Goal: Task Accomplishment & Management: Manage account settings

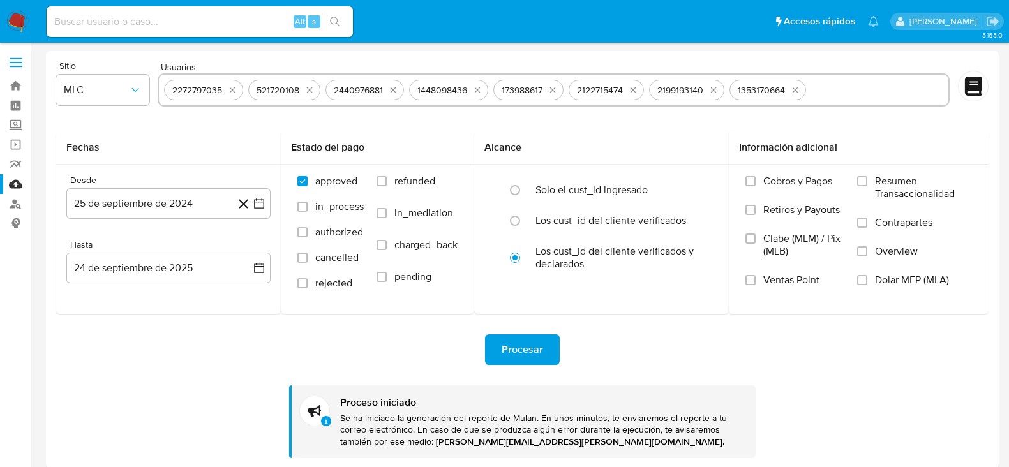
select select "10"
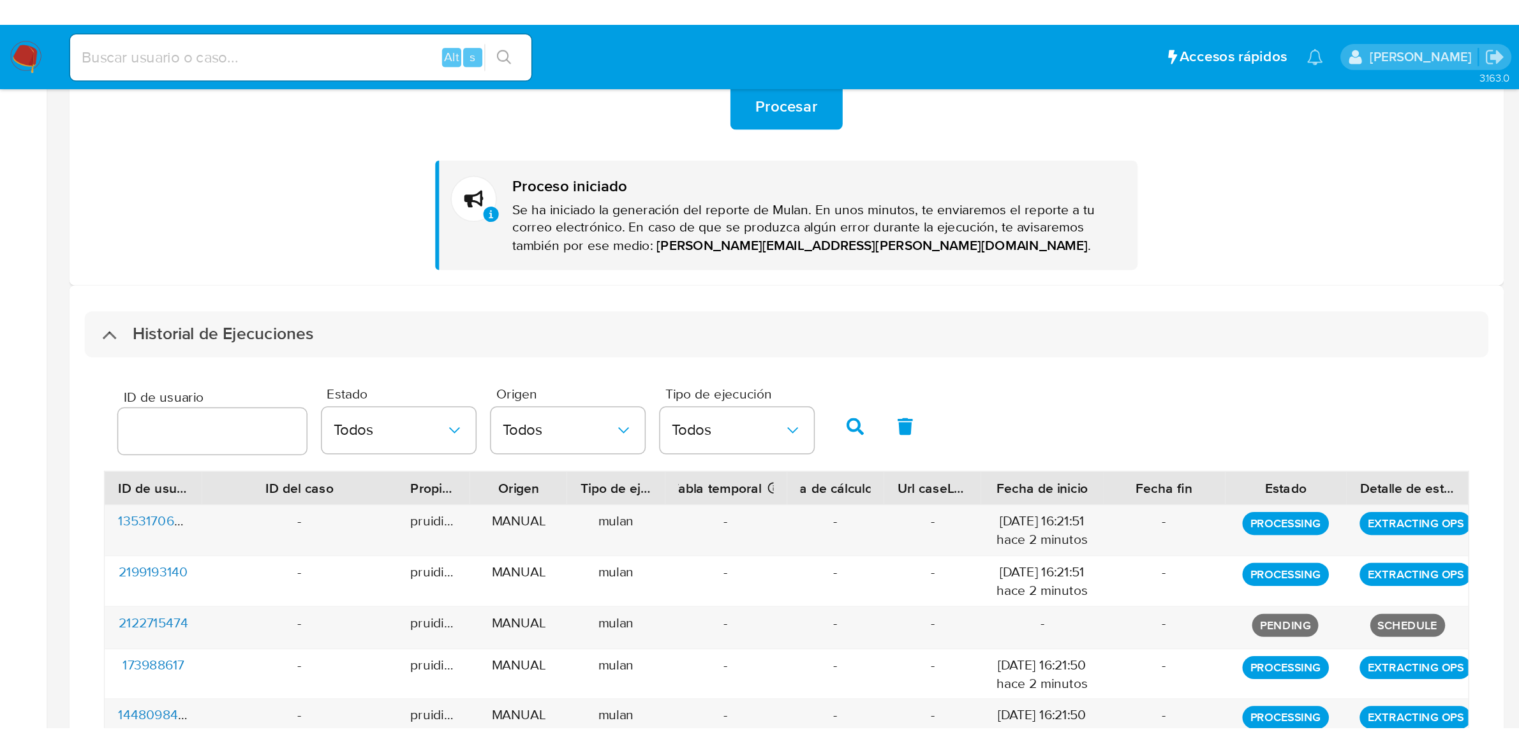
scroll to position [295, 0]
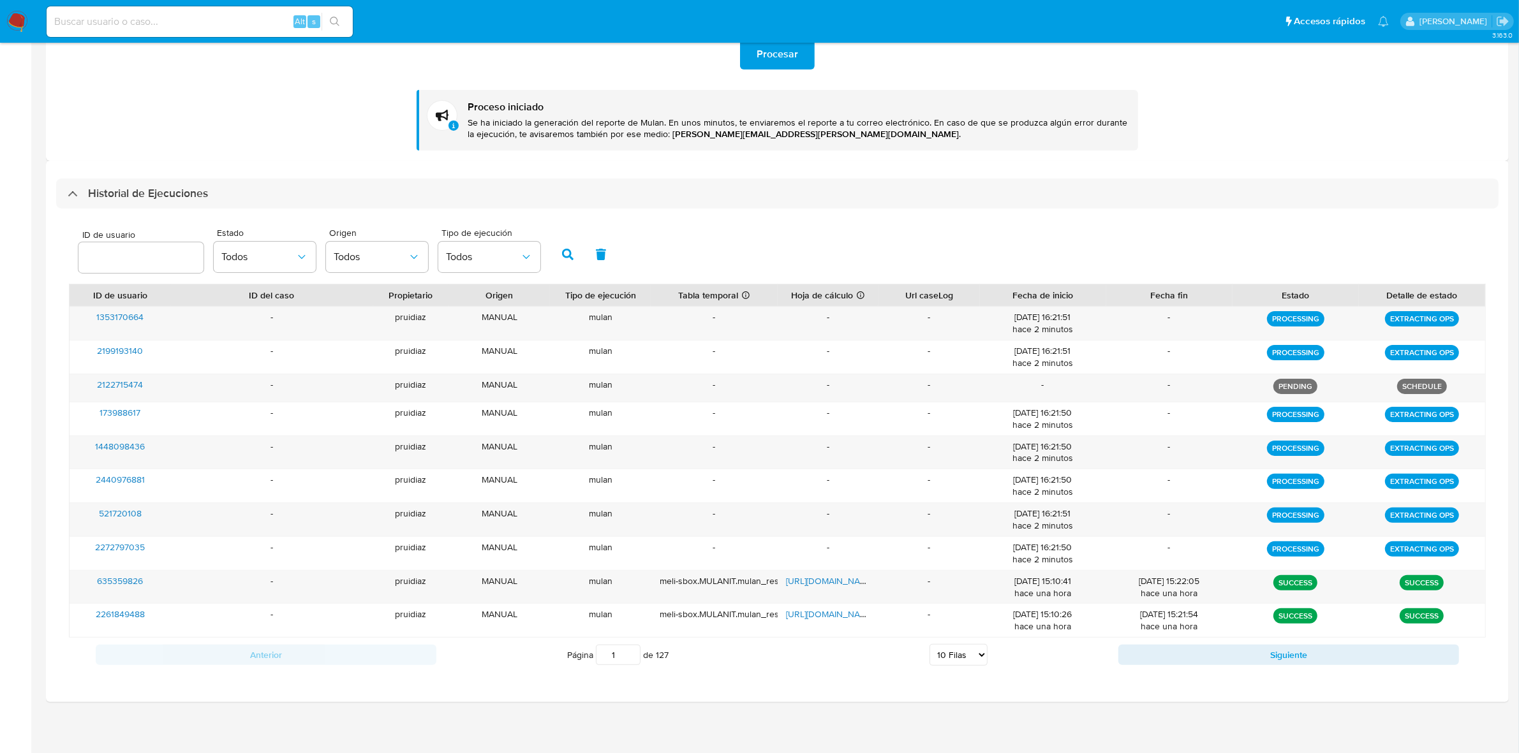
click at [17, 21] on img at bounding box center [17, 22] width 22 height 22
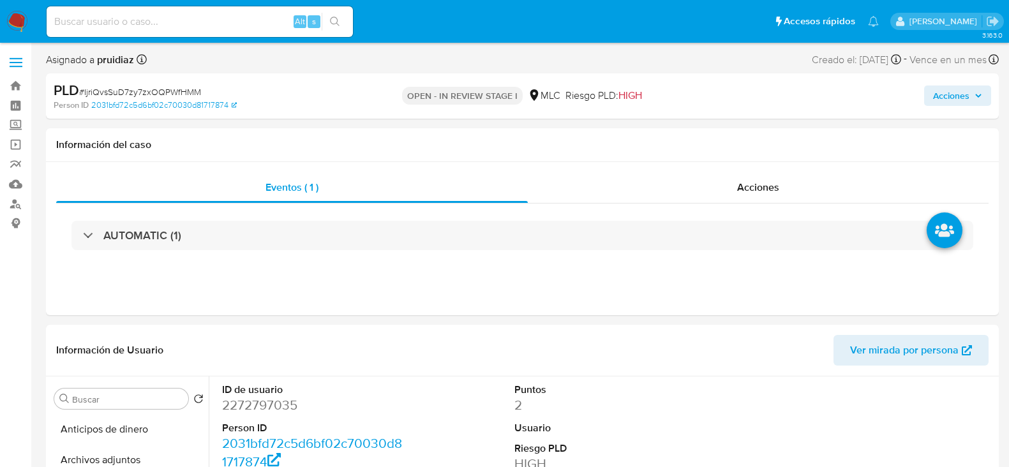
select select "10"
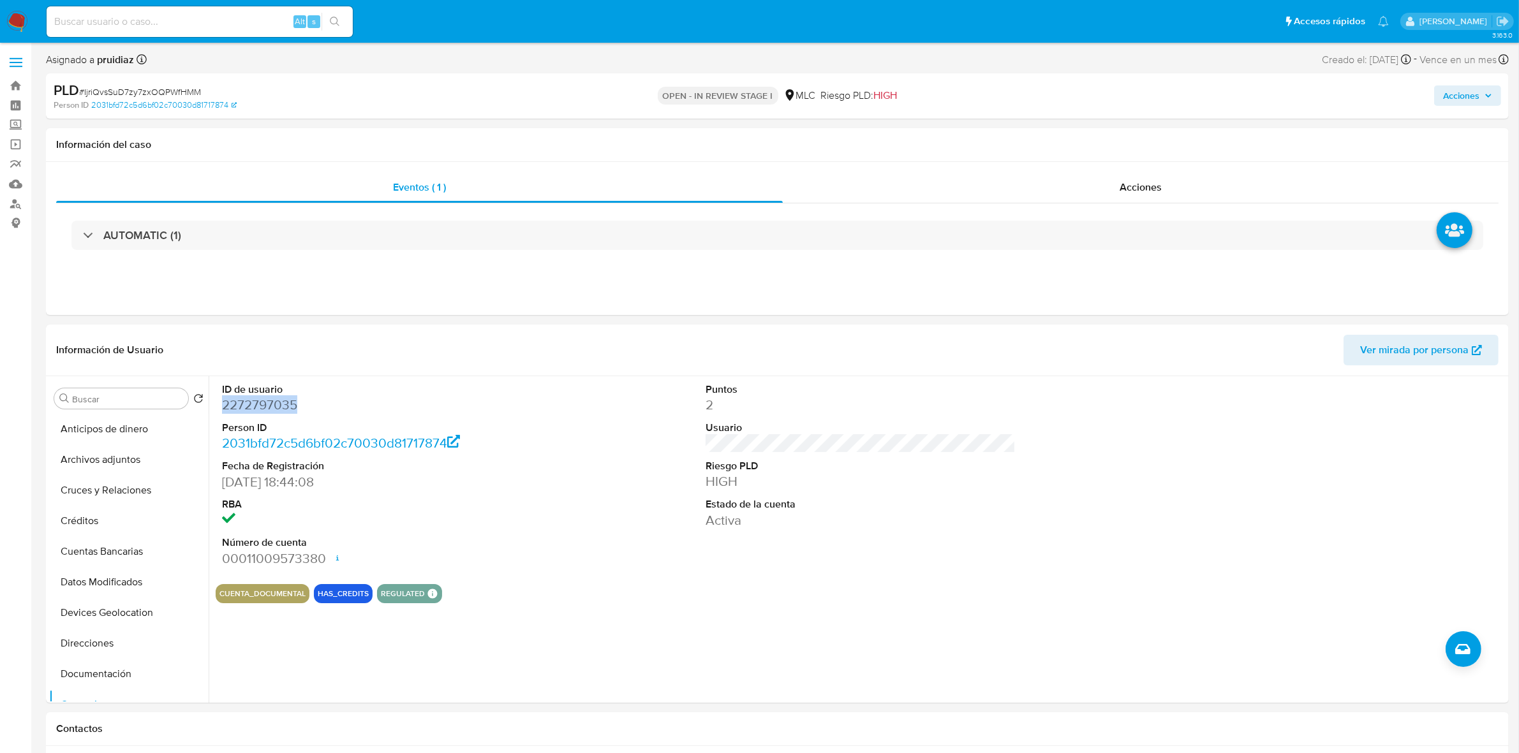
scroll to position [159, 0]
click at [269, 393] on dt "ID de usuario" at bounding box center [377, 390] width 310 height 14
click at [265, 403] on dd "2272797035" at bounding box center [377, 405] width 310 height 18
copy dd "2272797035"
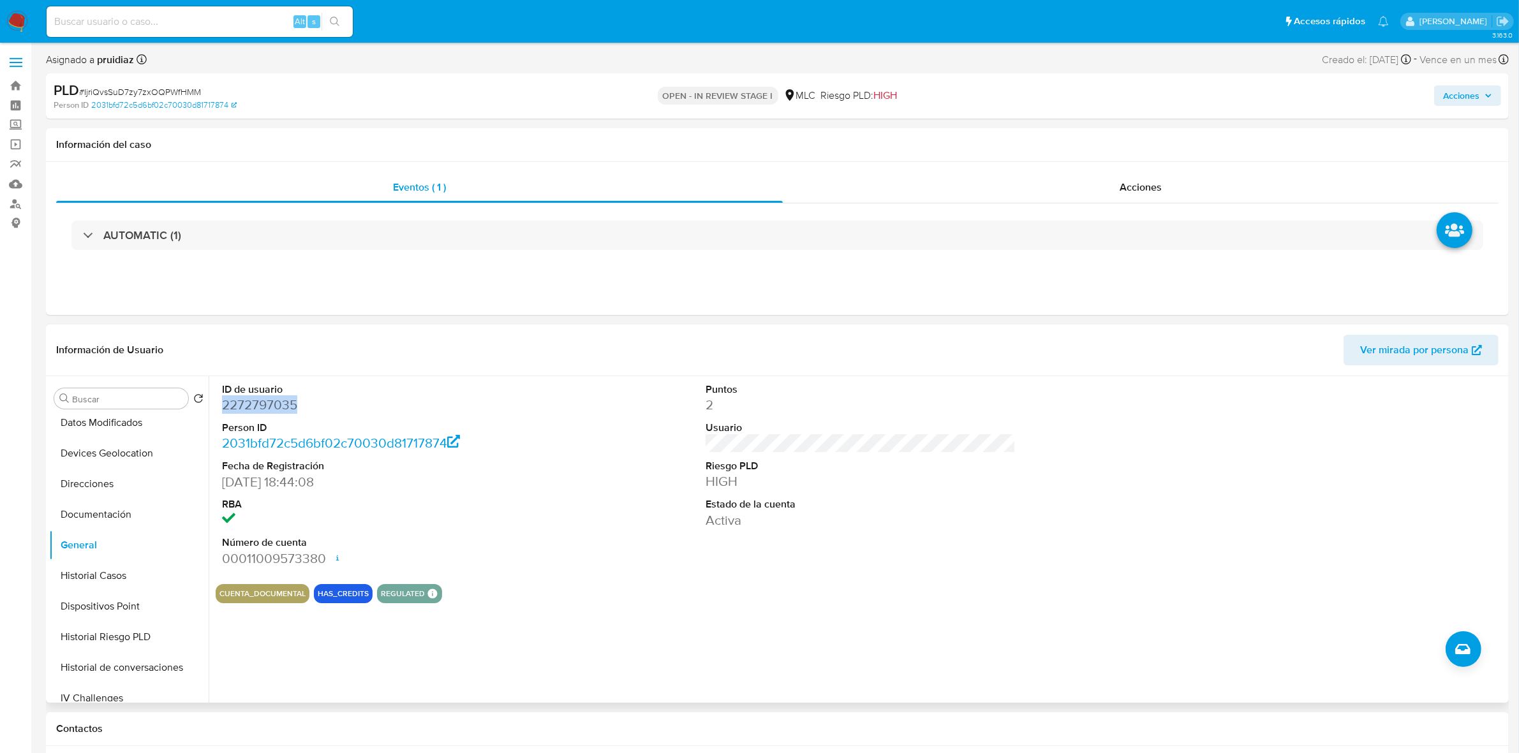
click at [273, 404] on dd "2272797035" at bounding box center [377, 405] width 310 height 18
copy dd "2272797035"
click at [129, 89] on span "# IjriQvsSuD7zy7zxOQPWfHMM" at bounding box center [140, 91] width 122 height 13
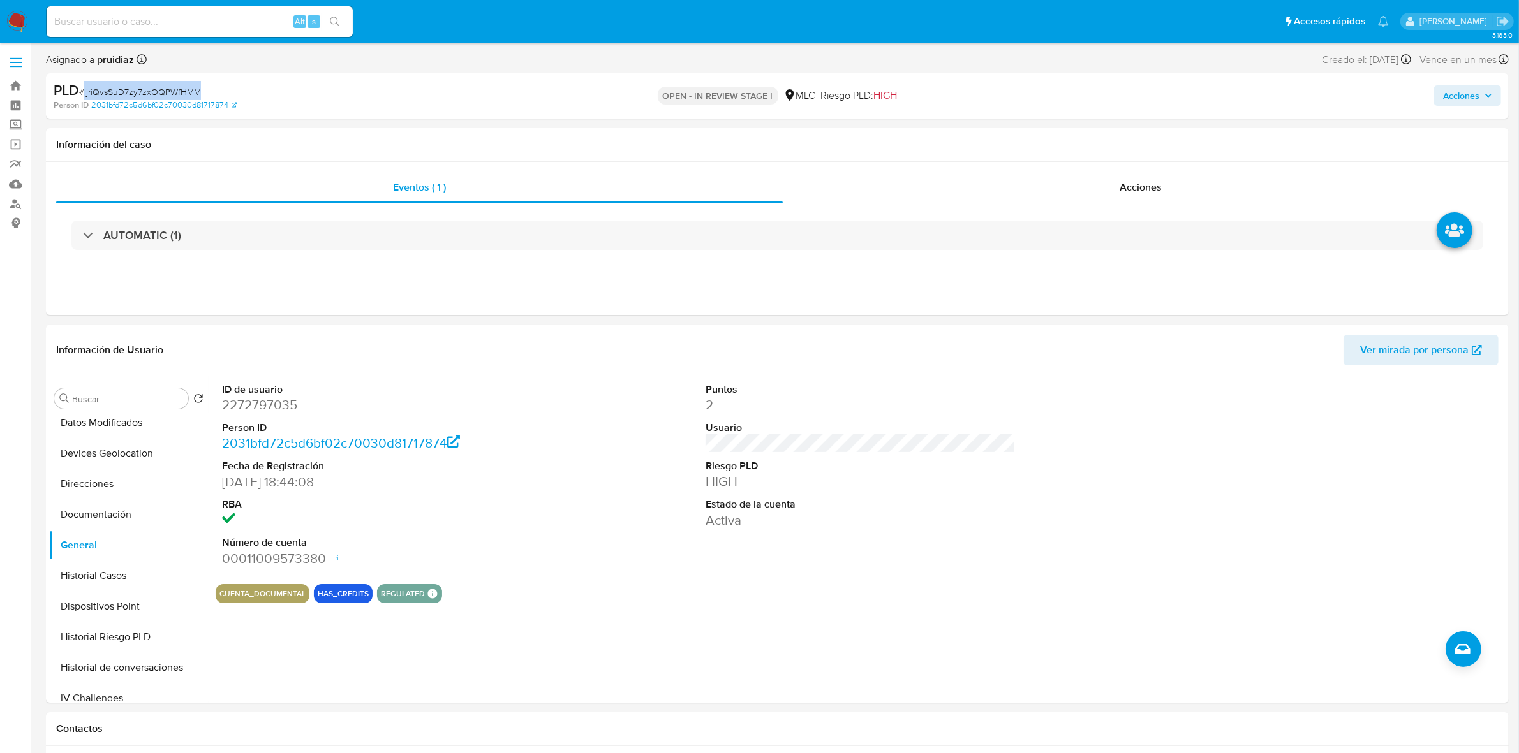
copy span "IjriQvsSuD7zy7zxOQPWfHMM"
click at [70, 466] on button "KYC" at bounding box center [123, 502] width 149 height 31
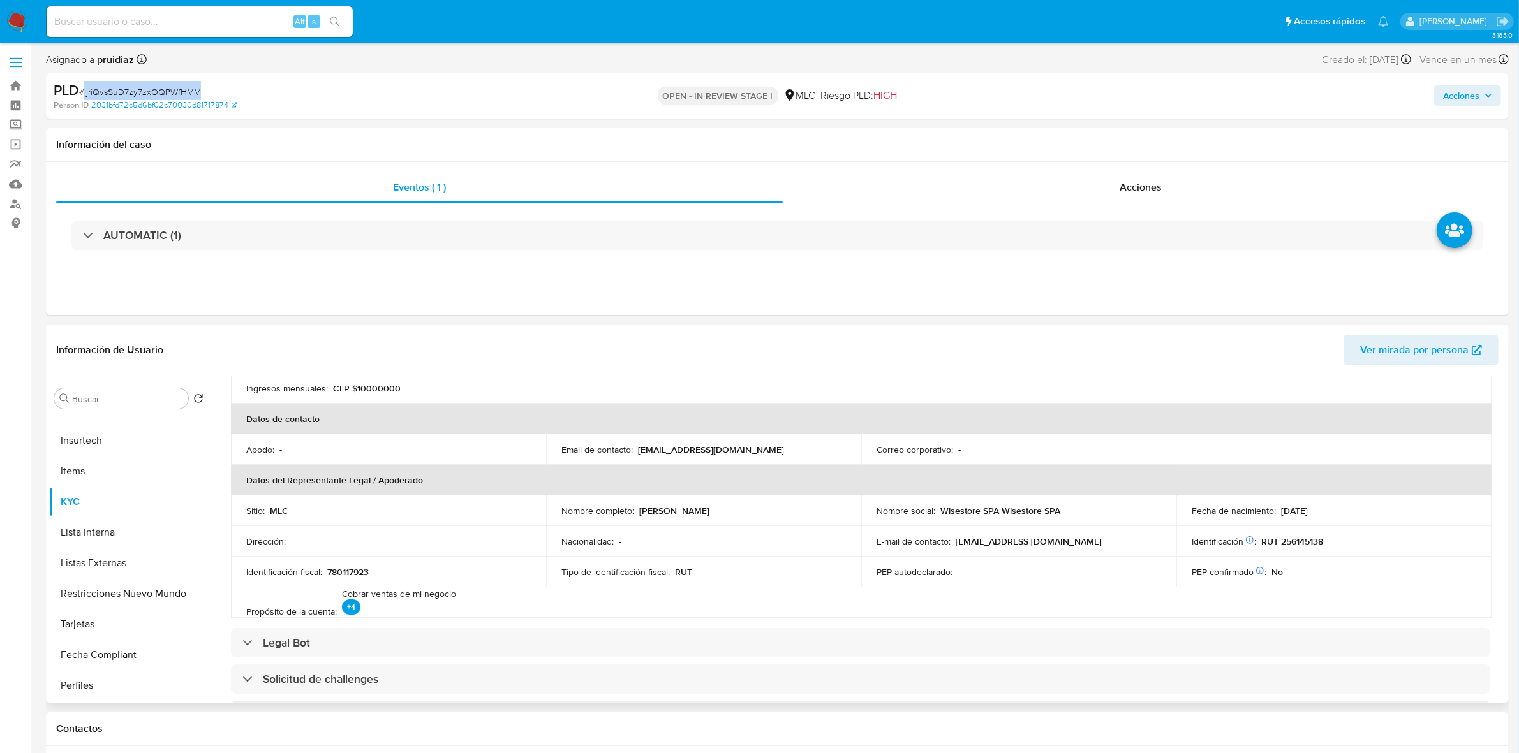
scroll to position [64, 0]
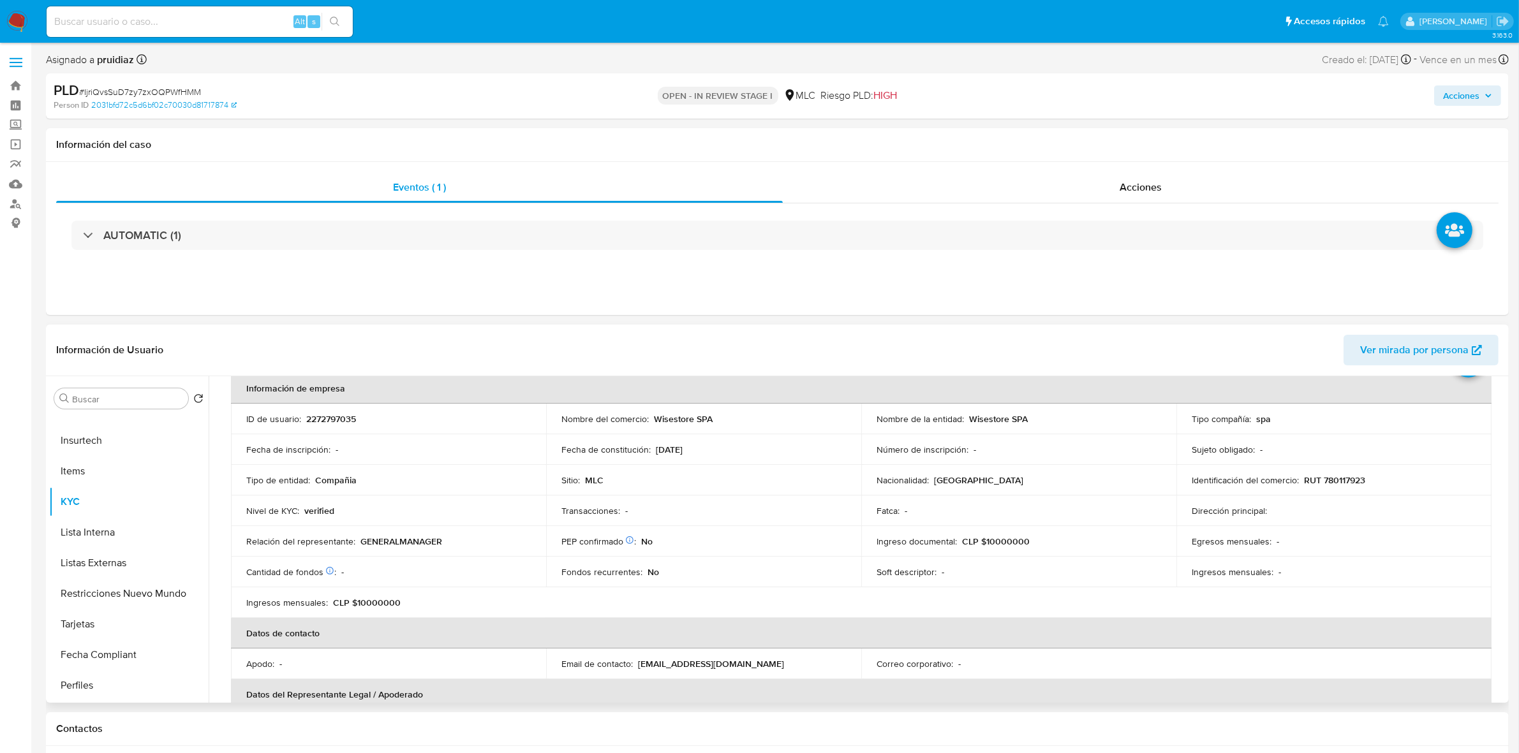
click at [1008, 466] on p "RUT 780117923" at bounding box center [1334, 480] width 61 height 11
copy p "780117923"
click at [108, 466] on button "Cruces y Relaciones" at bounding box center [123, 490] width 149 height 31
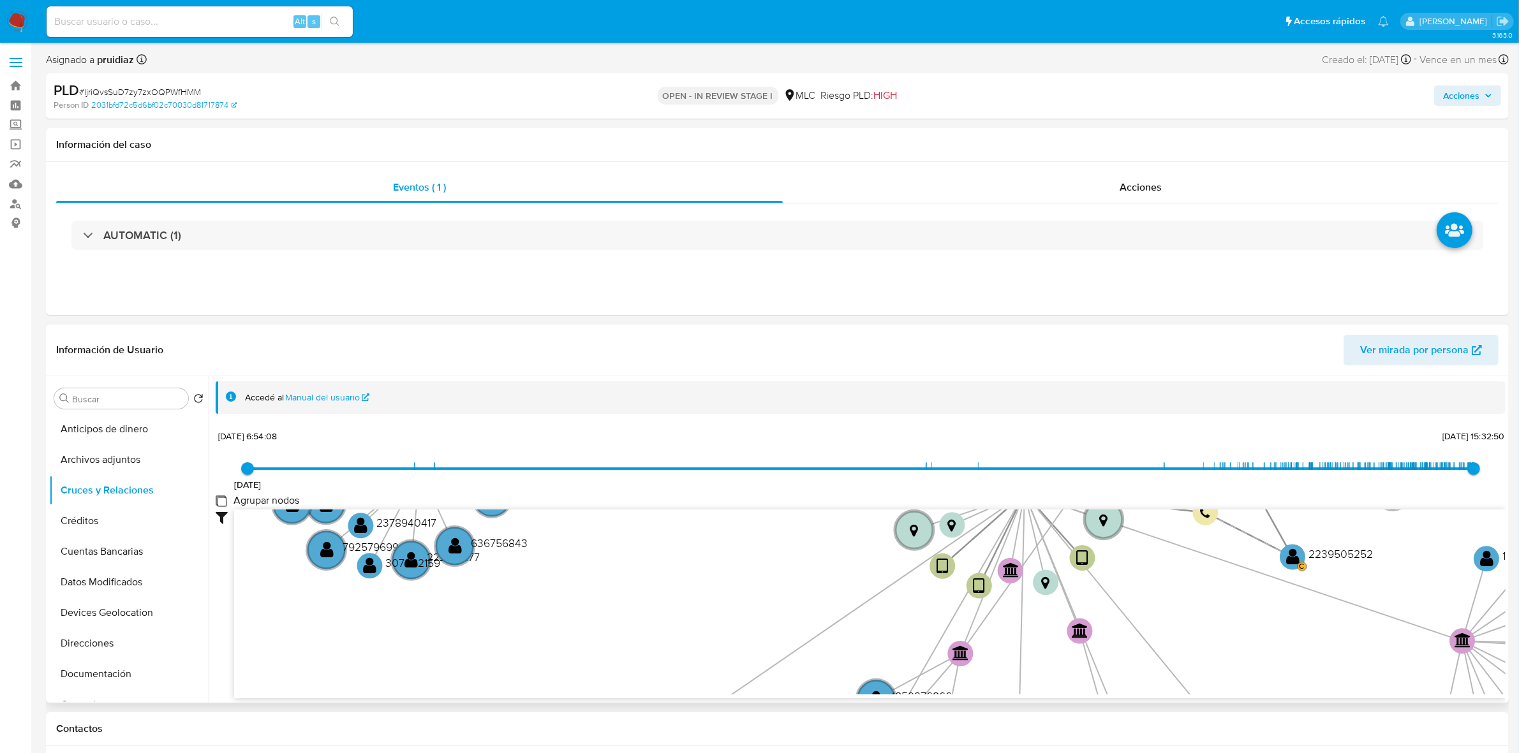
click at [217, 466] on group_nodes "Agrupar nodos" at bounding box center [221, 501] width 10 height 10
checkbox group_nodes "true"
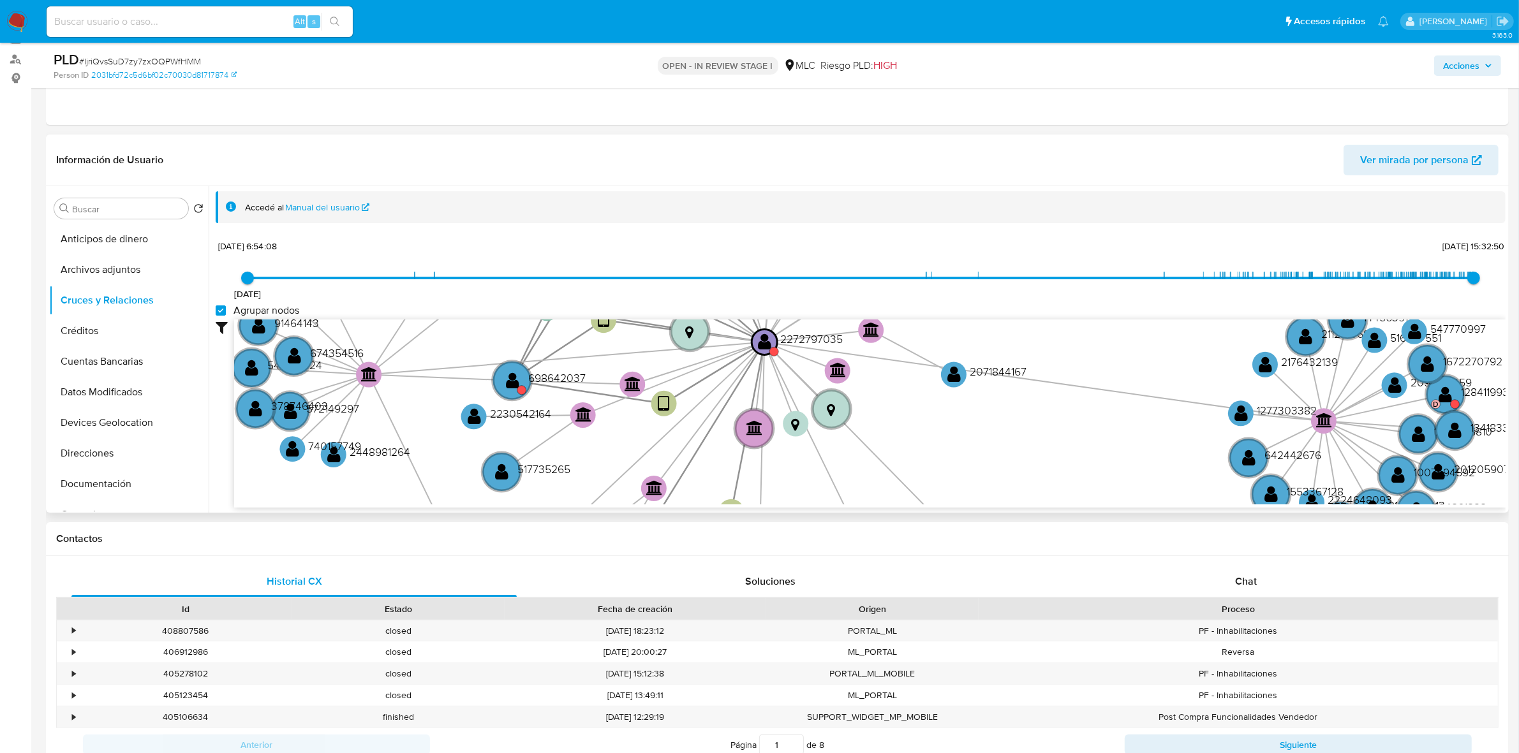
scroll to position [159, 0]
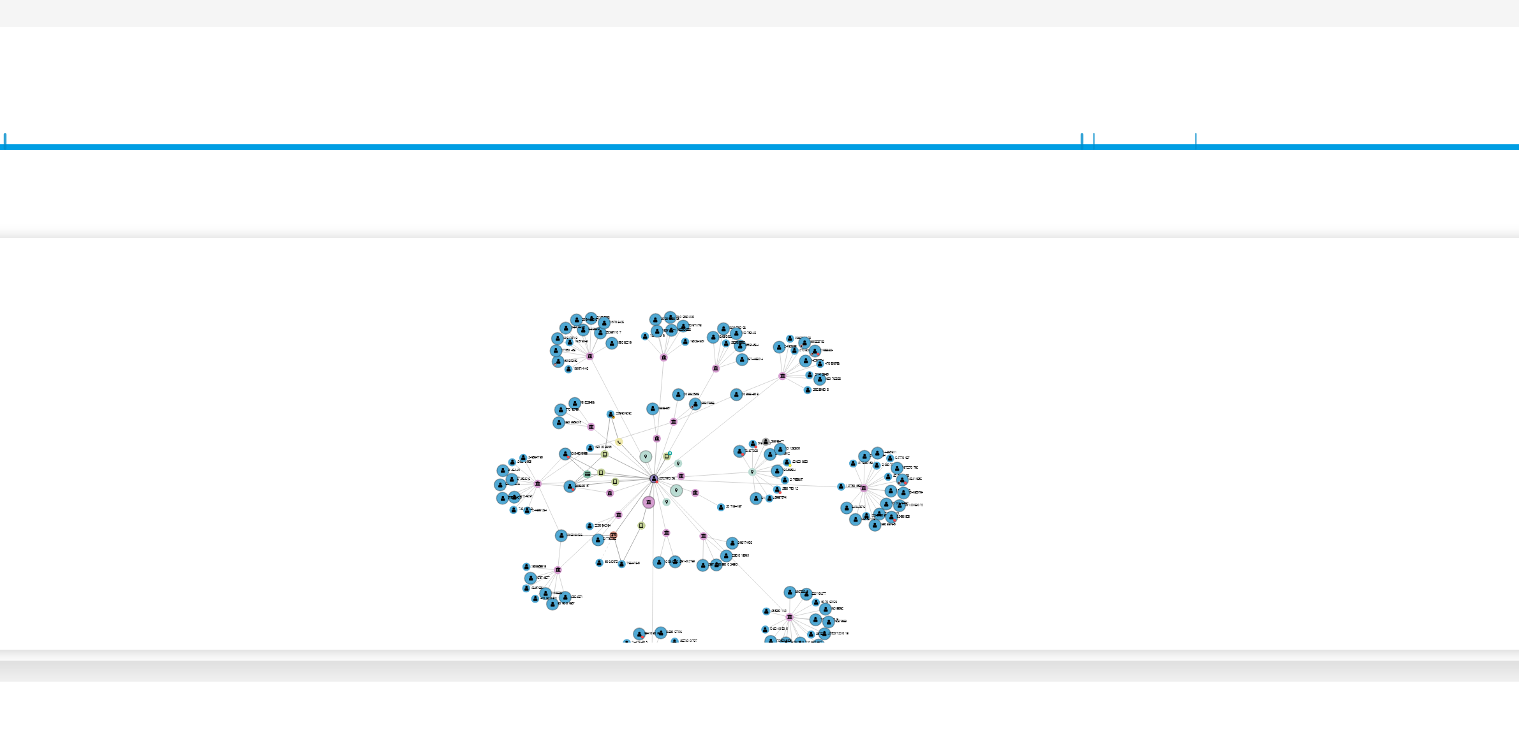
drag, startPoint x: 817, startPoint y: 286, endPoint x: 794, endPoint y: 285, distance: 23.0
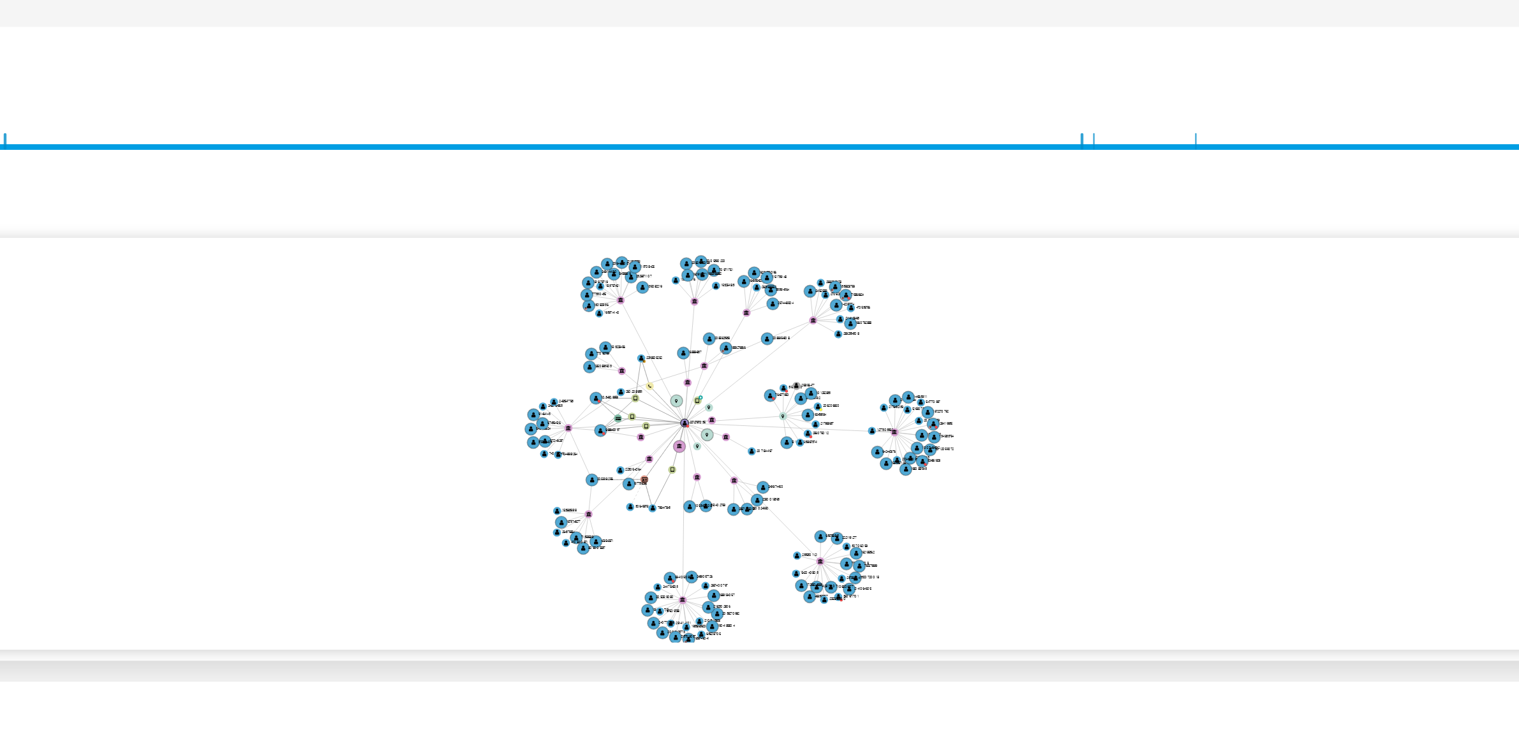
drag, startPoint x: 794, startPoint y: 285, endPoint x: 771, endPoint y: 295, distance: 25.1
click at [771, 295] on div "20/11/2020 20/11/2020, 6:54:08 14/10/2025, 15:32:50 Agrupar nodos Filtros Confi…" at bounding box center [861, 380] width 1290 height 317
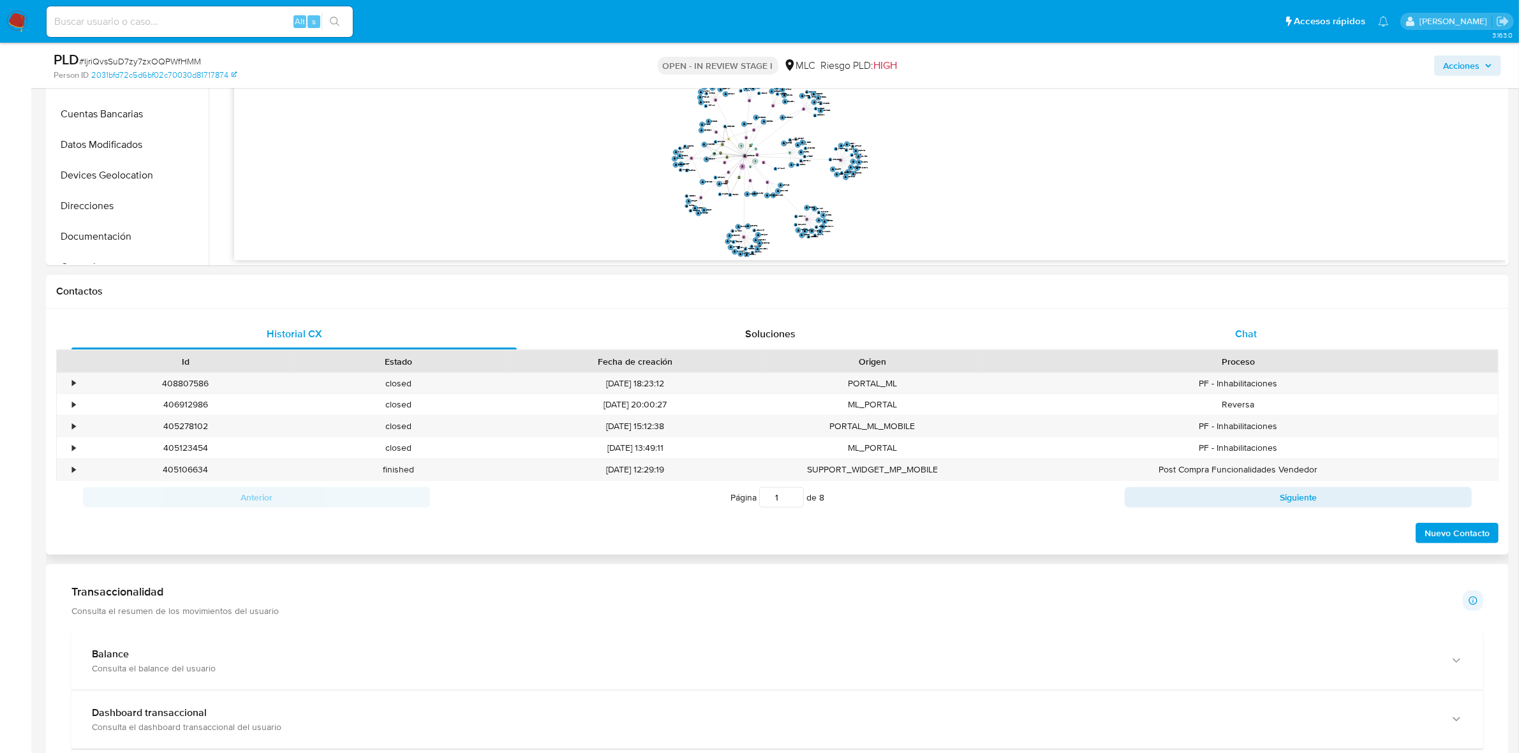
scroll to position [399, 0]
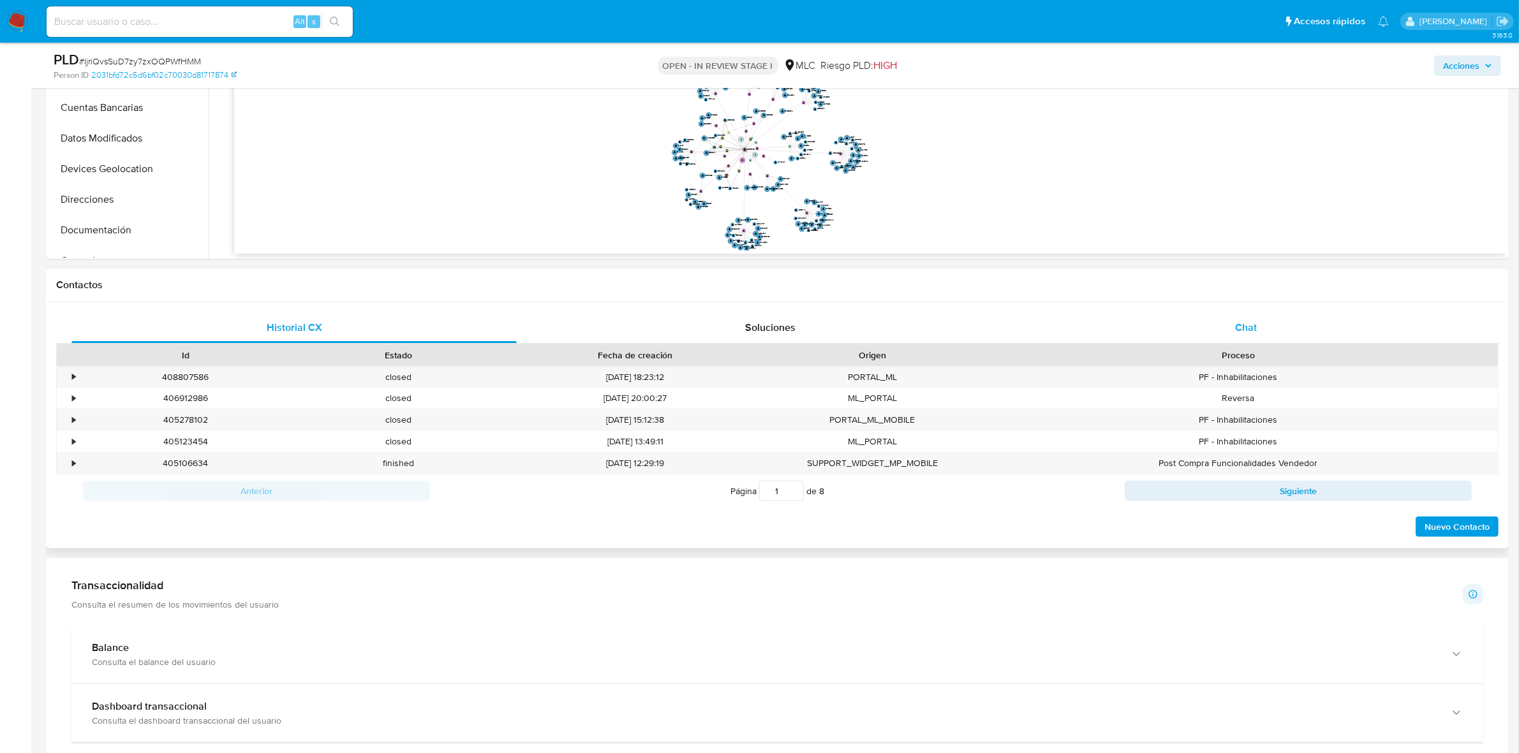
click at [1008, 330] on div "Chat" at bounding box center [1245, 328] width 445 height 31
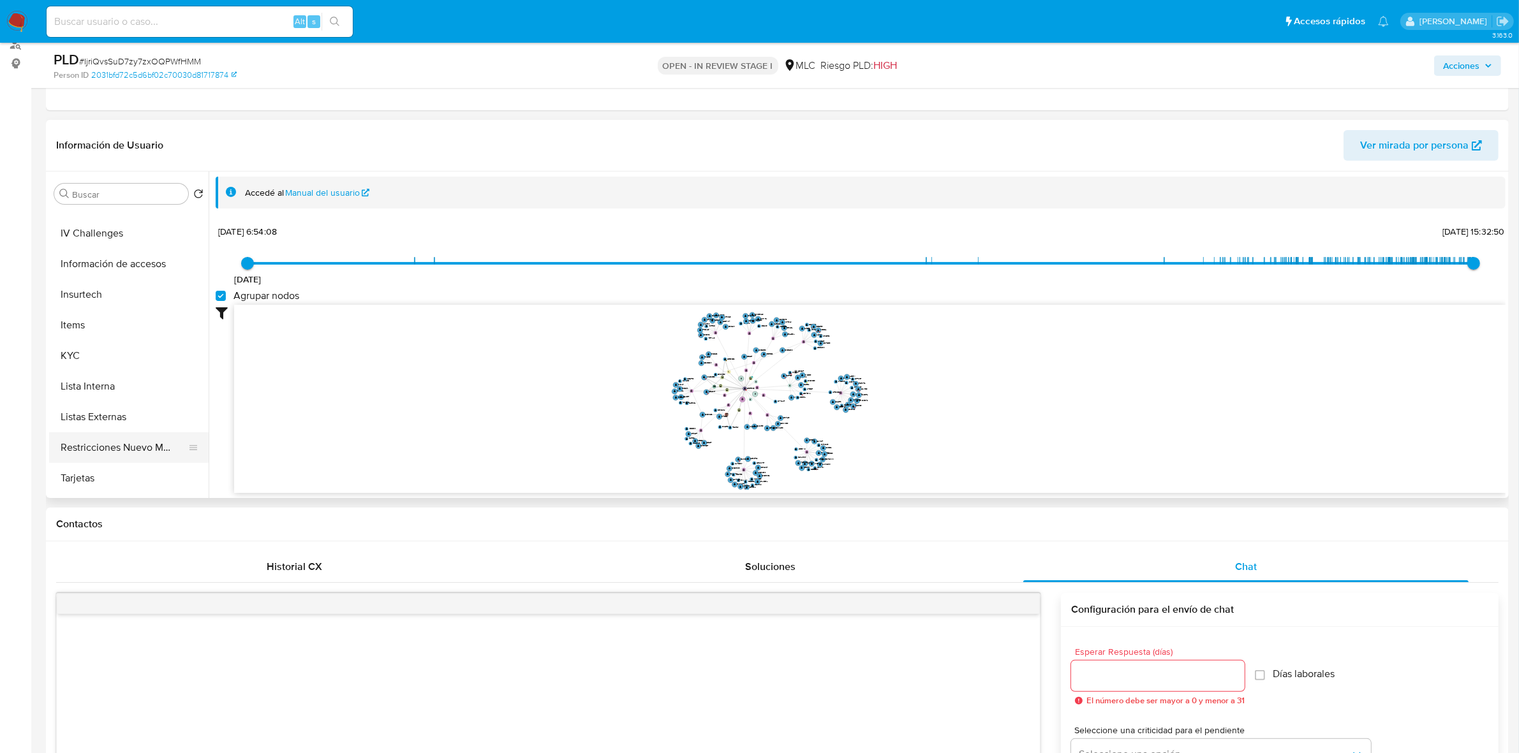
scroll to position [558, 0]
click at [100, 320] on button "Restricciones Nuevo Mundo" at bounding box center [123, 309] width 149 height 31
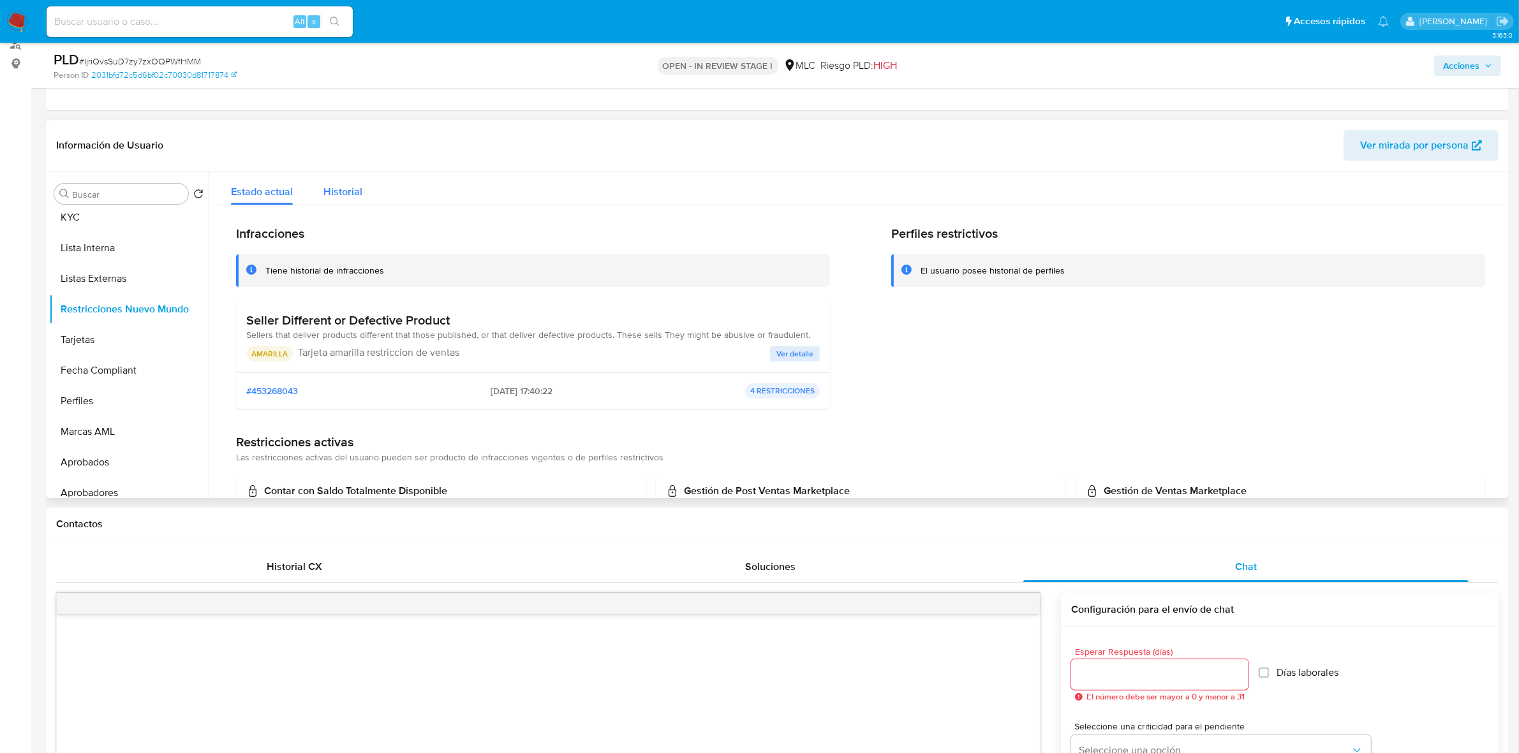
click at [367, 196] on button "Historial" at bounding box center [343, 189] width 70 height 34
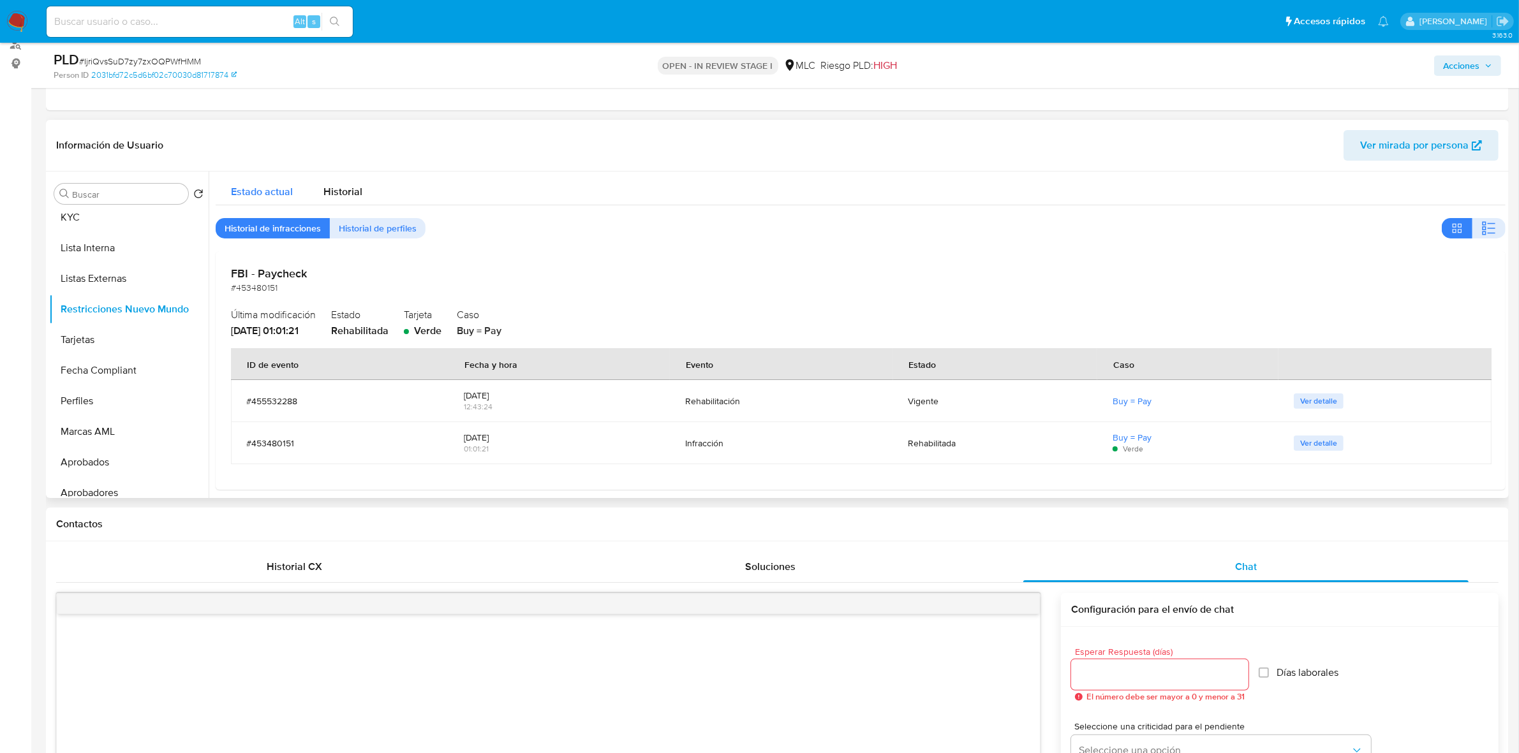
click at [248, 198] on span "Estado actual" at bounding box center [262, 191] width 62 height 15
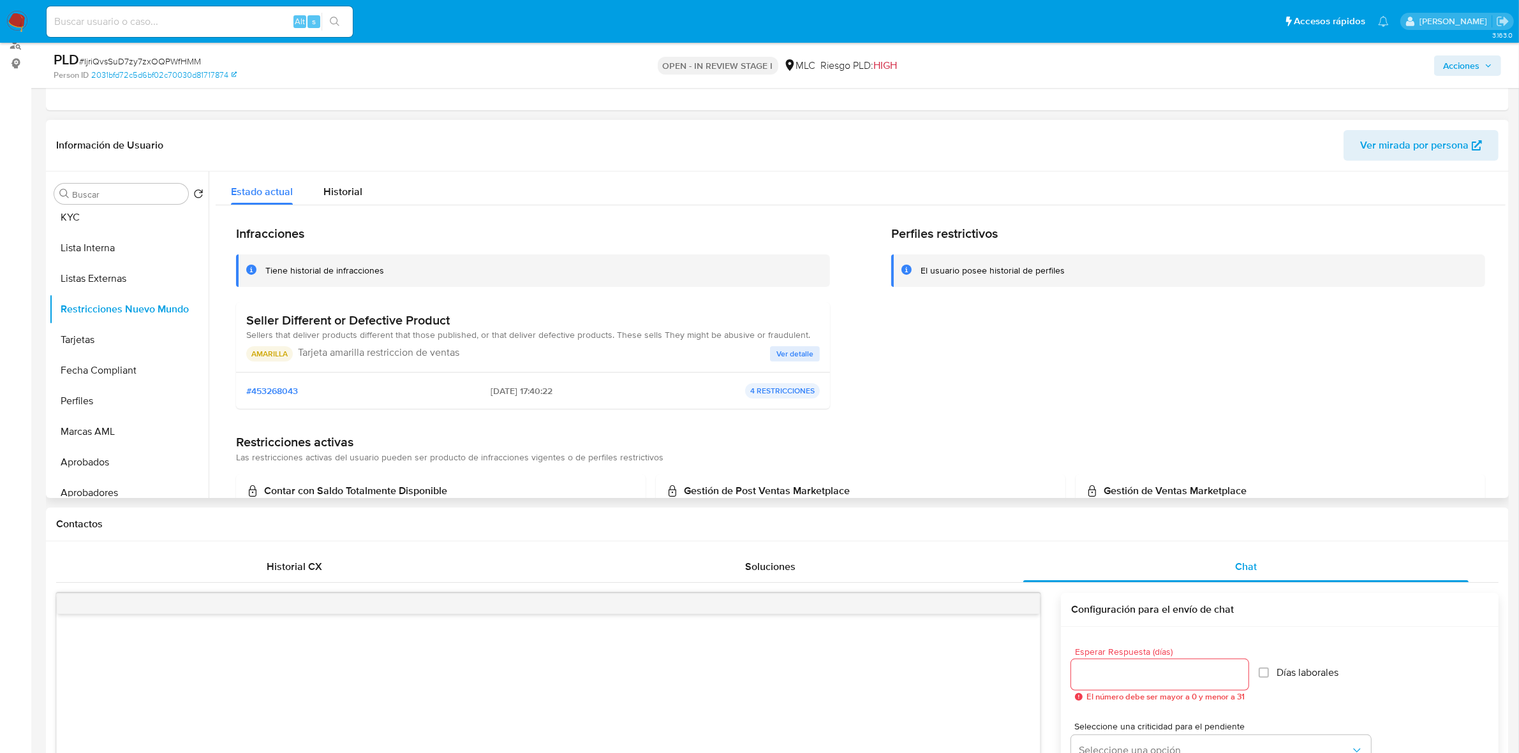
click at [763, 357] on p "Tarjeta amarilla restriccion de ventas" at bounding box center [534, 352] width 472 height 13
click at [771, 353] on button "Ver detalle" at bounding box center [795, 353] width 50 height 15
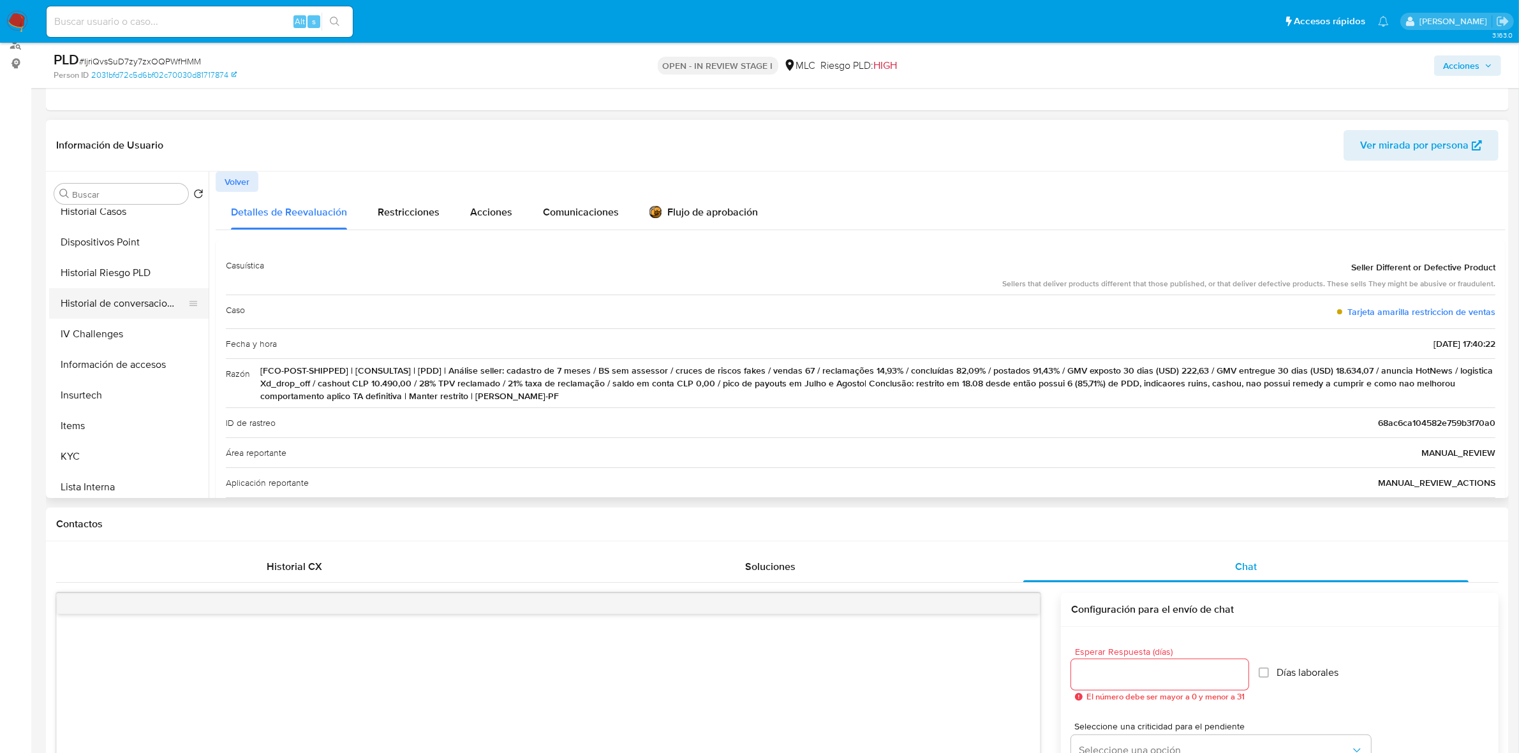
scroll to position [239, 0]
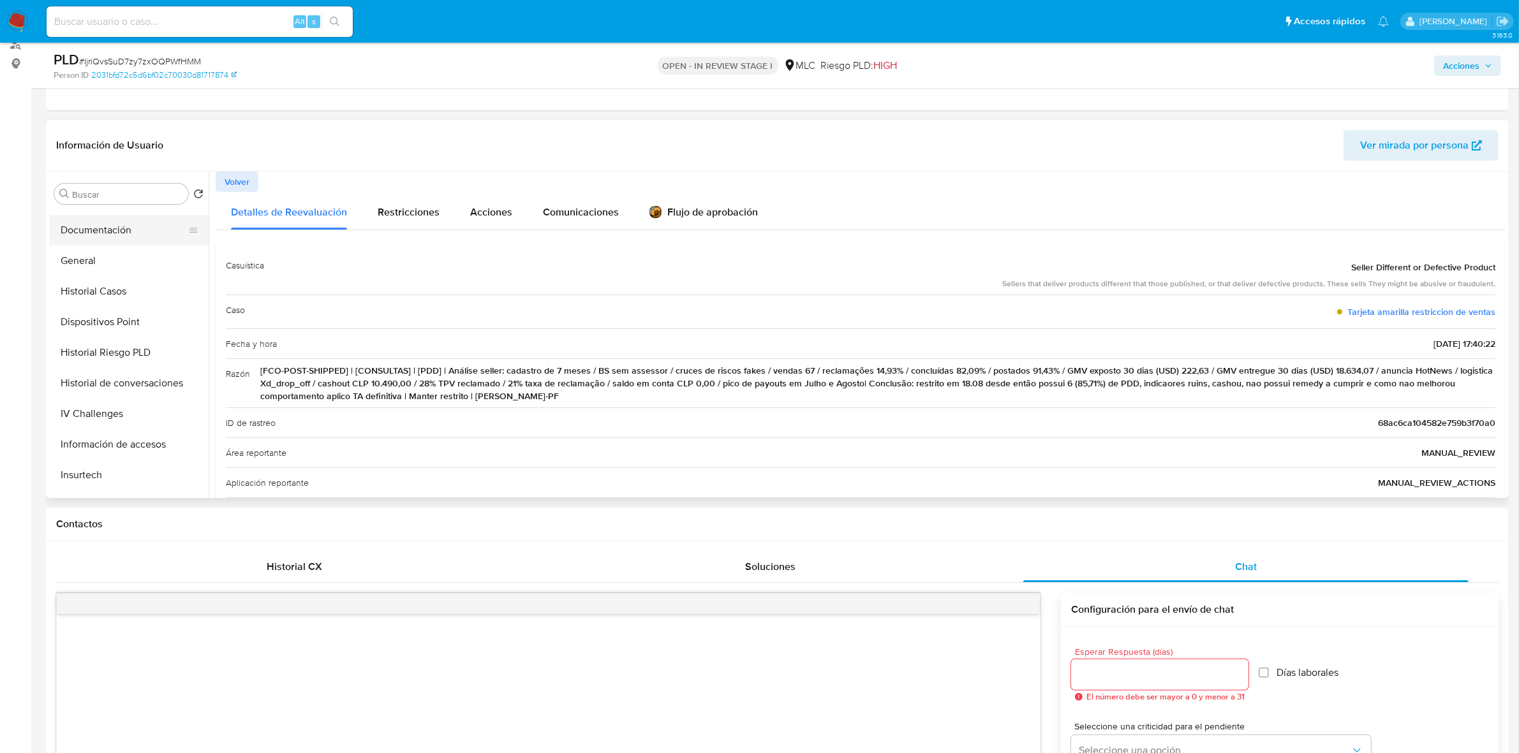
click at [107, 221] on button "Documentación" at bounding box center [123, 230] width 149 height 31
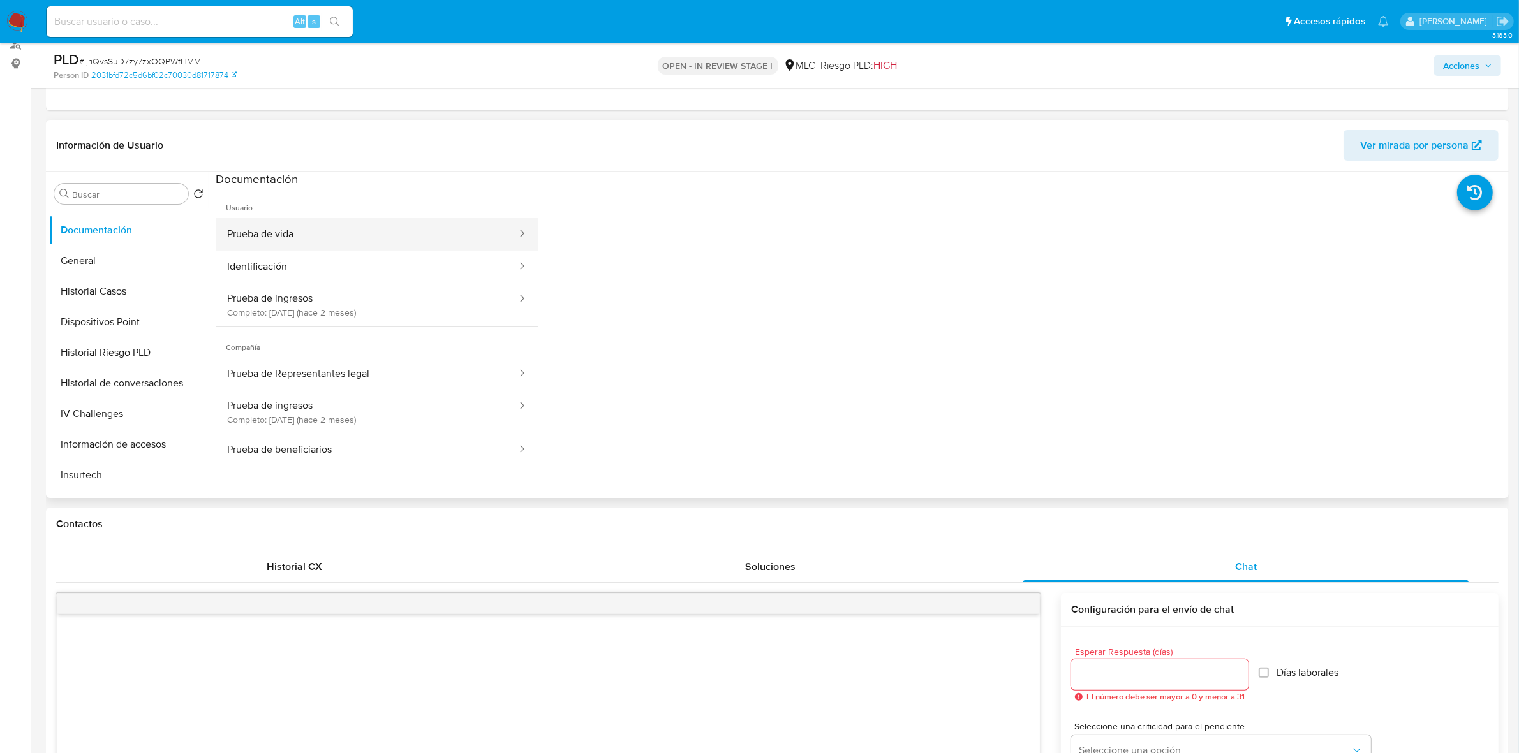
click at [336, 237] on button "Prueba de vida" at bounding box center [367, 234] width 302 height 33
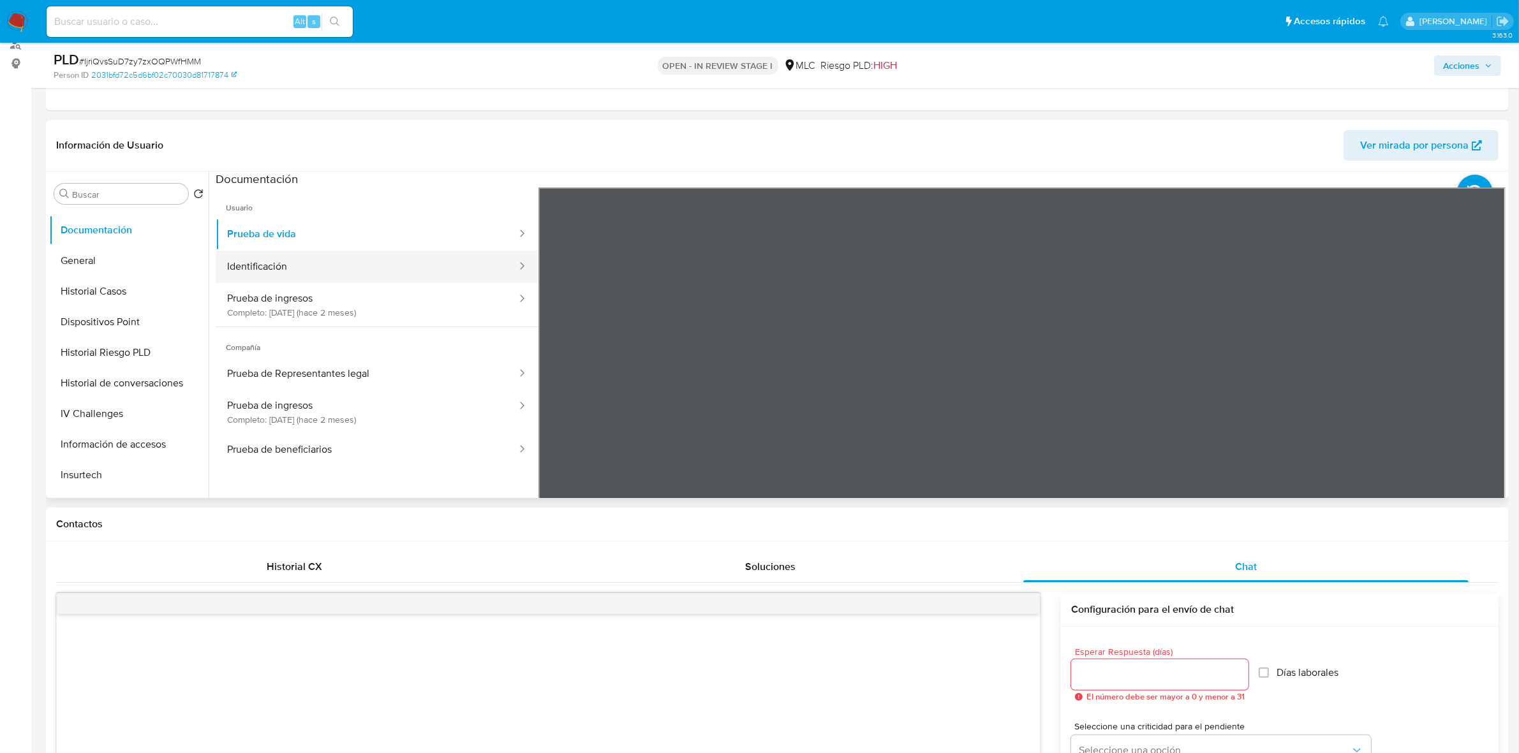
click at [291, 272] on button "Identificación" at bounding box center [367, 267] width 302 height 33
click at [1008, 393] on icon at bounding box center [1490, 395] width 26 height 26
click at [351, 319] on button "Prueba de ingresos Completo: 09/08/2025 (hace 2 meses)" at bounding box center [367, 304] width 302 height 43
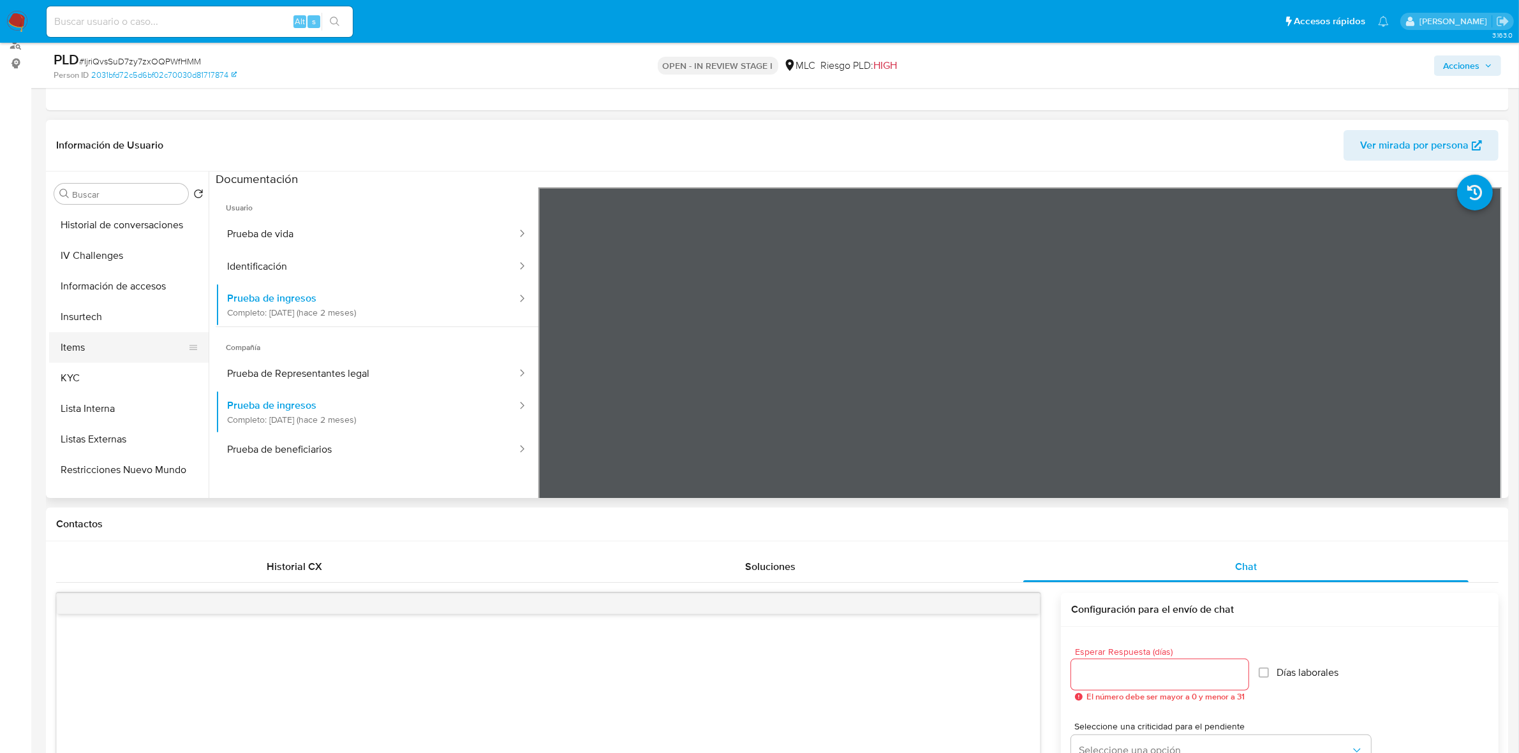
scroll to position [399, 0]
click at [94, 364] on button "KYC" at bounding box center [123, 377] width 149 height 31
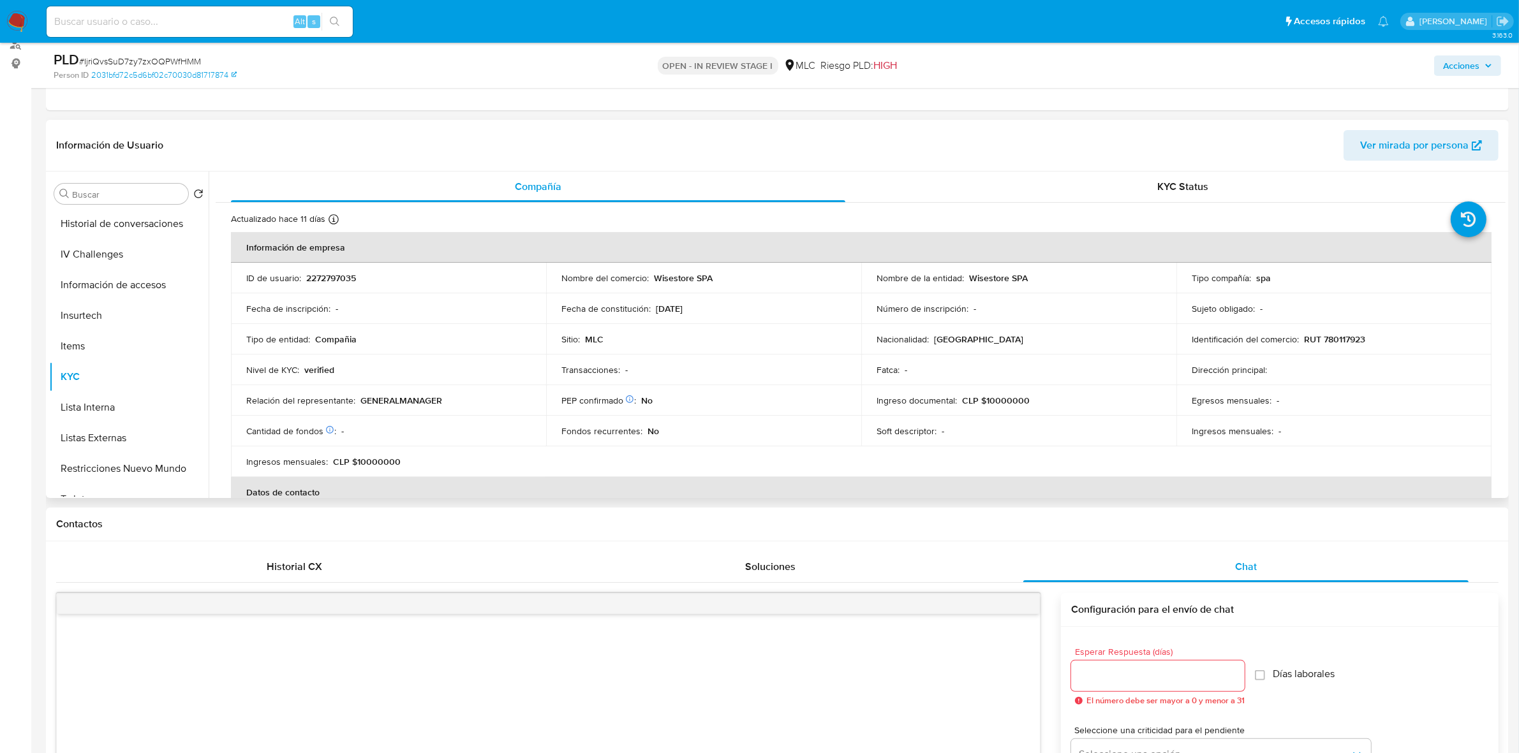
click at [655, 281] on p "Wisestore SPA" at bounding box center [683, 277] width 59 height 11
copy p "Wisestore"
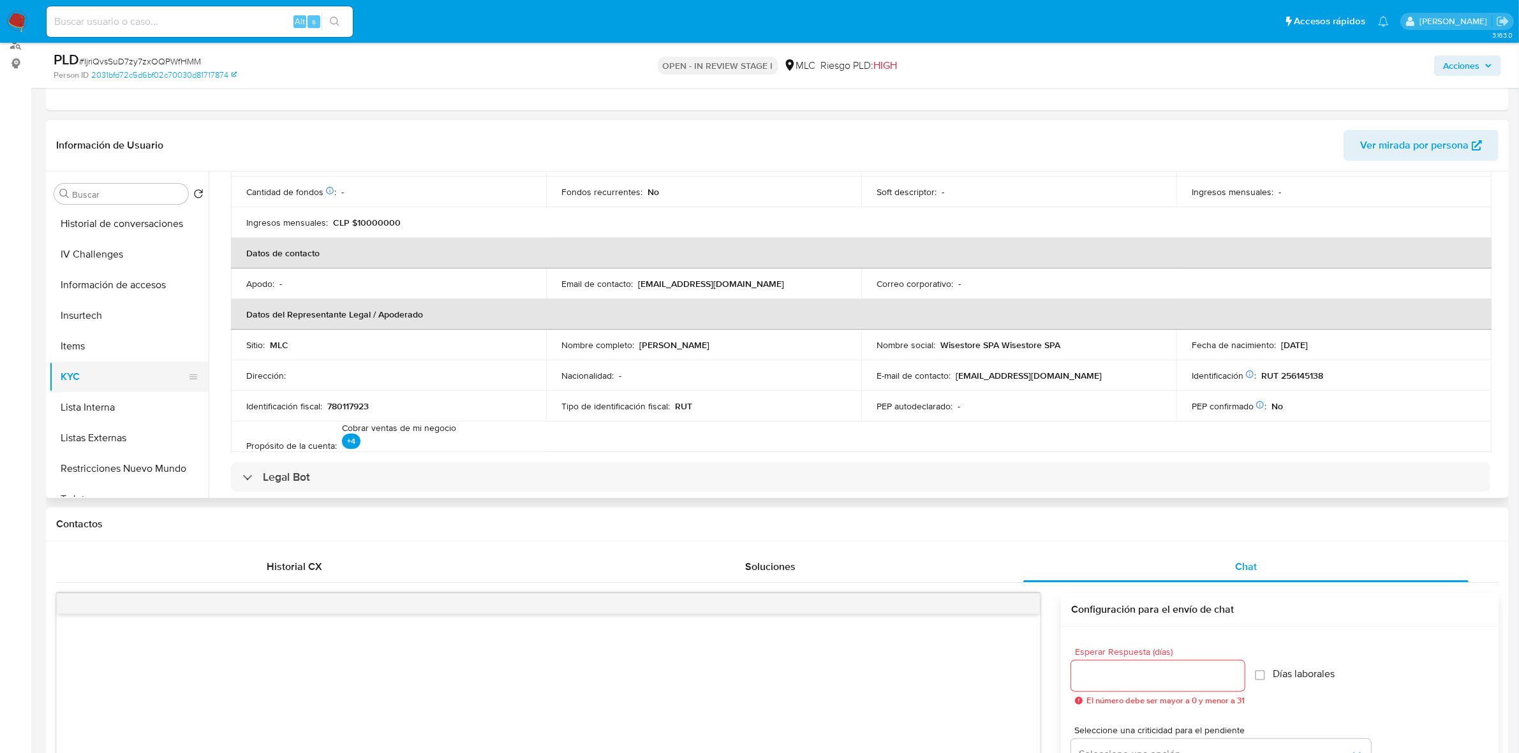
scroll to position [630, 0]
click at [163, 242] on button "Restricciones Nuevo Mundo" at bounding box center [123, 238] width 149 height 31
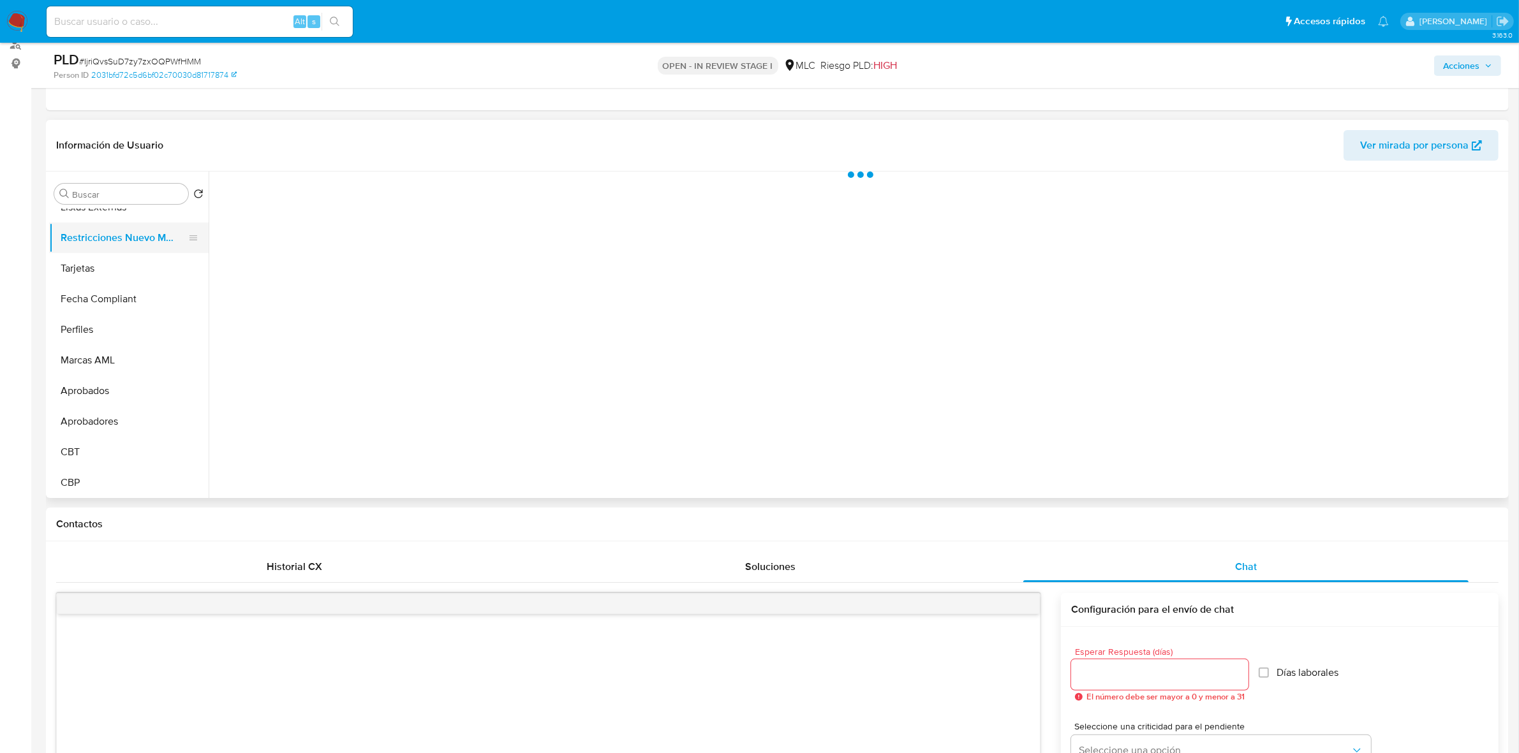
scroll to position [0, 0]
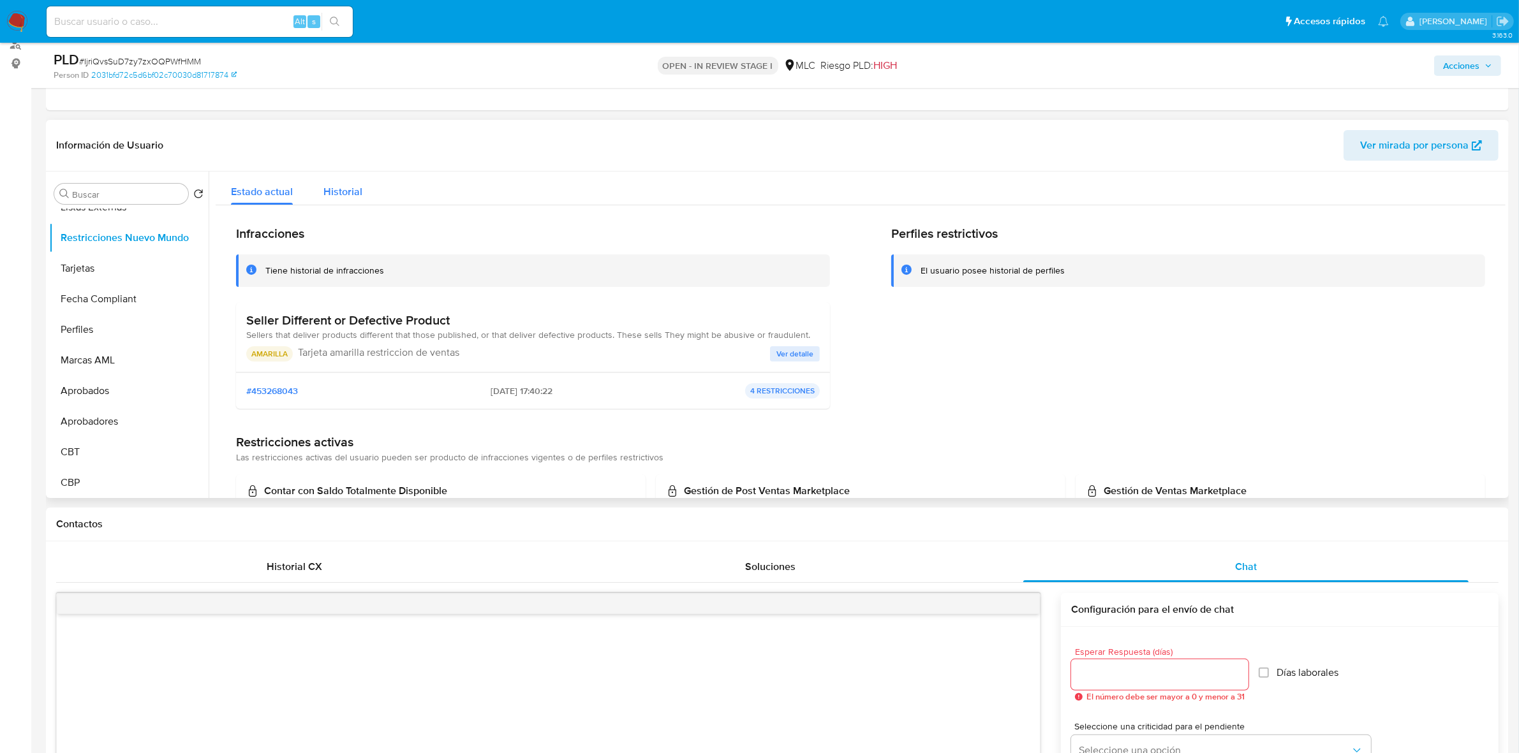
click at [334, 188] on span "Historial" at bounding box center [342, 191] width 39 height 15
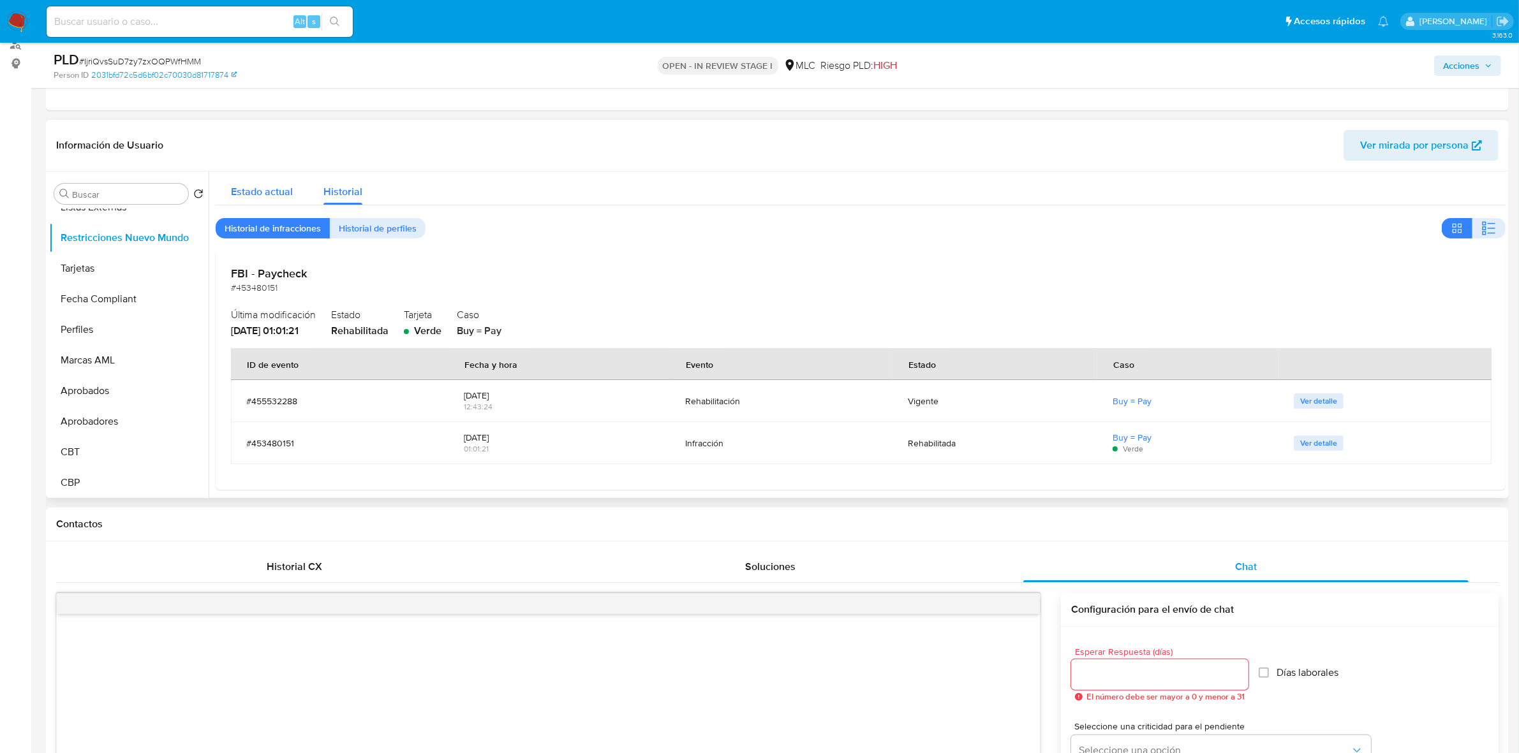
click at [271, 186] on span "Estado actual" at bounding box center [262, 191] width 62 height 15
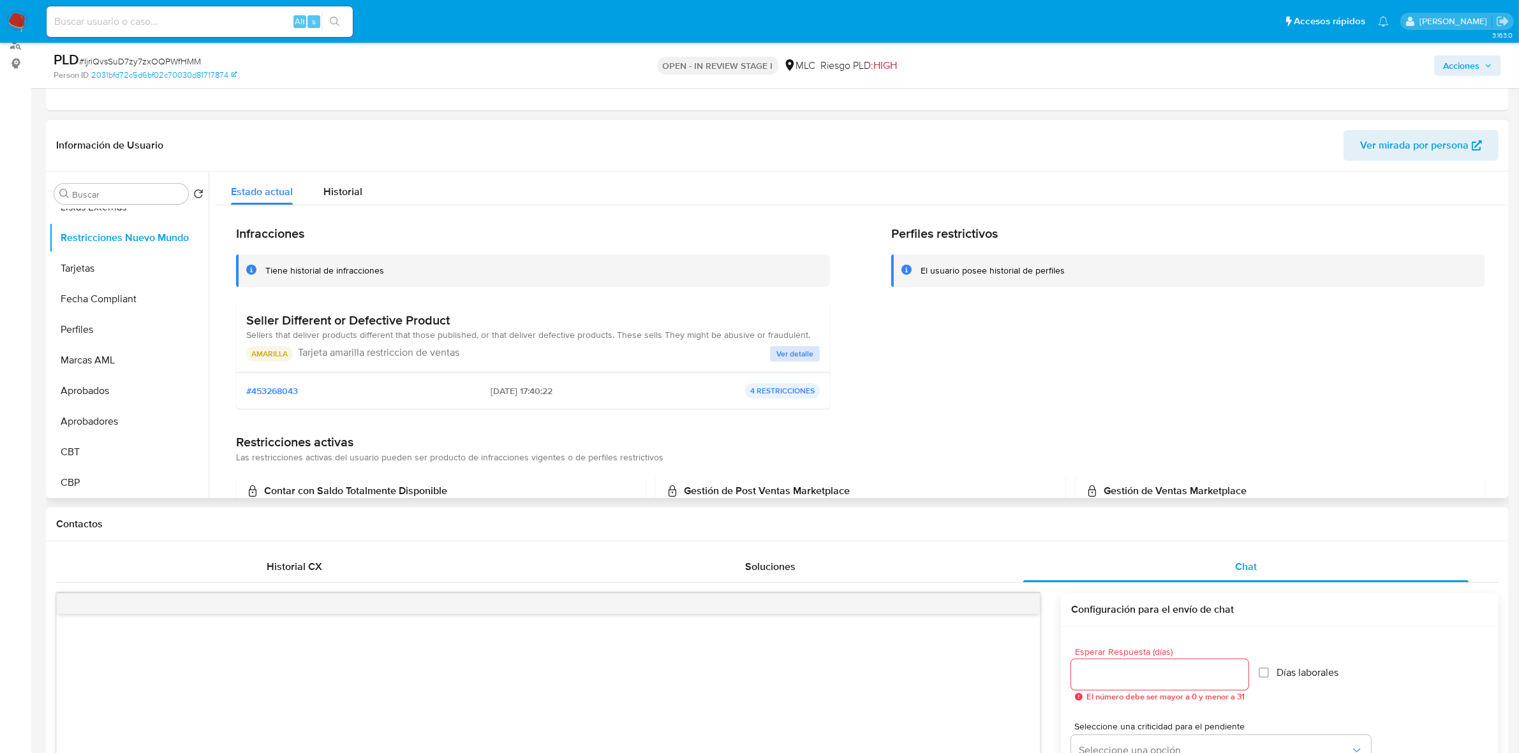
click at [797, 355] on span "Ver detalle" at bounding box center [794, 354] width 37 height 13
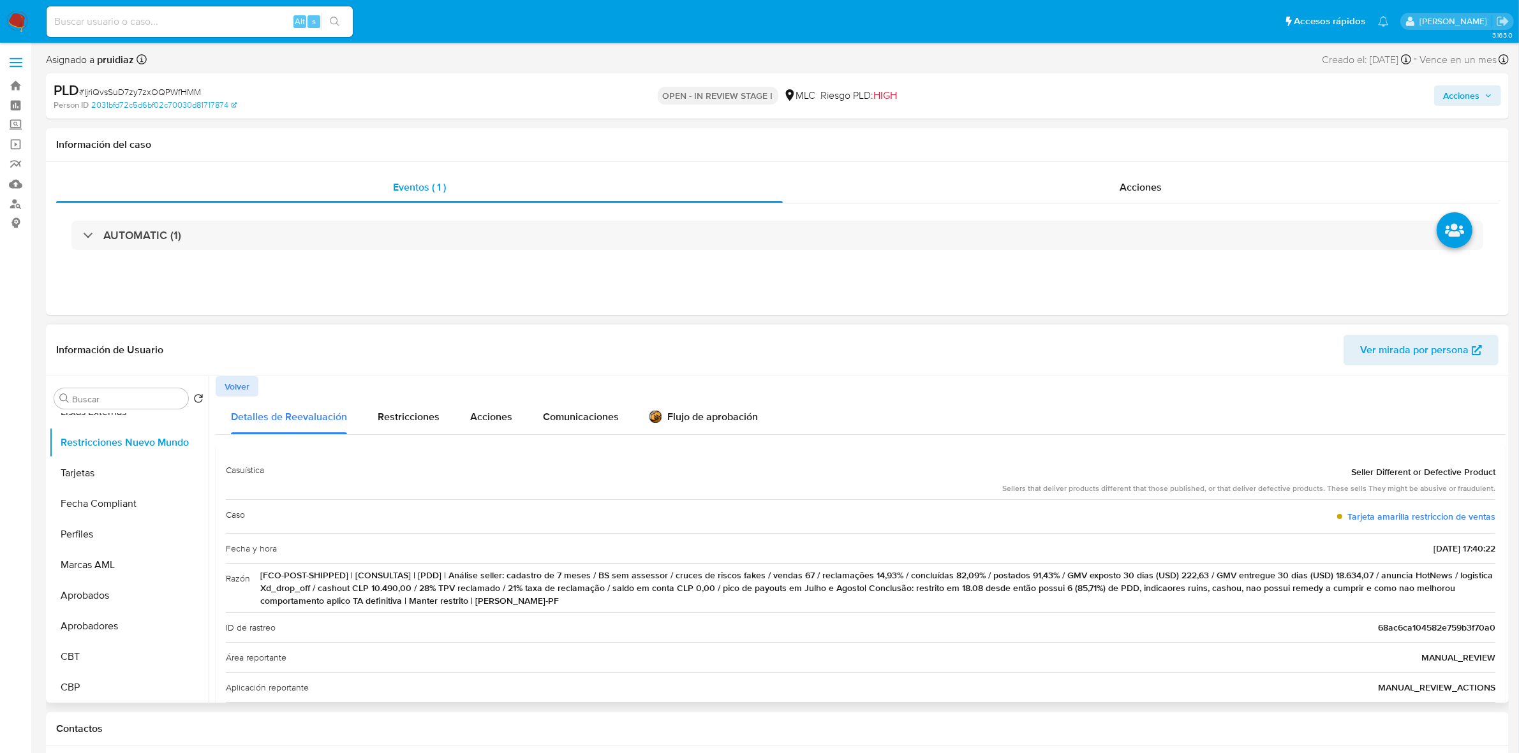
click at [241, 381] on span "Volver" at bounding box center [237, 387] width 25 height 18
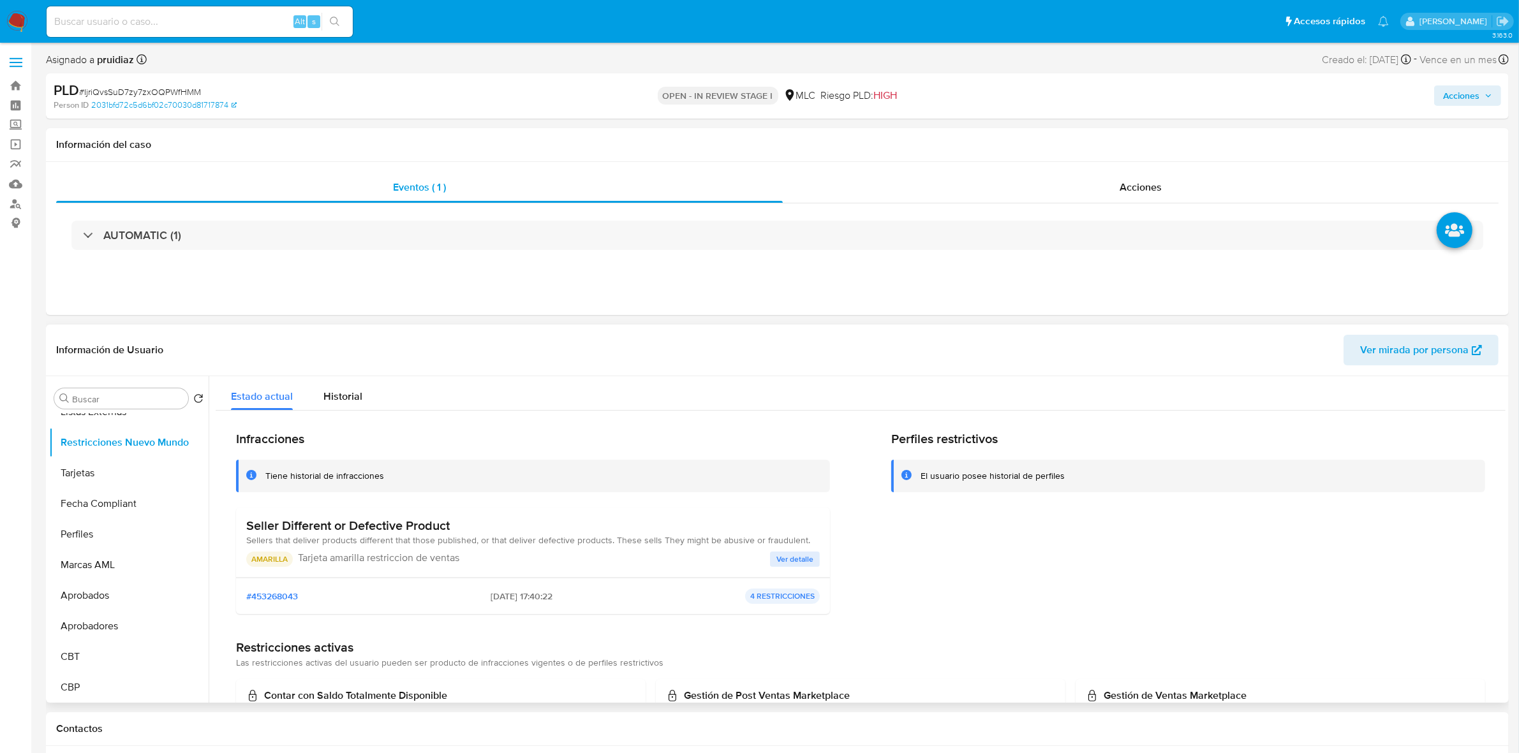
click at [318, 466] on h3 "Seller Different or Defective Product" at bounding box center [528, 526] width 564 height 16
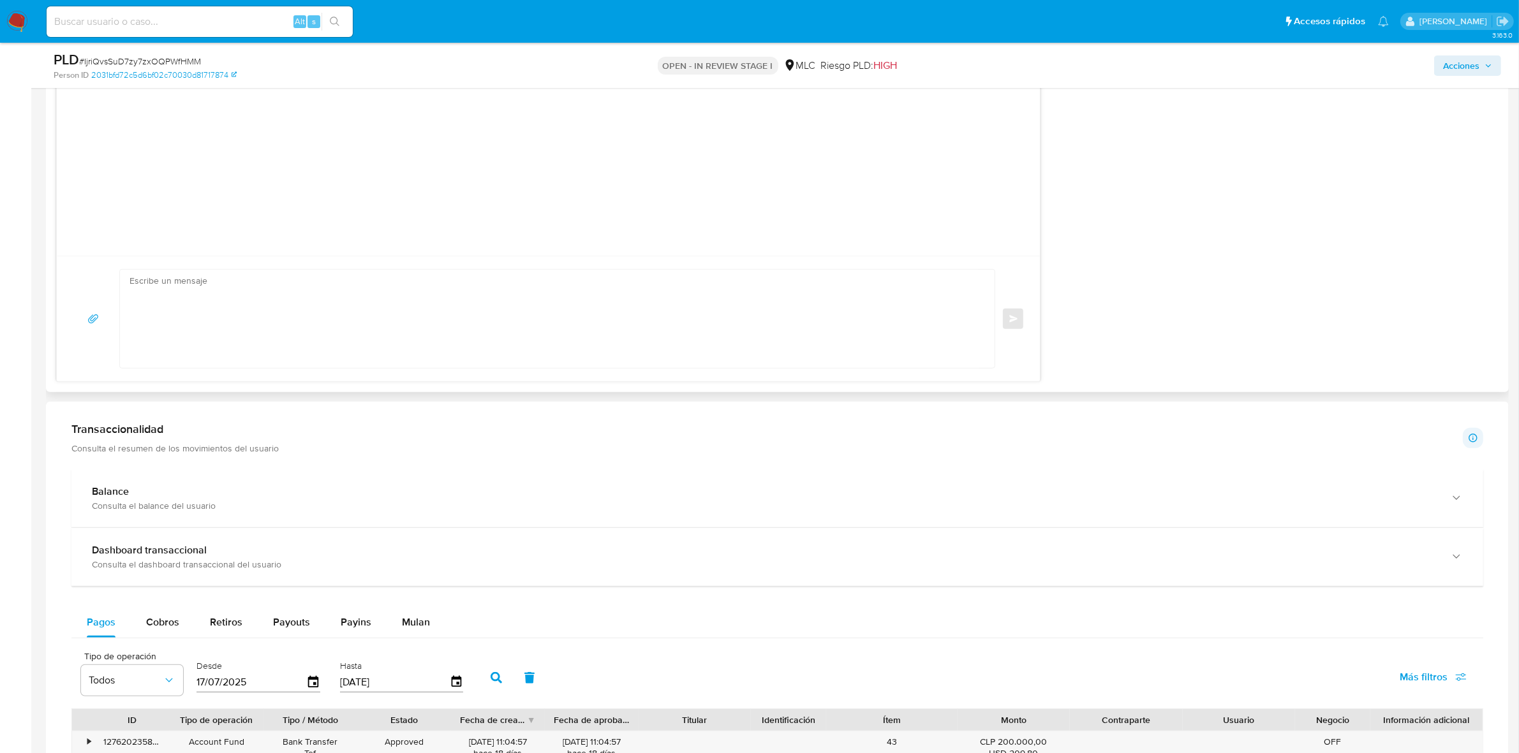
scroll to position [1037, 0]
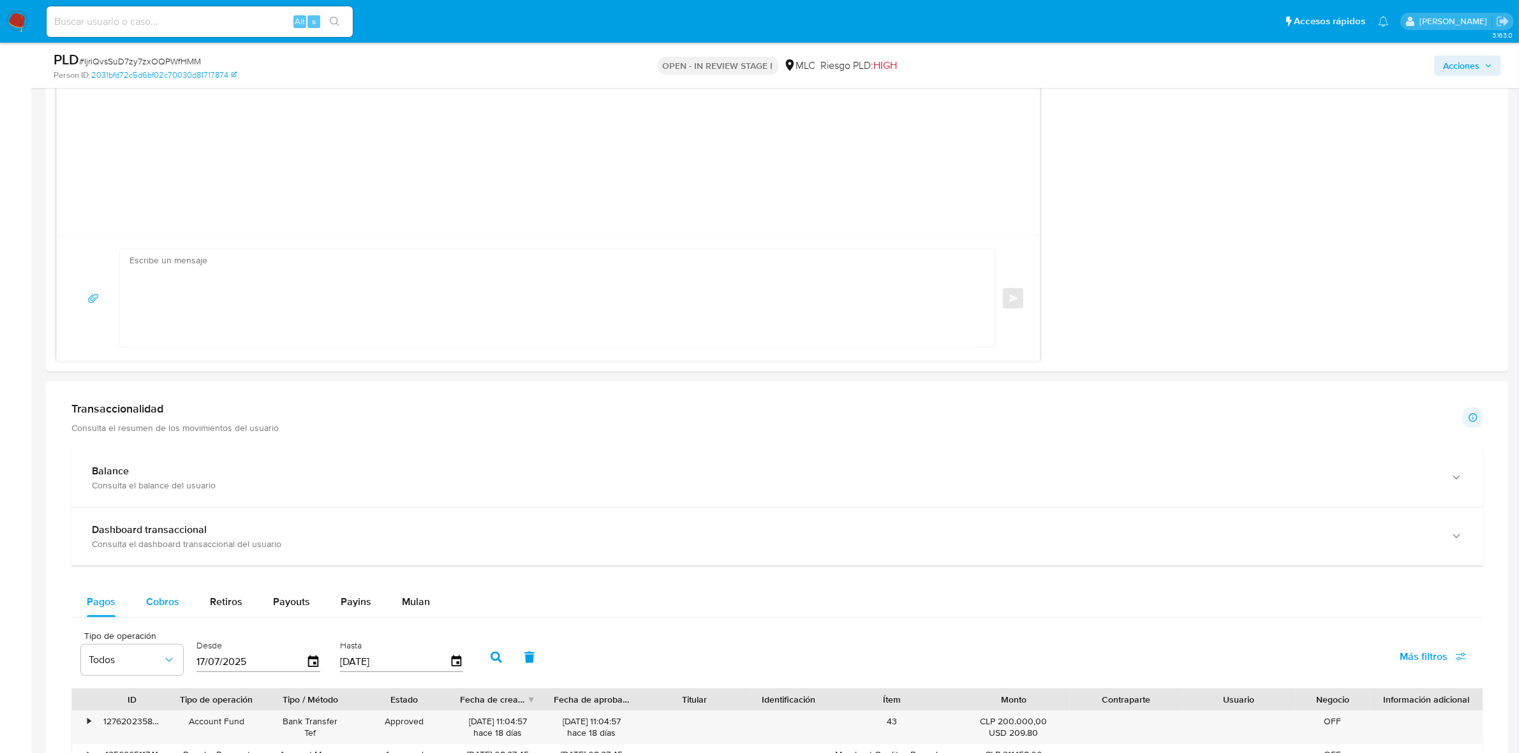
click at [159, 466] on span "Cobros" at bounding box center [162, 602] width 33 height 15
select select "10"
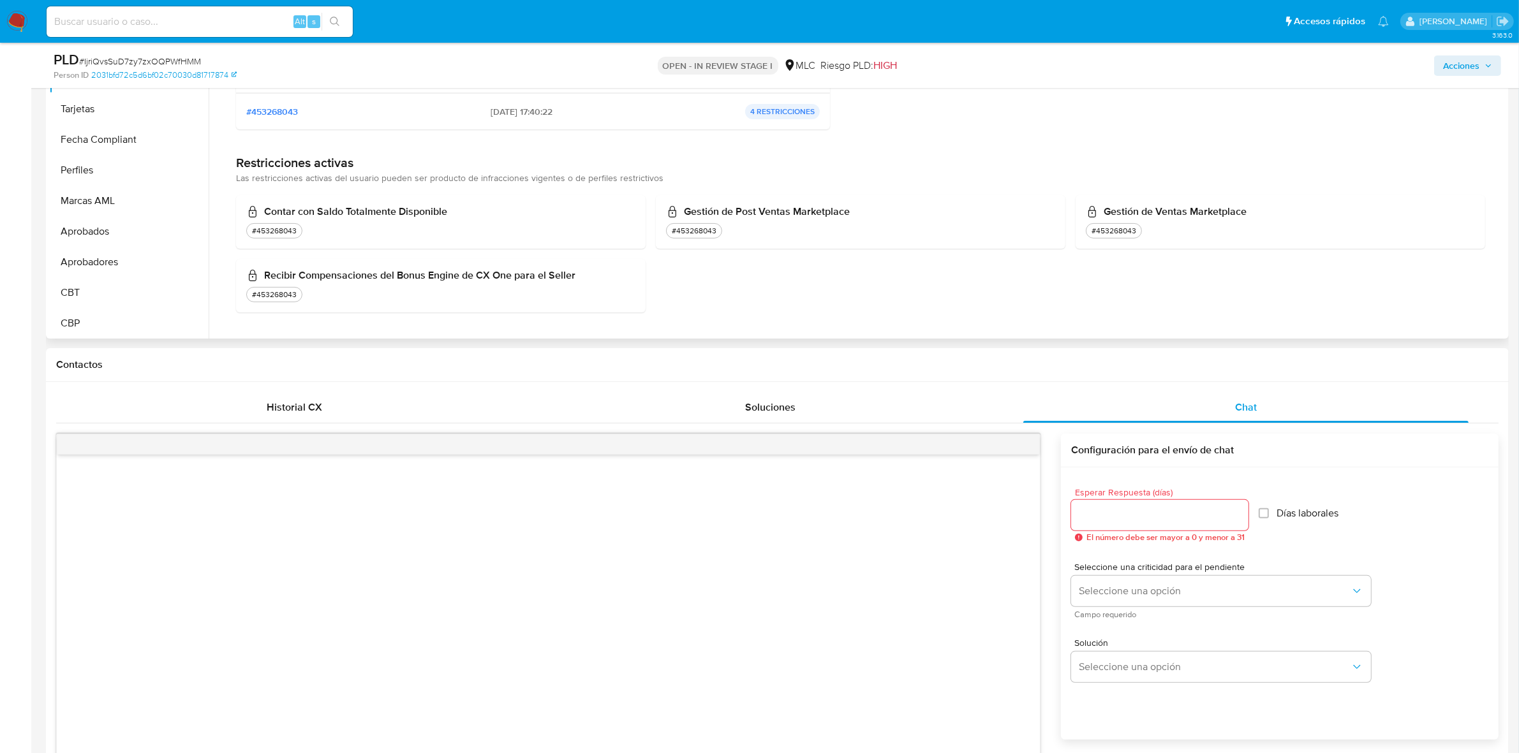
scroll to position [0, 0]
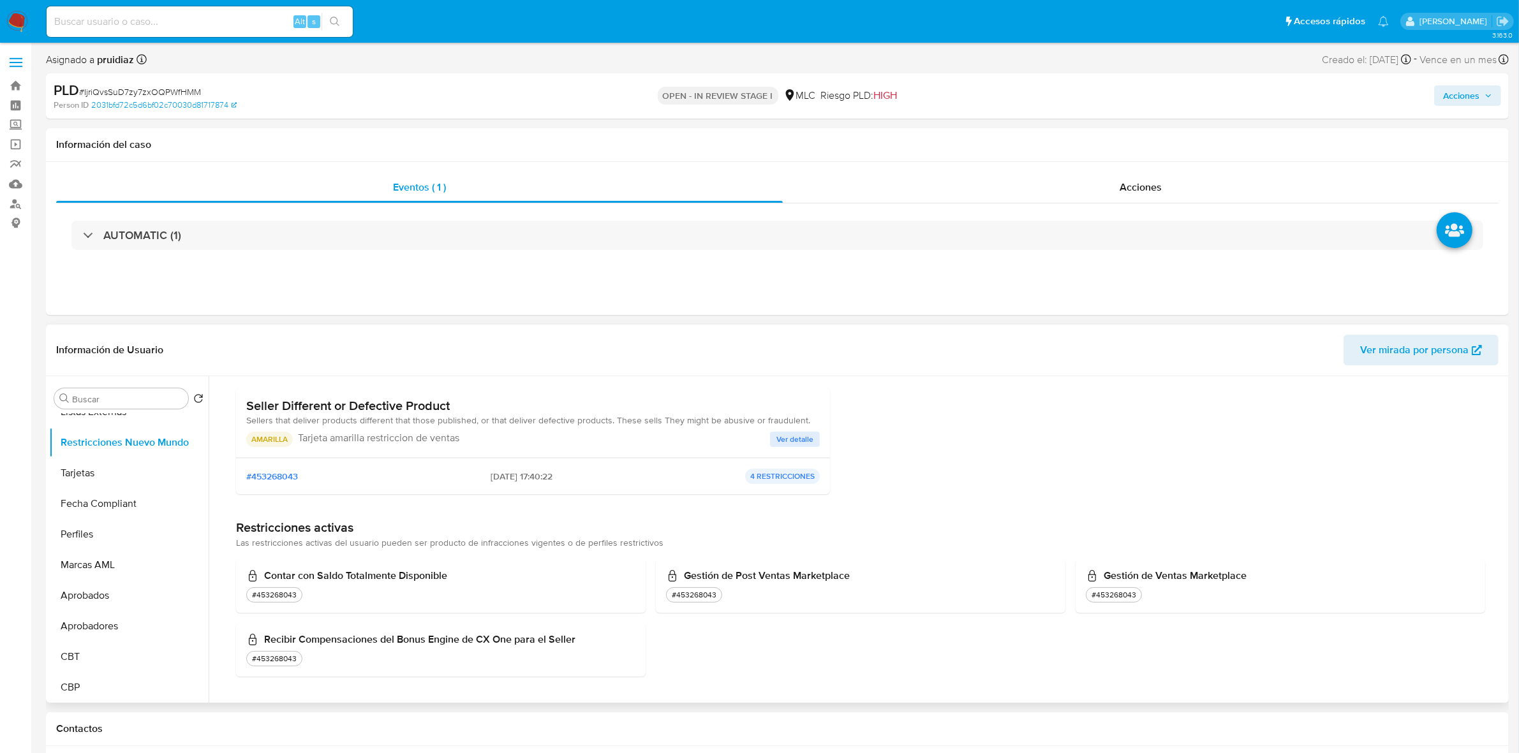
click at [389, 426] on span "Sellers that deliver products different that those published, or that deliver d…" at bounding box center [528, 420] width 564 height 13
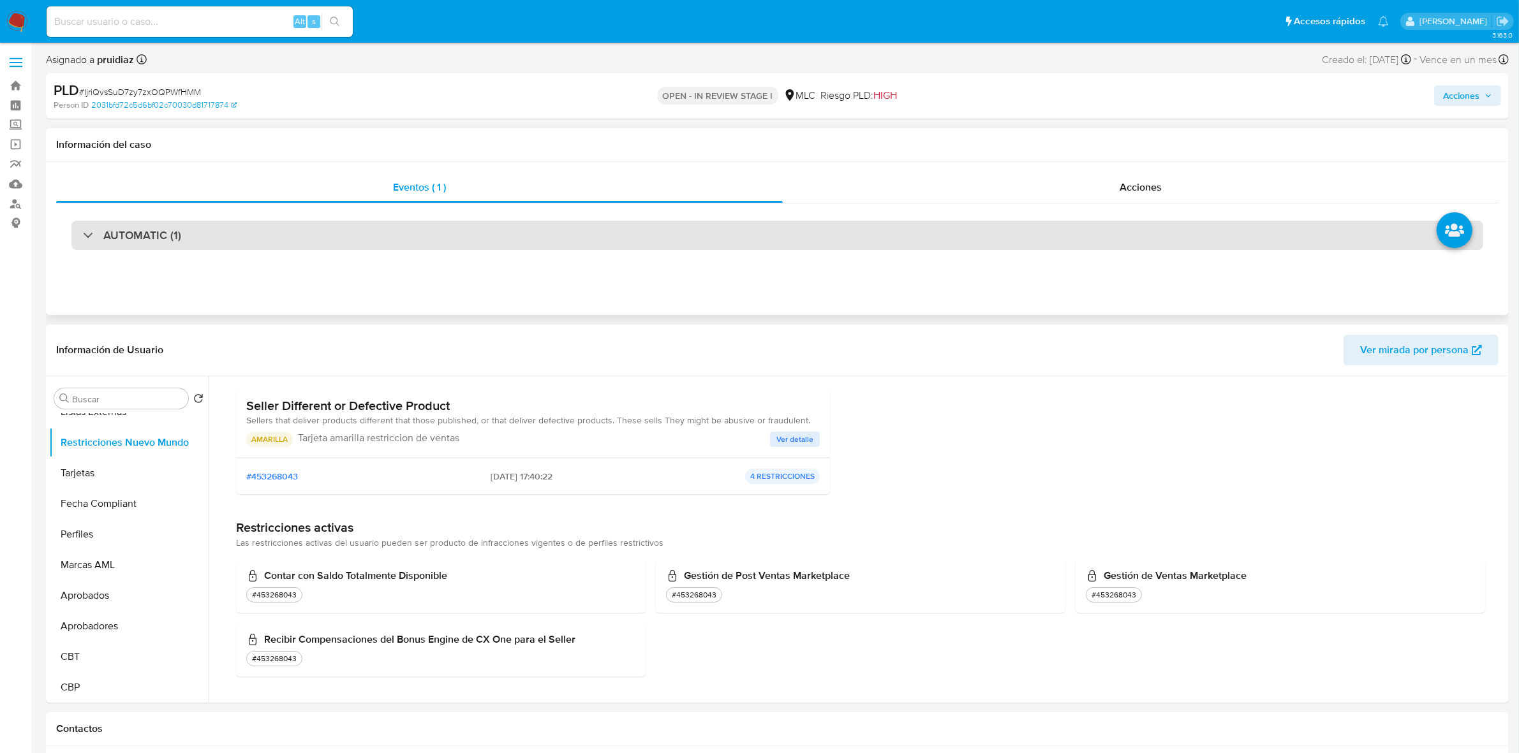
click at [139, 242] on h3 "AUTOMATIC (1)" at bounding box center [142, 235] width 78 height 14
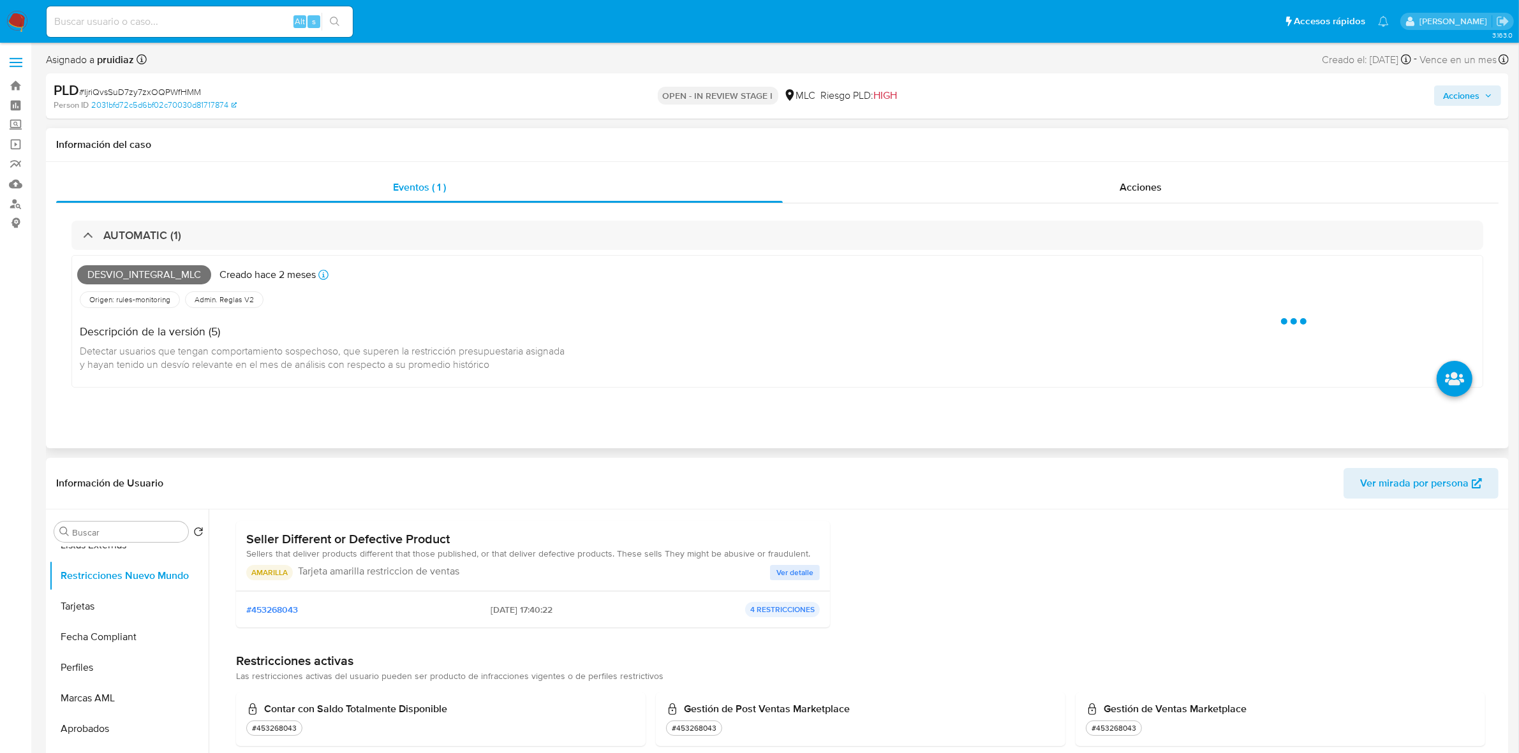
click at [121, 282] on span "Desvio_integral_mlc" at bounding box center [144, 274] width 134 height 19
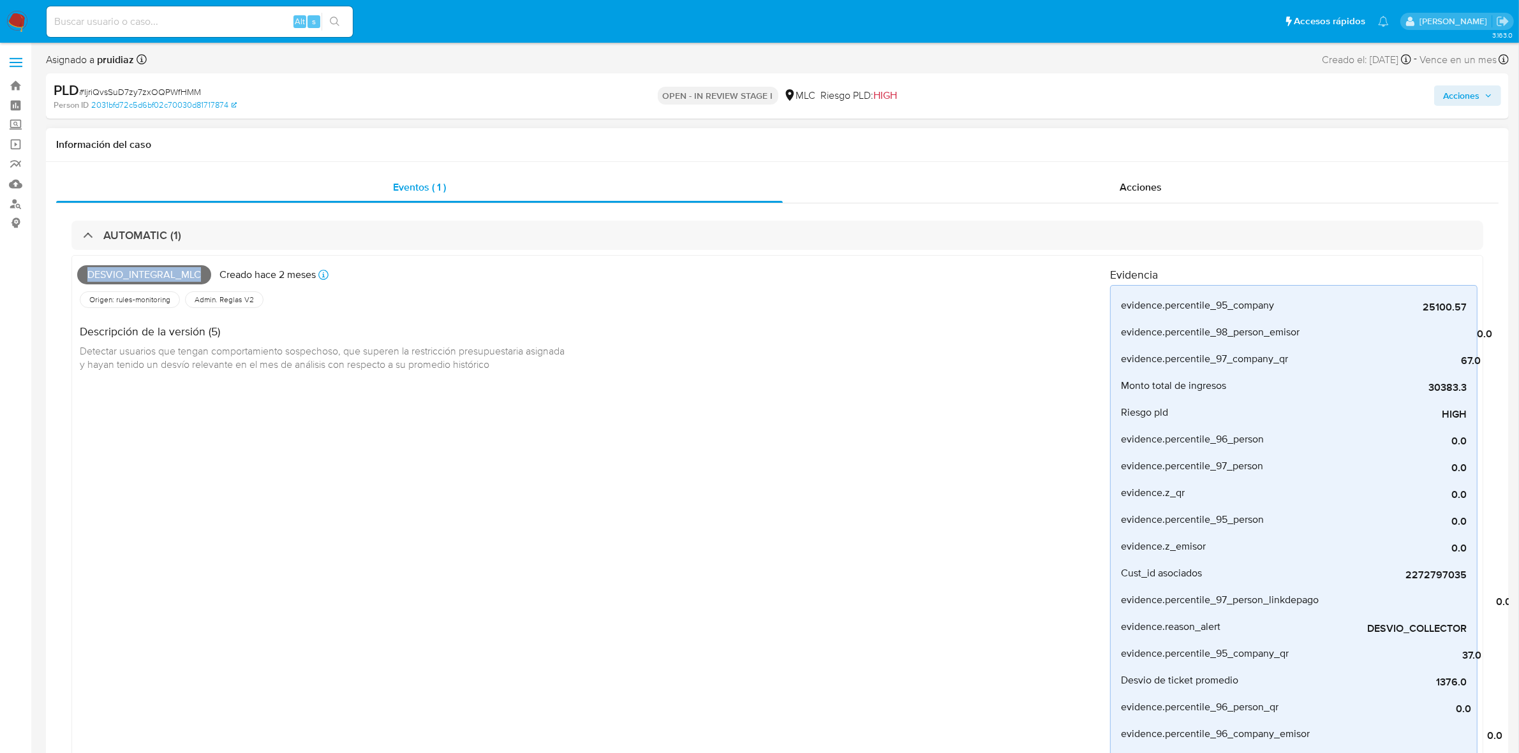
drag, startPoint x: 121, startPoint y: 282, endPoint x: 134, endPoint y: 269, distance: 18.0
click at [134, 269] on span "Desvio_integral_mlc" at bounding box center [144, 274] width 134 height 19
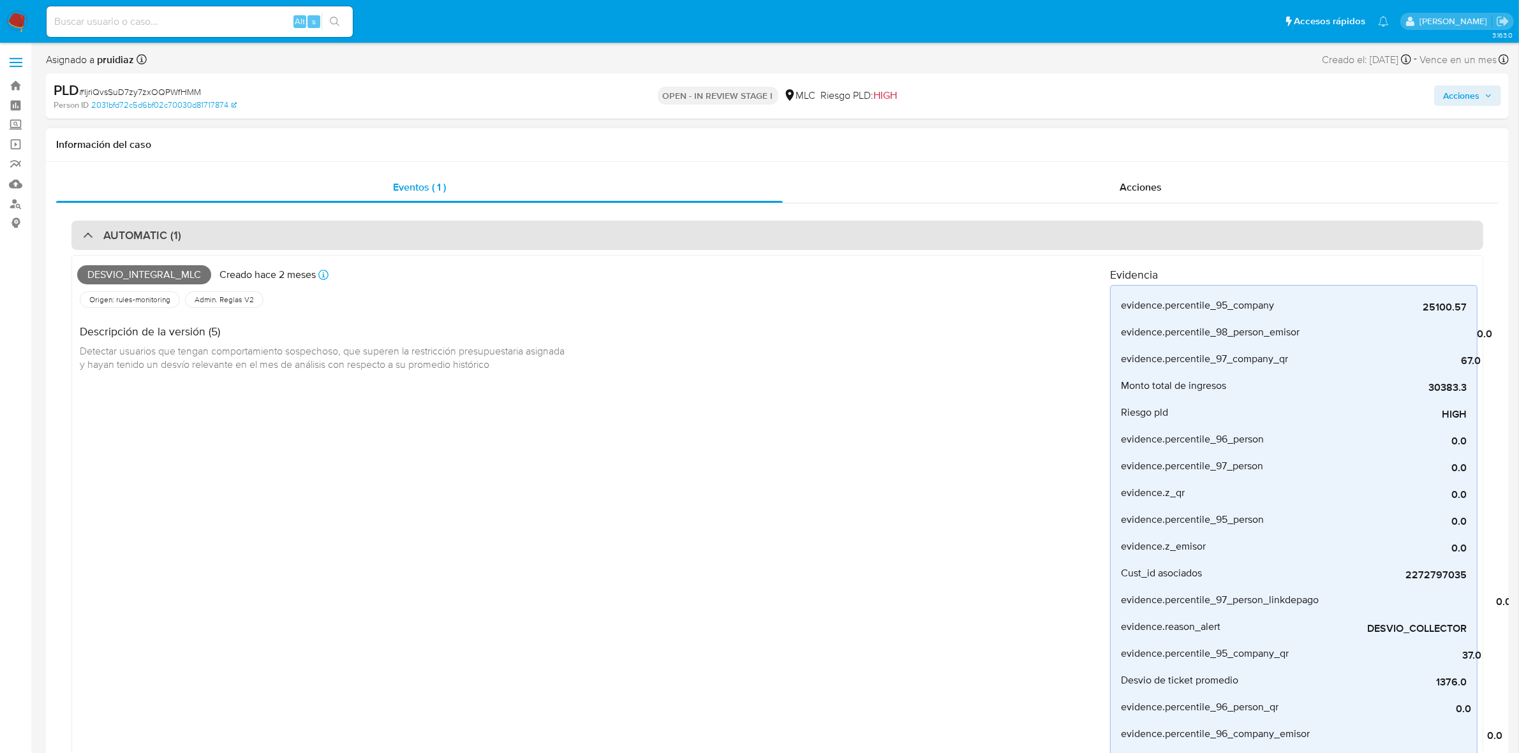
click at [244, 227] on div "AUTOMATIC (1)" at bounding box center [777, 235] width 1412 height 29
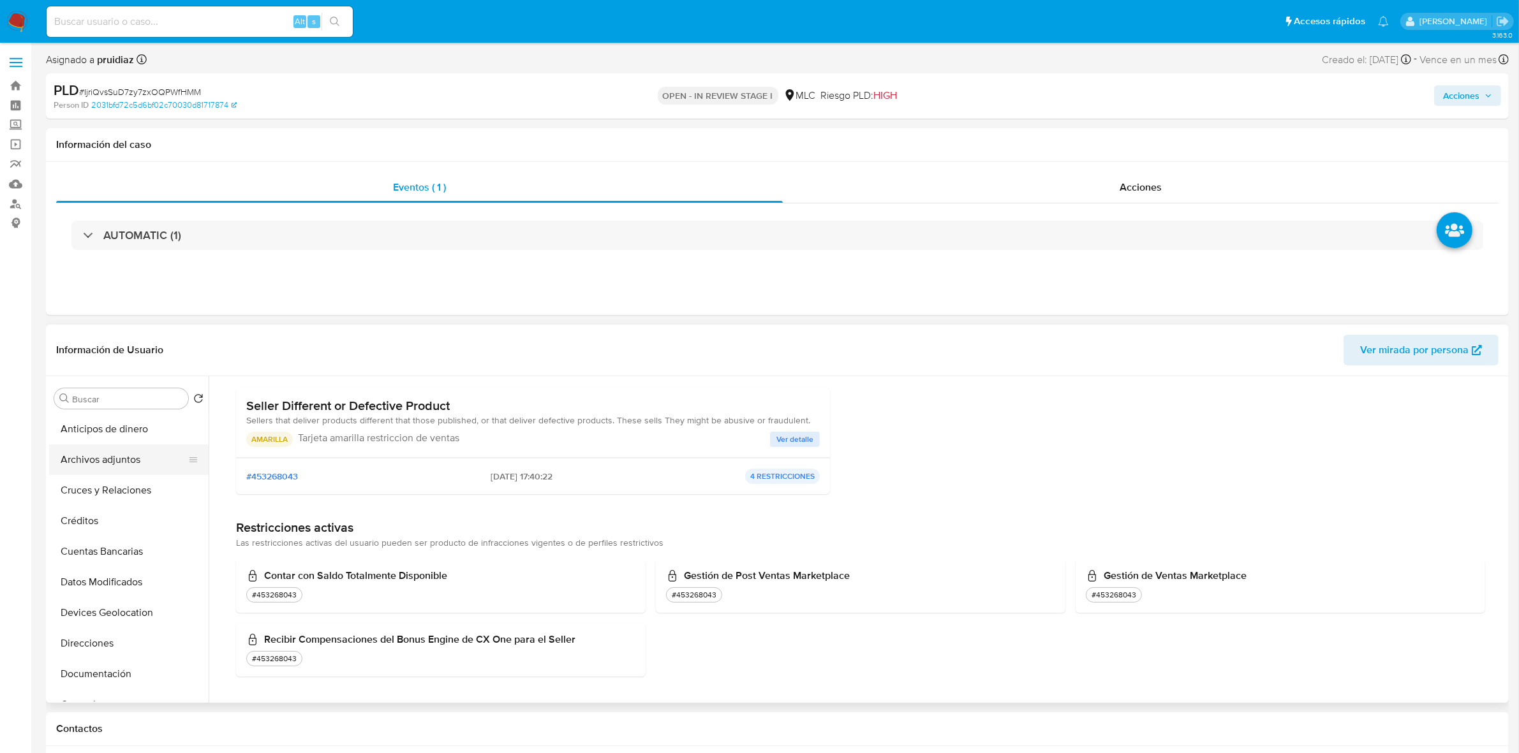
click at [103, 461] on button "Archivos adjuntos" at bounding box center [123, 460] width 149 height 31
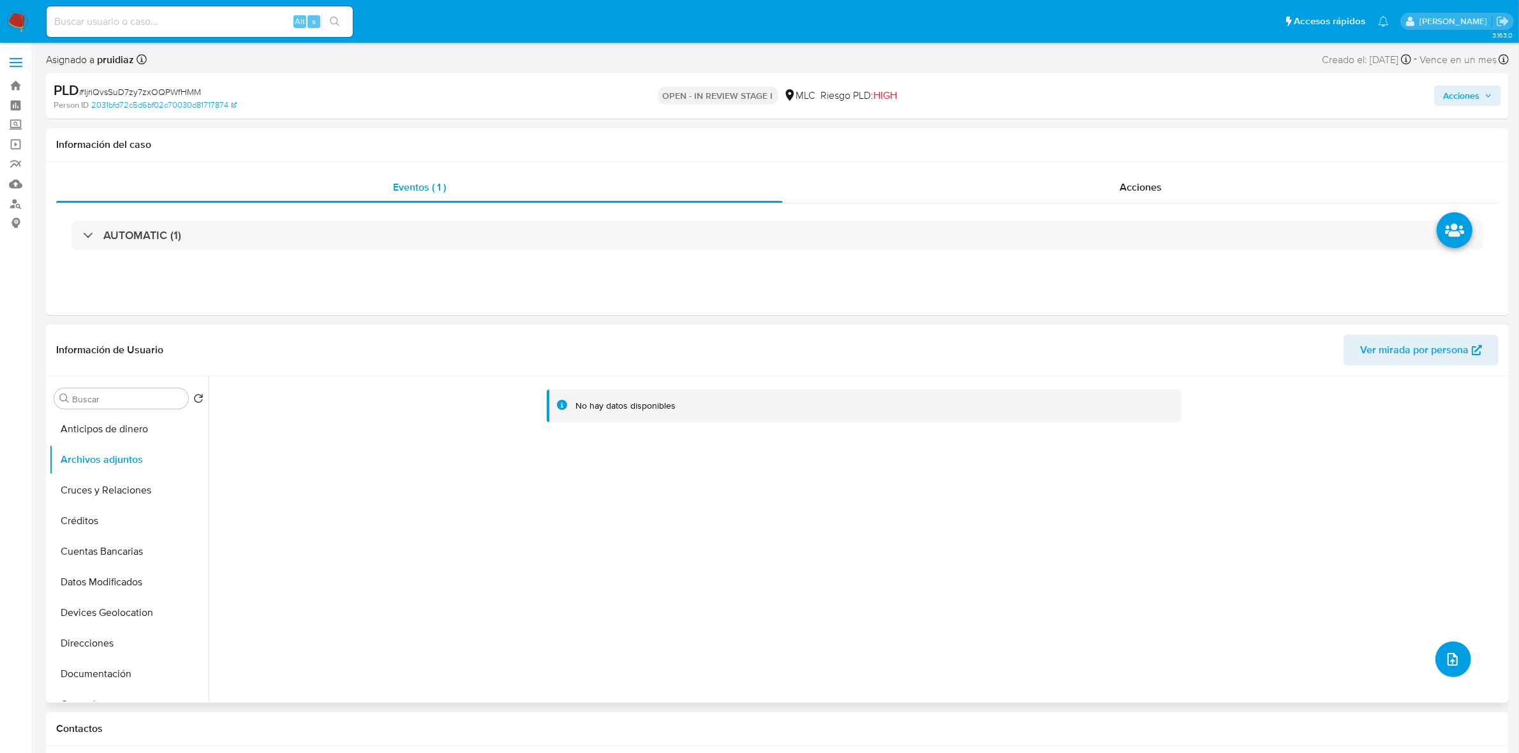
click at [1008, 466] on icon "upload-file" at bounding box center [1452, 659] width 15 height 15
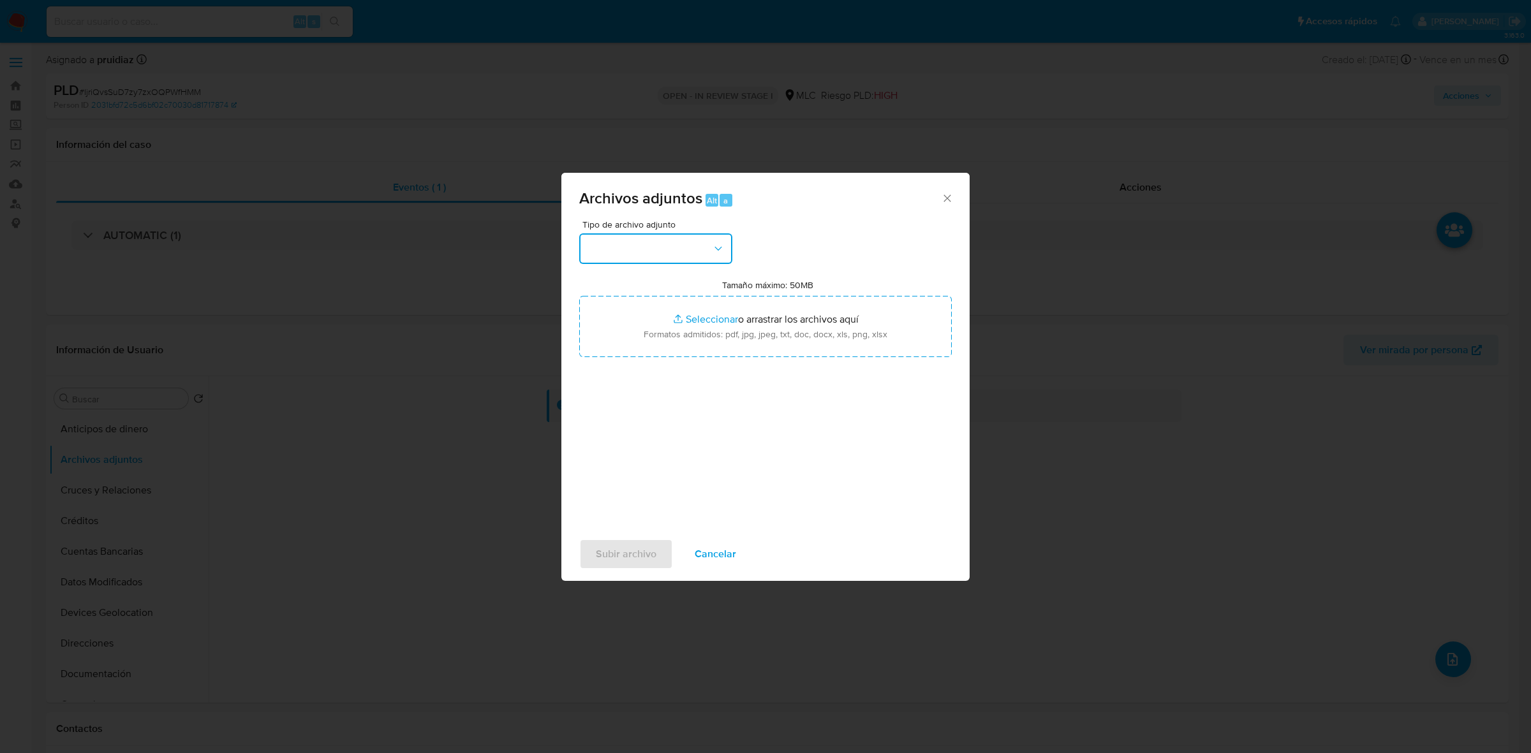
click at [709, 251] on button "button" at bounding box center [655, 248] width 153 height 31
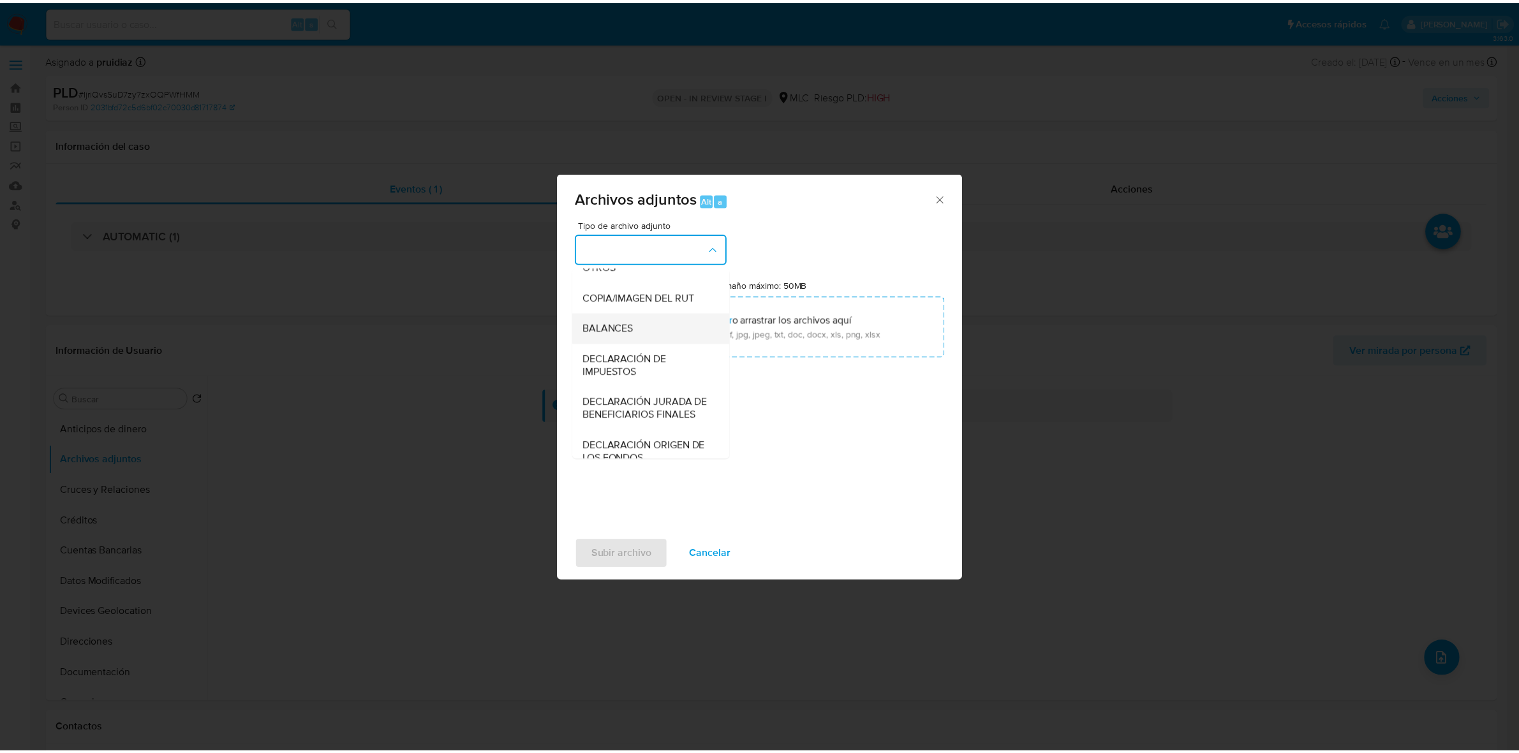
scroll to position [211, 0]
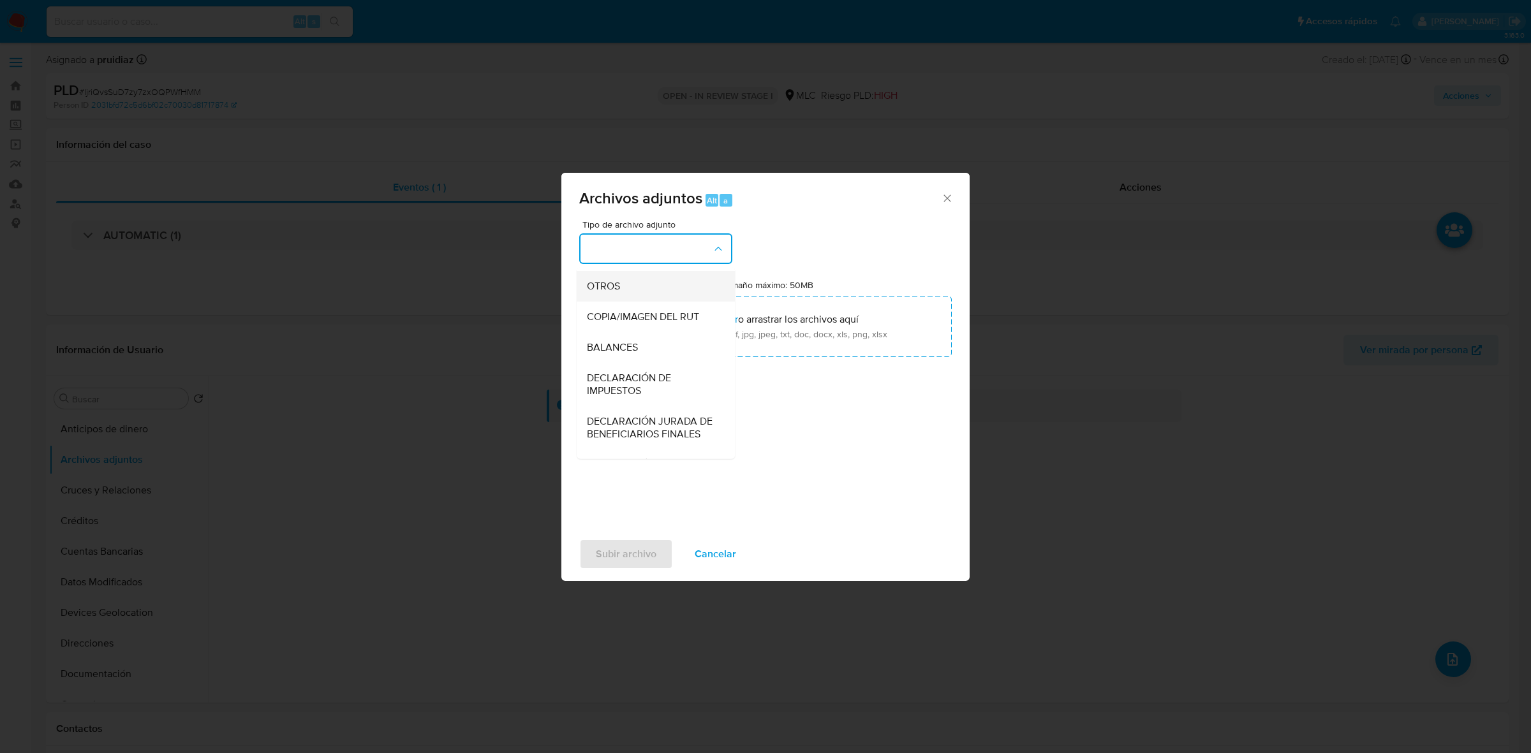
click at [598, 293] on span "OTROS" at bounding box center [603, 286] width 33 height 13
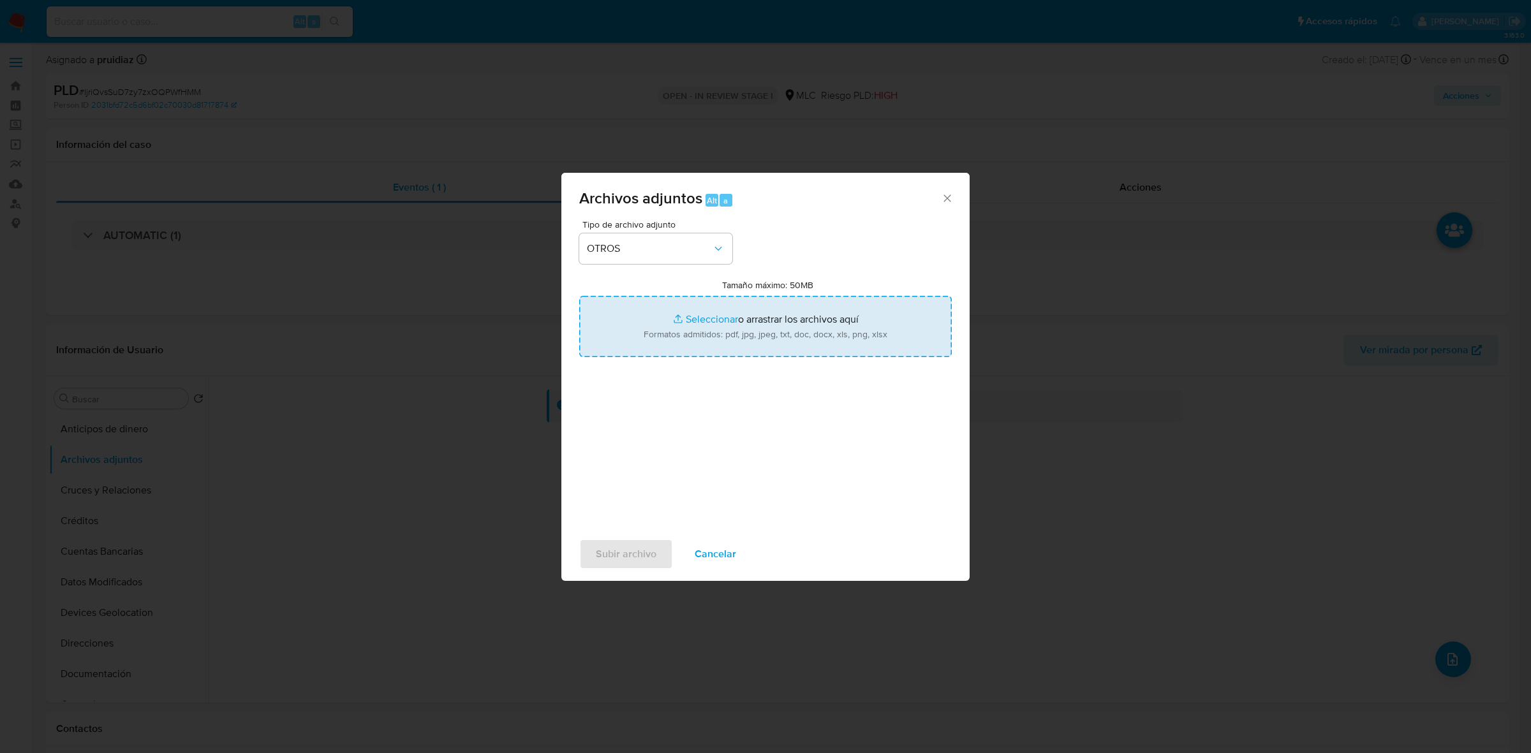
click at [663, 318] on input "Tamaño máximo: 50MB Seleccionar archivos" at bounding box center [765, 326] width 373 height 61
type input "C:\fakepath\2272797035 - 15_10_2025.xlsx"
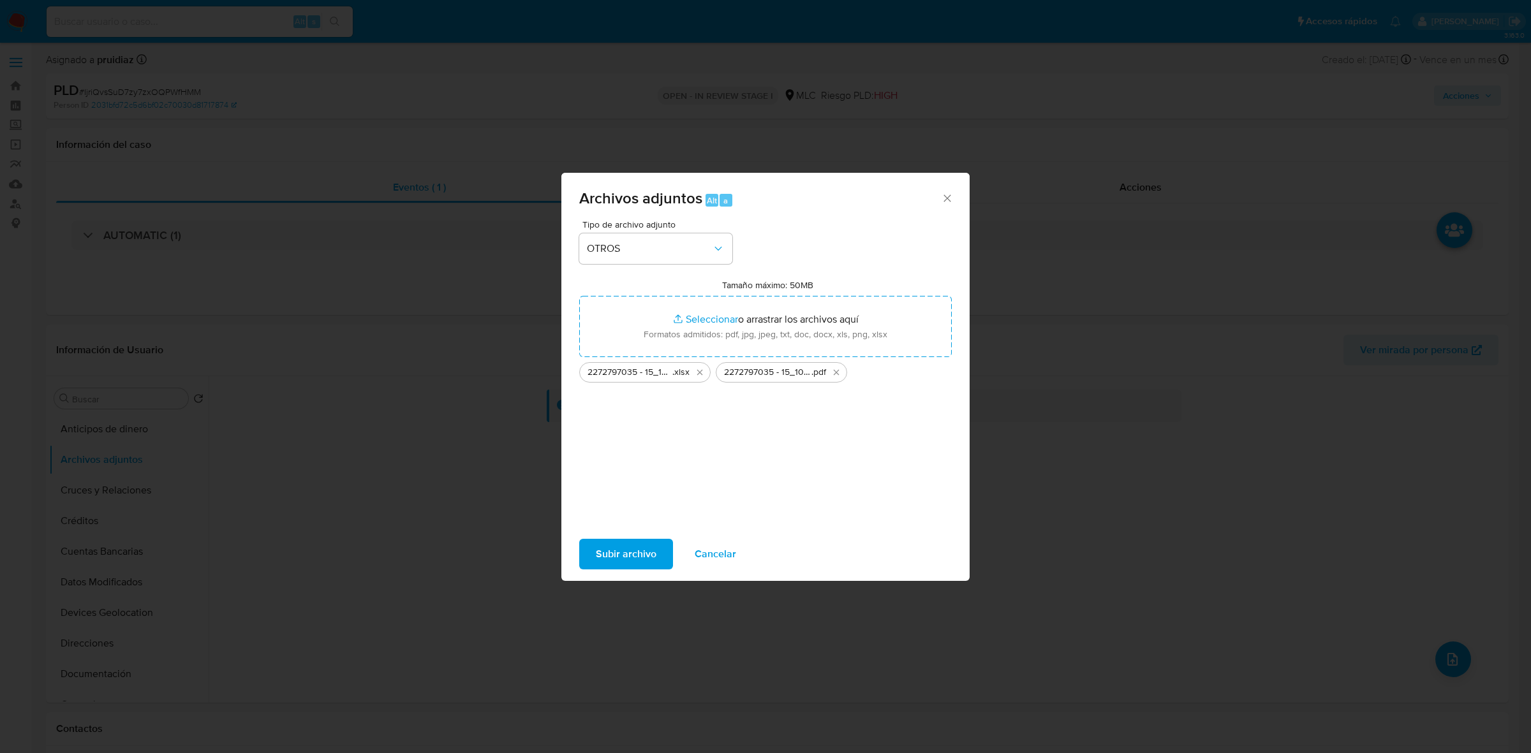
click at [624, 466] on span "Subir archivo" at bounding box center [626, 554] width 61 height 28
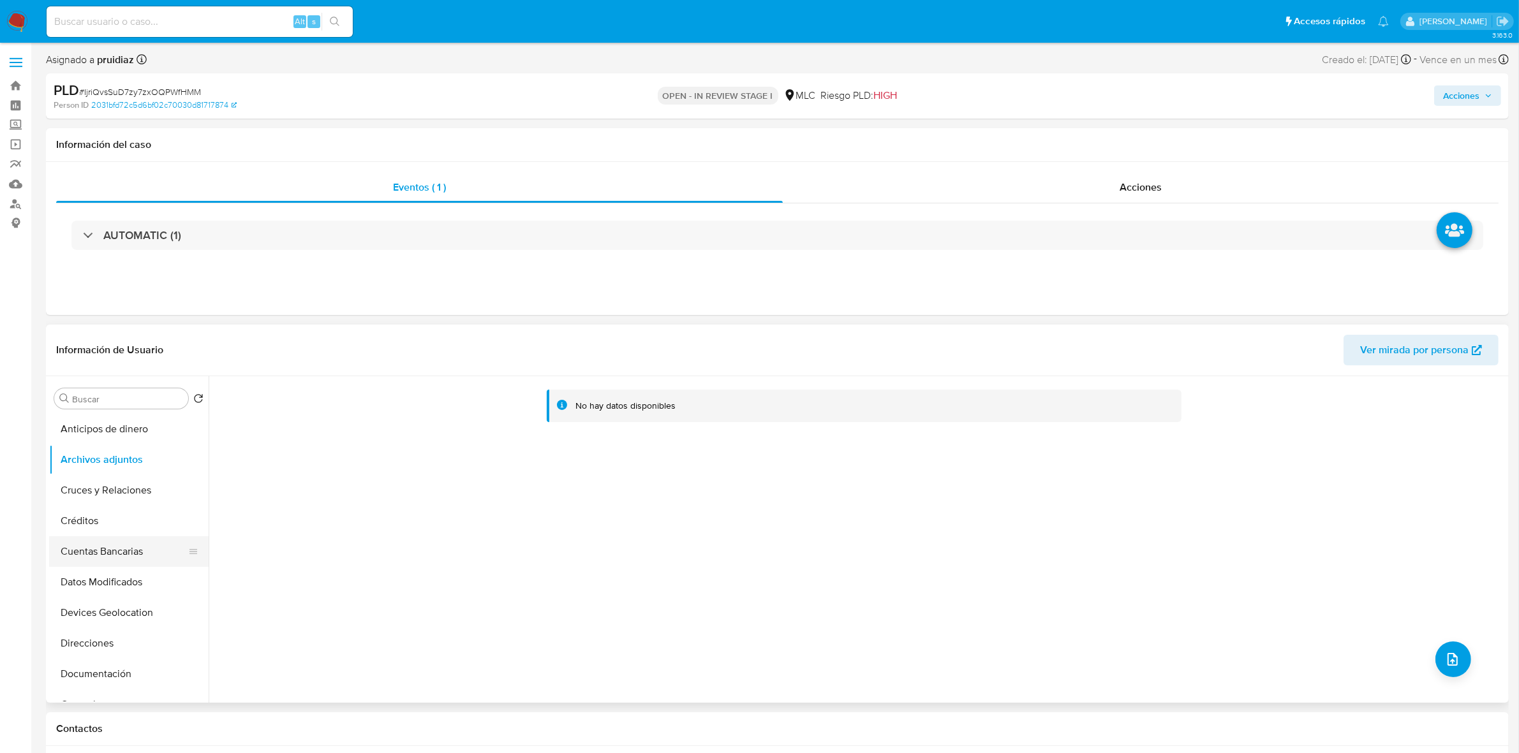
click at [83, 466] on button "Cuentas Bancarias" at bounding box center [123, 552] width 149 height 31
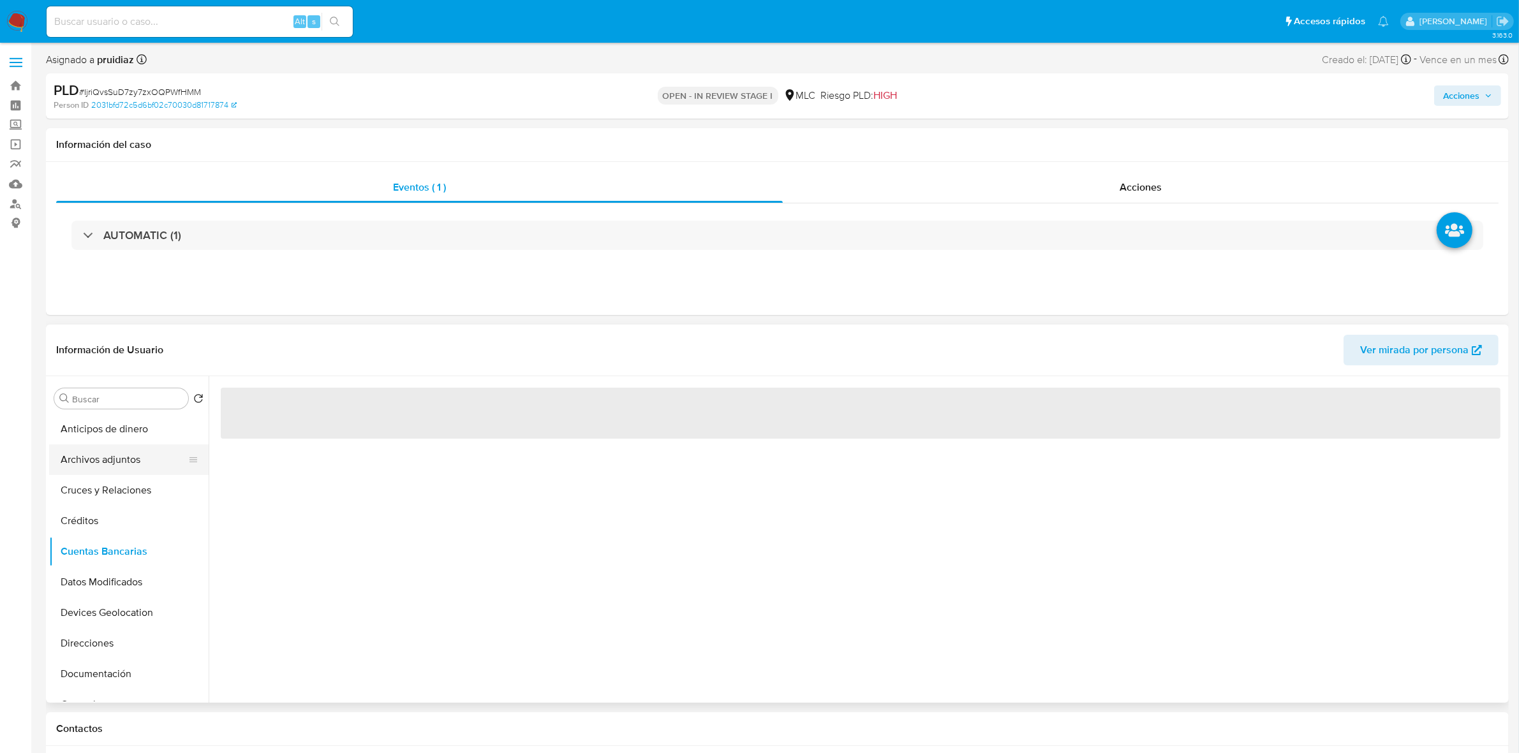
click at [87, 456] on button "Archivos adjuntos" at bounding box center [123, 460] width 149 height 31
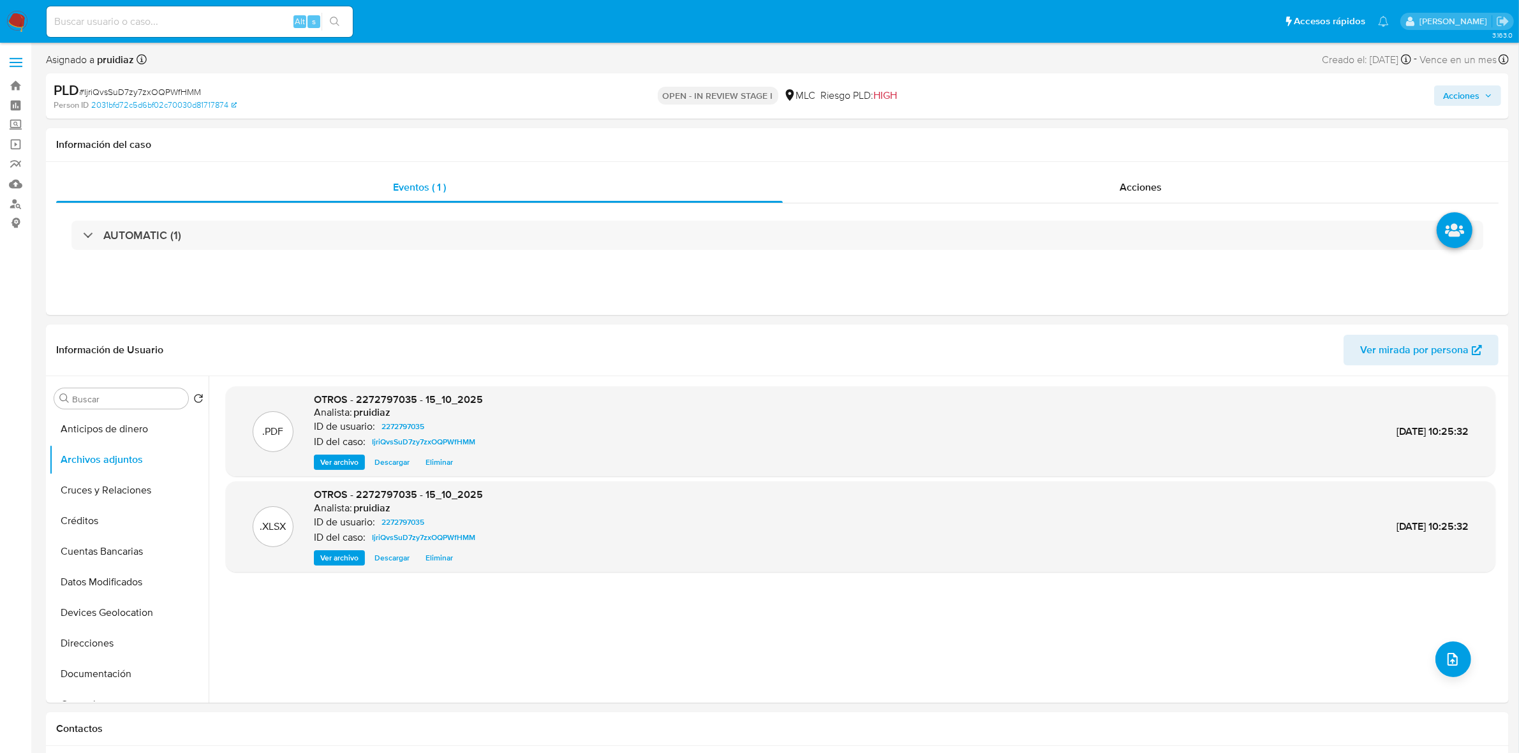
click at [1008, 100] on icon "button" at bounding box center [1489, 96] width 8 height 8
click at [1008, 135] on span "Resolución del caso" at bounding box center [1105, 136] width 91 height 15
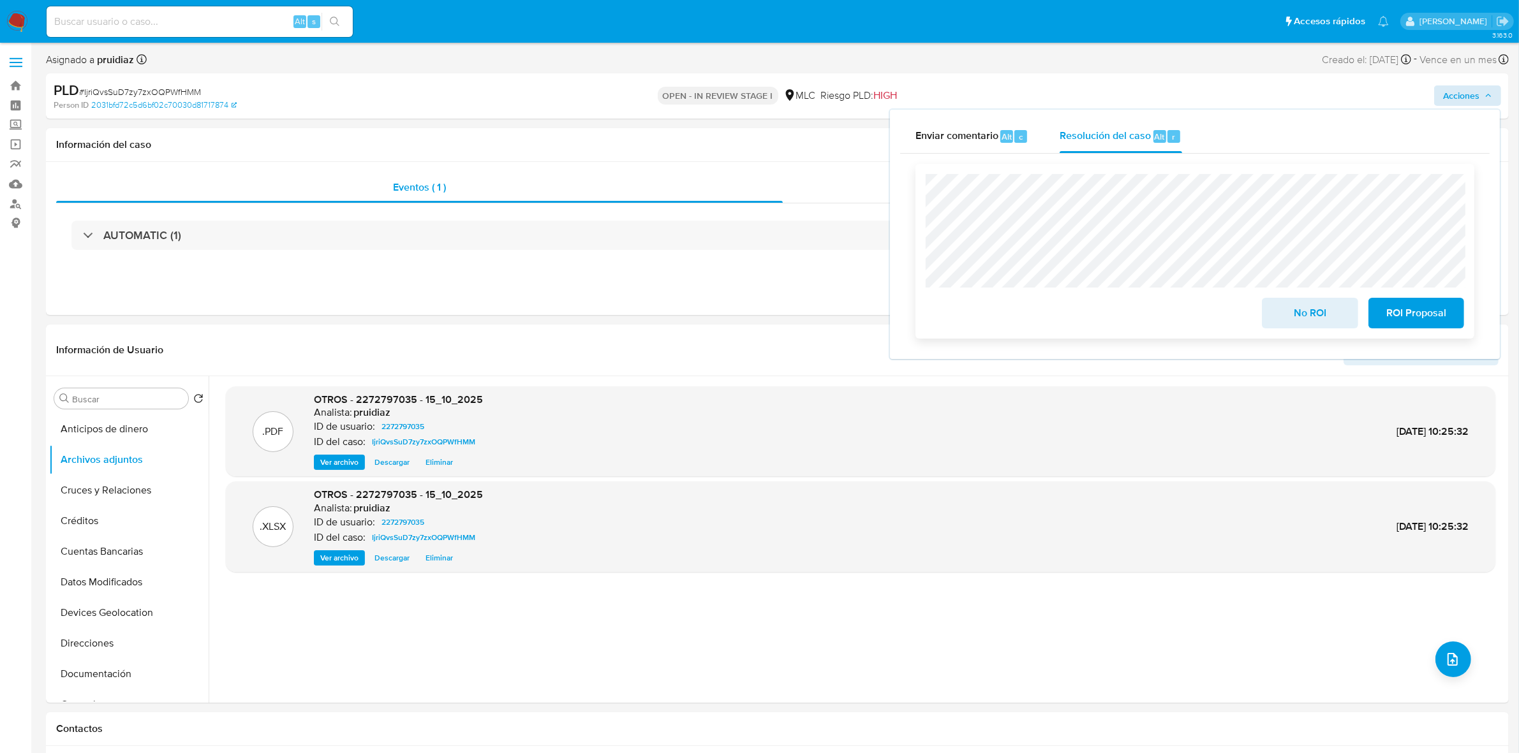
click at [1008, 311] on span "ROI Proposal" at bounding box center [1416, 313] width 63 height 28
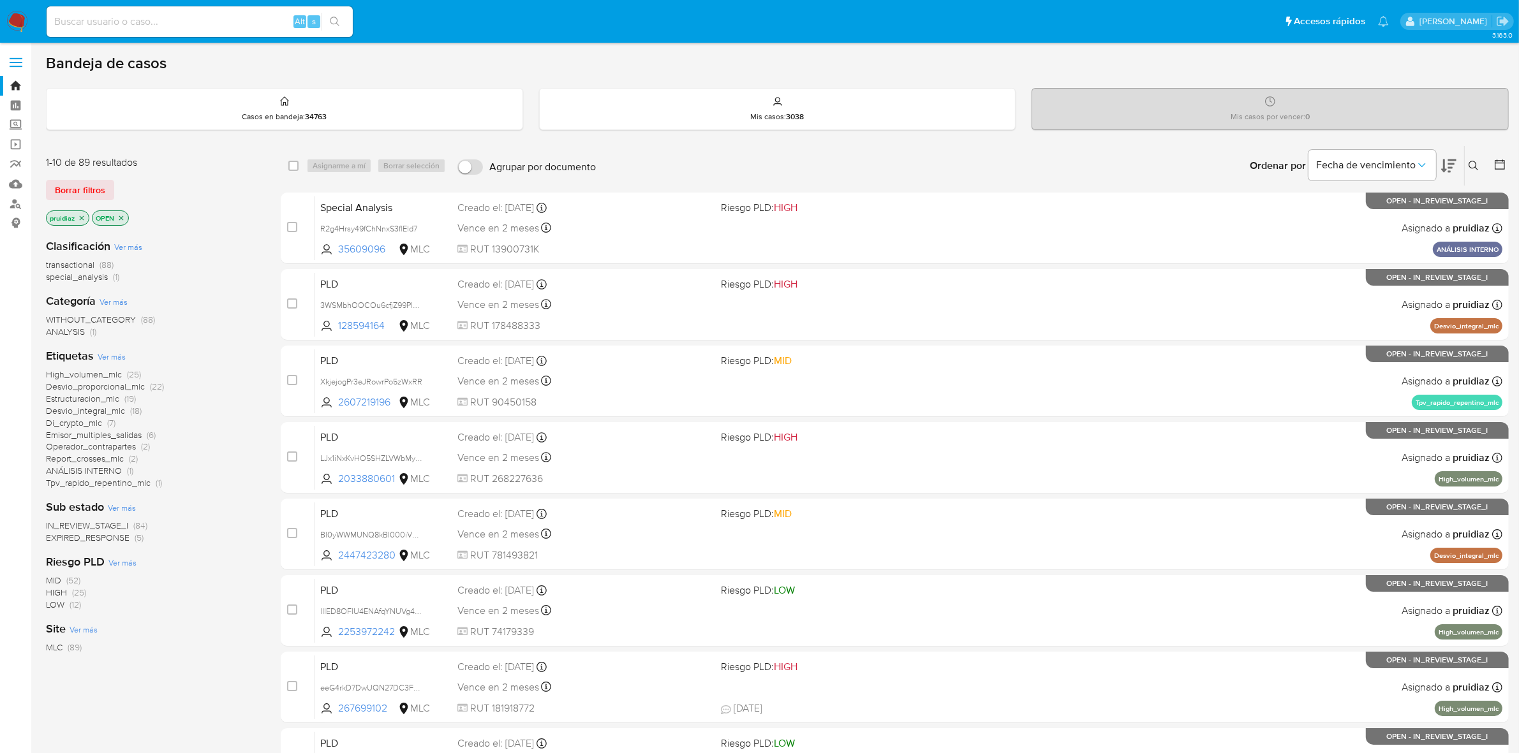
click at [1455, 158] on icon at bounding box center [1448, 165] width 15 height 15
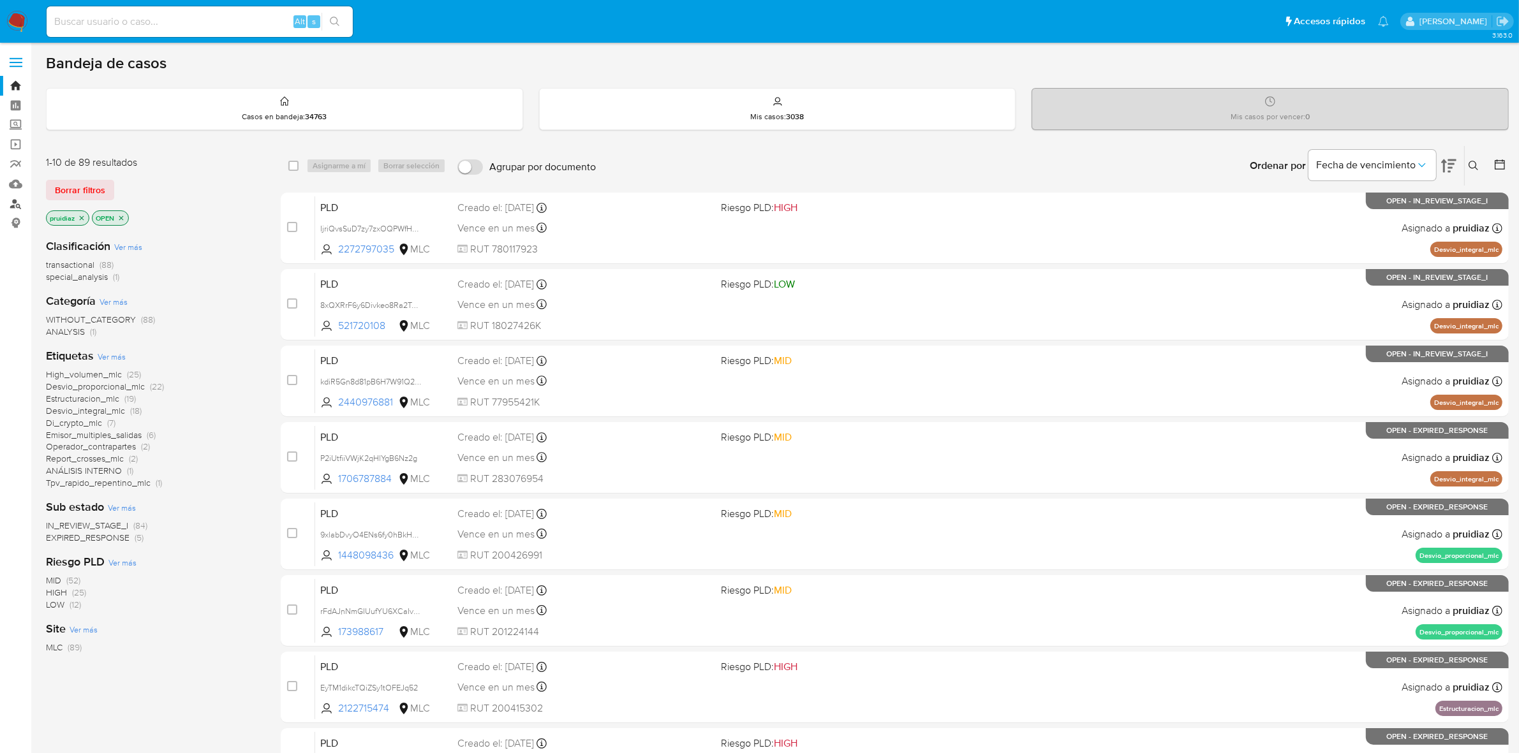
click at [17, 205] on link "Buscador de personas" at bounding box center [76, 204] width 152 height 20
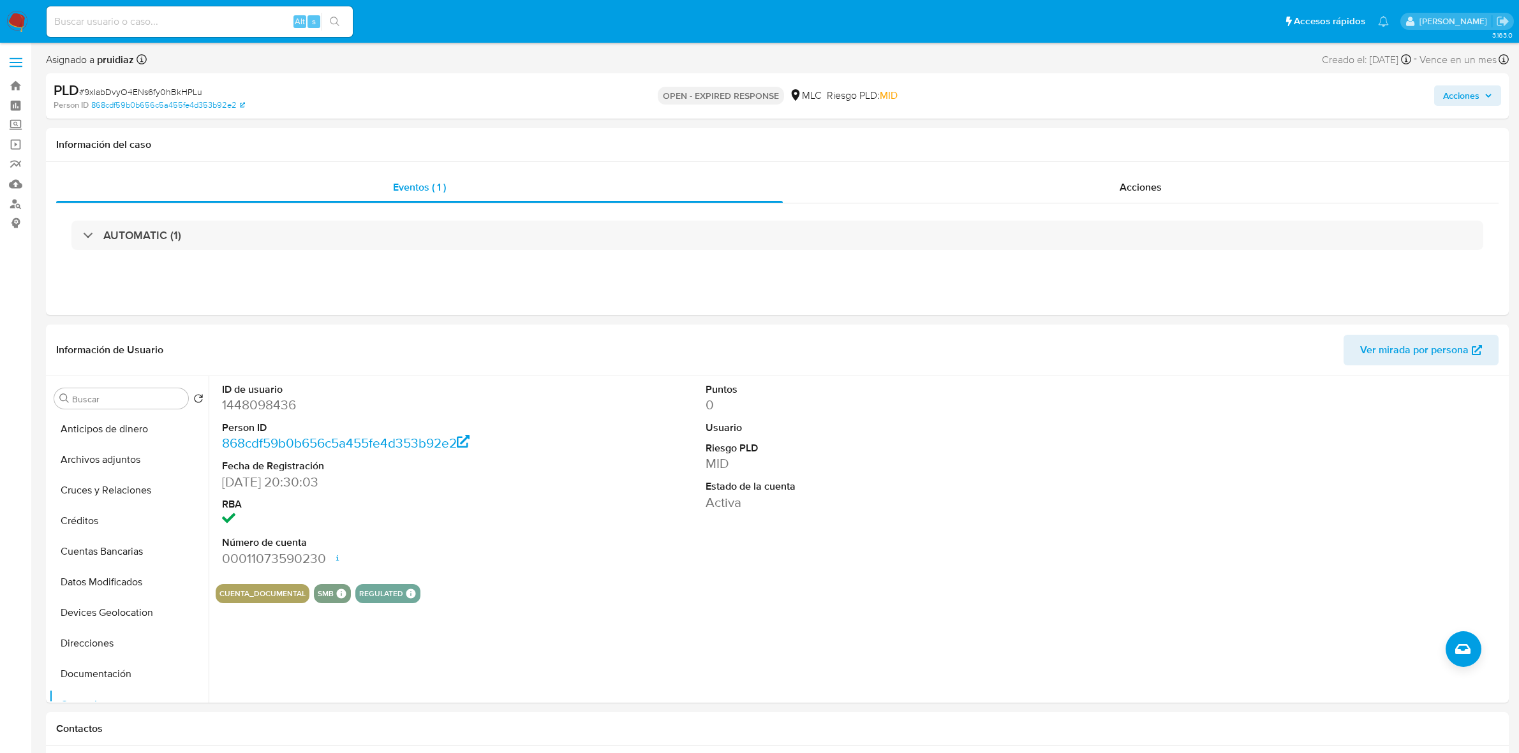
select select "10"
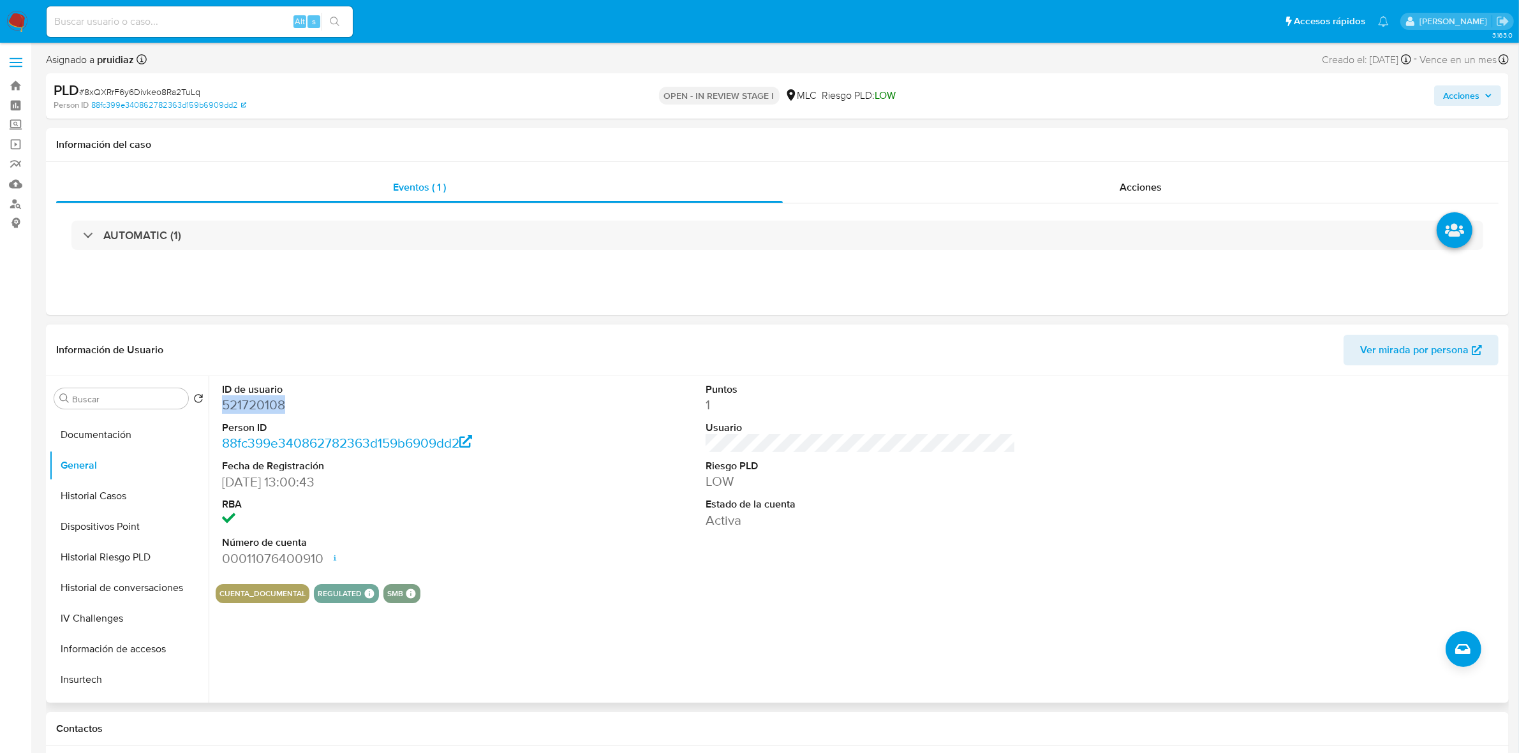
click at [258, 399] on dd "521720108" at bounding box center [377, 405] width 310 height 18
click at [256, 399] on dd "521720108" at bounding box center [377, 405] width 310 height 18
click at [154, 93] on span "# 8xQXRrF6y6Divkeo8Ra2TuLq" at bounding box center [139, 91] width 121 height 13
copy span "8xQXRrF6y6Divkeo8Ra2TuLq"
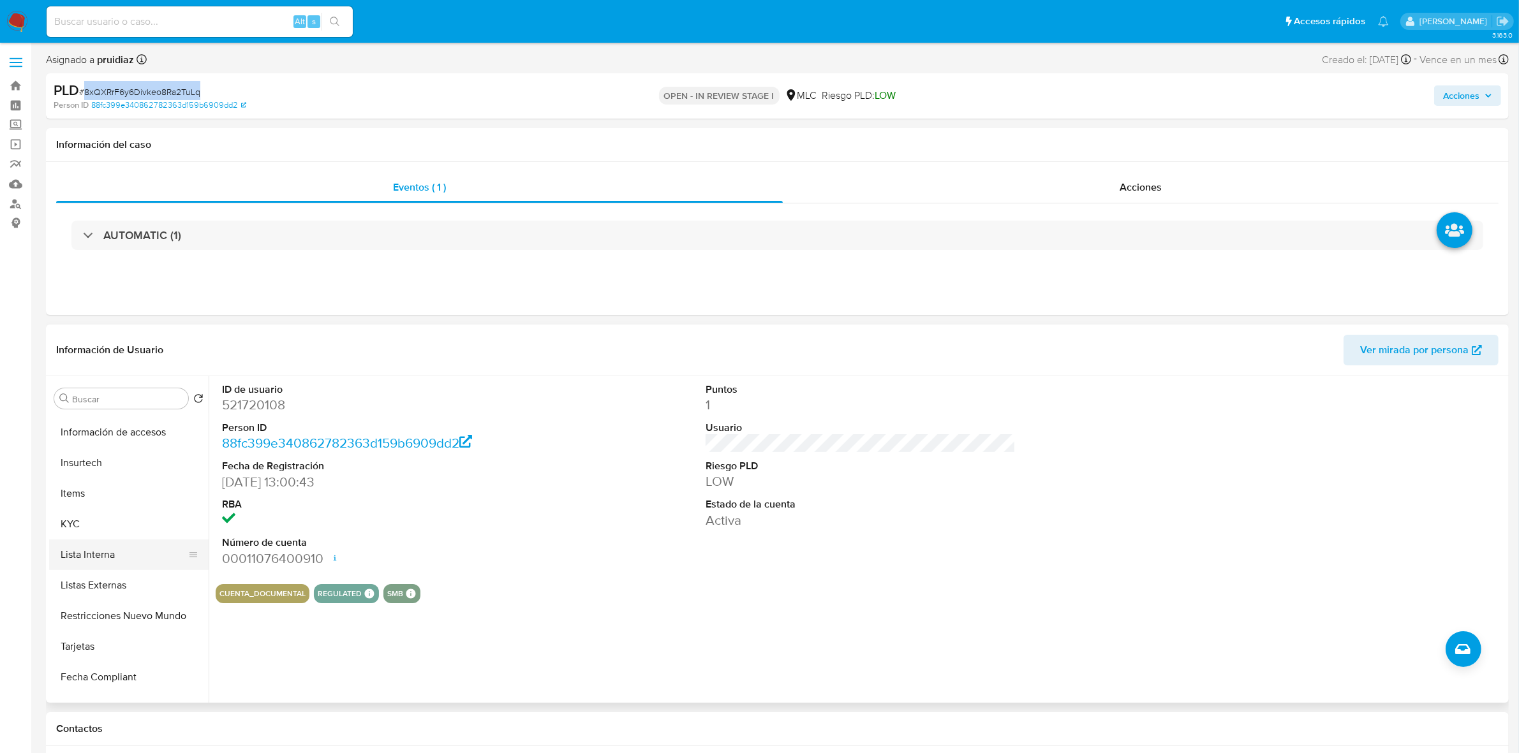
scroll to position [478, 0]
click at [83, 509] on button "KYC" at bounding box center [123, 502] width 149 height 31
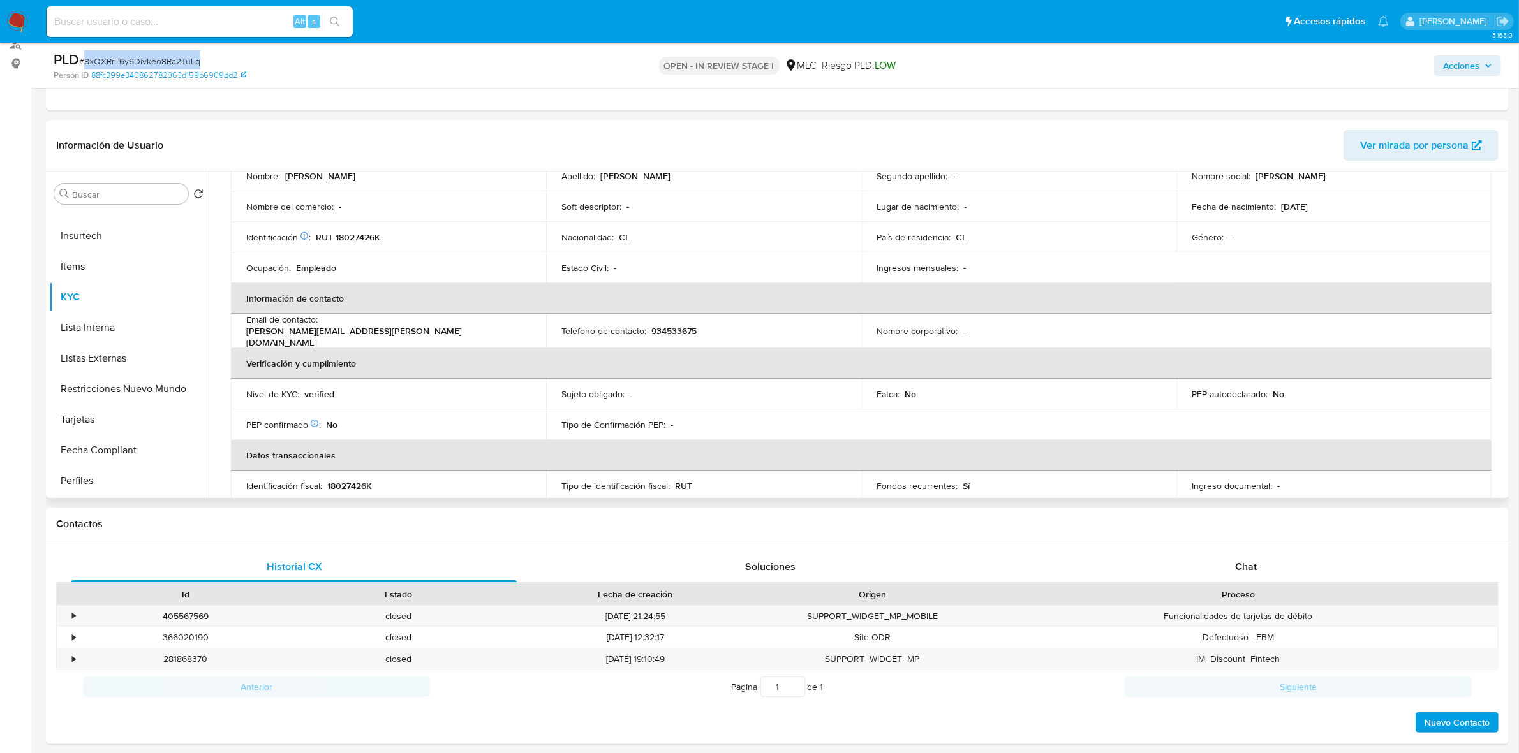
scroll to position [0, 0]
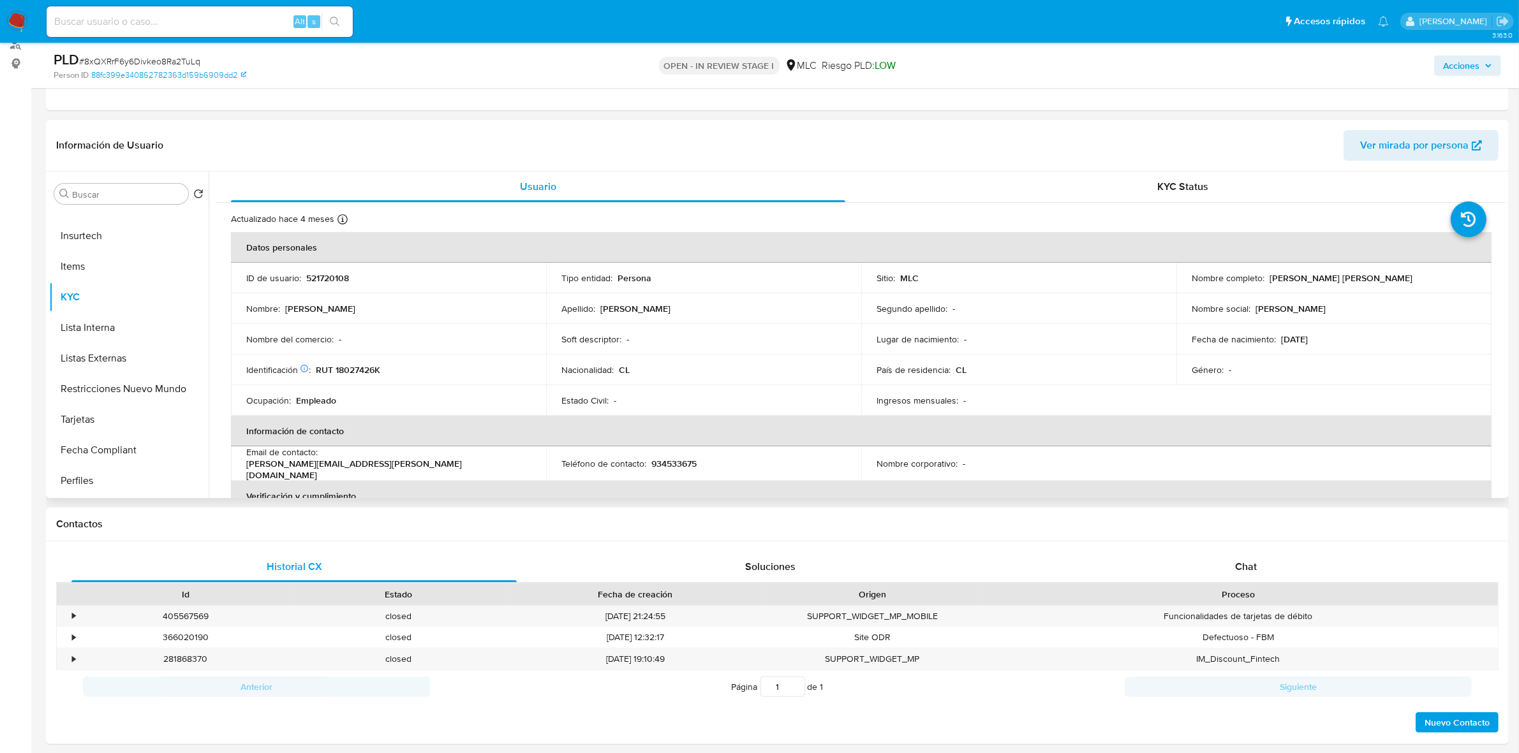
click at [346, 369] on p "RUT 18027426K" at bounding box center [348, 369] width 64 height 11
copy p "18027426K"
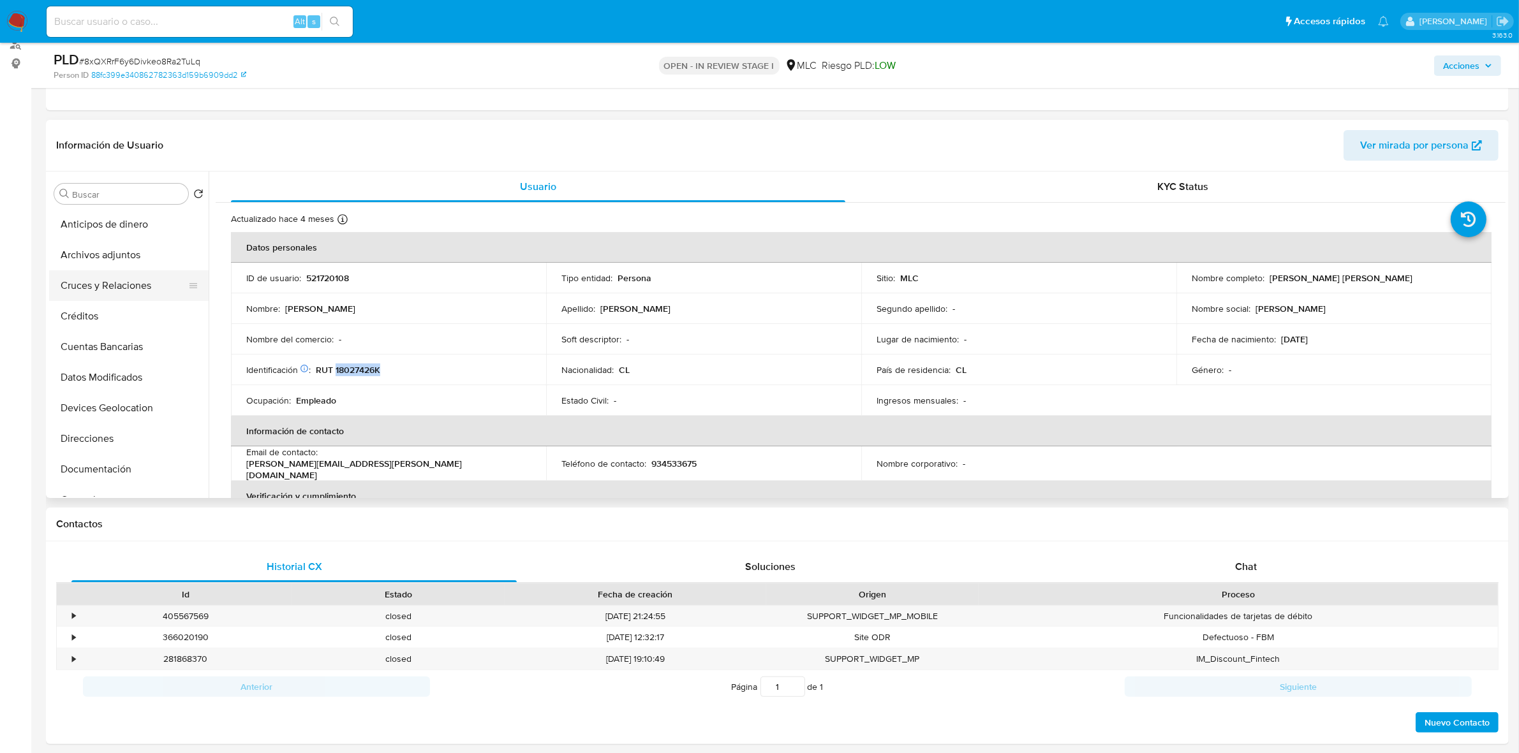
click at [123, 290] on button "Cruces y Relaciones" at bounding box center [123, 285] width 149 height 31
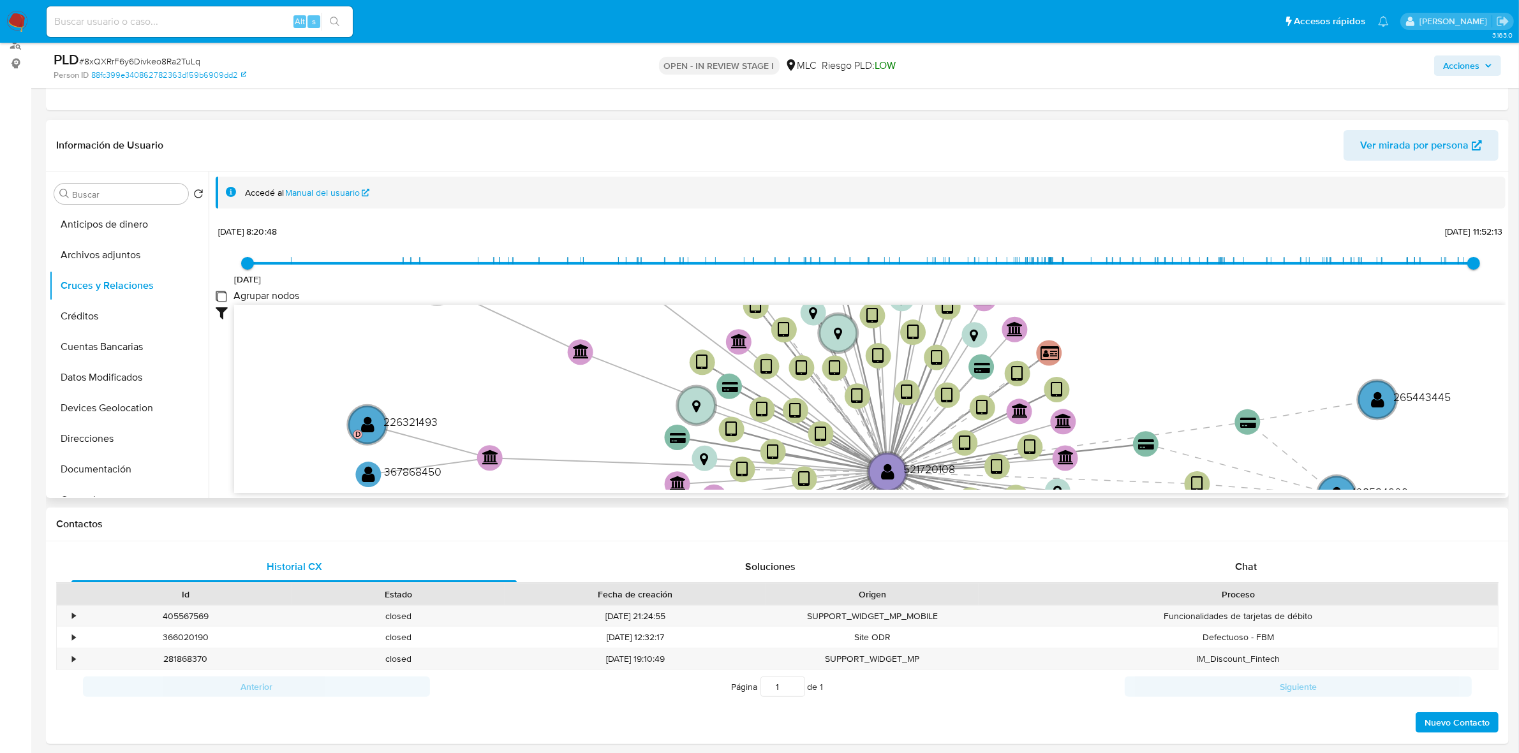
click at [220, 297] on group_nodes "Agrupar nodos" at bounding box center [221, 296] width 10 height 10
checkbox group_nodes "true"
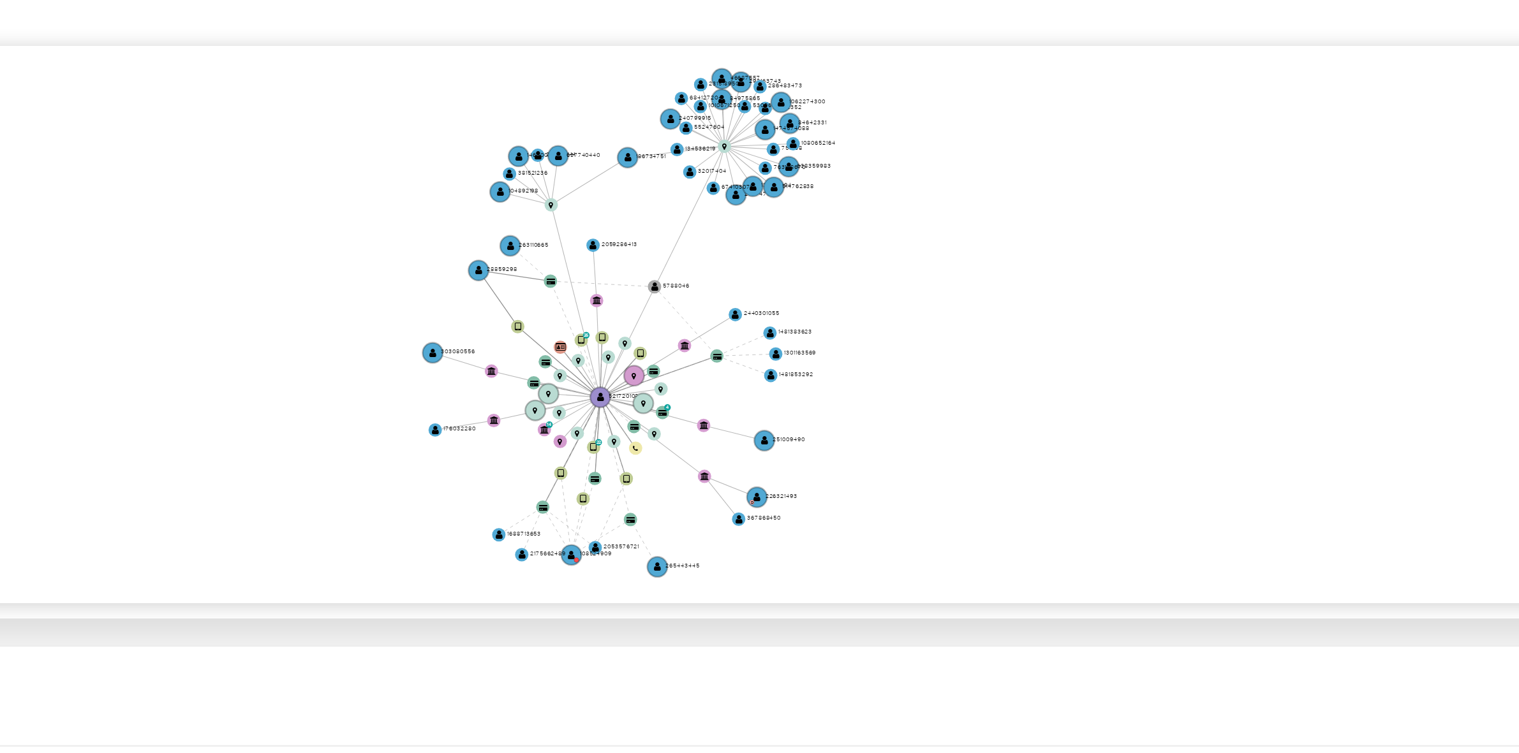
drag, startPoint x: 905, startPoint y: 383, endPoint x: 894, endPoint y: 398, distance: 19.1
click at [894, 398] on icon "device-67067f832a60ea3605489e07  device-673bbd685649c29d7c574f6e  device-6601…" at bounding box center [869, 397] width 1271 height 185
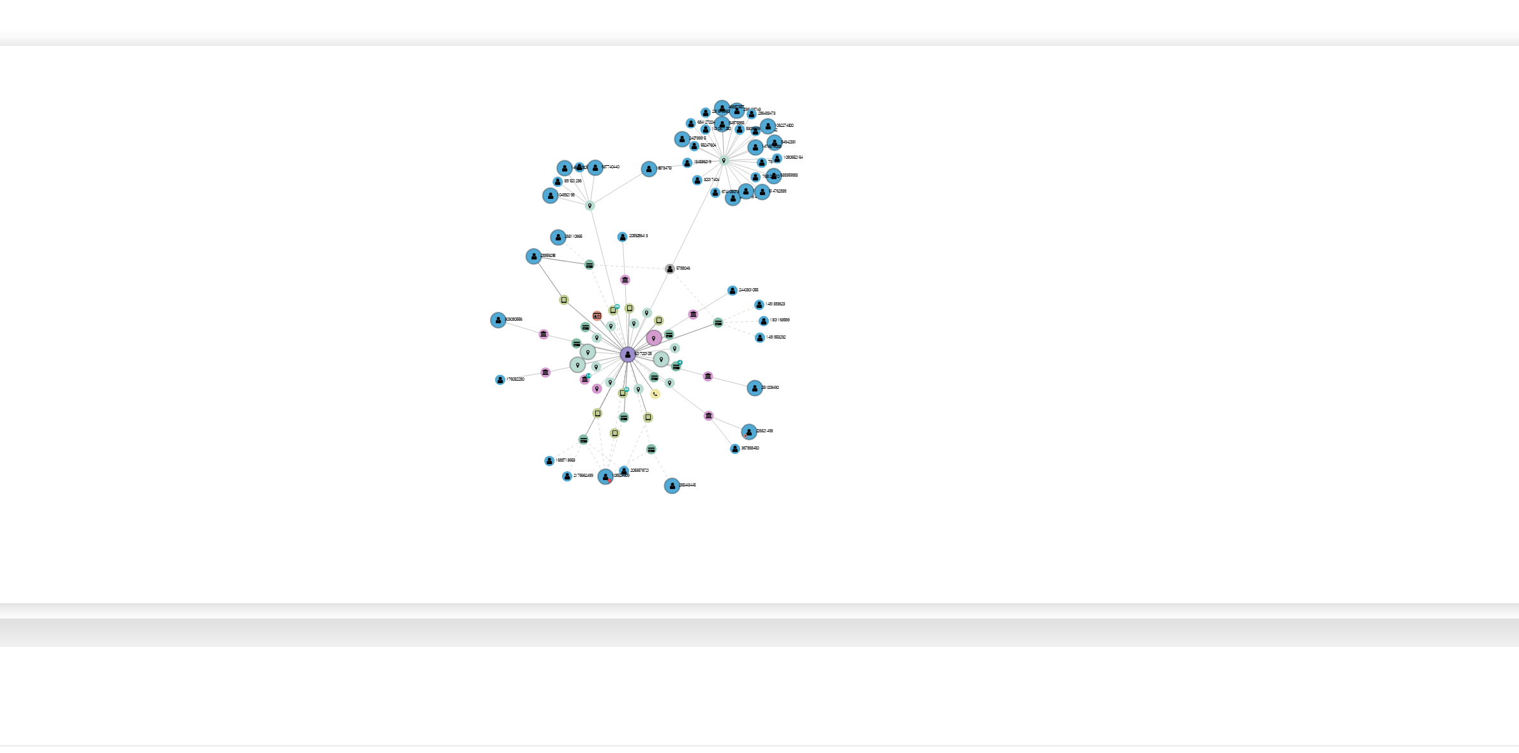
drag, startPoint x: 894, startPoint y: 398, endPoint x: 878, endPoint y: 388, distance: 18.4
click at [878, 388] on icon "device-67067f832a60ea3605489e07  device-673bbd685649c29d7c574f6e  device-6601…" at bounding box center [869, 397] width 1271 height 185
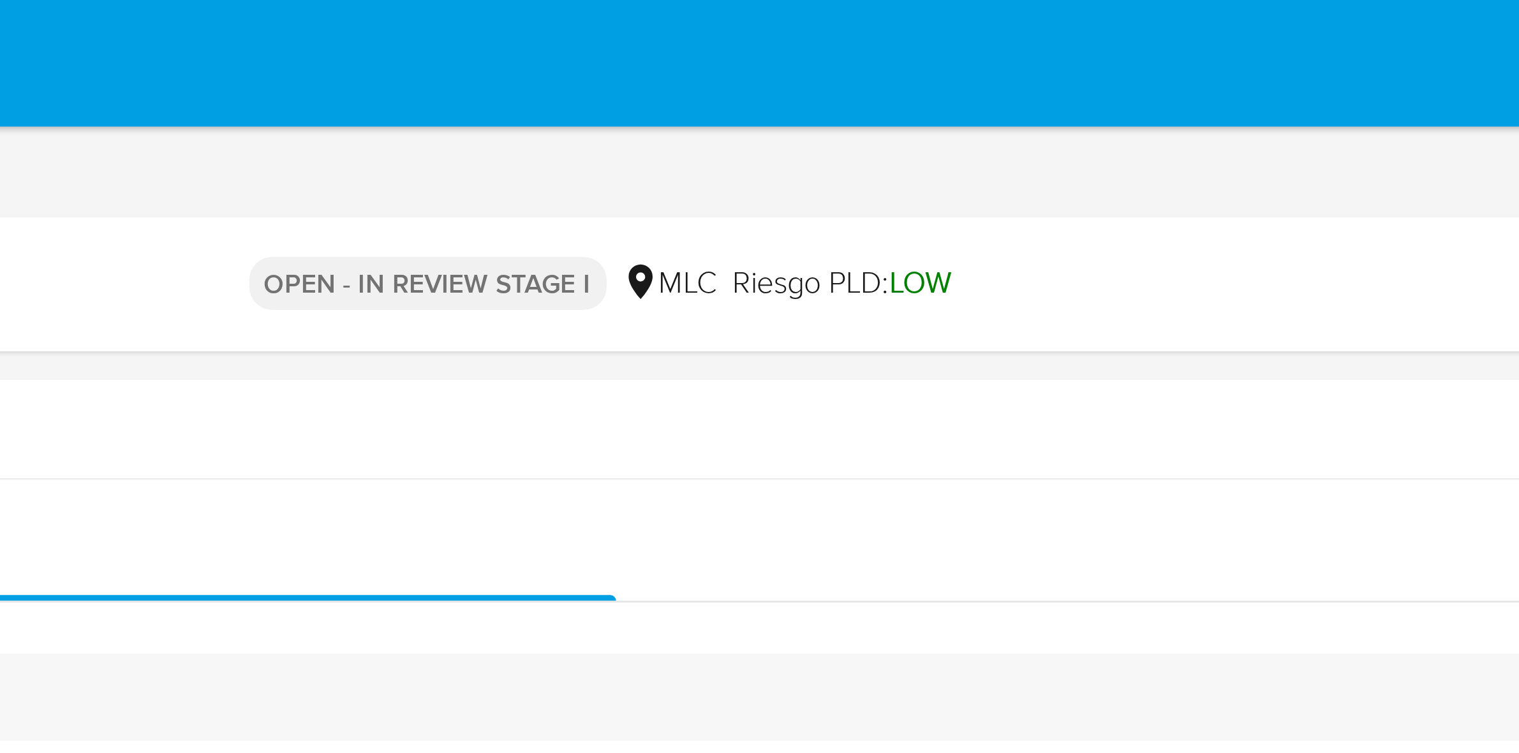
drag, startPoint x: 1091, startPoint y: 331, endPoint x: 1091, endPoint y: 8, distance: 322.8
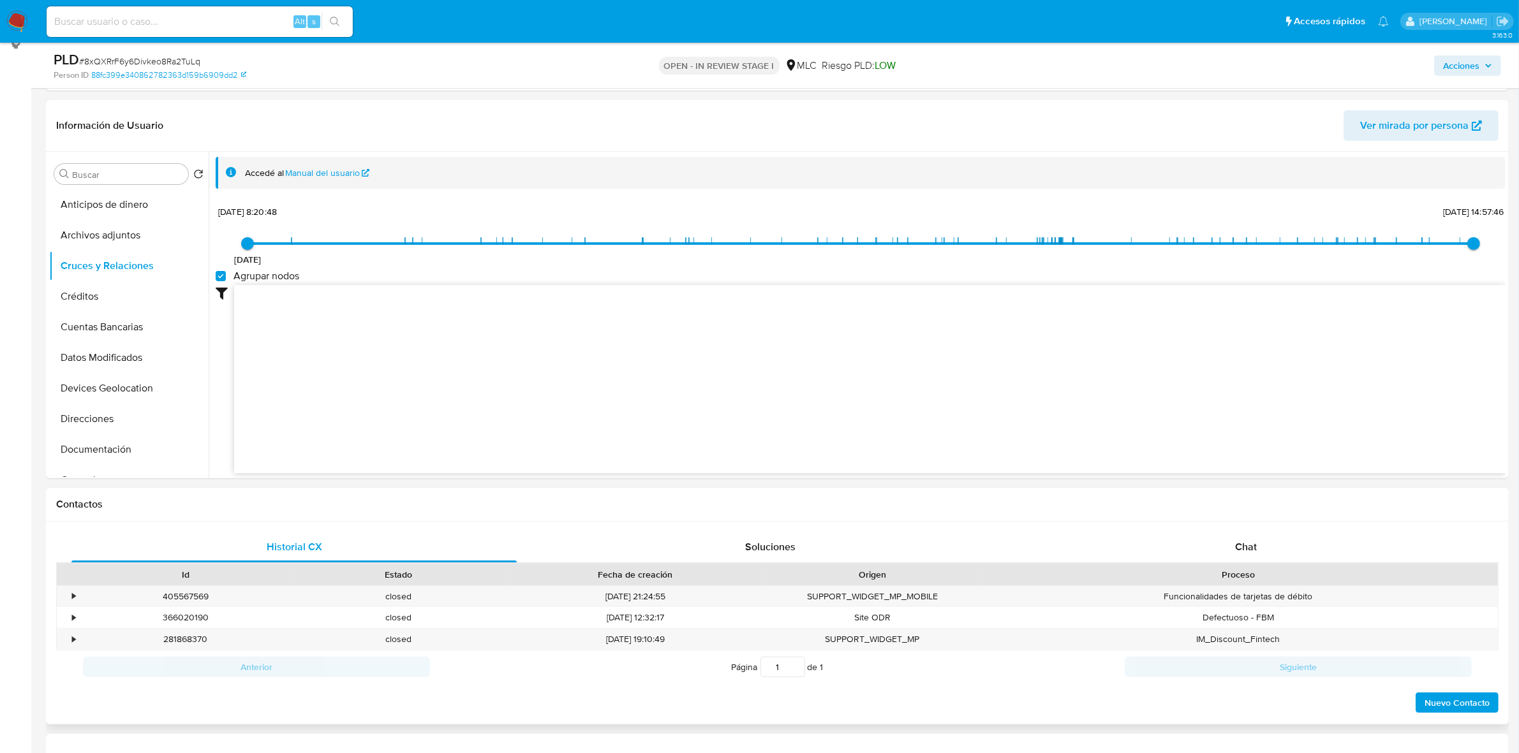
scroll to position [239, 0]
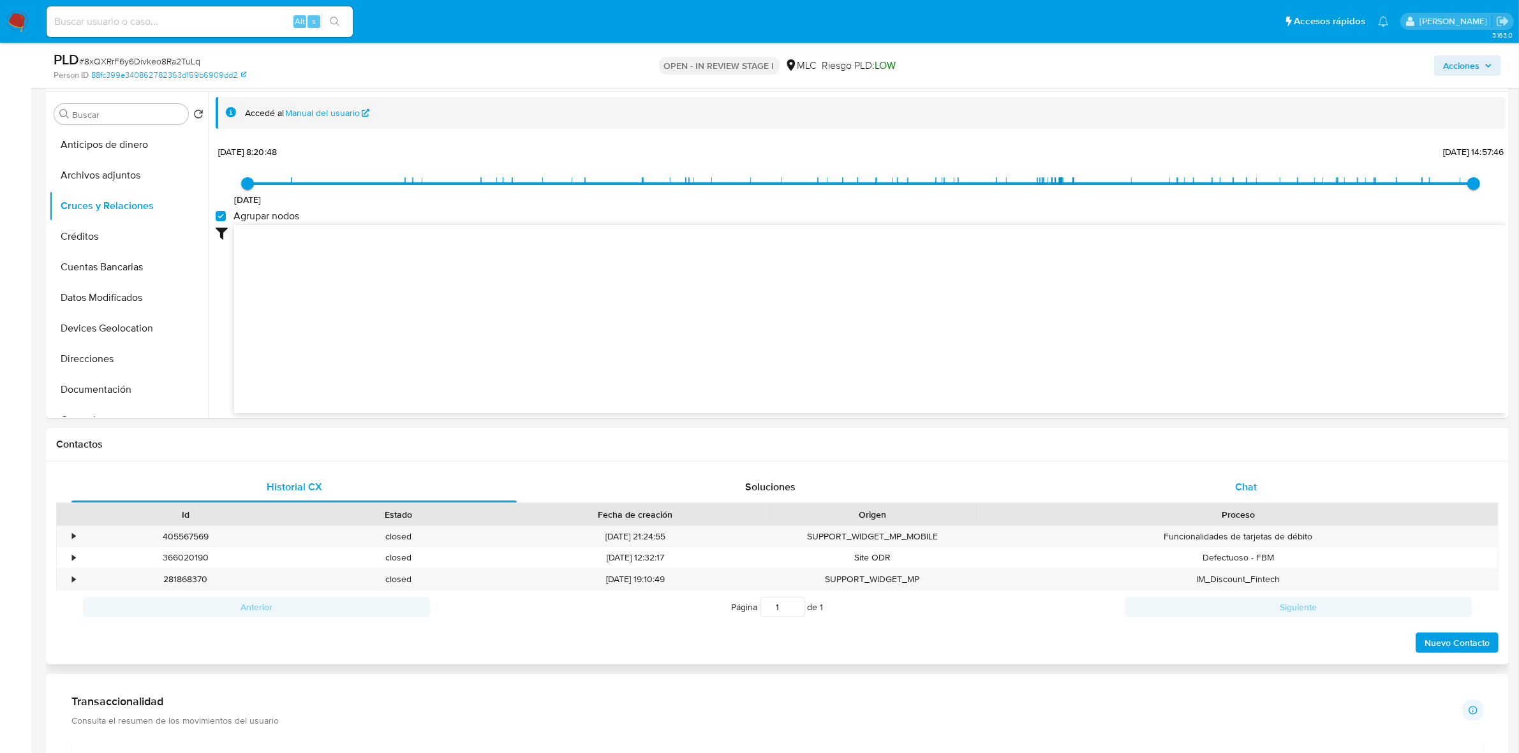
click at [1259, 485] on div "Chat" at bounding box center [1245, 487] width 445 height 31
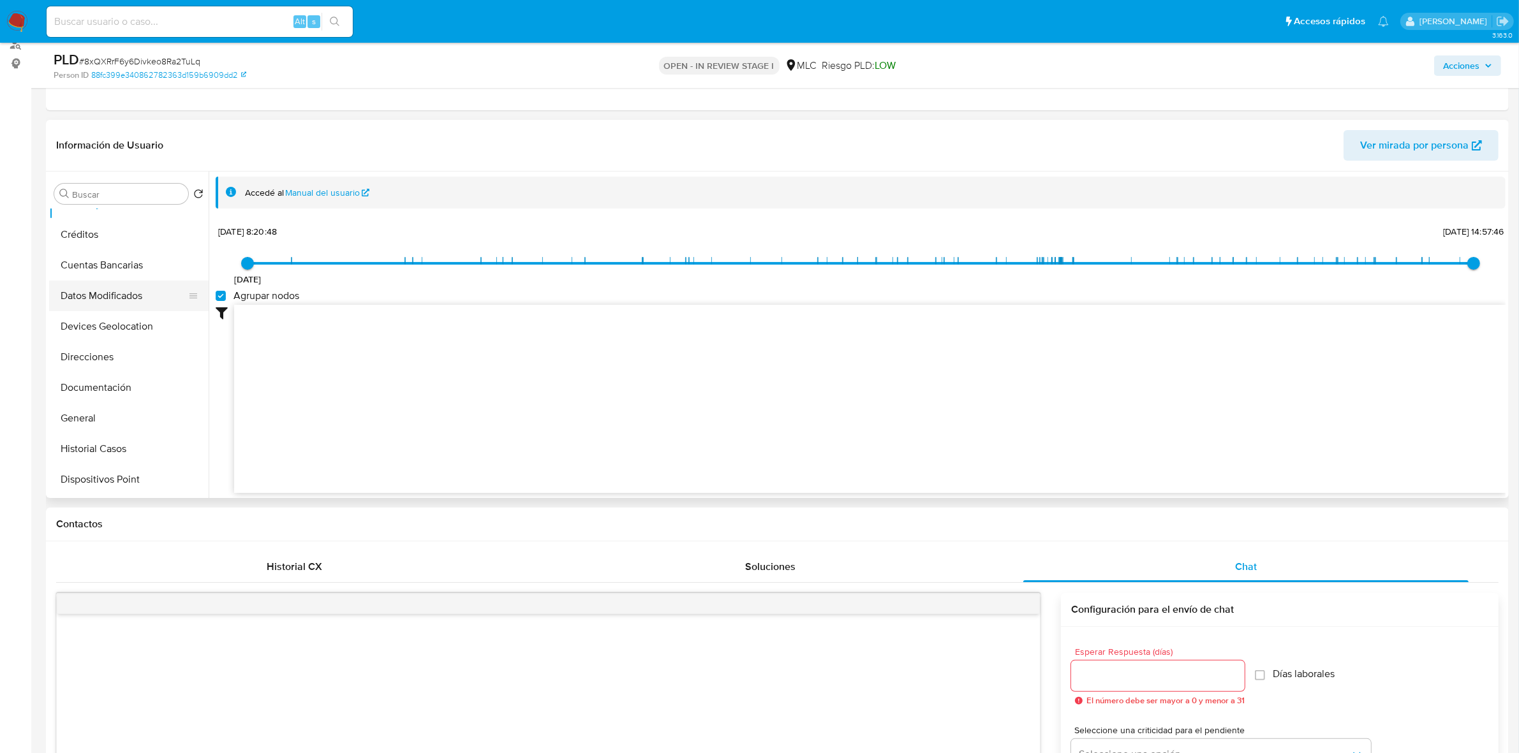
scroll to position [159, 0]
click at [128, 311] on button "Documentación" at bounding box center [123, 310] width 149 height 31
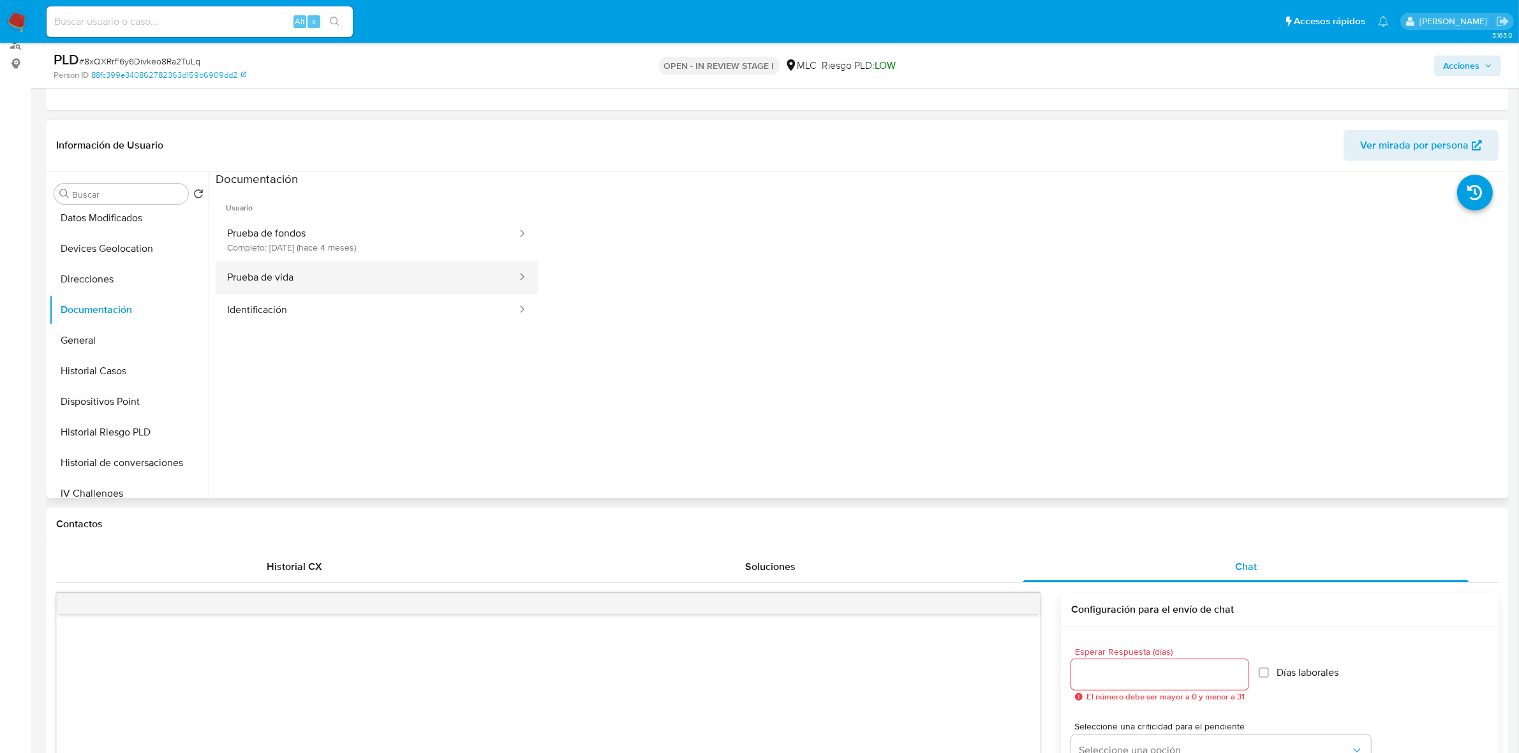
click at [281, 276] on button "Prueba de vida" at bounding box center [367, 278] width 302 height 33
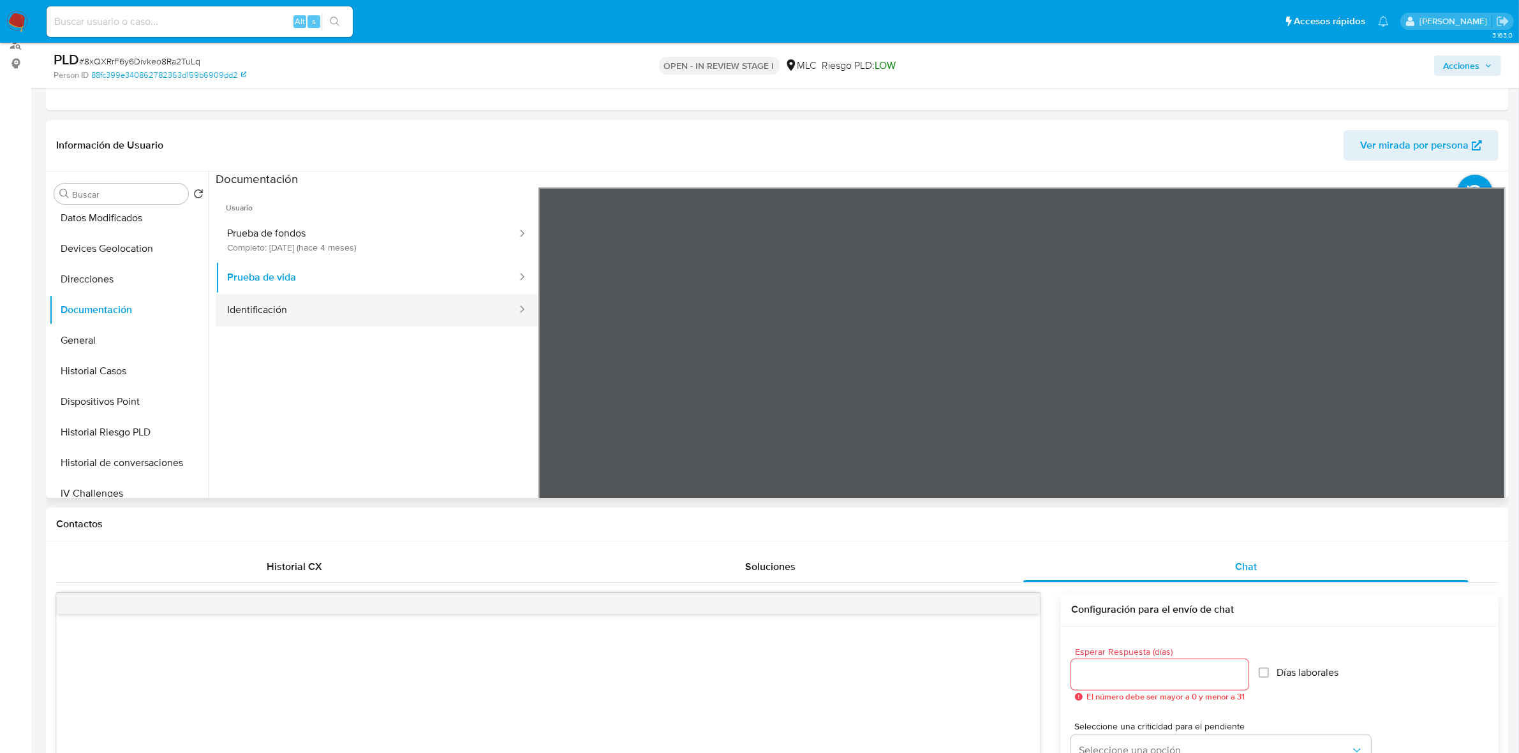
click at [359, 311] on button "Identificación" at bounding box center [367, 310] width 302 height 33
click at [1484, 387] on icon at bounding box center [1490, 395] width 26 height 26
click at [388, 289] on button "Prueba de vida" at bounding box center [367, 278] width 302 height 33
click at [367, 240] on button "Prueba de fondos Completo: 15/06/2025 (hace 4 meses)" at bounding box center [367, 239] width 302 height 43
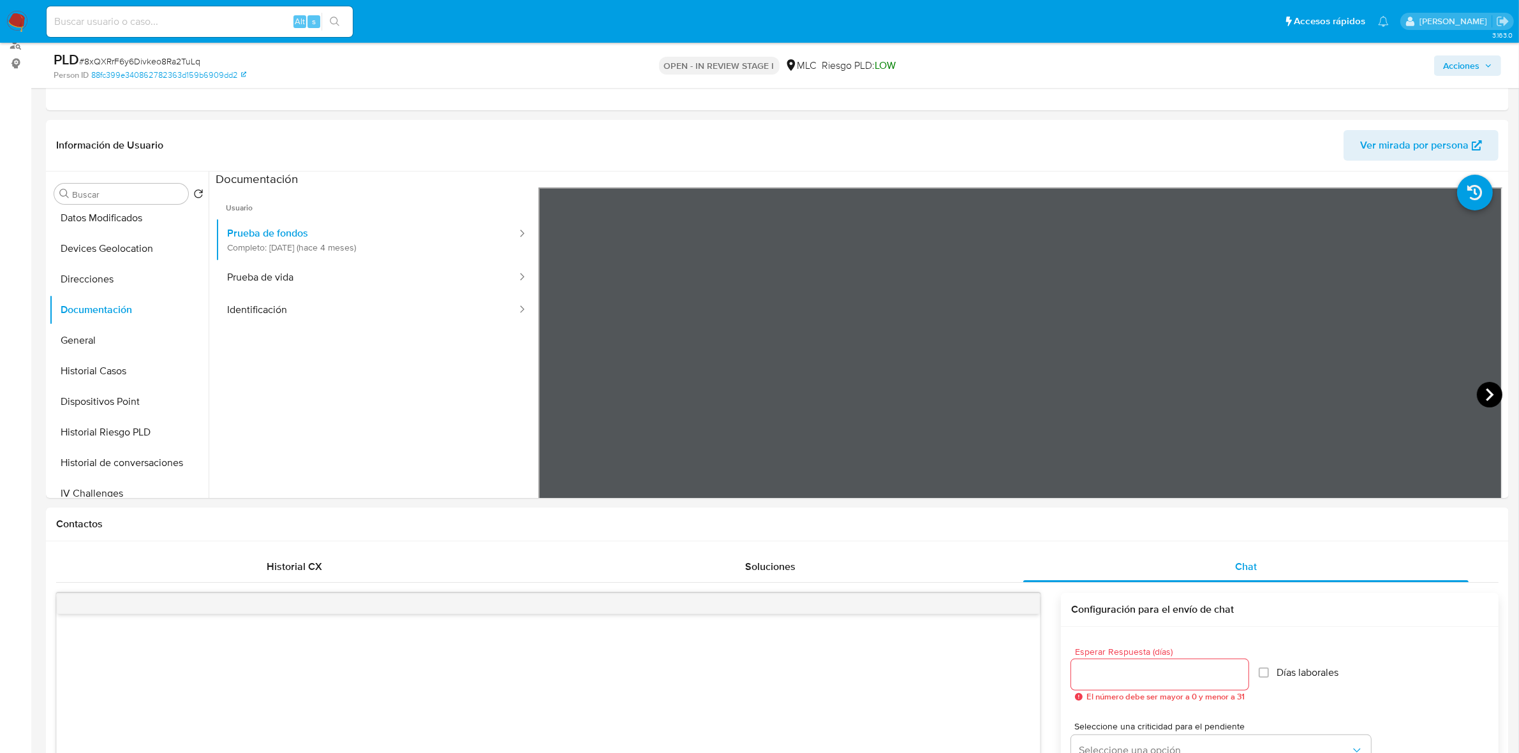
click at [1477, 390] on icon at bounding box center [1490, 395] width 26 height 26
click at [1479, 392] on icon at bounding box center [1490, 395] width 26 height 26
click at [1487, 393] on icon at bounding box center [1490, 395] width 8 height 13
click at [1488, 402] on icon at bounding box center [1490, 395] width 26 height 26
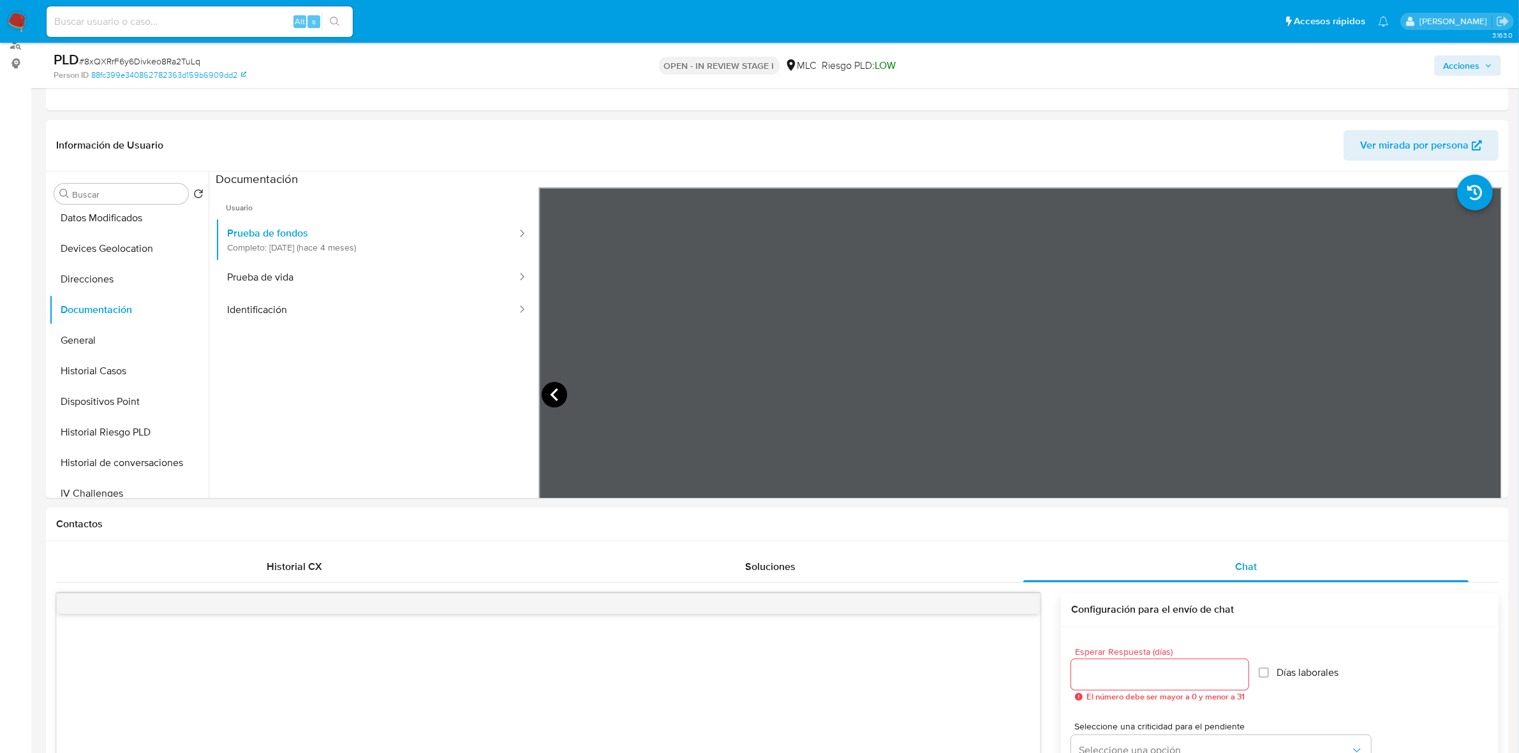
click at [556, 391] on icon at bounding box center [555, 395] width 26 height 26
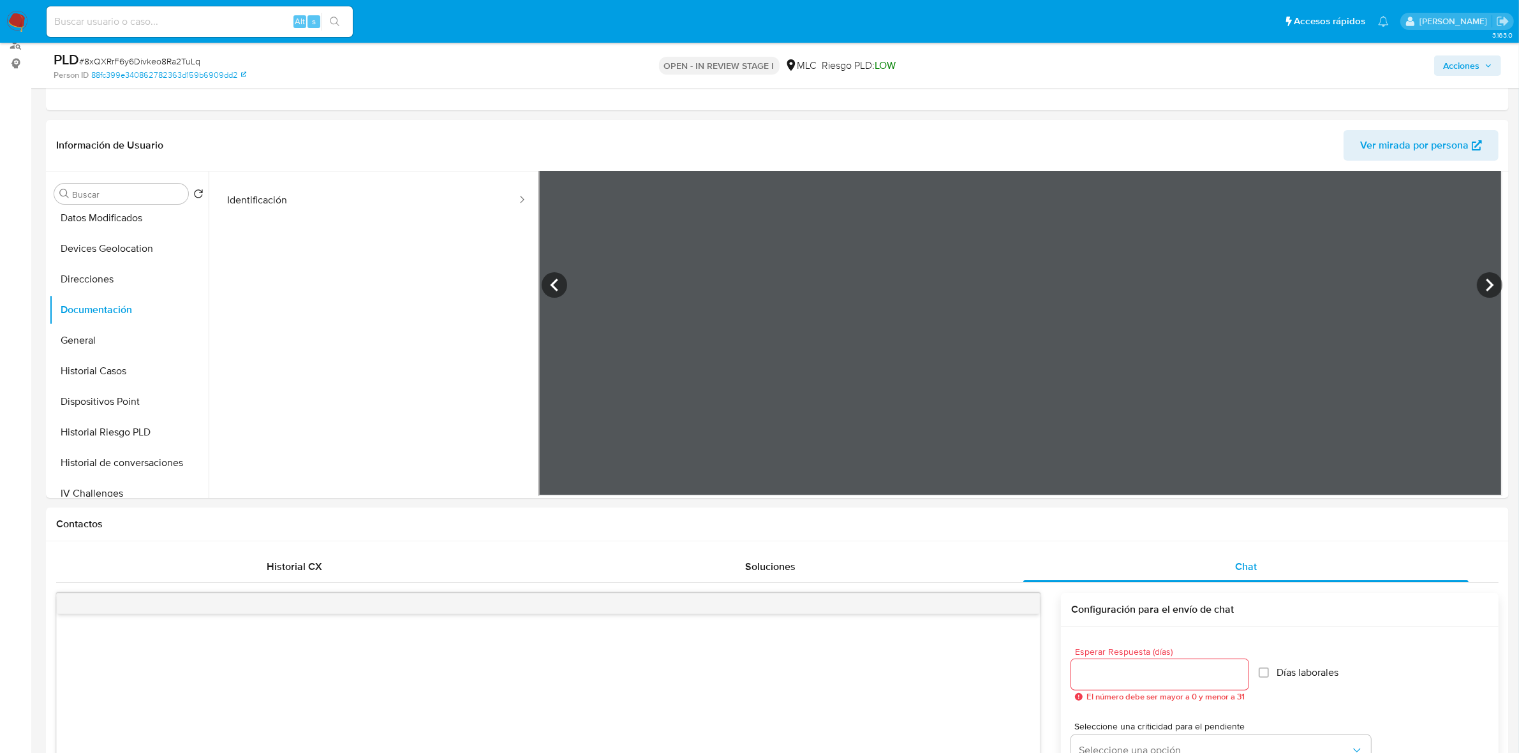
scroll to position [110, 0]
click at [559, 281] on icon at bounding box center [555, 285] width 26 height 26
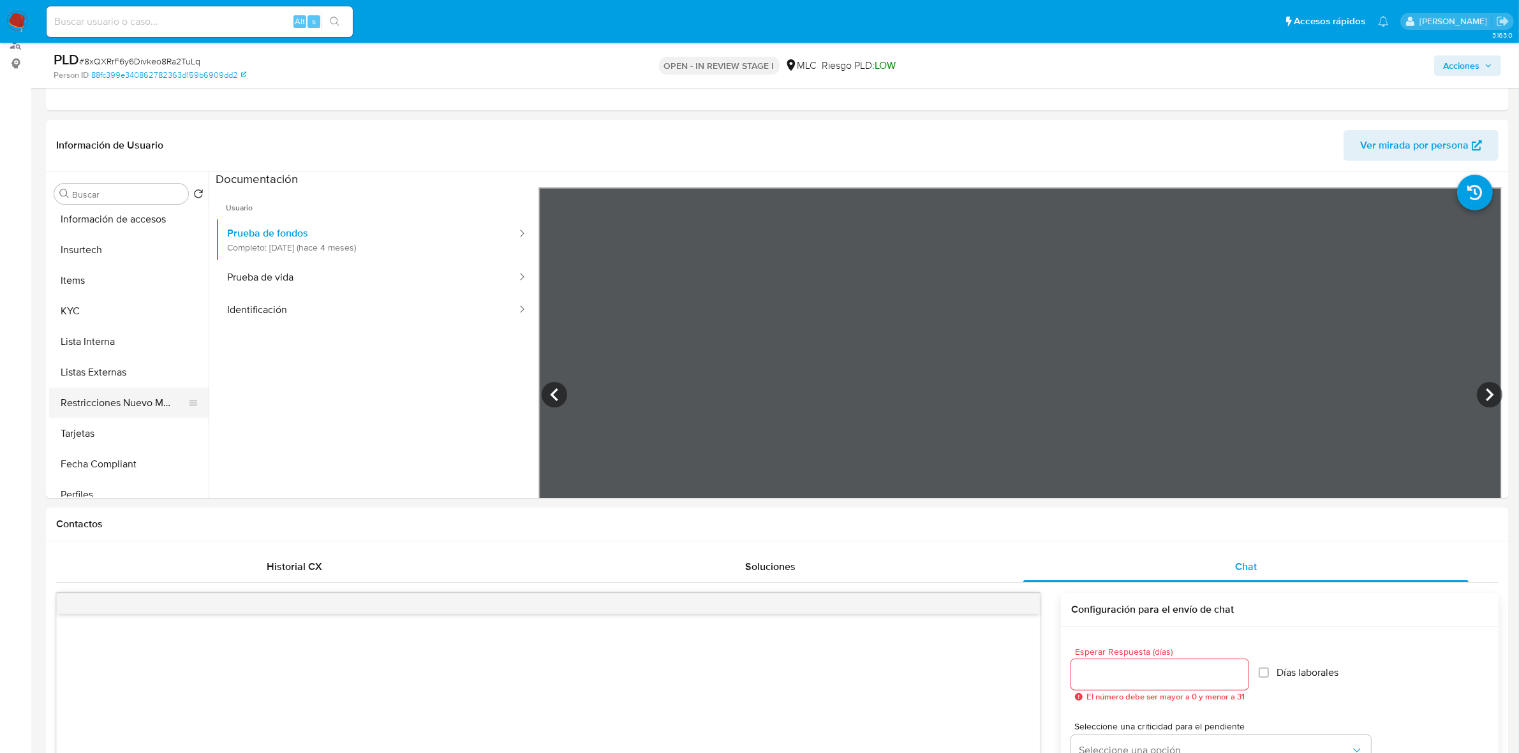
scroll to position [478, 0]
click at [90, 297] on button "KYC" at bounding box center [123, 297] width 149 height 31
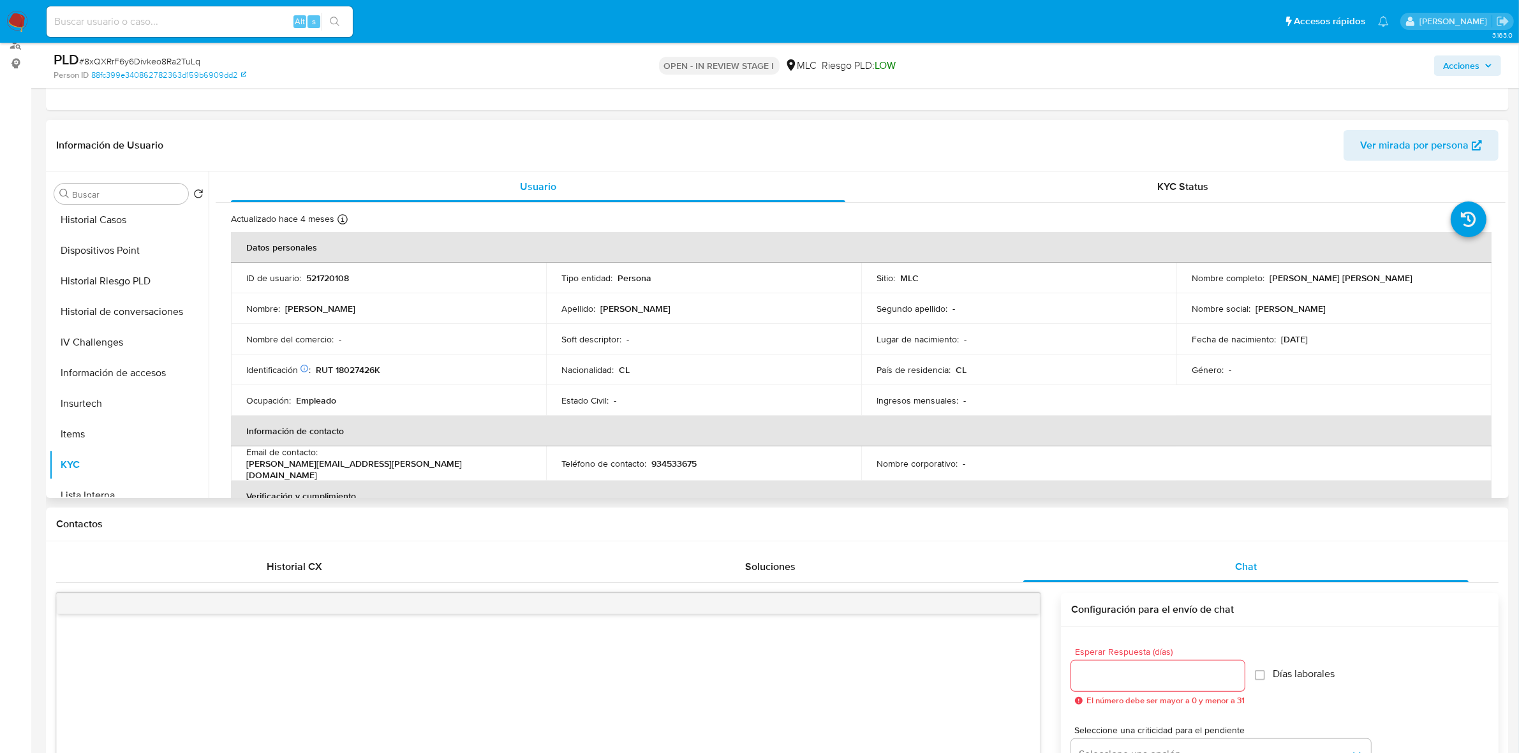
scroll to position [231, 0]
click at [102, 252] on button "Documentación" at bounding box center [123, 238] width 149 height 31
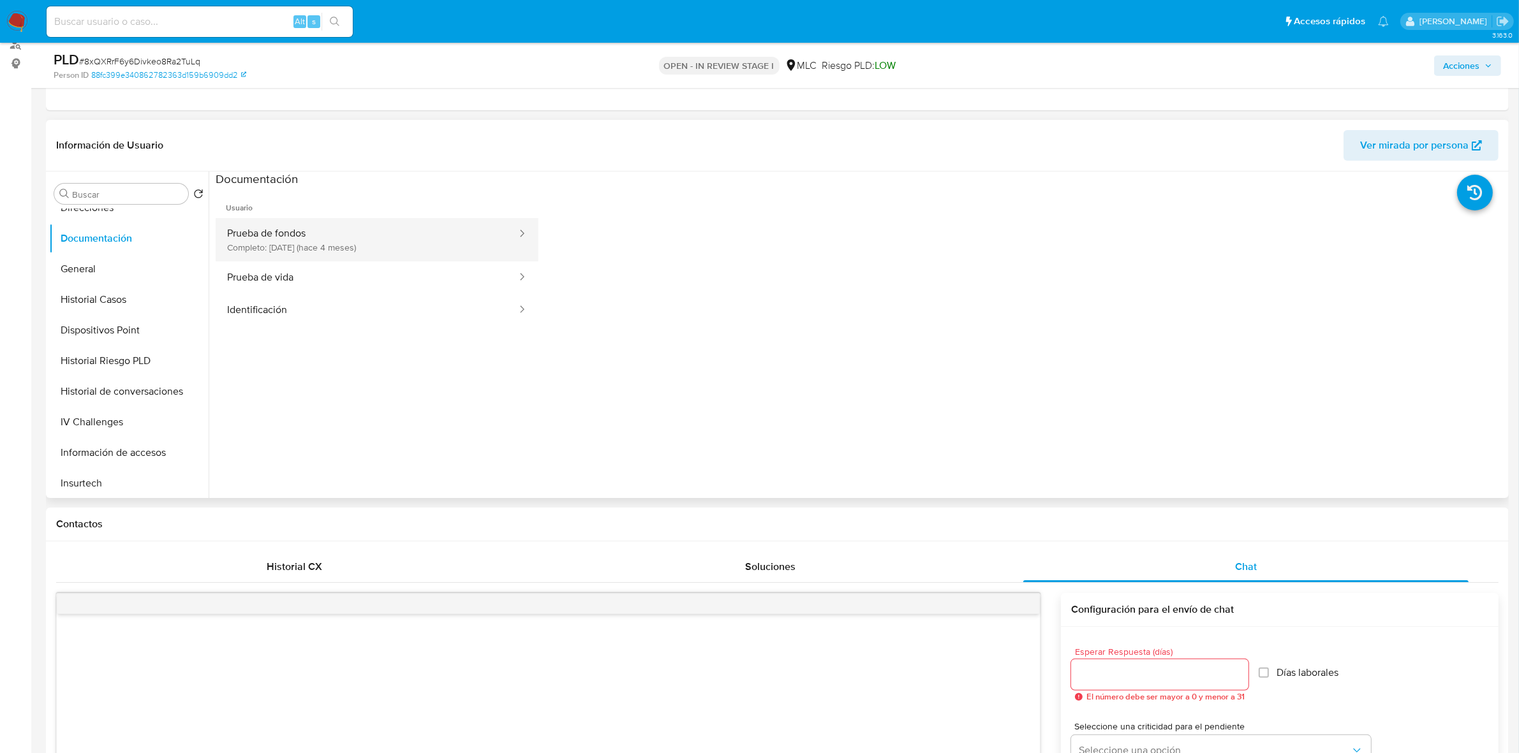
click at [397, 246] on button "Prueba de fondos Completo: 15/06/2025 (hace 4 meses)" at bounding box center [367, 239] width 302 height 43
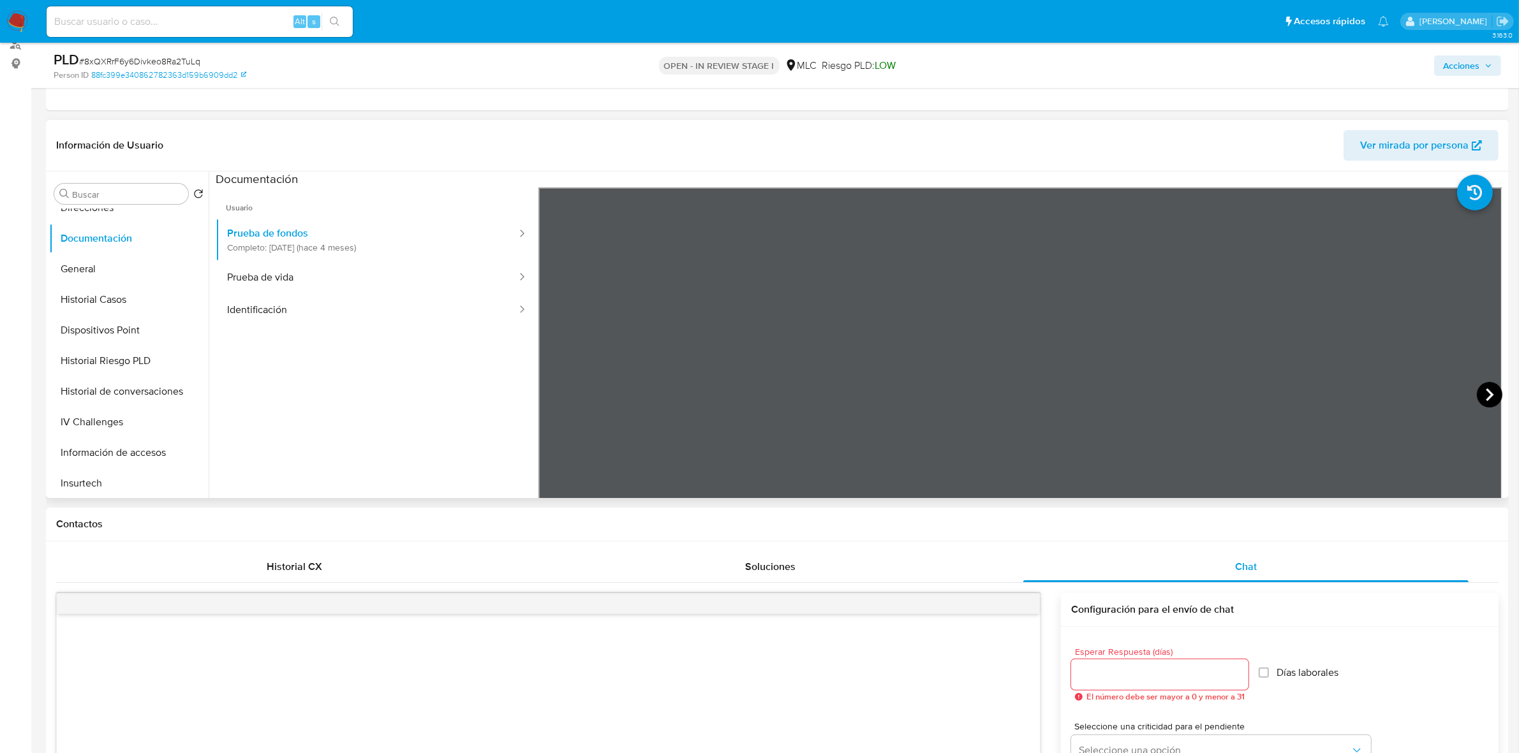
click at [1485, 390] on icon at bounding box center [1490, 395] width 26 height 26
click at [108, 231] on button "KYC" at bounding box center [123, 226] width 149 height 31
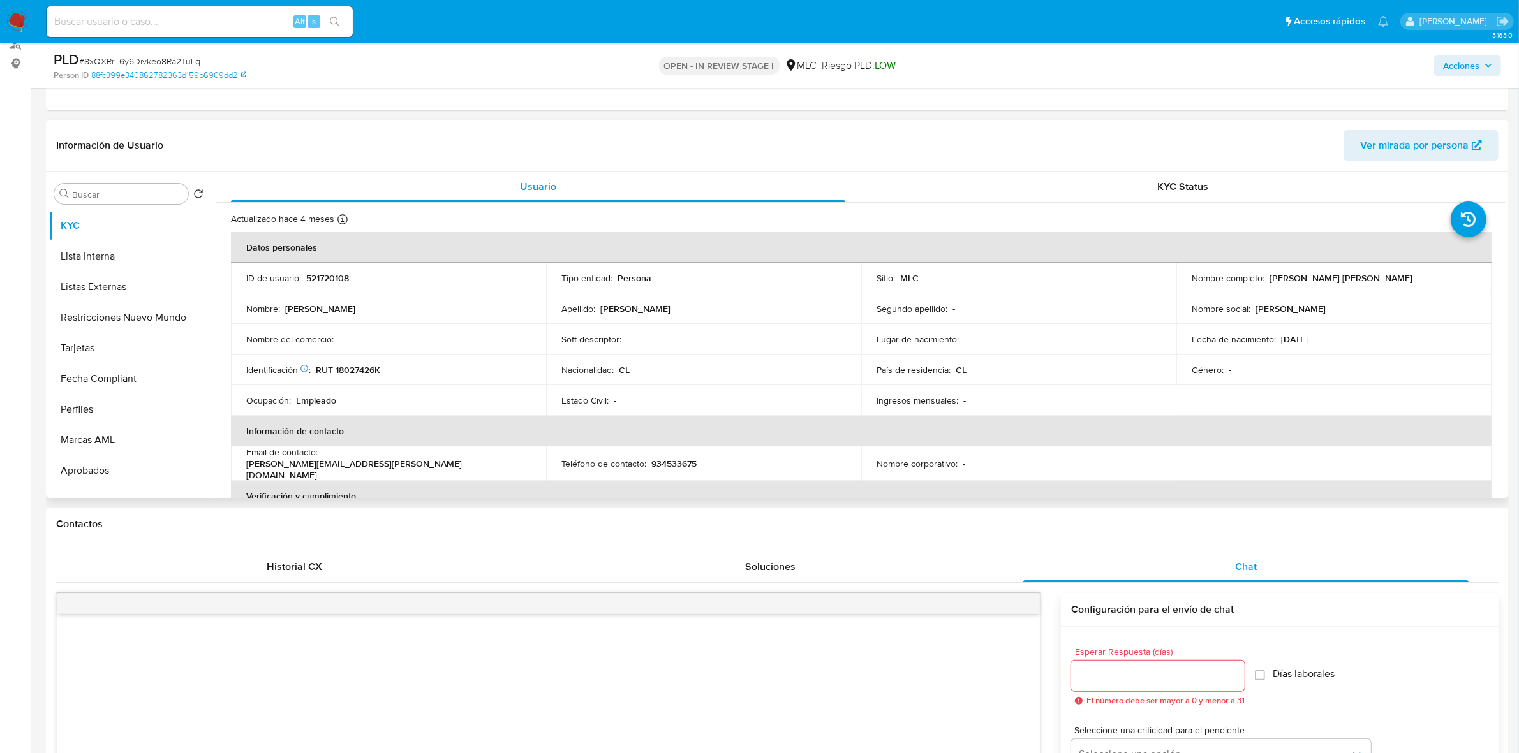
drag, startPoint x: 1383, startPoint y: 276, endPoint x: 1265, endPoint y: 279, distance: 118.1
click at [1265, 279] on div "Nombre completo : Felipe Ignacio Torres Morales" at bounding box center [1334, 277] width 285 height 11
copy p "Felipe Ignacio Torres Morales"
click at [112, 287] on button "Cruces y Relaciones" at bounding box center [123, 285] width 149 height 31
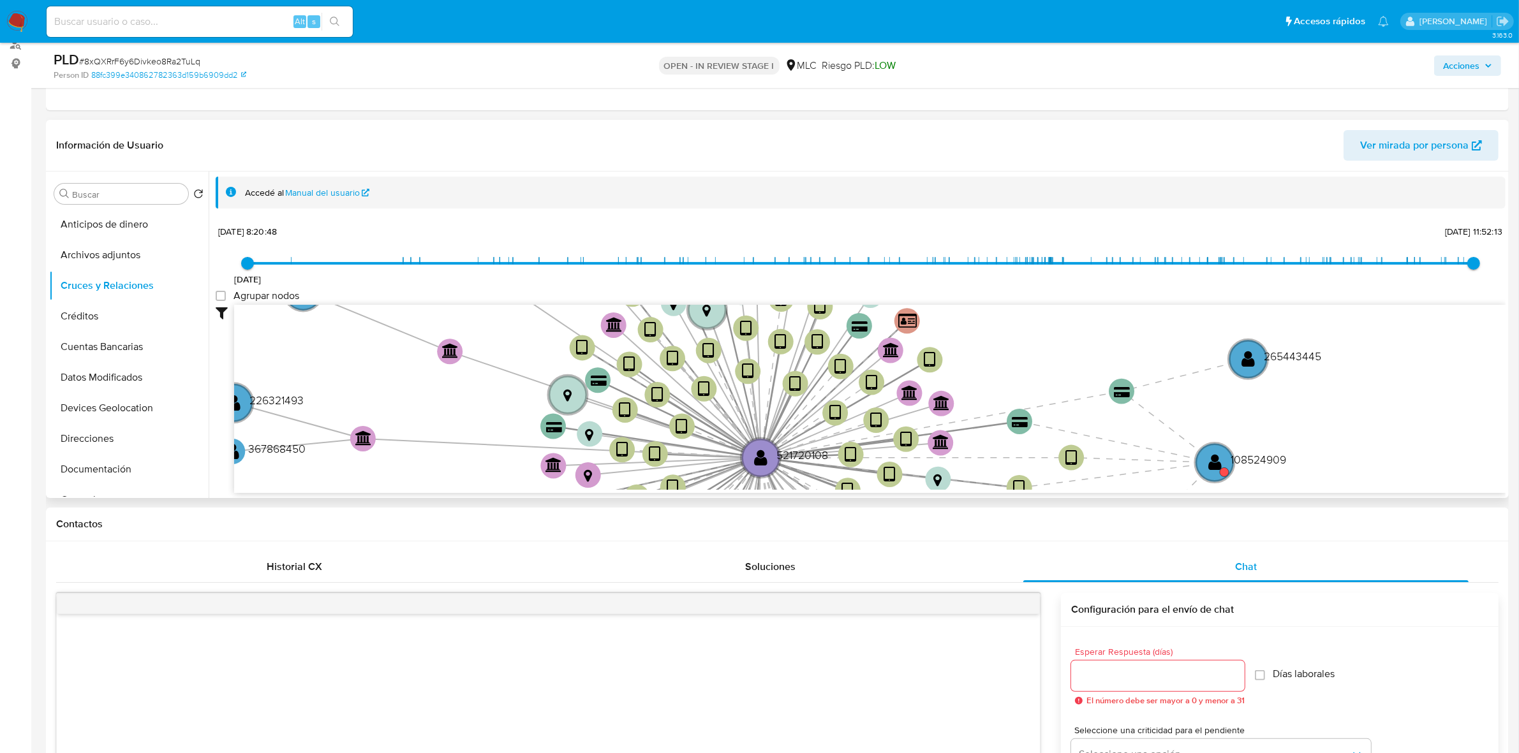
drag, startPoint x: 1121, startPoint y: 325, endPoint x: 1061, endPoint y: 327, distance: 60.0
click at [1061, 327] on icon "device-67067f832a60ea3605489e07  device-673bbd685649c29d7c574f6e  device-6601…" at bounding box center [869, 397] width 1271 height 185
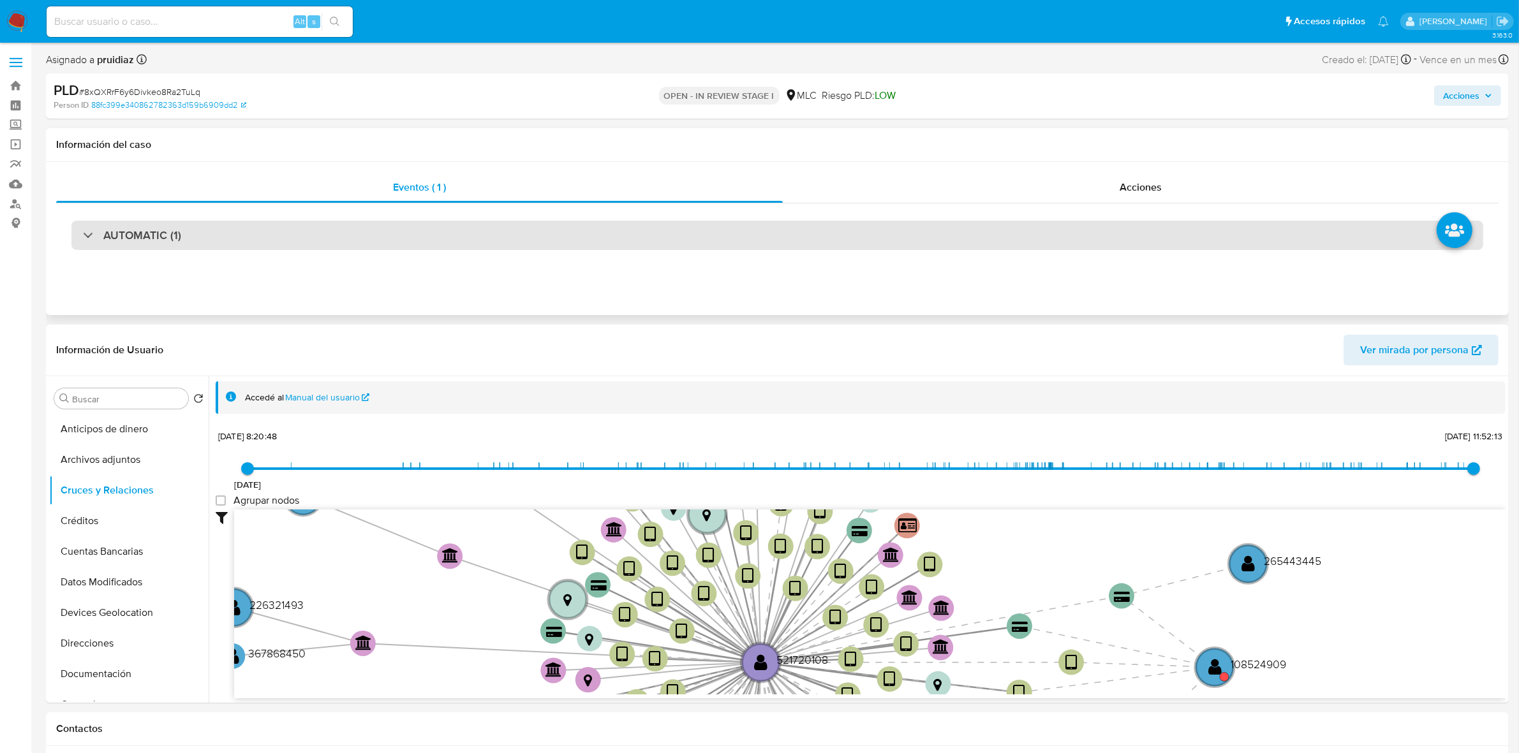
click at [195, 230] on div "AUTOMATIC (1)" at bounding box center [777, 235] width 1412 height 29
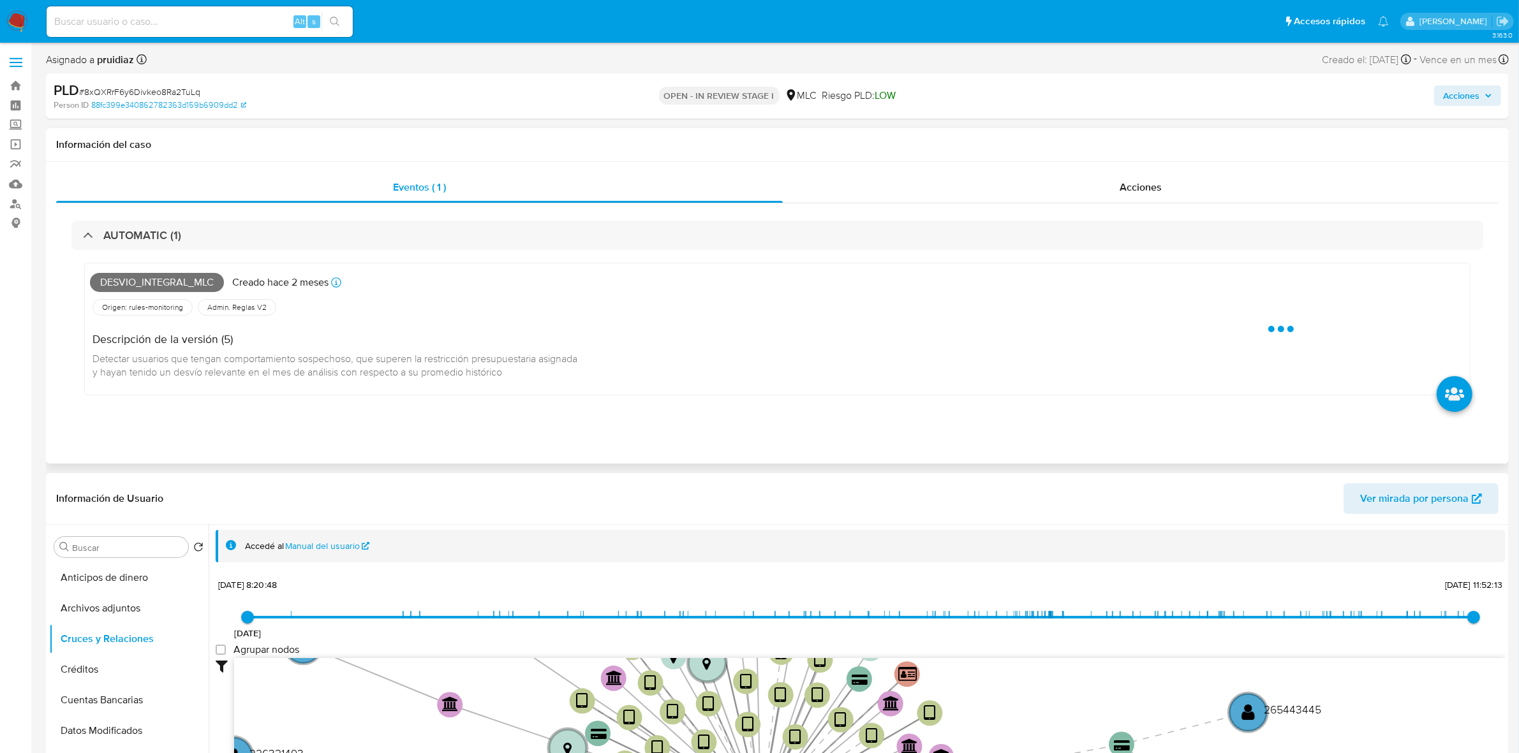
click at [128, 285] on span "Desvio_integral_mlc" at bounding box center [157, 282] width 134 height 19
copy span "Desvio_integral_mlc"
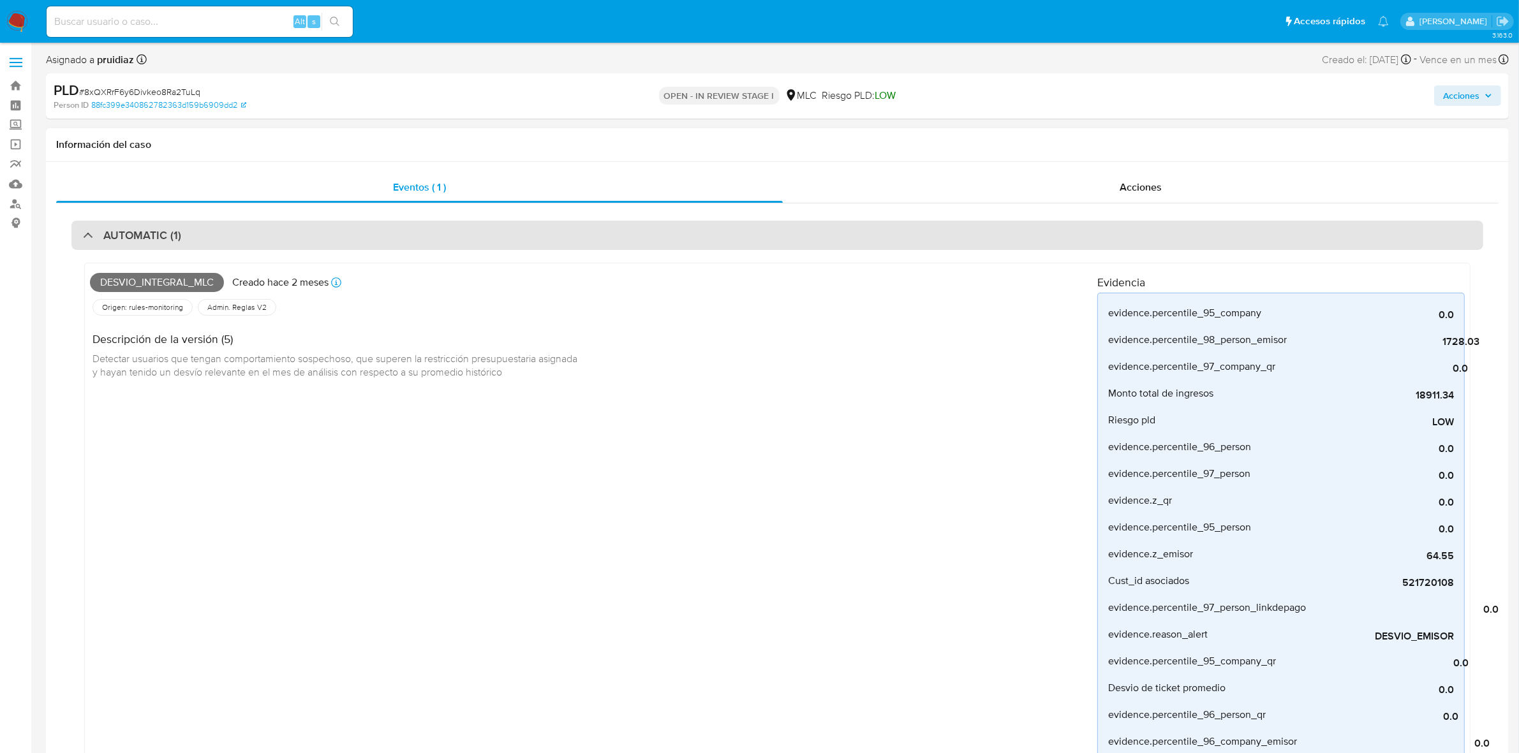
click at [218, 226] on div "AUTOMATIC (1)" at bounding box center [777, 235] width 1412 height 29
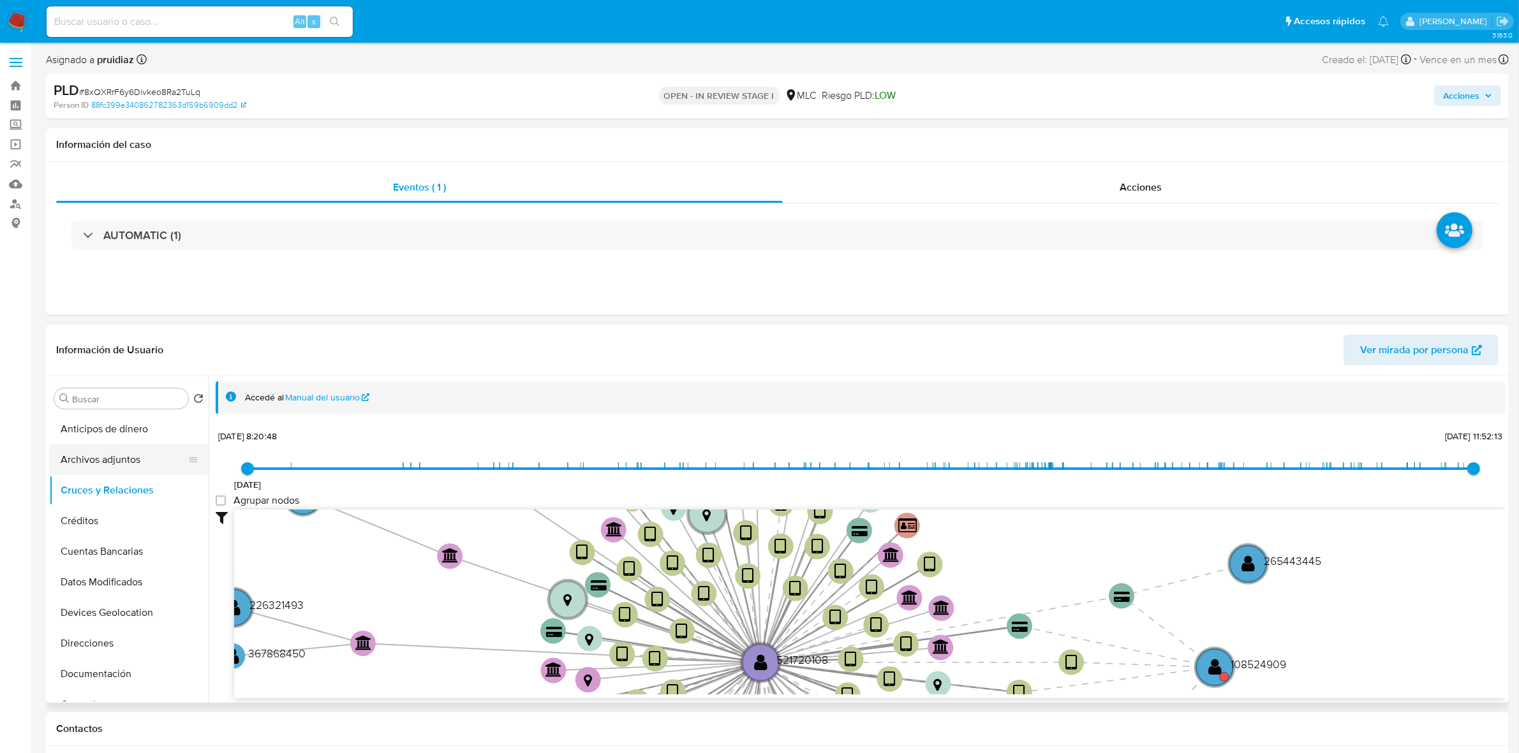
click at [110, 460] on button "Archivos adjuntos" at bounding box center [123, 460] width 149 height 31
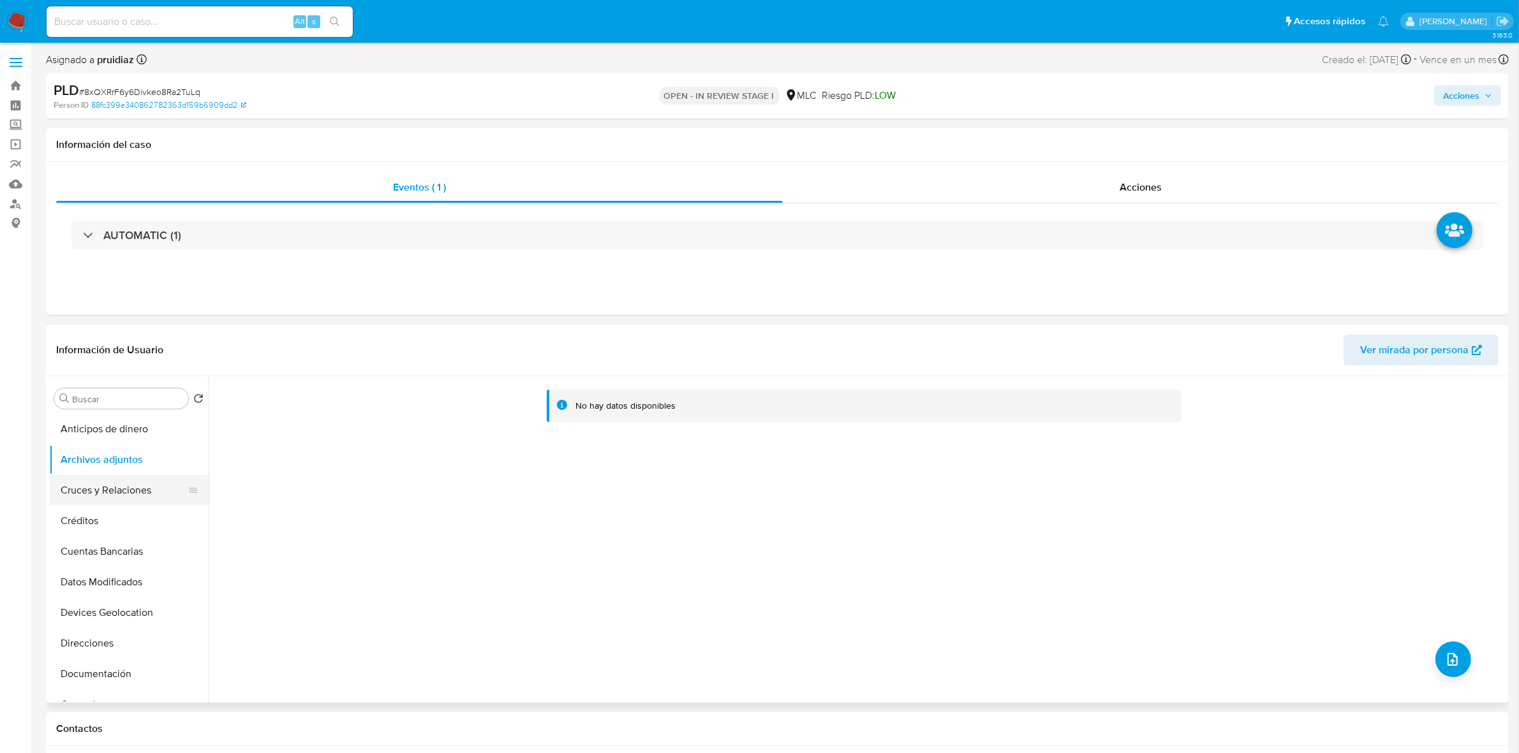
click at [99, 487] on button "Cruces y Relaciones" at bounding box center [123, 490] width 149 height 31
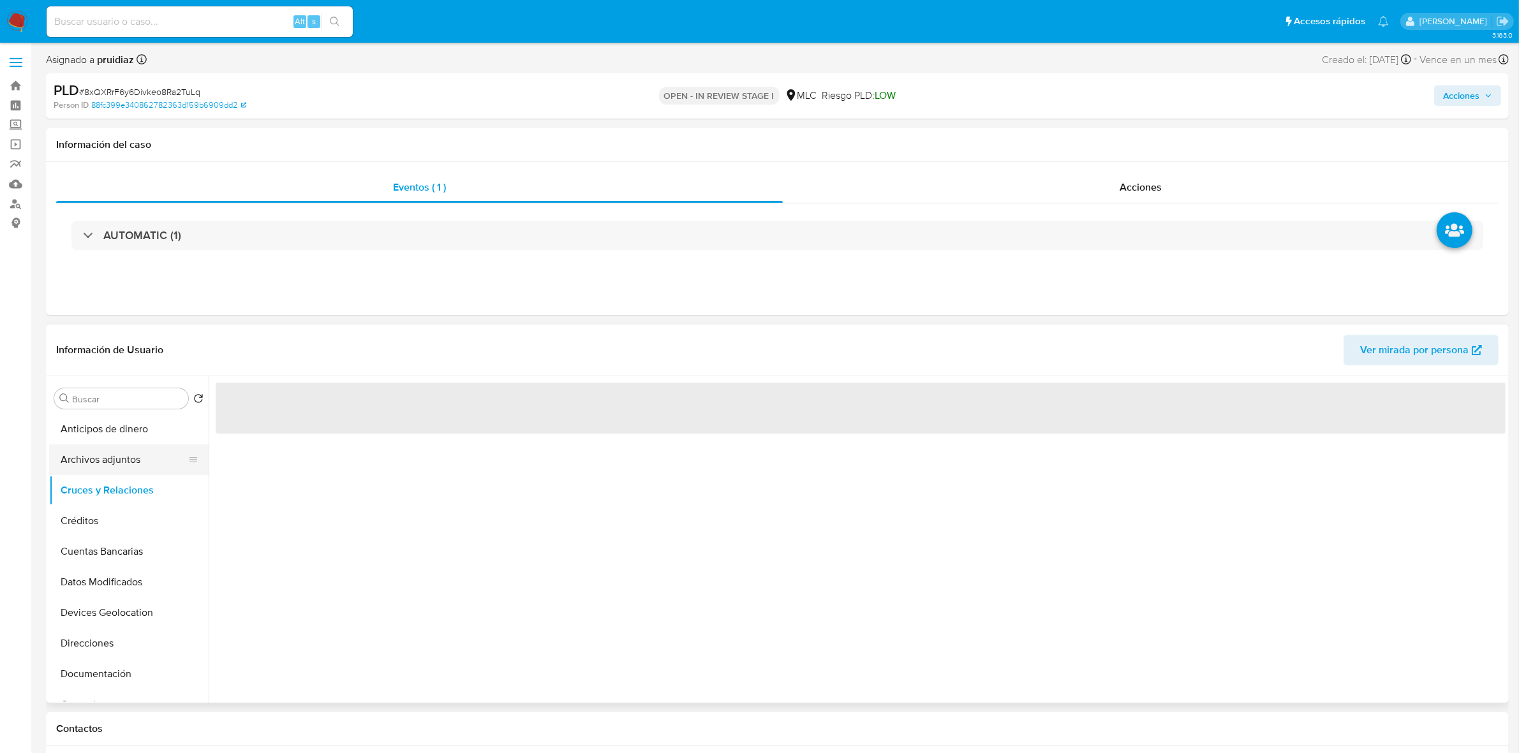
click at [104, 463] on button "Archivos adjuntos" at bounding box center [123, 460] width 149 height 31
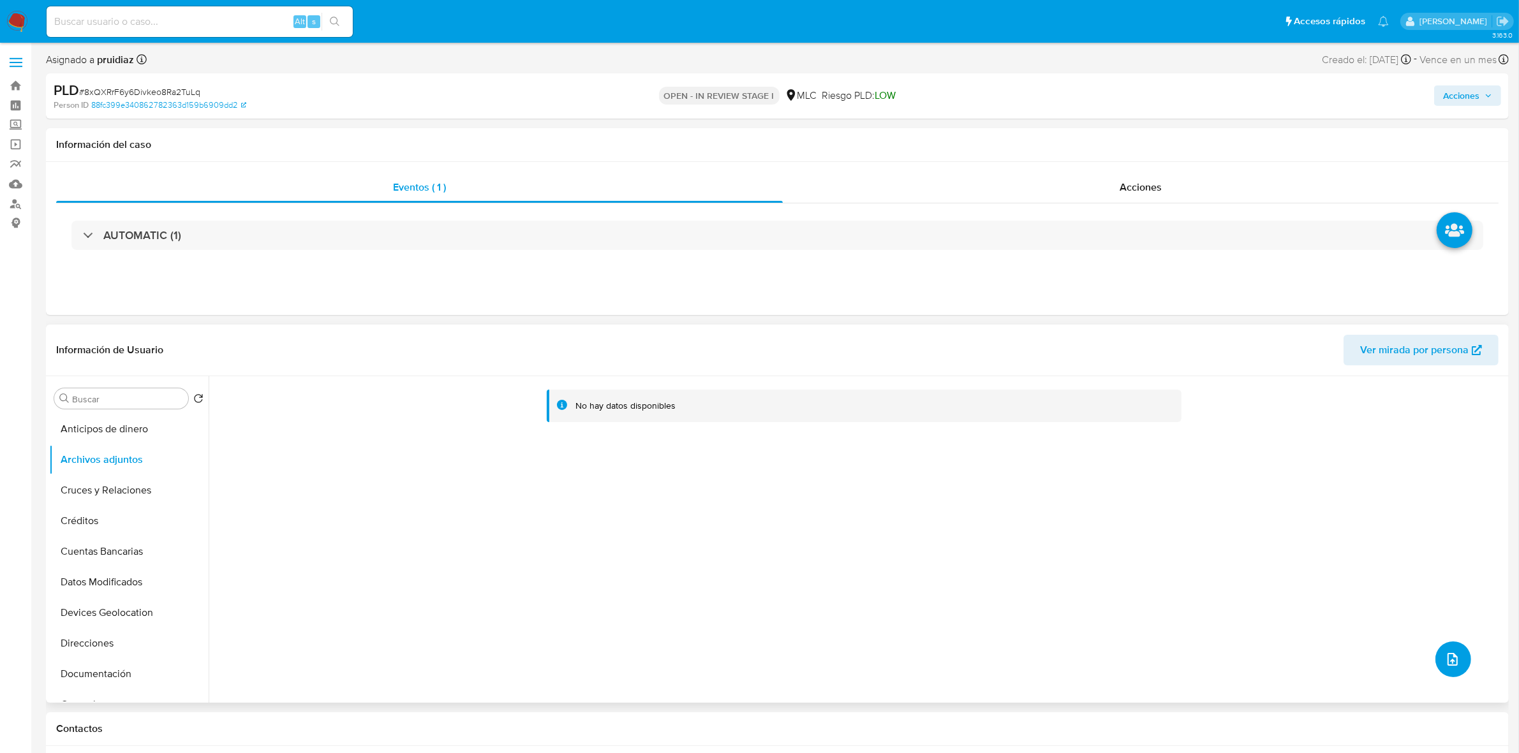
click at [1446, 669] on button "upload-file" at bounding box center [1453, 660] width 36 height 36
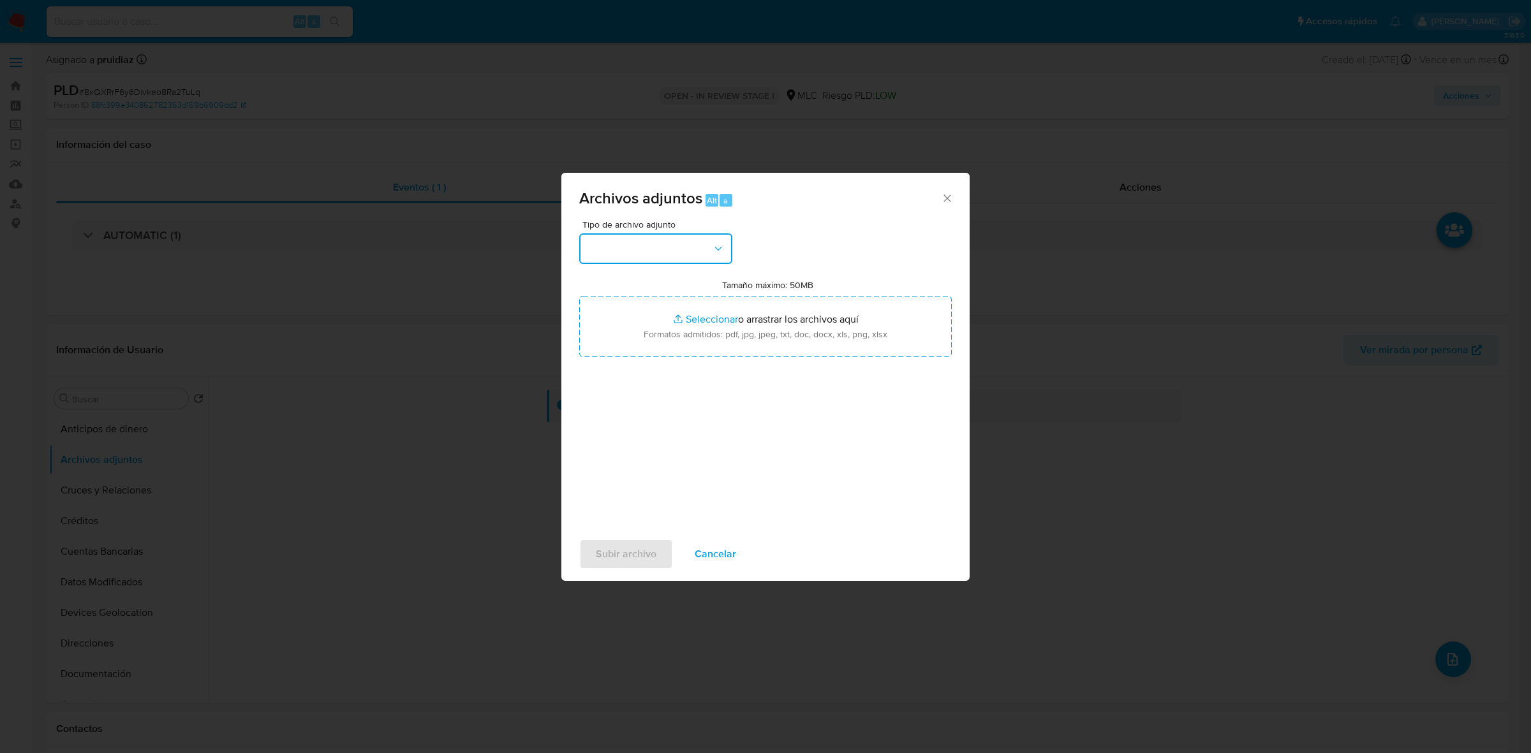
click at [676, 256] on button "button" at bounding box center [655, 248] width 153 height 31
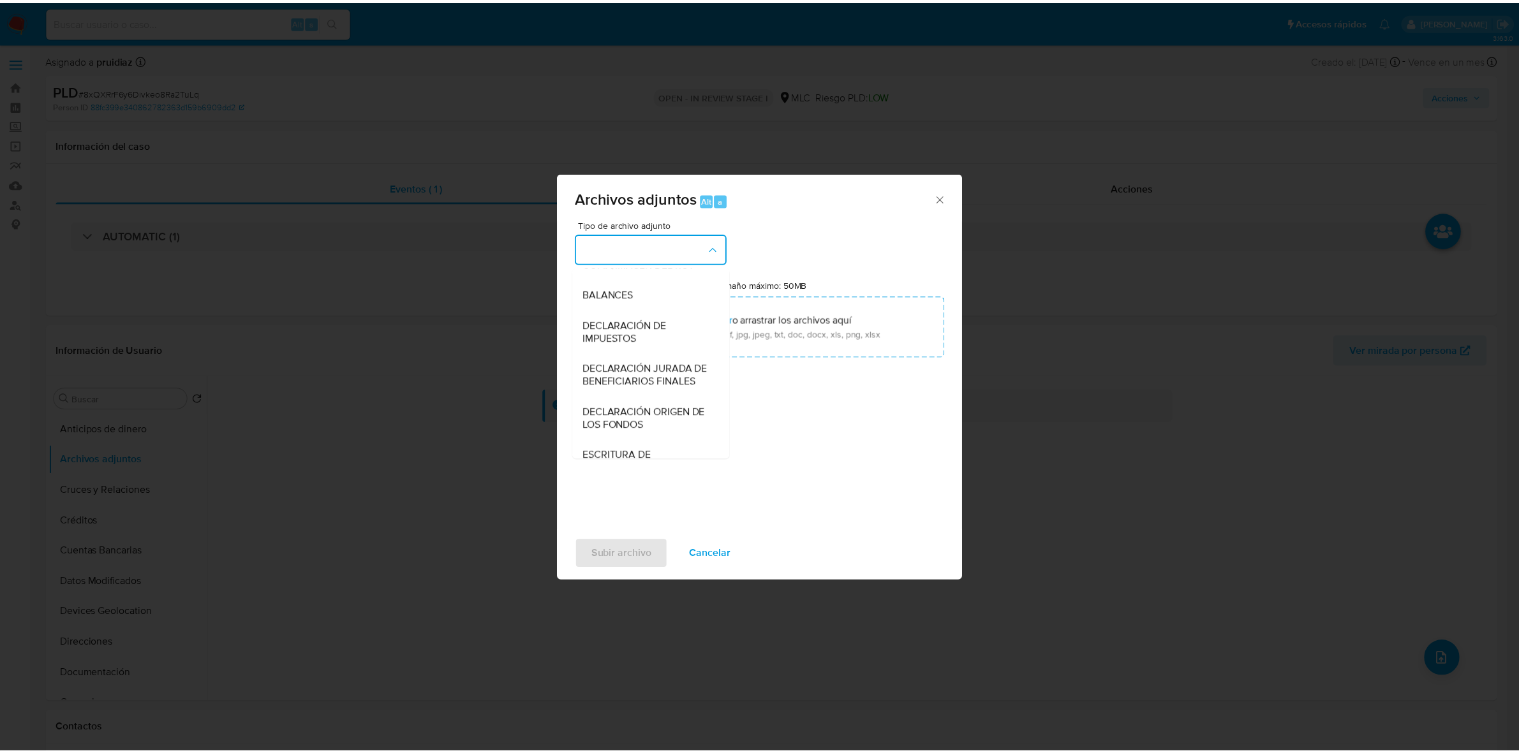
scroll to position [131, 0]
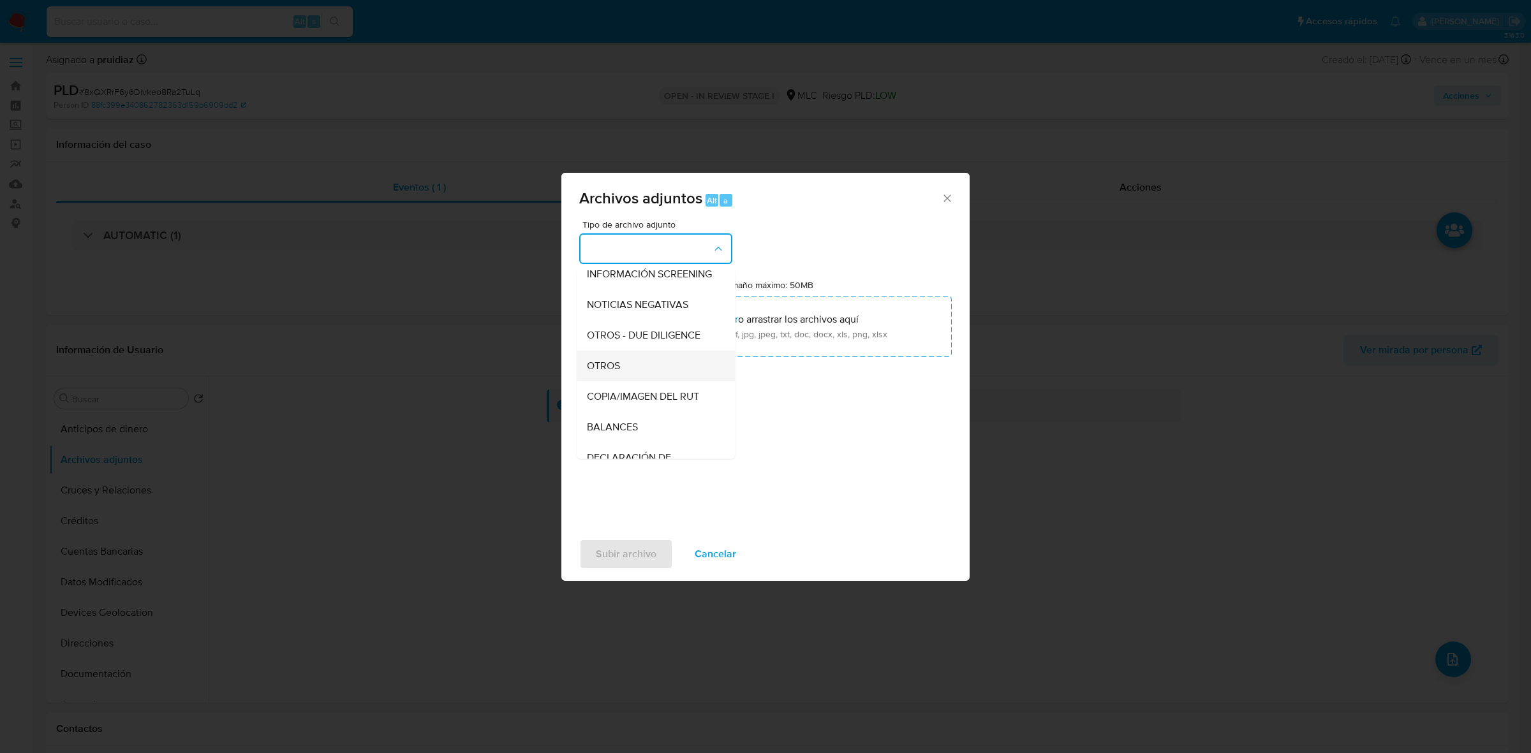
click at [621, 370] on div "OTROS" at bounding box center [652, 366] width 130 height 31
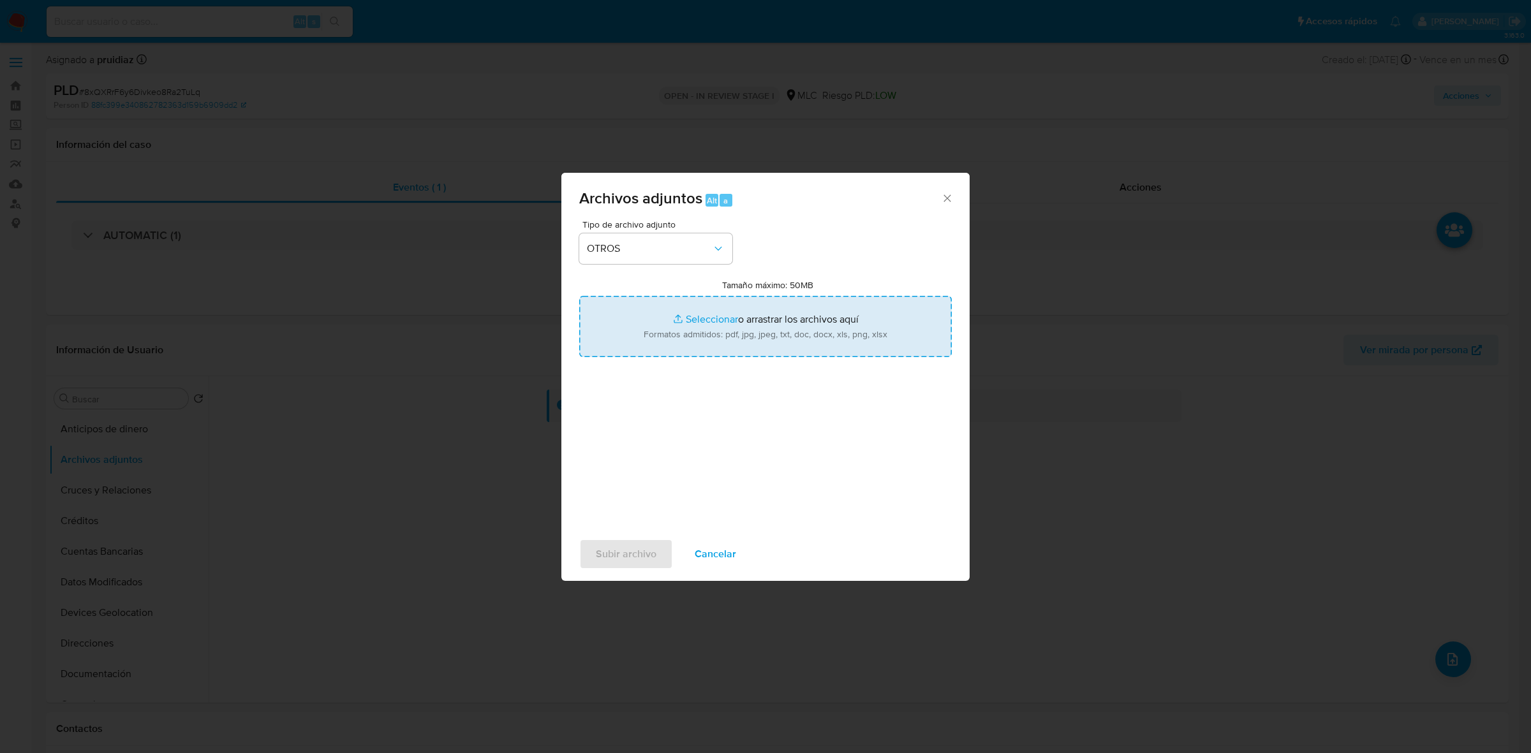
click at [813, 313] on input "Tamaño máximo: 50MB Seleccionar archivos" at bounding box center [765, 326] width 373 height 61
type input "C:\fakepath\521720108 - 15_10_2025.xlsx"
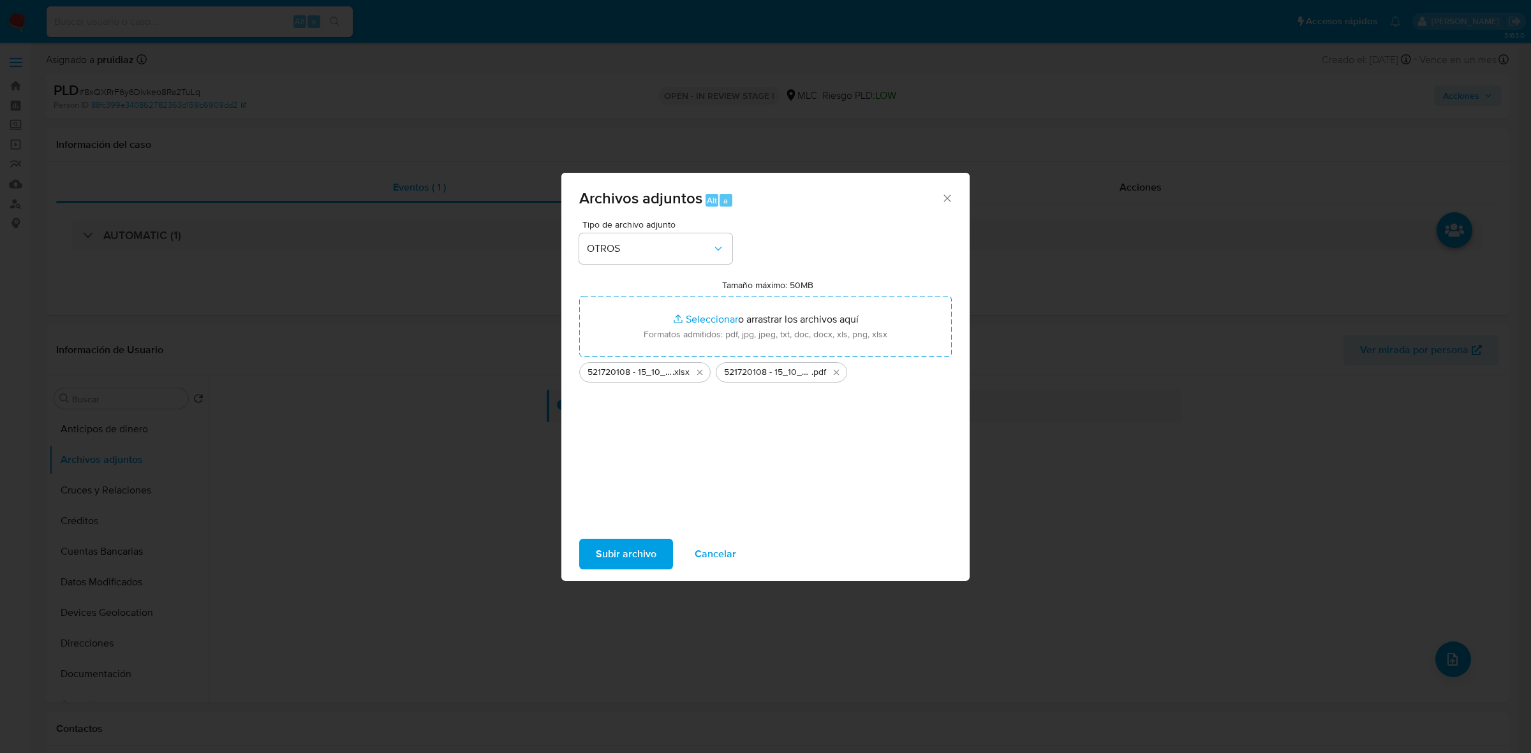
click at [632, 555] on span "Subir archivo" at bounding box center [626, 554] width 61 height 28
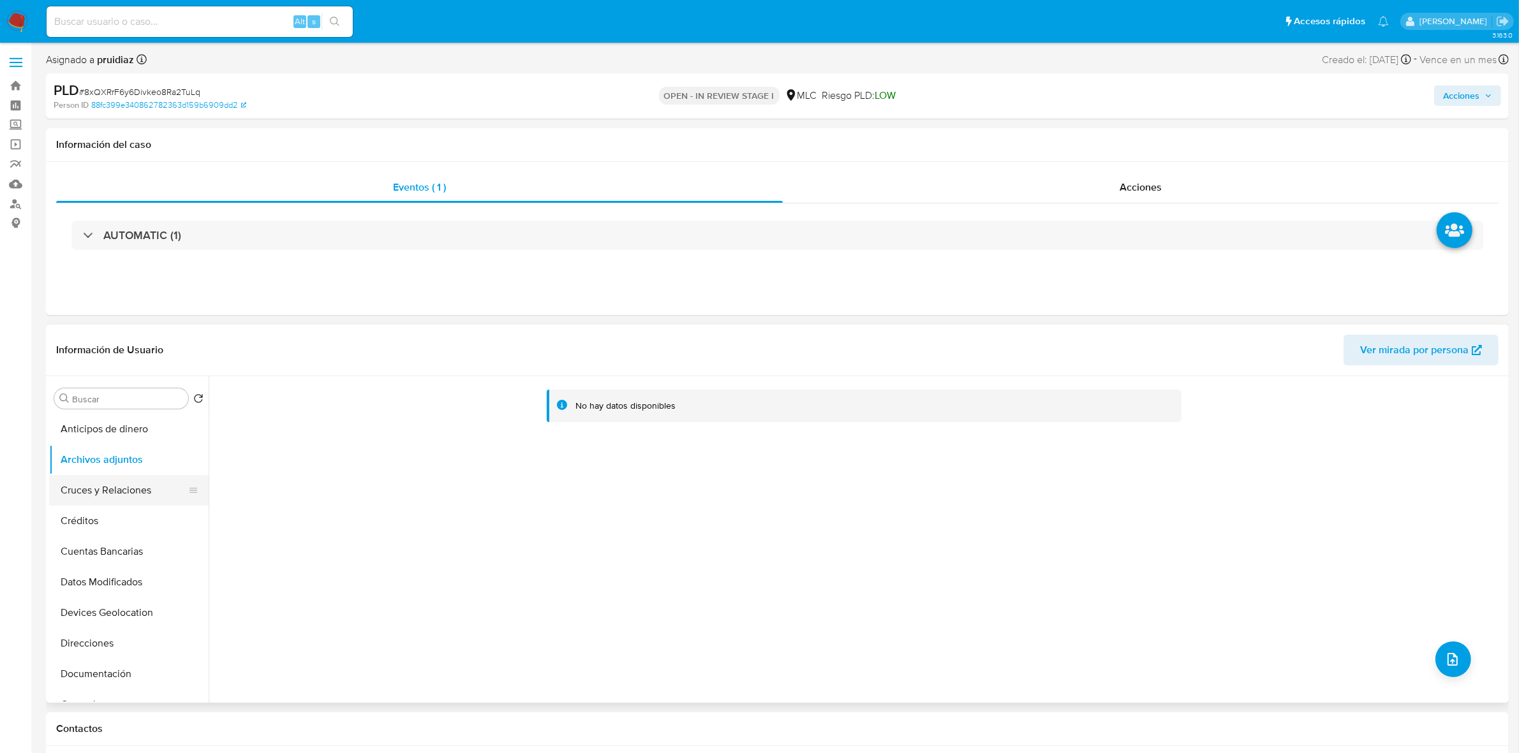
click at [115, 489] on button "Cruces y Relaciones" at bounding box center [123, 490] width 149 height 31
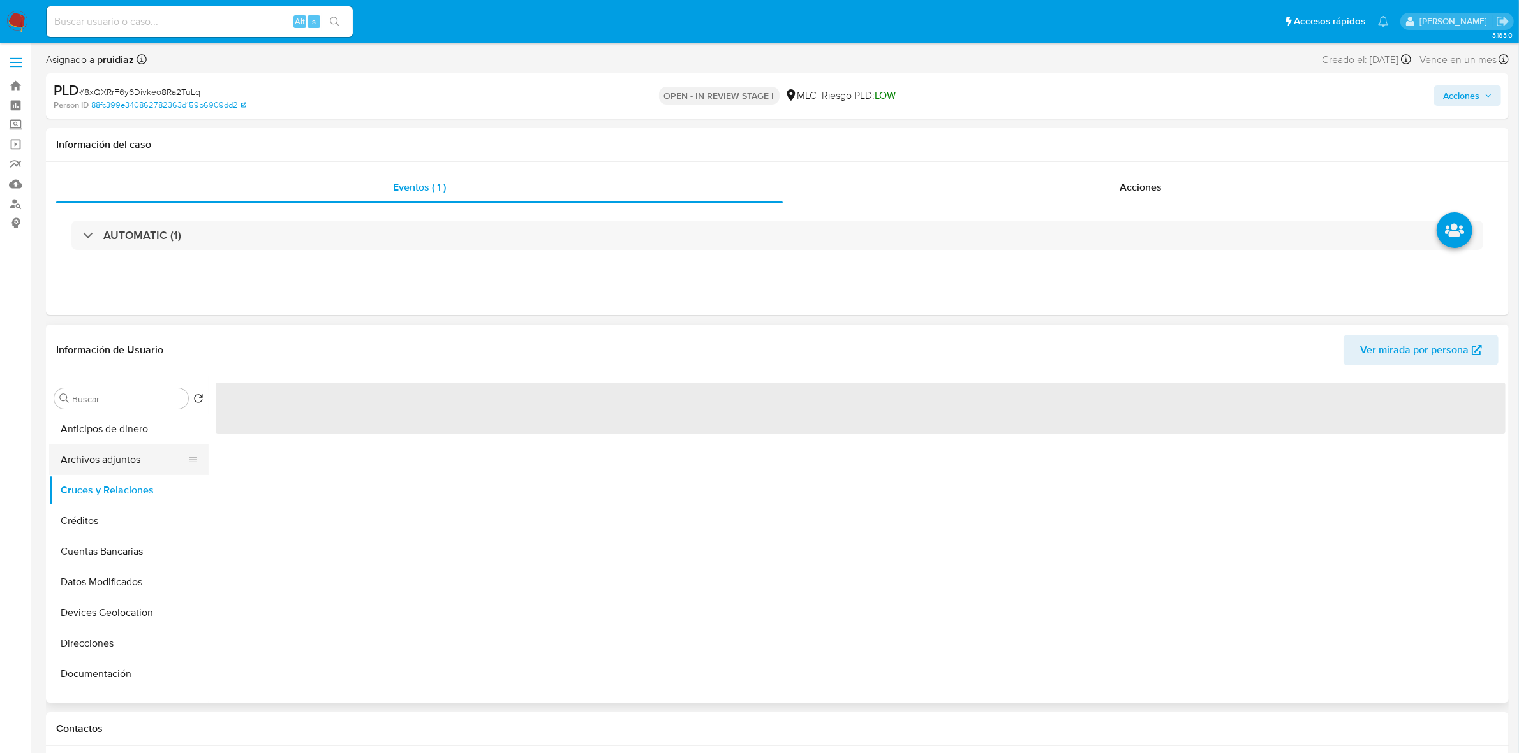
click at [119, 464] on button "Archivos adjuntos" at bounding box center [123, 460] width 149 height 31
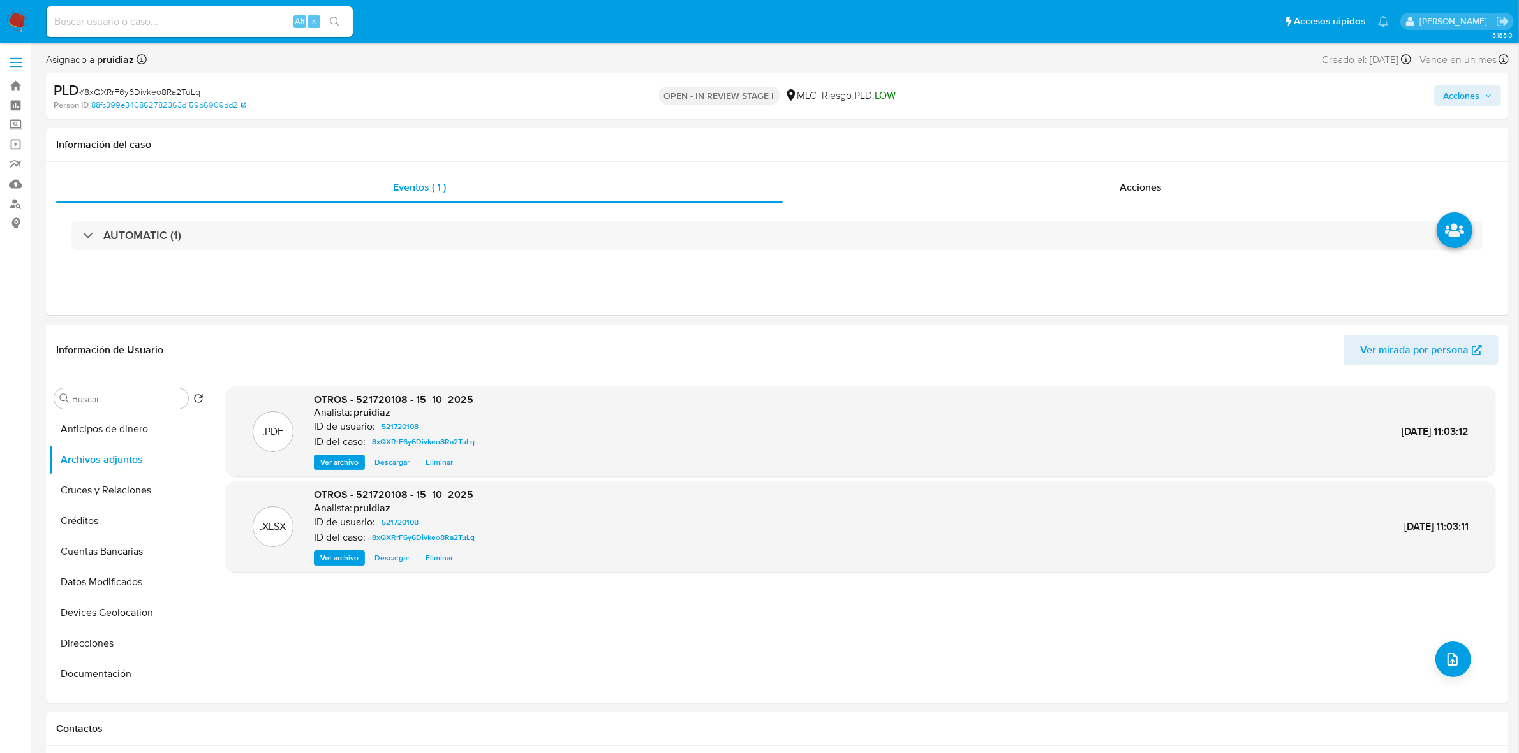
drag, startPoint x: 1474, startPoint y: 91, endPoint x: 1434, endPoint y: 105, distance: 42.2
click at [1472, 91] on span "Acciones" at bounding box center [1461, 95] width 36 height 20
click at [1106, 133] on span "Resolución del caso" at bounding box center [1105, 136] width 91 height 15
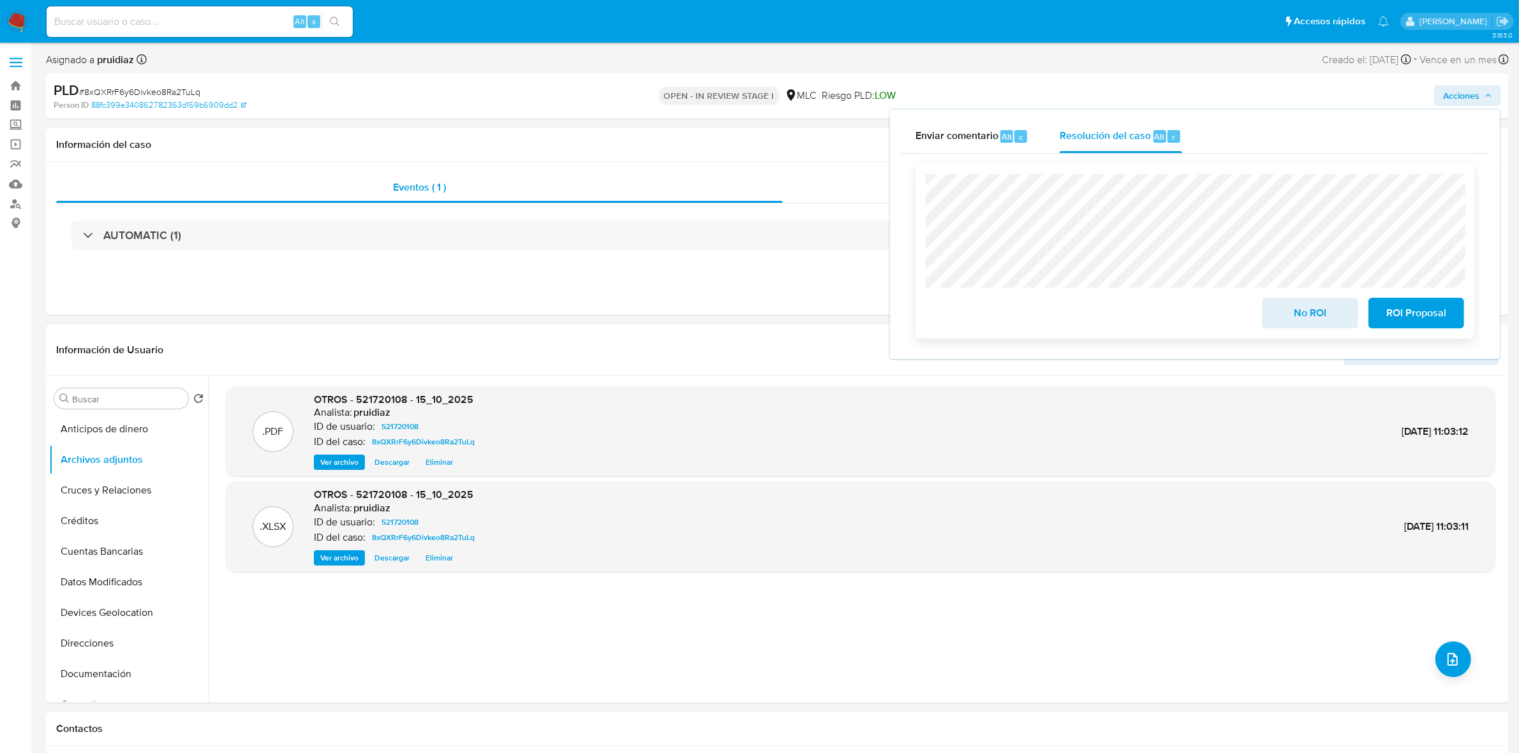
click at [1322, 307] on span "No ROI" at bounding box center [1309, 313] width 63 height 28
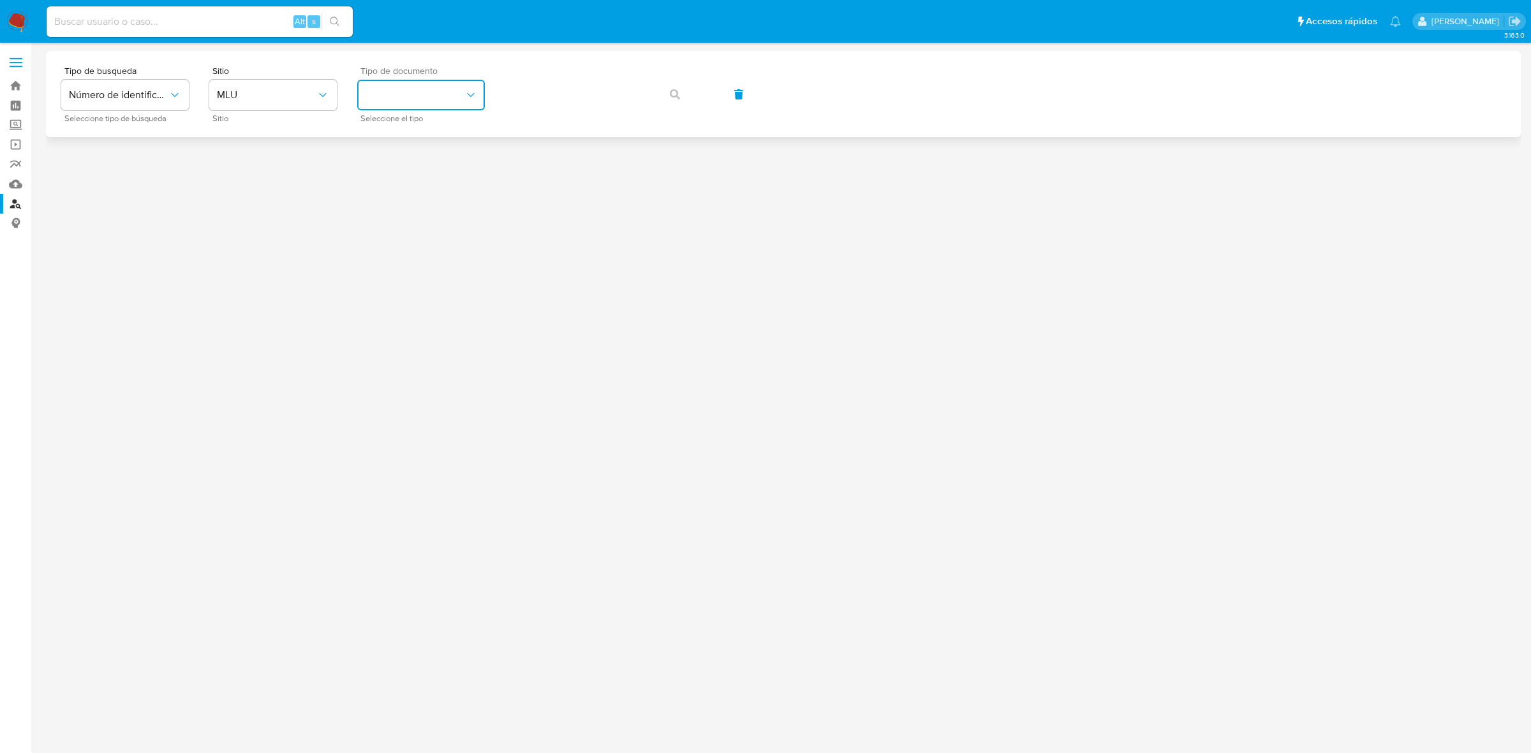
click at [389, 99] on button "identificationType" at bounding box center [421, 95] width 128 height 31
click at [374, 179] on span "RUT" at bounding box center [374, 173] width 19 height 13
click at [281, 100] on span "MLU" at bounding box center [267, 95] width 100 height 13
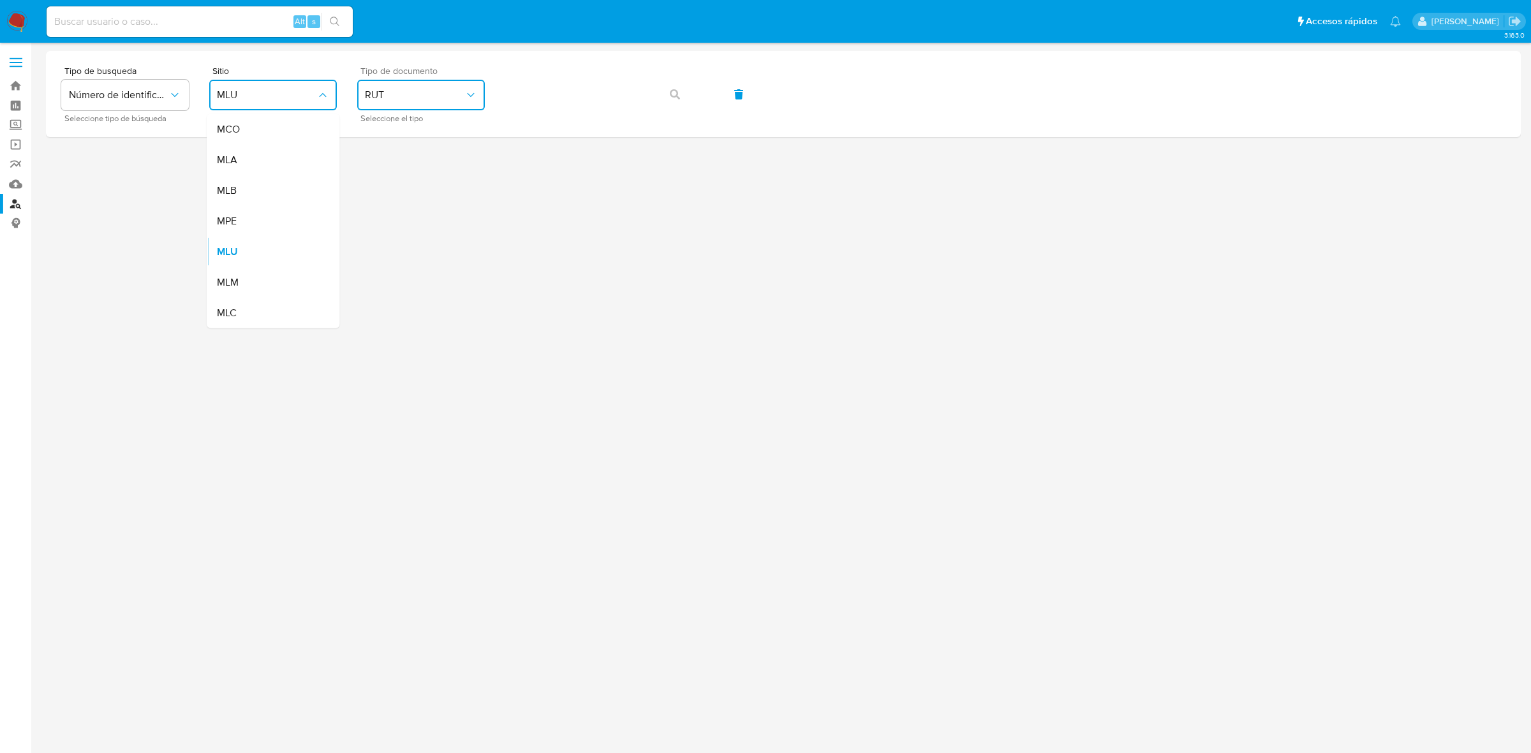
drag, startPoint x: 223, startPoint y: 305, endPoint x: 413, endPoint y: 202, distance: 215.5
click at [222, 307] on span "MLC" at bounding box center [227, 313] width 20 height 13
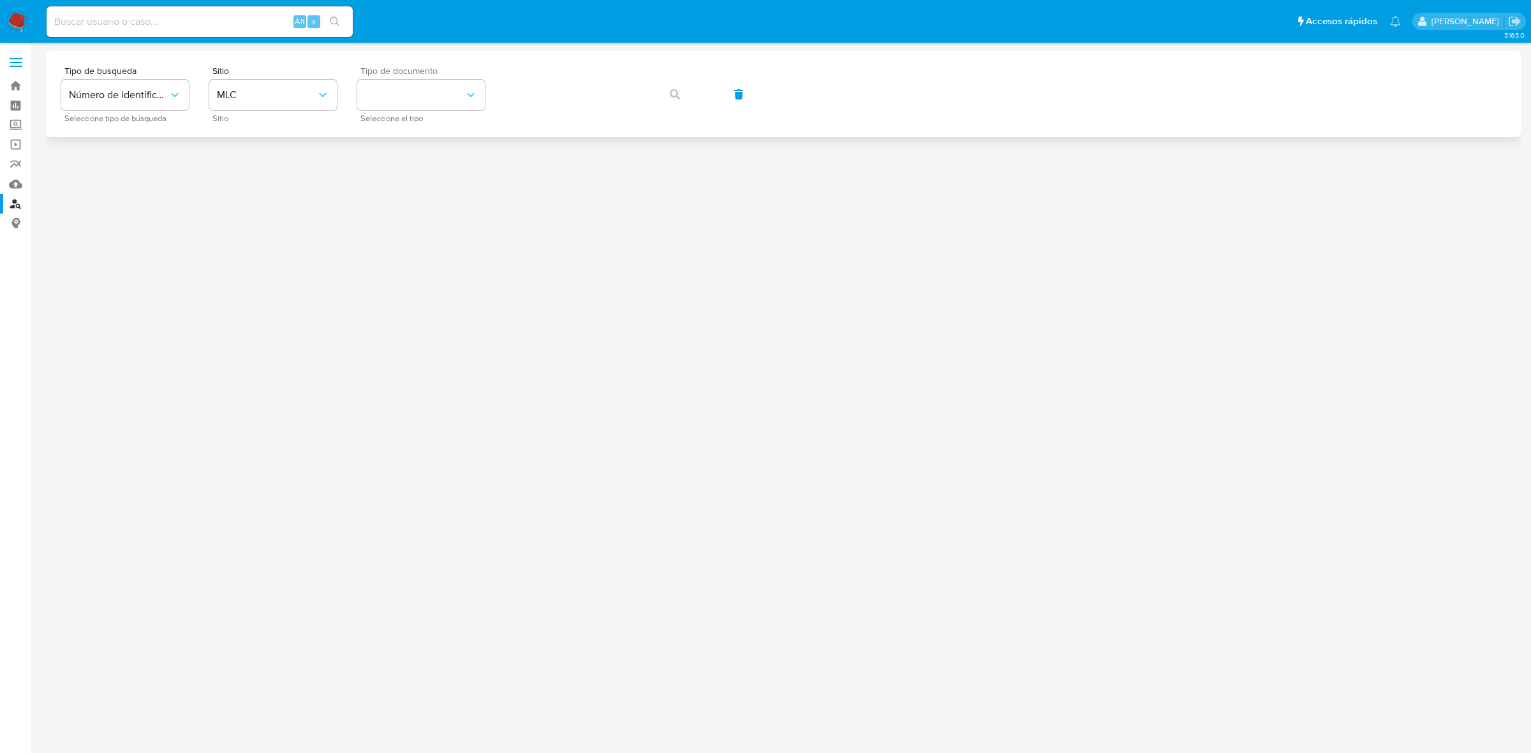
click at [591, 93] on div "Tipo de busqueda Número de identificación Seleccione tipo de búsqueda Sitio MLC…" at bounding box center [783, 94] width 1475 height 86
click at [426, 83] on button "identificationType" at bounding box center [421, 95] width 128 height 31
click at [393, 132] on div "RUT RUT" at bounding box center [417, 135] width 105 height 43
click at [681, 93] on button "button" at bounding box center [674, 94] width 43 height 31
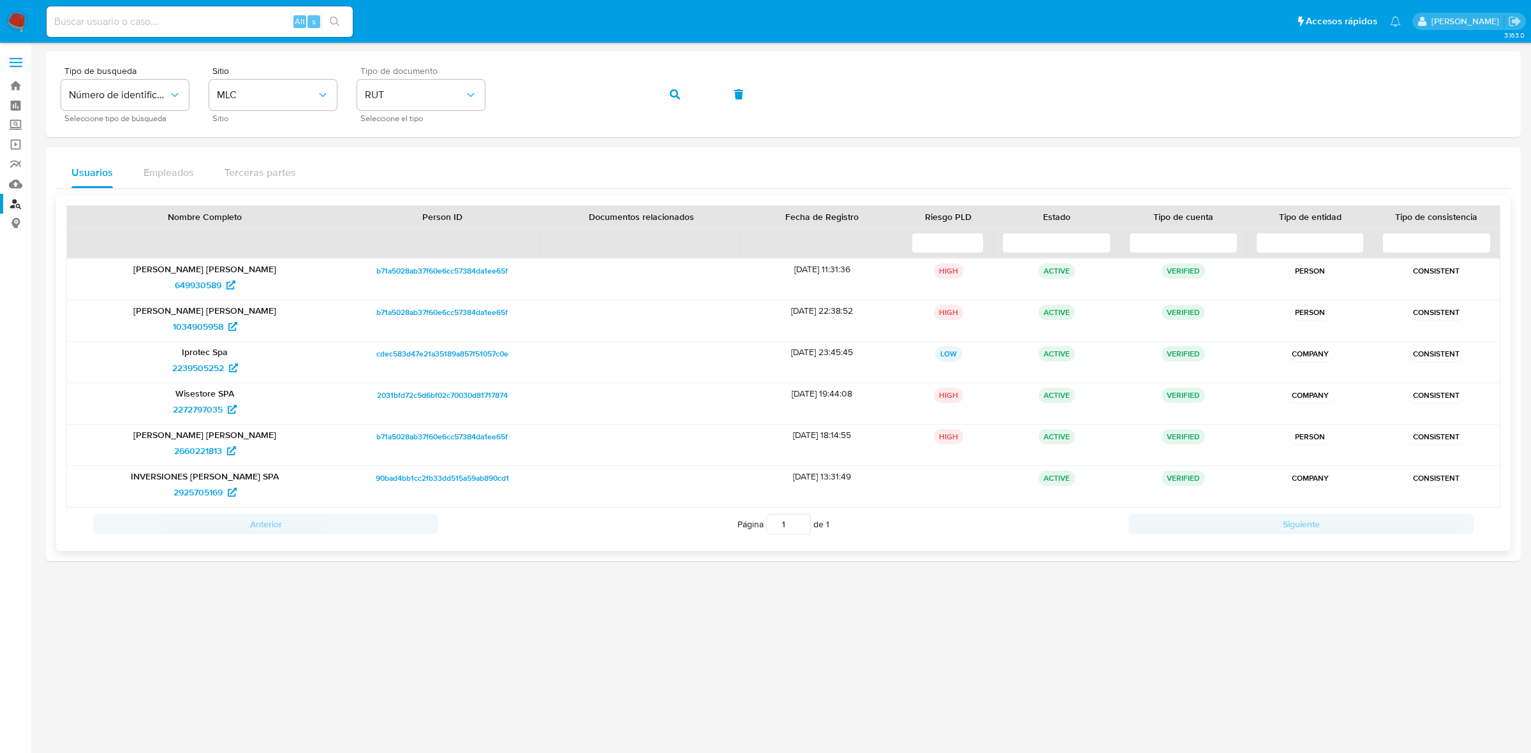
click at [207, 272] on p "[PERSON_NAME] [PERSON_NAME]" at bounding box center [205, 268] width 258 height 11
click at [207, 272] on p "Rafael Junior Hernandez Moreno" at bounding box center [205, 268] width 258 height 11
click at [200, 283] on span "649930589" at bounding box center [198, 285] width 47 height 20
click at [195, 329] on span "1034905958" at bounding box center [198, 326] width 50 height 20
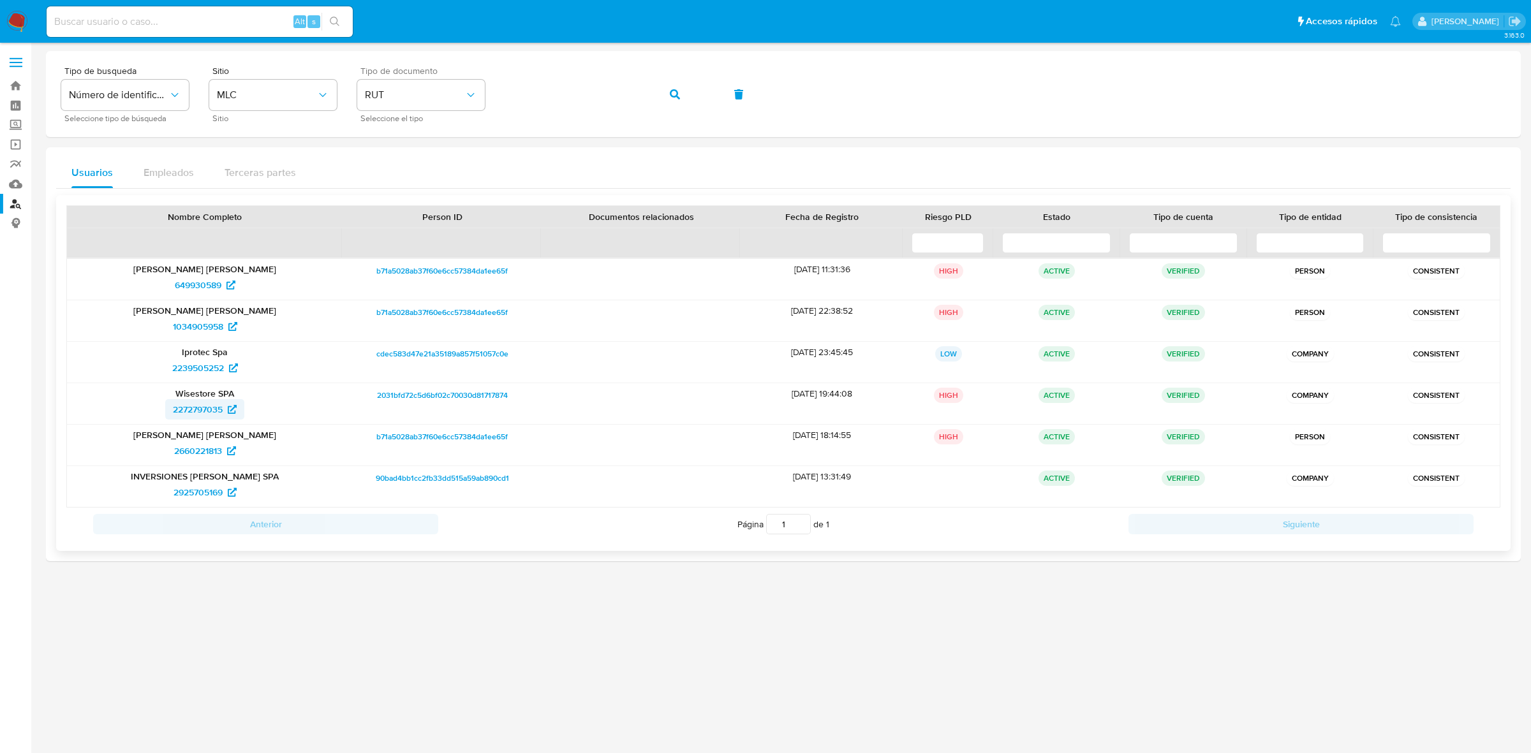
click at [196, 410] on span "2272797035" at bounding box center [198, 409] width 50 height 20
click at [193, 448] on span "2660221813" at bounding box center [198, 451] width 48 height 20
click at [190, 492] on span "2925705169" at bounding box center [198, 492] width 49 height 20
click at [13, 33] on nav "Pausado Ver notificaciones Alt s Accesos rápidos Presiona las siguientes teclas…" at bounding box center [765, 21] width 1531 height 43
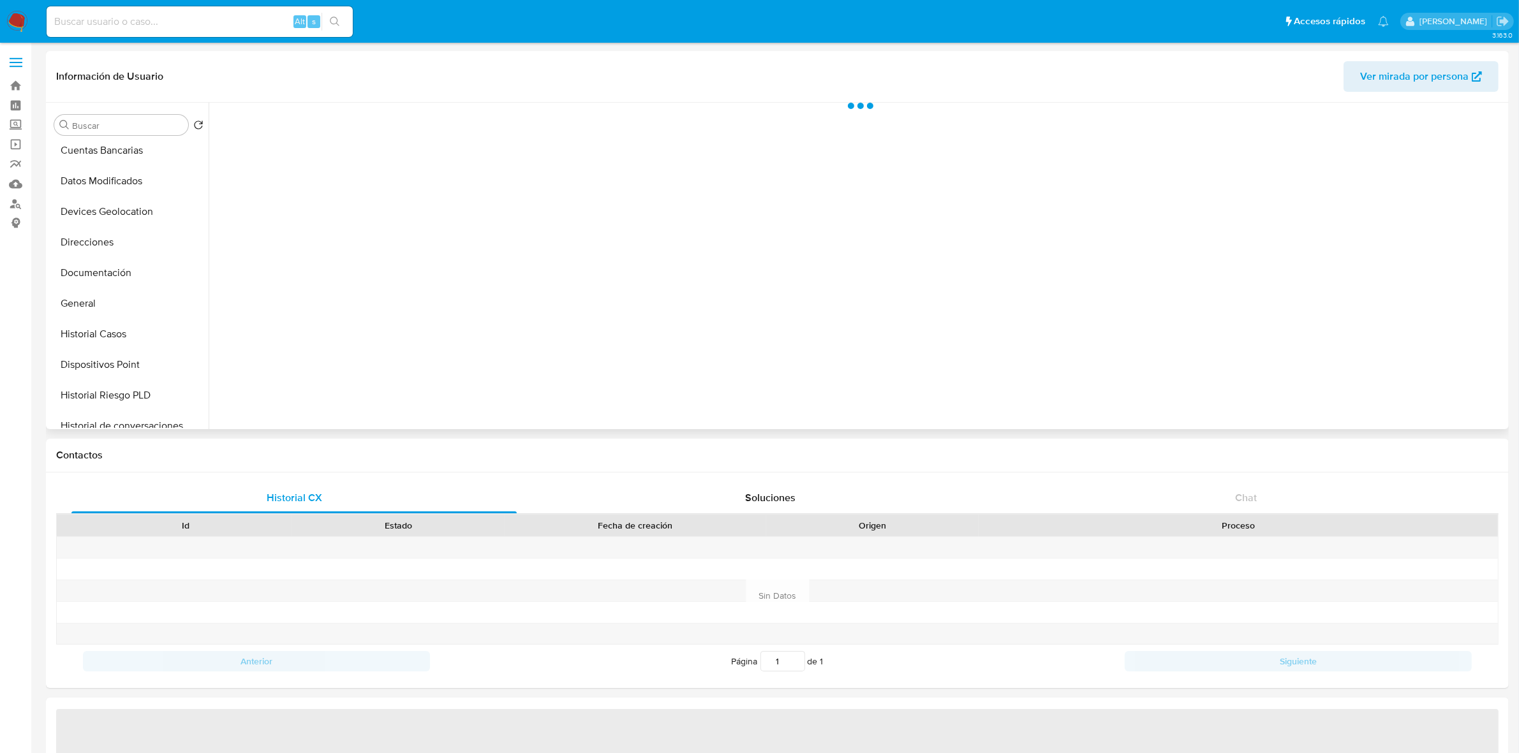
scroll to position [239, 0]
select select "10"
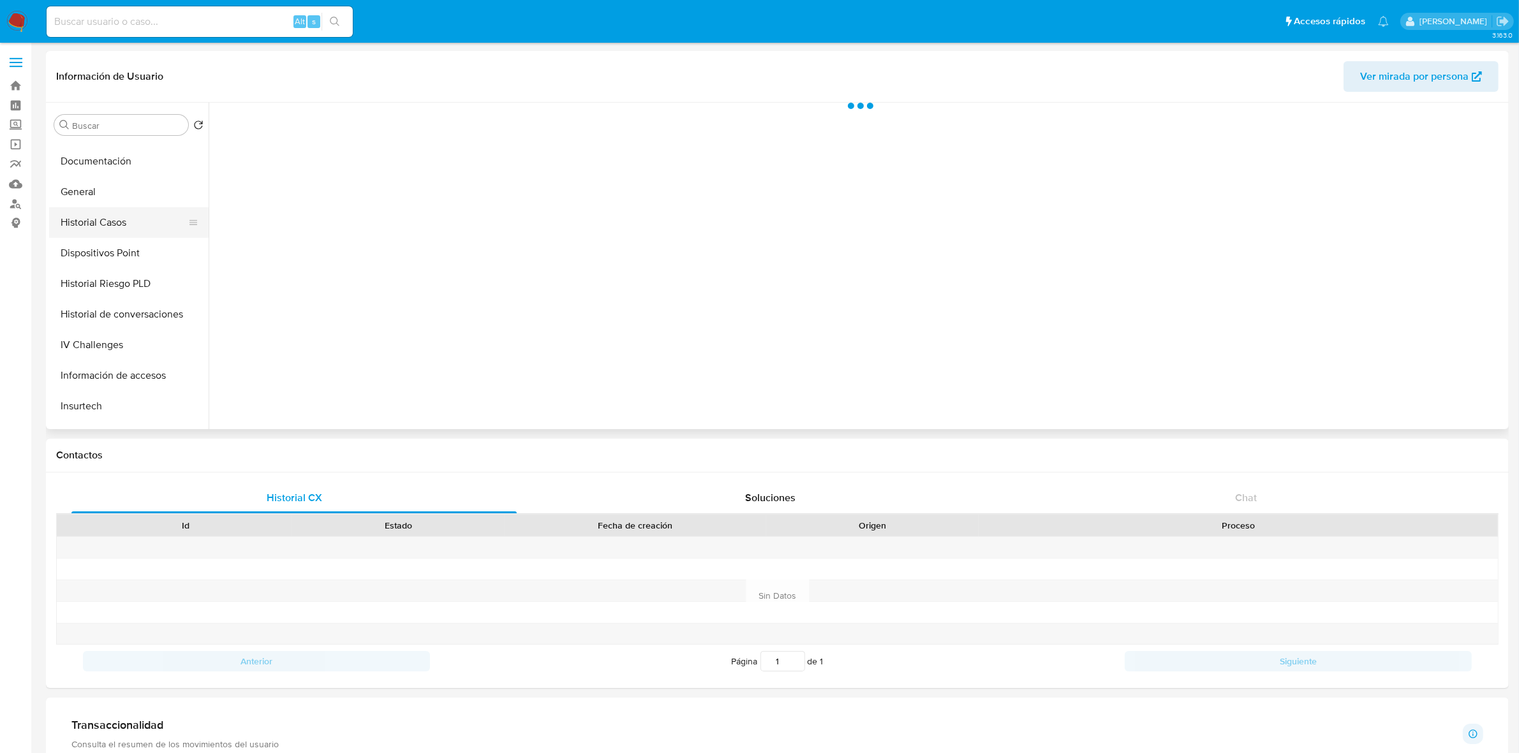
click at [133, 230] on button "Historial Casos" at bounding box center [123, 222] width 149 height 31
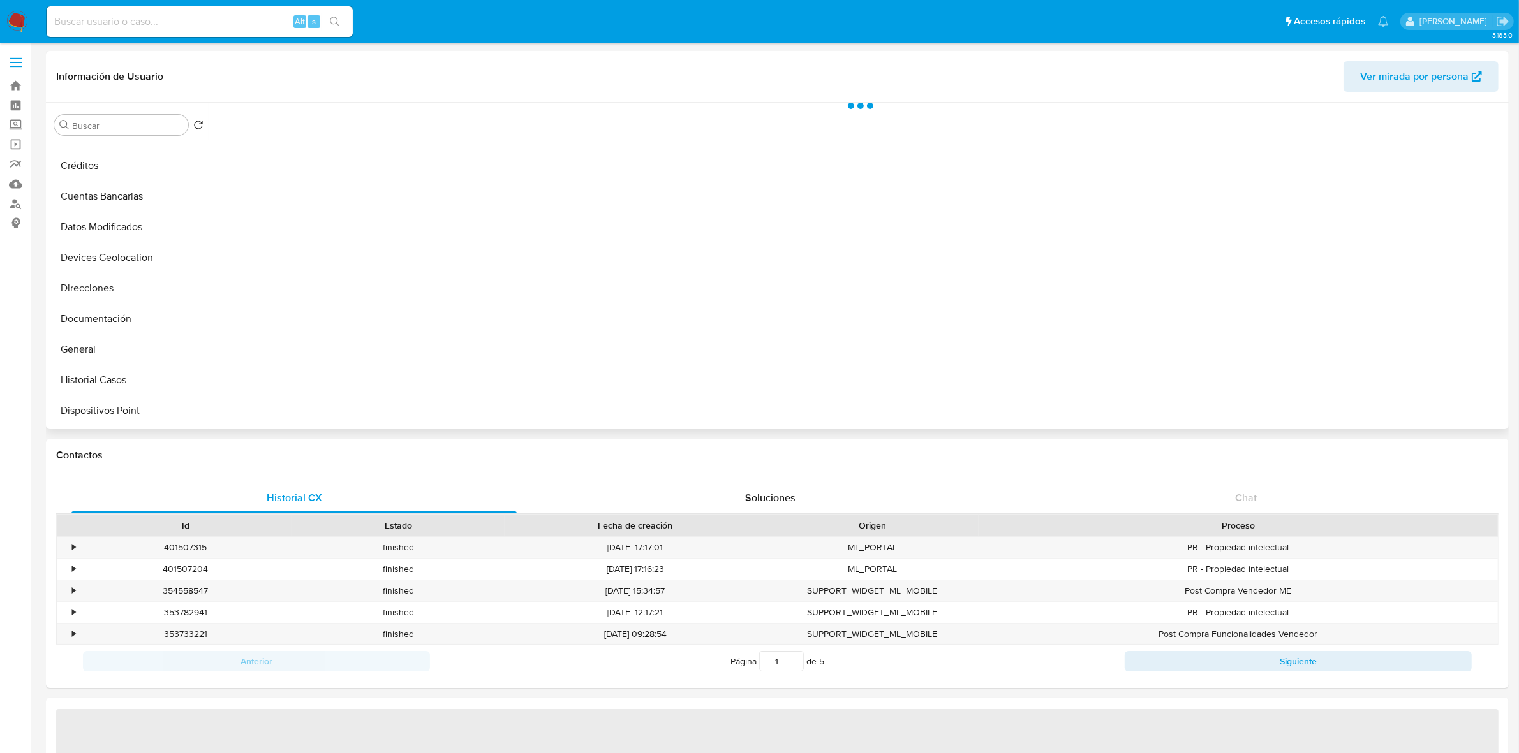
scroll to position [159, 0]
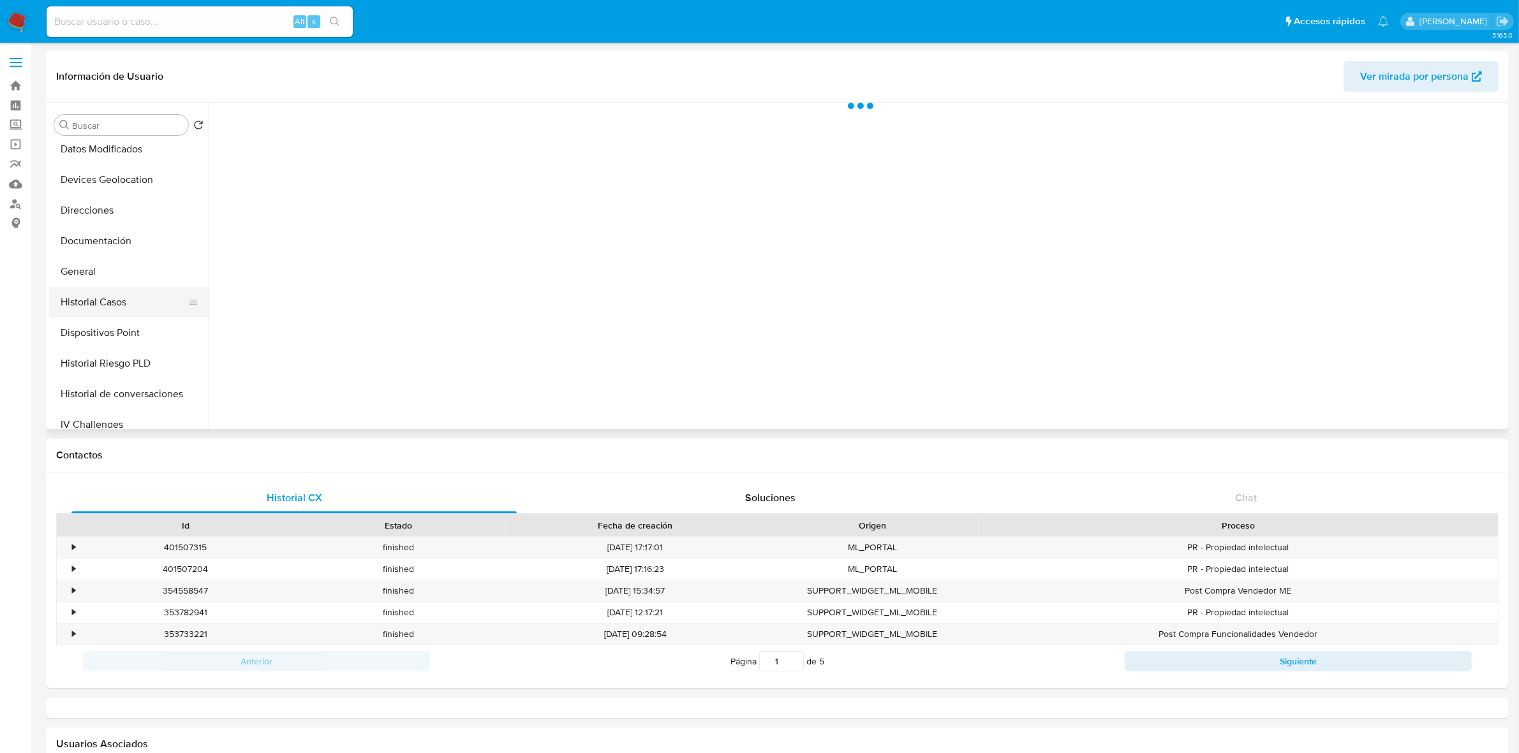
select select "10"
click at [78, 304] on button "Historial Casos" at bounding box center [123, 302] width 149 height 31
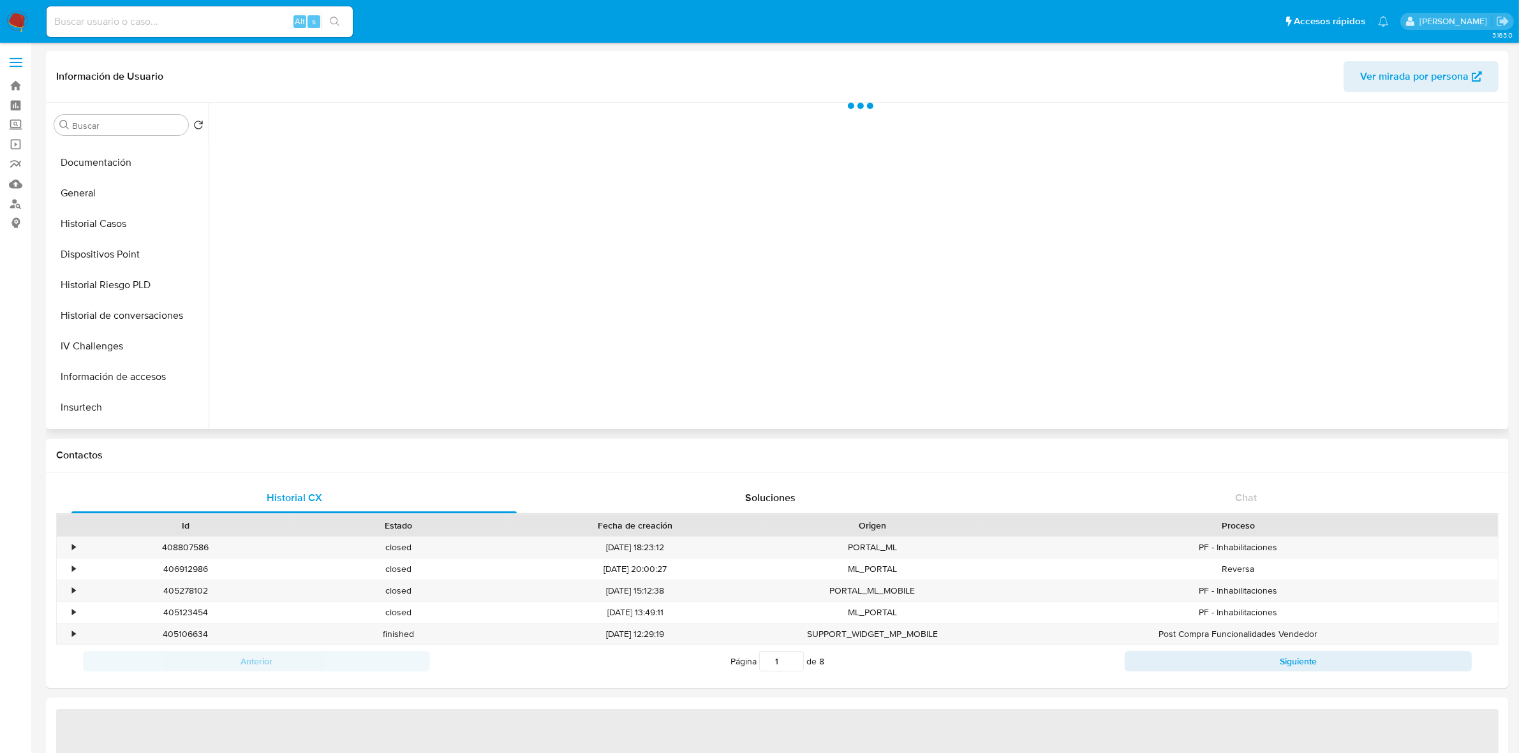
scroll to position [239, 0]
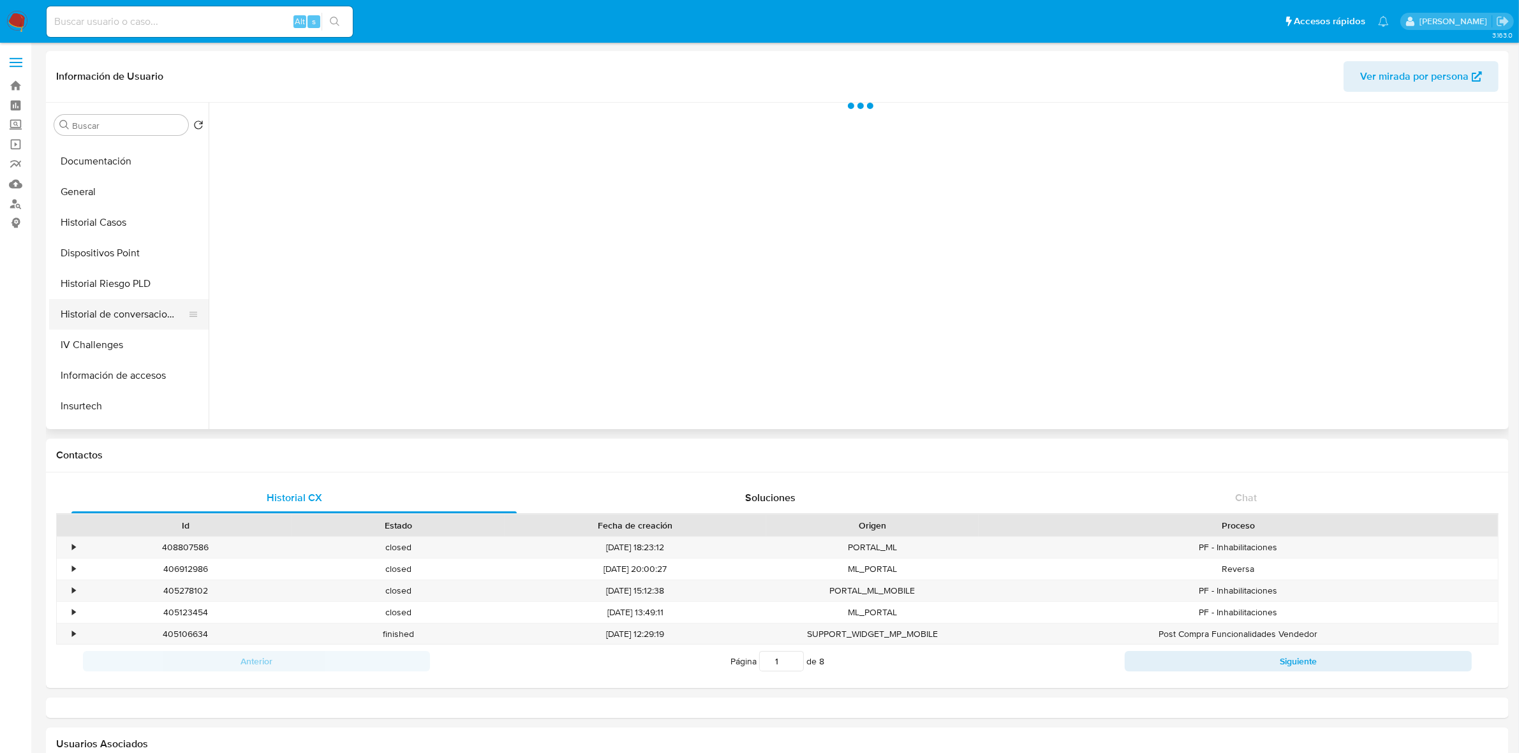
select select "10"
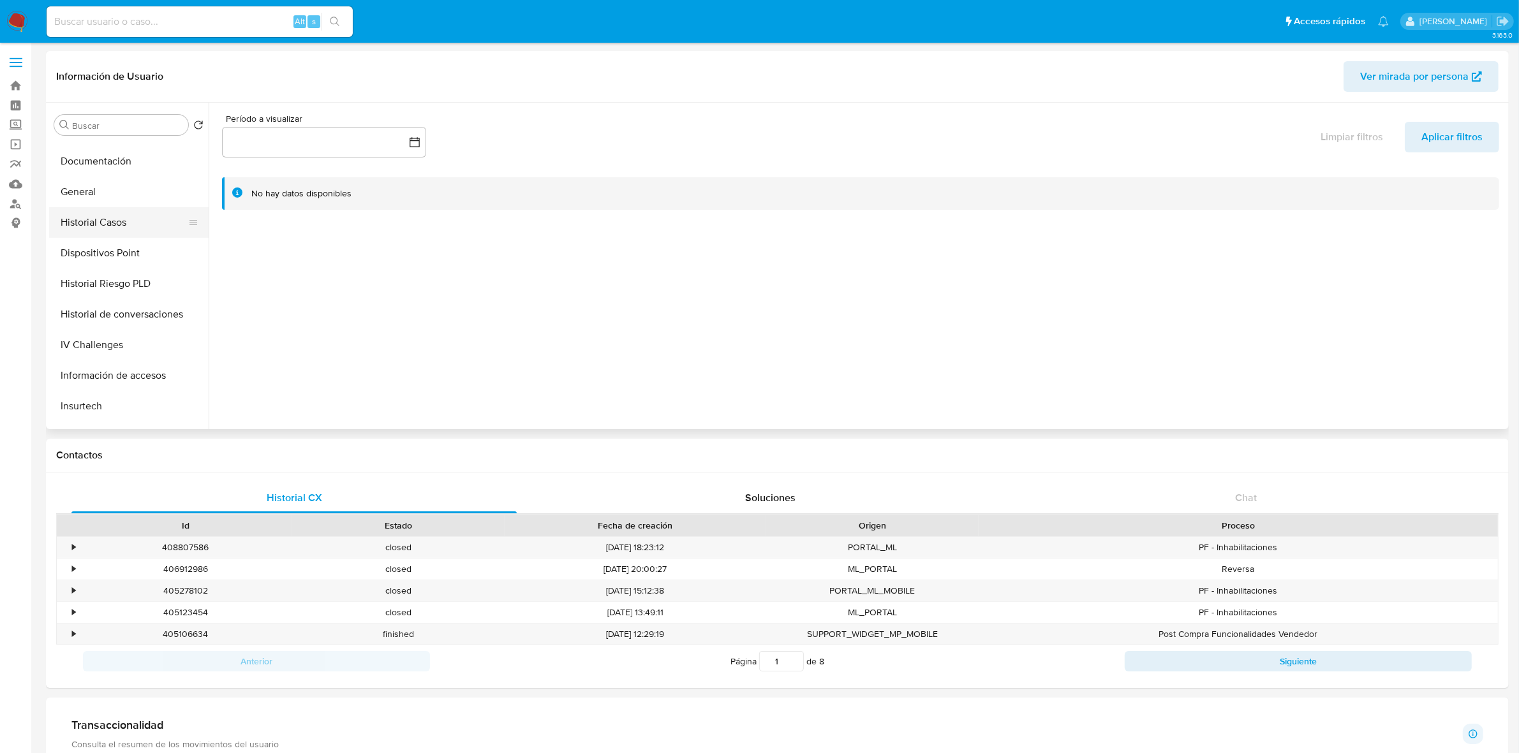
click at [115, 224] on button "Historial Casos" at bounding box center [123, 222] width 149 height 31
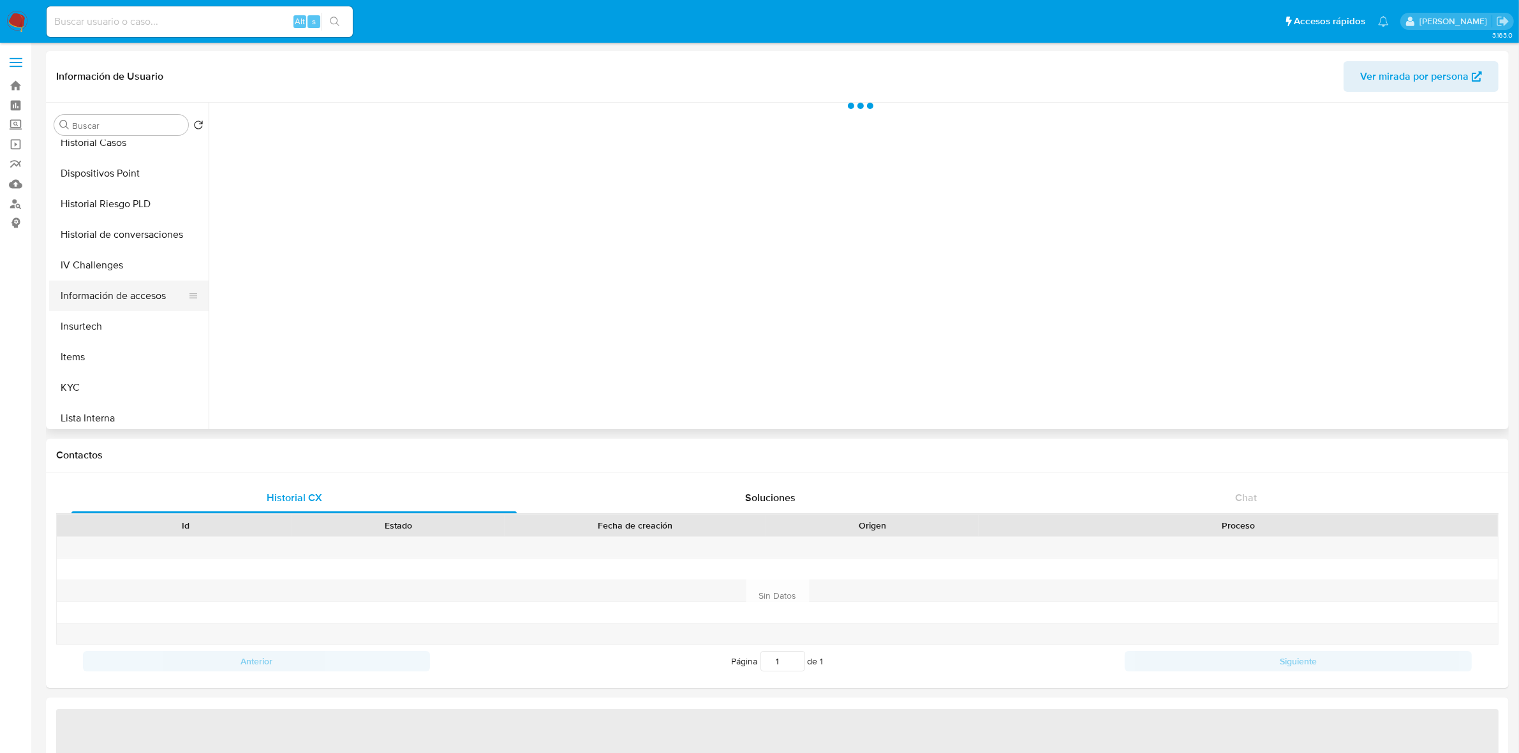
select select "10"
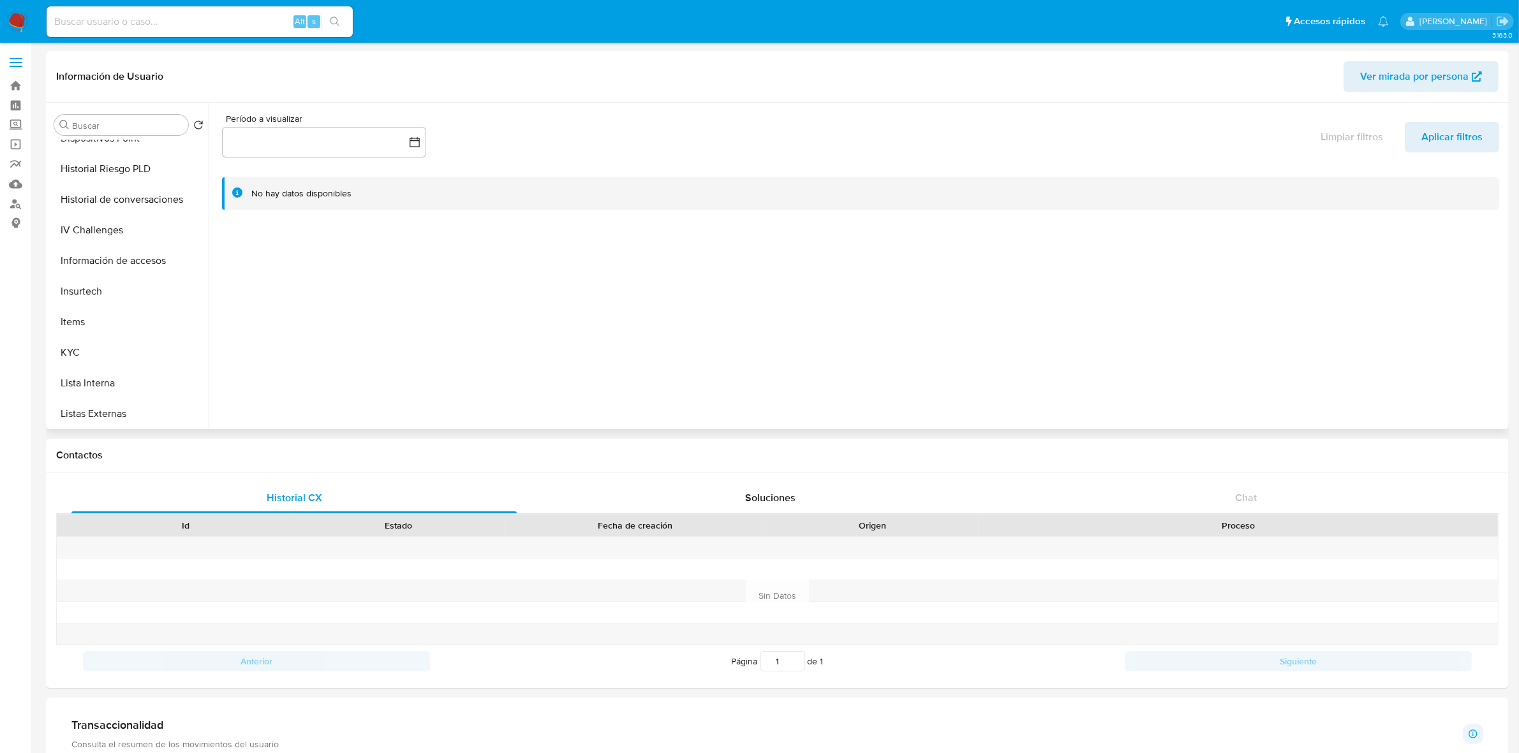
scroll to position [231, 0]
click at [115, 234] on button "Historial Casos" at bounding box center [123, 231] width 149 height 31
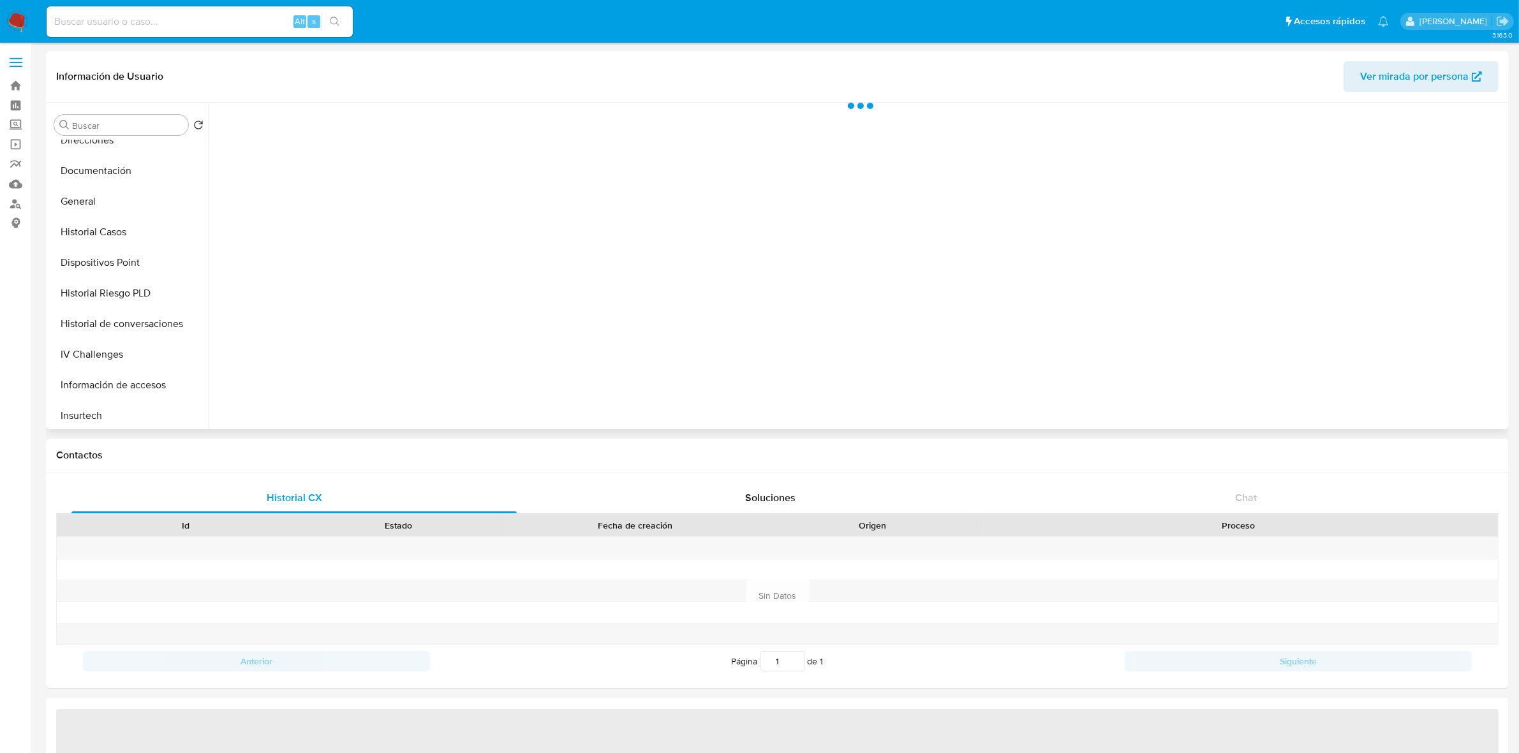
scroll to position [239, 0]
select select "10"
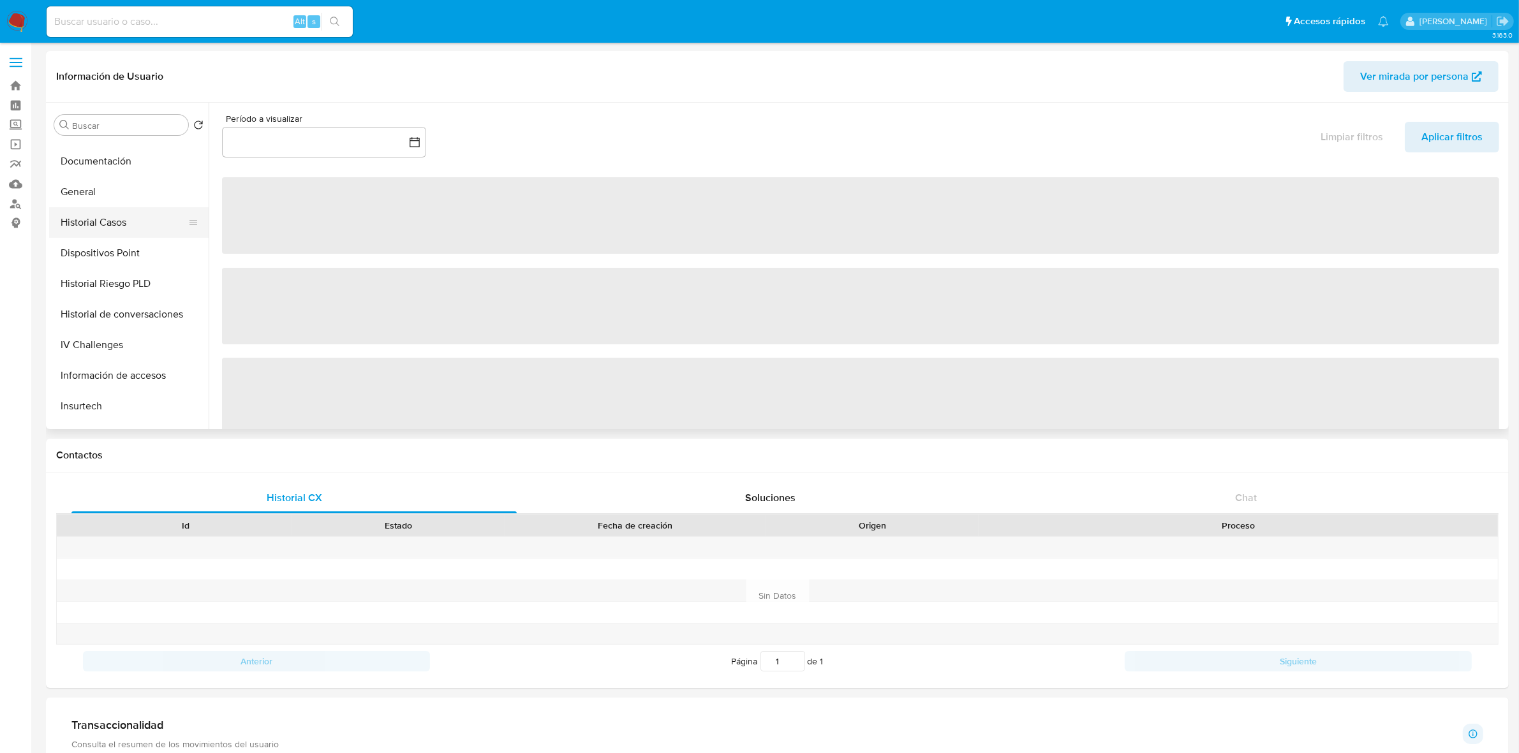
click at [97, 225] on button "Historial Casos" at bounding box center [123, 222] width 149 height 31
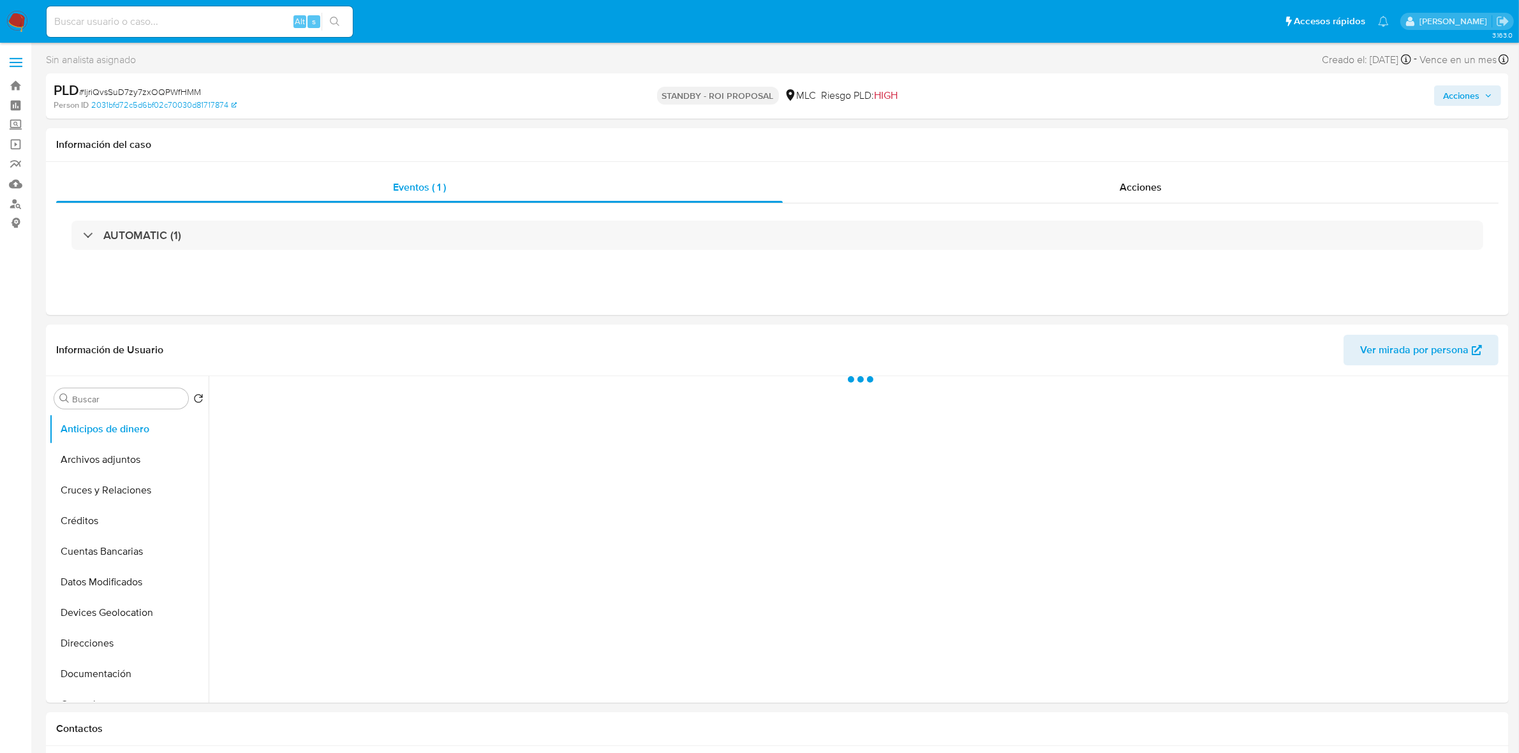
select select "10"
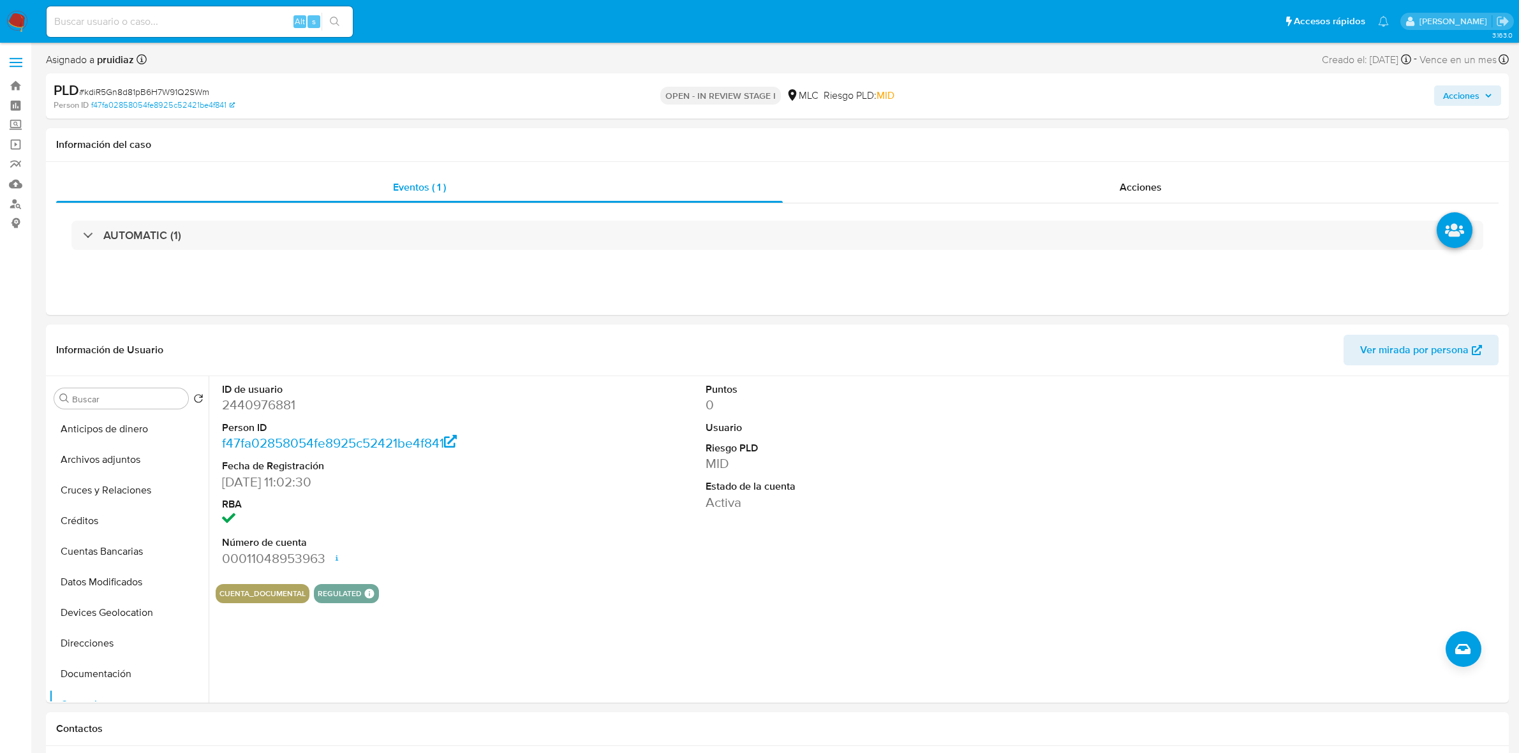
select select "10"
click at [249, 404] on dd "2440976881" at bounding box center [377, 405] width 310 height 18
click at [272, 407] on dd "2440976881" at bounding box center [377, 405] width 310 height 18
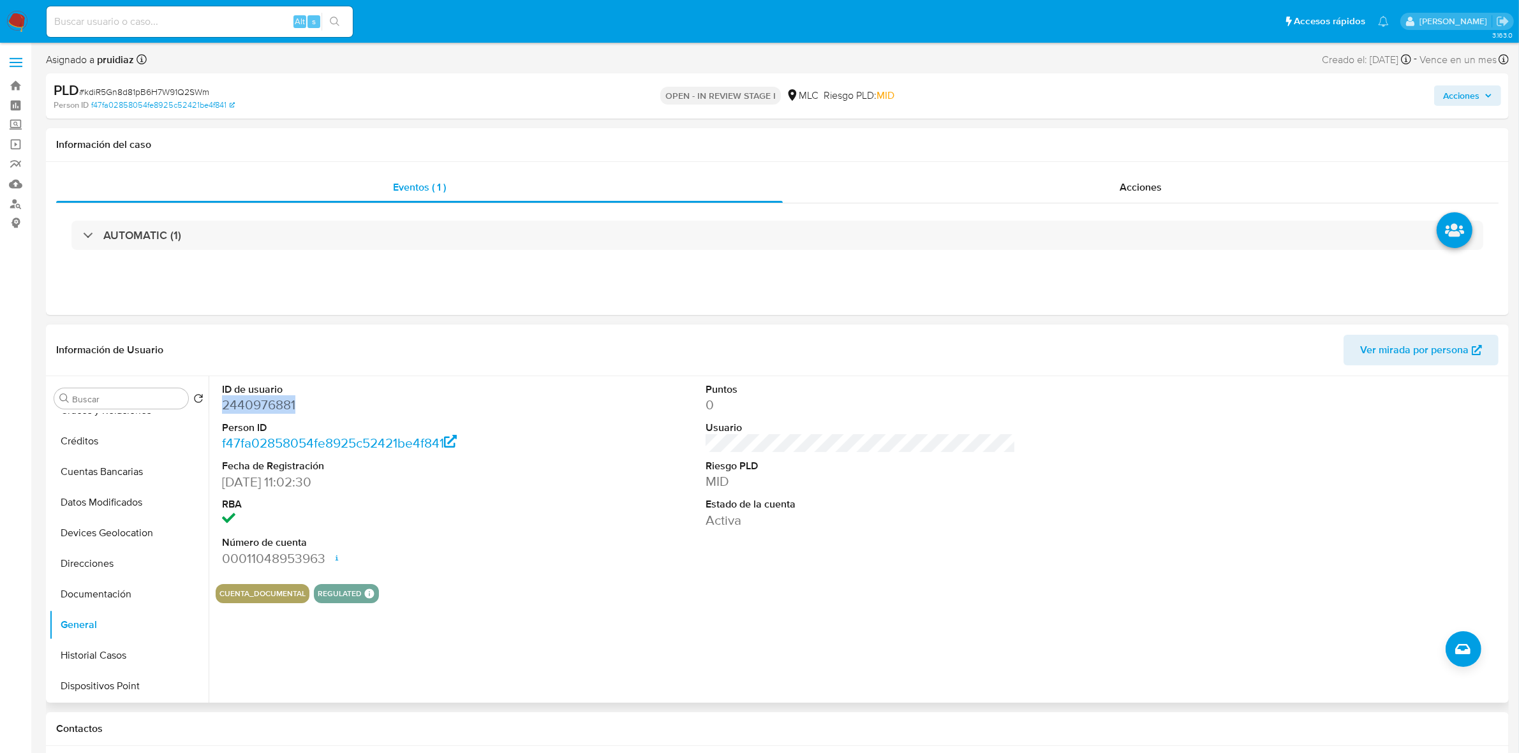
click at [272, 407] on dd "2440976881" at bounding box center [377, 405] width 310 height 18
click at [164, 87] on span "# kdiR5Gn8d81pB6H7W91Q2SWm" at bounding box center [144, 91] width 130 height 13
copy span "kdiR5Gn8d81pB6H7W91Q2SWm"
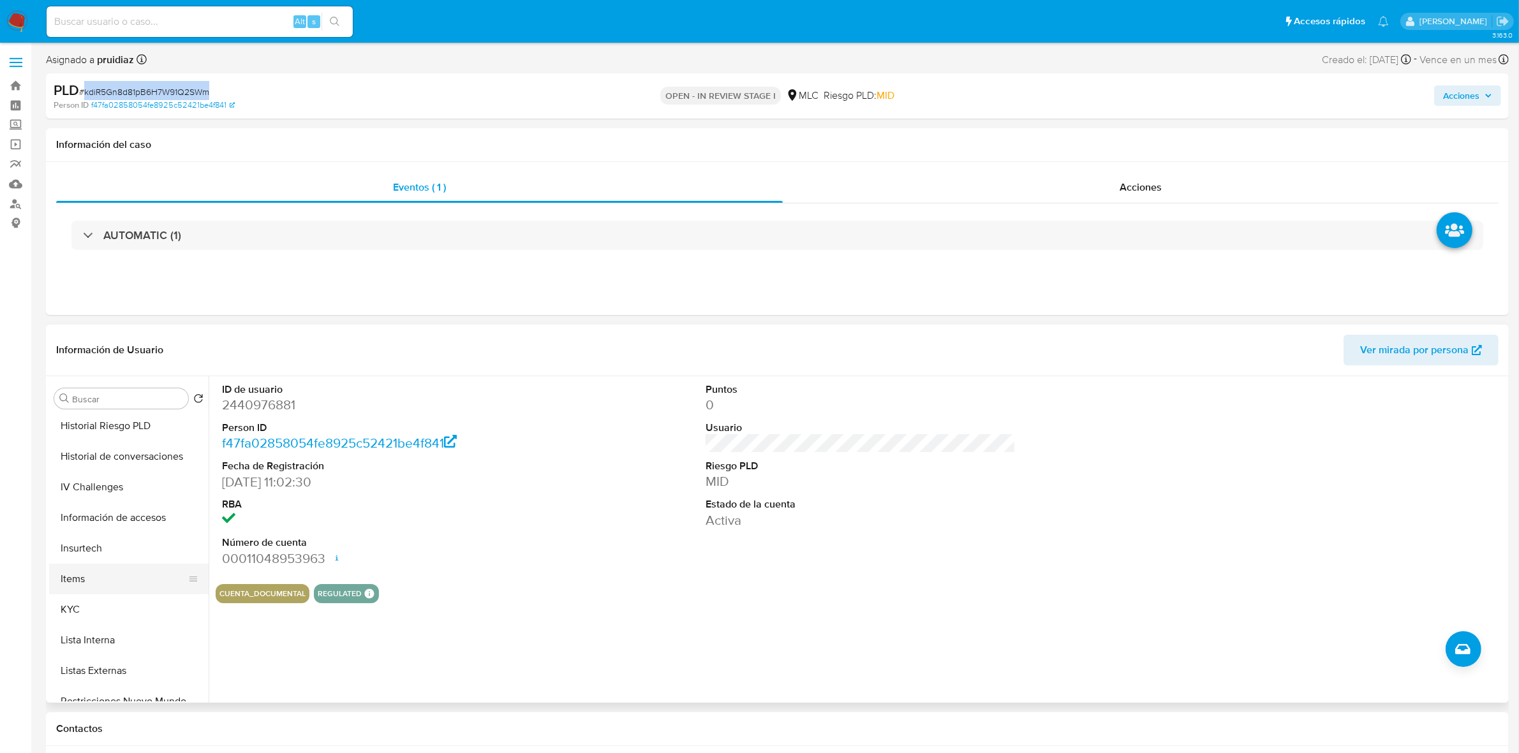
scroll to position [399, 0]
click at [81, 578] on button "KYC" at bounding box center [123, 581] width 149 height 31
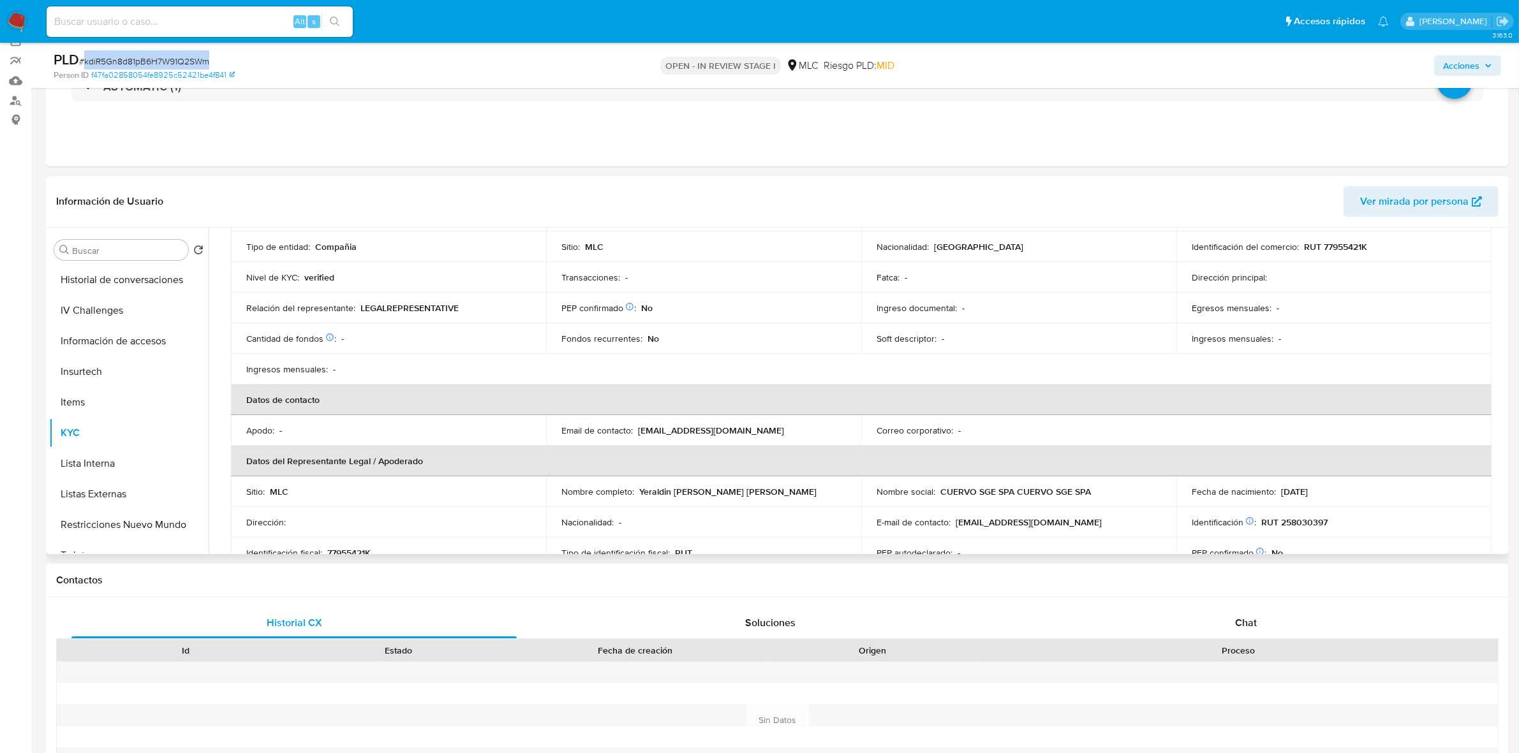
scroll to position [0, 0]
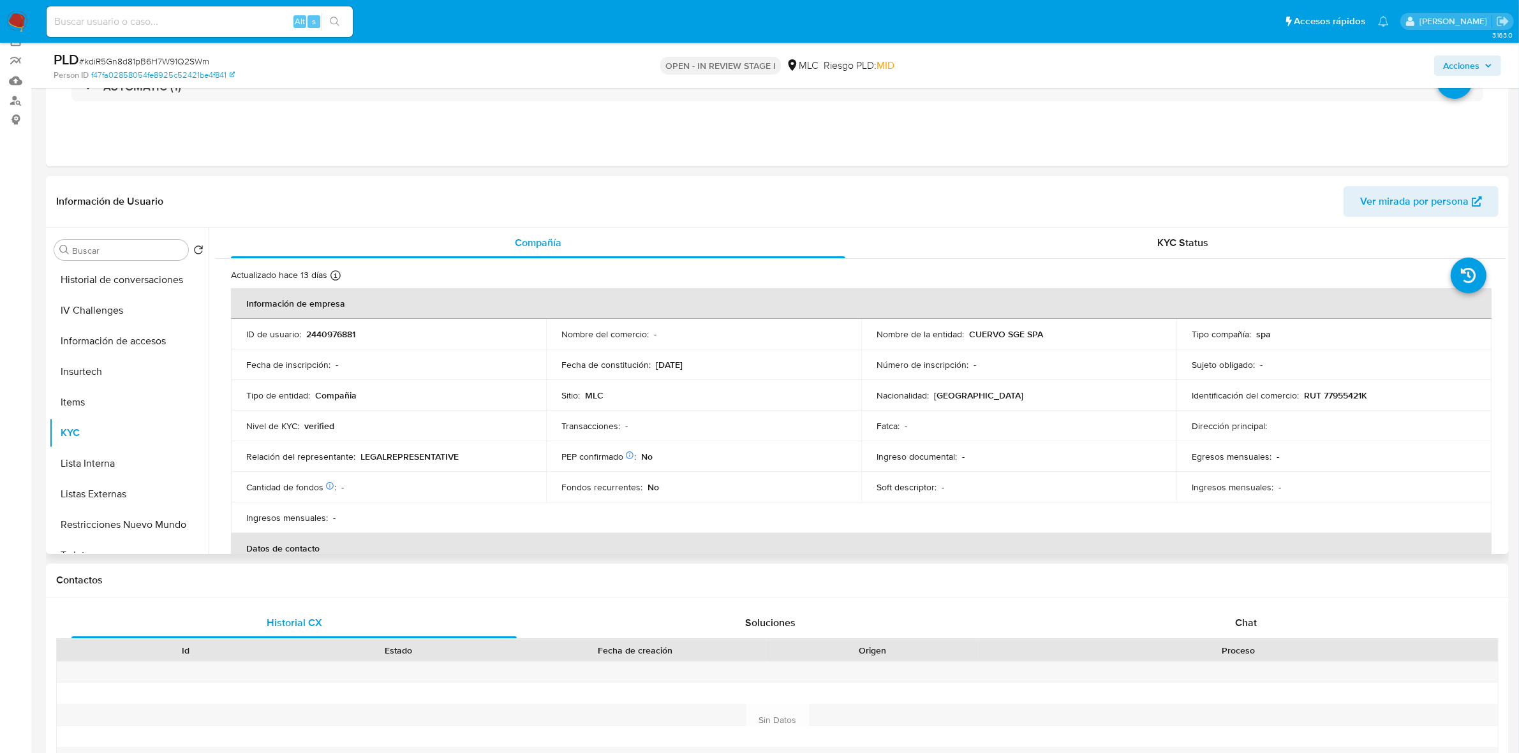
click at [1343, 400] on p "RUT 77955421K" at bounding box center [1335, 395] width 63 height 11
copy p "77955421K"
click at [1344, 392] on p "RUT 77955421K" at bounding box center [1335, 395] width 63 height 11
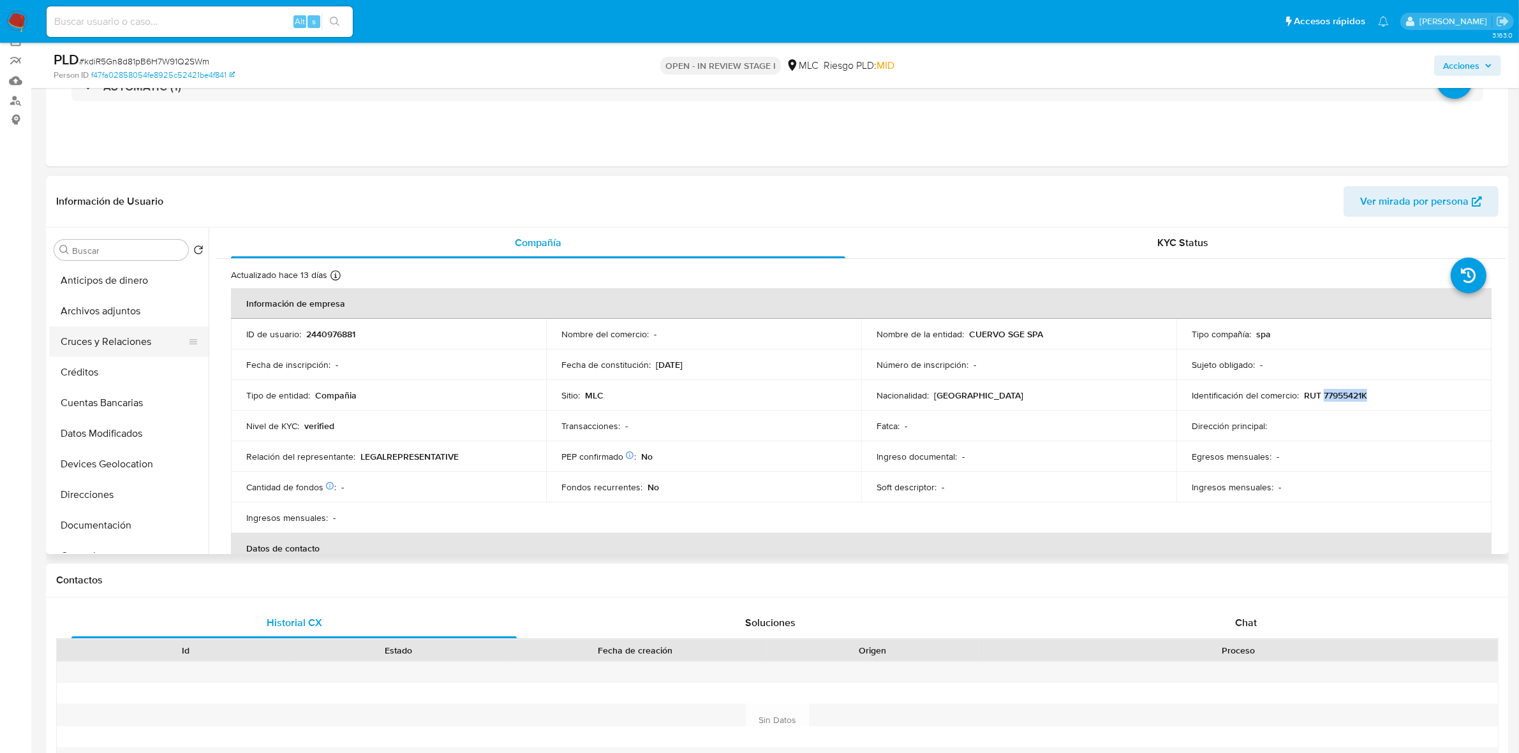
click at [145, 339] on button "Cruces y Relaciones" at bounding box center [123, 342] width 149 height 31
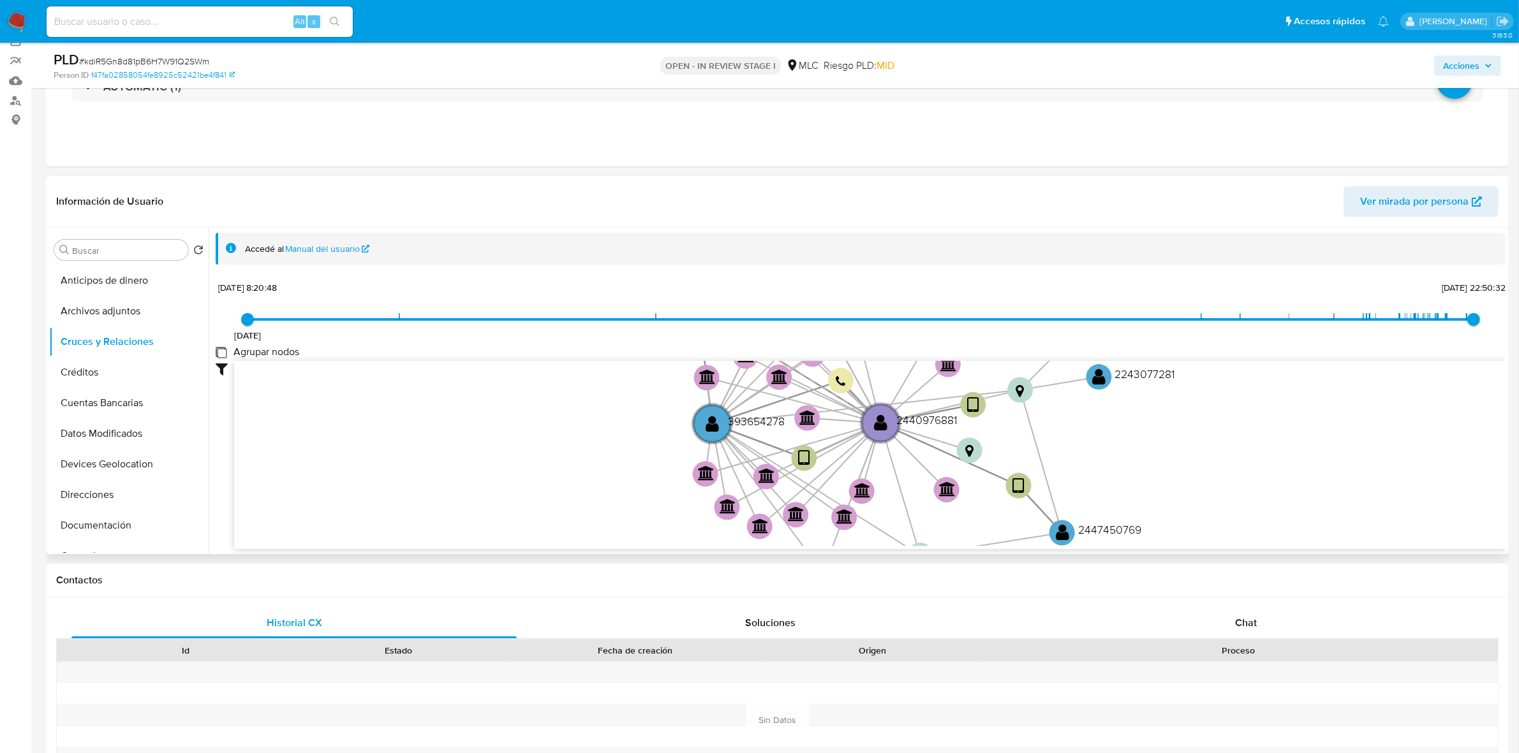
click at [222, 352] on group_nodes "Agrupar nodos" at bounding box center [221, 352] width 10 height 10
checkbox group_nodes "true"
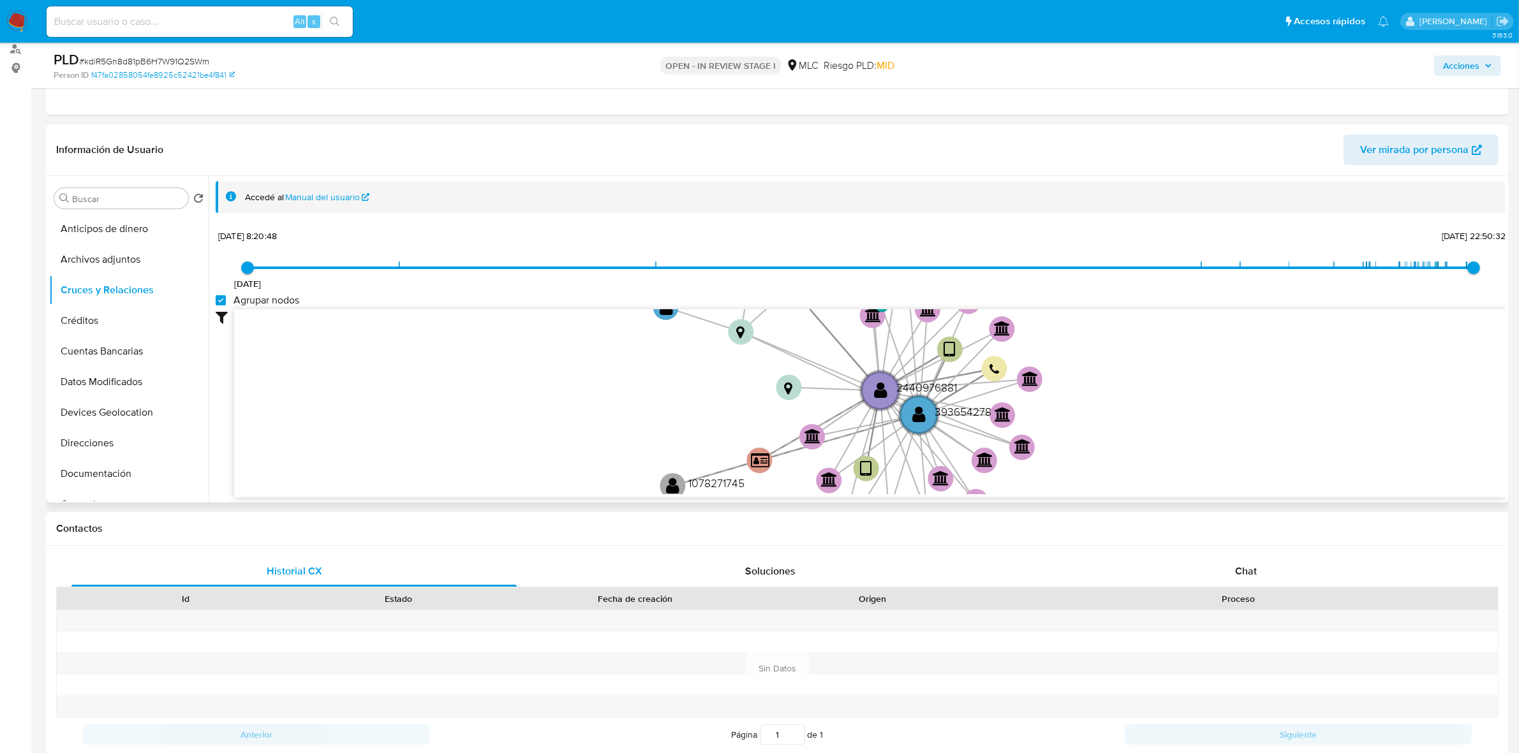
scroll to position [183, 0]
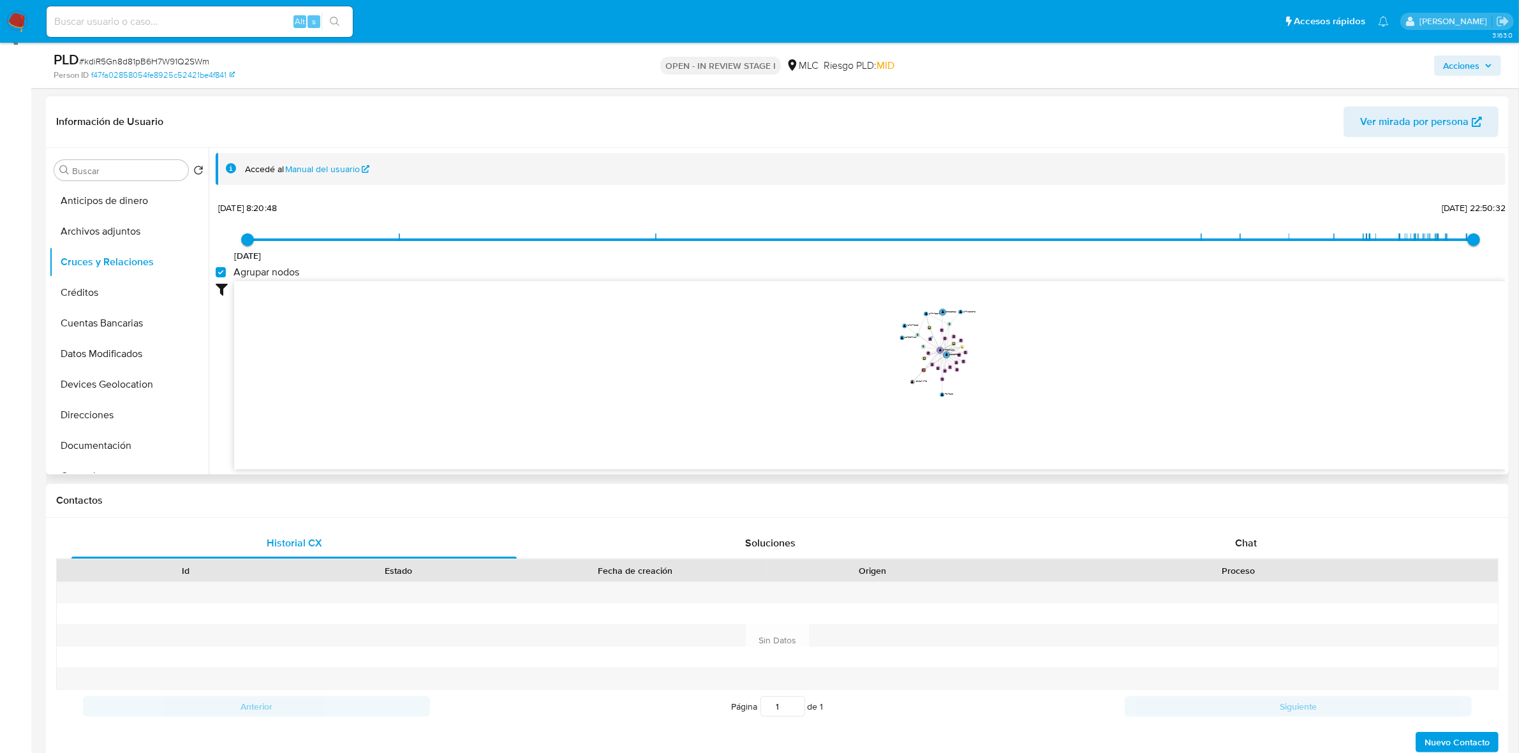
drag, startPoint x: 1039, startPoint y: 323, endPoint x: 1028, endPoint y: 361, distance: 39.2
click at [1028, 361] on icon "user-2440976881  2440976881 device-6827baf370fe086119bc0cdb  device-67f2f955d…" at bounding box center [869, 373] width 1271 height 185
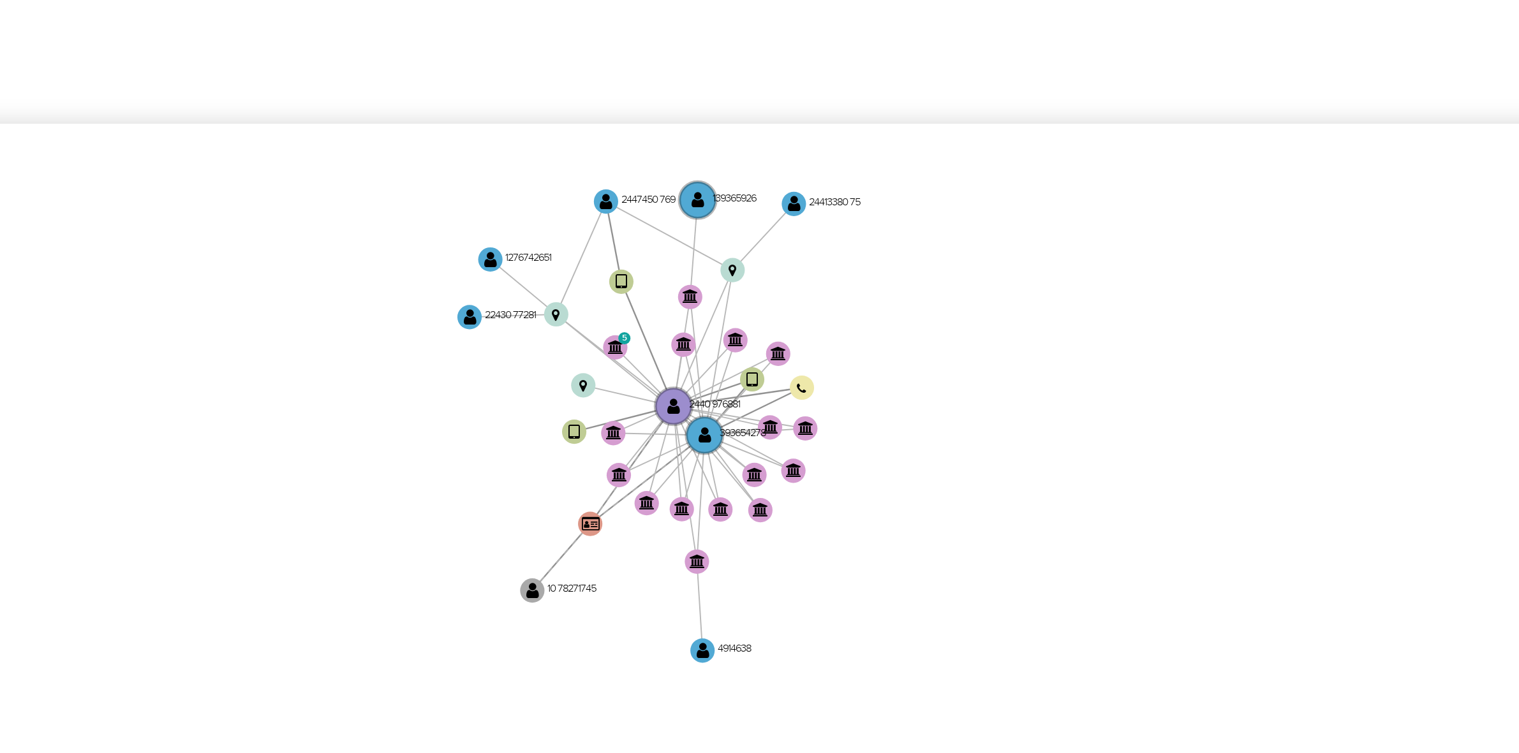
drag, startPoint x: 975, startPoint y: 344, endPoint x: 941, endPoint y: 322, distance: 40.5
click at [941, 322] on icon "user-2440976881  2440976881 device-6827baf370fe086119bc0cdb  device-67f2f955d…" at bounding box center [869, 373] width 1271 height 185
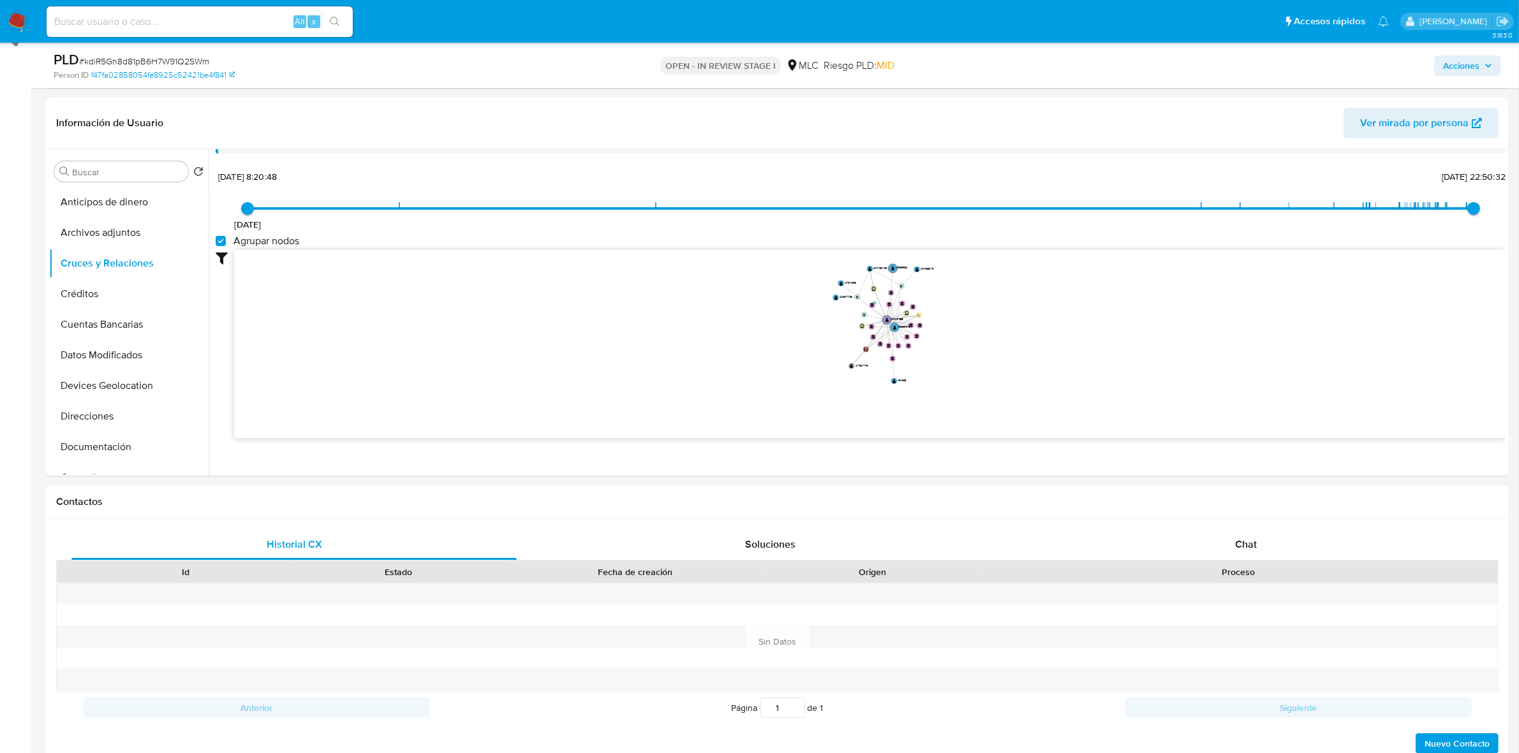
scroll to position [47, 0]
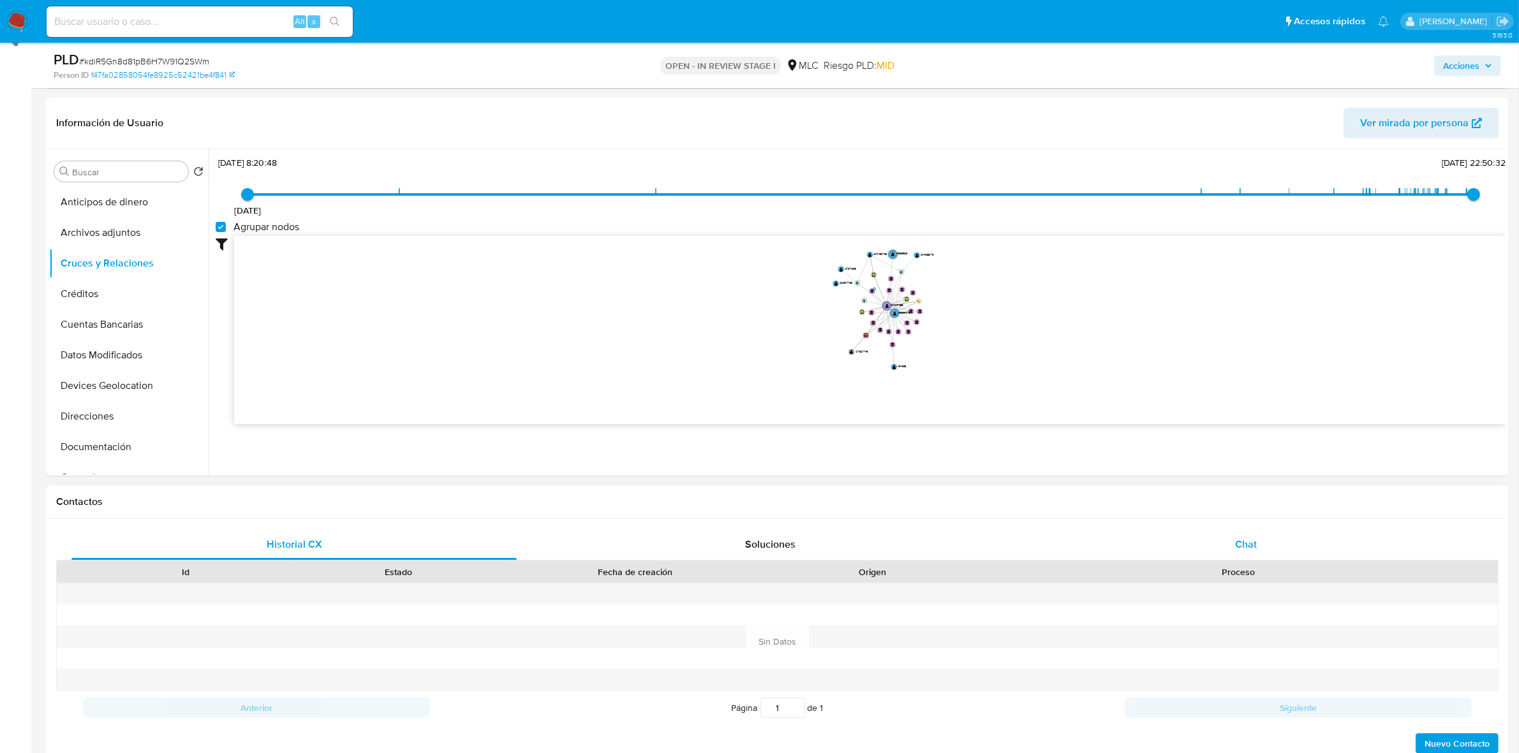
click at [1300, 543] on div "Chat" at bounding box center [1245, 544] width 445 height 31
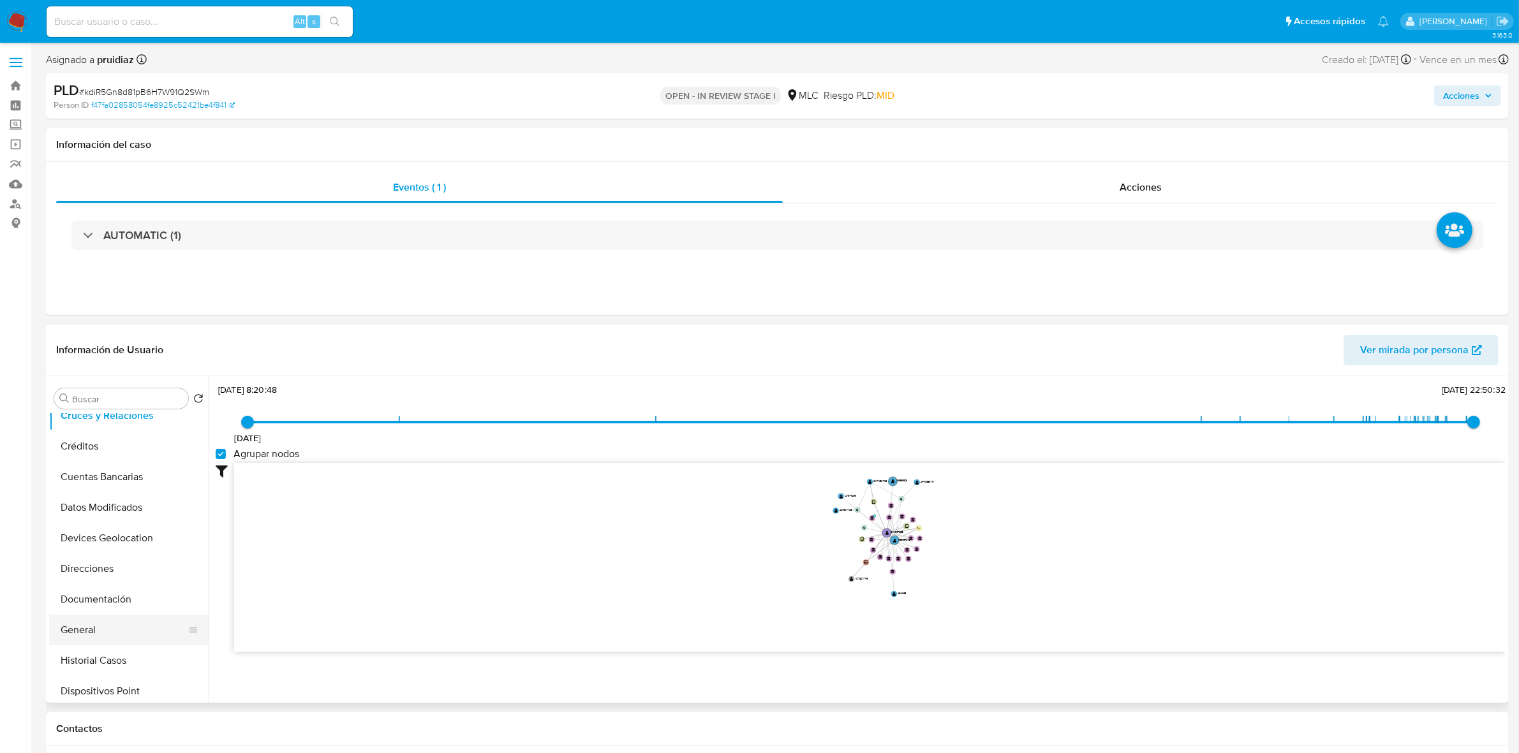
scroll to position [159, 0]
click at [98, 518] on button "Documentación" at bounding box center [123, 515] width 149 height 31
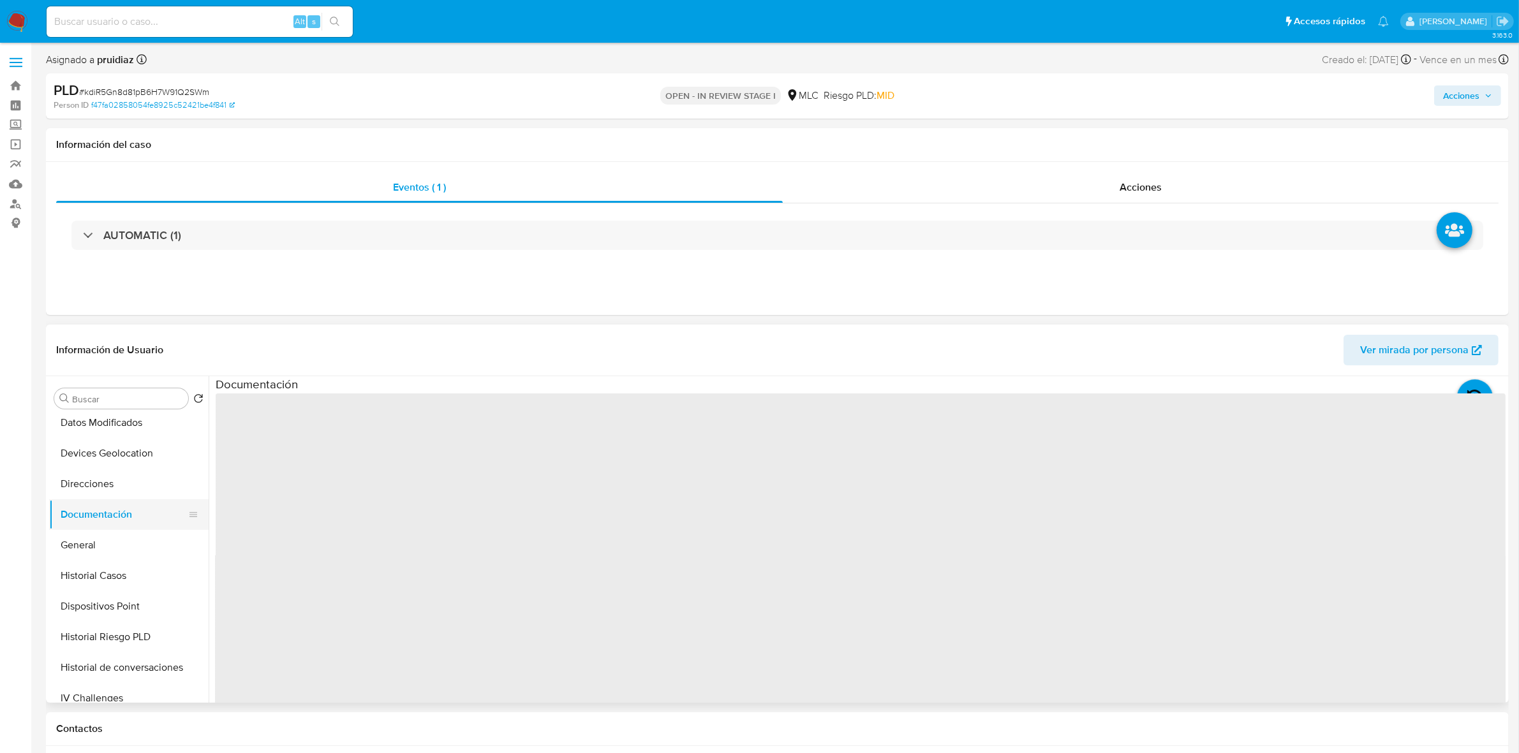
scroll to position [0, 0]
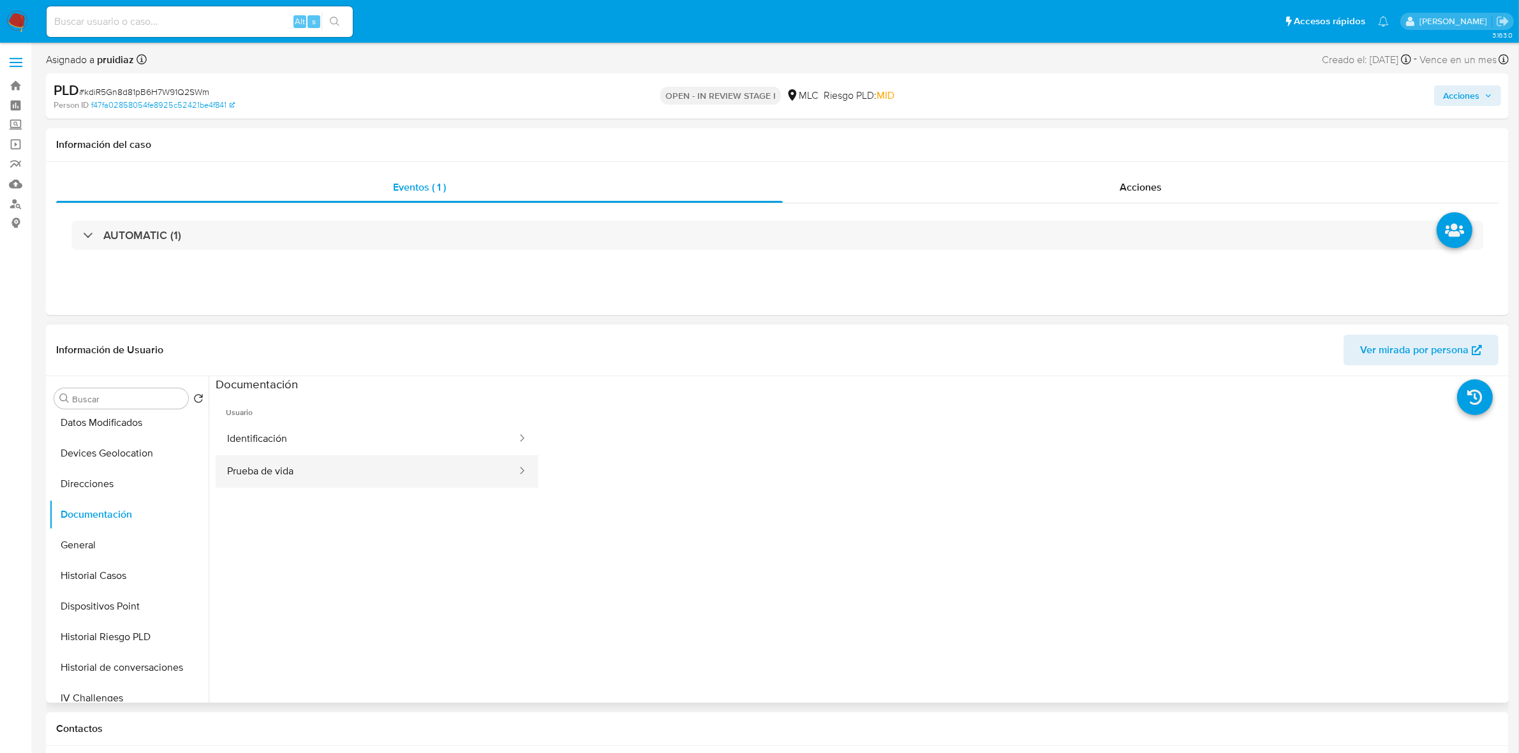
click at [295, 466] on button "Prueba de vida" at bounding box center [367, 471] width 302 height 33
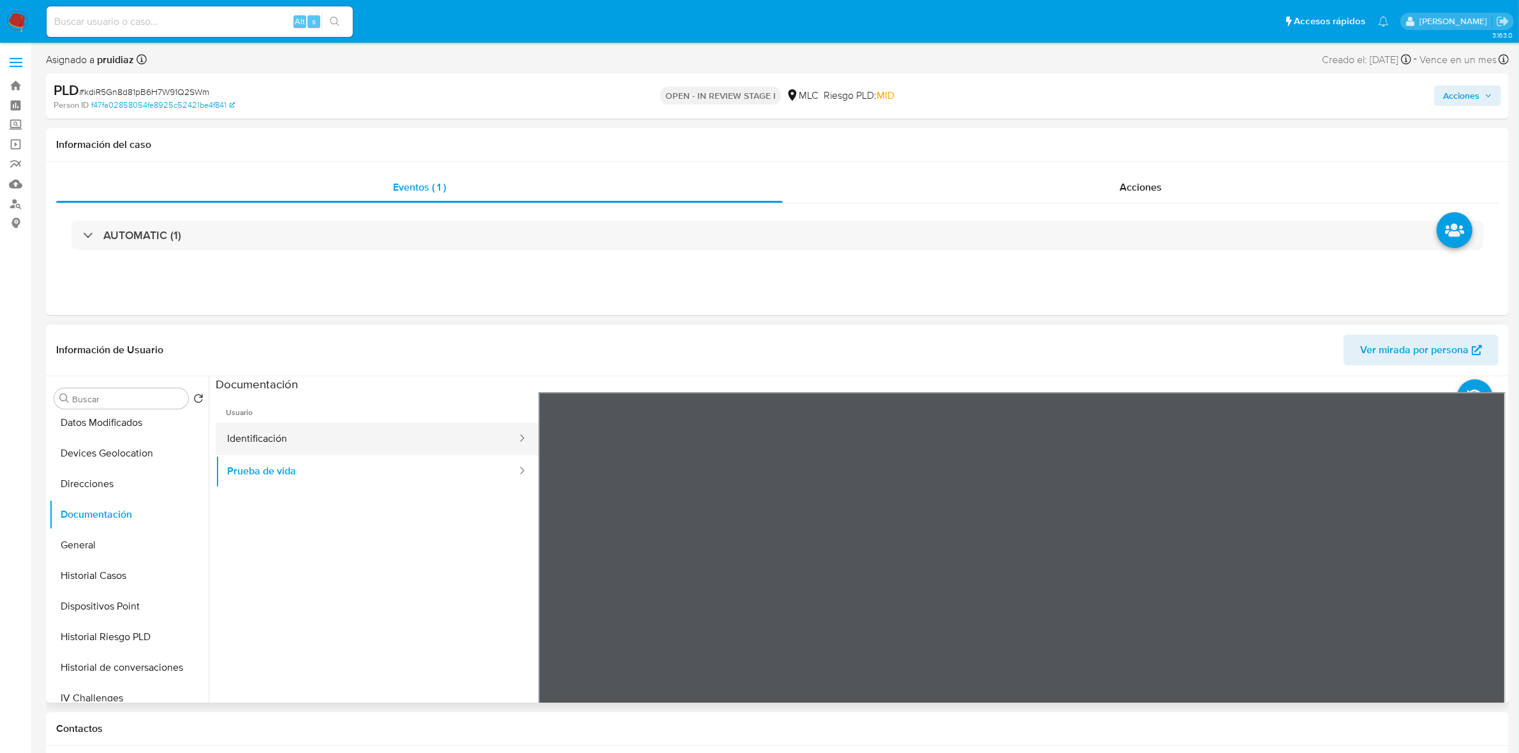
click at [286, 448] on button "Identificación" at bounding box center [367, 439] width 302 height 33
click at [1478, 603] on icon at bounding box center [1490, 600] width 26 height 26
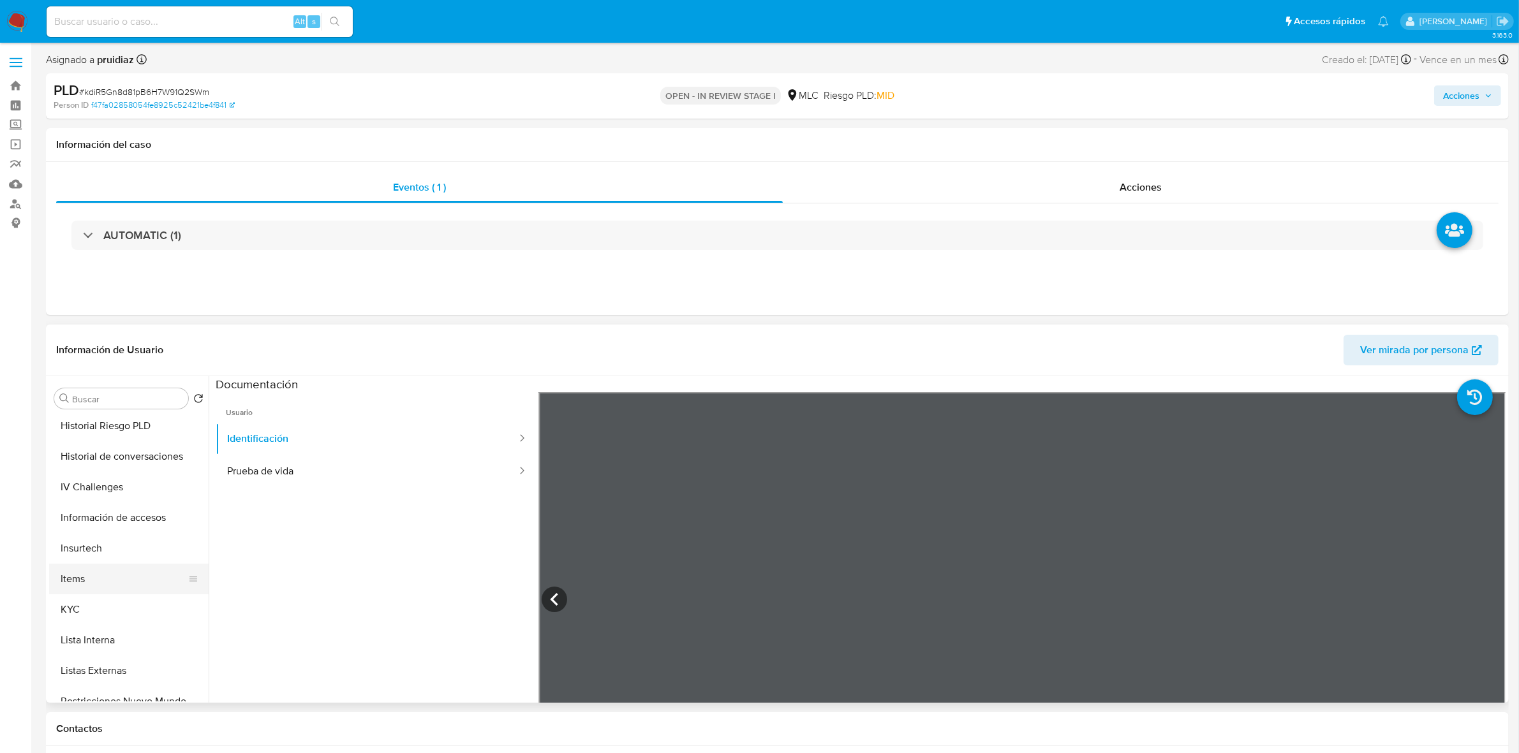
scroll to position [399, 0]
click at [82, 569] on button "KYC" at bounding box center [123, 581] width 149 height 31
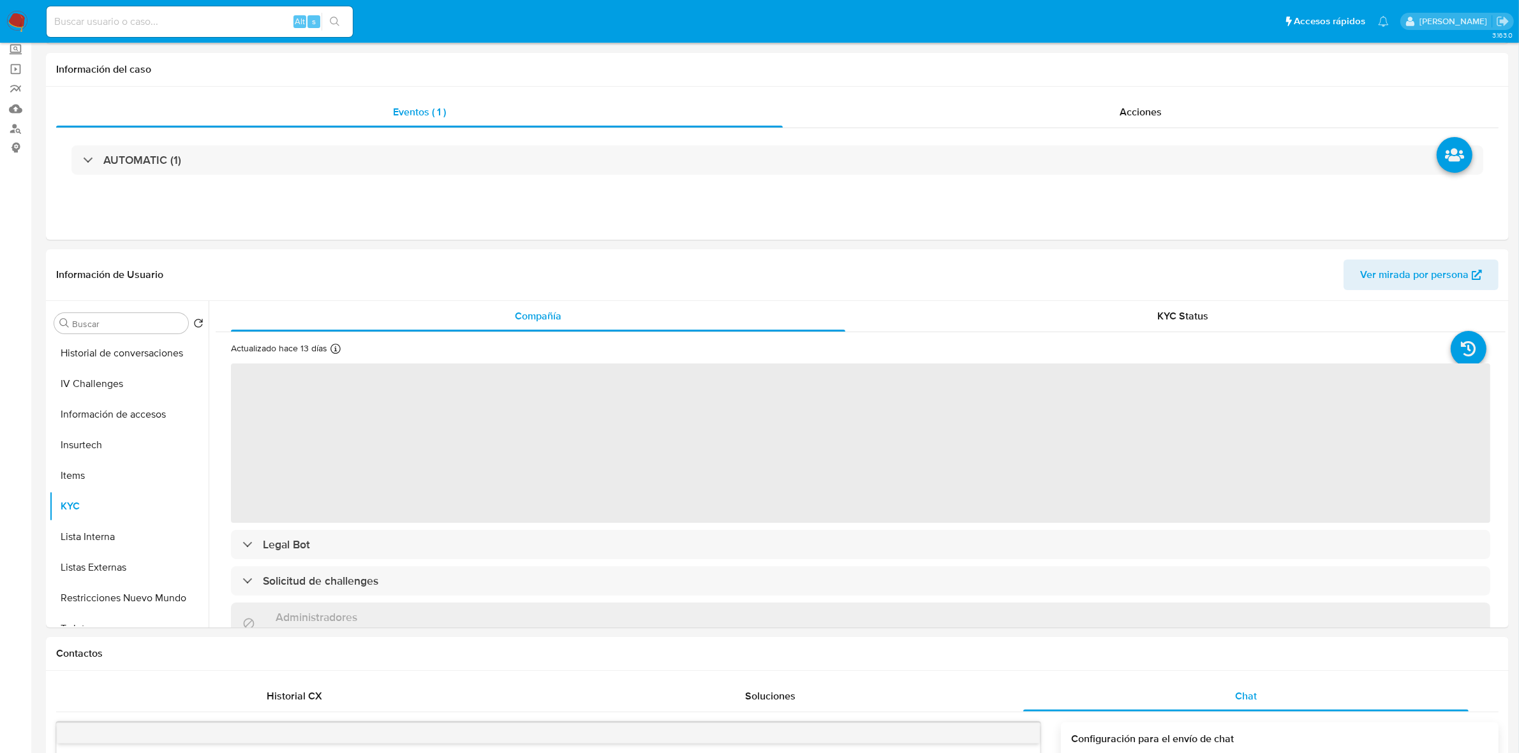
scroll to position [159, 0]
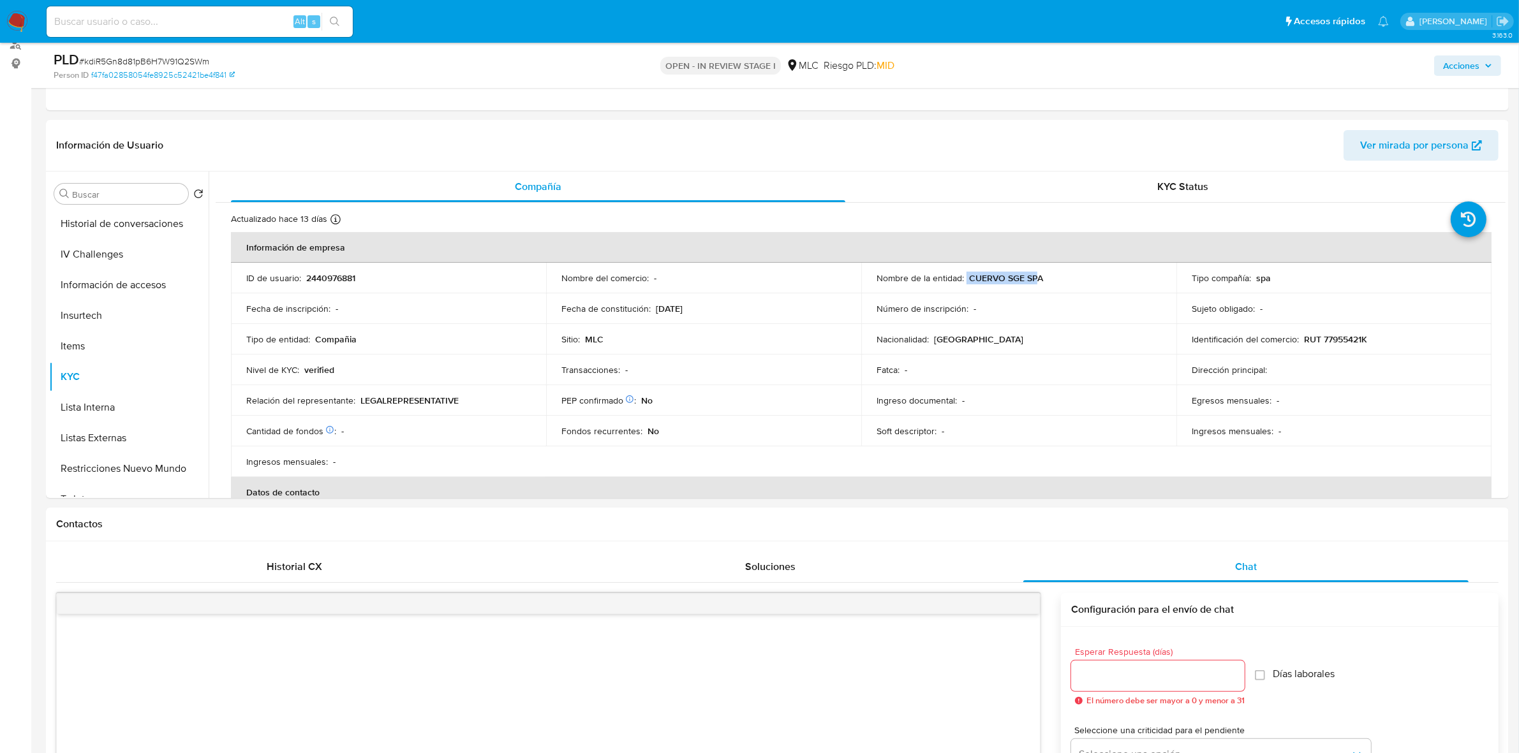
drag, startPoint x: 964, startPoint y: 274, endPoint x: 1035, endPoint y: 283, distance: 71.9
click at [1035, 283] on div "Nombre de la entidad : CUERVO SGE SPA" at bounding box center [1019, 277] width 285 height 11
copy div "CUERVO SGE SP"
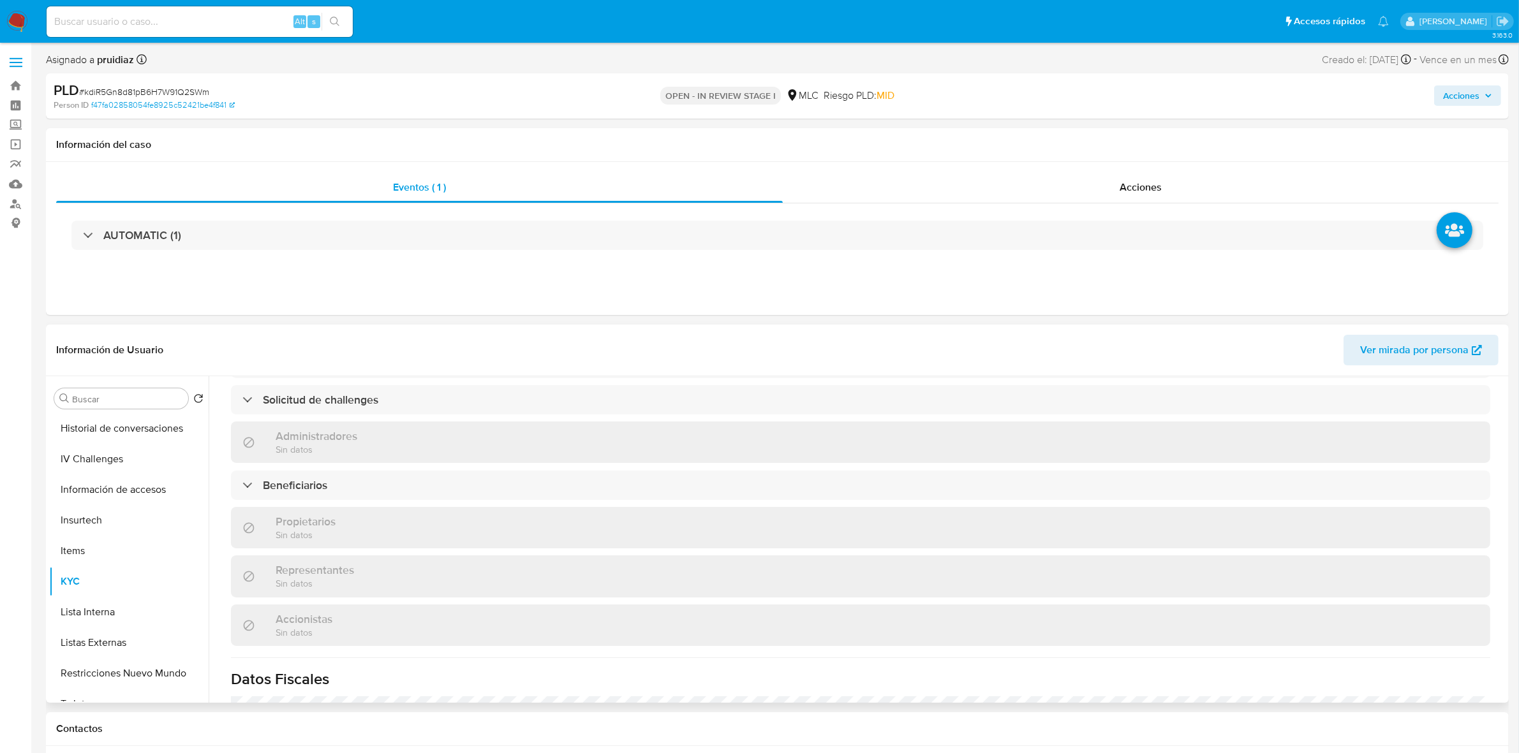
scroll to position [812, 0]
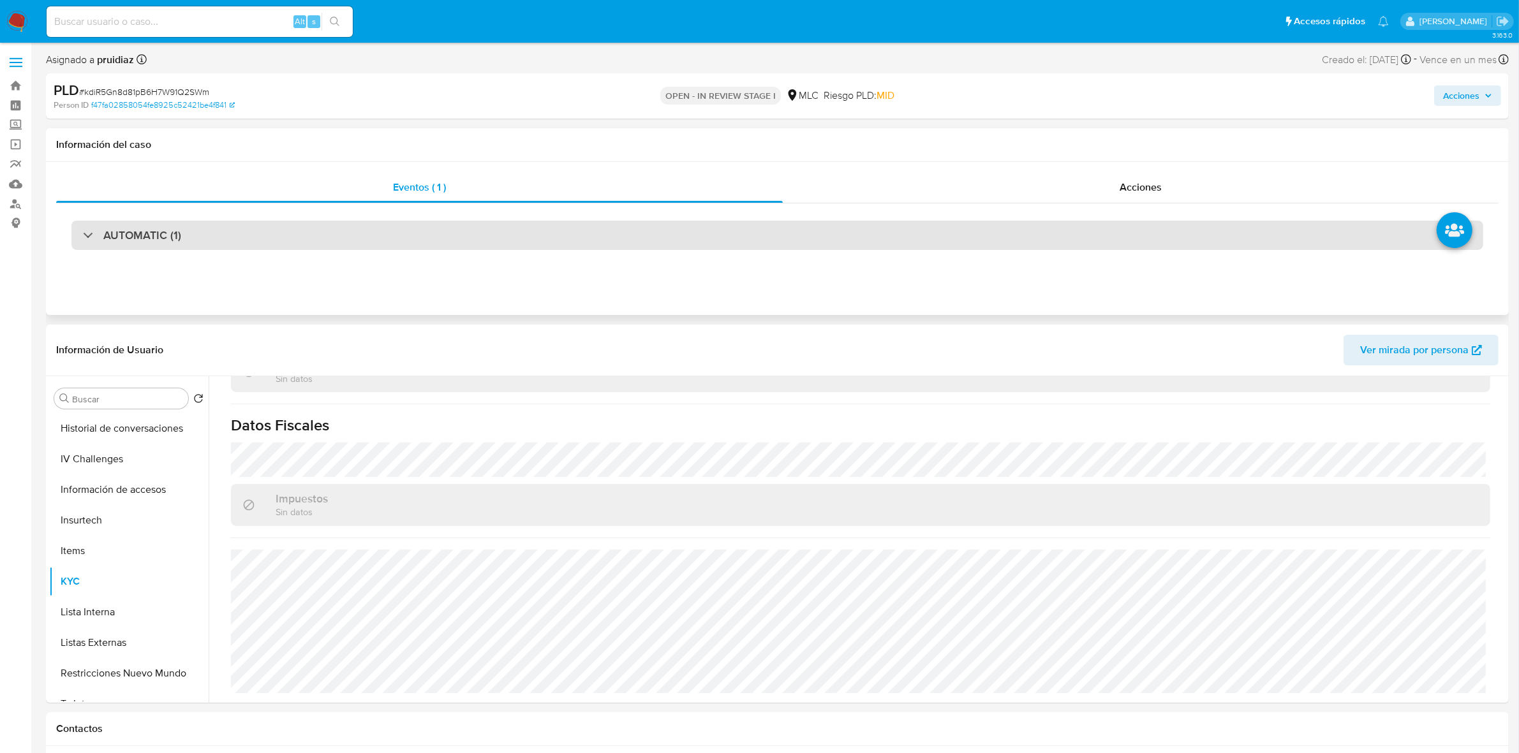
click at [205, 226] on div "AUTOMATIC (1)" at bounding box center [777, 235] width 1412 height 29
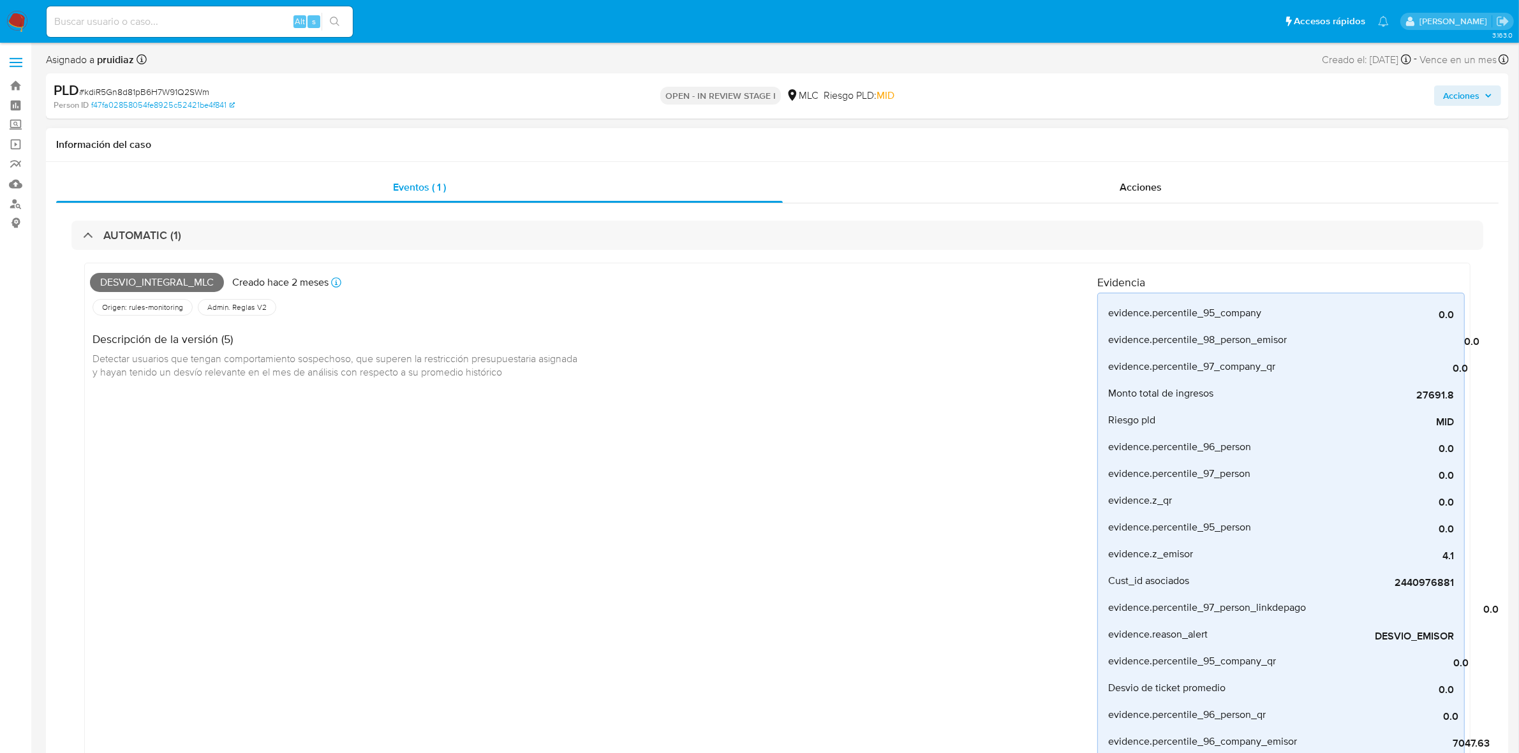
click at [373, 370] on span "Detectar usuarios que tengan comportamiento sospechoso, que superen la restricc…" at bounding box center [336, 366] width 487 height 28
click at [360, 367] on span "Detectar usuarios que tengan comportamiento sospechoso, que superen la restricc…" at bounding box center [336, 366] width 487 height 28
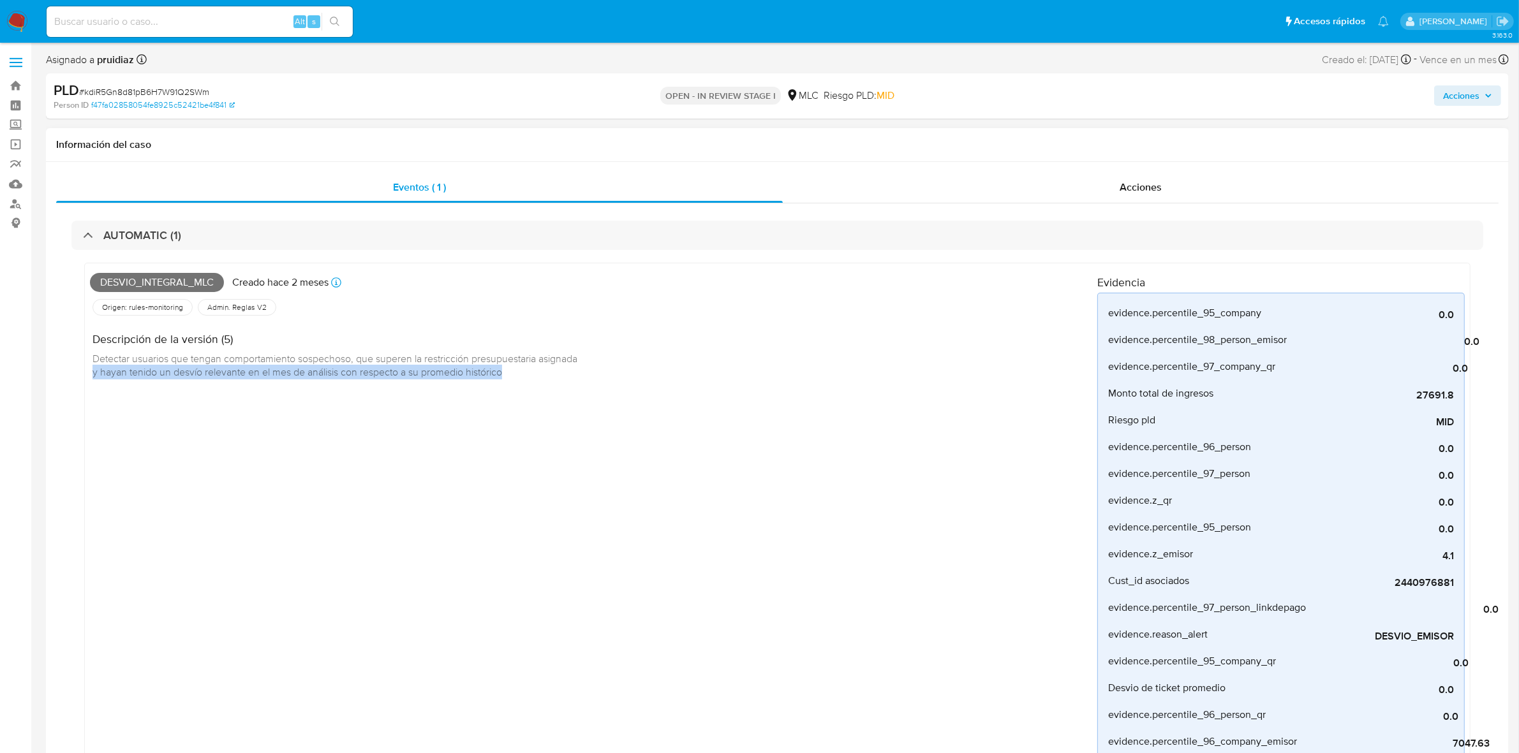
click at [360, 367] on span "Detectar usuarios que tengan comportamiento sospechoso, que superen la restricc…" at bounding box center [336, 366] width 487 height 28
click at [354, 356] on span "Detectar usuarios que tengan comportamiento sospechoso, que superen la restricc…" at bounding box center [336, 366] width 487 height 28
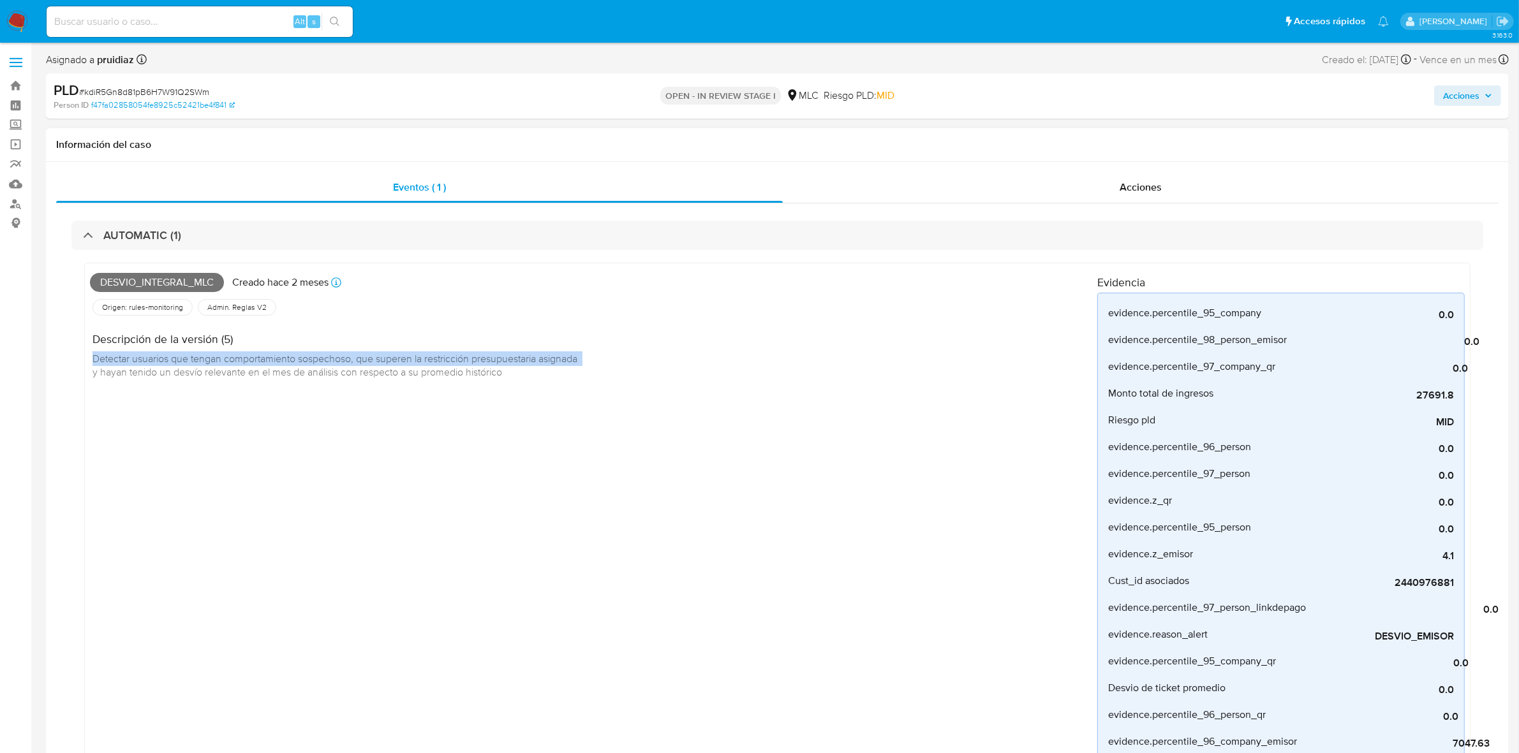
click at [354, 356] on span "Detectar usuarios que tengan comportamiento sospechoso, que superen la restricc…" at bounding box center [336, 366] width 487 height 28
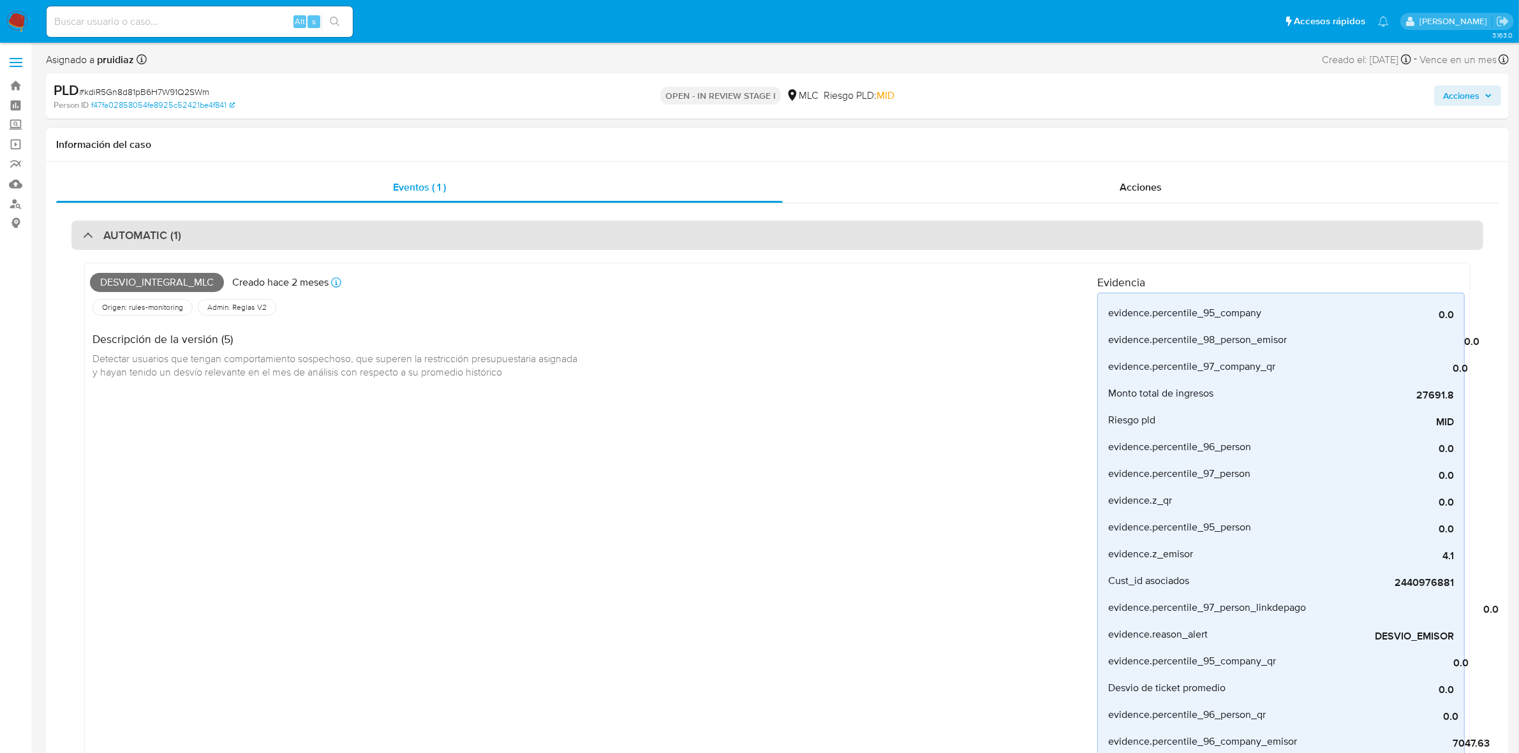
click at [265, 239] on div "AUTOMATIC (1)" at bounding box center [777, 235] width 1412 height 29
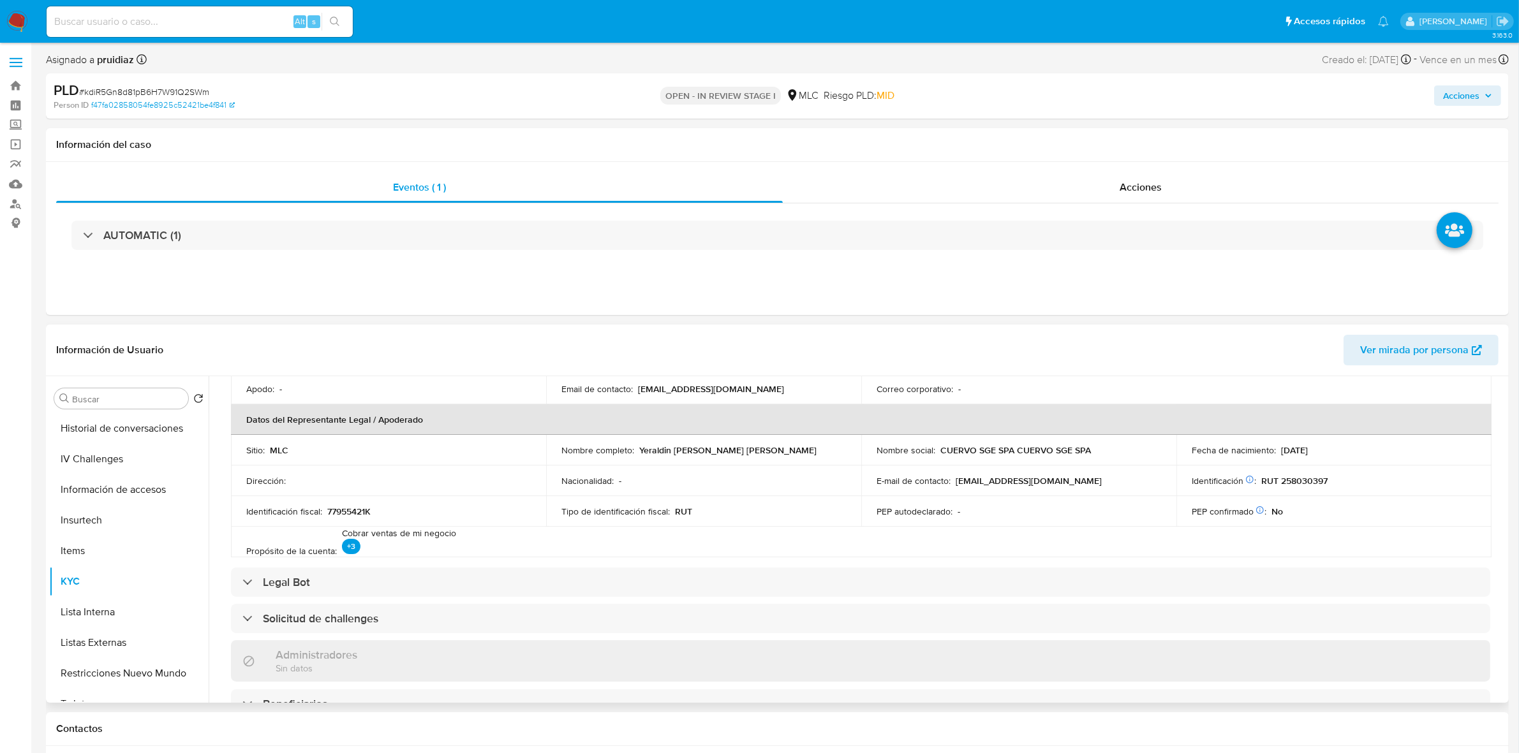
scroll to position [255, 0]
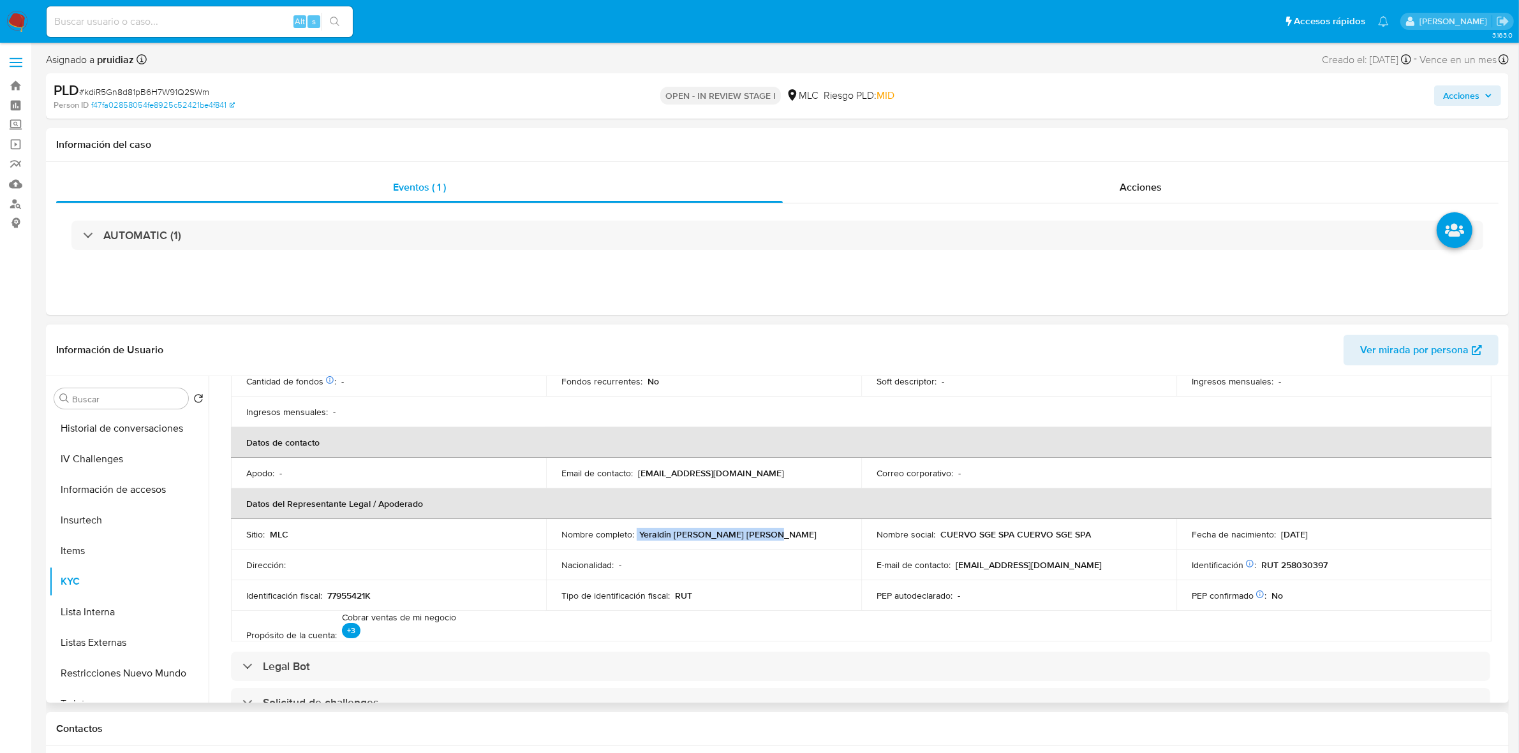
drag, startPoint x: 779, startPoint y: 537, endPoint x: 635, endPoint y: 536, distance: 144.2
click at [635, 536] on div "Nombre completo : Yeraldin Patricia Cuervo Abreu" at bounding box center [703, 534] width 285 height 11
copy div "Yeraldin Patricia Cuervo Abreu"
click at [1316, 563] on p "RUT 258030397" at bounding box center [1294, 564] width 66 height 11
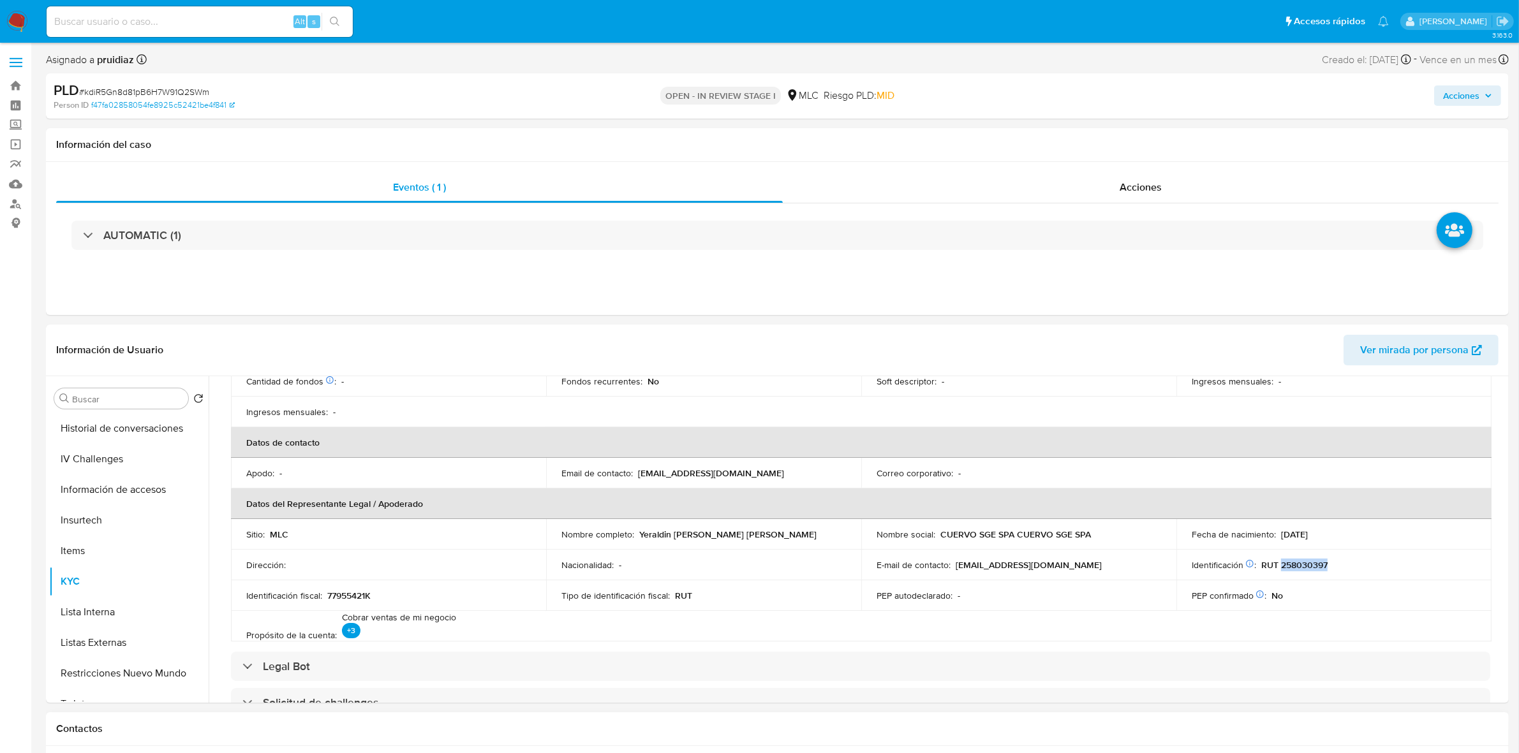
copy p "258030397"
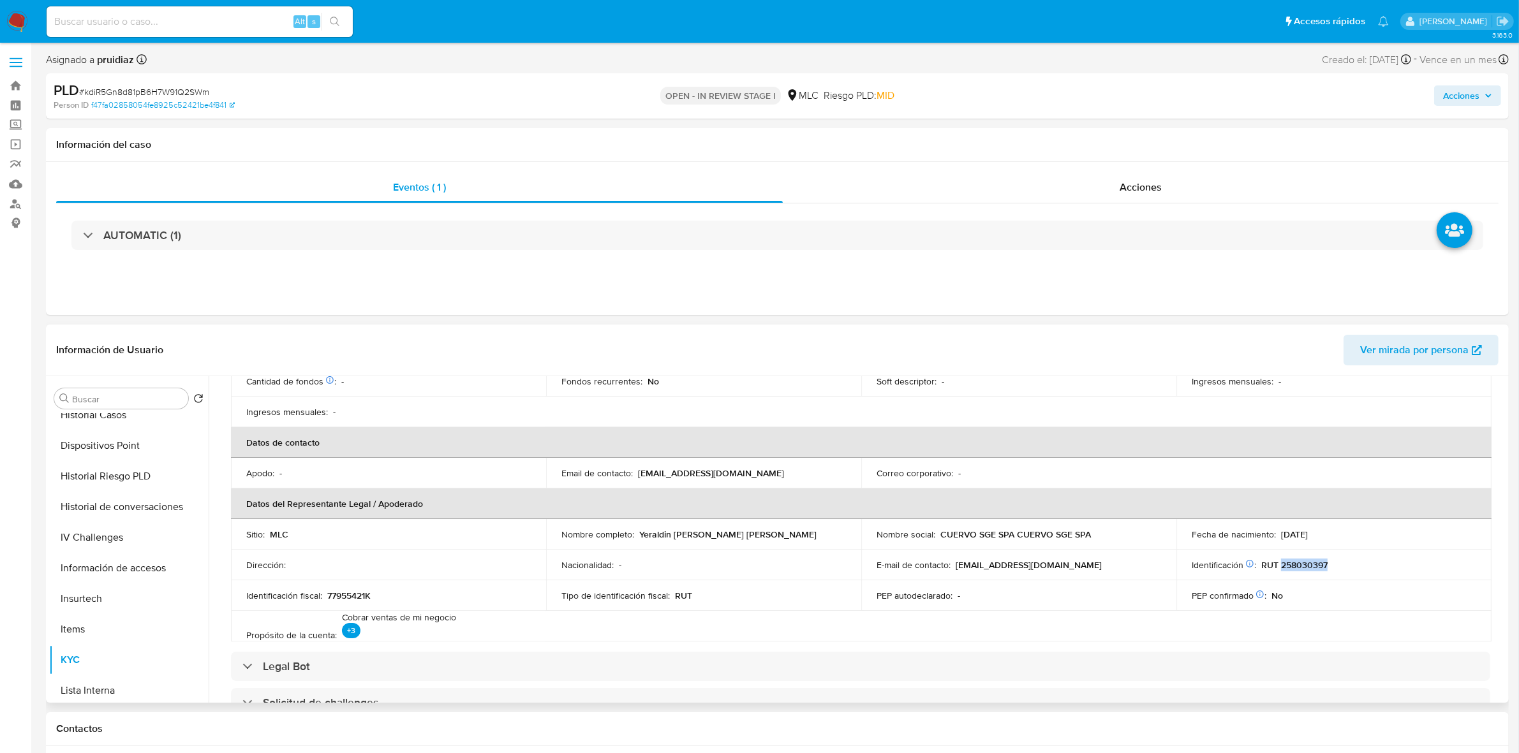
scroll to position [159, 0]
click at [88, 575] on button "Historial Casos" at bounding box center [123, 576] width 149 height 31
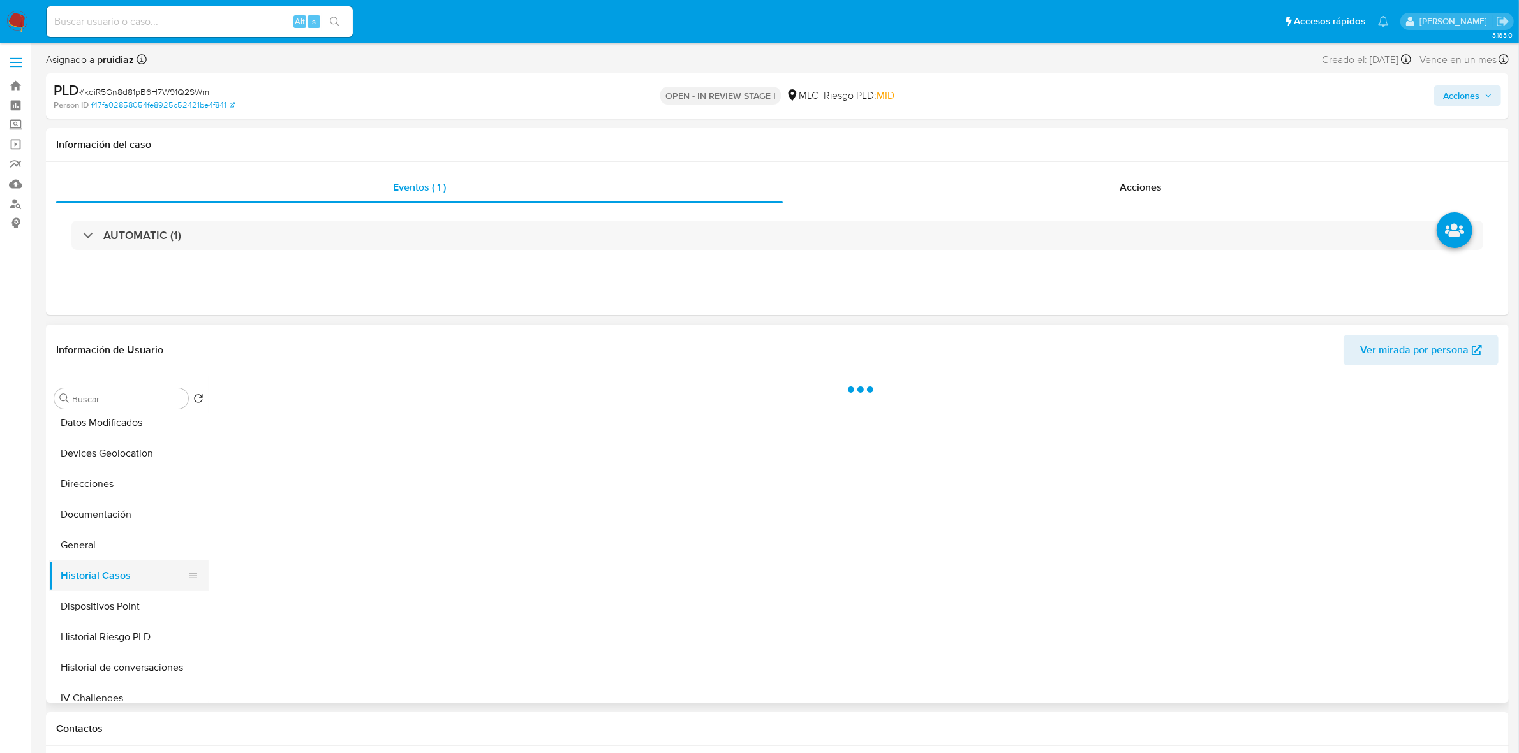
scroll to position [0, 0]
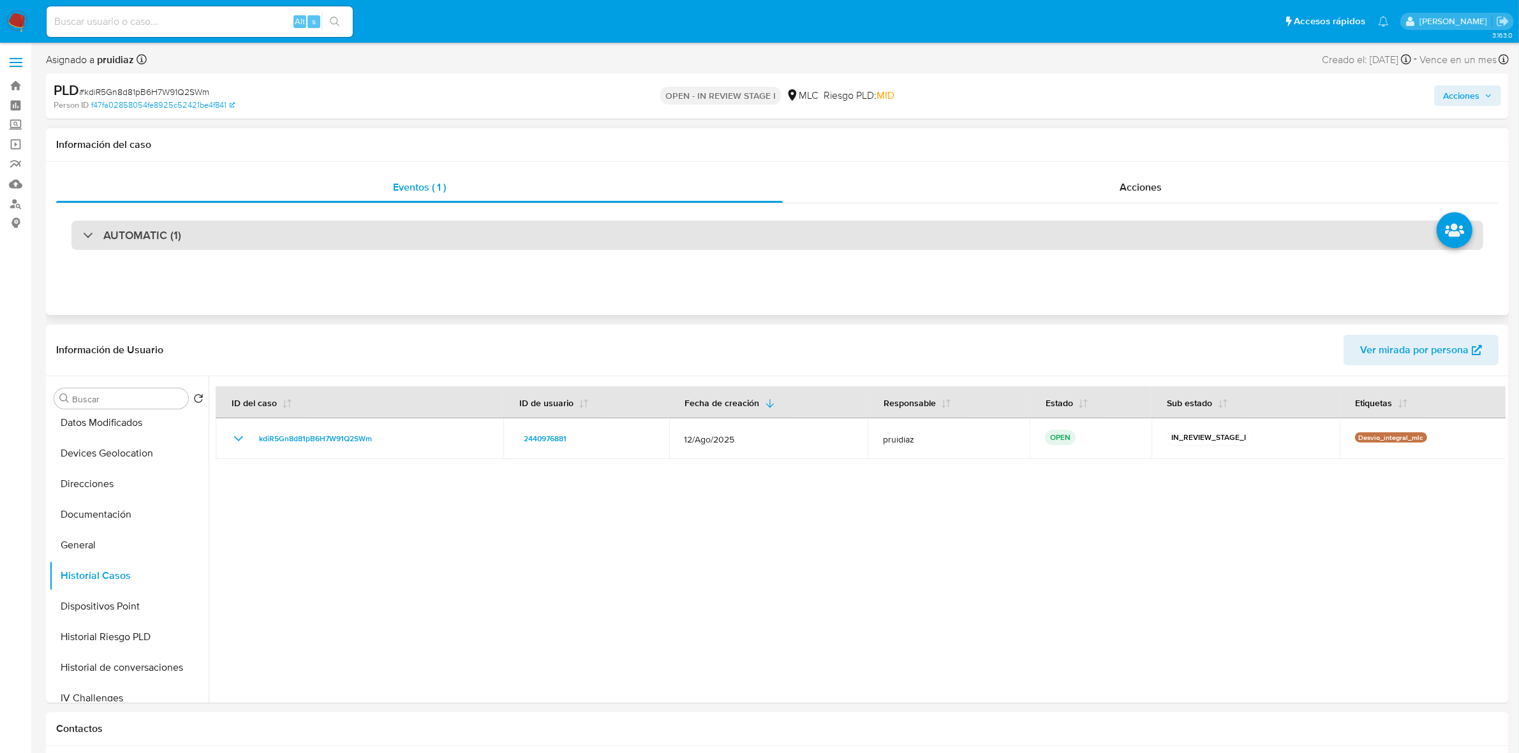
click at [193, 241] on div "AUTOMATIC (1)" at bounding box center [777, 235] width 1412 height 29
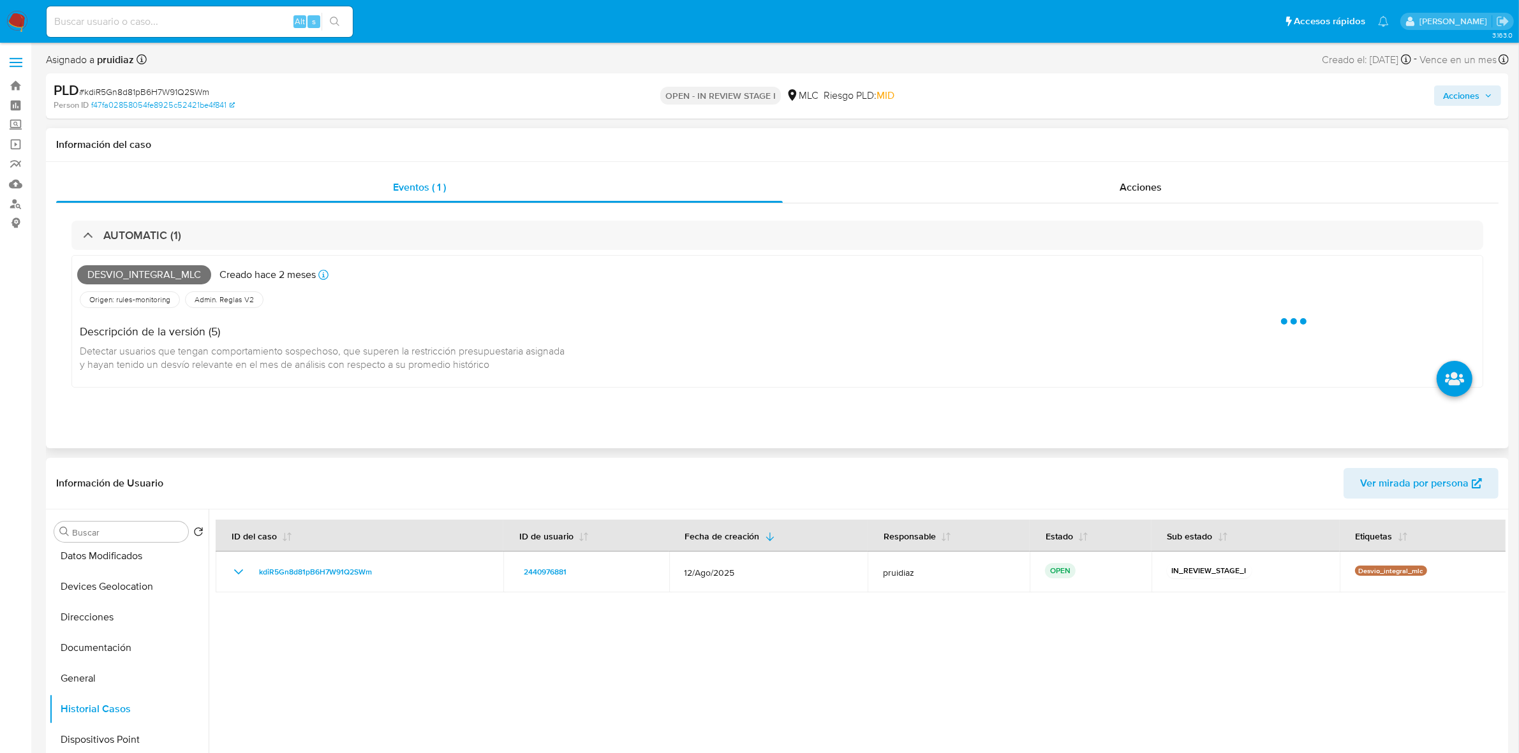
click at [173, 276] on span "Desvio_integral_mlc" at bounding box center [144, 274] width 134 height 19
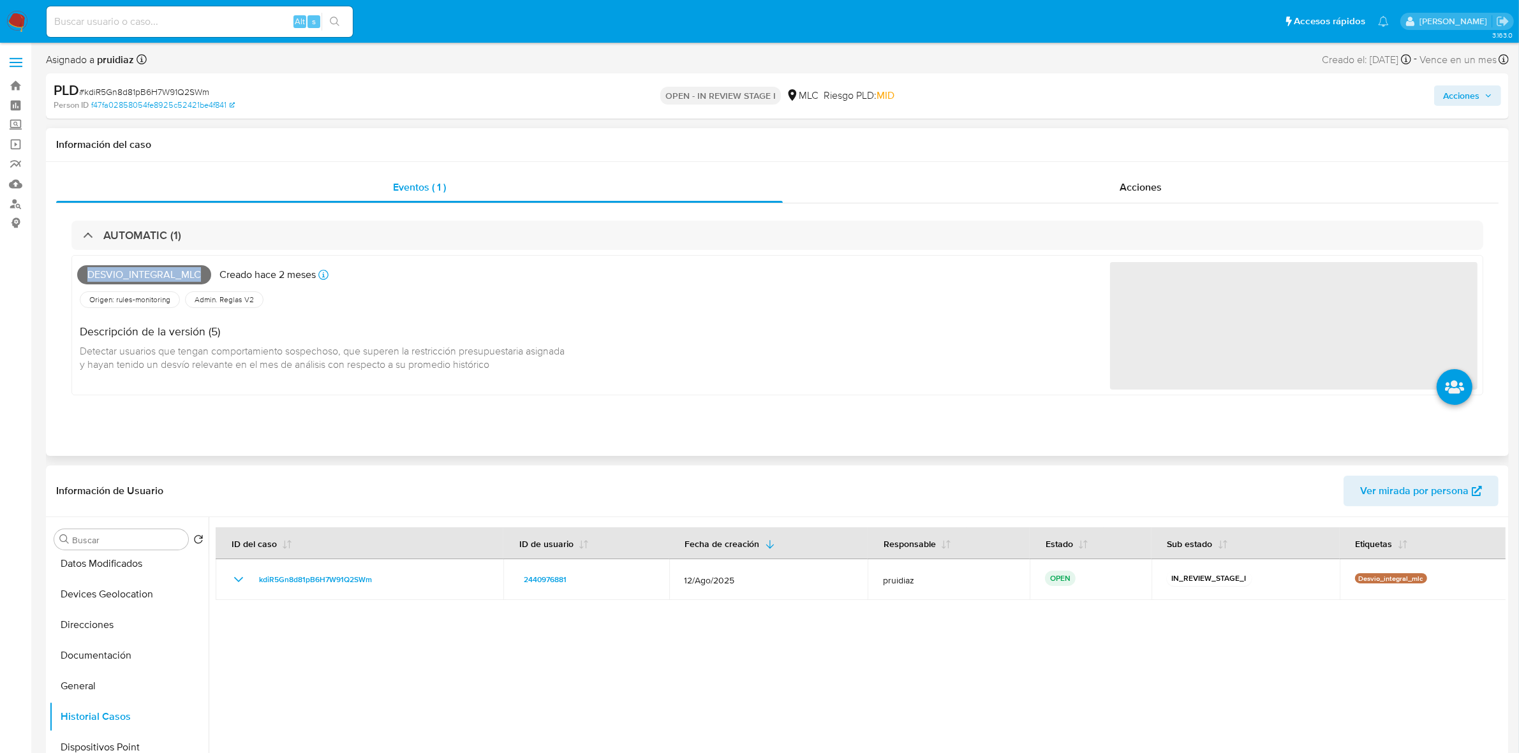
copy span "Desvio_integral_mlc"
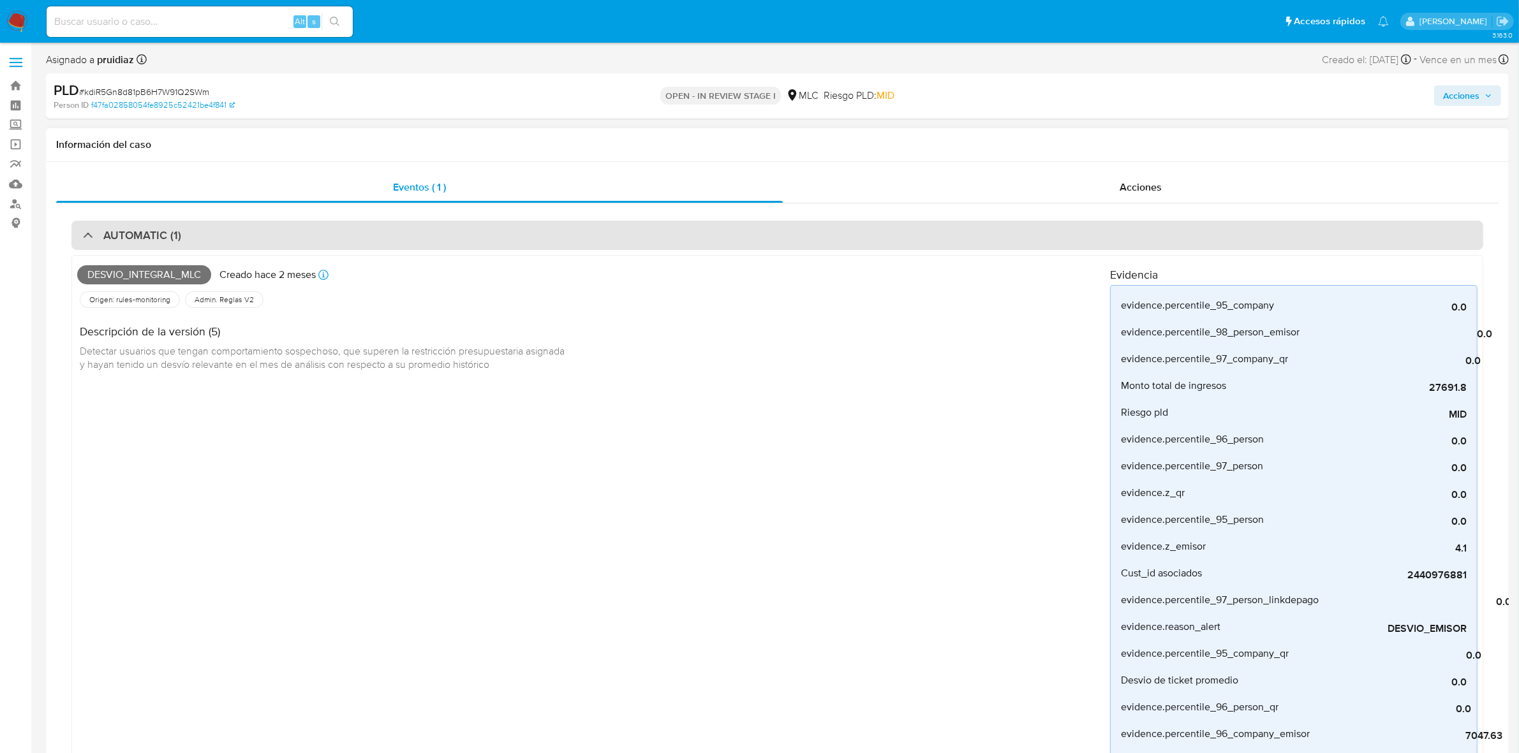
click at [227, 242] on div "AUTOMATIC (1)" at bounding box center [777, 235] width 1412 height 29
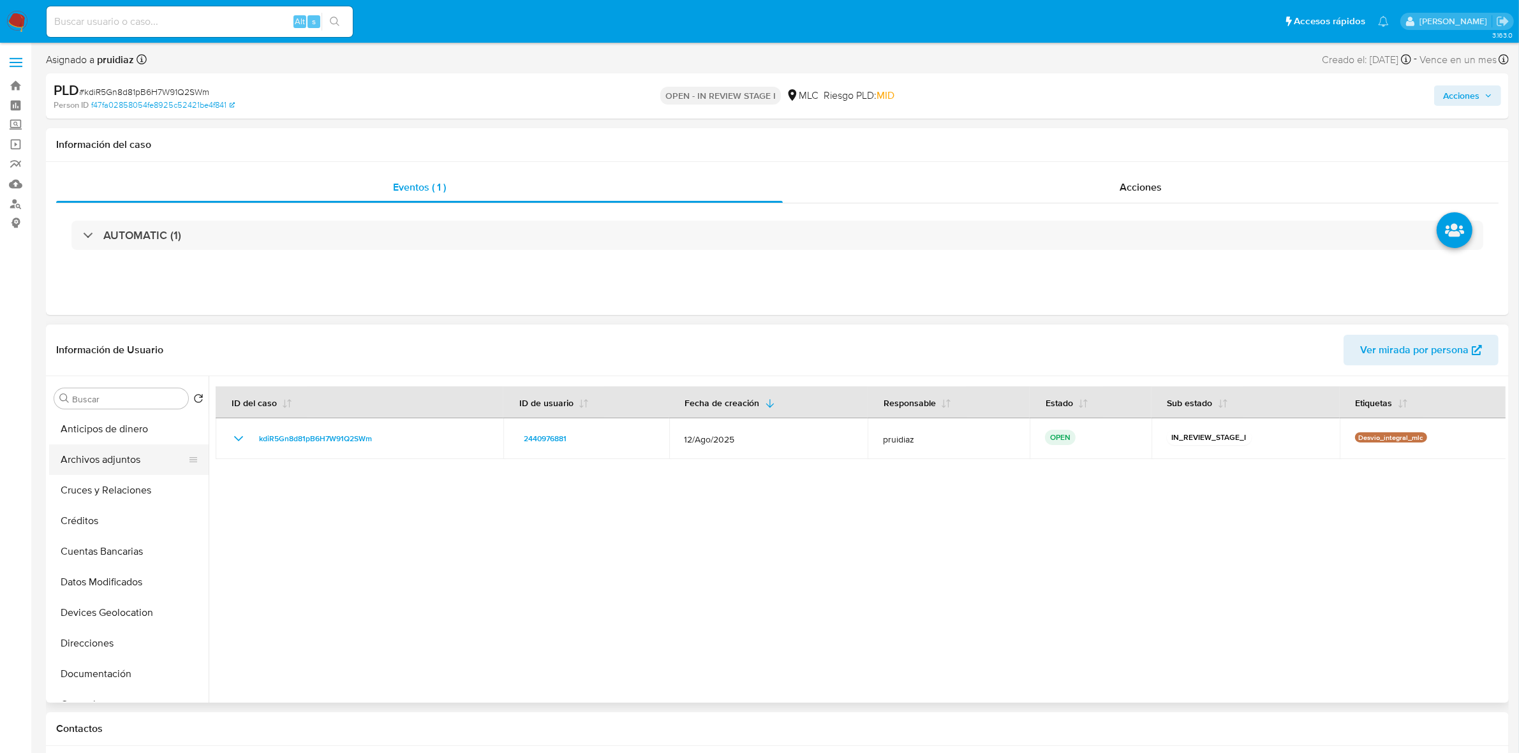
click at [115, 453] on button "Archivos adjuntos" at bounding box center [123, 460] width 149 height 31
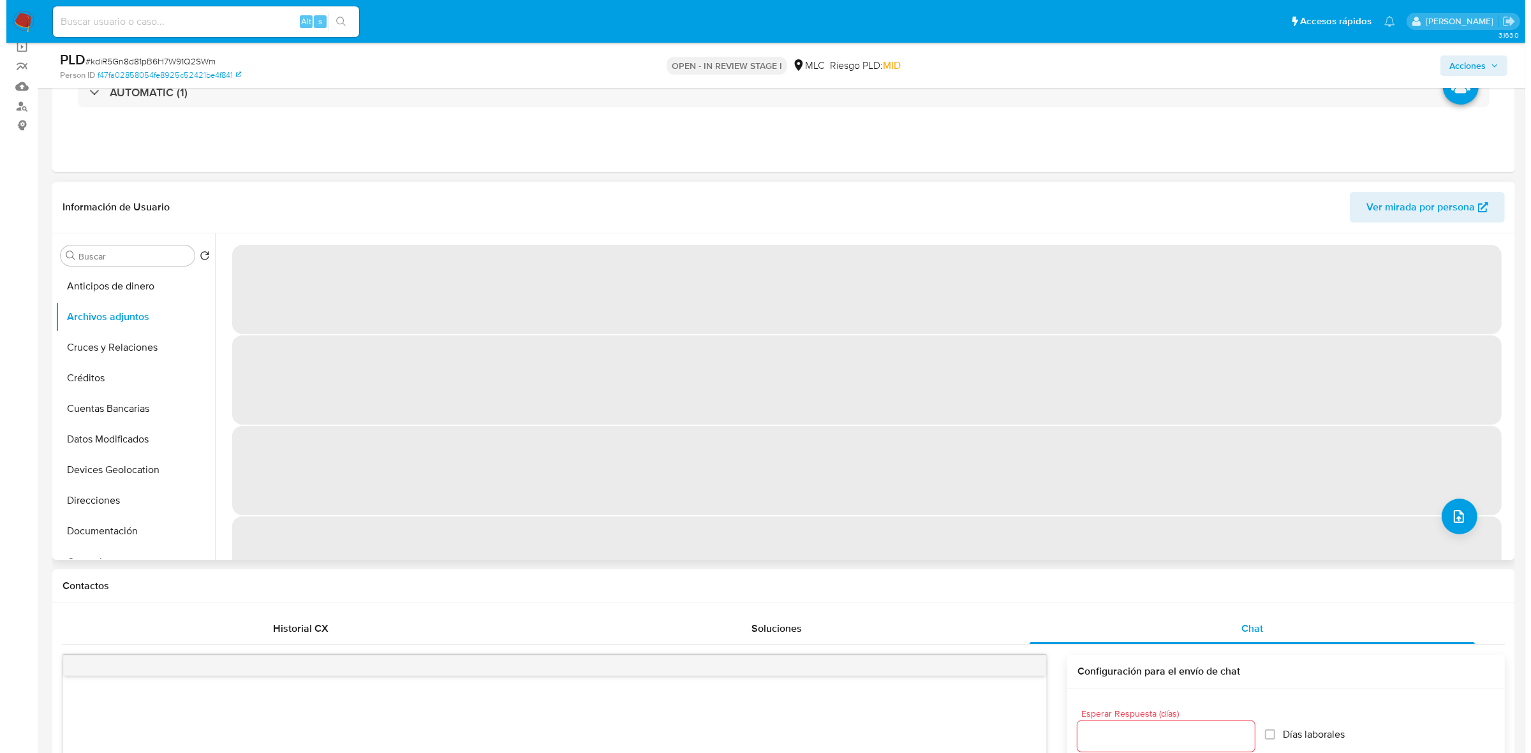
scroll to position [80, 0]
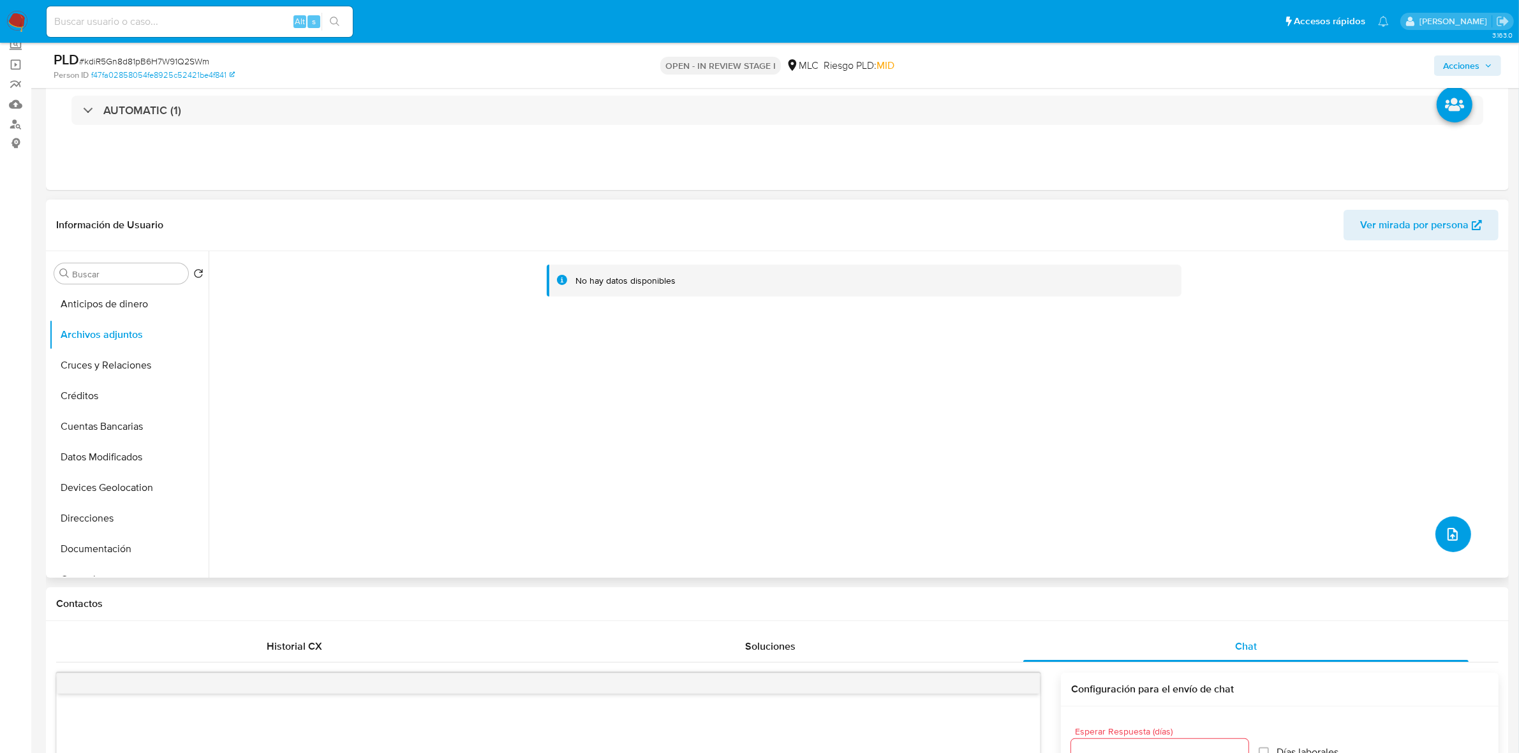
click at [1462, 545] on button "upload-file" at bounding box center [1453, 535] width 36 height 36
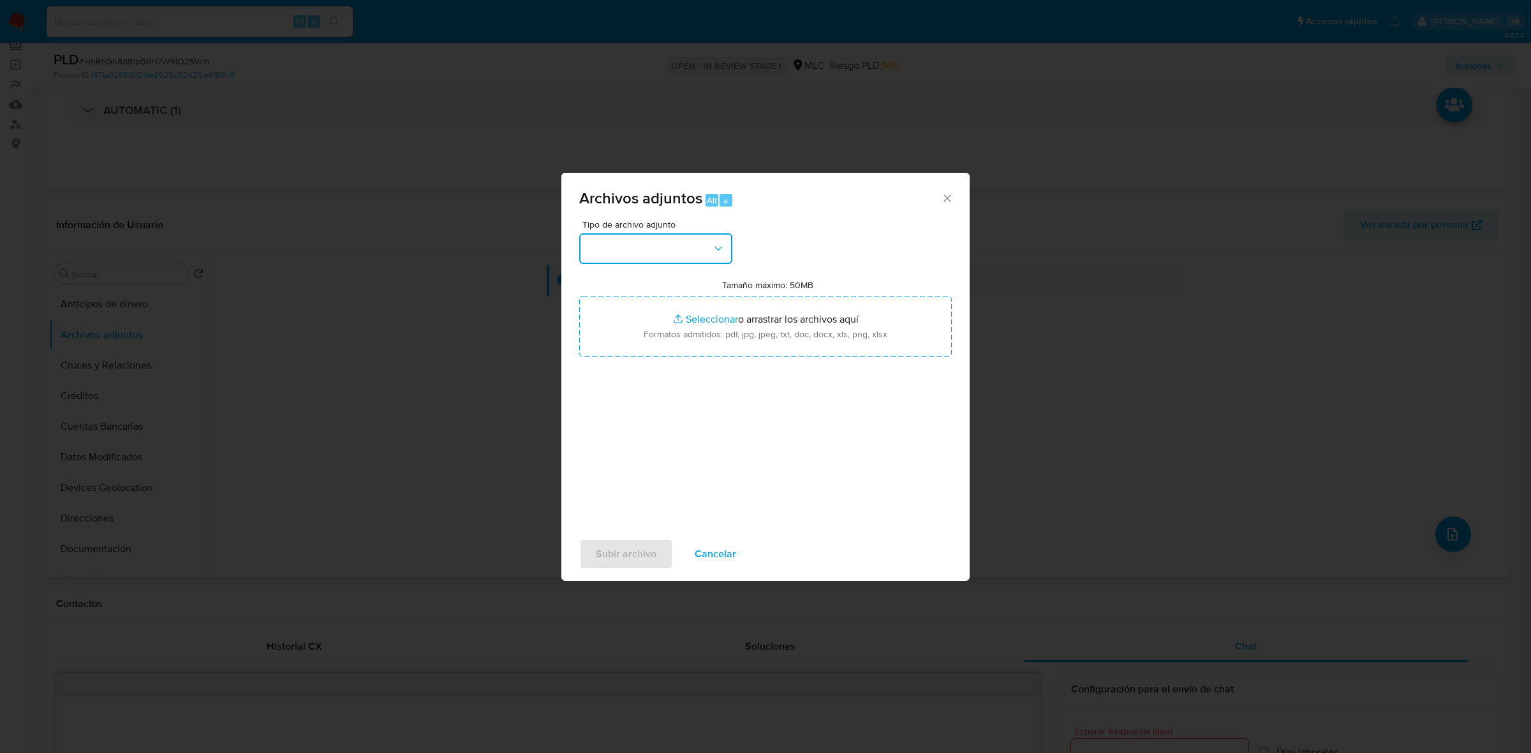
click at [665, 256] on button "button" at bounding box center [655, 248] width 153 height 31
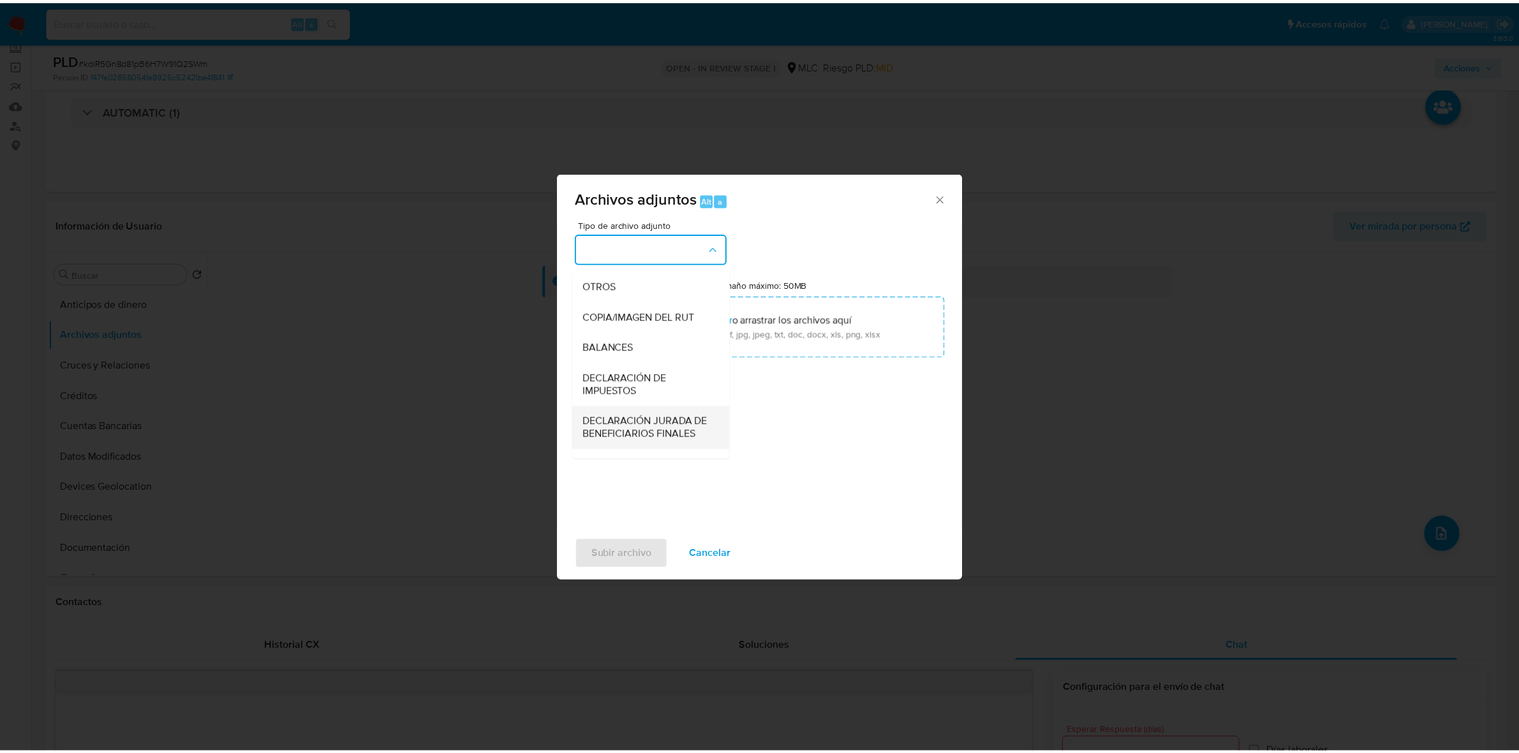
scroll to position [131, 0]
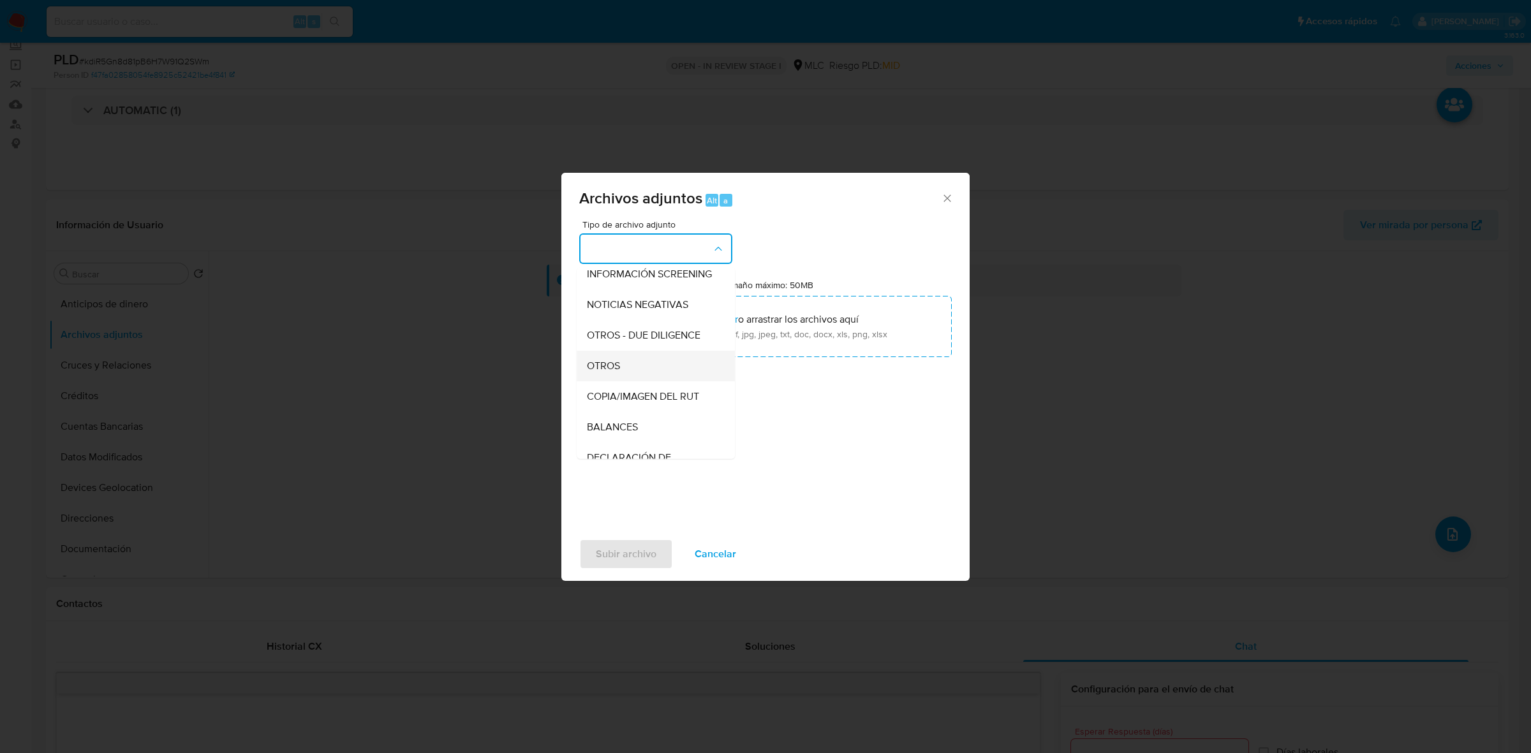
click at [606, 373] on span "OTROS" at bounding box center [603, 366] width 33 height 13
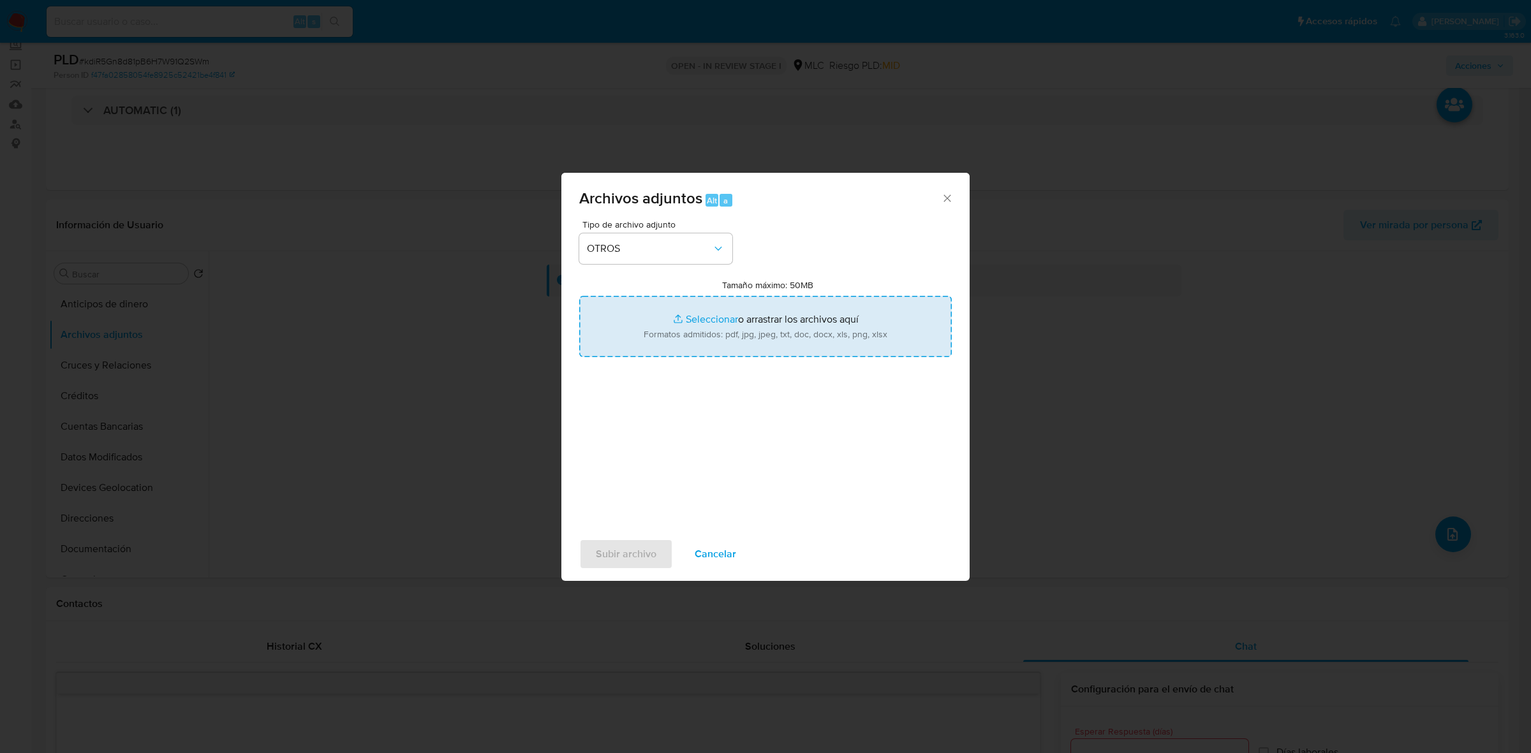
click at [726, 340] on input "Tamaño máximo: 50MB Seleccionar archivos" at bounding box center [765, 326] width 373 height 61
type input "C:\fakepath\2440976881 - 15_10_2025.xlsx"
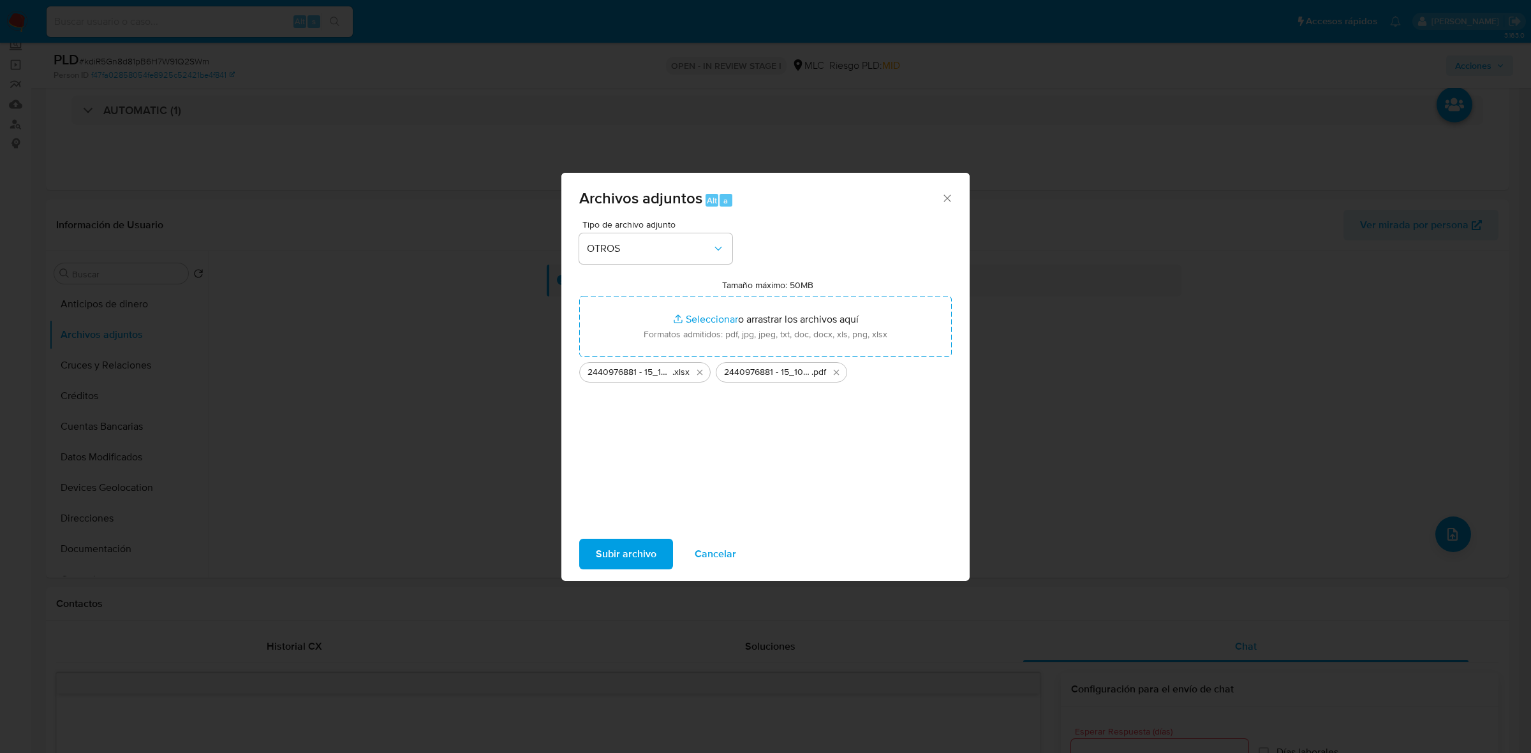
click at [624, 566] on span "Subir archivo" at bounding box center [626, 554] width 61 height 28
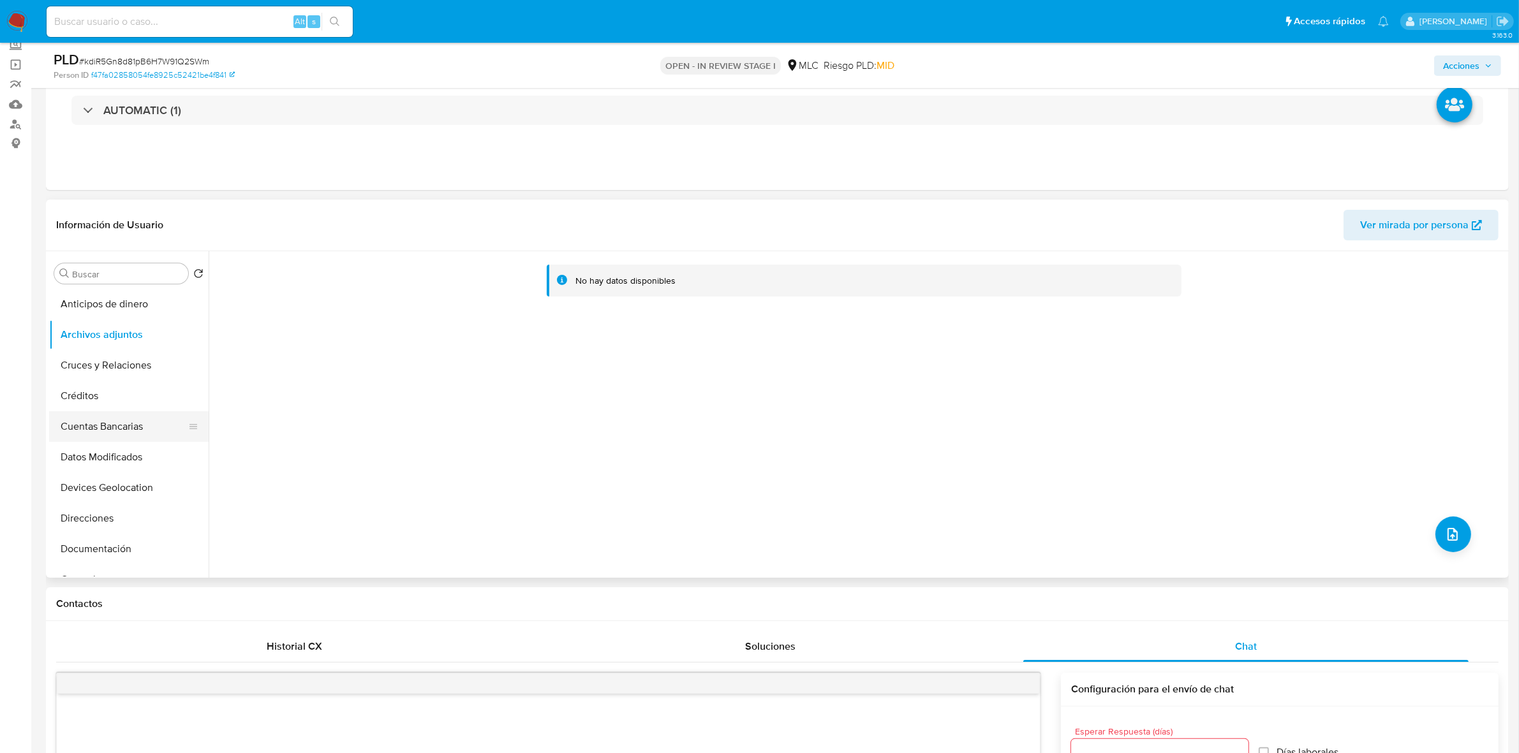
click at [120, 424] on button "Cuentas Bancarias" at bounding box center [123, 426] width 149 height 31
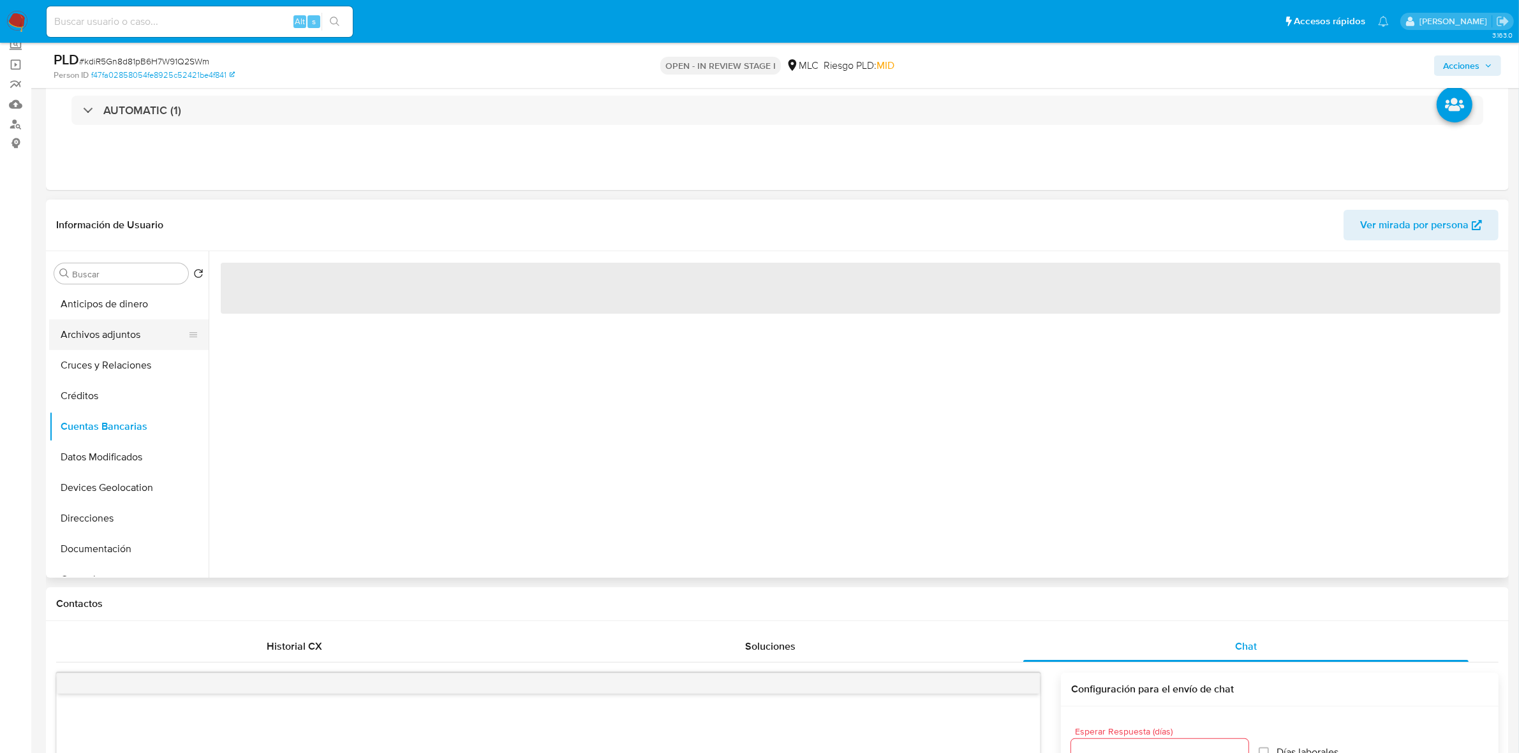
click at [124, 346] on button "Archivos adjuntos" at bounding box center [123, 335] width 149 height 31
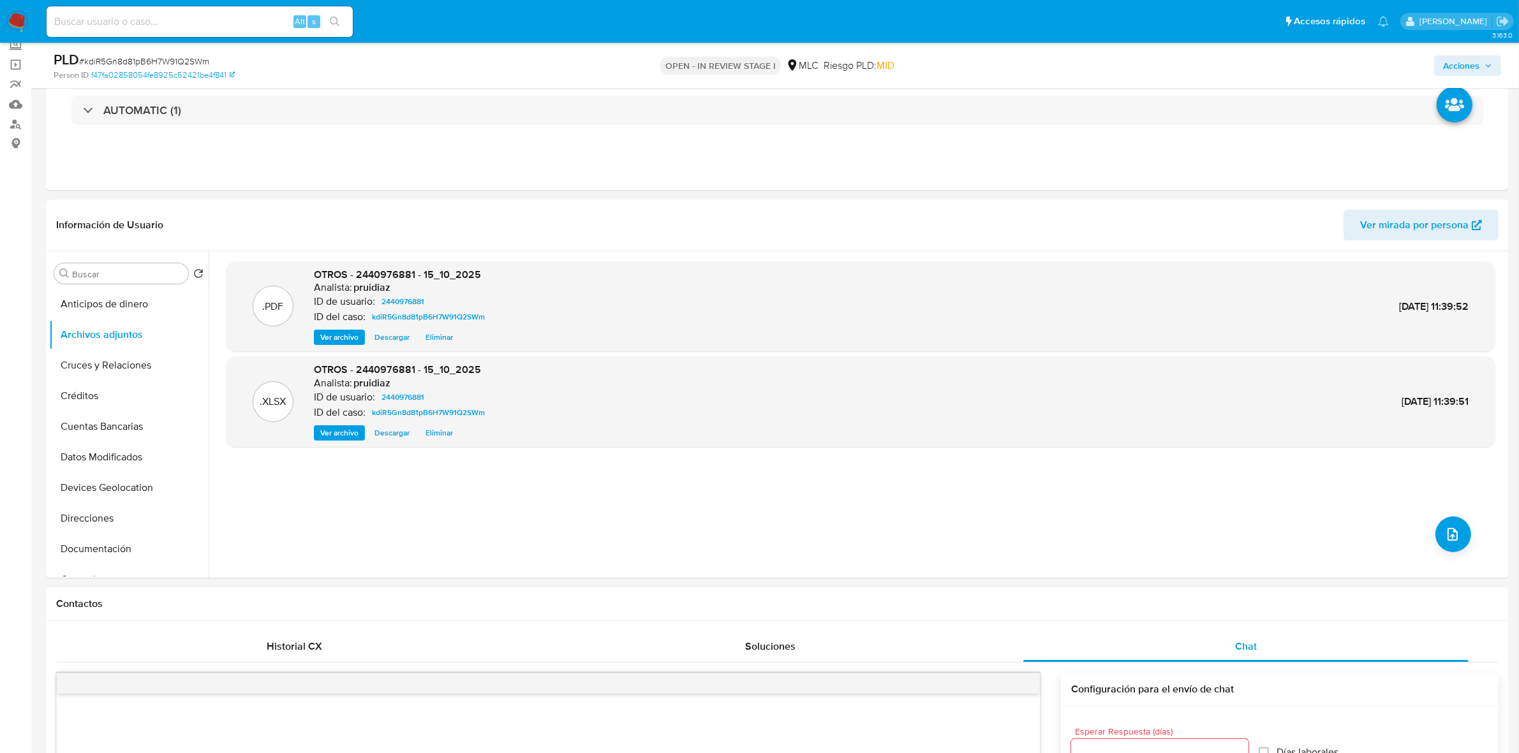
click at [1470, 63] on span "Acciones" at bounding box center [1461, 66] width 36 height 20
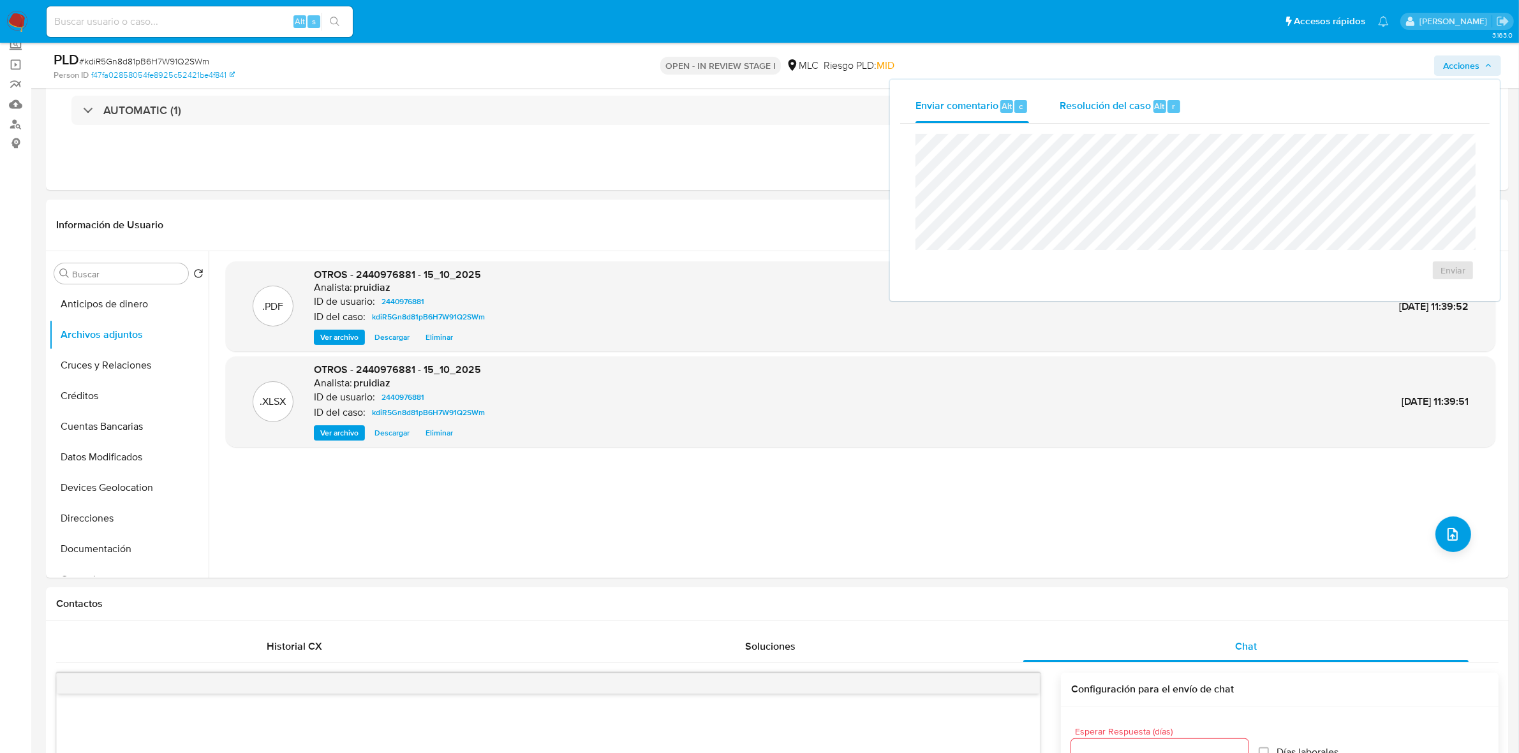
click at [1125, 107] on span "Resolución del caso" at bounding box center [1105, 105] width 91 height 15
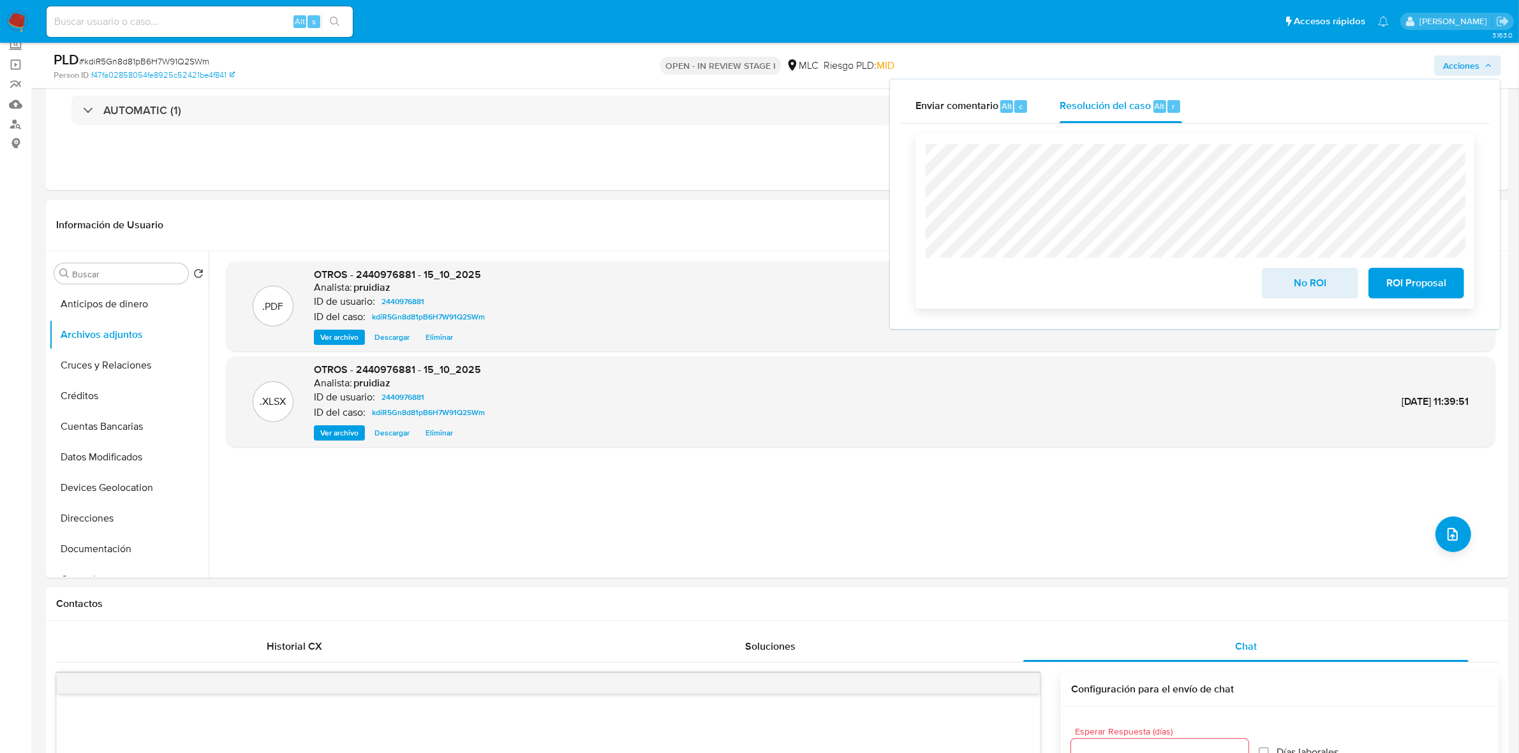
click at [1306, 290] on span "No ROI" at bounding box center [1309, 283] width 63 height 28
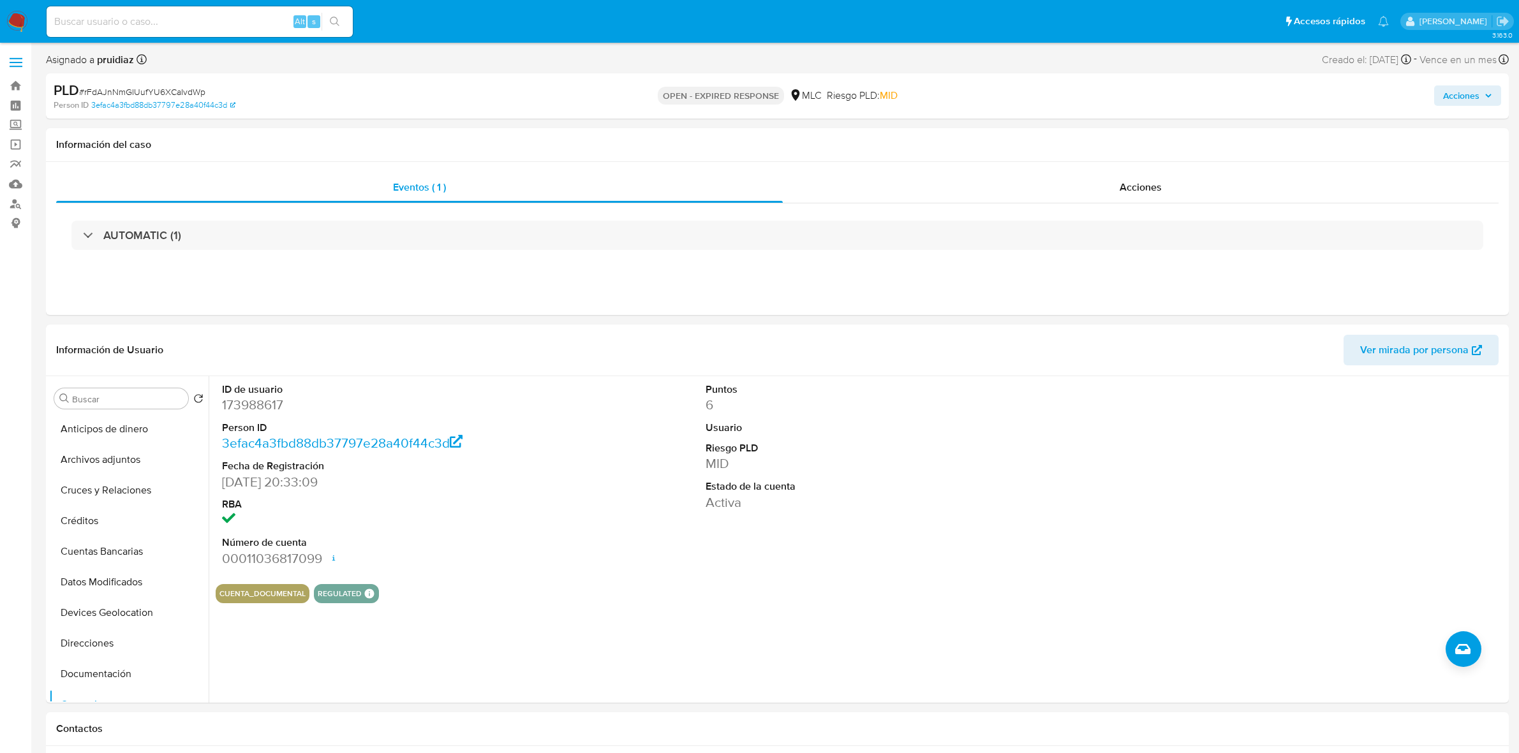
select select "10"
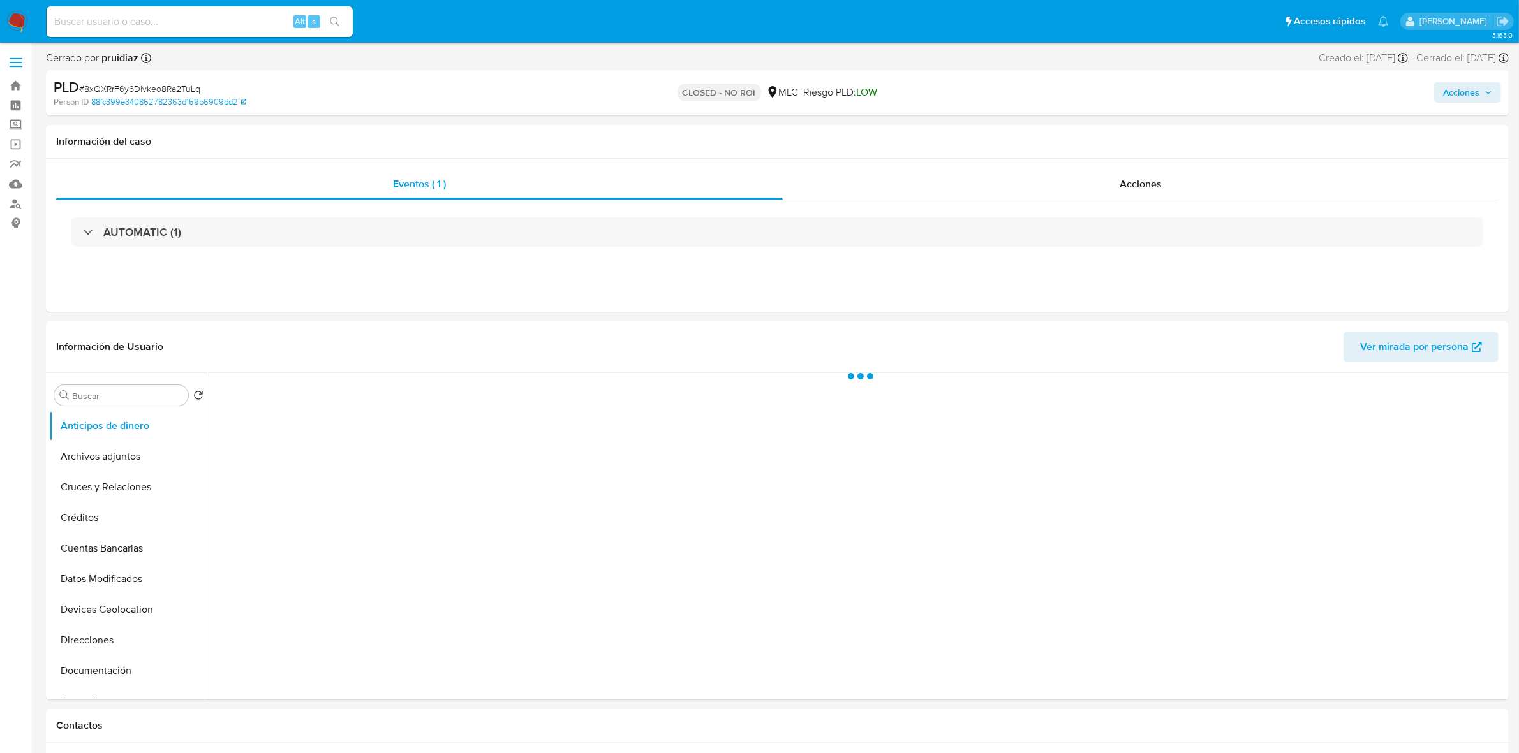
select select "10"
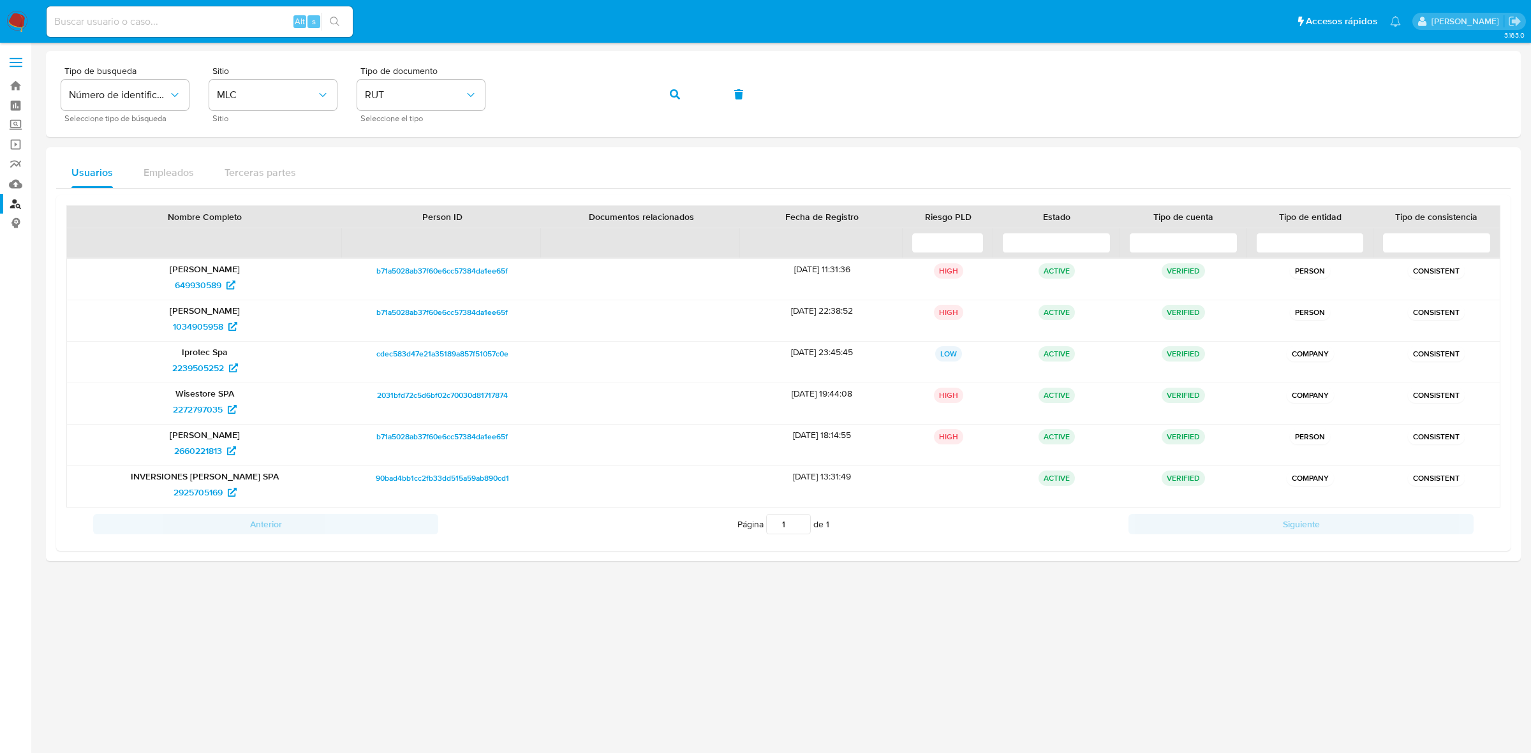
click at [27, 21] on nav "Pausado Ver notificaciones Alt s Accesos rápidos Presiona las siguientes teclas…" at bounding box center [765, 21] width 1531 height 43
click at [671, 96] on icon "button" at bounding box center [675, 94] width 10 height 10
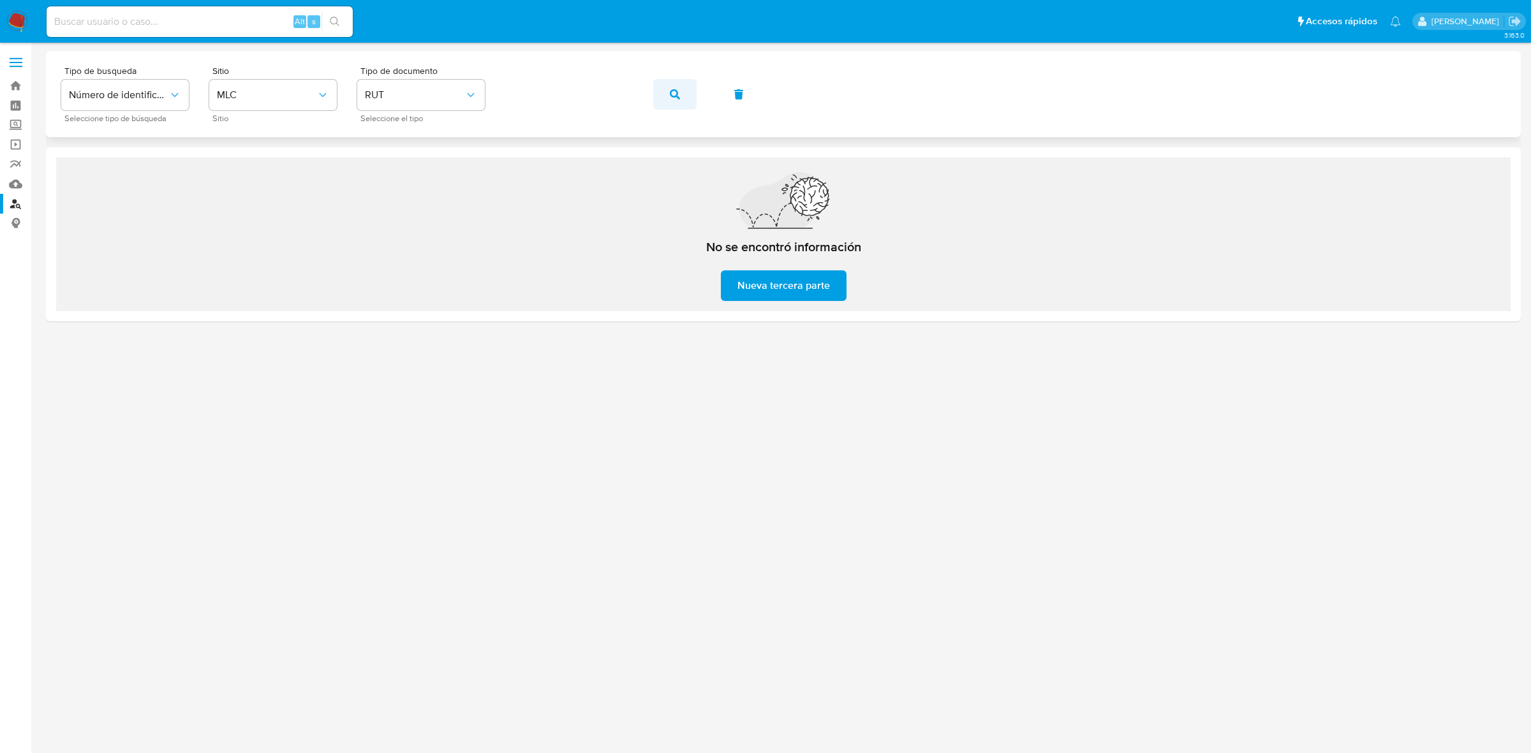
click at [667, 97] on button "button" at bounding box center [674, 94] width 43 height 31
click at [13, 13] on img at bounding box center [17, 22] width 22 height 22
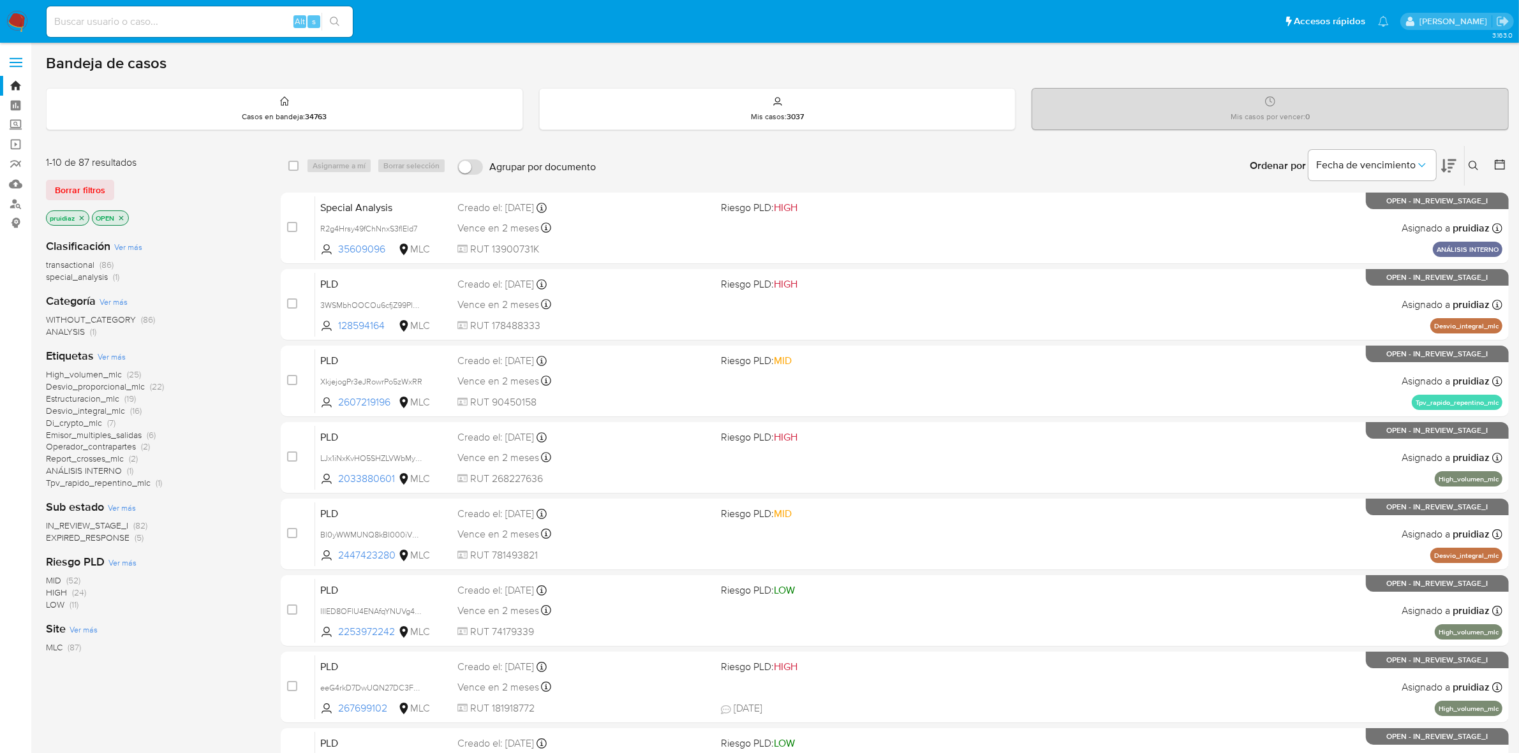
click at [1445, 167] on icon at bounding box center [1448, 165] width 15 height 13
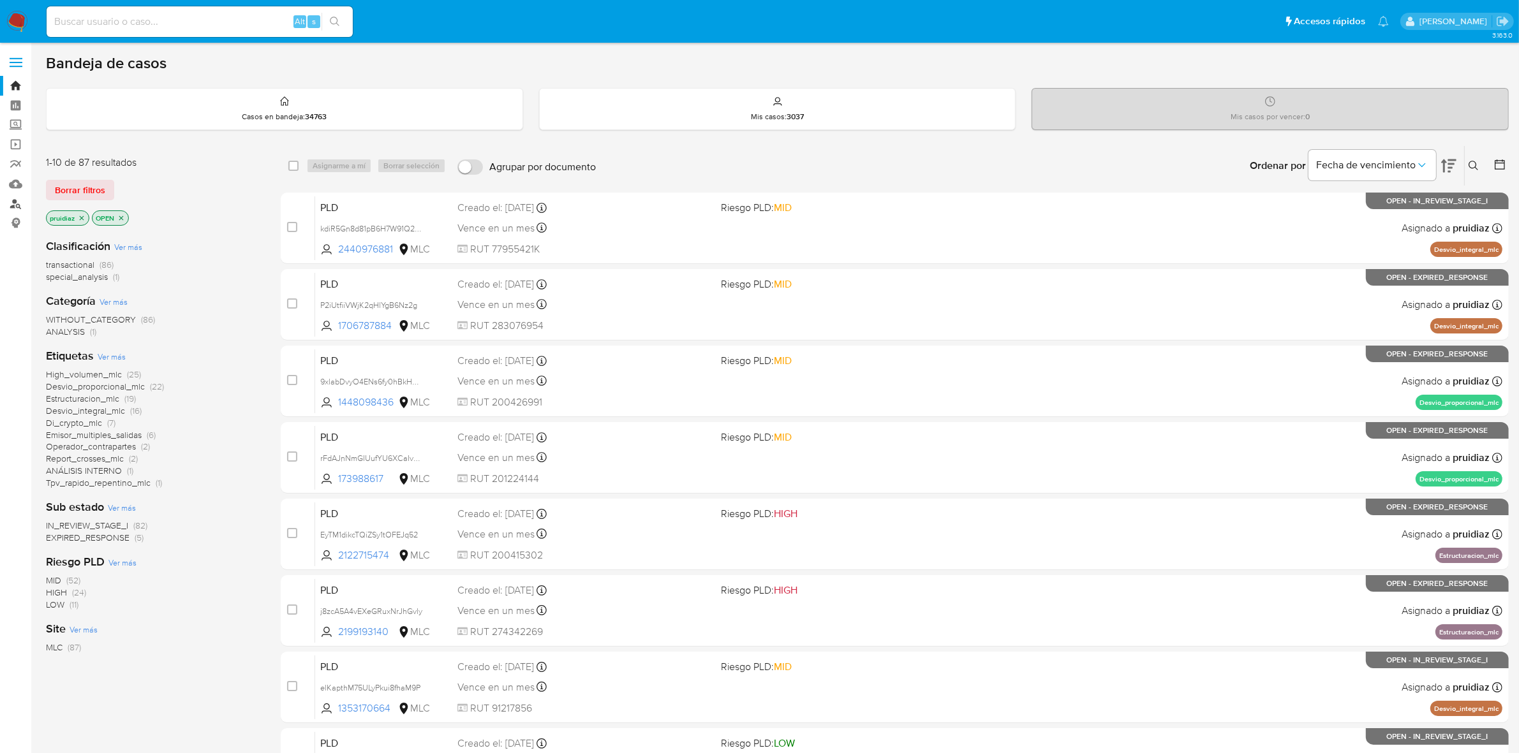
click at [14, 208] on link "Buscador de personas" at bounding box center [76, 204] width 152 height 20
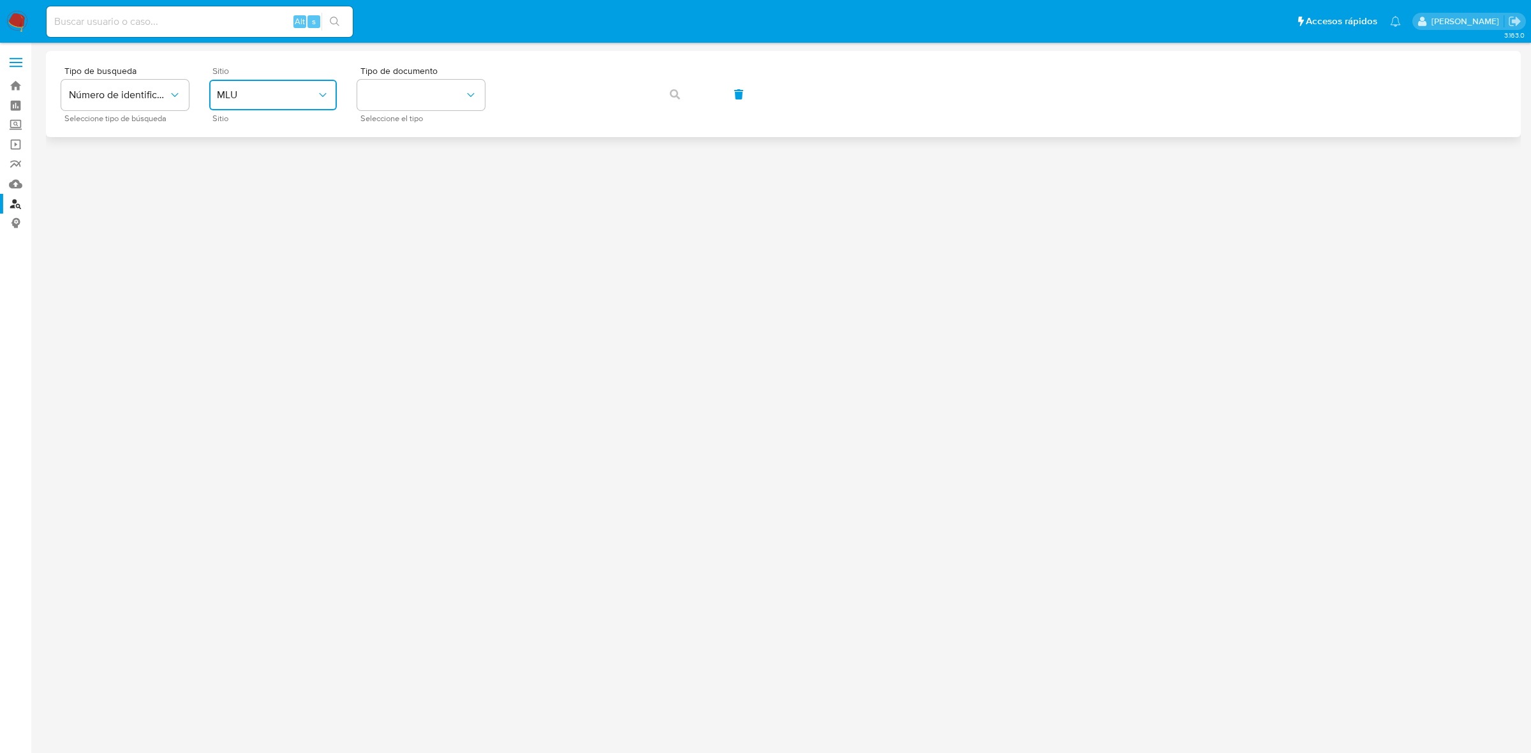
click at [254, 94] on span "MLU" at bounding box center [267, 95] width 100 height 13
click at [228, 307] on span "MLC" at bounding box center [227, 313] width 20 height 13
click at [435, 109] on button "identificationType" at bounding box center [421, 95] width 128 height 31
click at [432, 114] on div "RUT RUT" at bounding box center [417, 135] width 105 height 43
click at [668, 96] on button "button" at bounding box center [674, 94] width 43 height 31
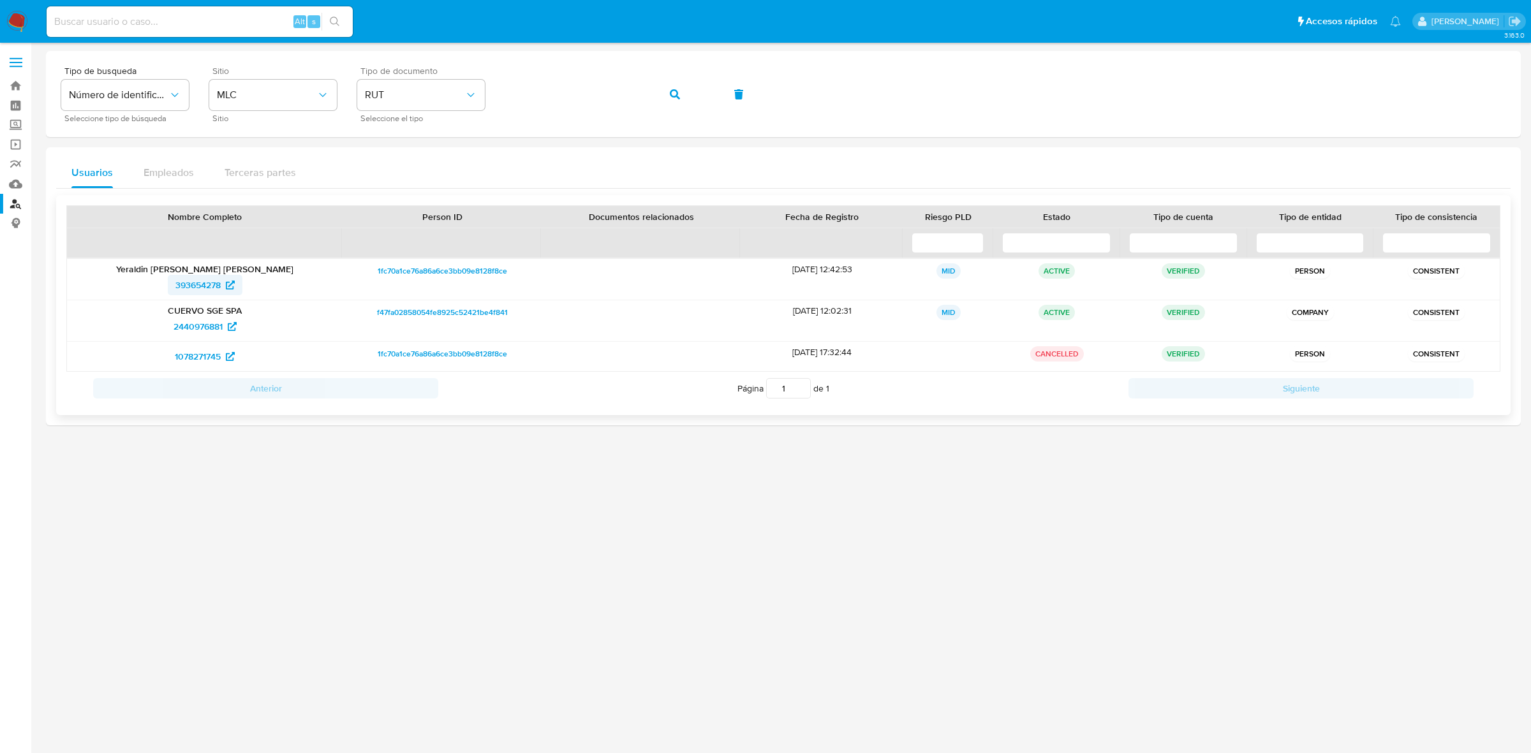
click at [211, 281] on span "393654278" at bounding box center [197, 285] width 45 height 20
click at [196, 324] on span "2440976881" at bounding box center [198, 326] width 49 height 20
click at [17, 17] on img at bounding box center [17, 22] width 22 height 22
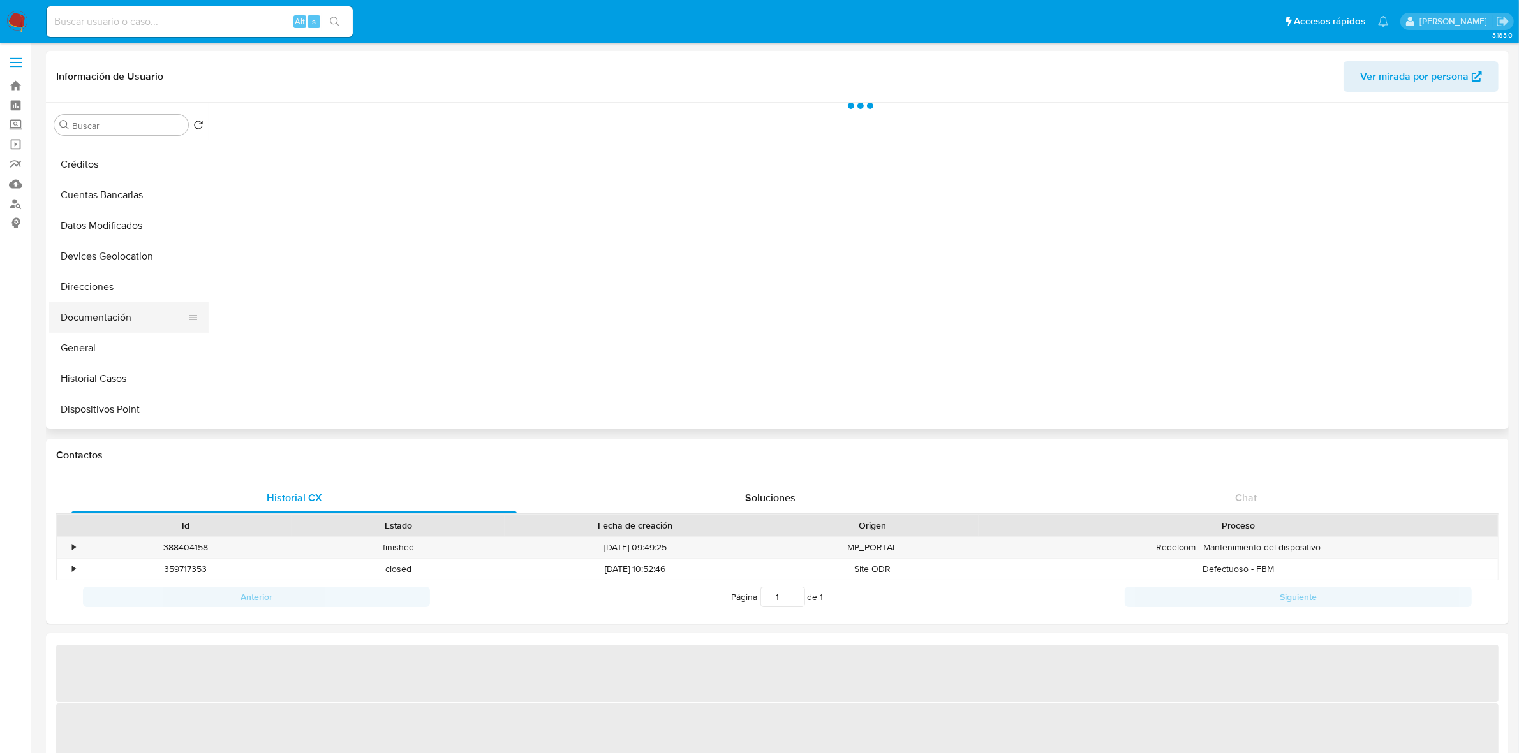
scroll to position [159, 0]
select select "10"
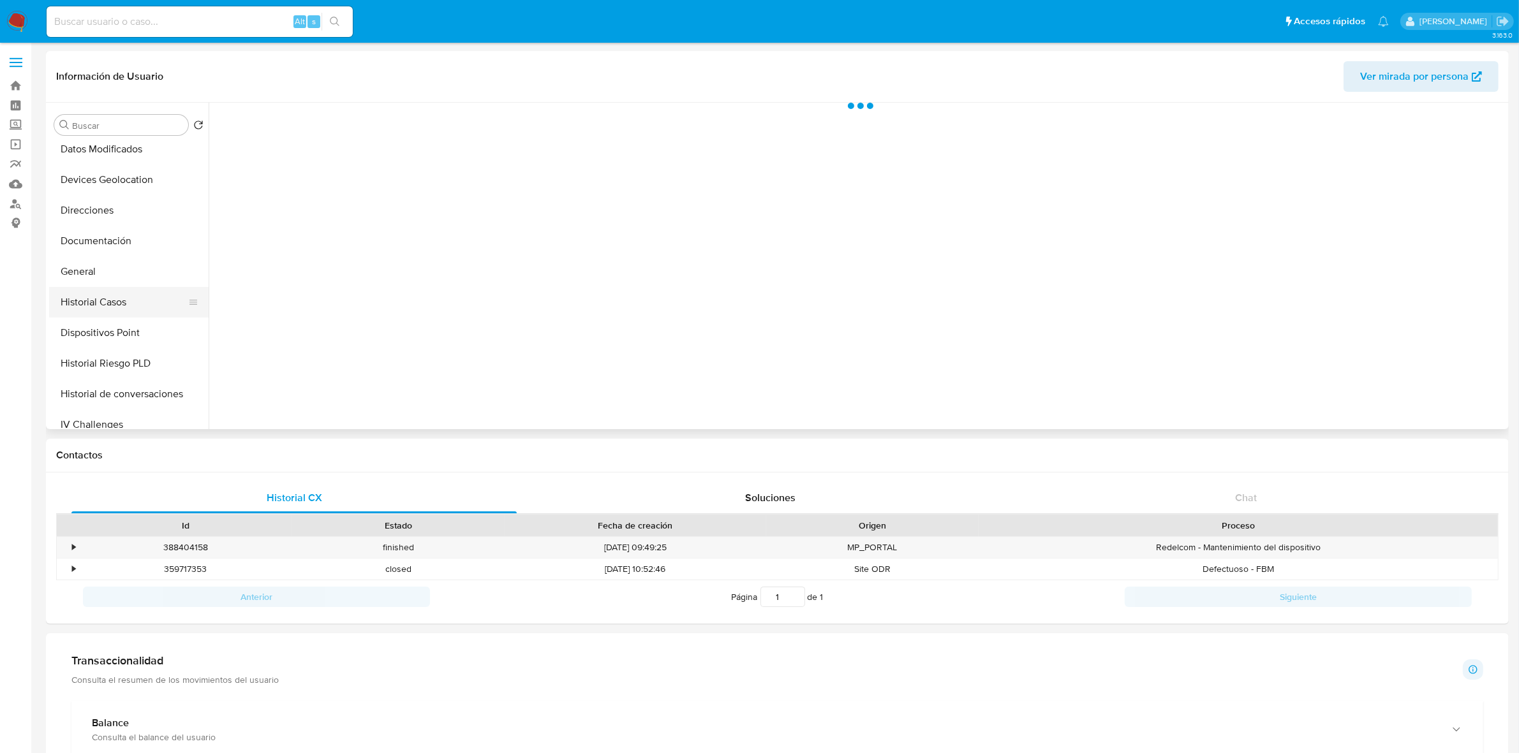
click at [101, 293] on button "Historial Casos" at bounding box center [123, 302] width 149 height 31
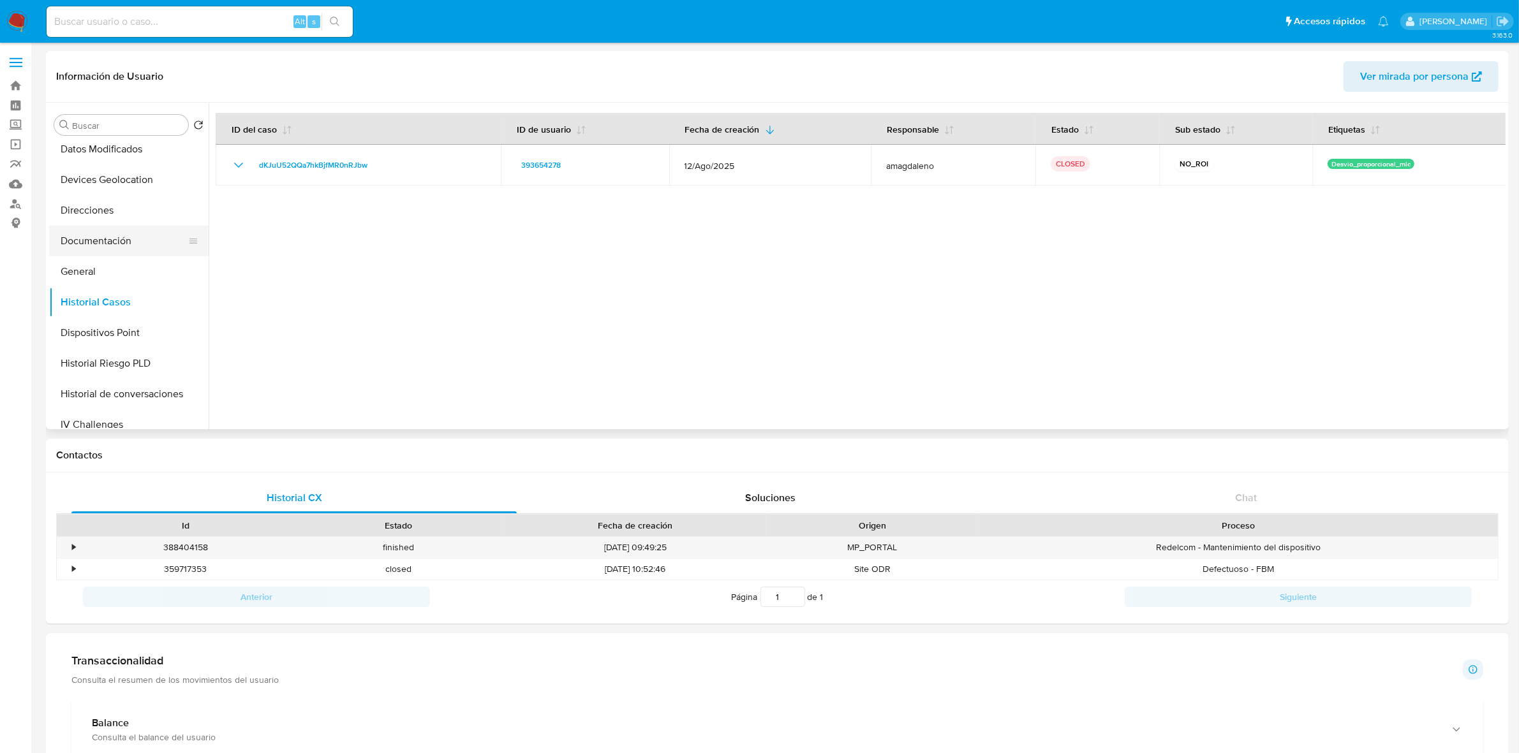
click at [166, 241] on button "Documentación" at bounding box center [123, 241] width 149 height 31
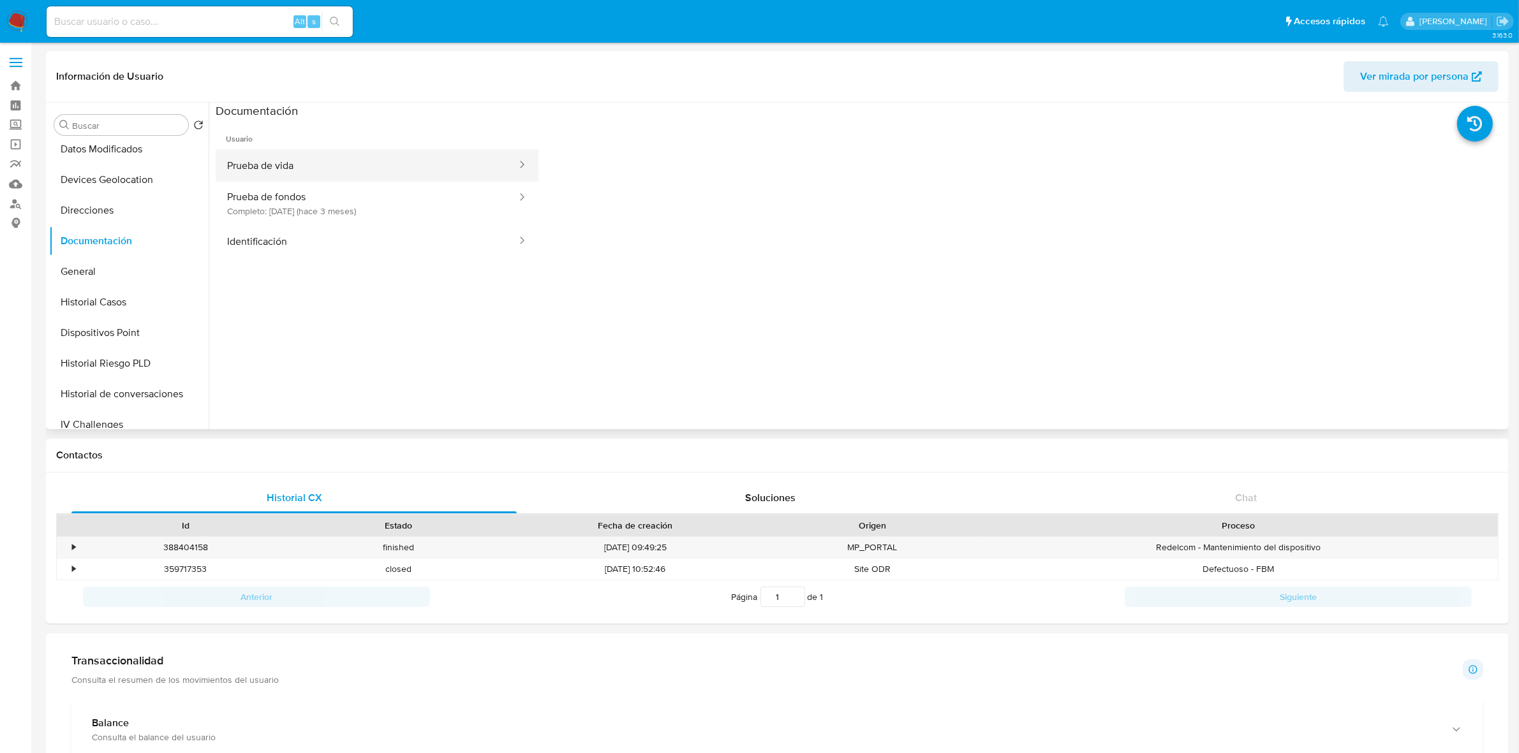
click at [313, 163] on button "Prueba de vida" at bounding box center [367, 165] width 302 height 33
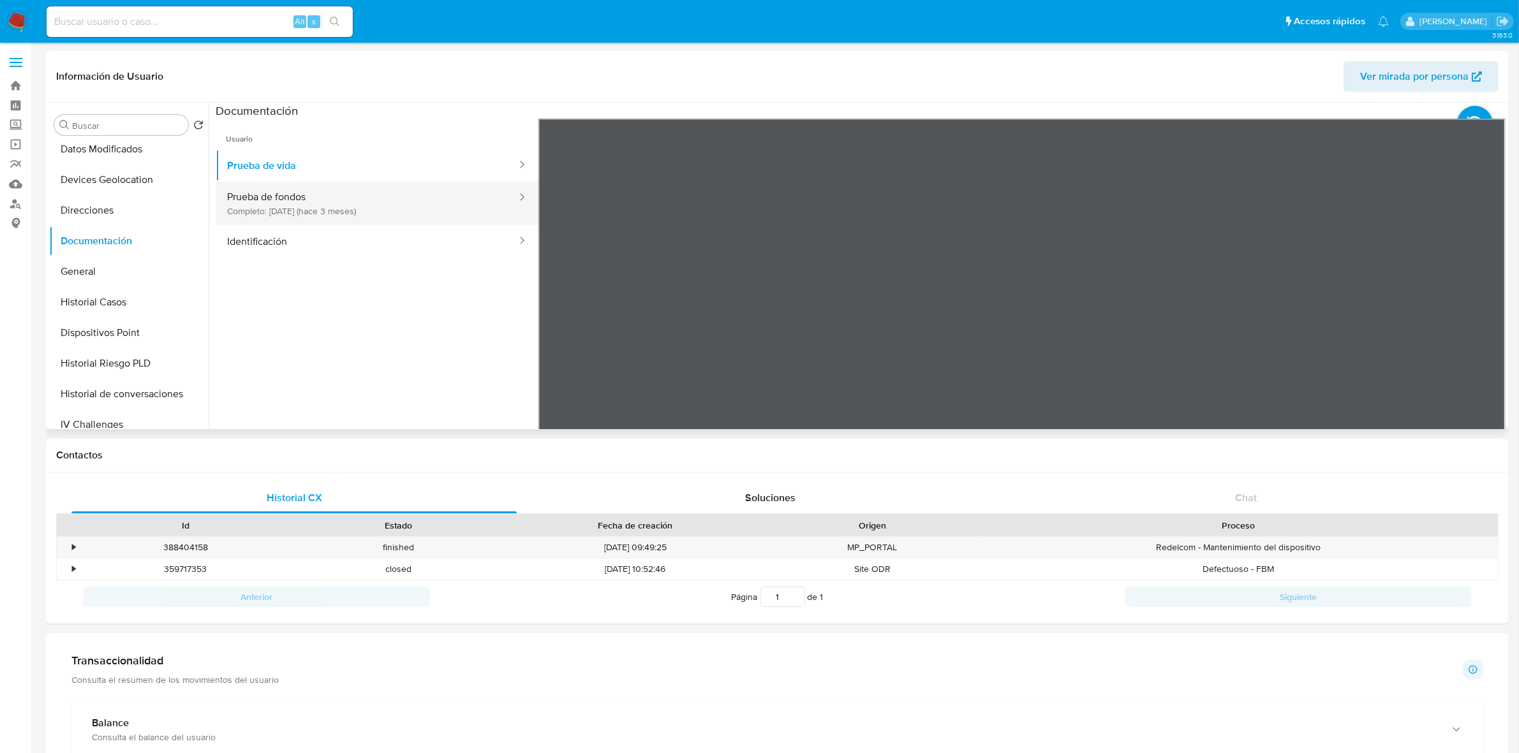
click at [394, 201] on button "Prueba de fondos Completo: [DATE] (hace 3 meses)" at bounding box center [367, 203] width 302 height 43
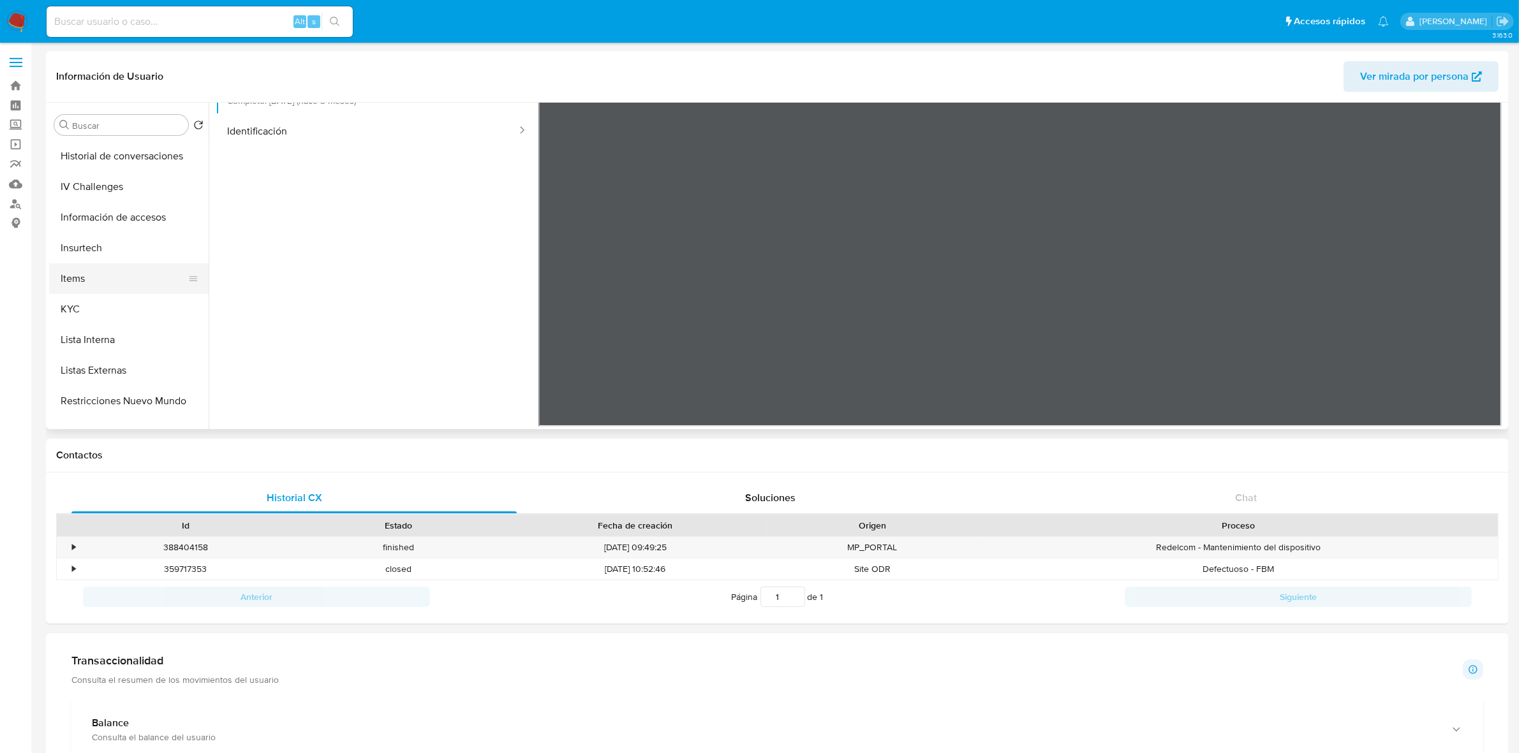
scroll to position [399, 0]
click at [94, 311] on button "KYC" at bounding box center [123, 308] width 149 height 31
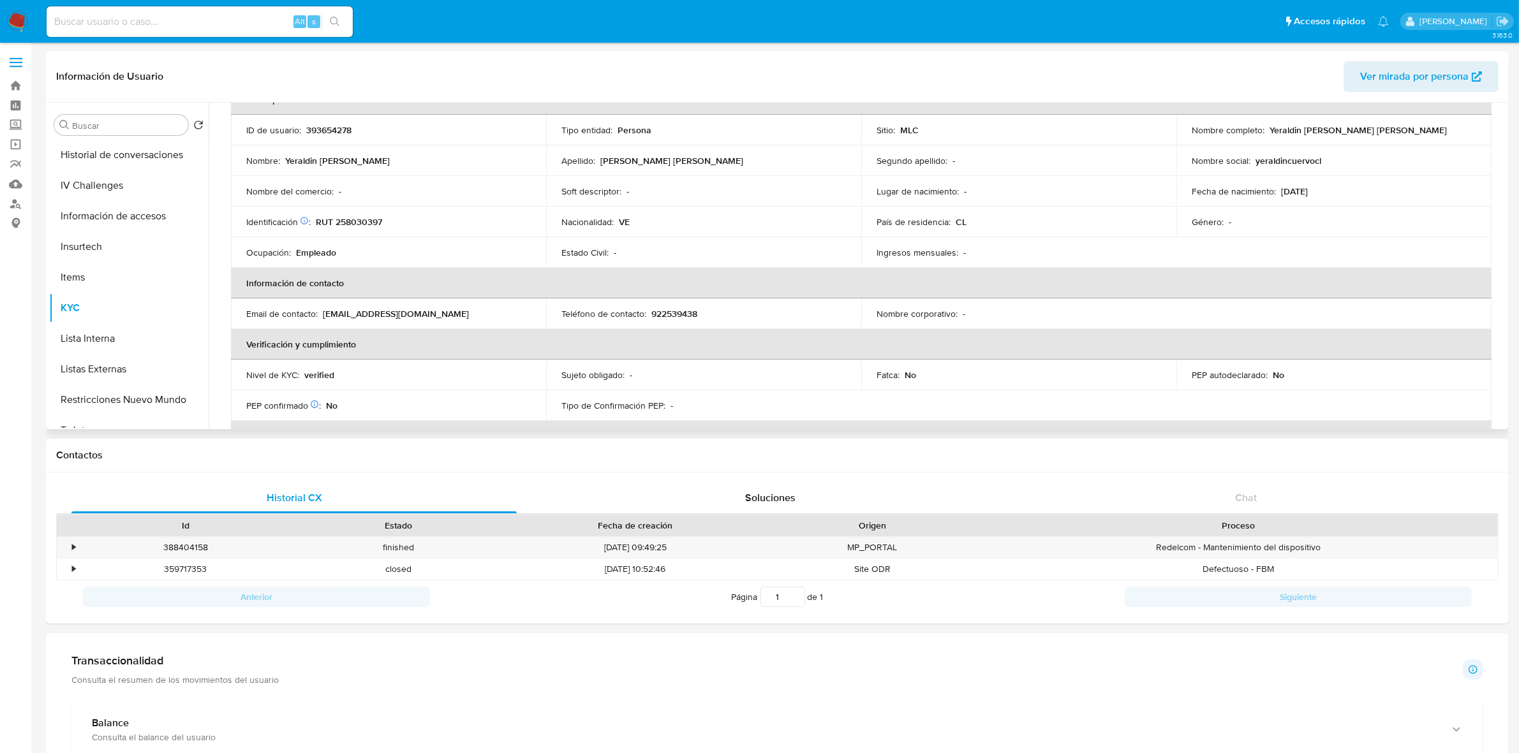
scroll to position [0, 0]
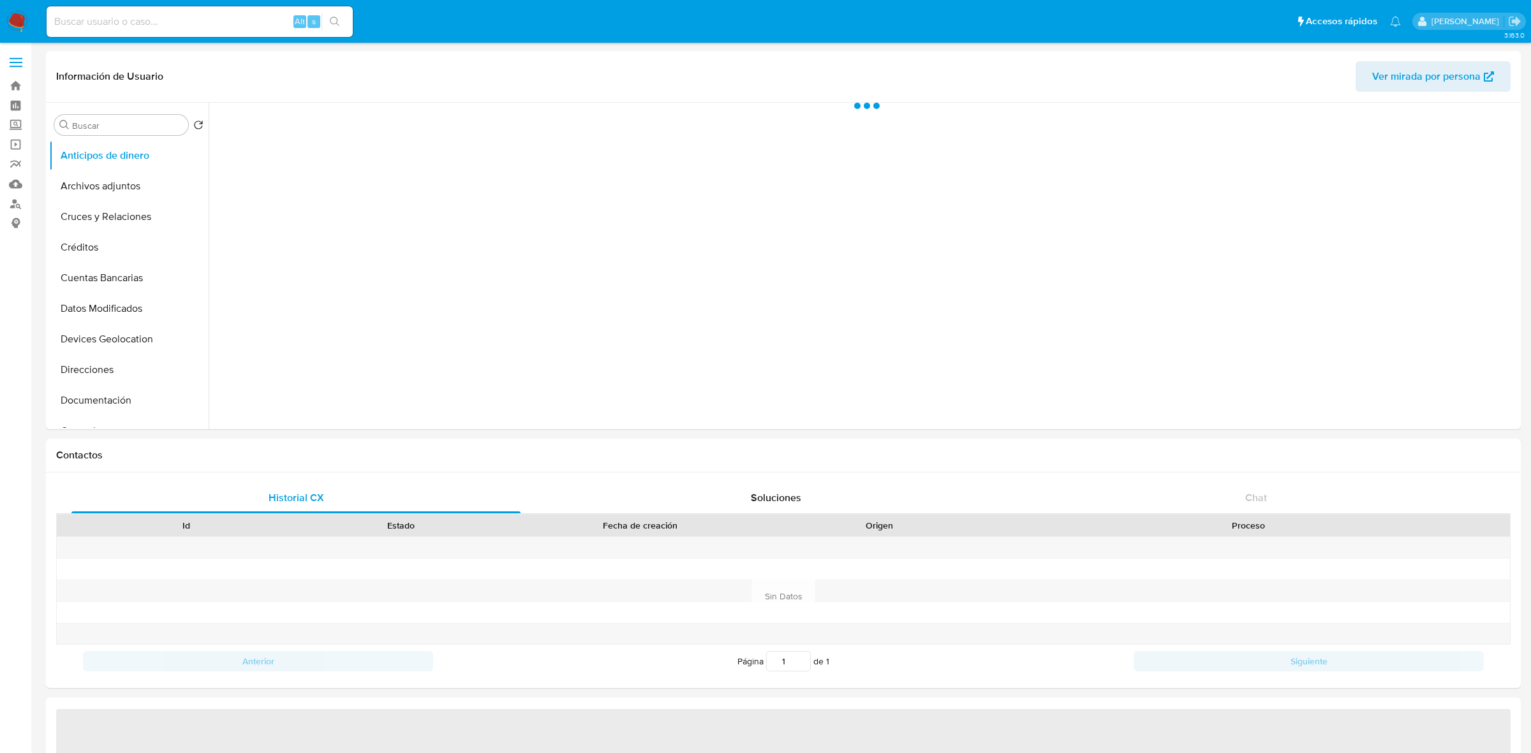
select select "10"
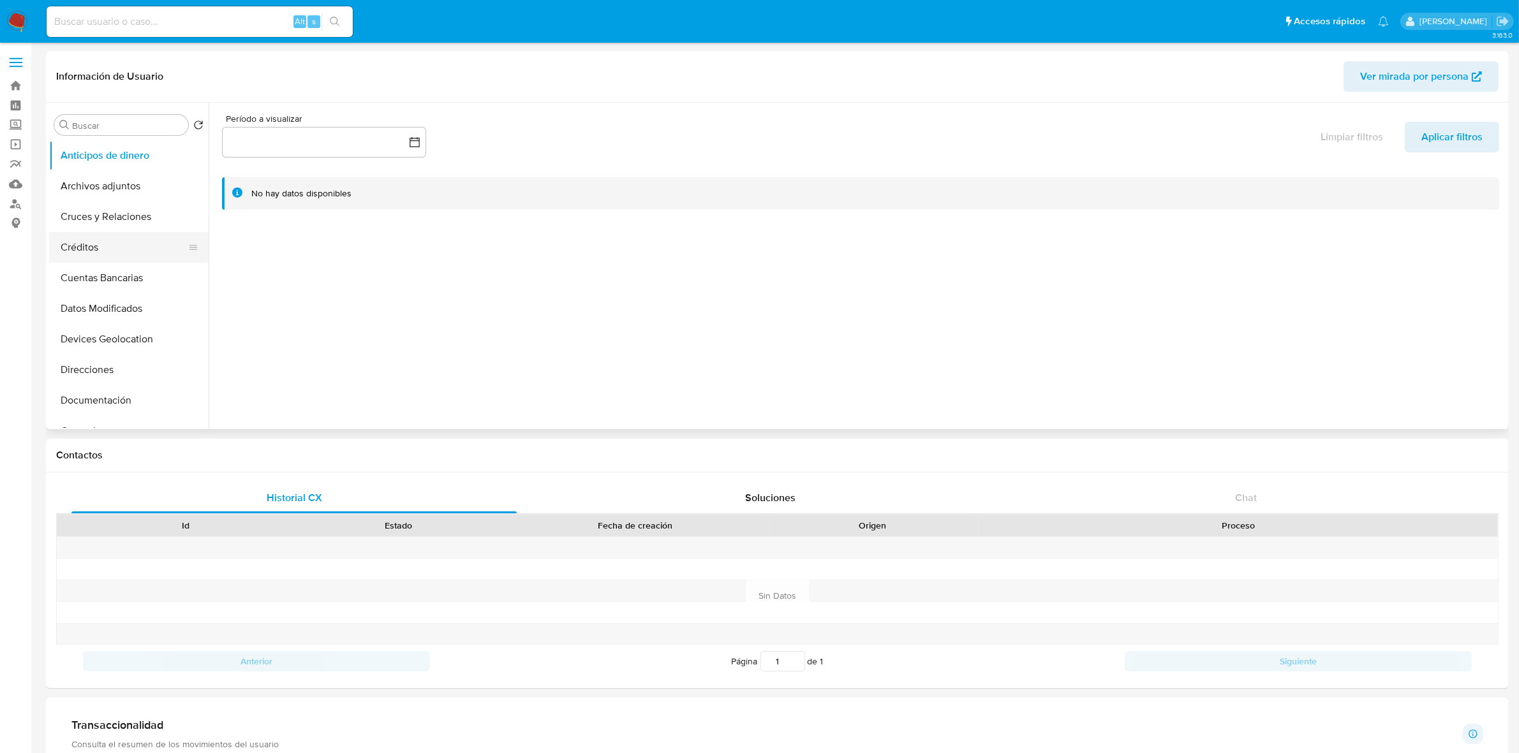
scroll to position [159, 0]
click at [101, 305] on button "Historial Casos" at bounding box center [123, 302] width 149 height 31
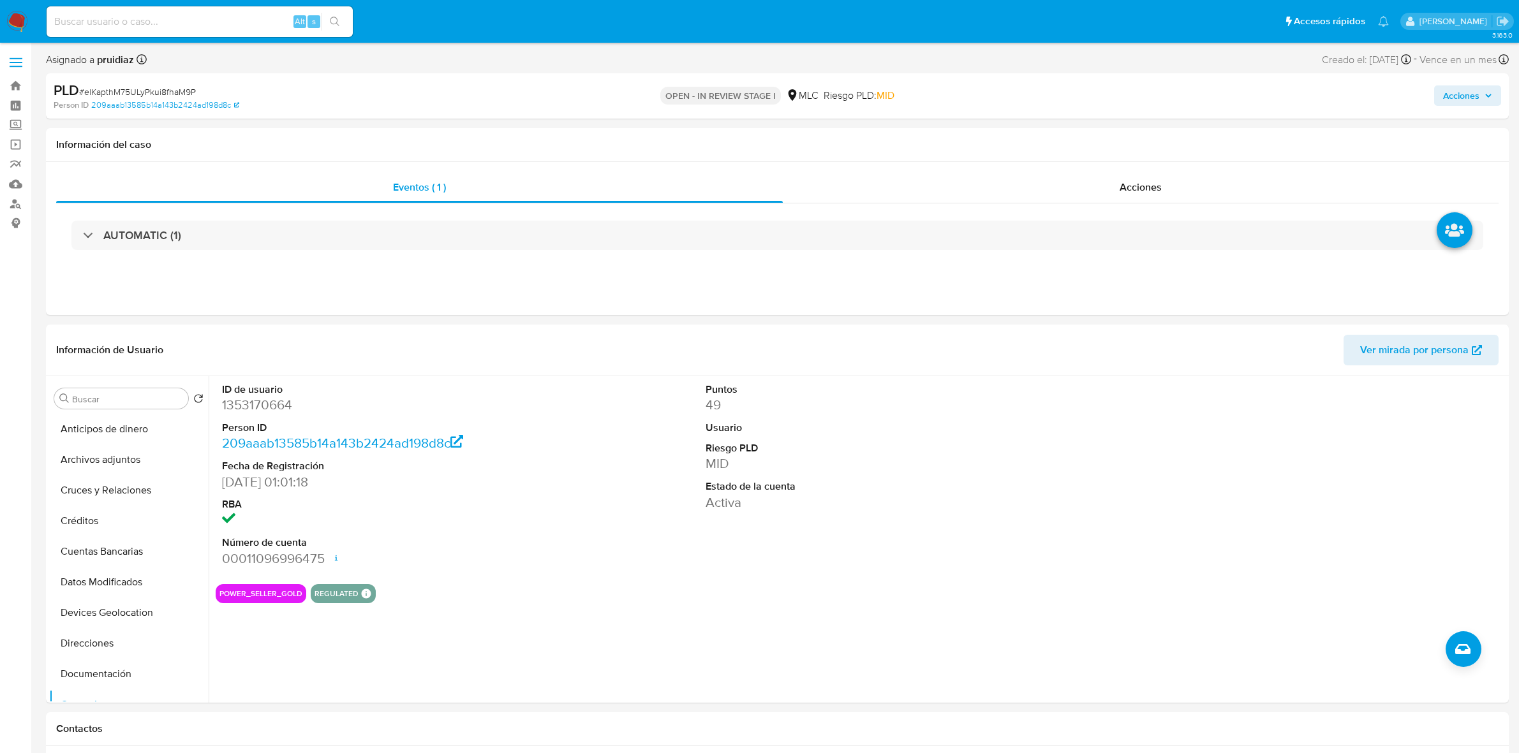
select select "10"
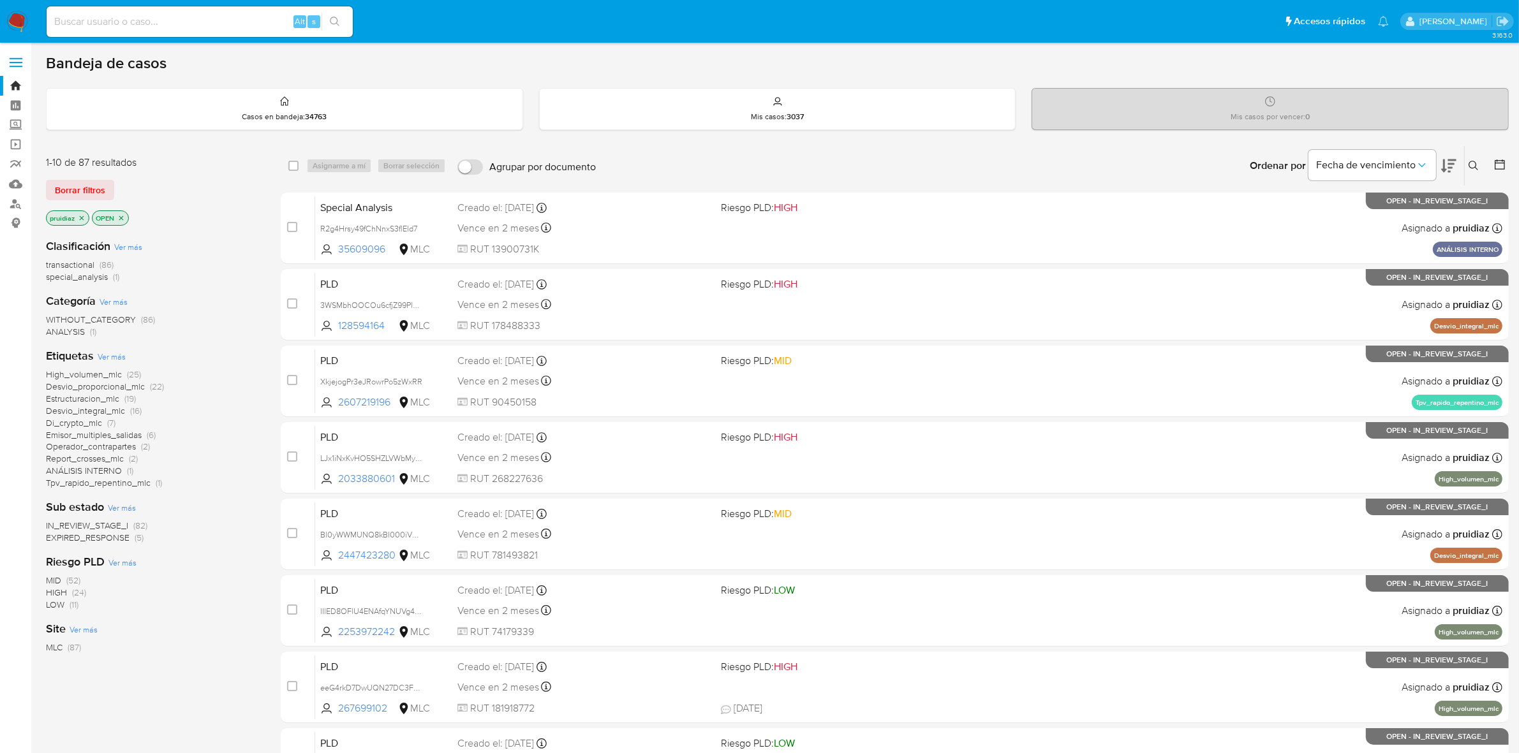
click at [24, 17] on img at bounding box center [17, 22] width 22 height 22
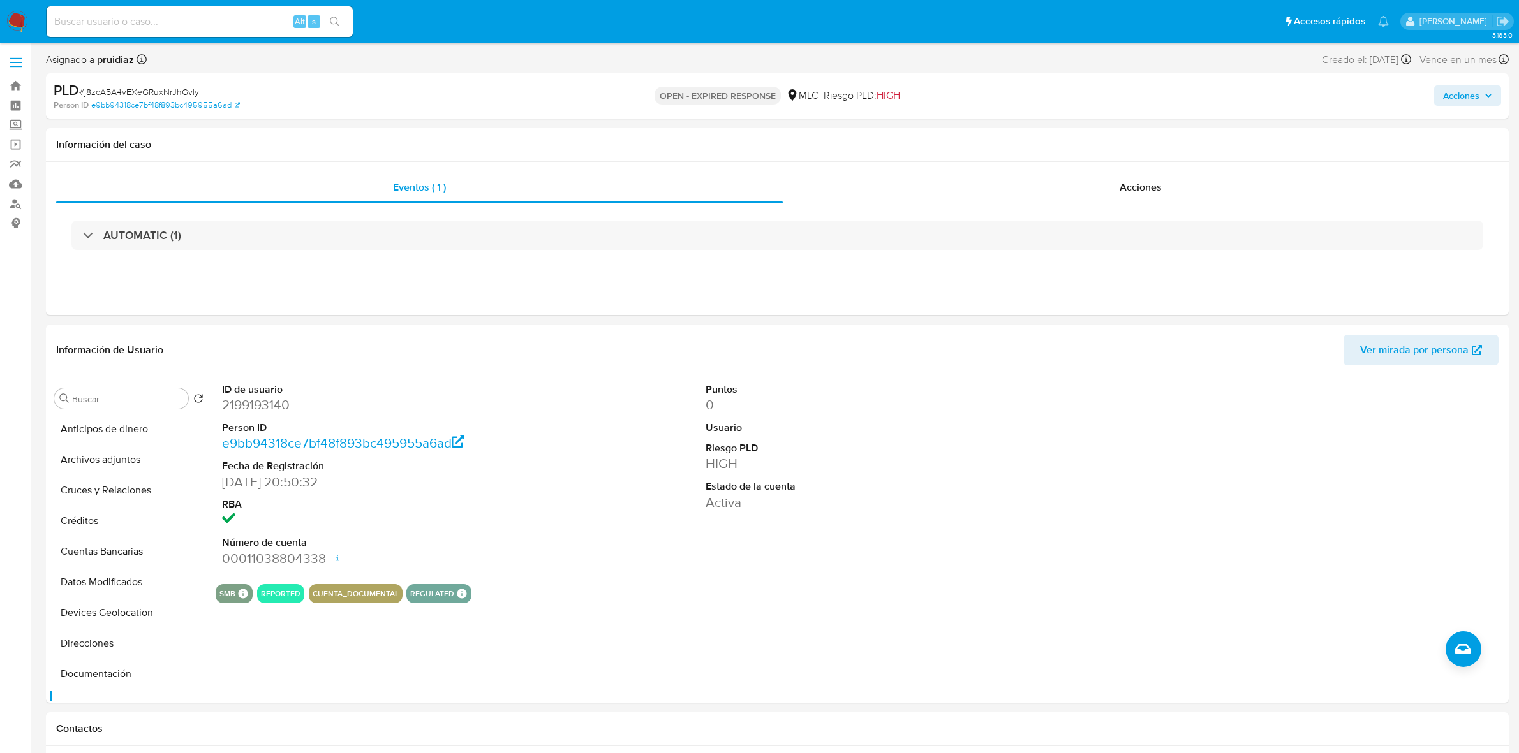
select select "10"
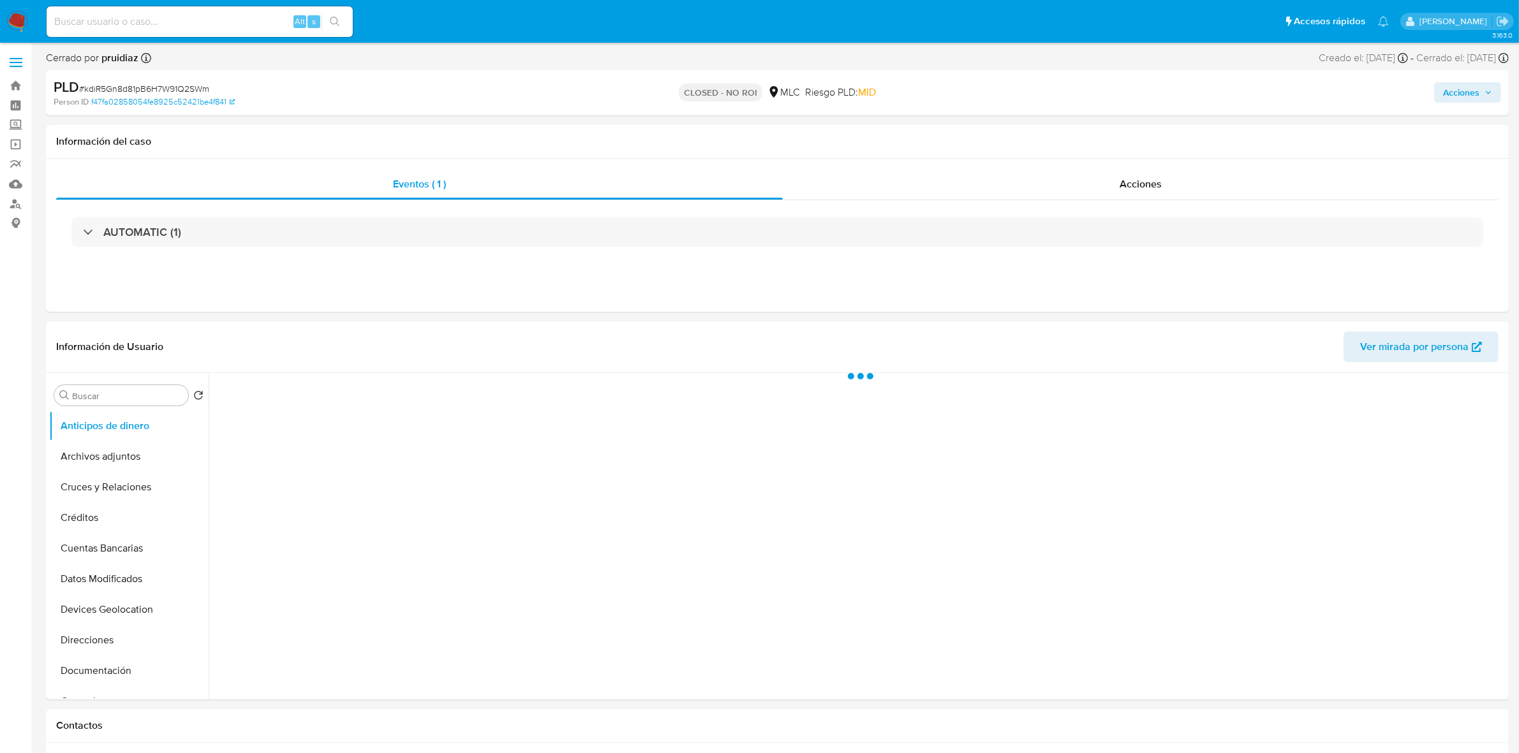
select select "10"
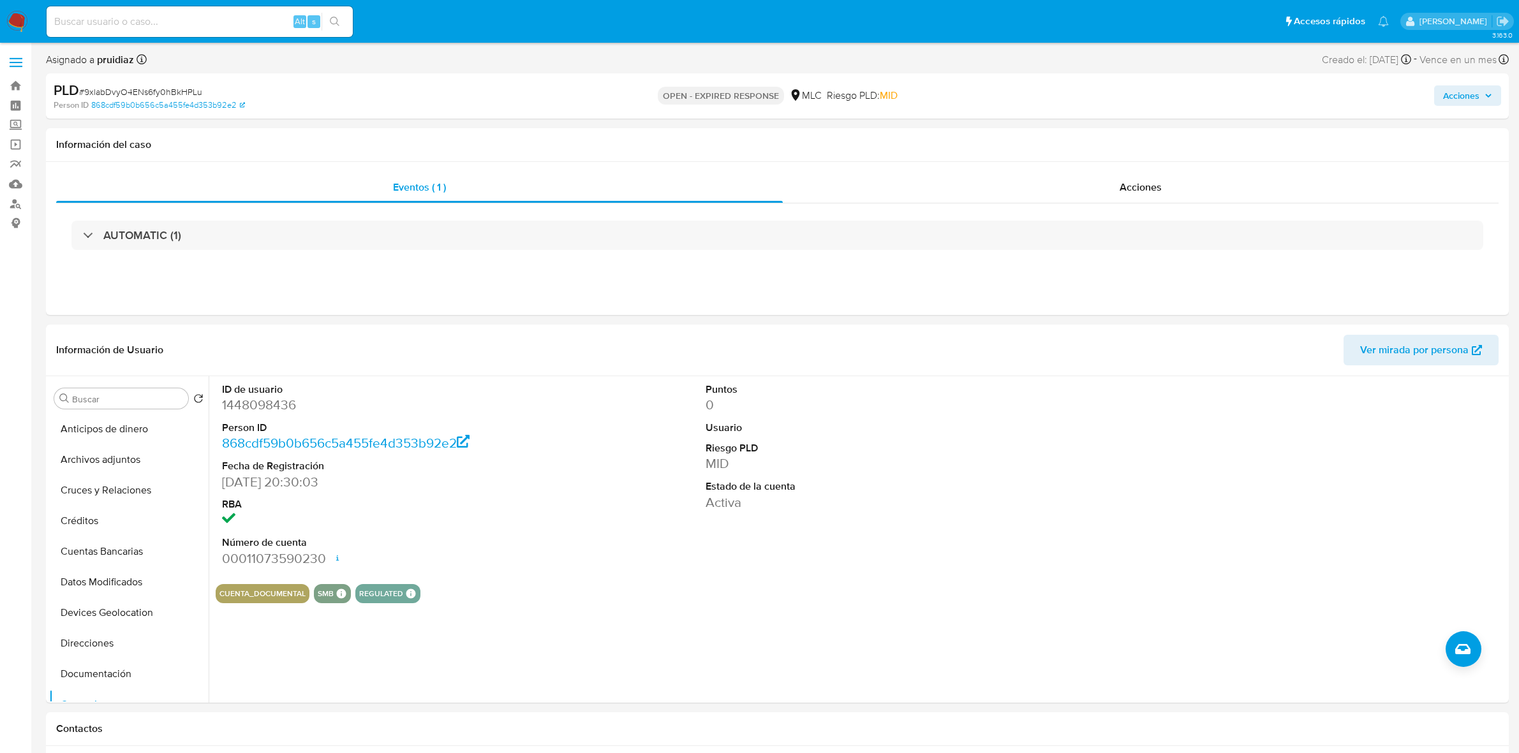
select select "10"
click at [260, 410] on dd "1448098436" at bounding box center [377, 405] width 310 height 18
click at [151, 93] on span "# 9xlabDvyO4ENs6fy0hBkHPLu" at bounding box center [140, 91] width 123 height 13
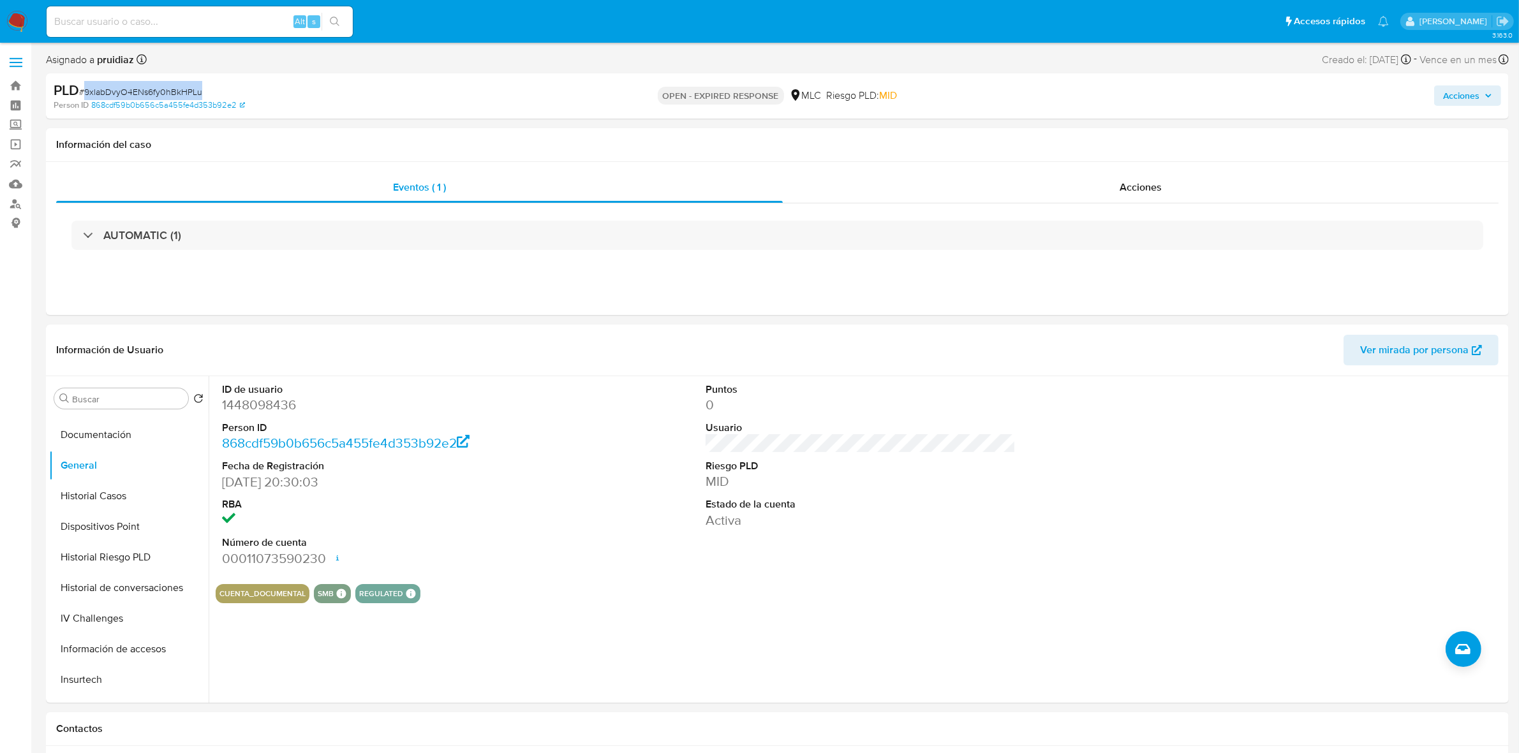
click at [151, 93] on span "# 9xlabDvyO4ENs6fy0hBkHPLu" at bounding box center [140, 91] width 123 height 13
copy span "9xlabDvyO4ENs6fy0hBkHPLu"
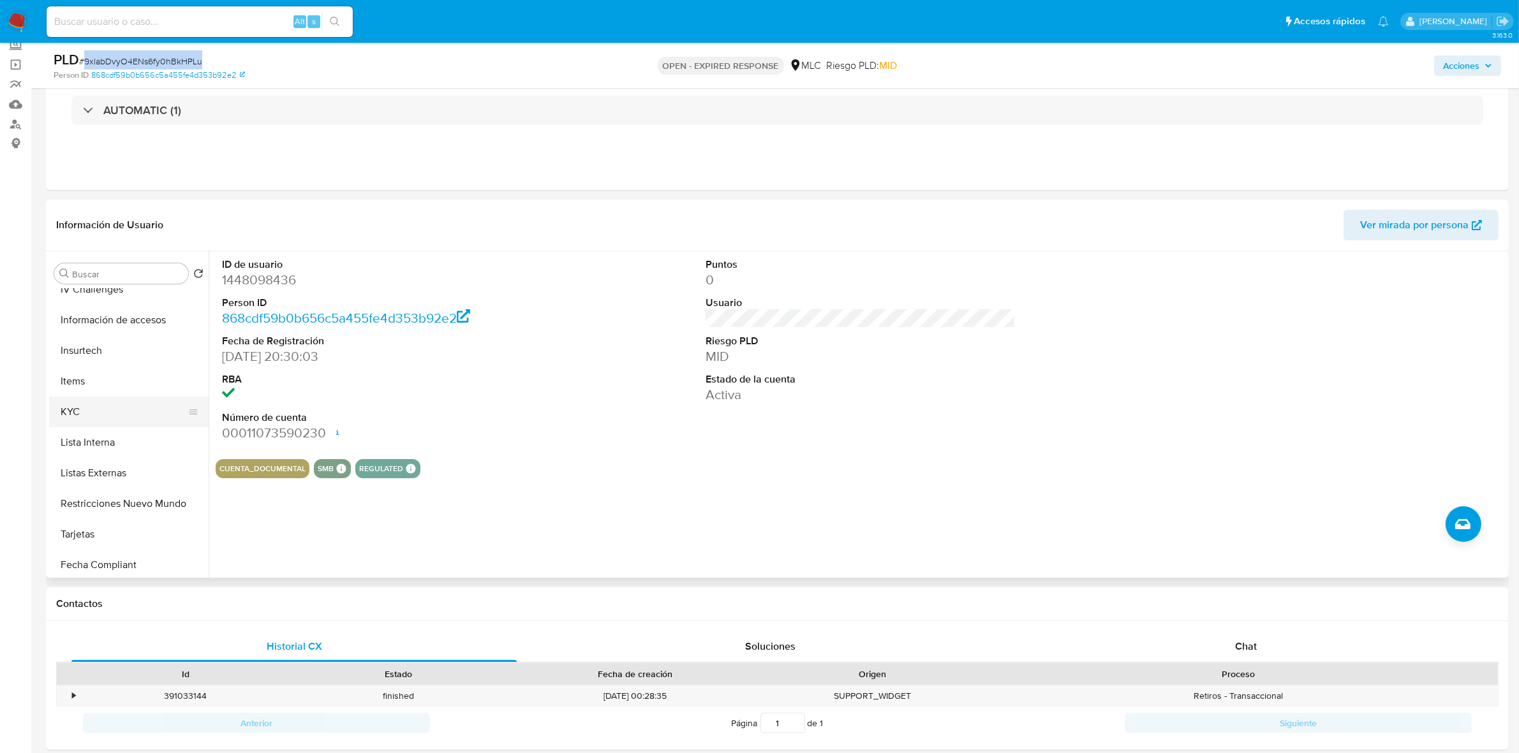
scroll to position [478, 0]
click at [87, 371] on button "KYC" at bounding box center [123, 377] width 149 height 31
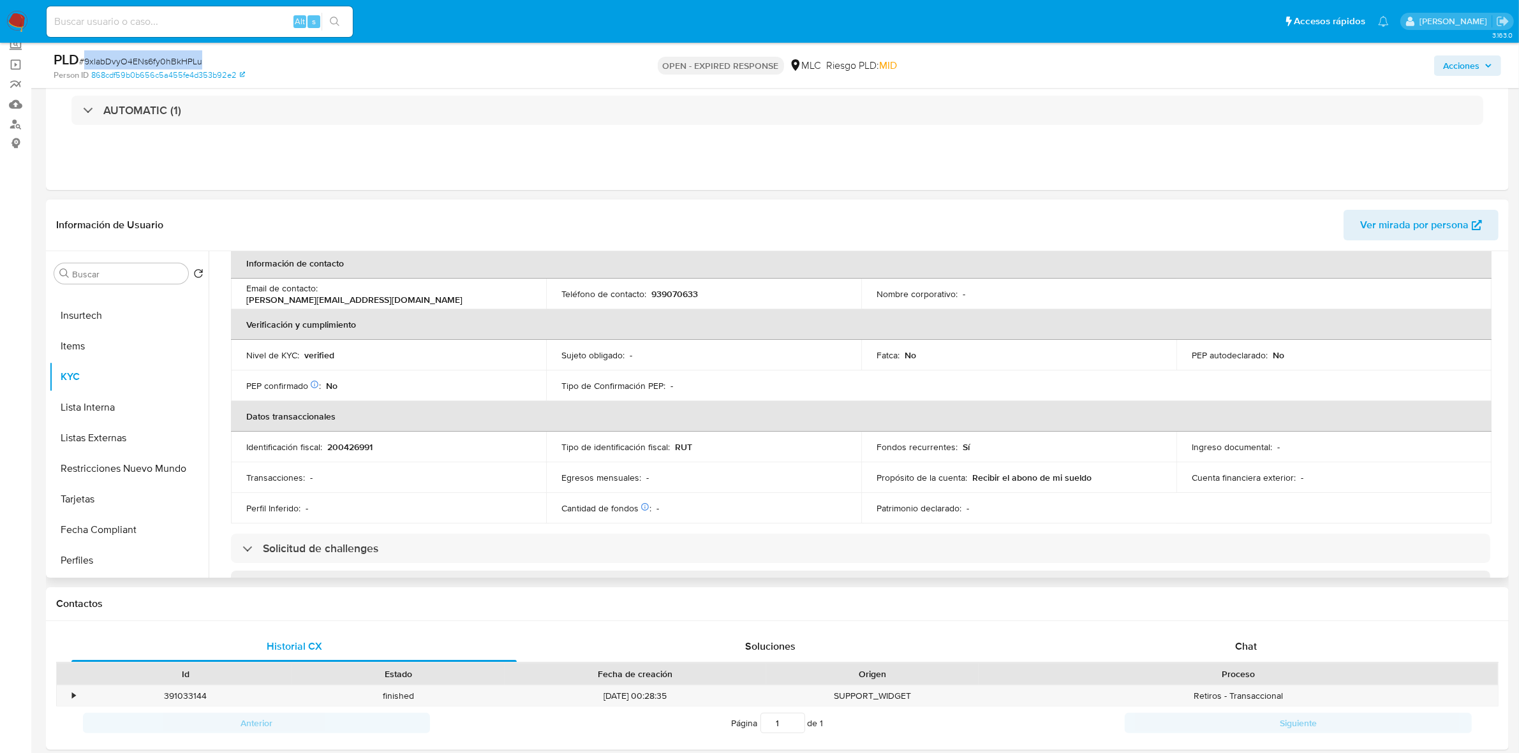
scroll to position [0, 0]
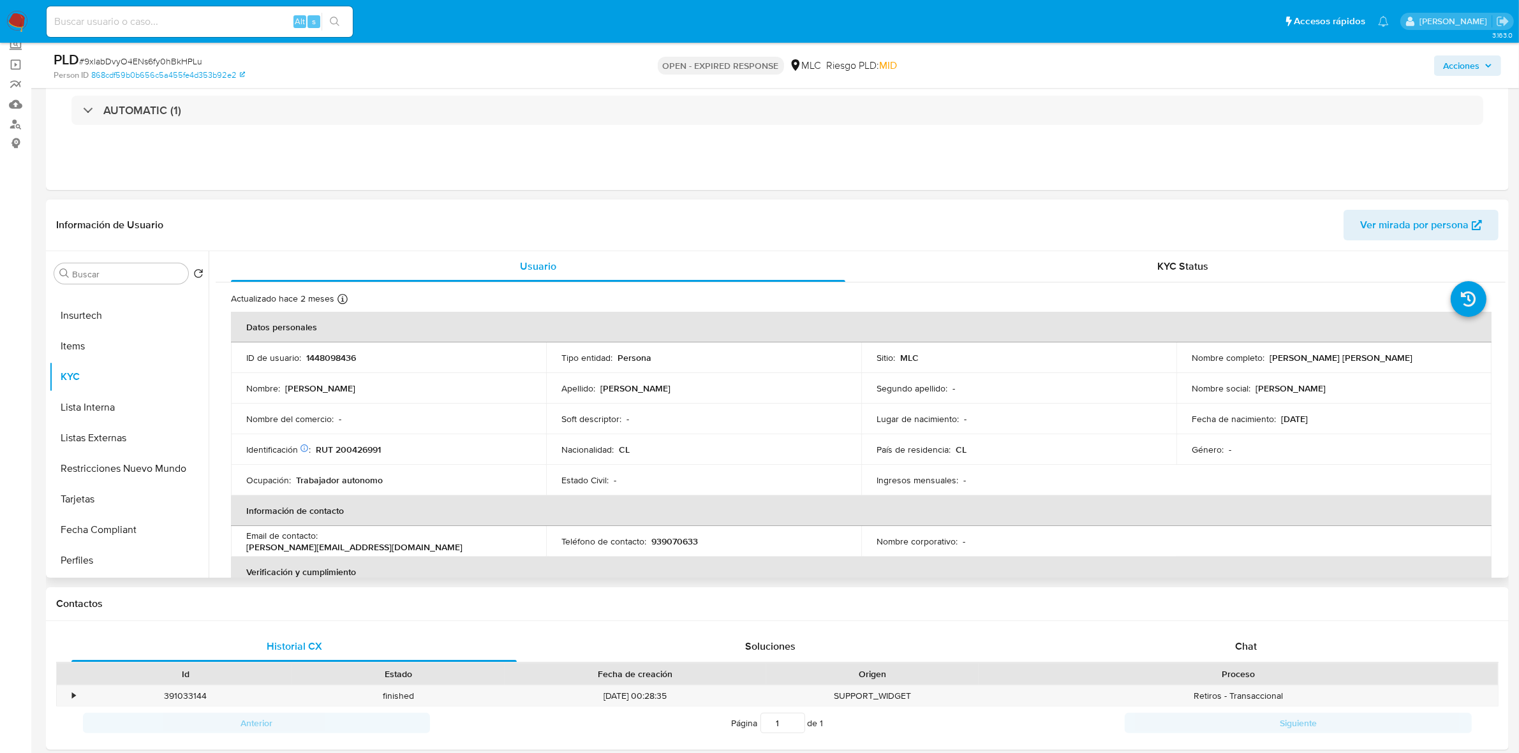
click at [372, 448] on p "RUT 200426991" at bounding box center [348, 449] width 65 height 11
copy p "200426991"
click at [374, 452] on p "RUT 200426991" at bounding box center [348, 449] width 65 height 11
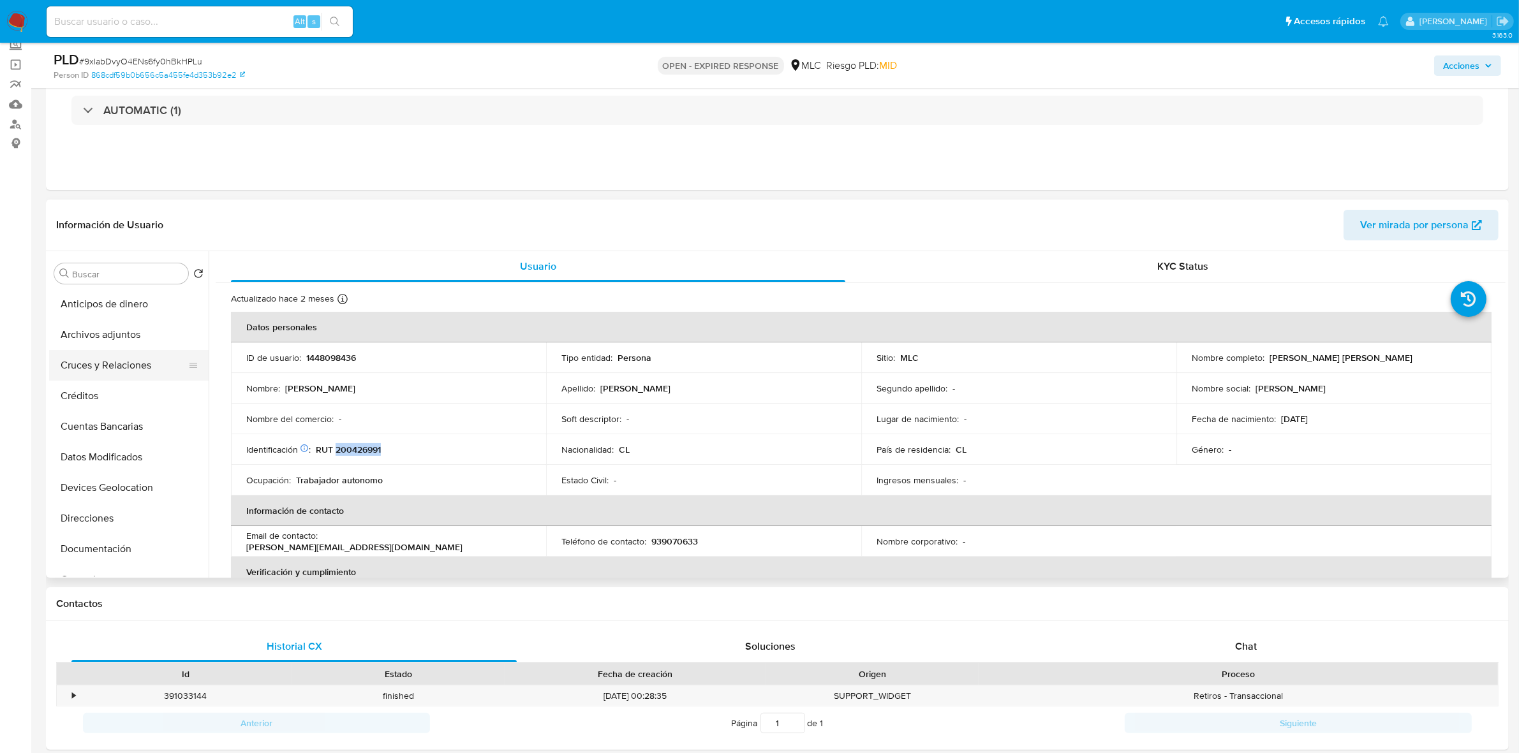
click at [104, 362] on button "Cruces y Relaciones" at bounding box center [123, 365] width 149 height 31
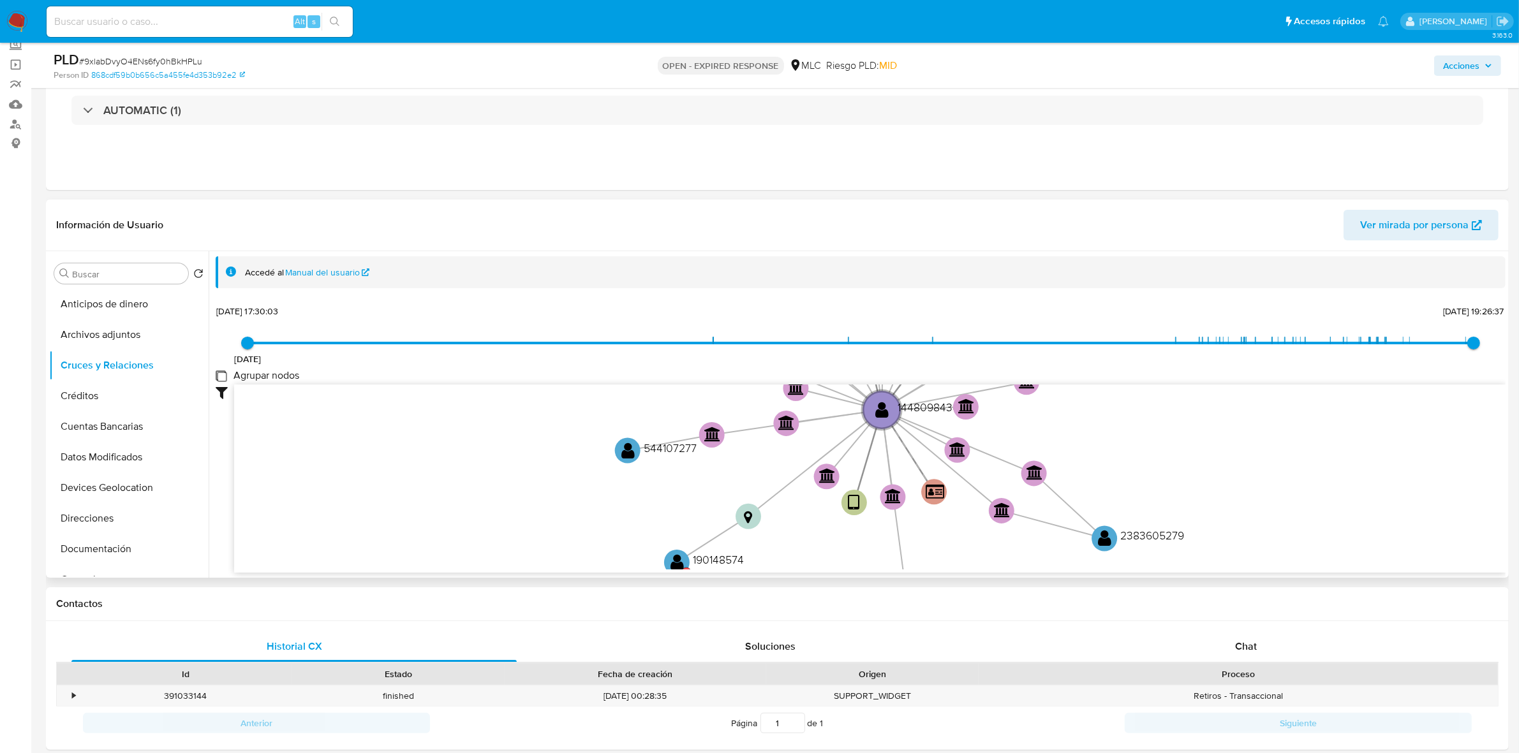
click at [223, 372] on group_nodes "Agrupar nodos" at bounding box center [221, 376] width 10 height 10
checkbox group_nodes "true"
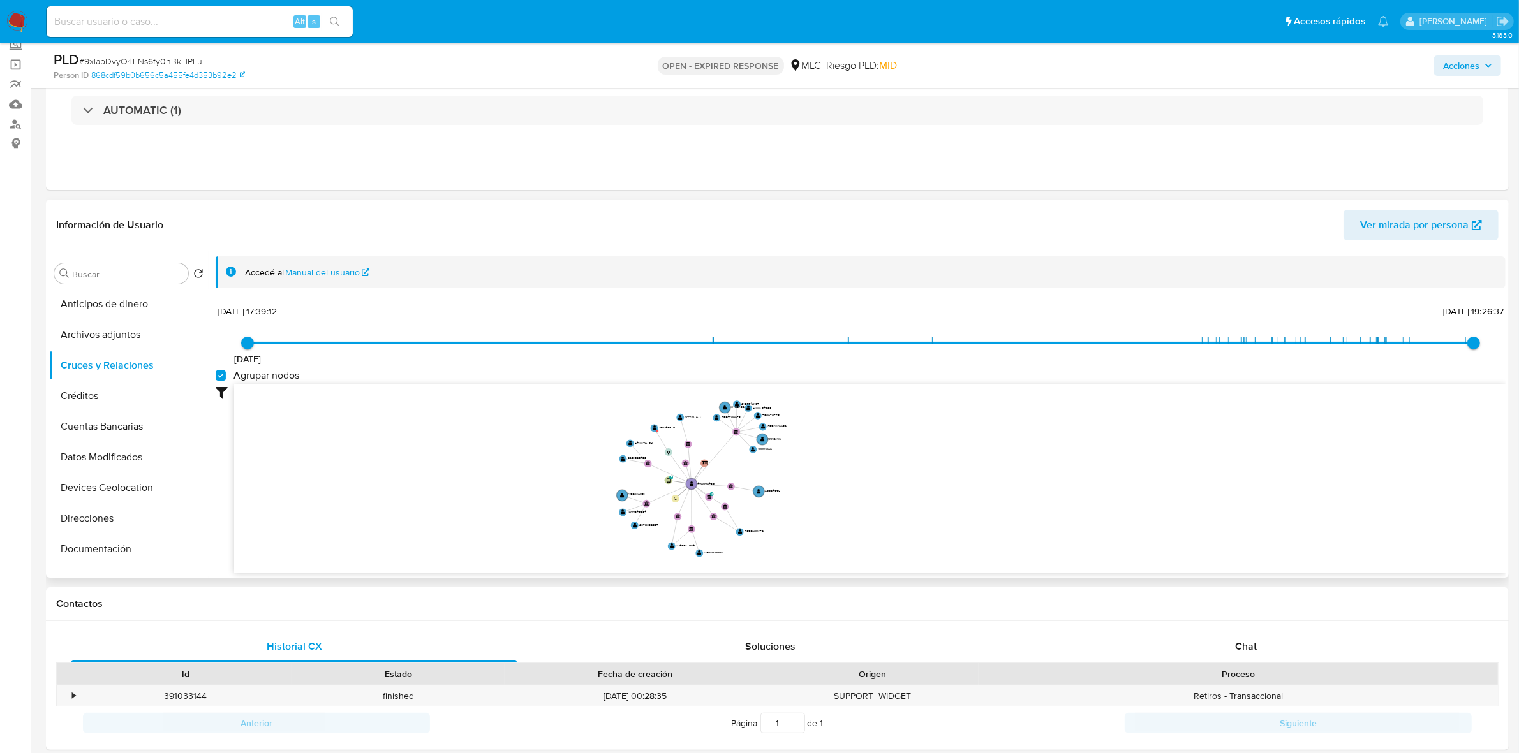
drag, startPoint x: 763, startPoint y: 438, endPoint x: 798, endPoint y: 496, distance: 67.8
click at [798, 496] on icon "user-1448098436  1448098436 device-64d5810b4fc18790e087ad05  person-868cdf59b…" at bounding box center [869, 477] width 1271 height 185
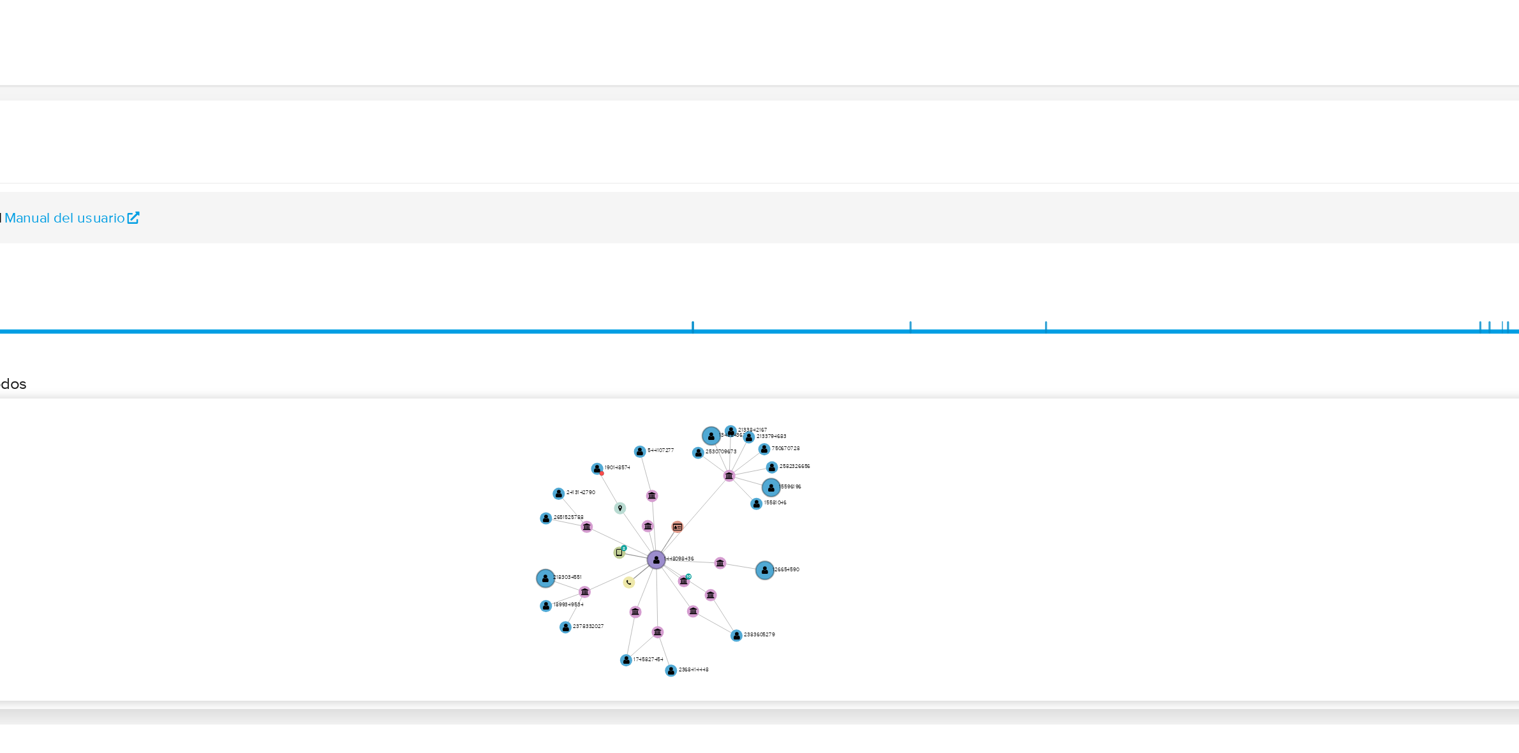
scroll to position [2, 0]
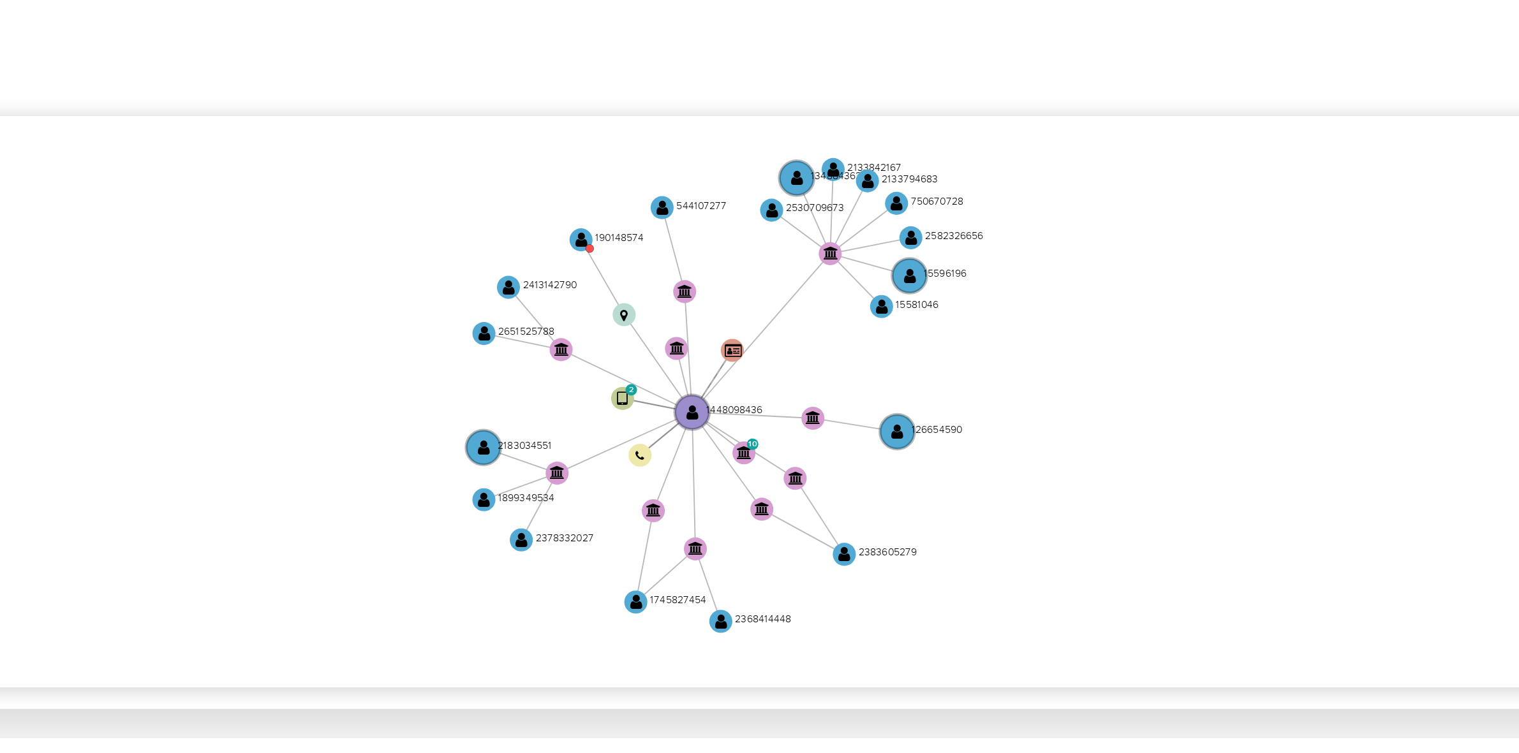
drag, startPoint x: 791, startPoint y: 455, endPoint x: 859, endPoint y: 452, distance: 68.3
click at [859, 452] on icon "user-1448098436  1448098436 device-64d5810b4fc18790e087ad05  person-868cdf59b…" at bounding box center [869, 475] width 1271 height 185
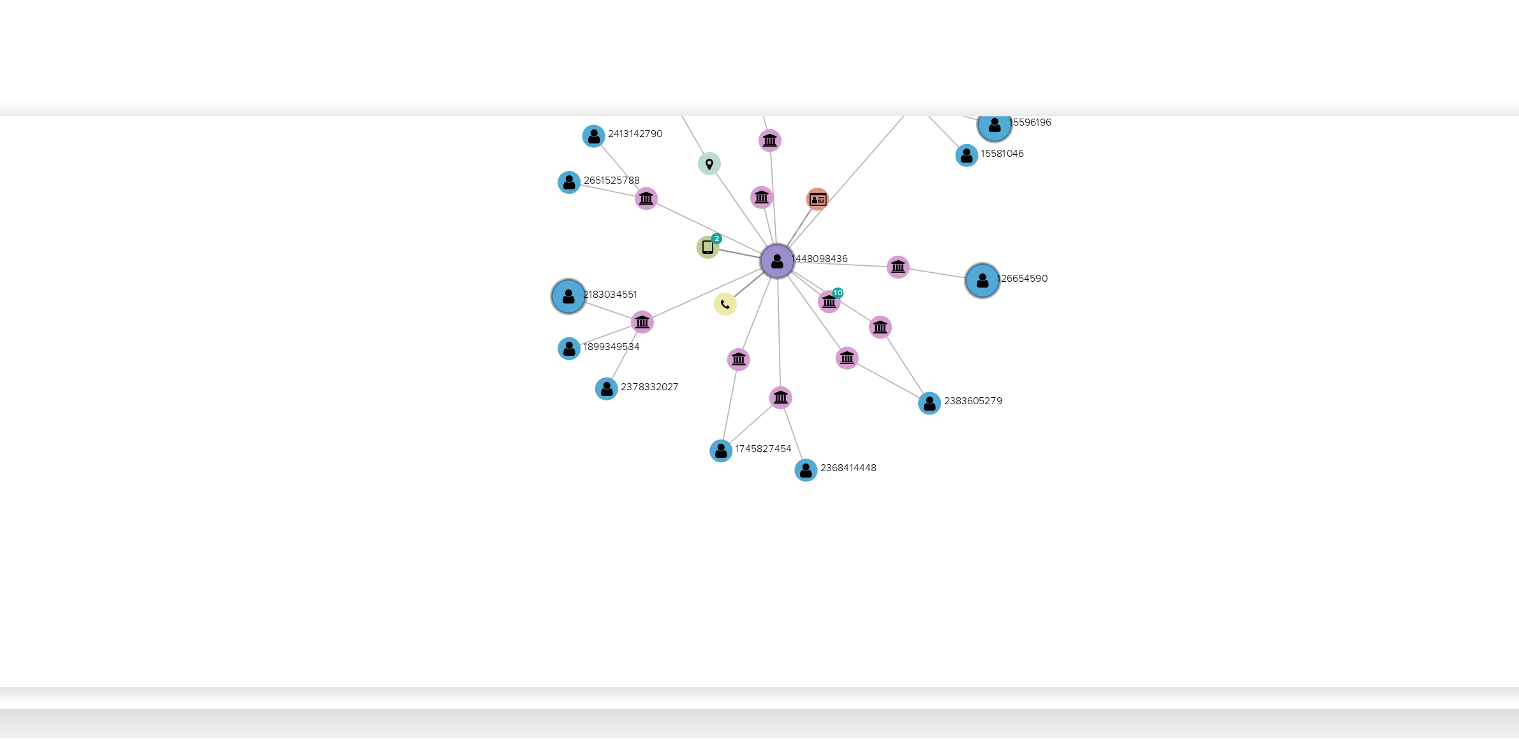
drag, startPoint x: 1000, startPoint y: 409, endPoint x: 947, endPoint y: 374, distance: 63.5
click at [993, 355] on div "10/8/2023 10/8/2023, 17:39:12 5/10/2025, 19:26:37 Agrupar nodos Filtros Confian…" at bounding box center [861, 458] width 1290 height 317
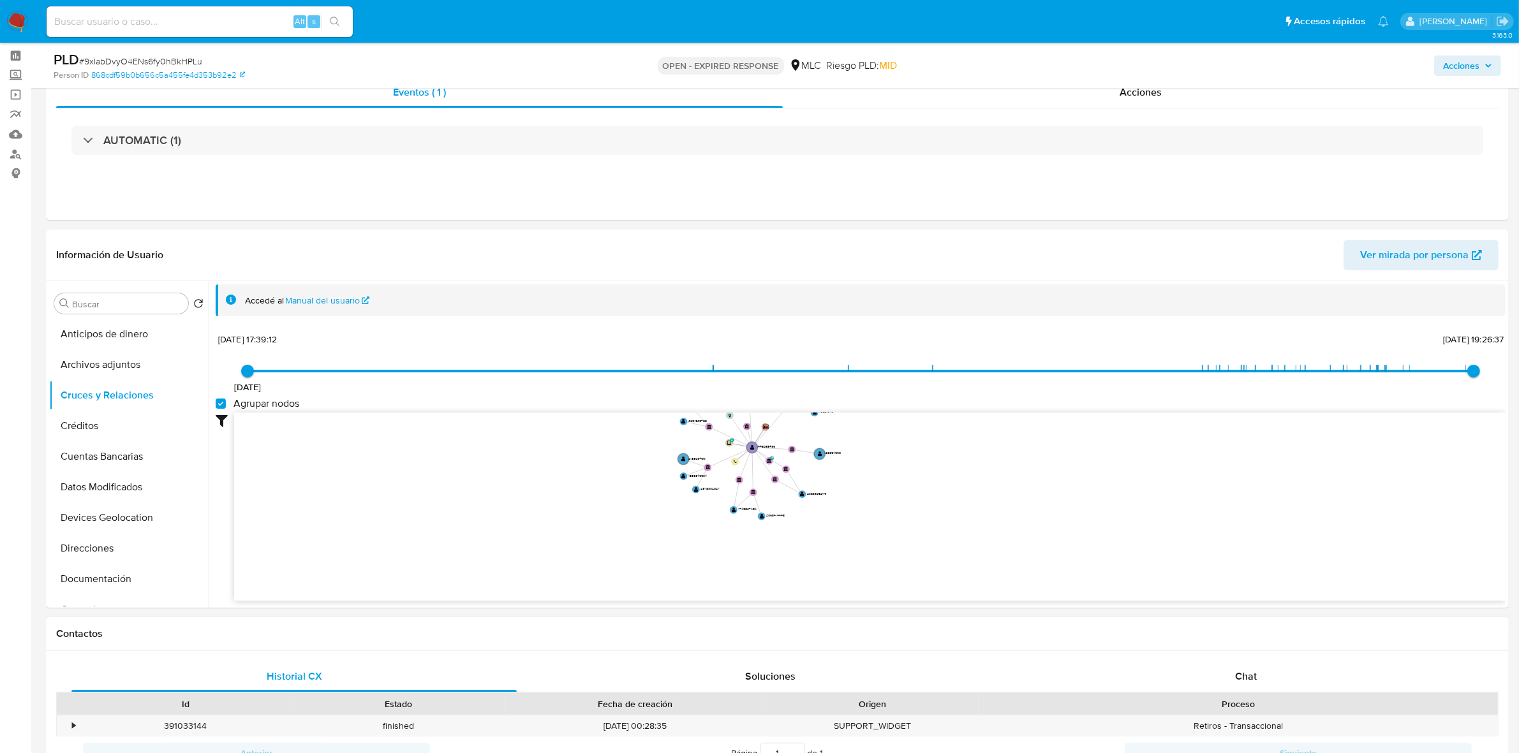
scroll to position [320, 0]
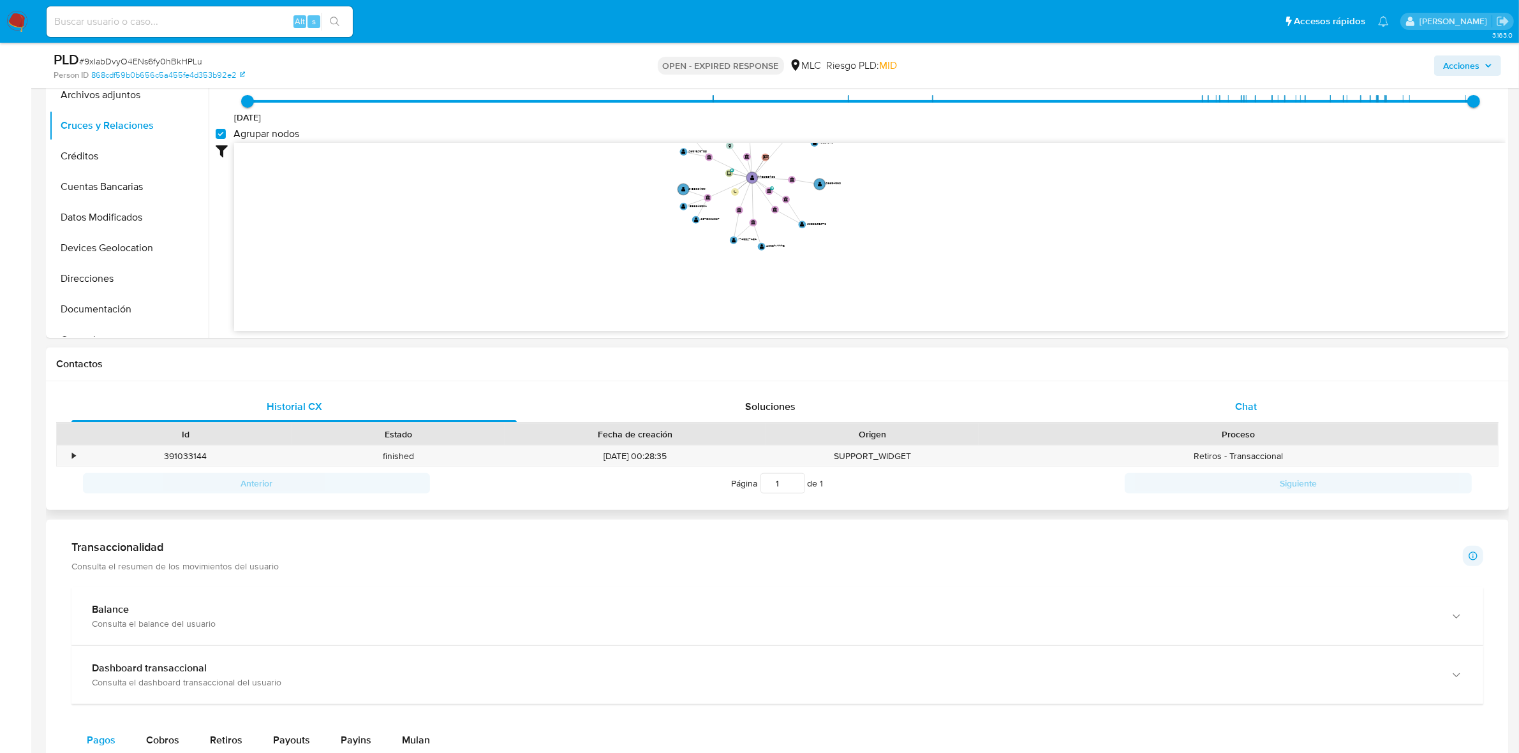
click at [1238, 404] on span "Chat" at bounding box center [1246, 406] width 22 height 15
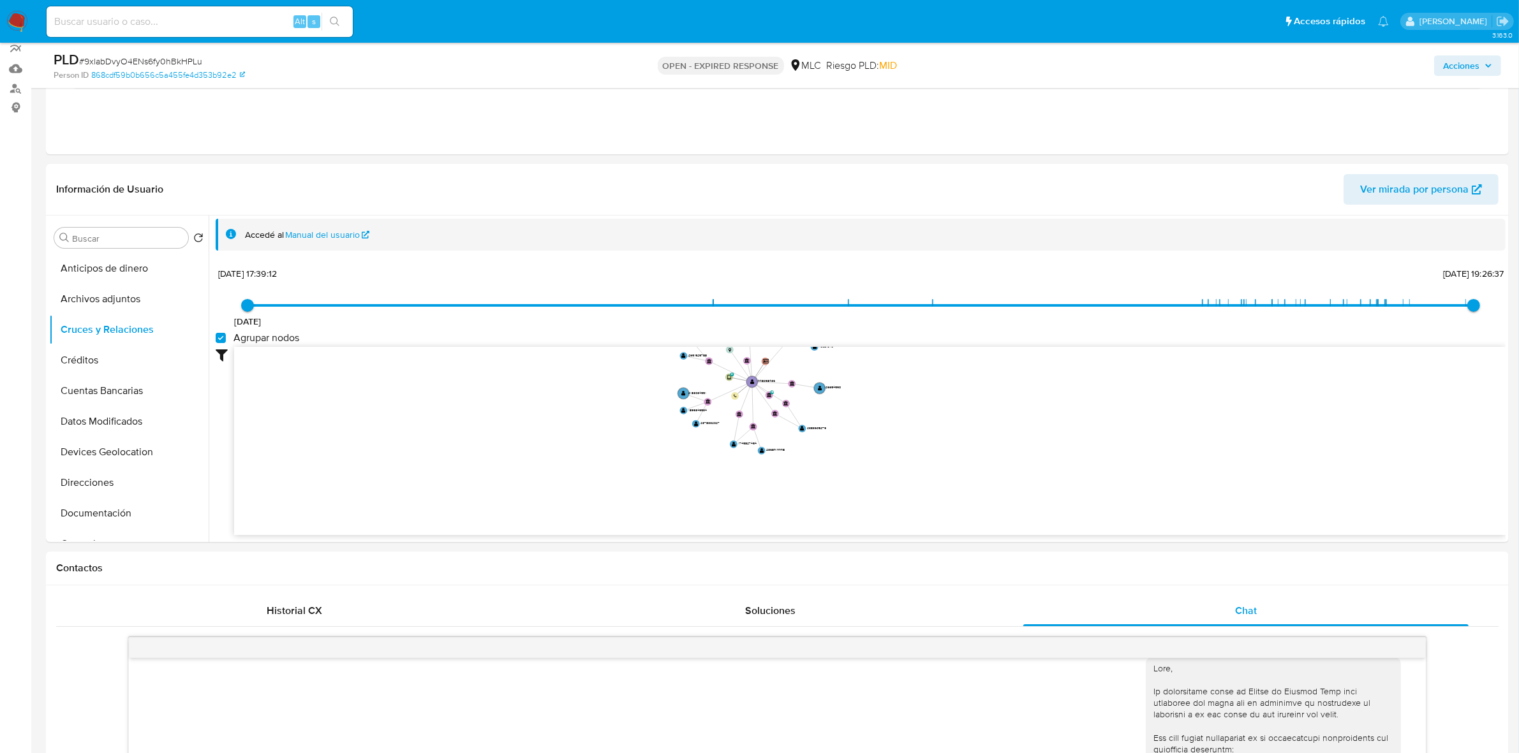
scroll to position [104, 0]
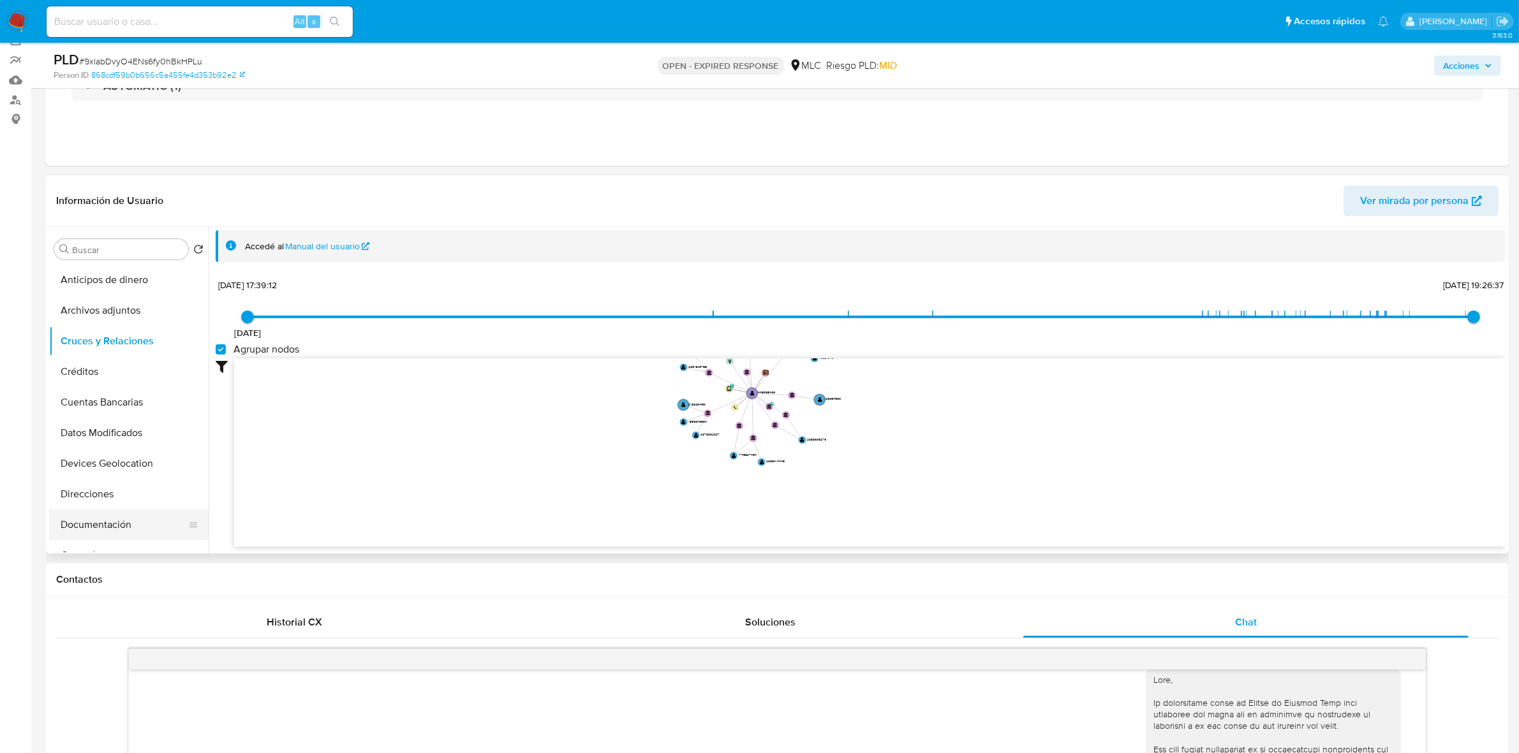
click at [106, 522] on button "Documentación" at bounding box center [123, 525] width 149 height 31
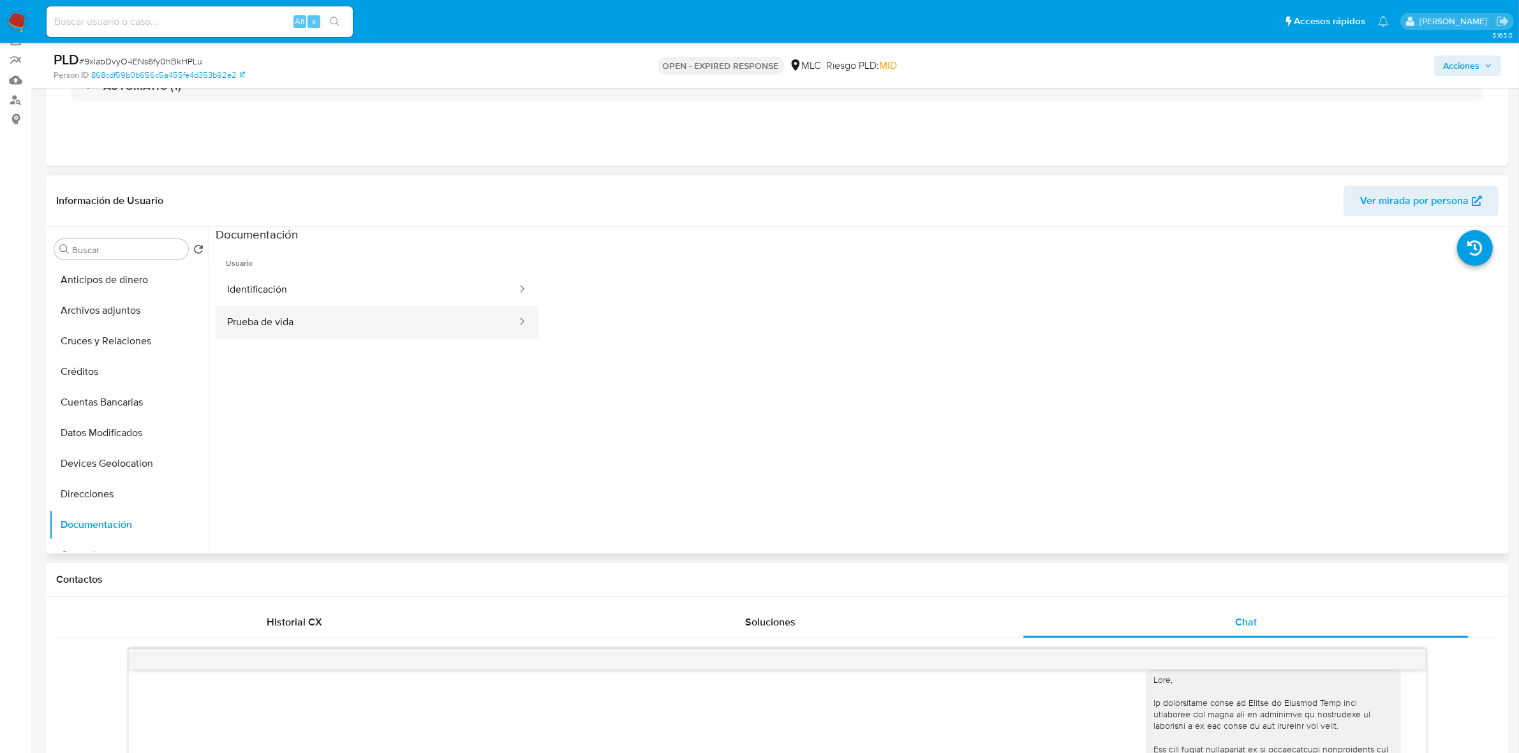
click at [279, 323] on button "Prueba de vida" at bounding box center [367, 322] width 302 height 33
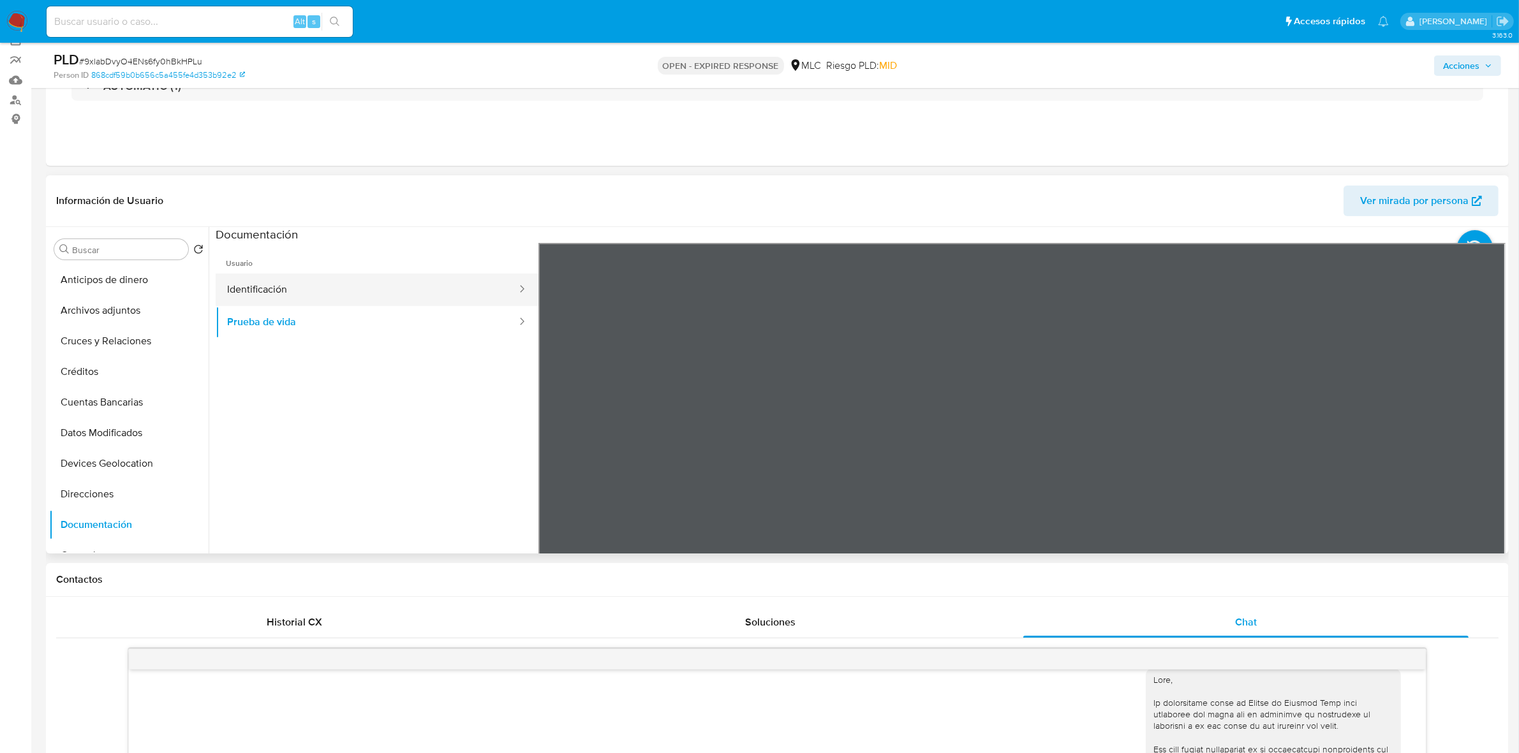
click at [321, 284] on button "Identificación" at bounding box center [367, 290] width 302 height 33
click at [1480, 455] on icon at bounding box center [1490, 451] width 26 height 26
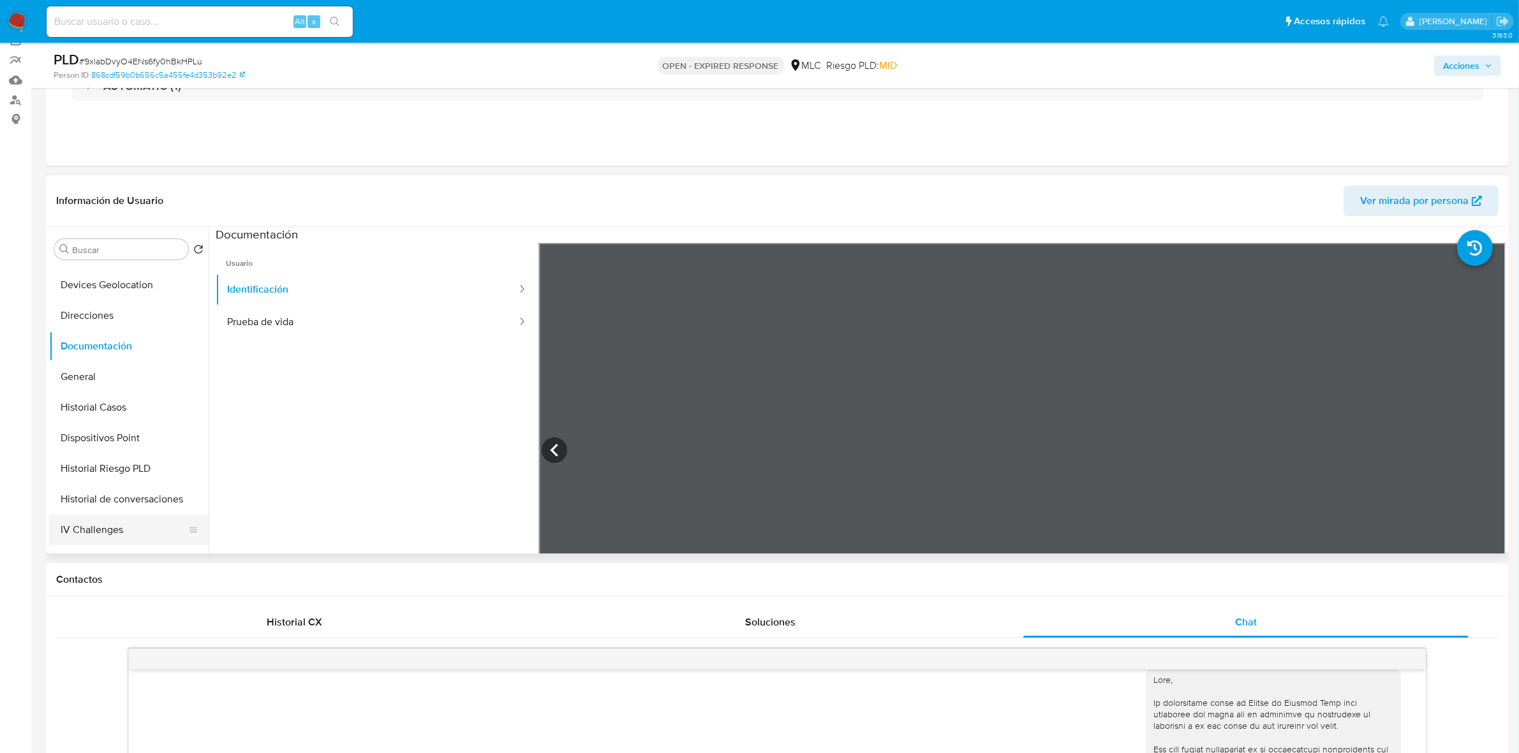
scroll to position [319, 0]
click at [70, 500] on button "KYC" at bounding box center [123, 512] width 149 height 31
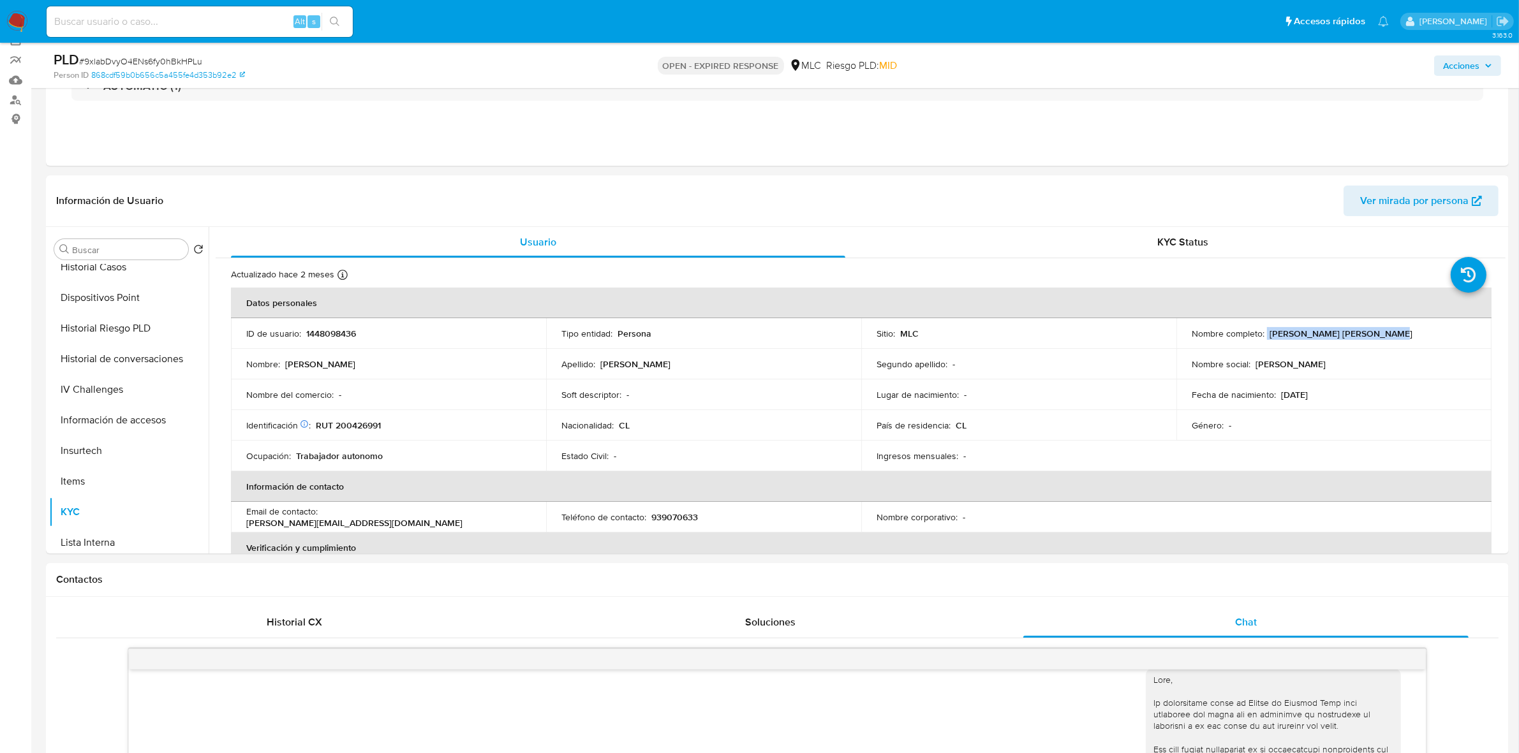
drag, startPoint x: 1403, startPoint y: 343, endPoint x: 1264, endPoint y: 332, distance: 140.1
click at [1264, 332] on td "Nombre completo : Roberto Ignacio Ríos Núñez" at bounding box center [1333, 333] width 315 height 31
copy div "[PERSON_NAME] [PERSON_NAME]"
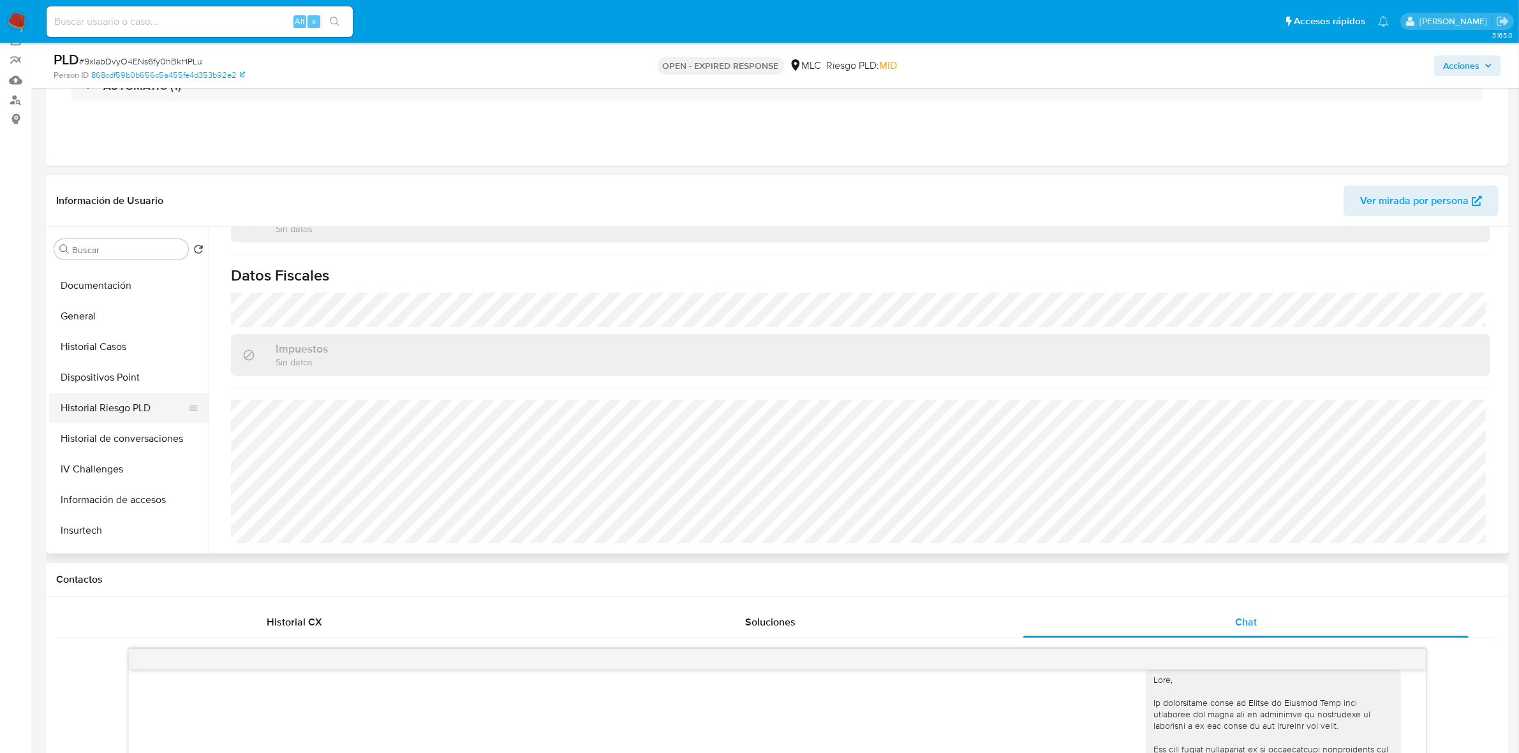
scroll to position [159, 0]
click at [101, 333] on button "Direcciones" at bounding box center [123, 335] width 149 height 31
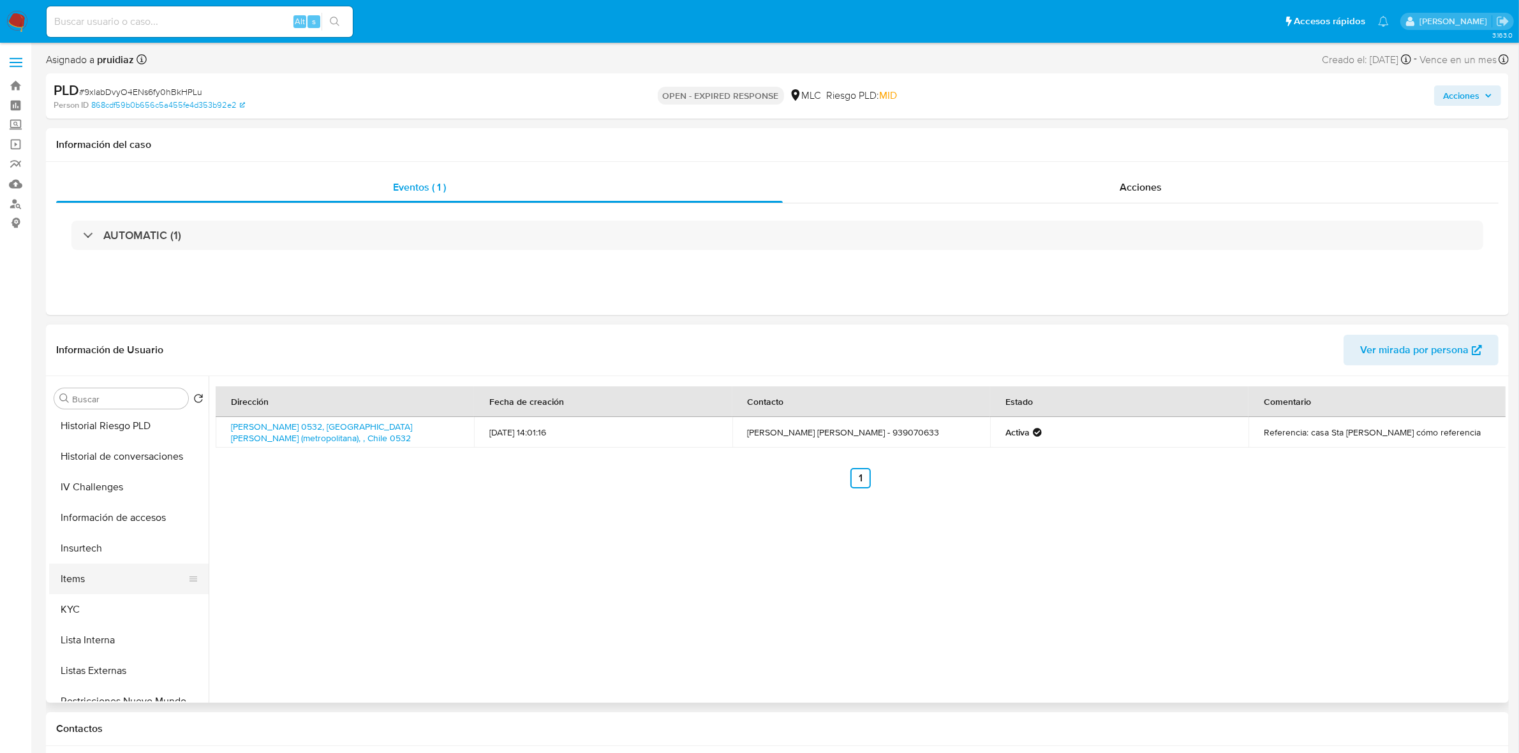
scroll to position [399, 0]
click at [87, 571] on button "KYC" at bounding box center [123, 581] width 149 height 31
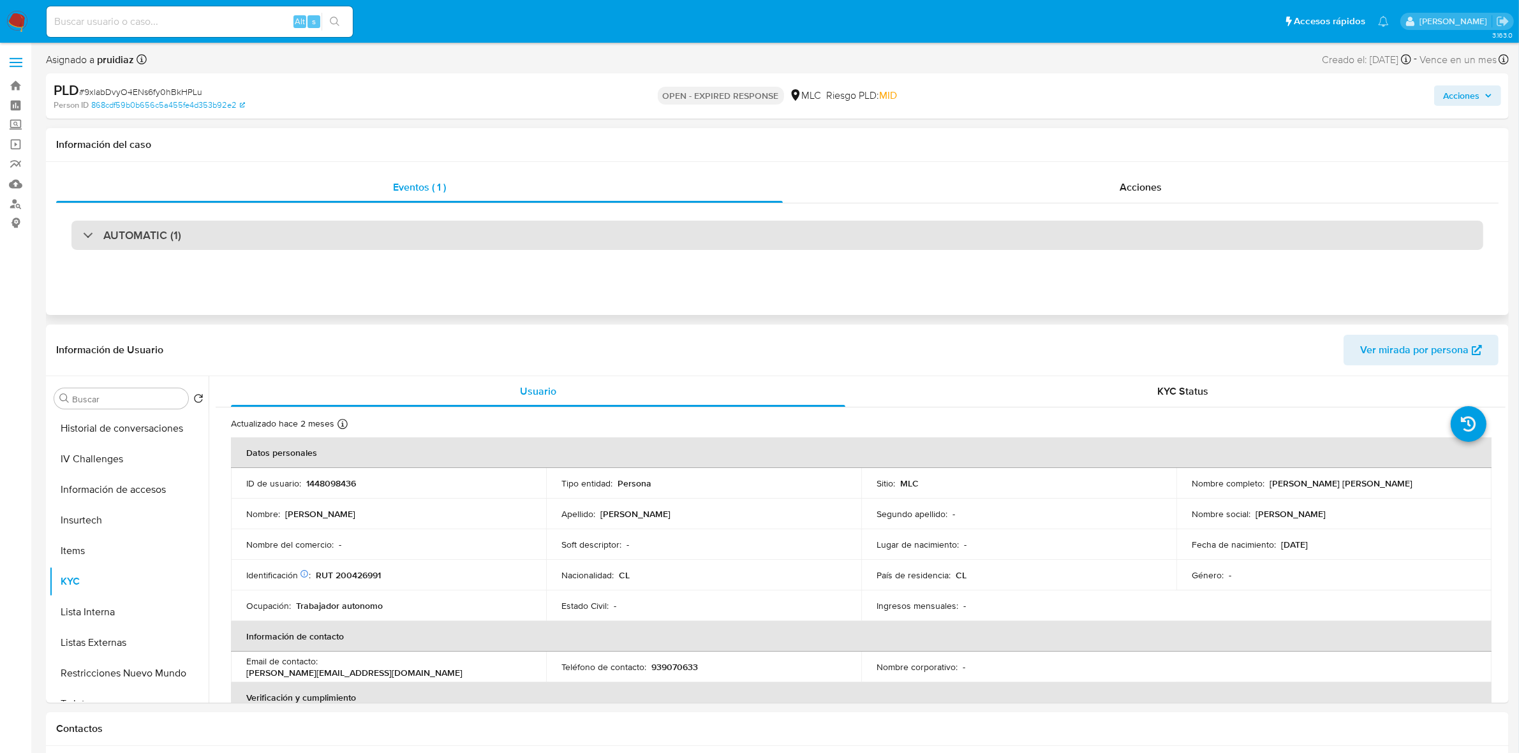
click at [212, 231] on div "AUTOMATIC (1)" at bounding box center [777, 235] width 1412 height 29
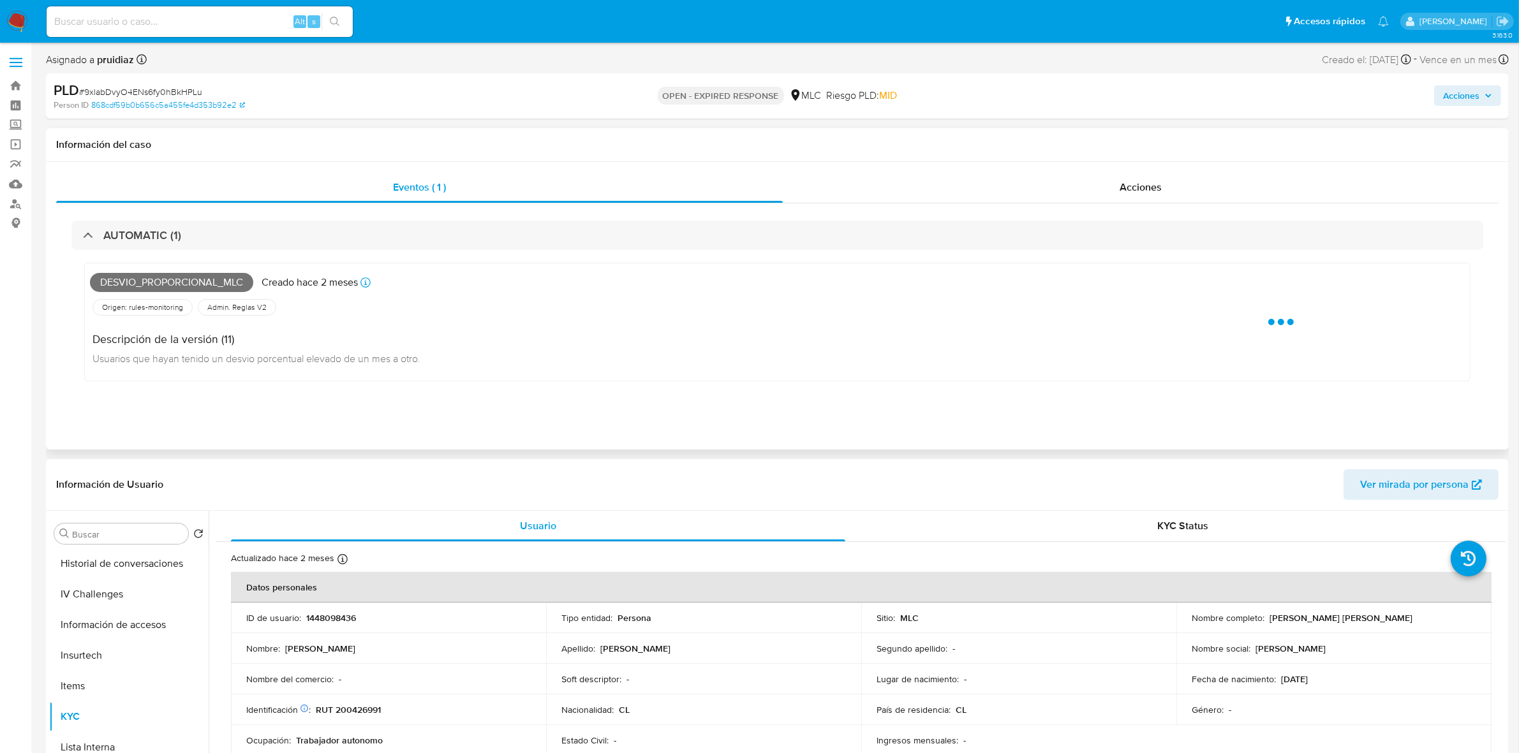
click at [200, 283] on span "Desvio_proporcional_mlc" at bounding box center [171, 282] width 163 height 19
copy span "Desvio_proporcional_mlc"
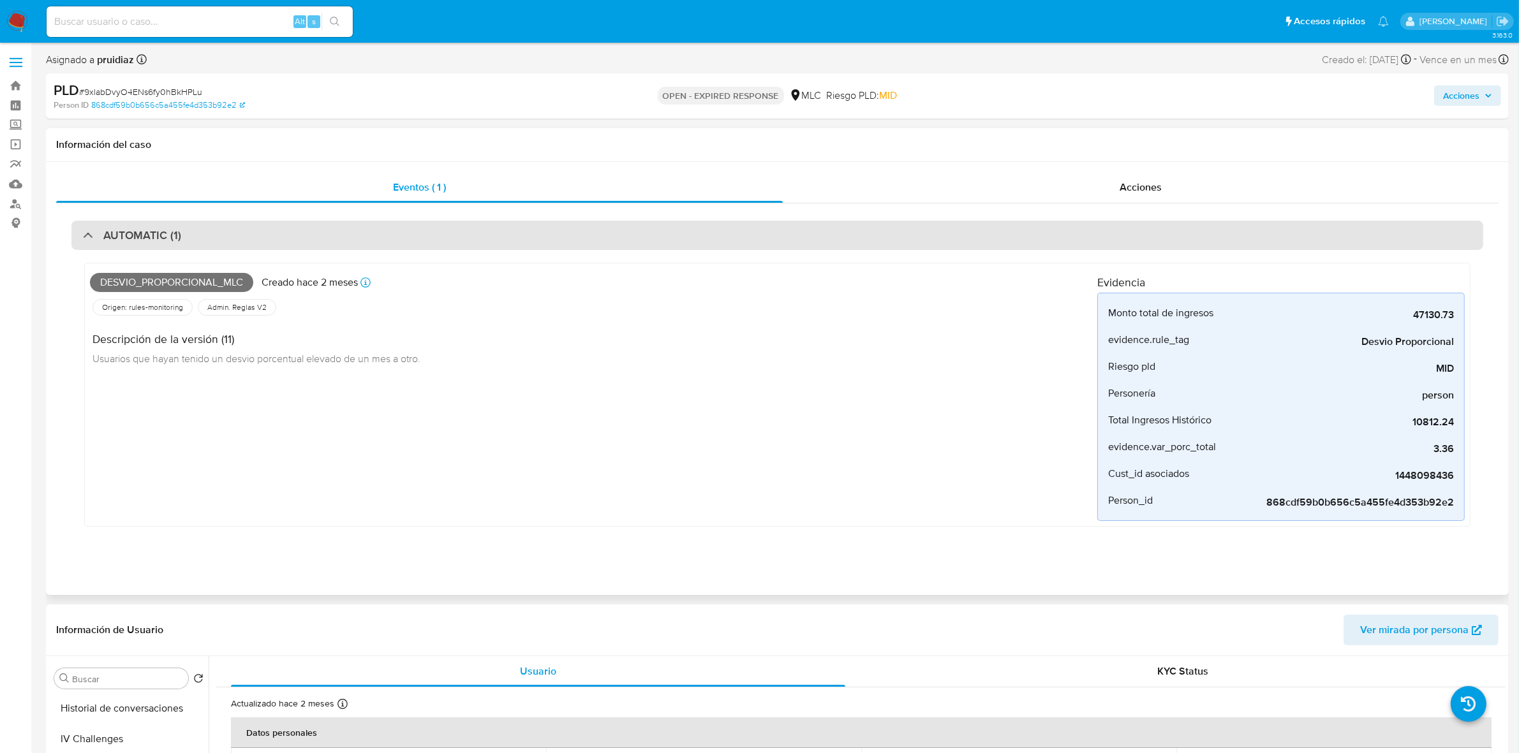
click at [265, 247] on div "AUTOMATIC (1)" at bounding box center [777, 235] width 1412 height 29
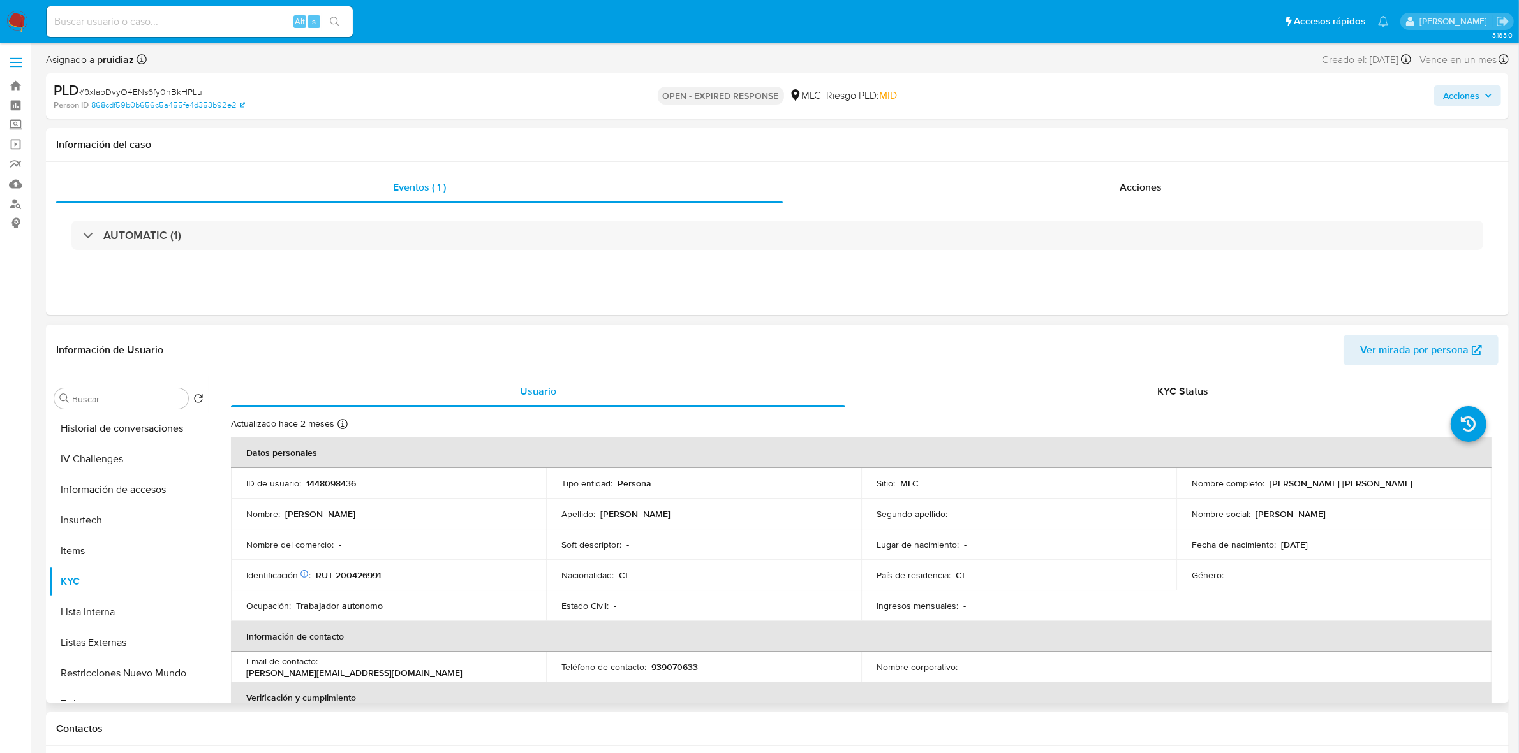
click at [320, 480] on p "1448098436" at bounding box center [331, 483] width 50 height 11
copy p "1448098436"
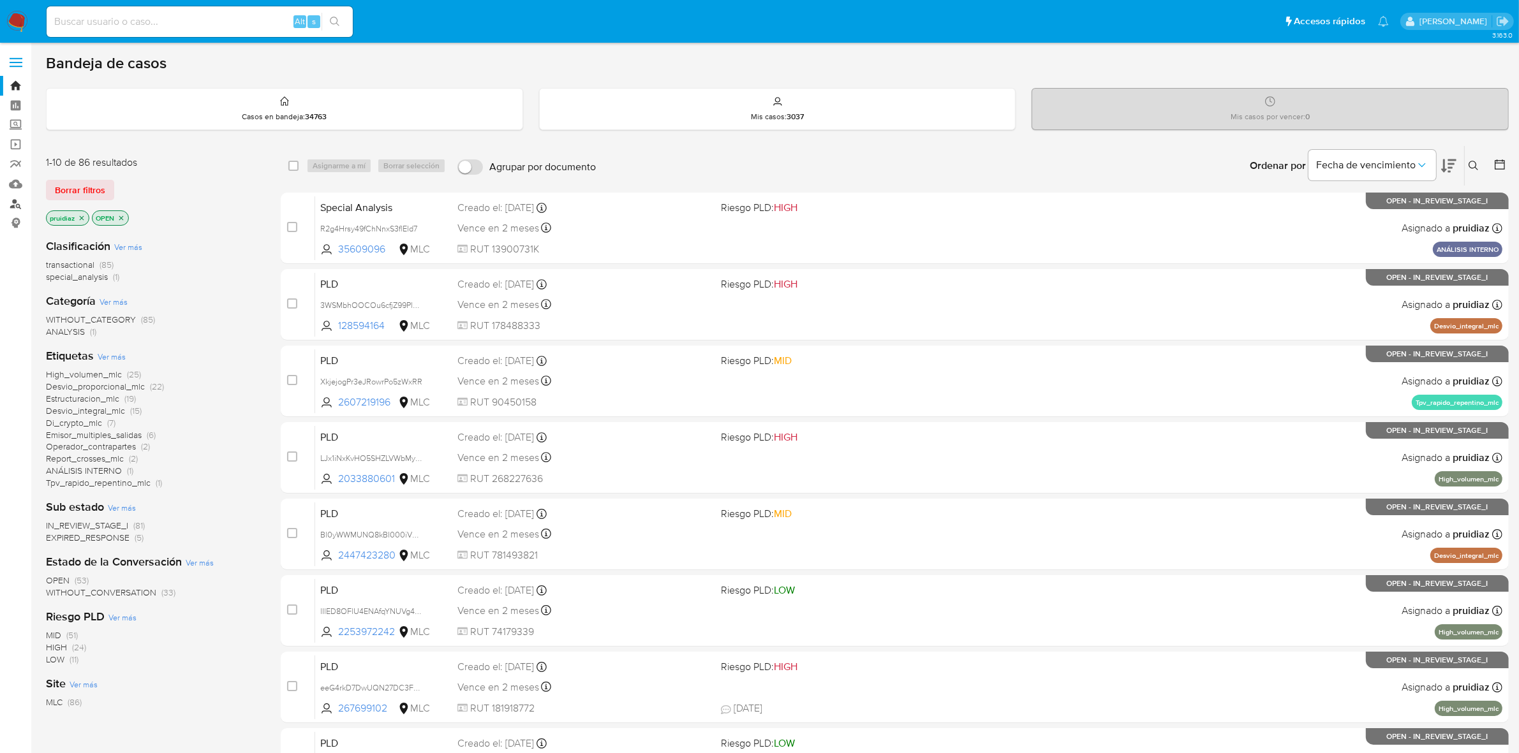
click at [11, 206] on link "Buscador de personas" at bounding box center [76, 204] width 152 height 20
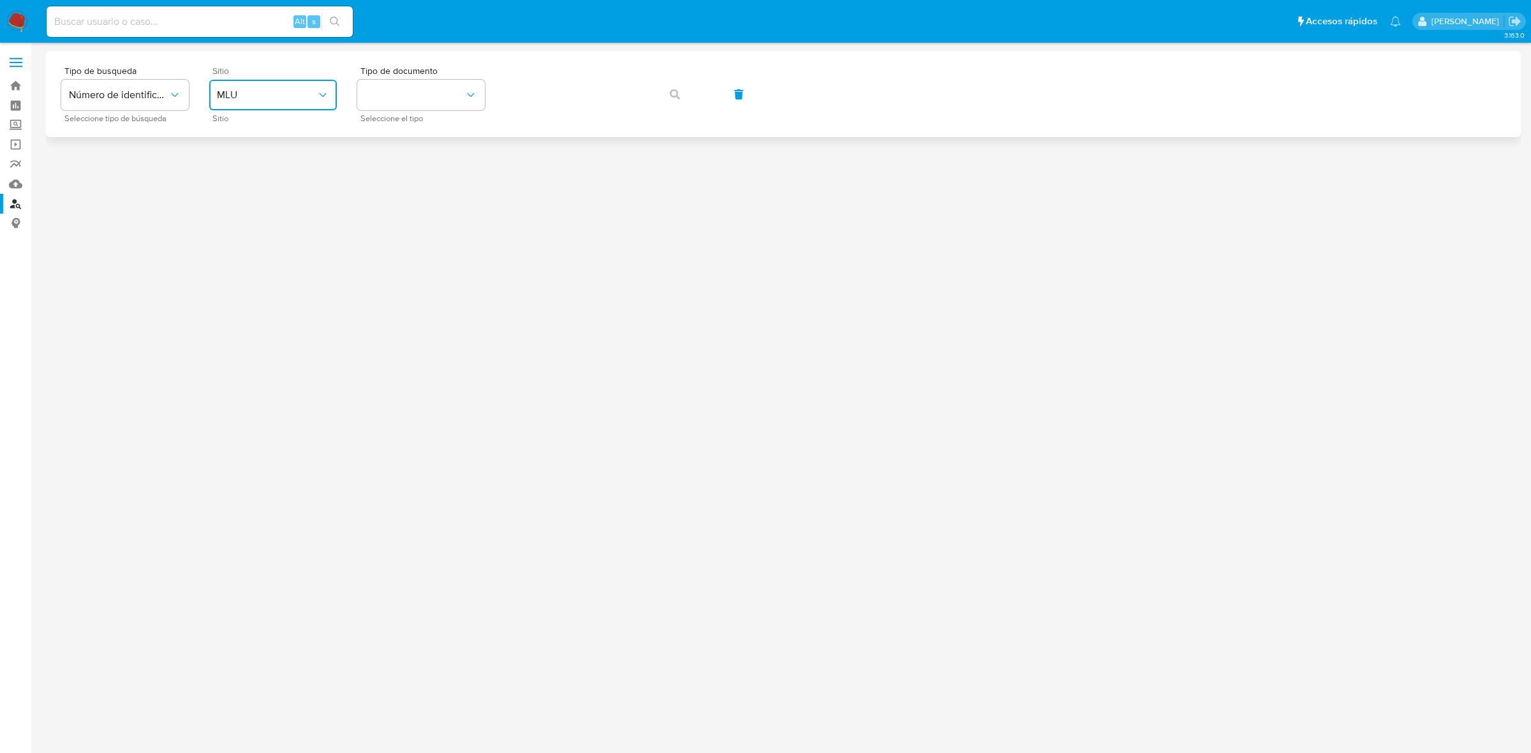
click at [236, 103] on button "MLU" at bounding box center [273, 95] width 128 height 31
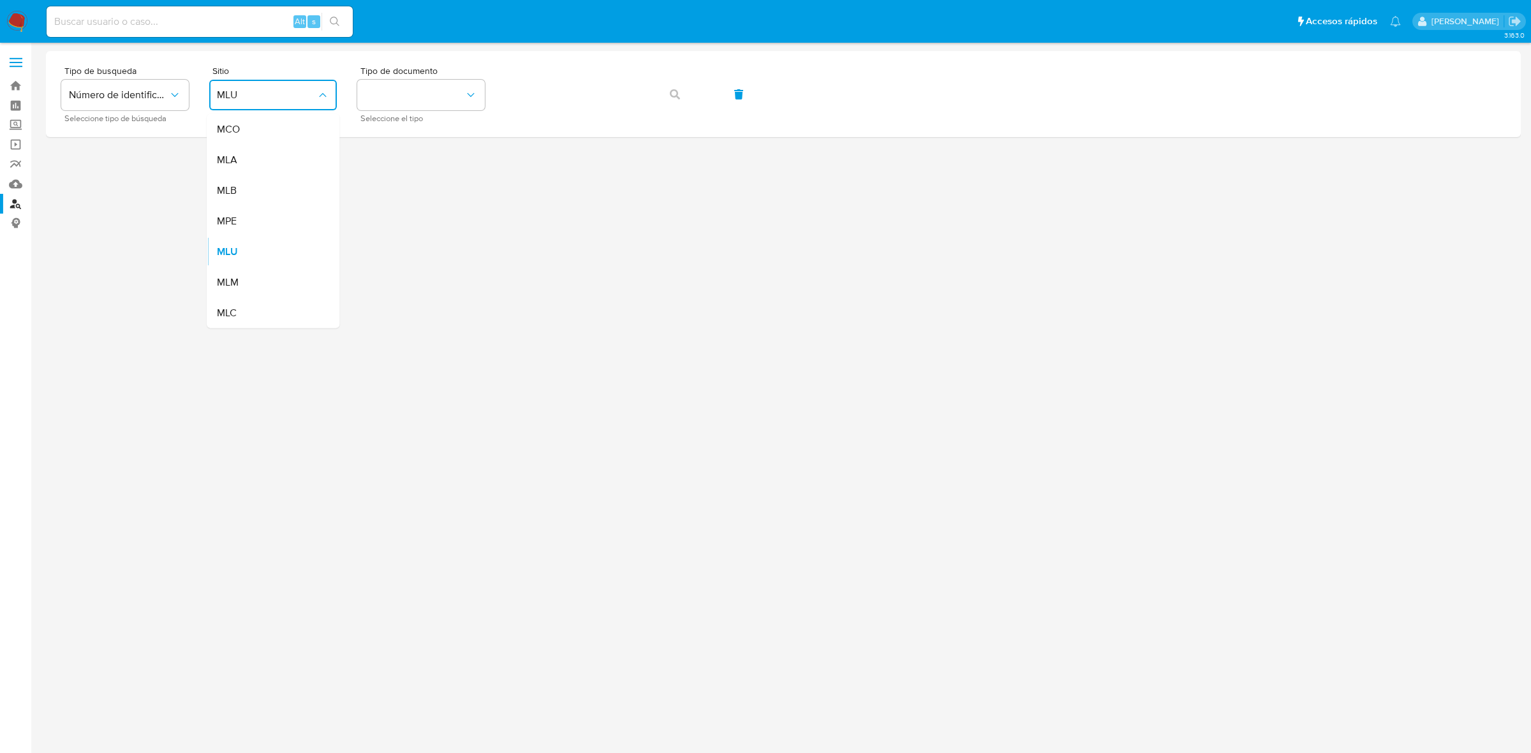
drag, startPoint x: 250, startPoint y: 321, endPoint x: 413, endPoint y: 181, distance: 215.3
click at [250, 320] on div "MLC" at bounding box center [269, 313] width 105 height 31
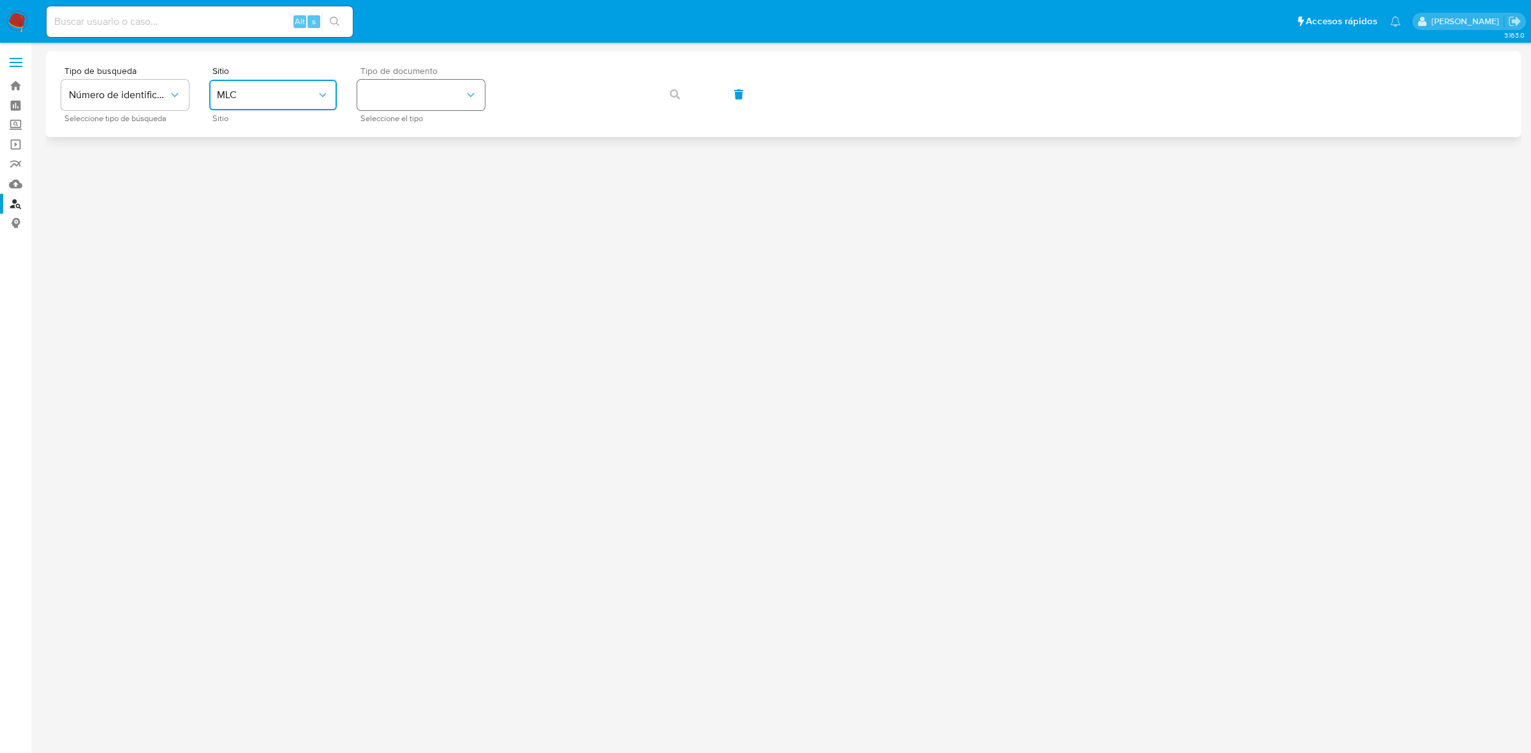
drag, startPoint x: 434, startPoint y: 97, endPoint x: 425, endPoint y: 107, distance: 13.6
click at [432, 98] on button "identificationType" at bounding box center [421, 95] width 128 height 31
click at [387, 151] on div "RUT RUT" at bounding box center [417, 135] width 105 height 43
click at [671, 94] on icon "button" at bounding box center [675, 94] width 10 height 10
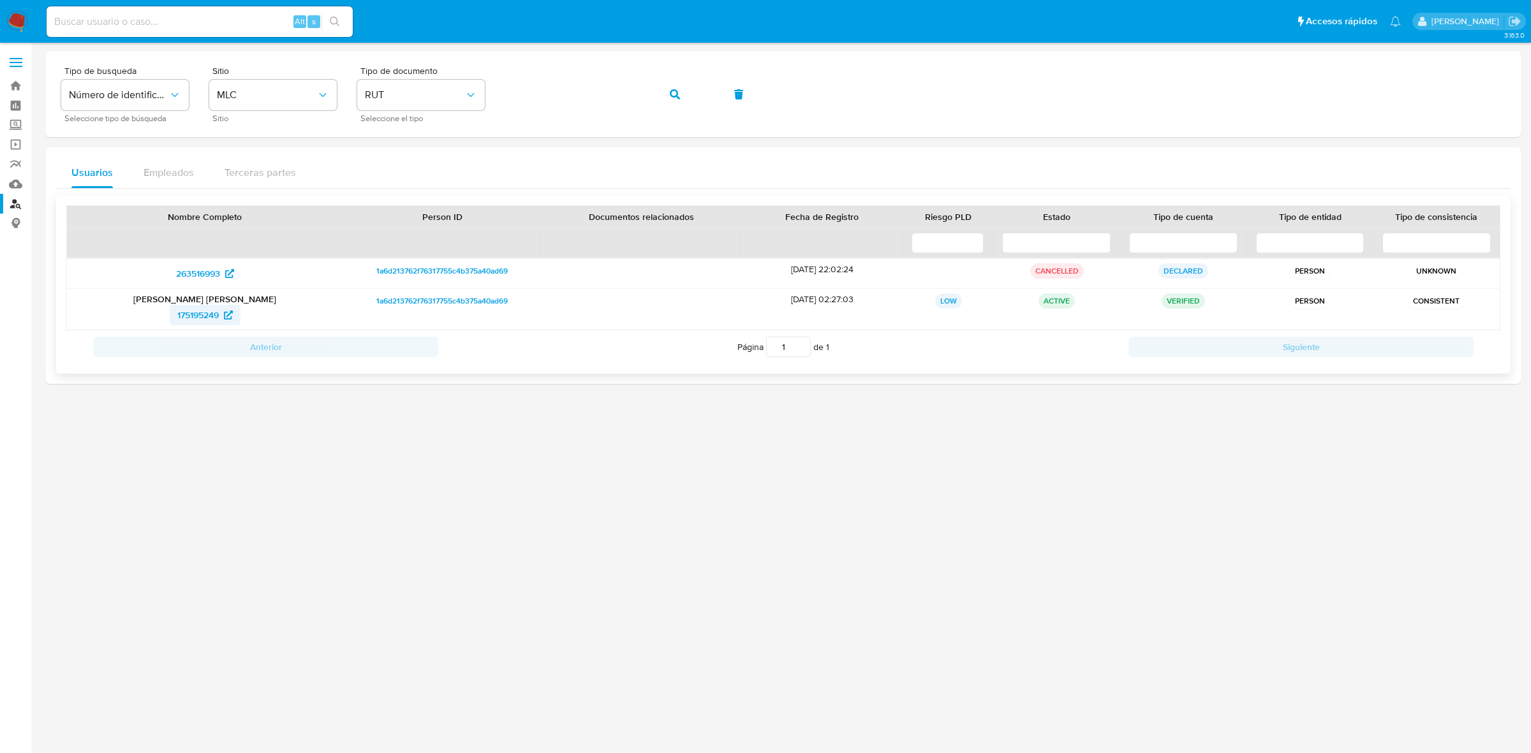
click at [187, 313] on span "175195249" at bounding box center [197, 315] width 41 height 20
click at [87, 27] on input at bounding box center [200, 21] width 306 height 17
paste input "302227574"
type input "302227574"
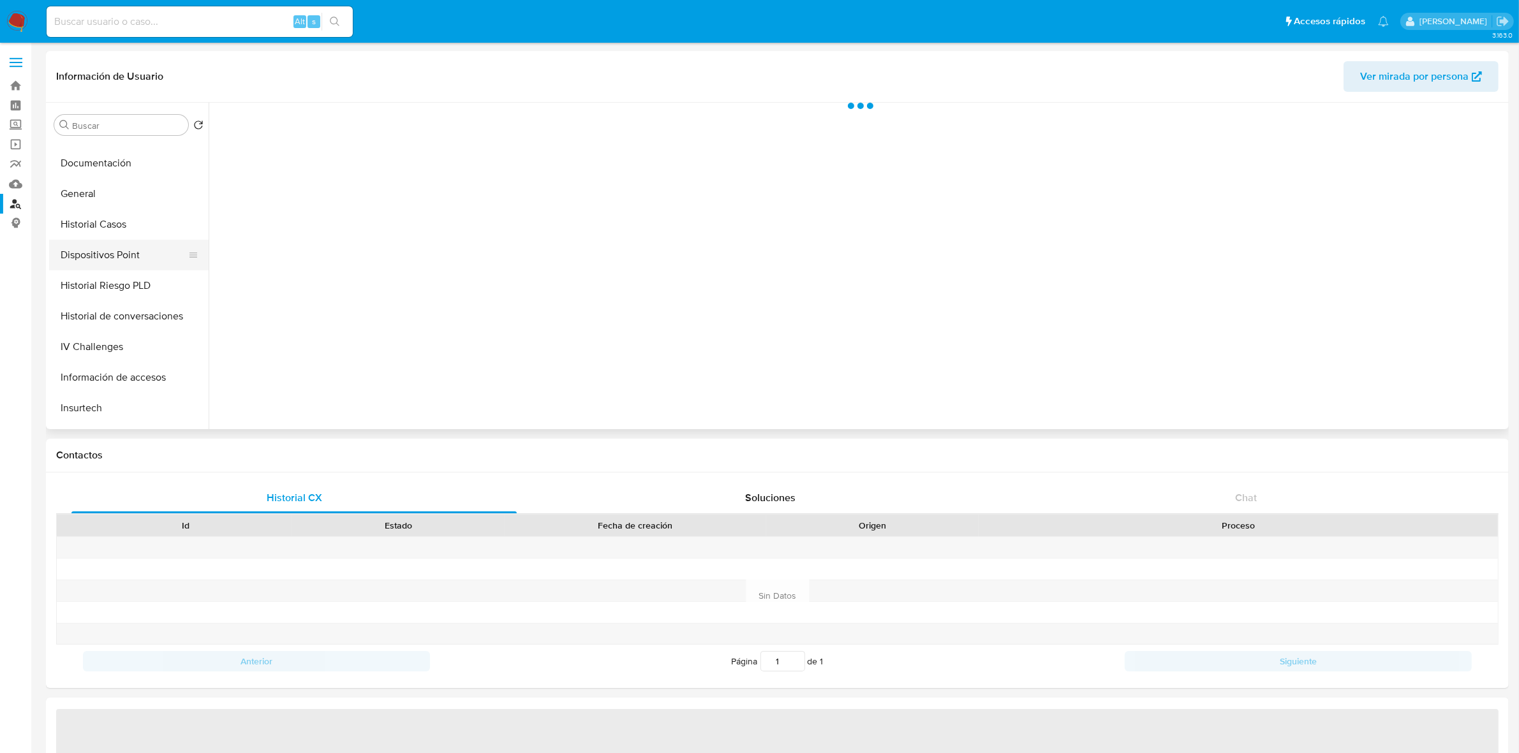
scroll to position [239, 0]
select select "10"
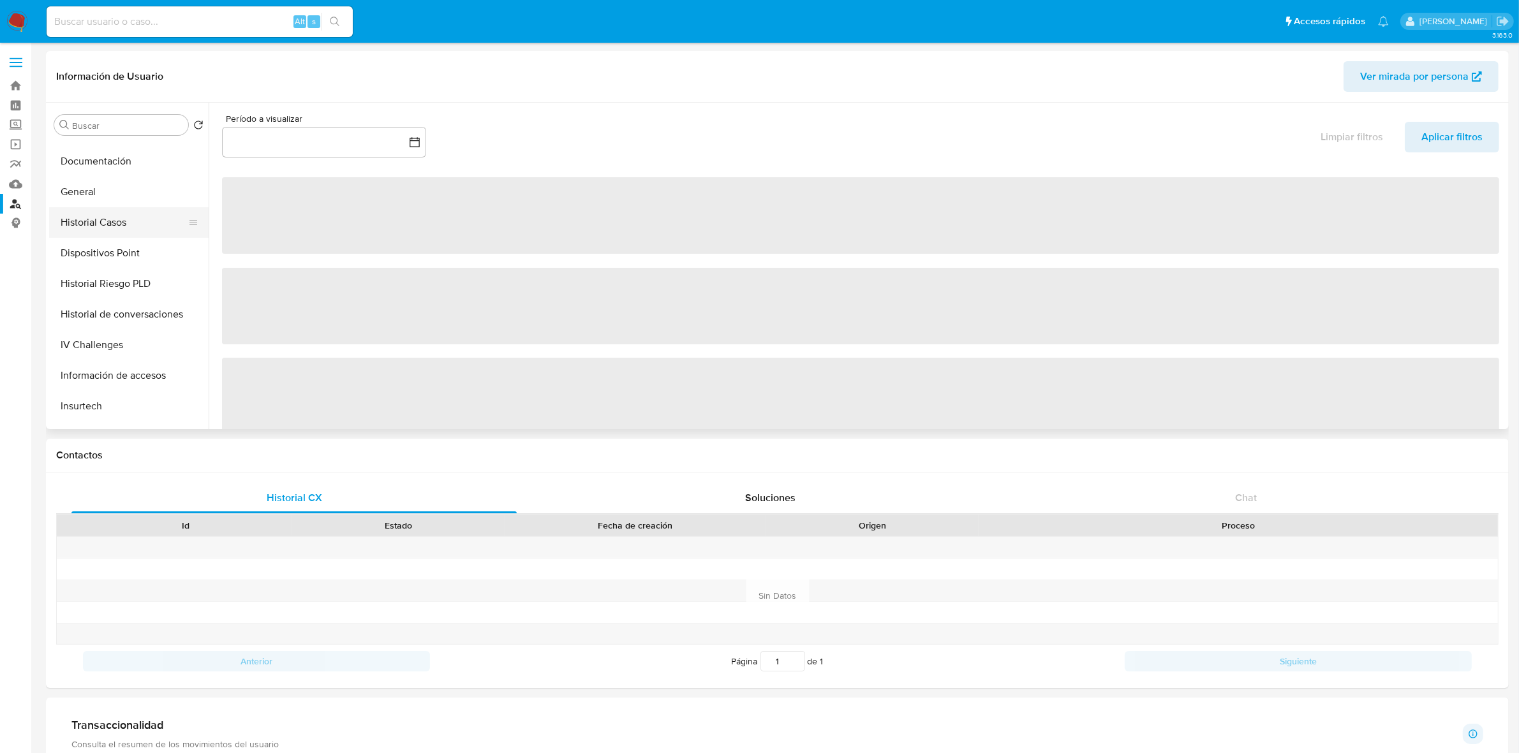
click at [114, 222] on button "Historial Casos" at bounding box center [123, 222] width 149 height 31
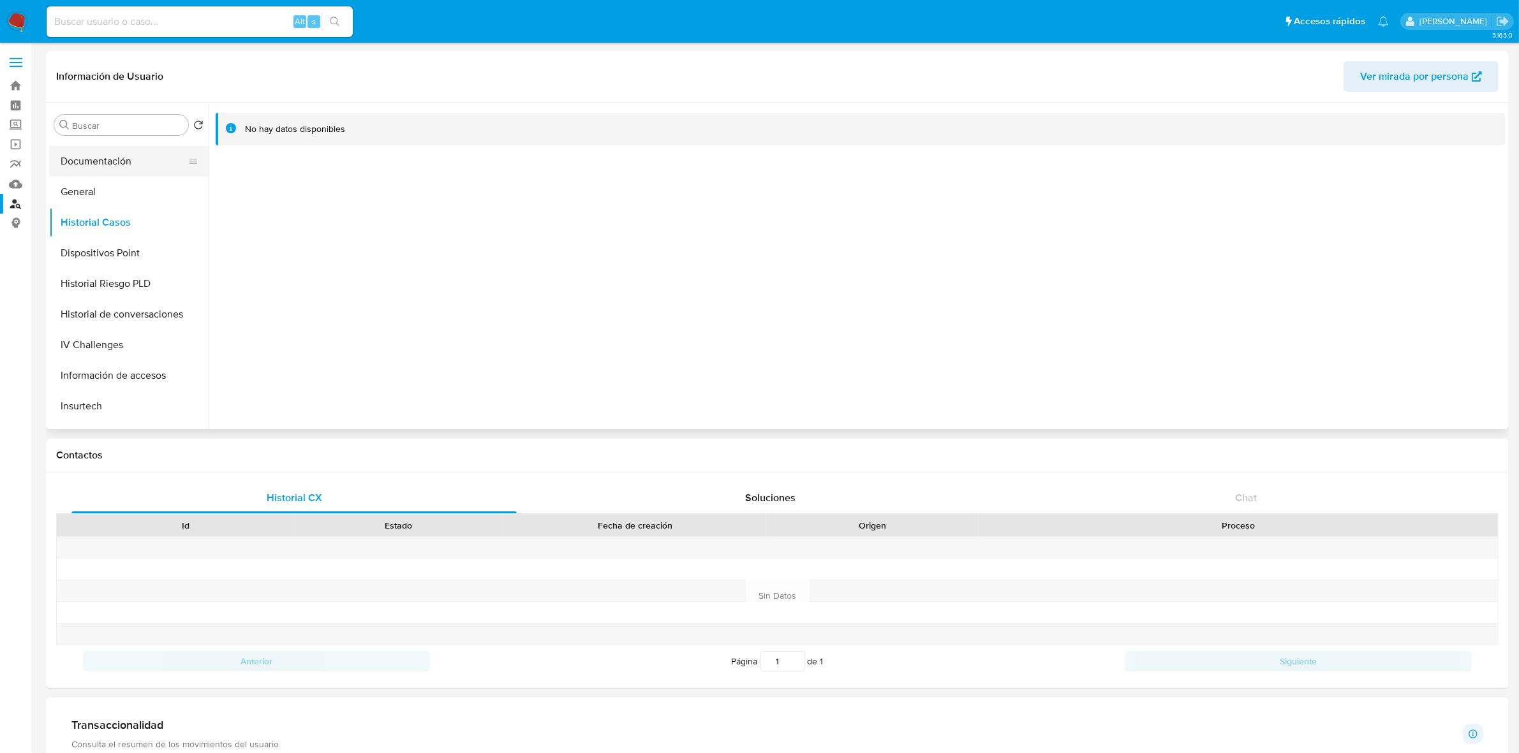
click at [115, 171] on button "Documentación" at bounding box center [123, 161] width 149 height 31
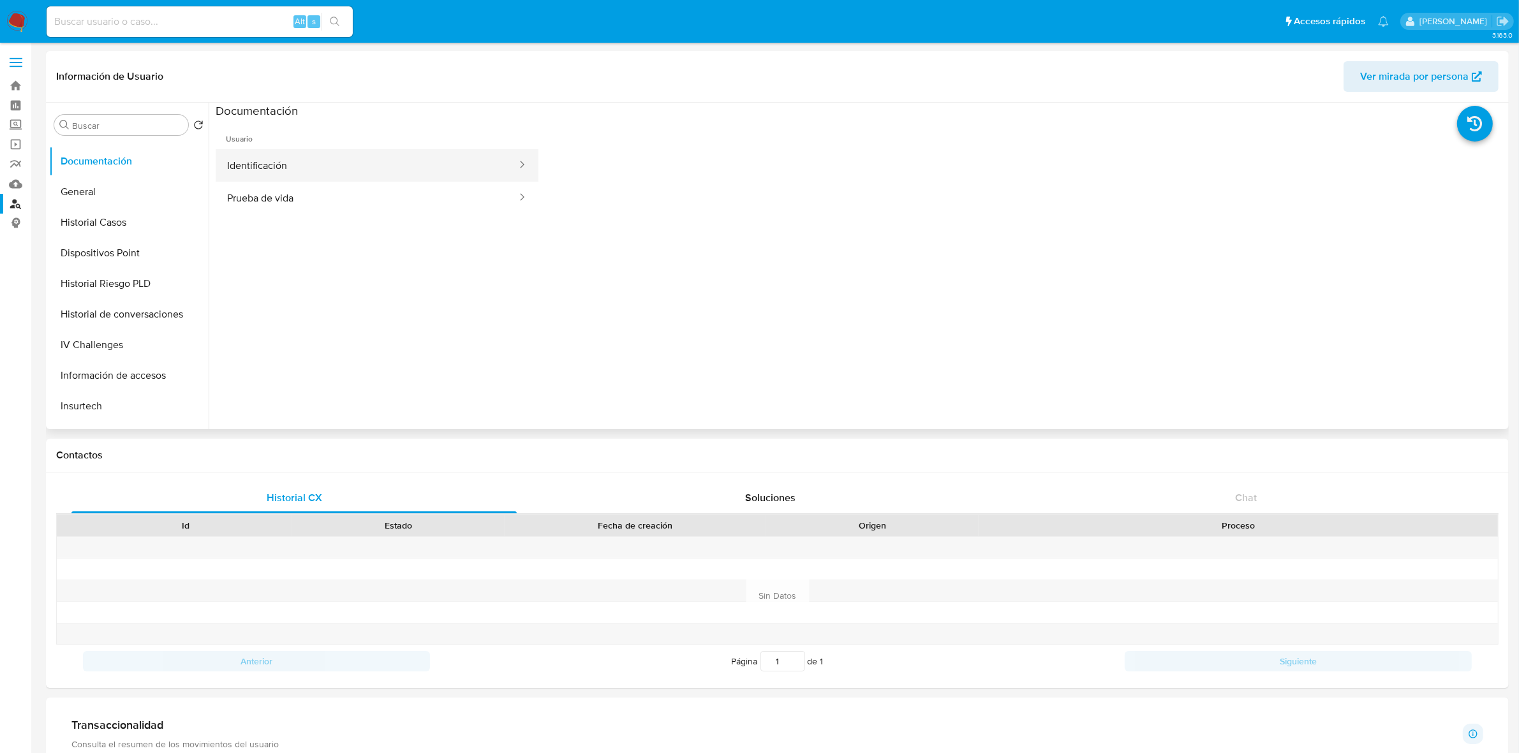
click at [290, 170] on button "Identificación" at bounding box center [367, 165] width 302 height 33
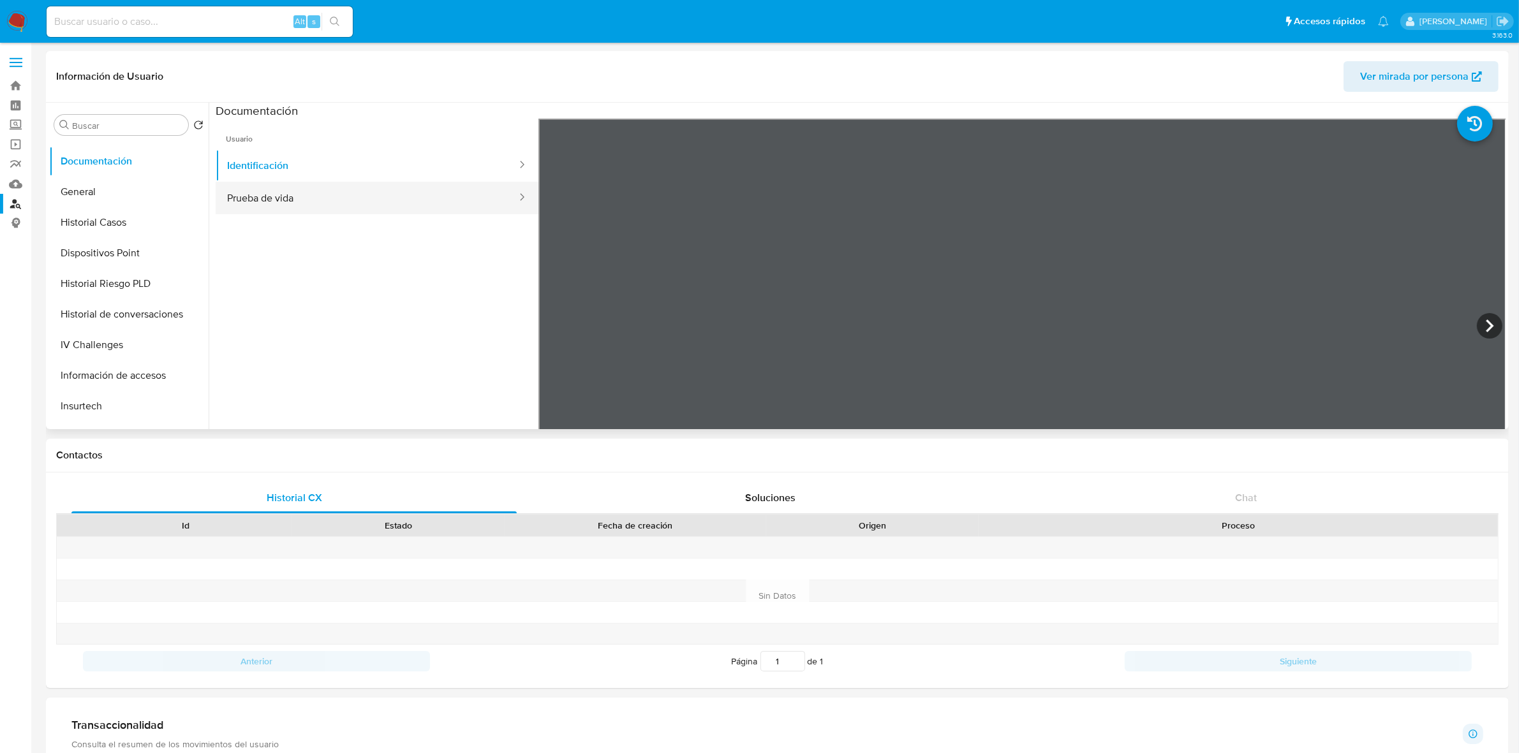
click at [279, 191] on button "Prueba de vida" at bounding box center [367, 198] width 302 height 33
click at [13, 19] on img at bounding box center [17, 22] width 22 height 22
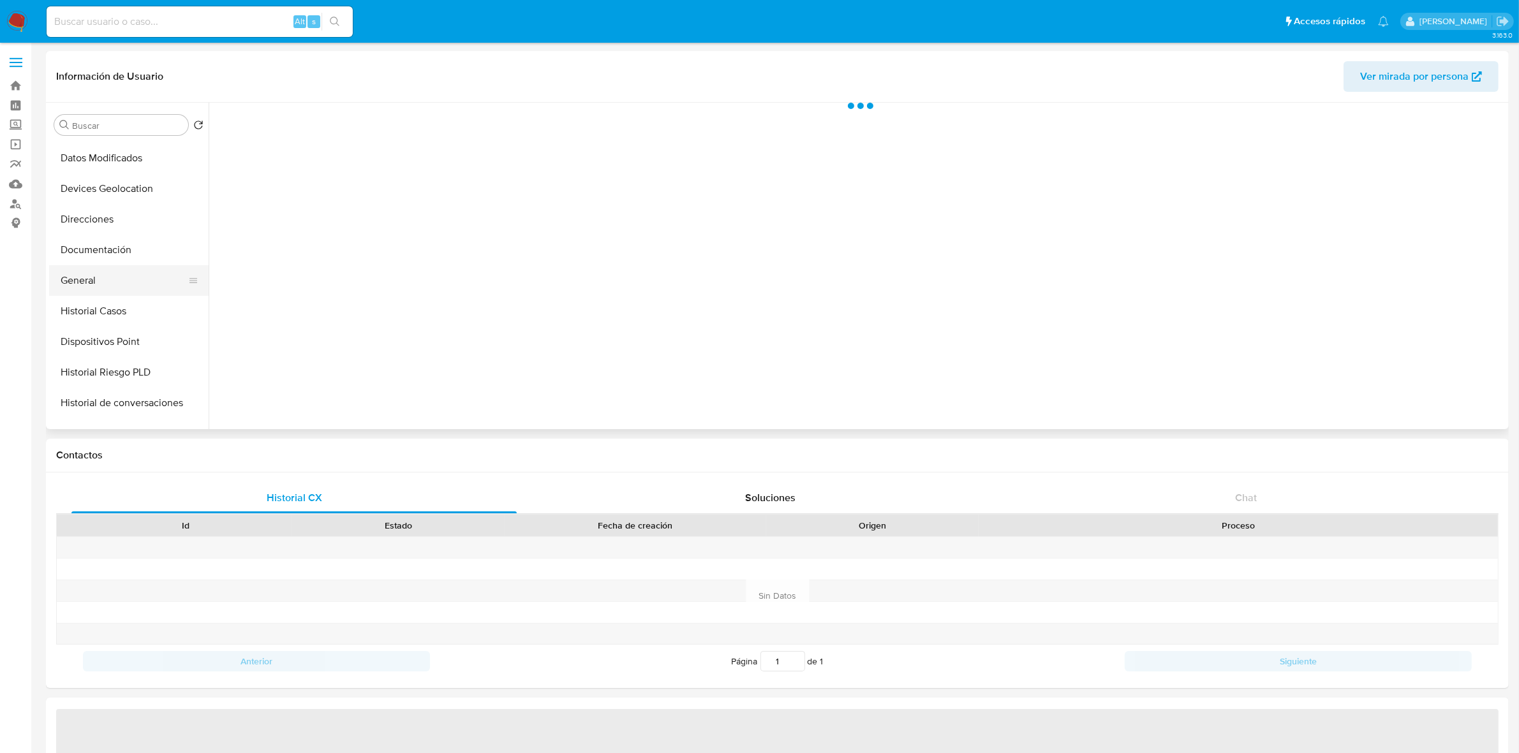
scroll to position [159, 0]
click at [134, 302] on button "Historial Casos" at bounding box center [123, 302] width 149 height 31
select select "10"
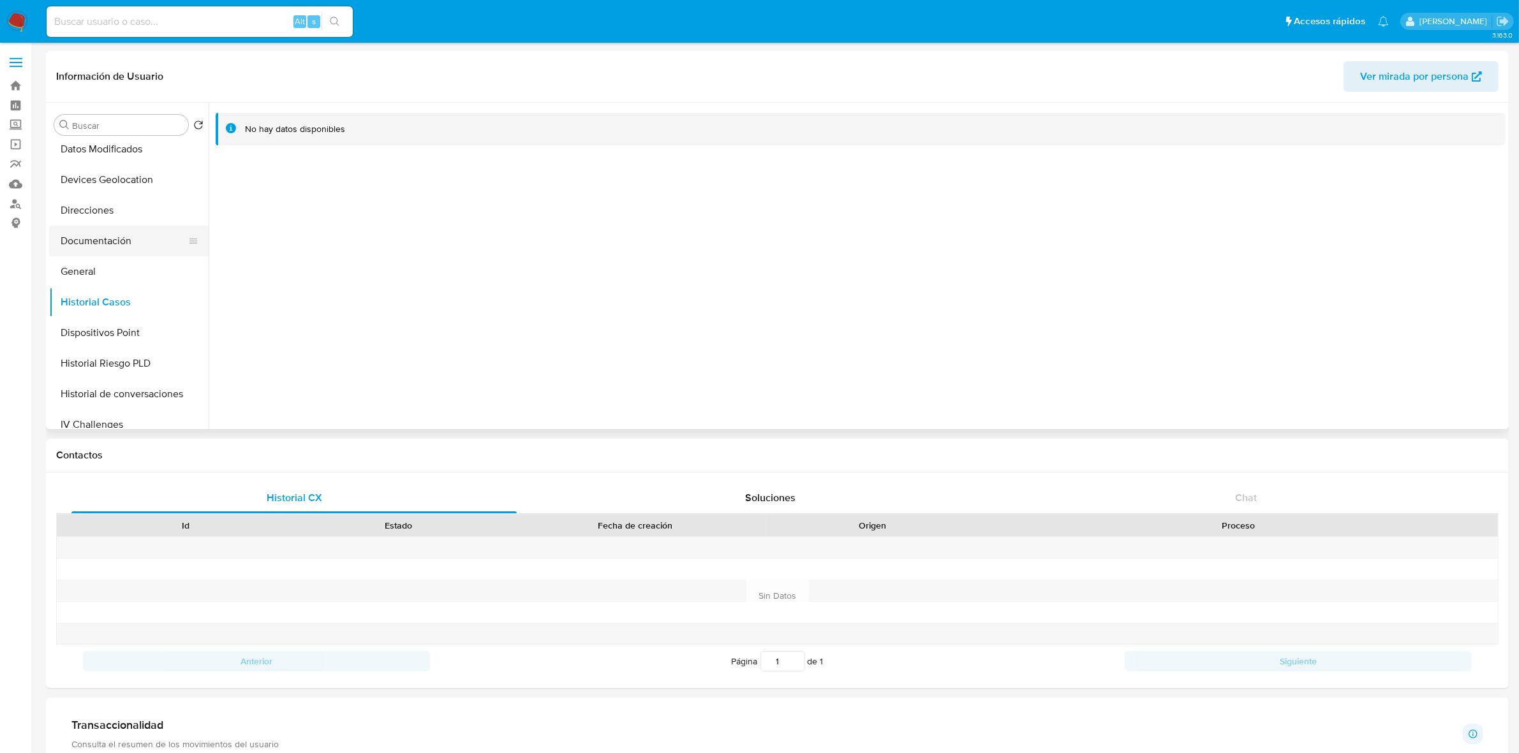
click at [117, 233] on button "Documentación" at bounding box center [123, 241] width 149 height 31
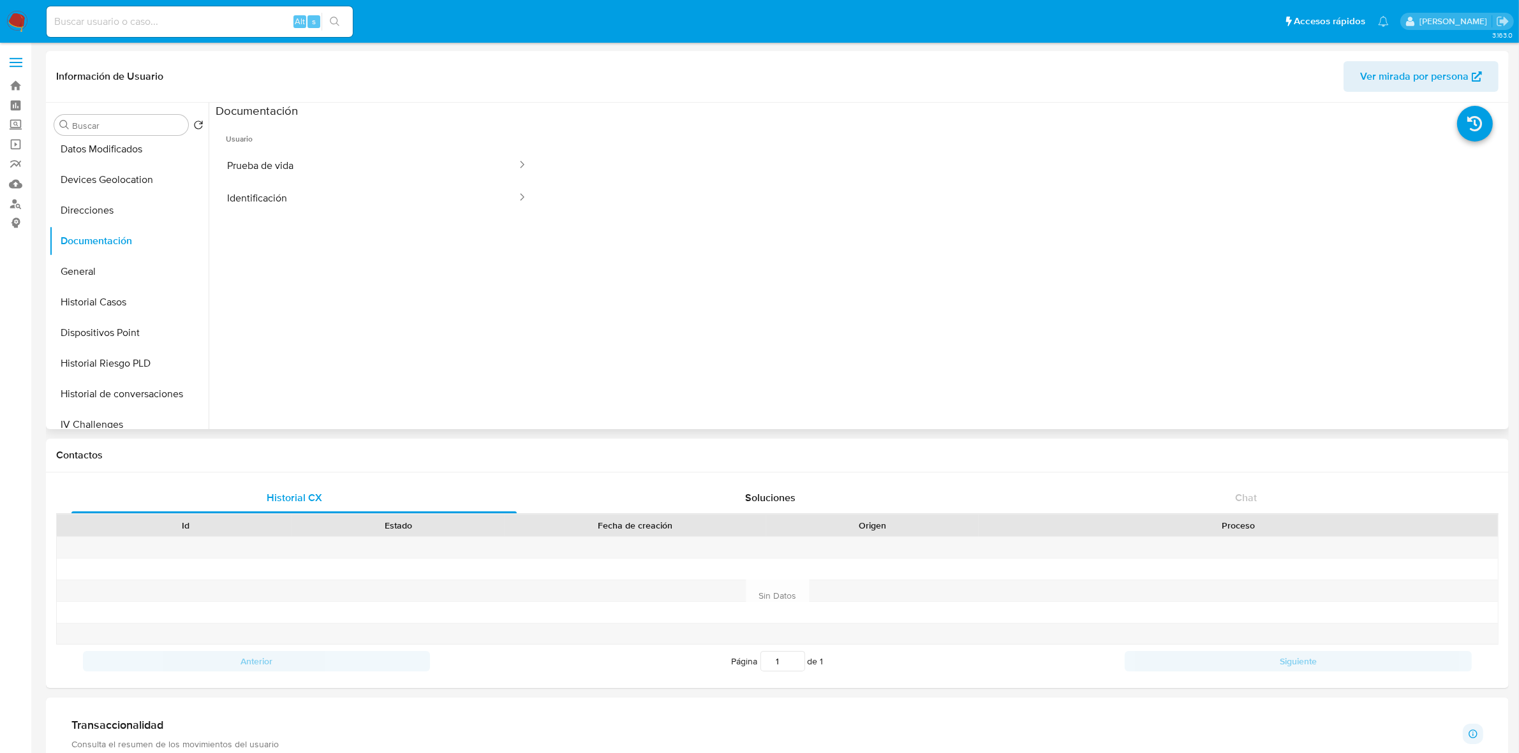
click at [305, 158] on button "Prueba de vida" at bounding box center [367, 165] width 302 height 33
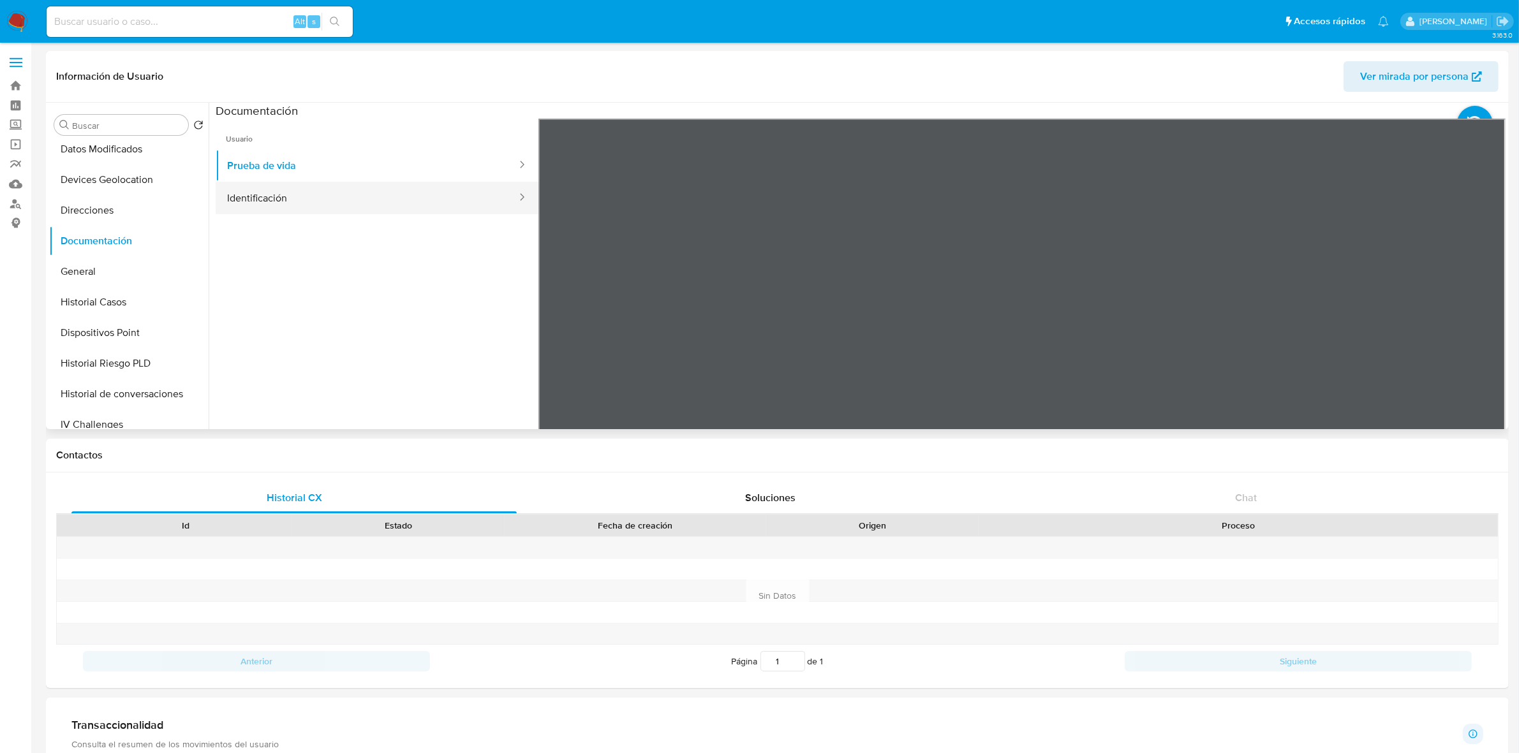
drag, startPoint x: 404, startPoint y: 195, endPoint x: 517, endPoint y: 193, distance: 113.6
click at [403, 195] on button "Identificación" at bounding box center [367, 198] width 302 height 33
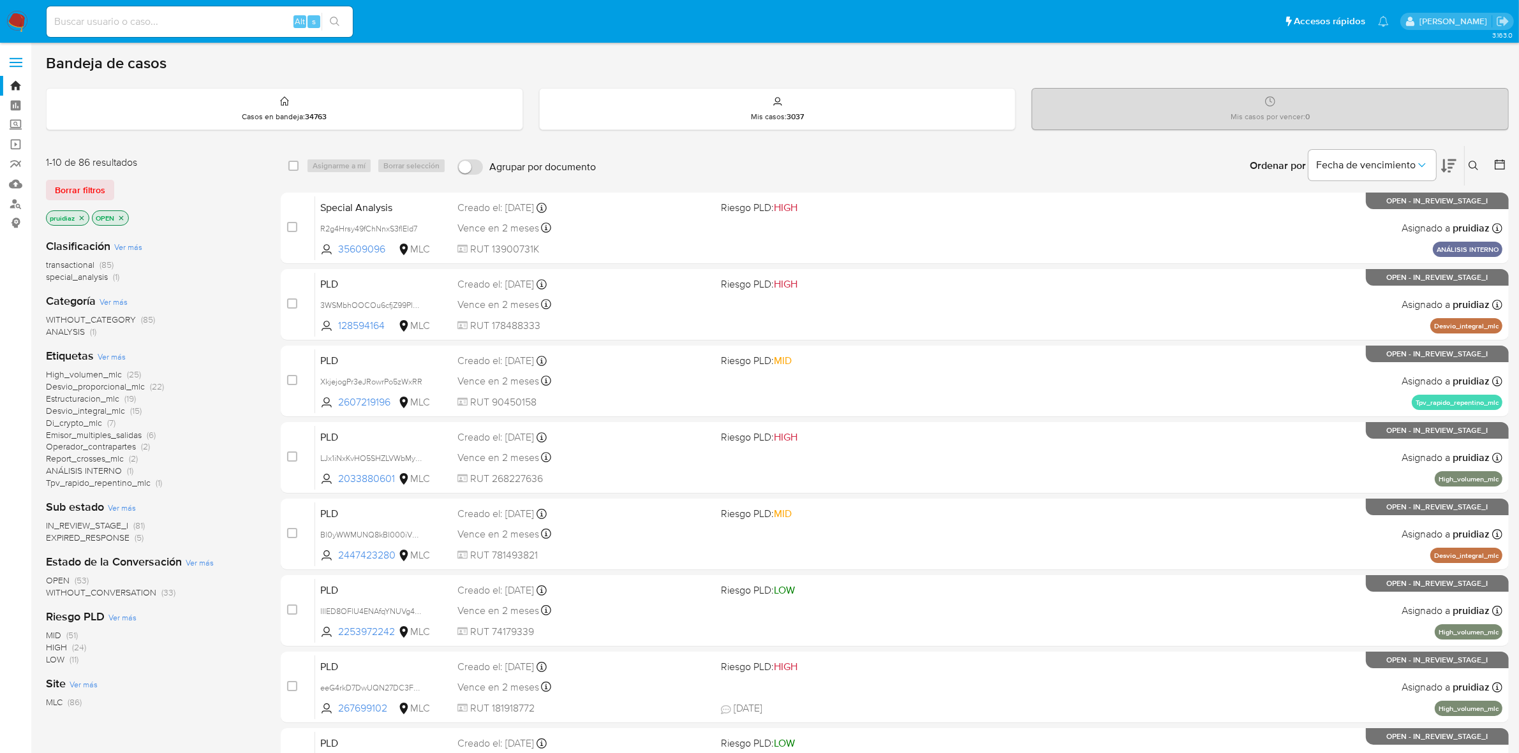
click at [1466, 158] on button at bounding box center [1475, 165] width 21 height 15
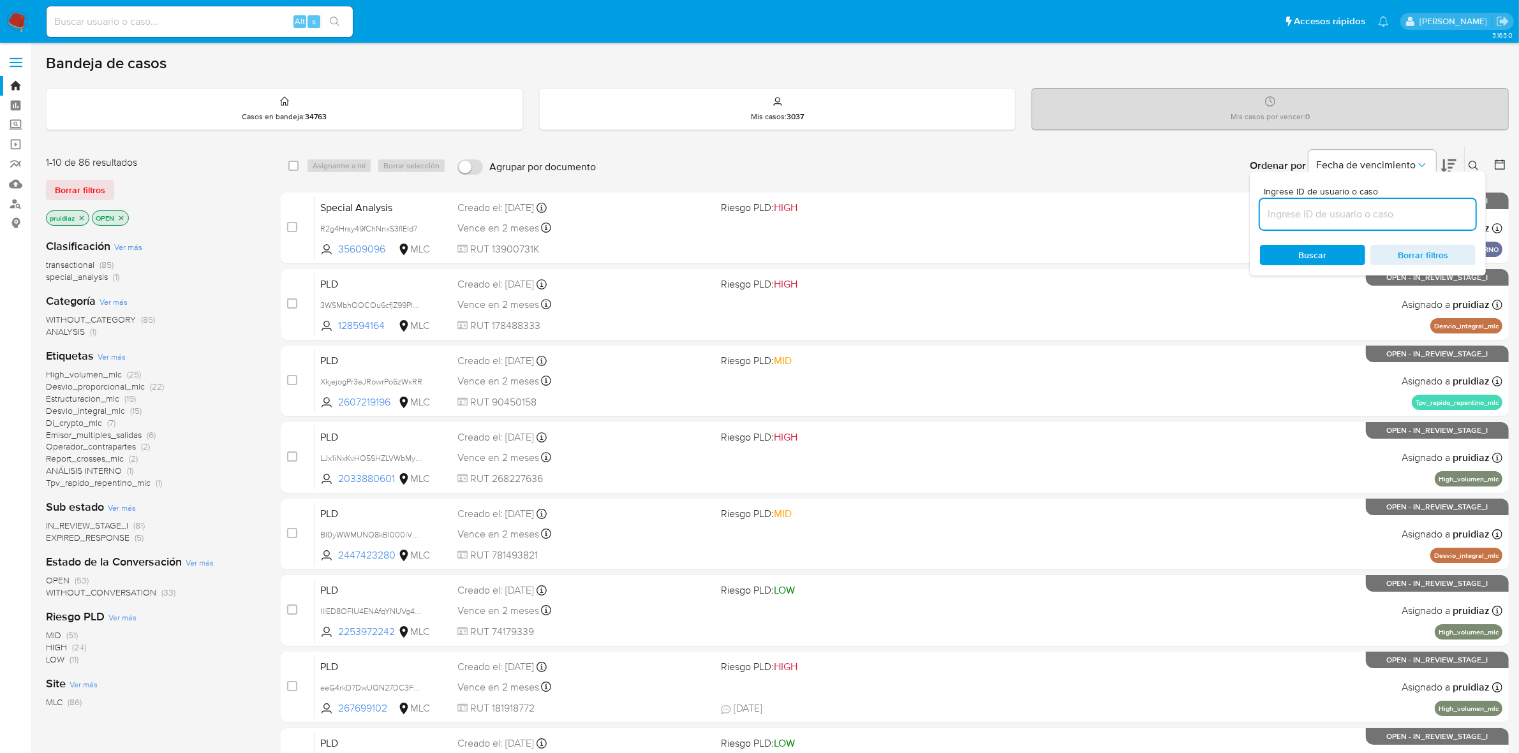
click at [1400, 215] on input at bounding box center [1368, 214] width 216 height 17
type input "1448098436"
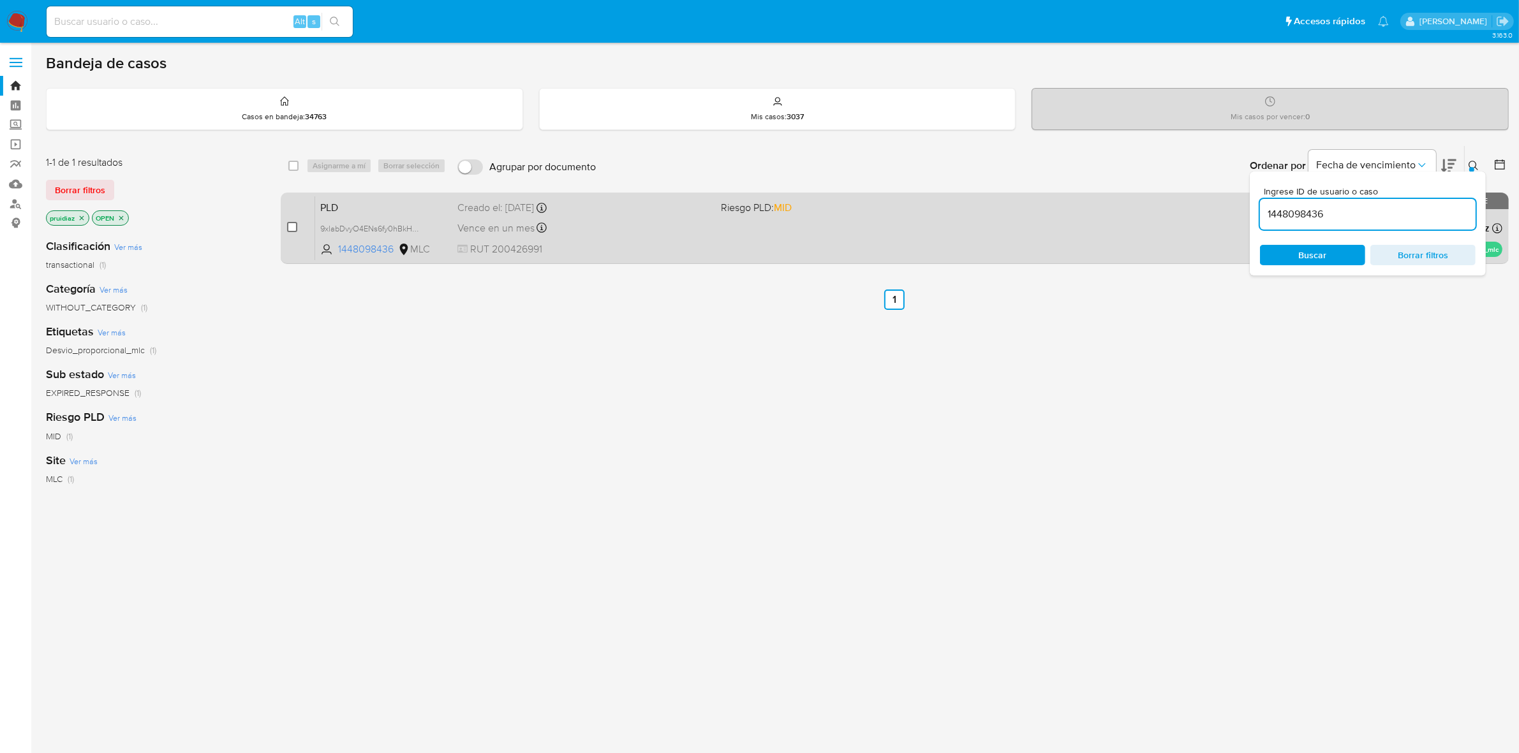
click at [288, 230] on input "checkbox" at bounding box center [292, 227] width 10 height 10
checkbox input "true"
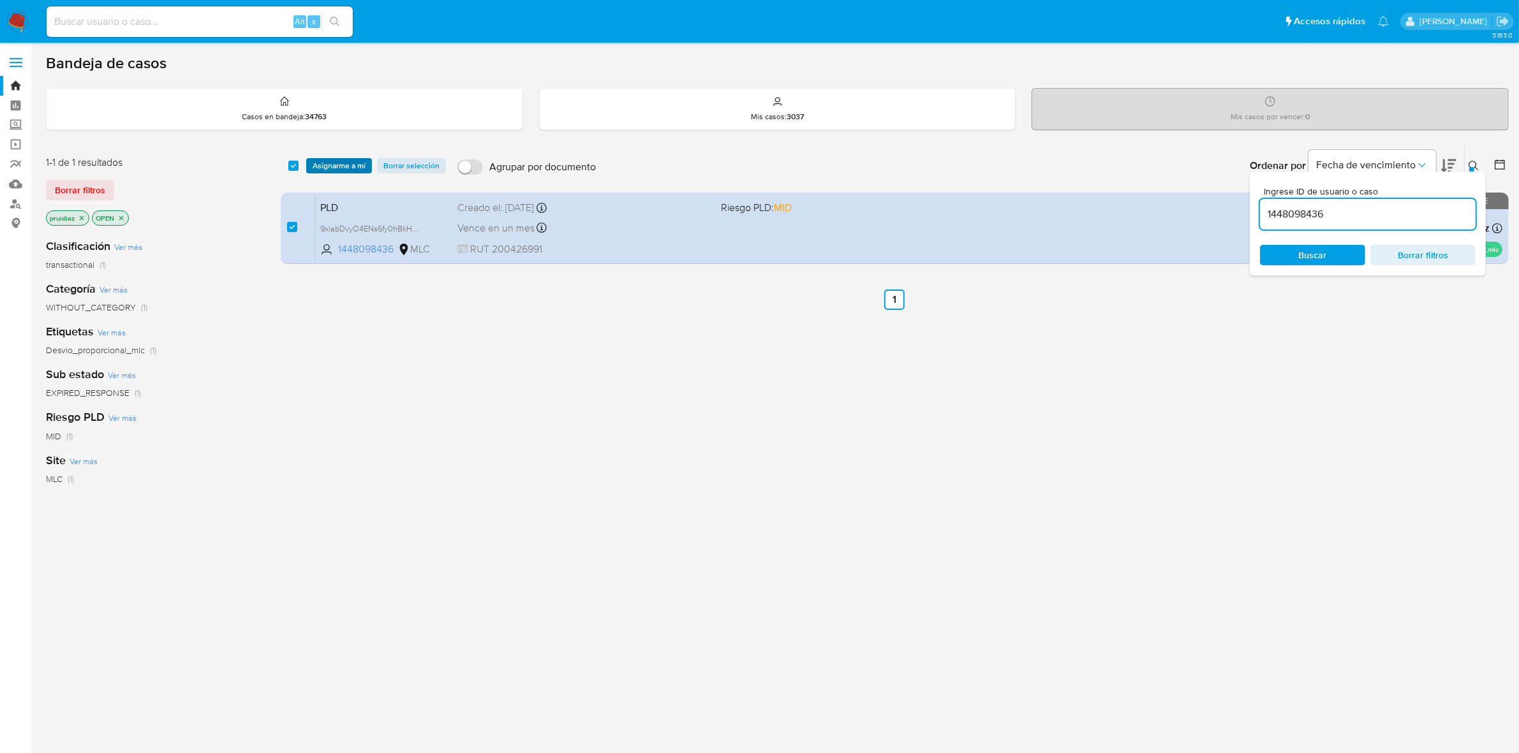
click at [345, 164] on span "Asignarme a mí" at bounding box center [339, 165] width 53 height 13
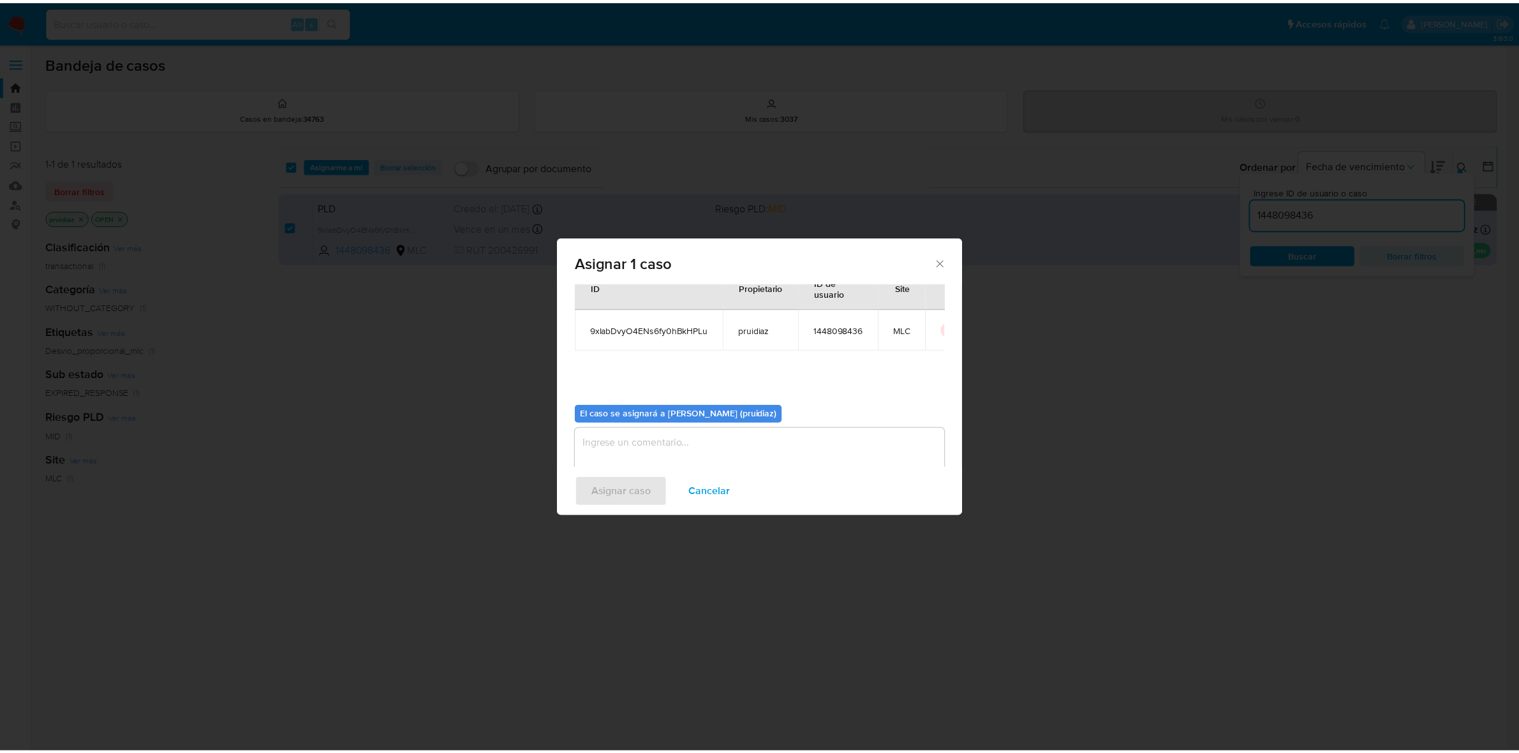
scroll to position [65, 0]
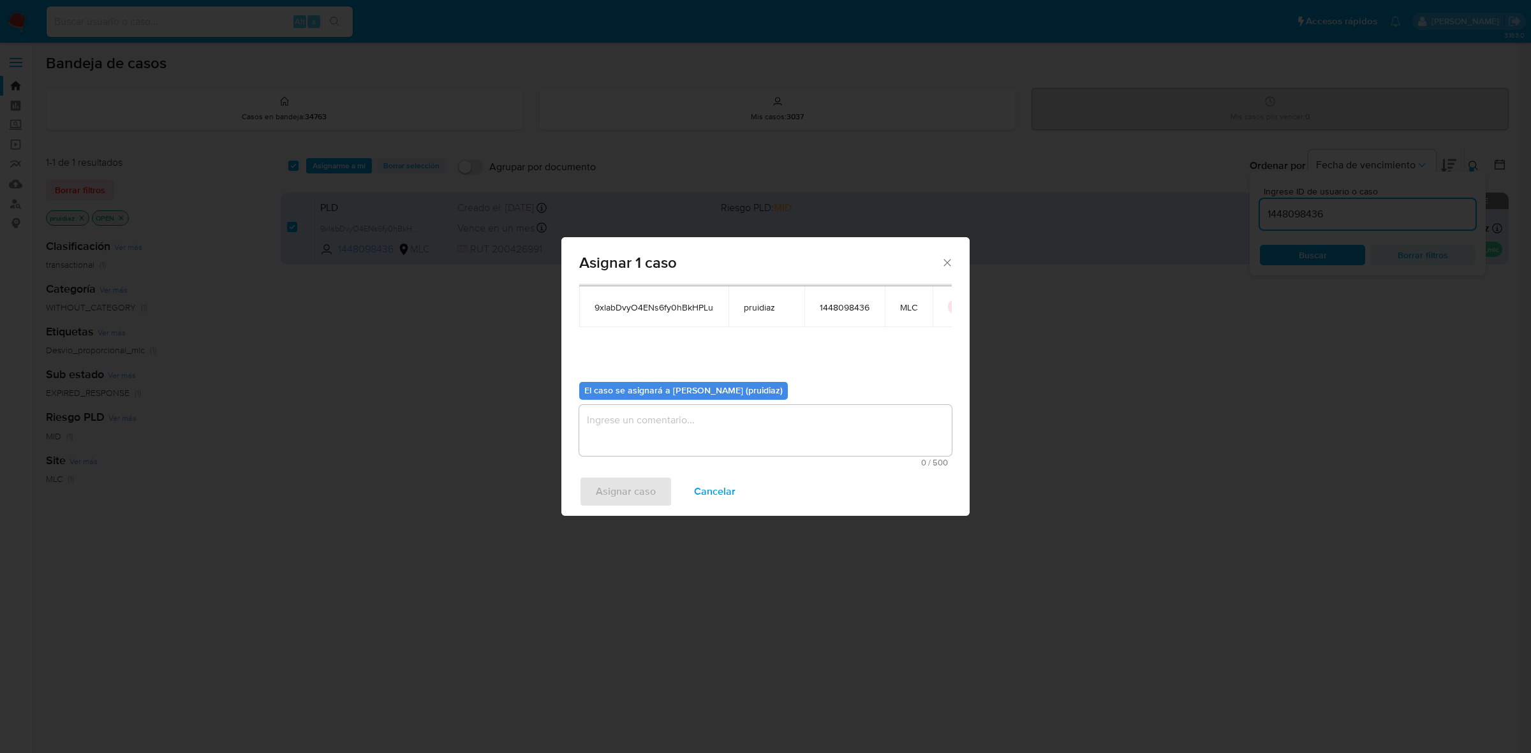
click at [679, 433] on textarea "assign-modal" at bounding box center [765, 430] width 373 height 51
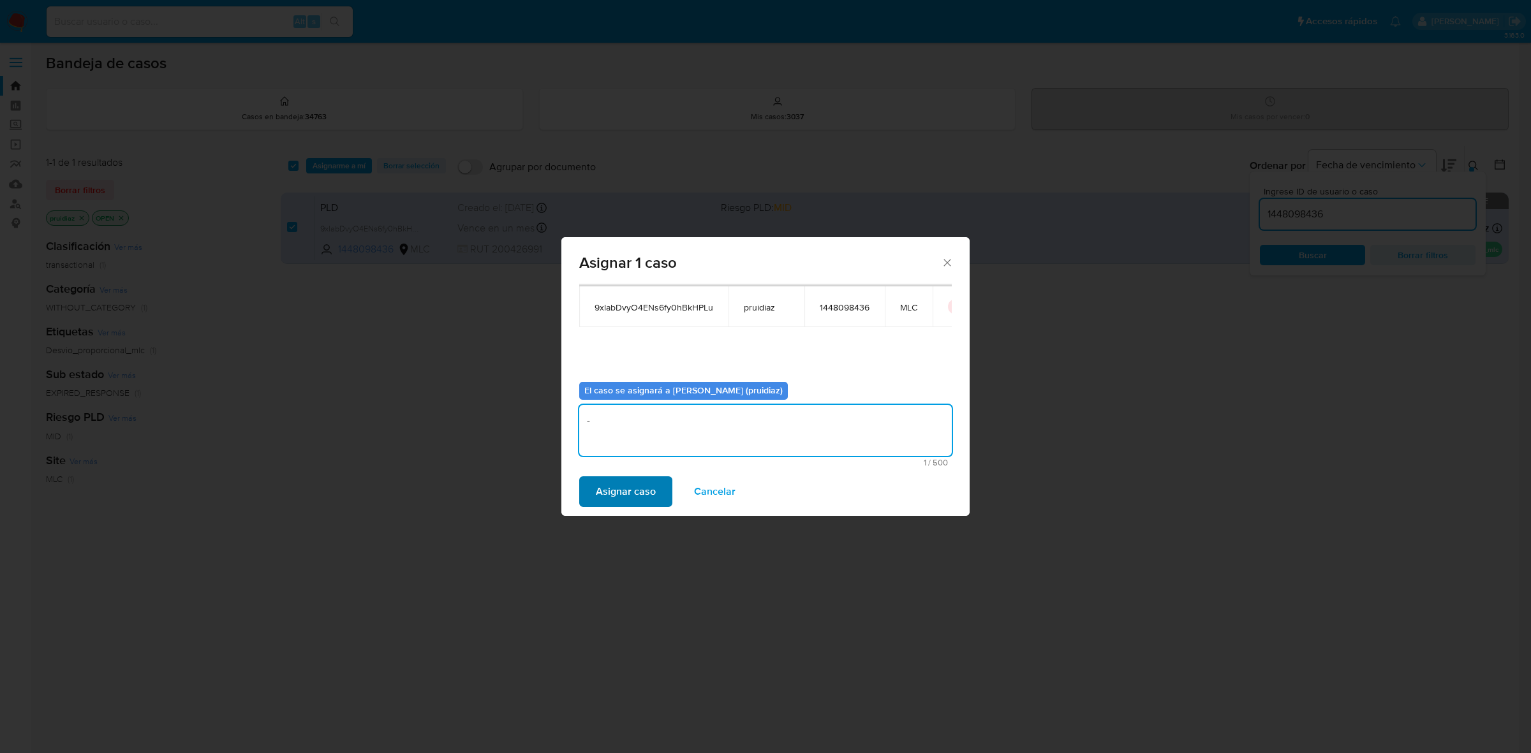
type textarea "-"
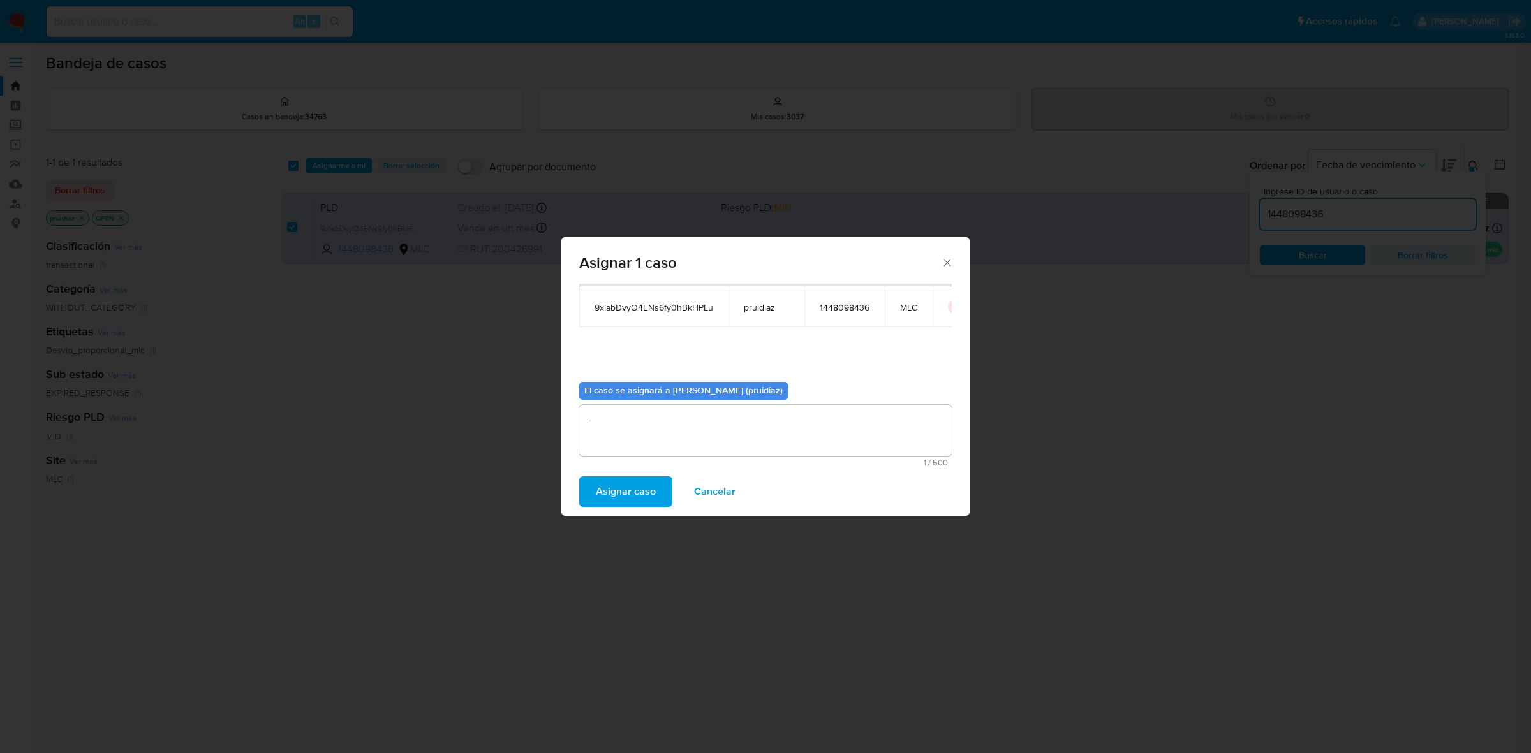
click at [610, 499] on span "Asignar caso" at bounding box center [626, 492] width 60 height 28
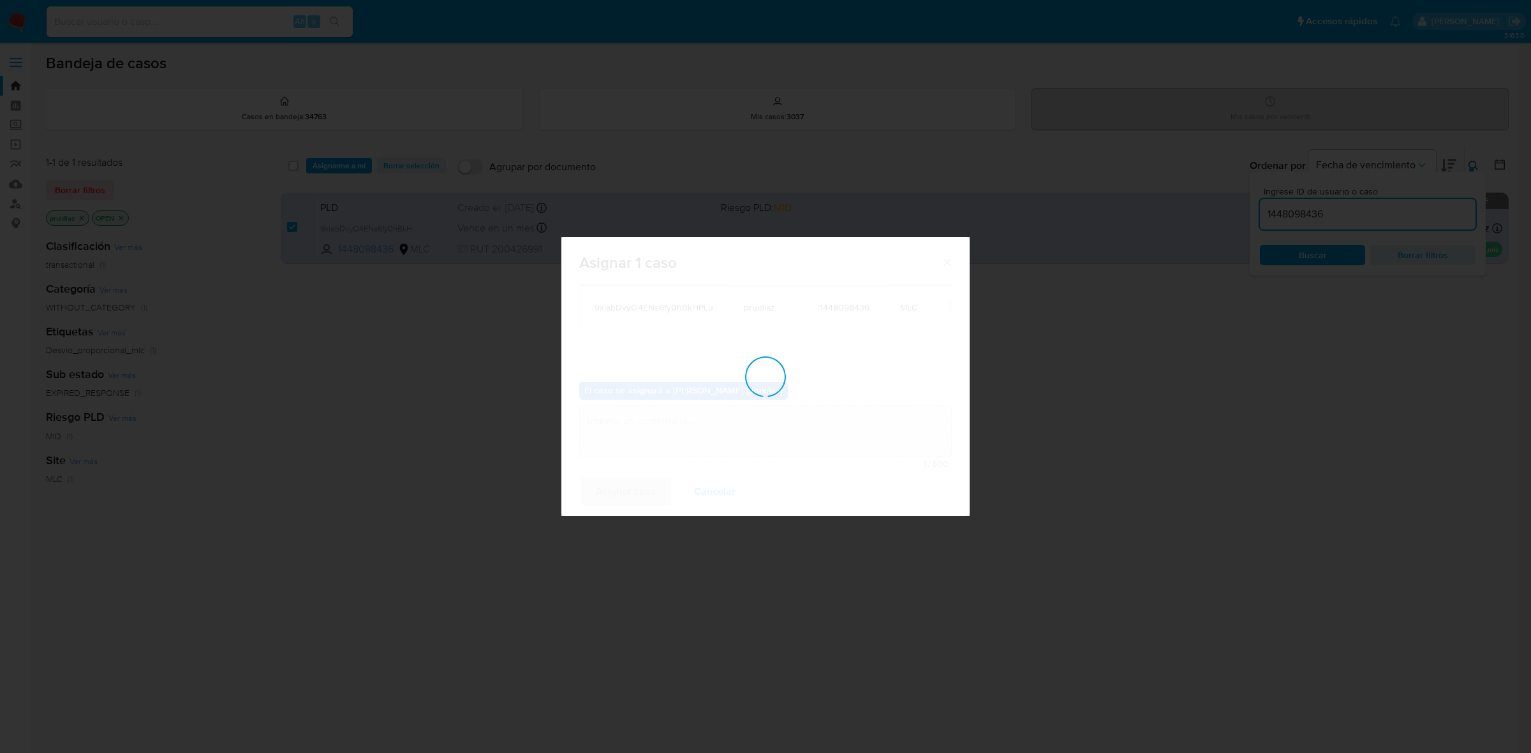
checkbox input "false"
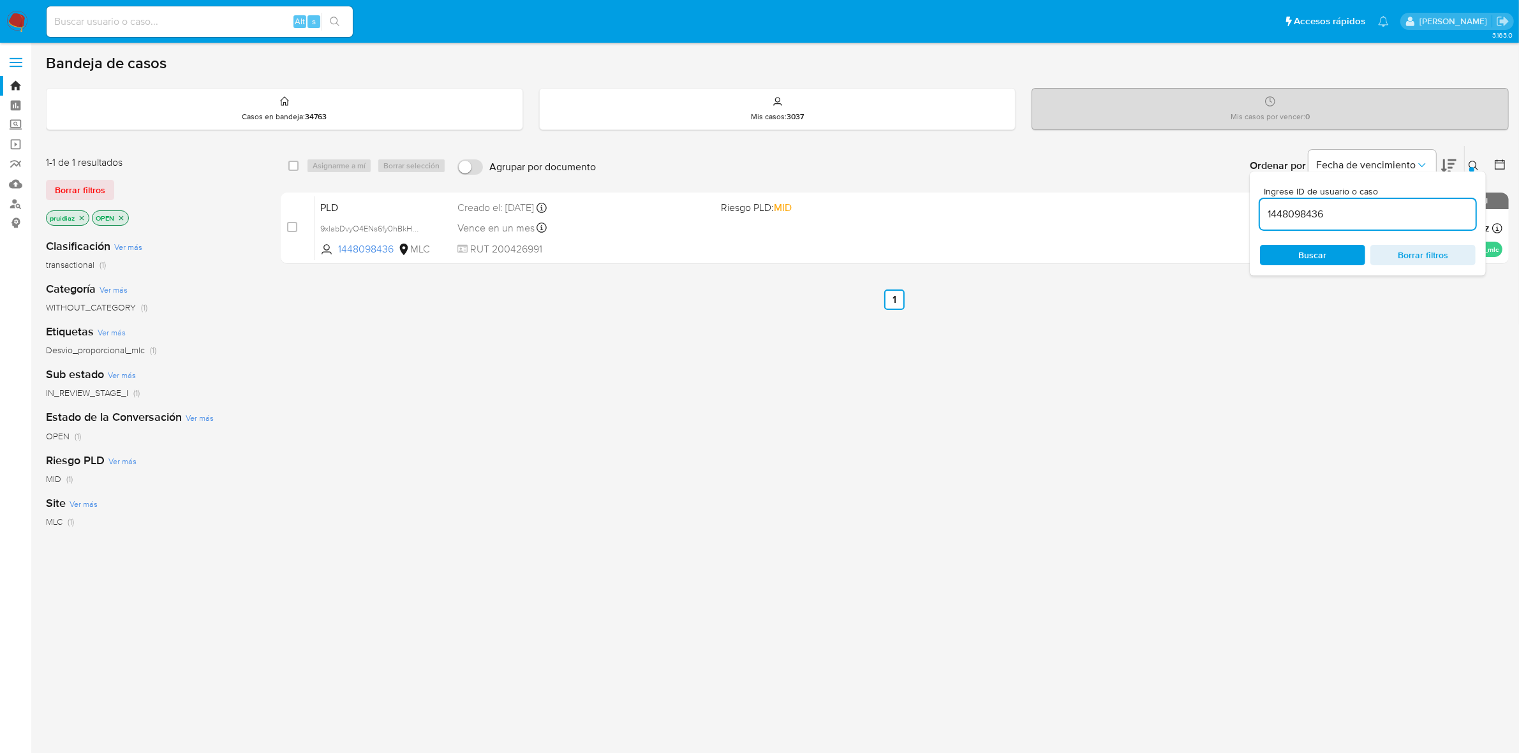
click at [26, 17] on img at bounding box center [17, 22] width 22 height 22
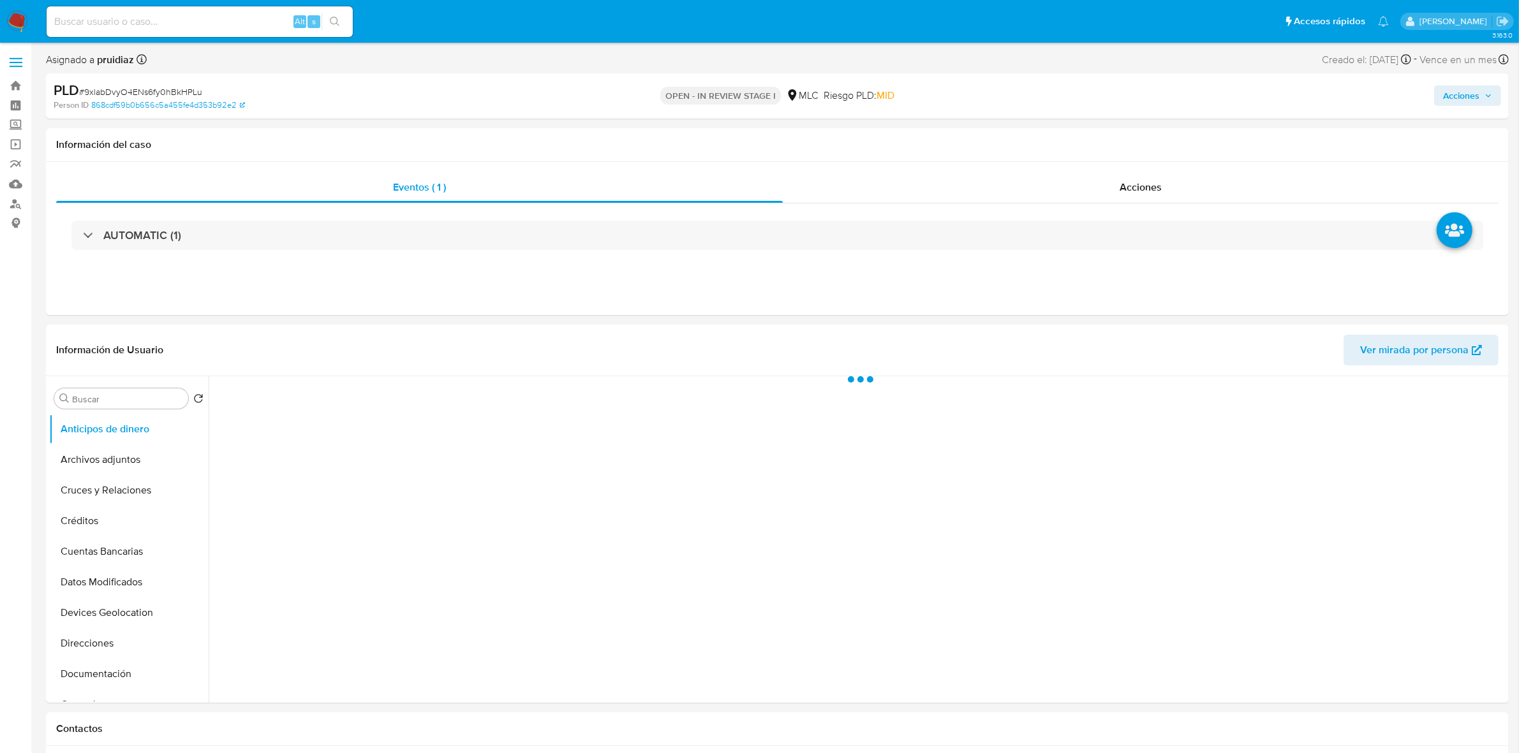
select select "10"
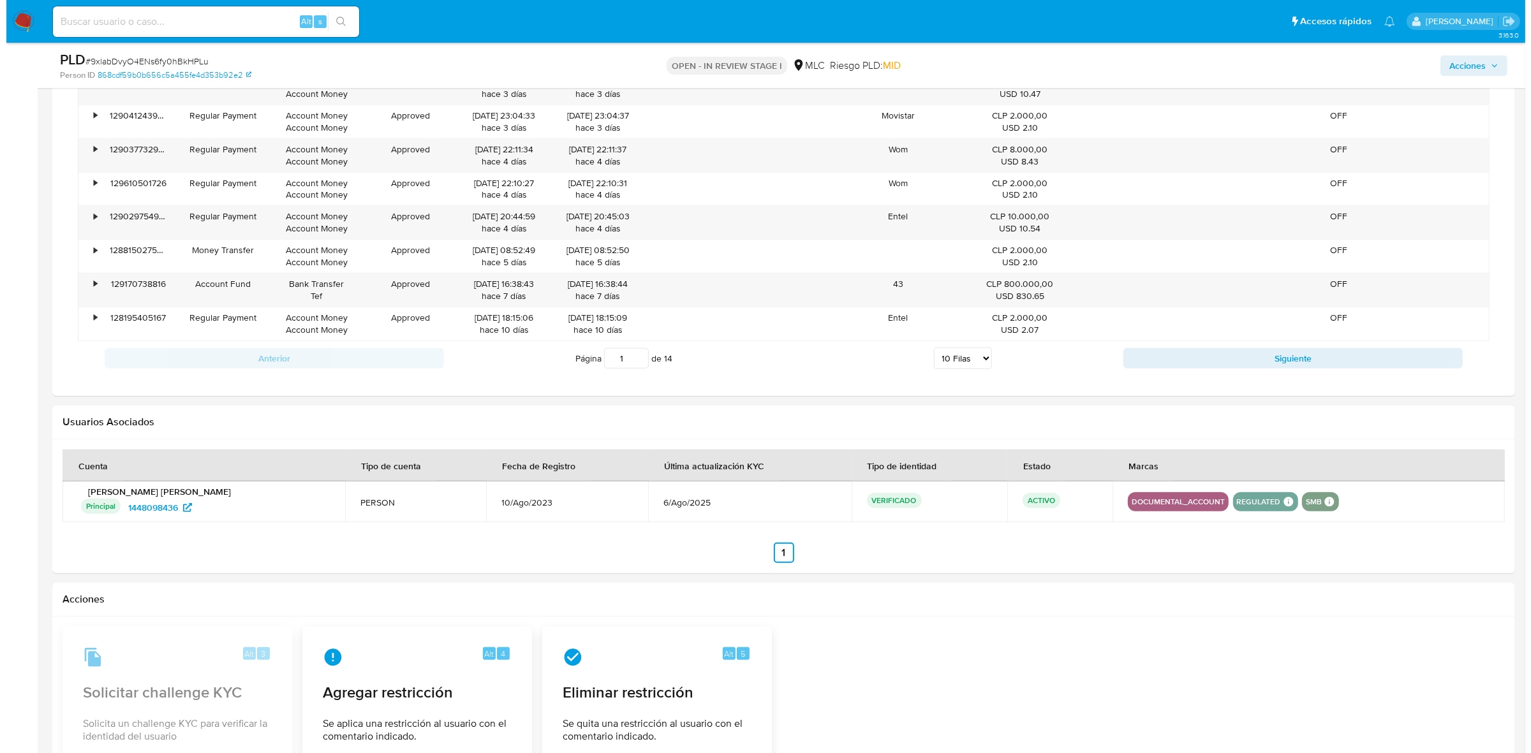
scroll to position [1407, 0]
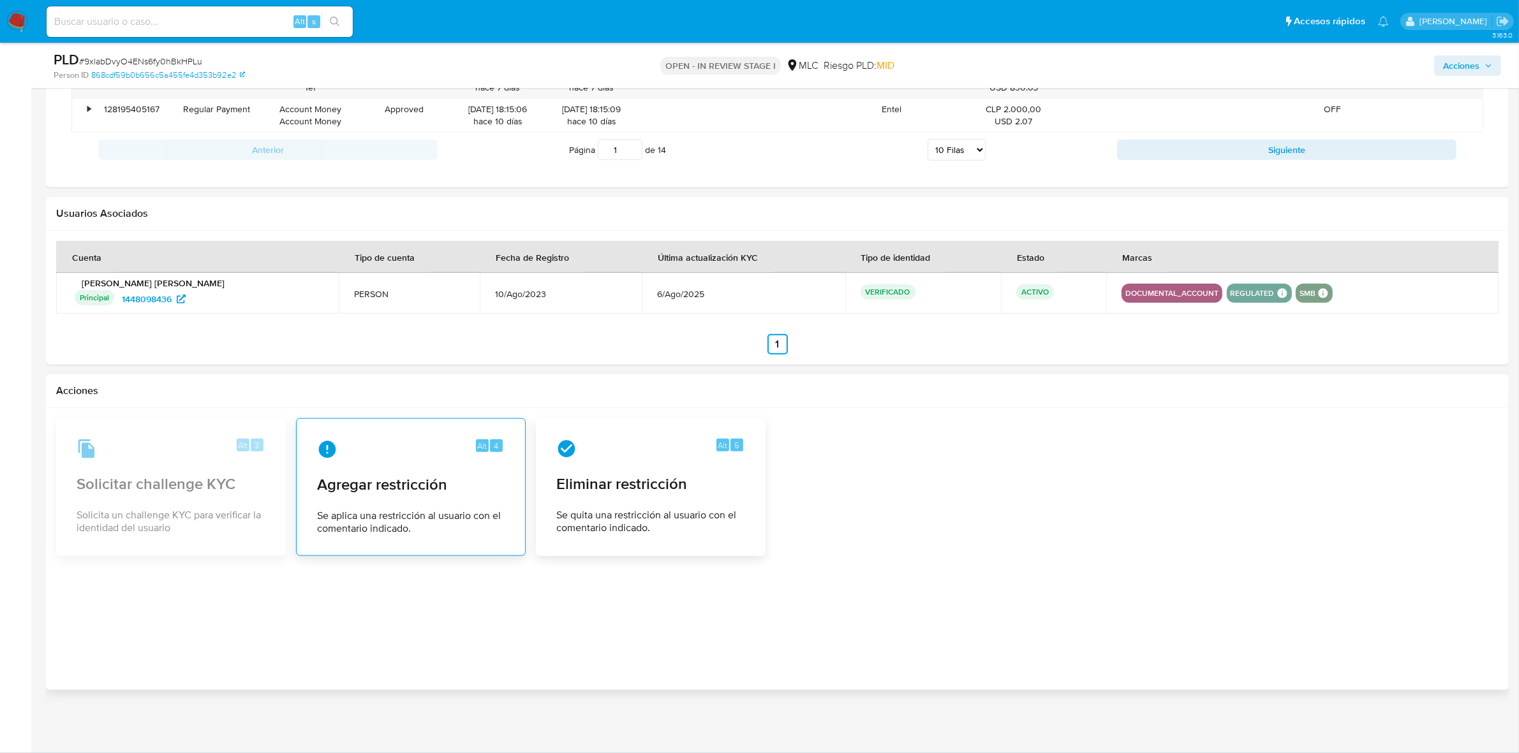
click at [408, 466] on div "Alt 4 Agregar restricción Se aplica una restricción al usuario con el comentari…" at bounding box center [411, 487] width 208 height 116
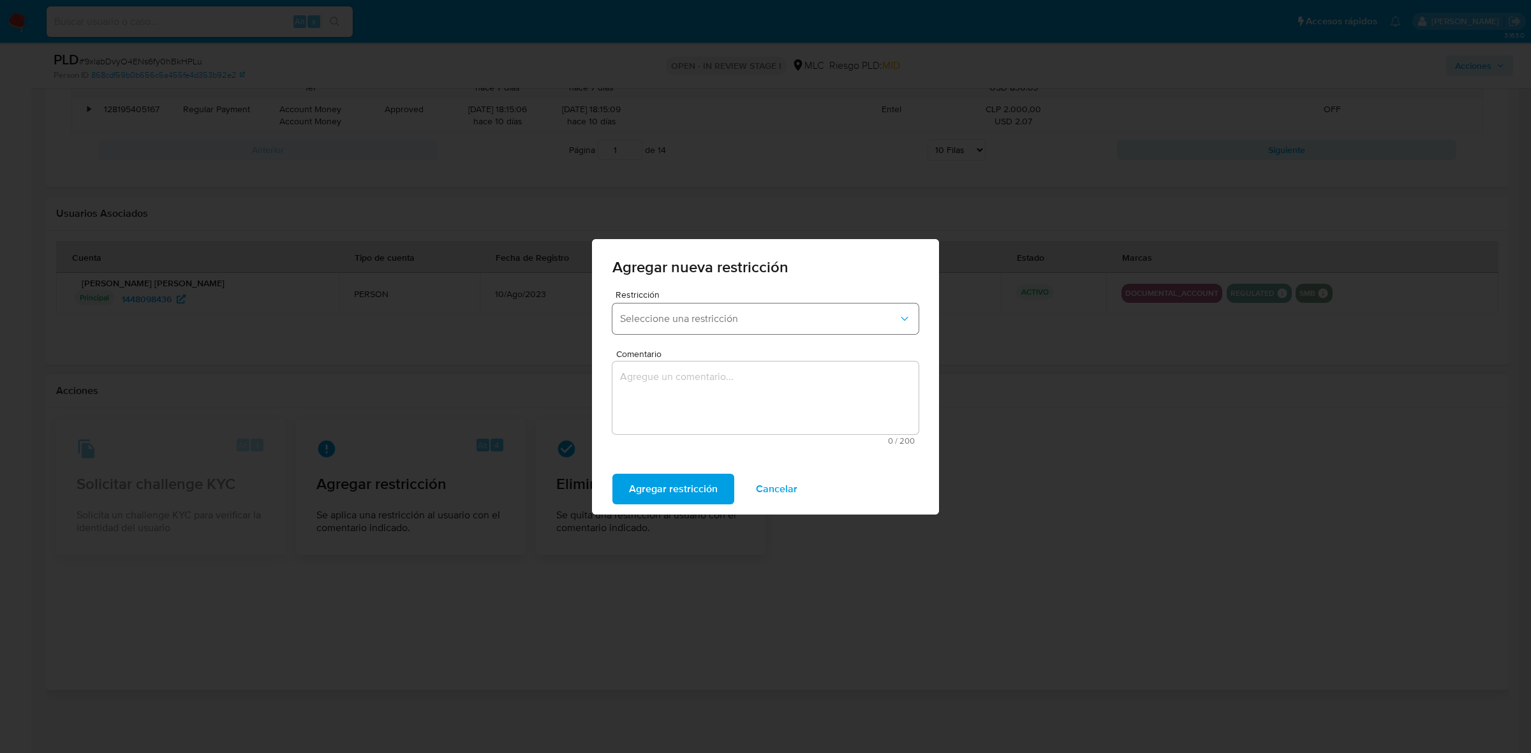
click at [677, 308] on button "Seleccione una restricción" at bounding box center [765, 319] width 306 height 31
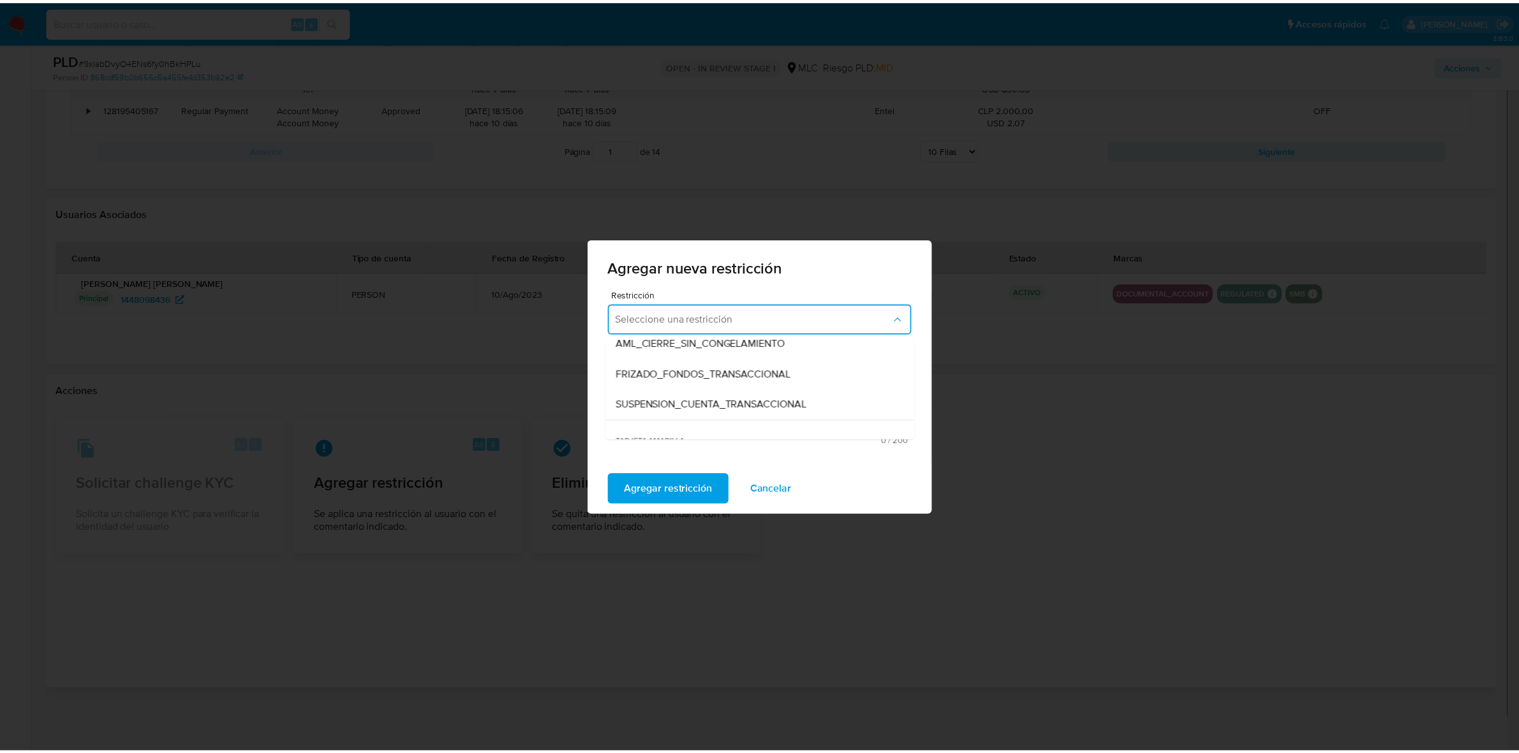
scroll to position [267, 0]
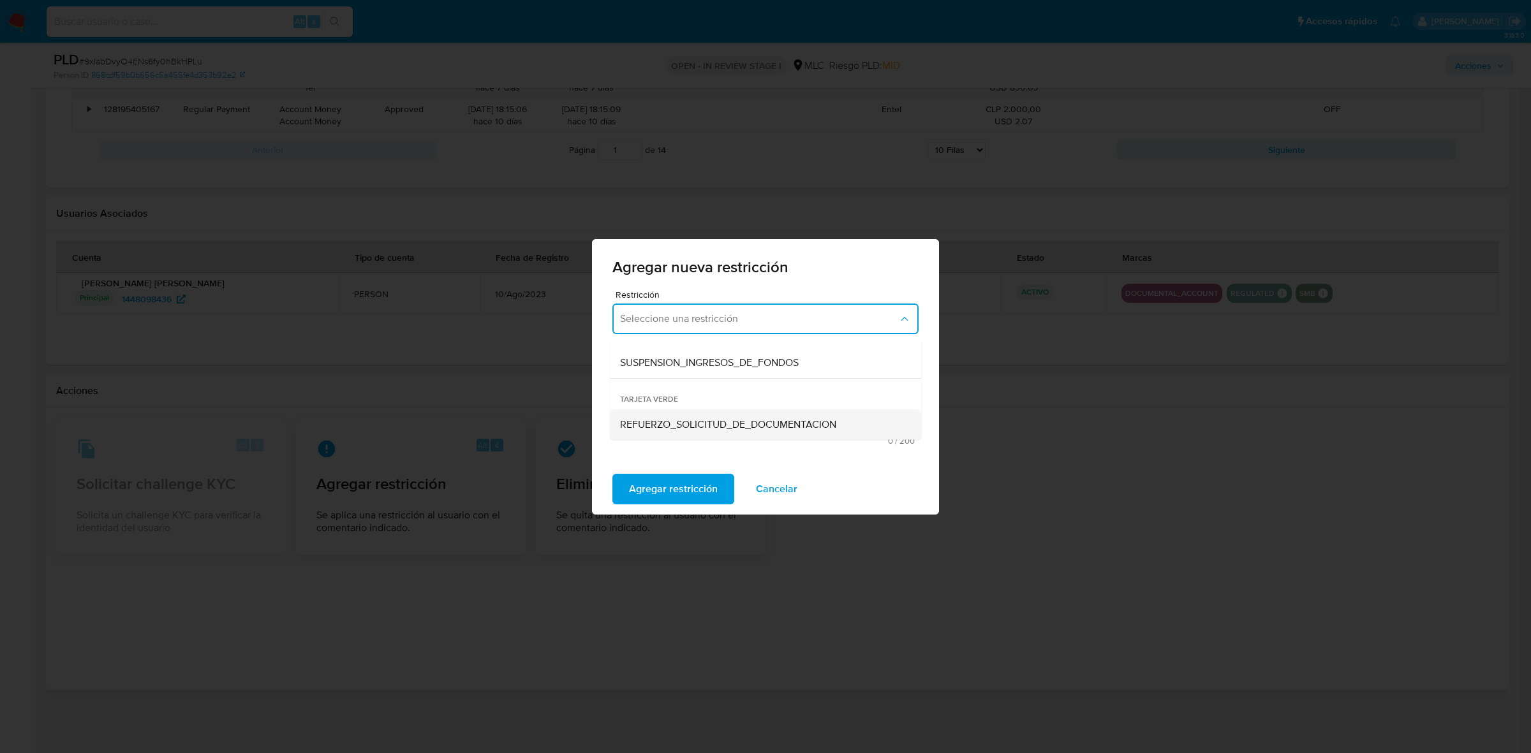
click at [689, 413] on div "REFUERZO_SOLICITUD_DE_DOCUMENTACION" at bounding box center [761, 424] width 283 height 31
click at [697, 424] on textarea "Comentario" at bounding box center [765, 398] width 306 height 73
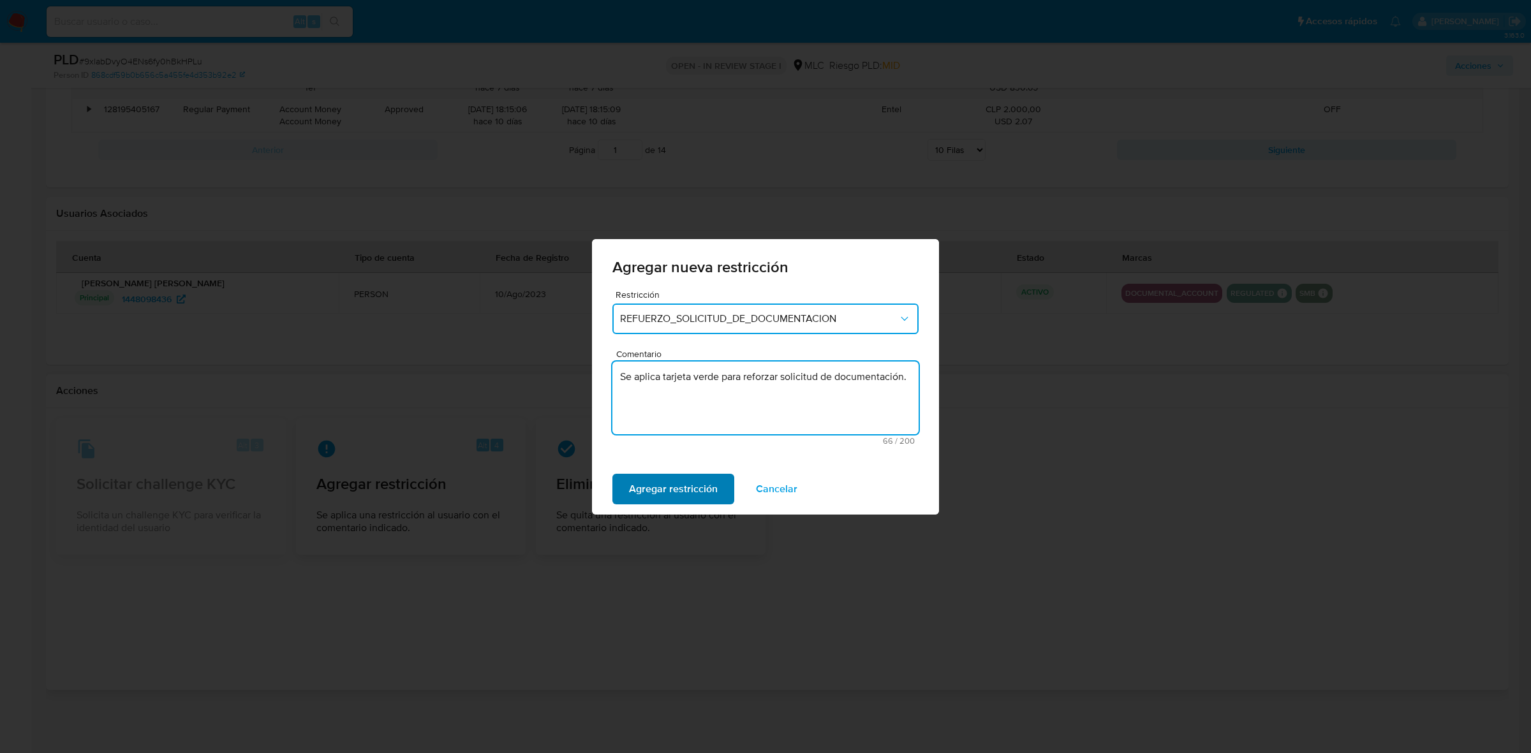
type textarea "Se aplica tarjeta verde para reforzar solicitud de documentación."
click at [665, 483] on span "Agregar restricción" at bounding box center [673, 489] width 89 height 28
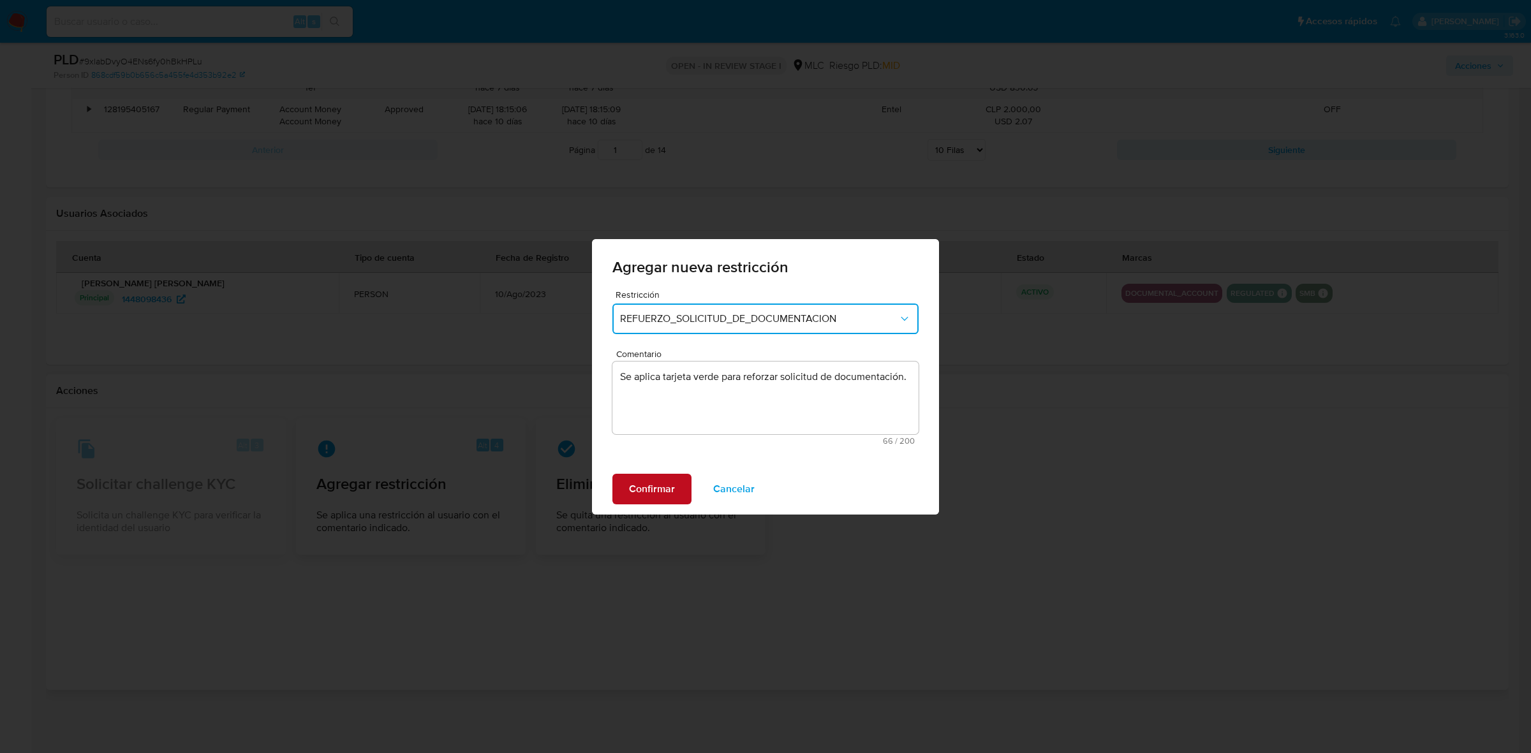
click at [630, 498] on span "Confirmar" at bounding box center [652, 489] width 46 height 28
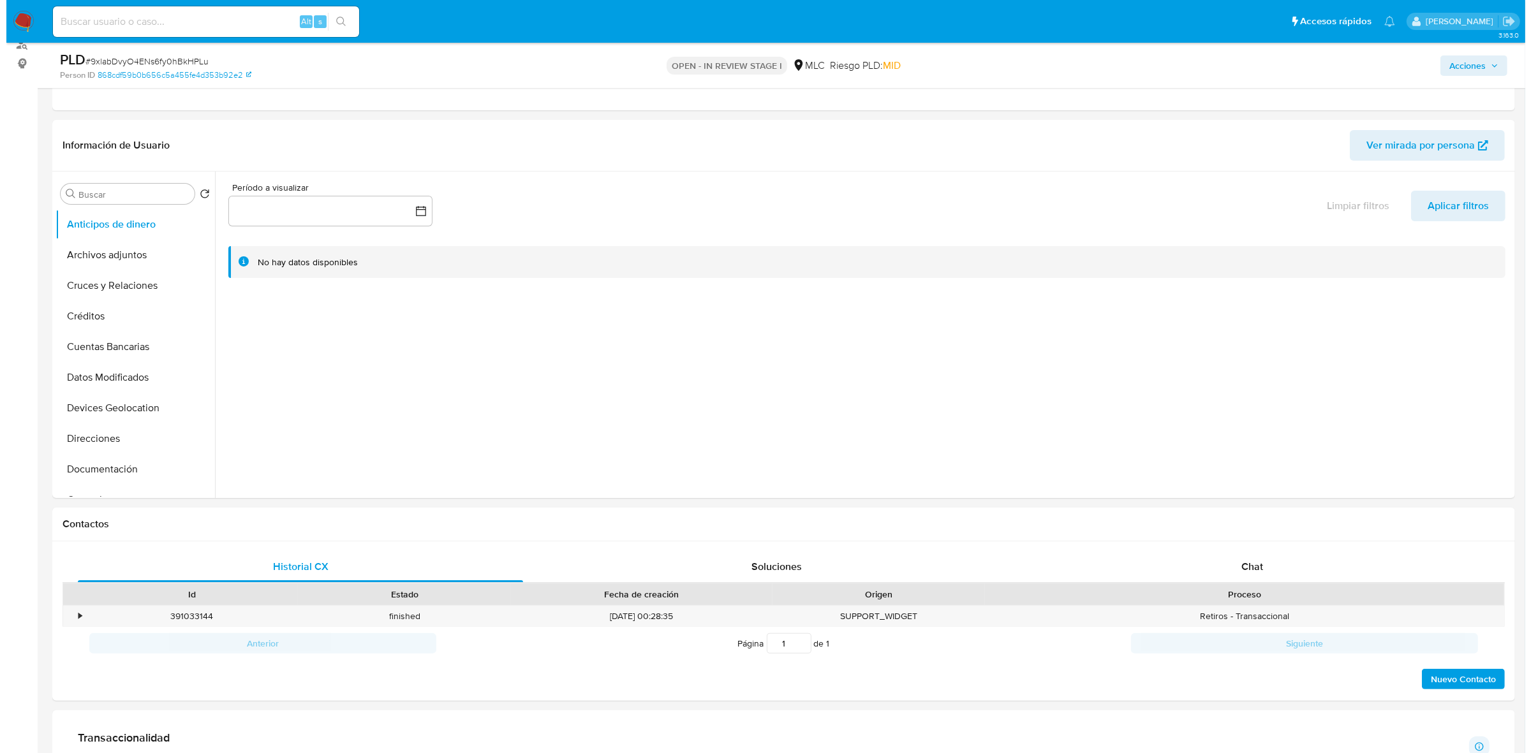
scroll to position [0, 0]
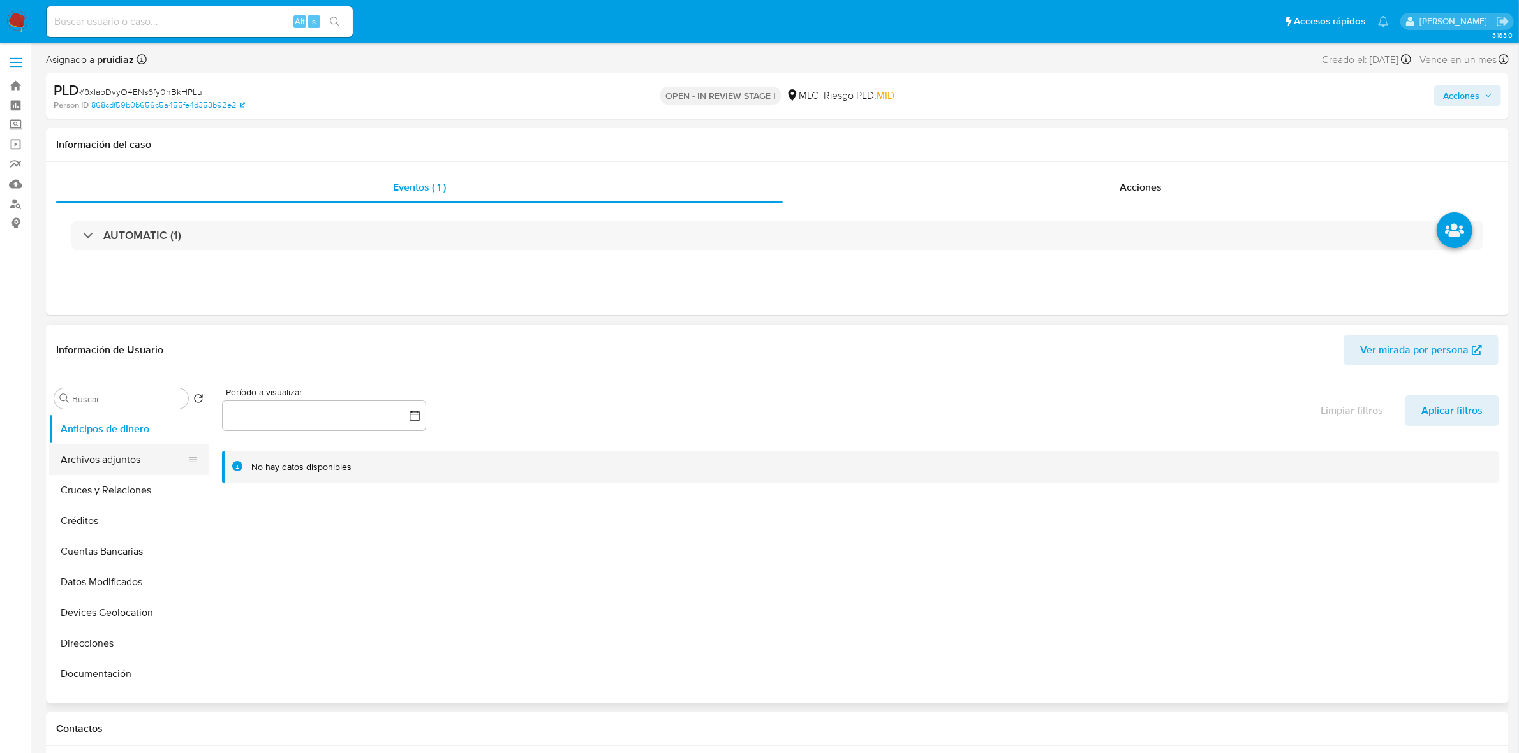
click at [85, 448] on button "Archivos adjuntos" at bounding box center [123, 460] width 149 height 31
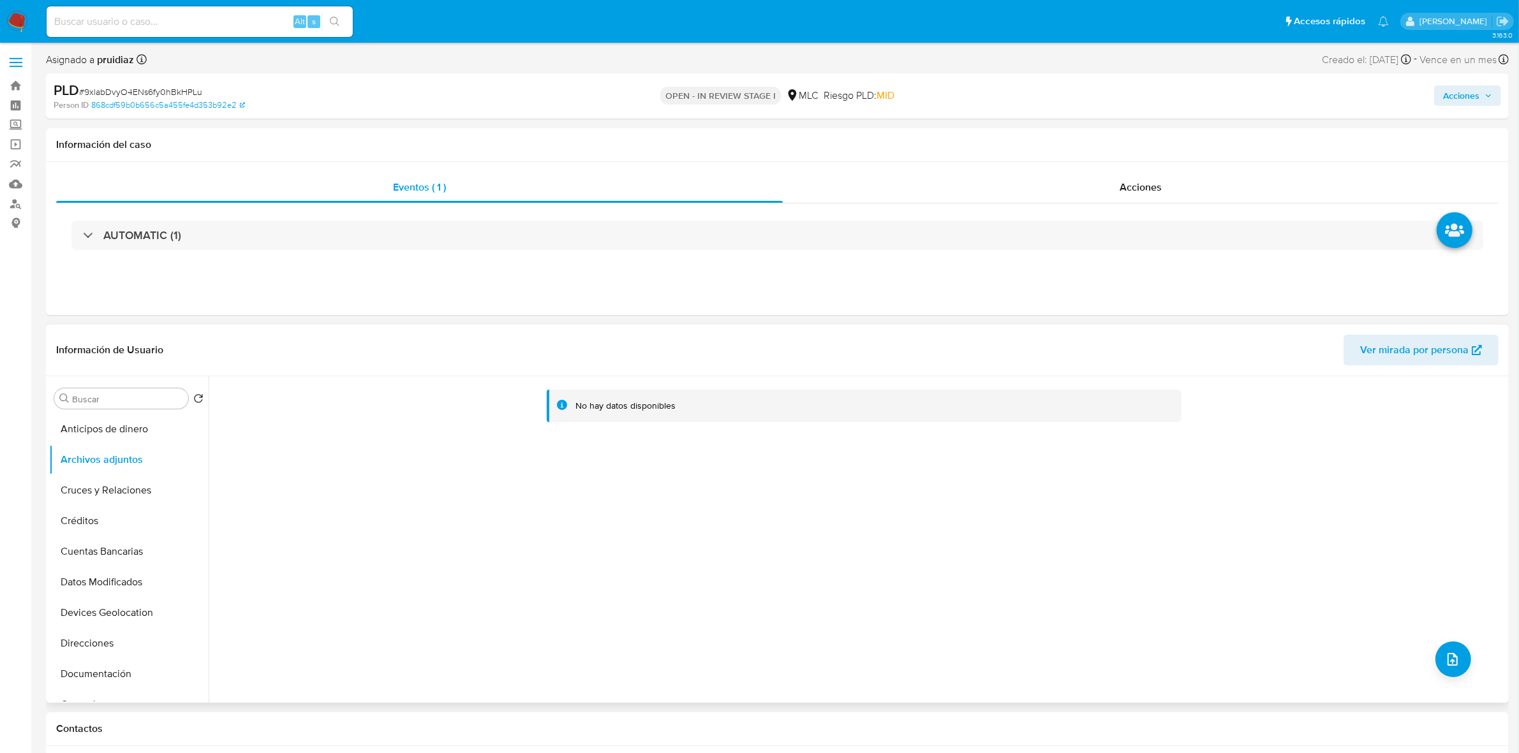
click at [1469, 662] on div "No hay datos disponibles" at bounding box center [857, 539] width 1297 height 327
click at [1455, 658] on icon "upload-file" at bounding box center [1452, 659] width 15 height 15
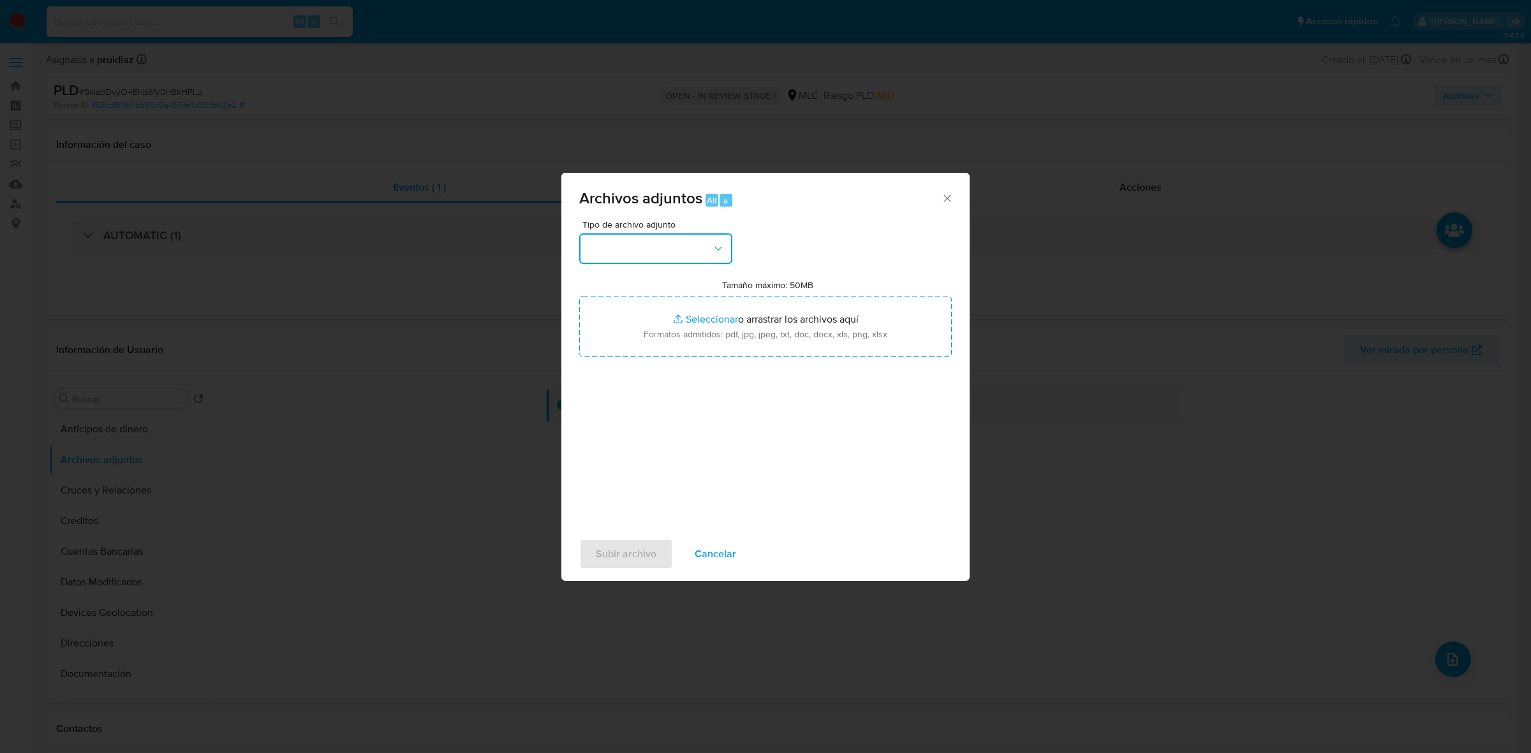
click at [705, 239] on button "button" at bounding box center [655, 248] width 153 height 31
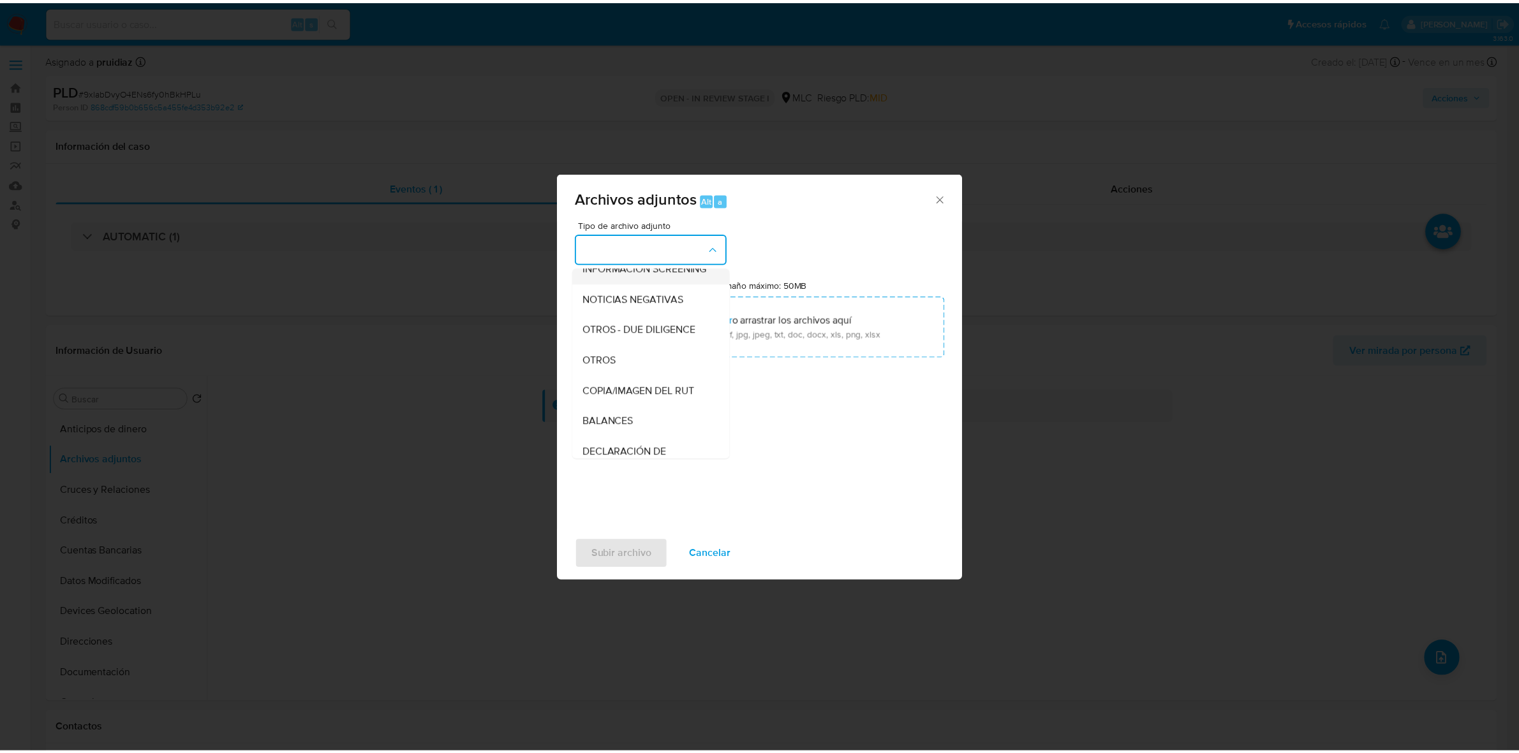
scroll to position [131, 0]
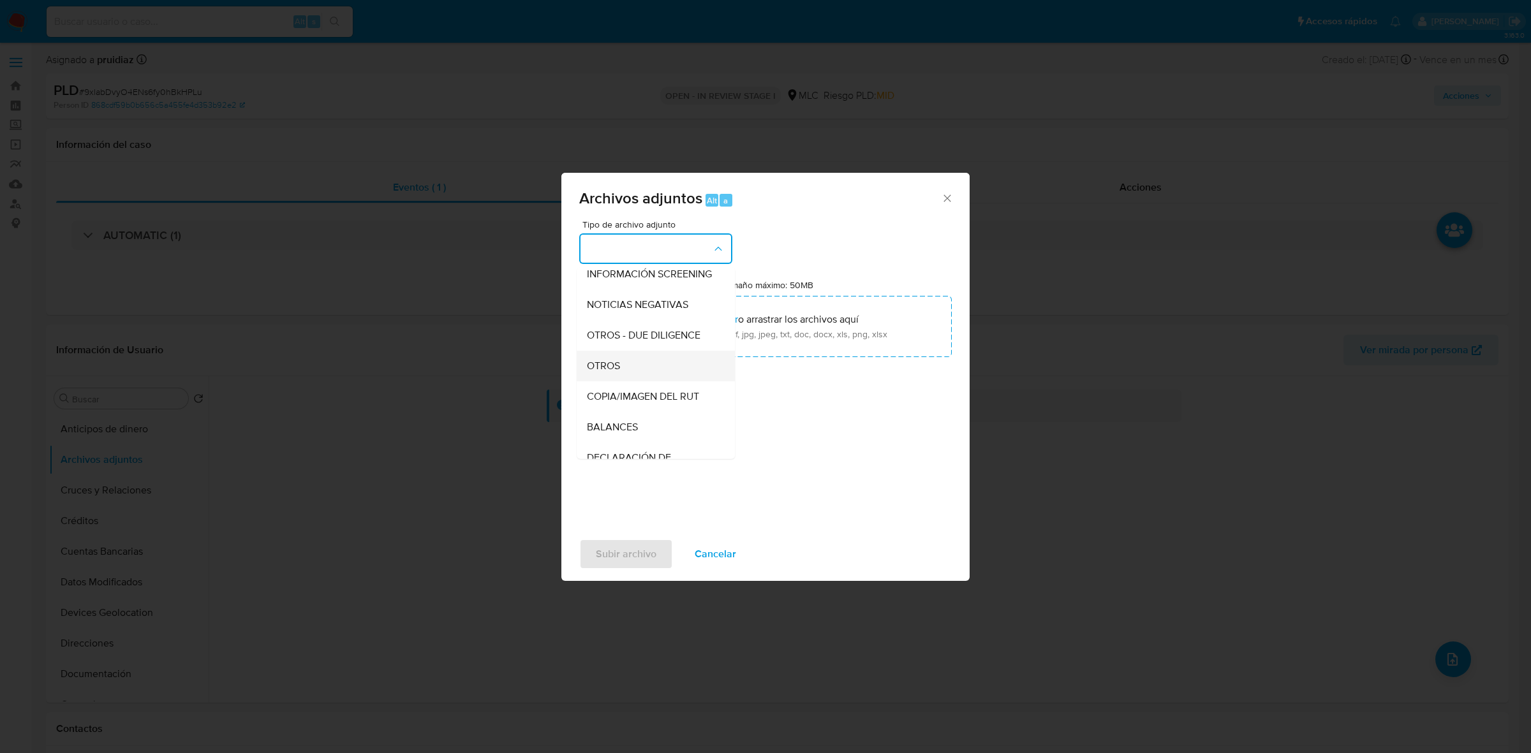
click at [604, 373] on span "OTROS" at bounding box center [603, 366] width 33 height 13
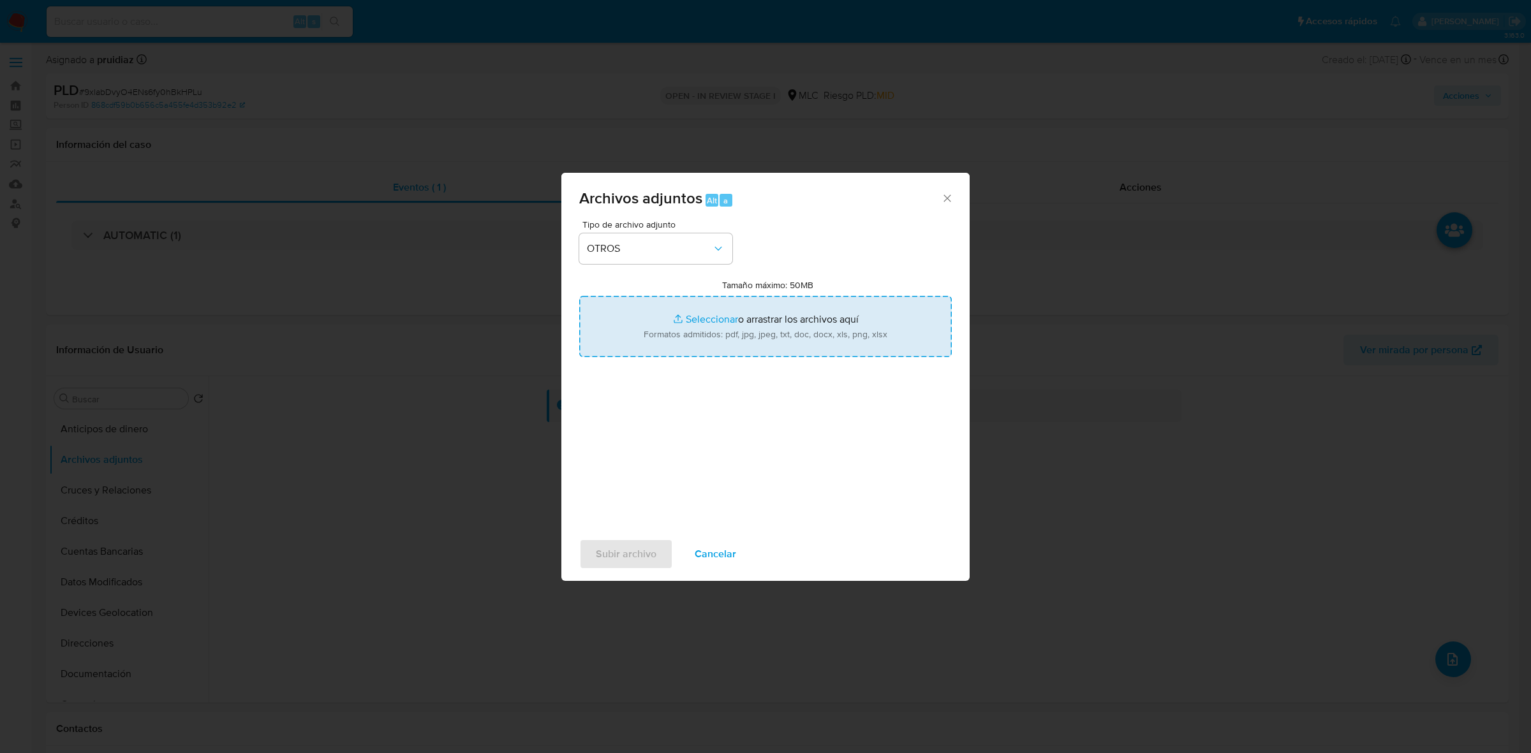
click at [706, 334] on input "Tamaño máximo: 50MB Seleccionar archivos" at bounding box center [765, 326] width 373 height 61
type input "C:\fakepath\1448098436 - 15_10_2025.xlsx"
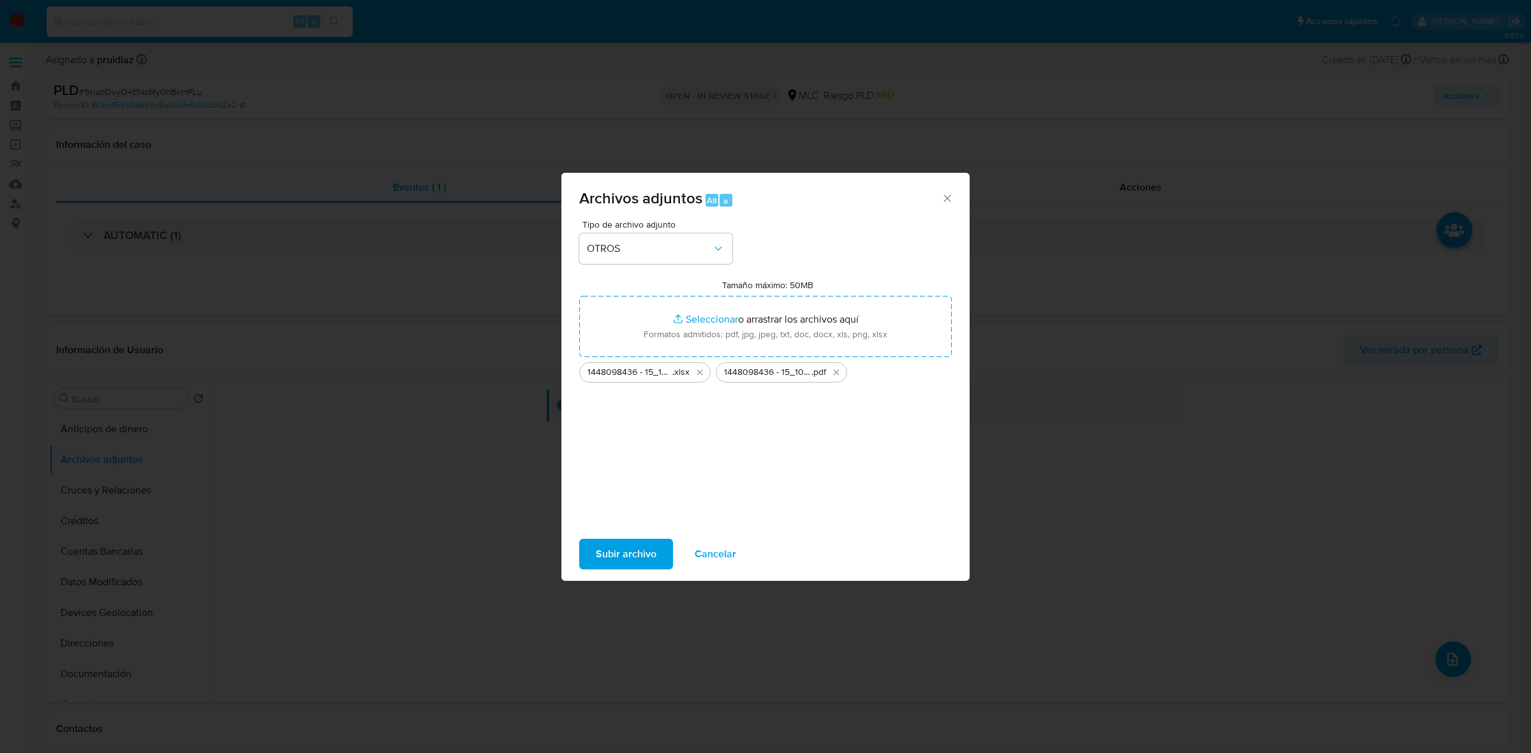
click at [622, 557] on span "Subir archivo" at bounding box center [626, 554] width 61 height 28
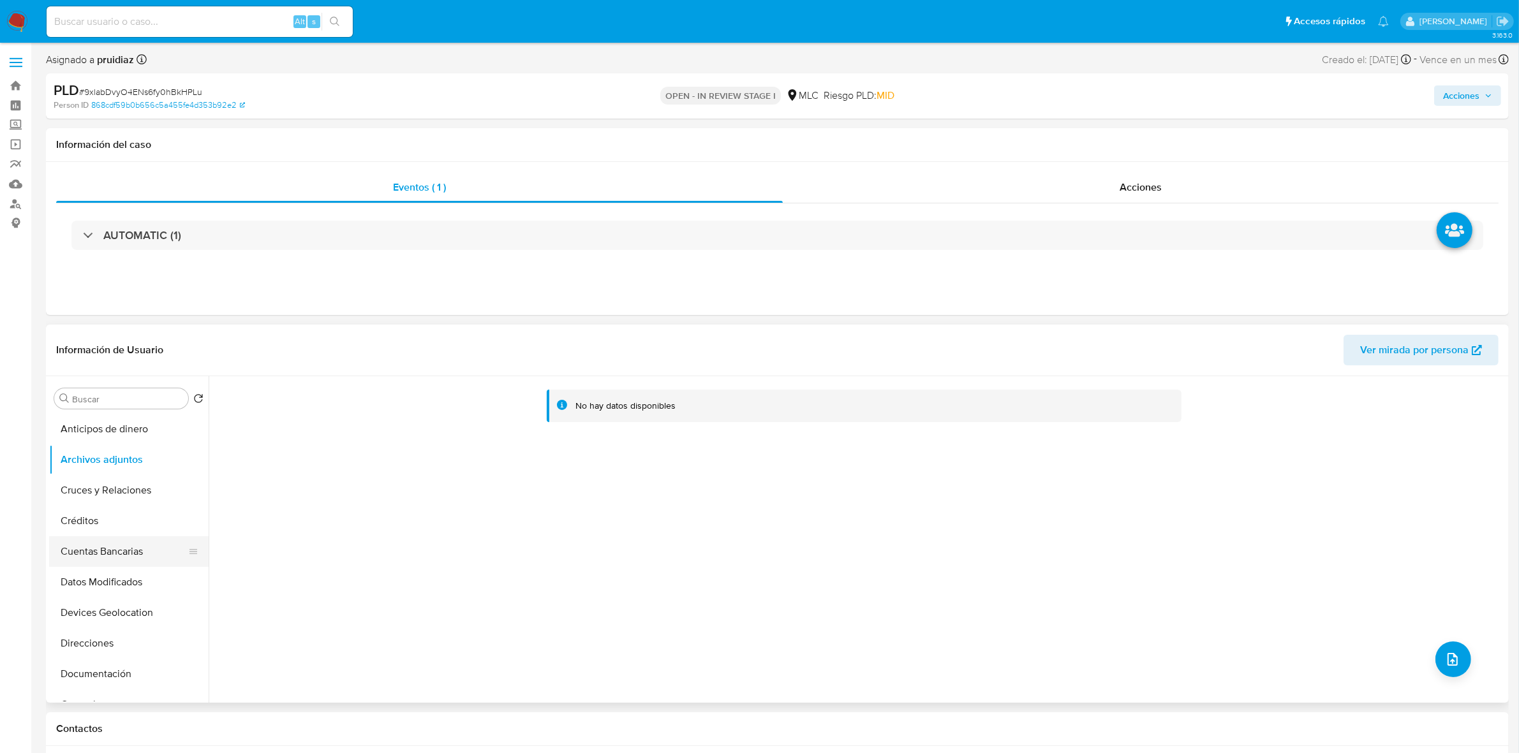
click at [119, 552] on button "Cuentas Bancarias" at bounding box center [123, 552] width 149 height 31
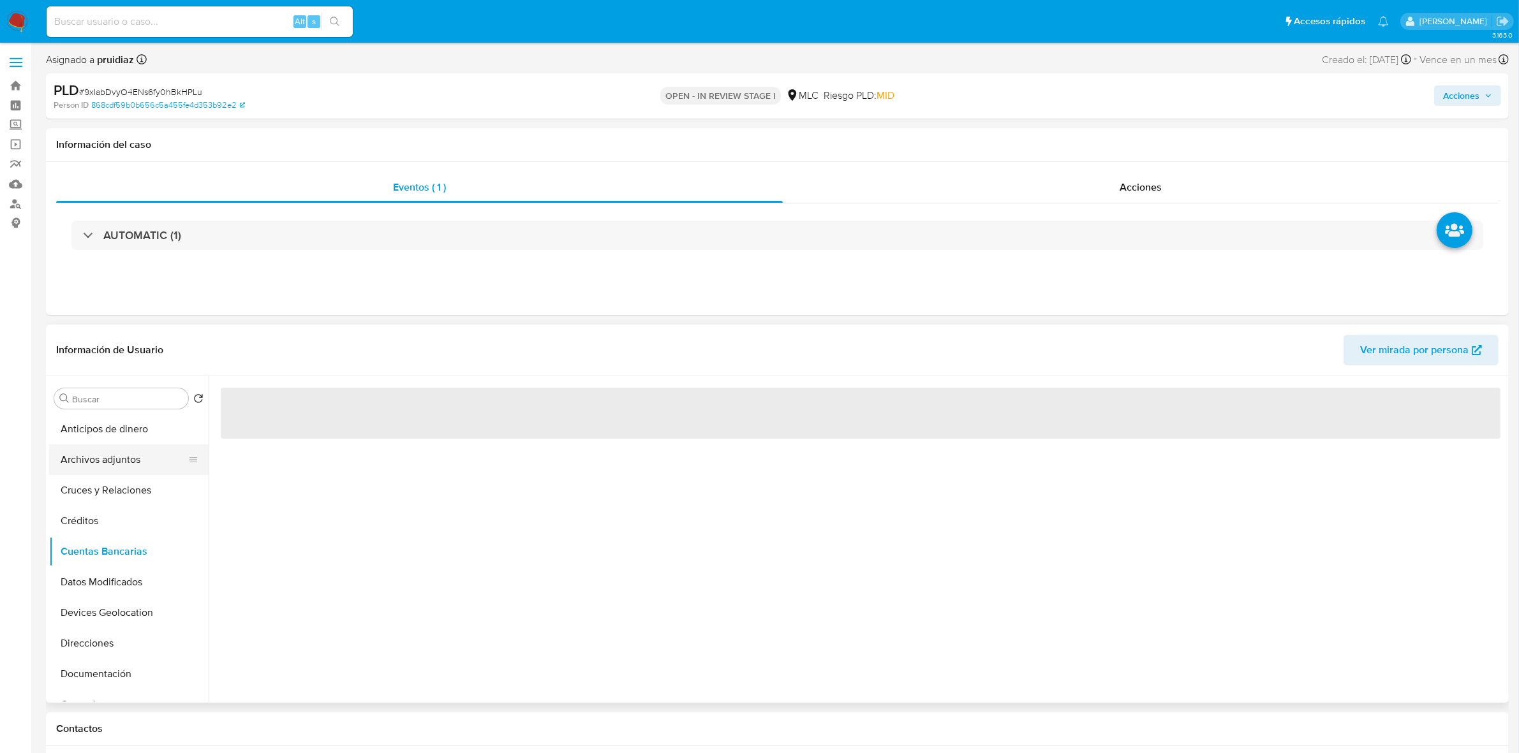
click at [116, 466] on button "Archivos adjuntos" at bounding box center [123, 460] width 149 height 31
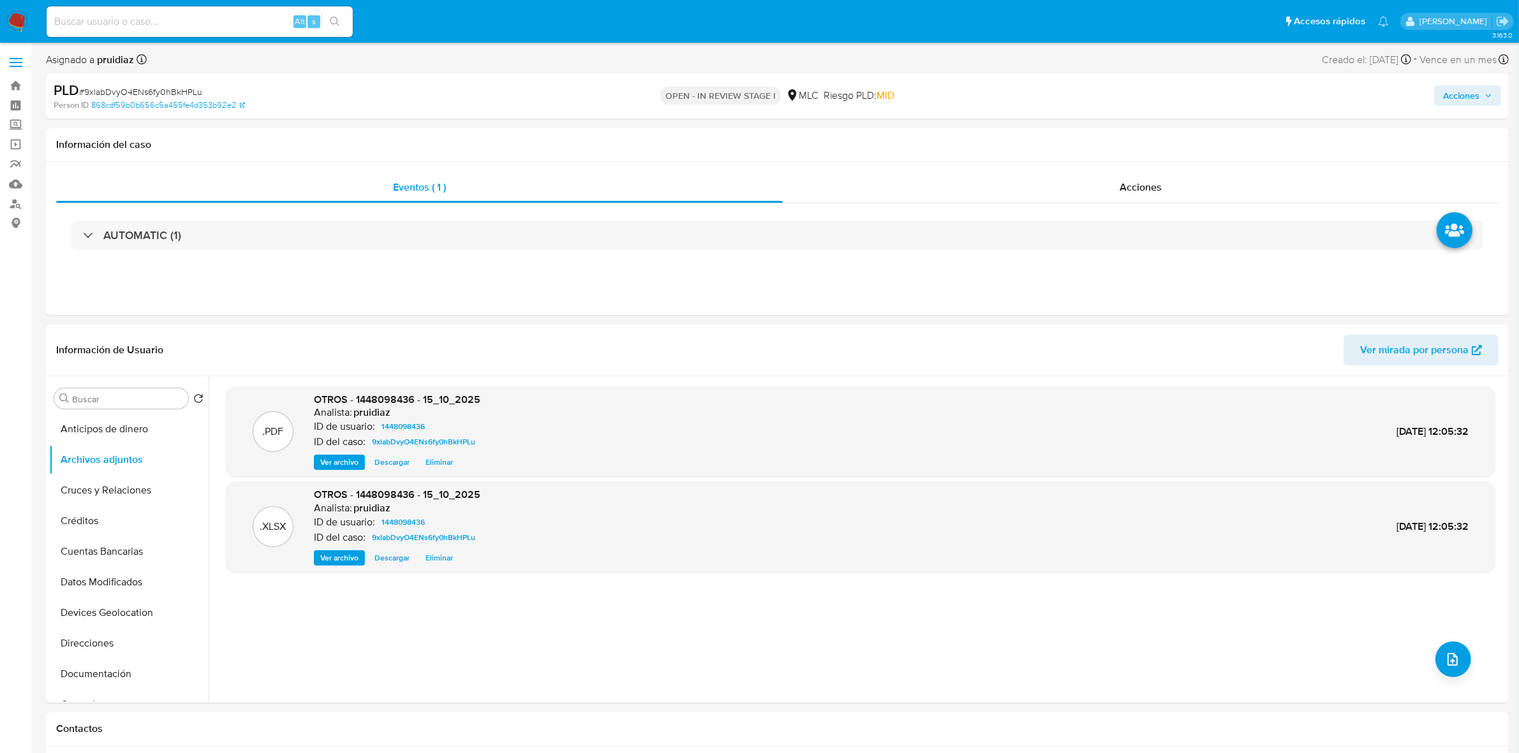
click at [1469, 87] on span "Acciones" at bounding box center [1461, 95] width 36 height 20
click at [1095, 139] on span "Resolución del caso" at bounding box center [1105, 136] width 91 height 15
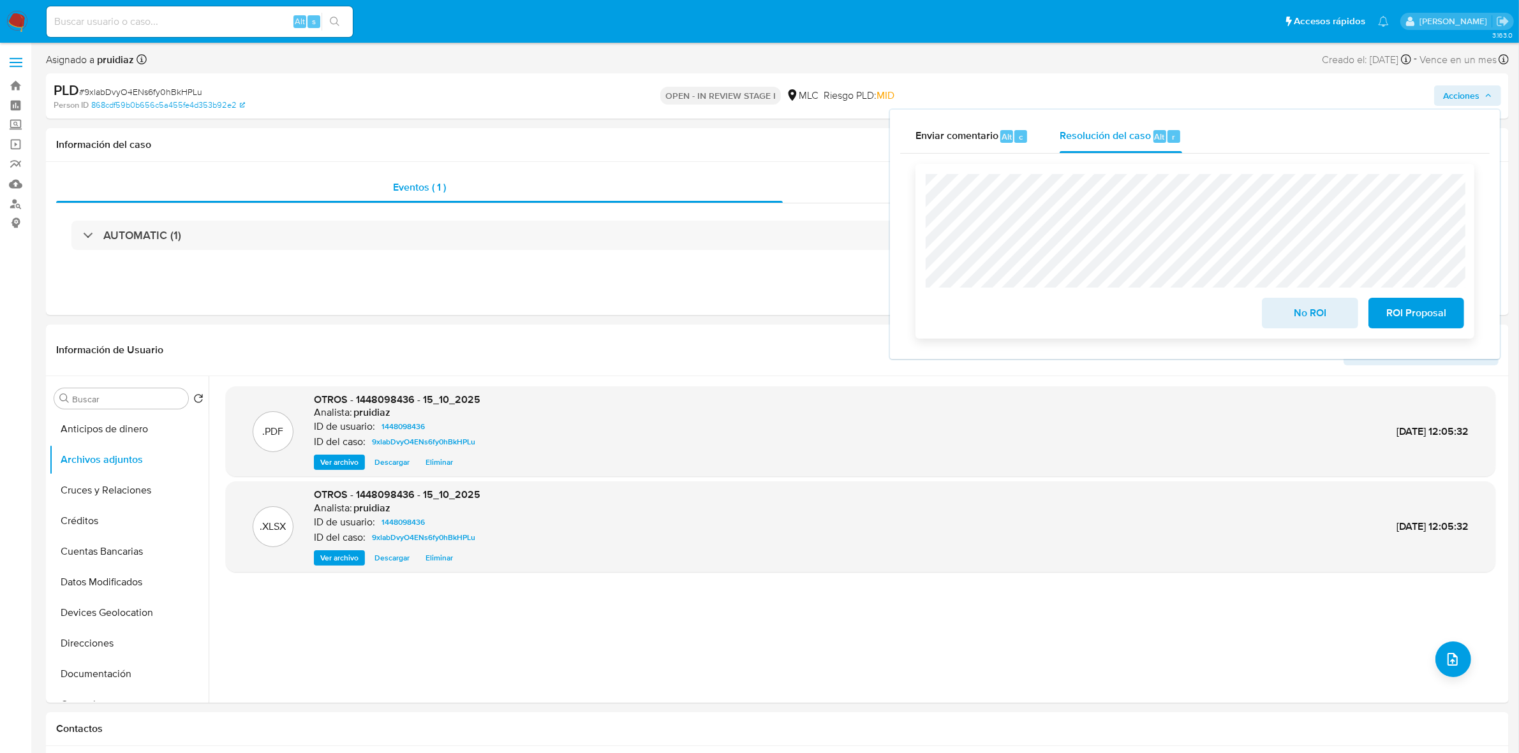
click at [1395, 322] on span "ROI Proposal" at bounding box center [1416, 313] width 63 height 28
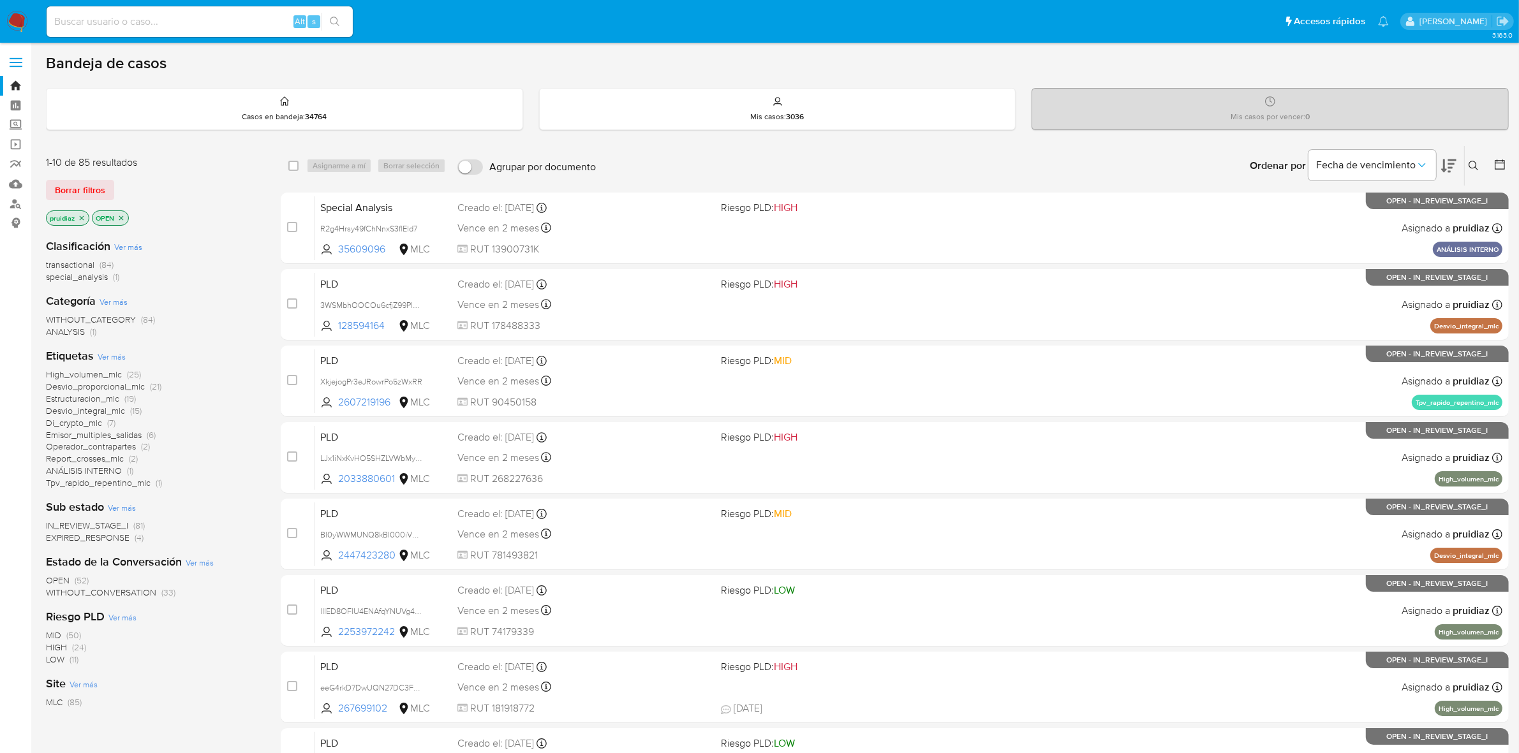
click at [1451, 170] on icon at bounding box center [1448, 165] width 15 height 15
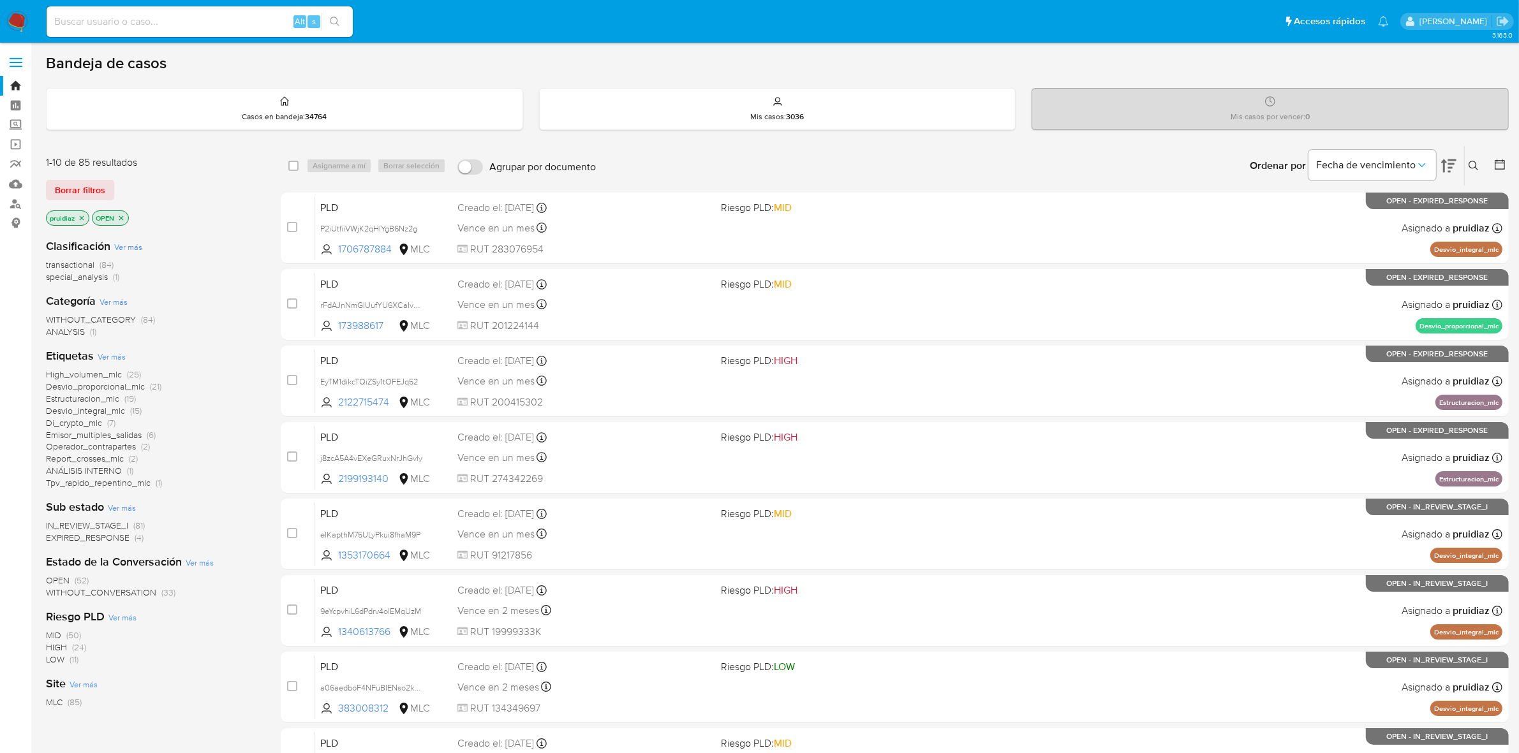
click at [1477, 165] on icon at bounding box center [1474, 166] width 10 height 10
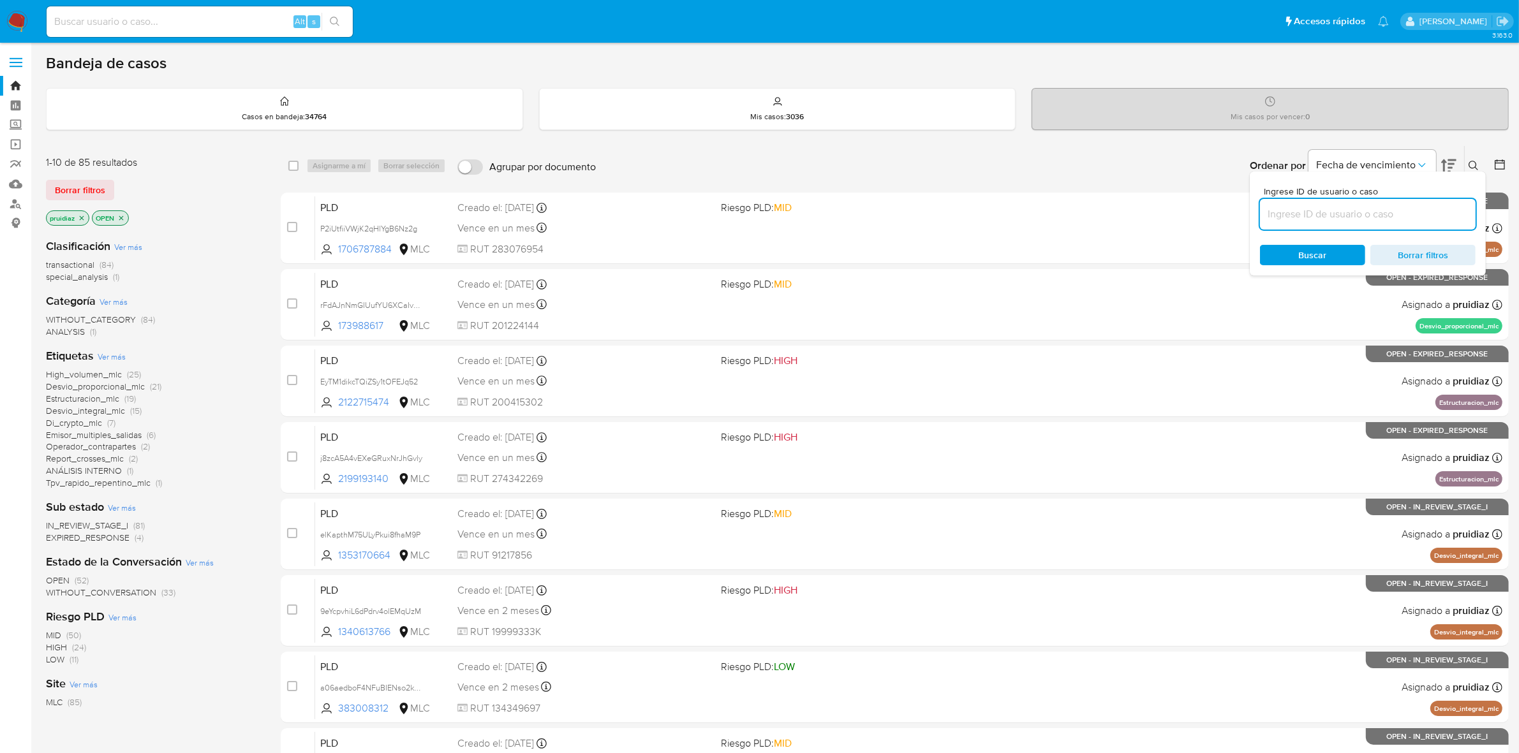
click at [1388, 211] on input at bounding box center [1368, 214] width 216 height 17
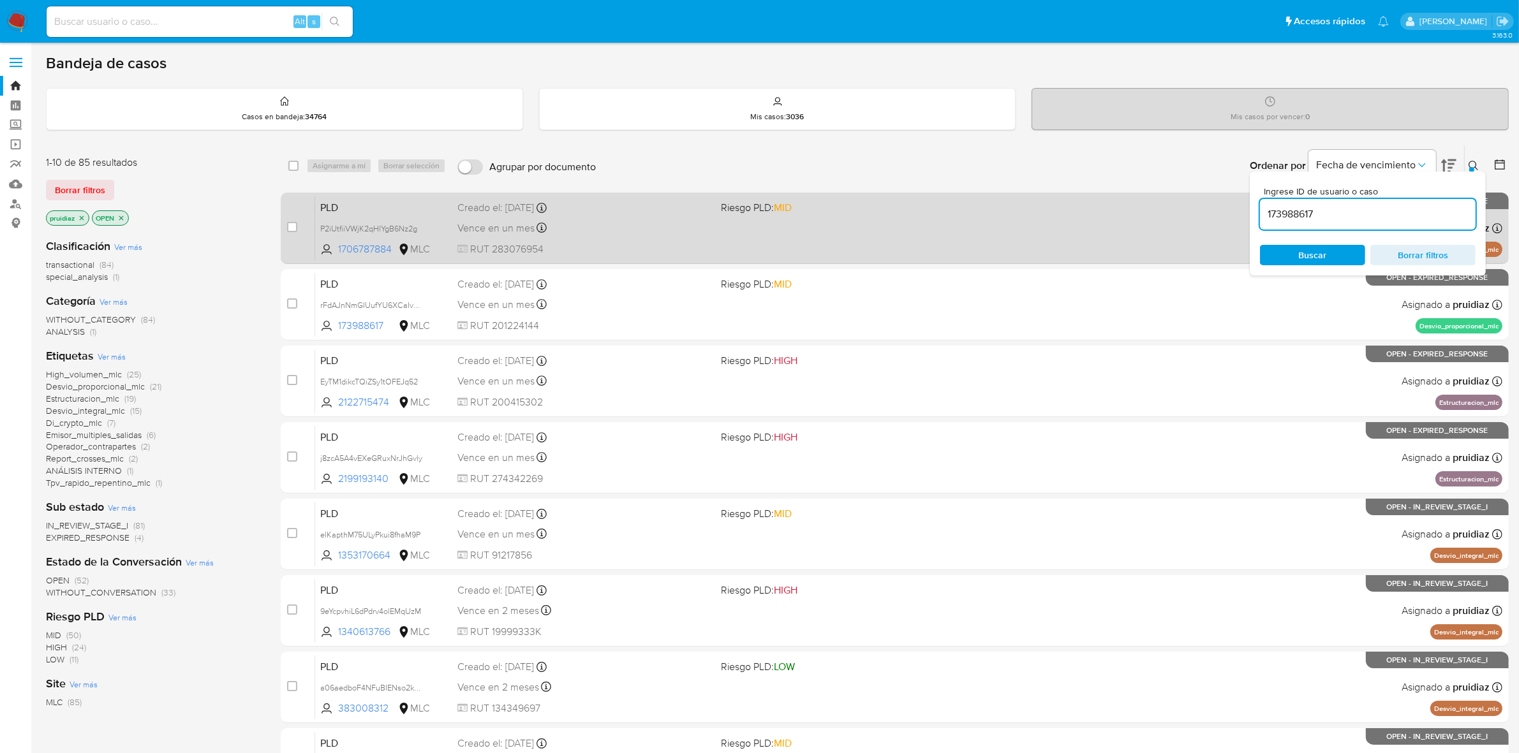
type input "173988617"
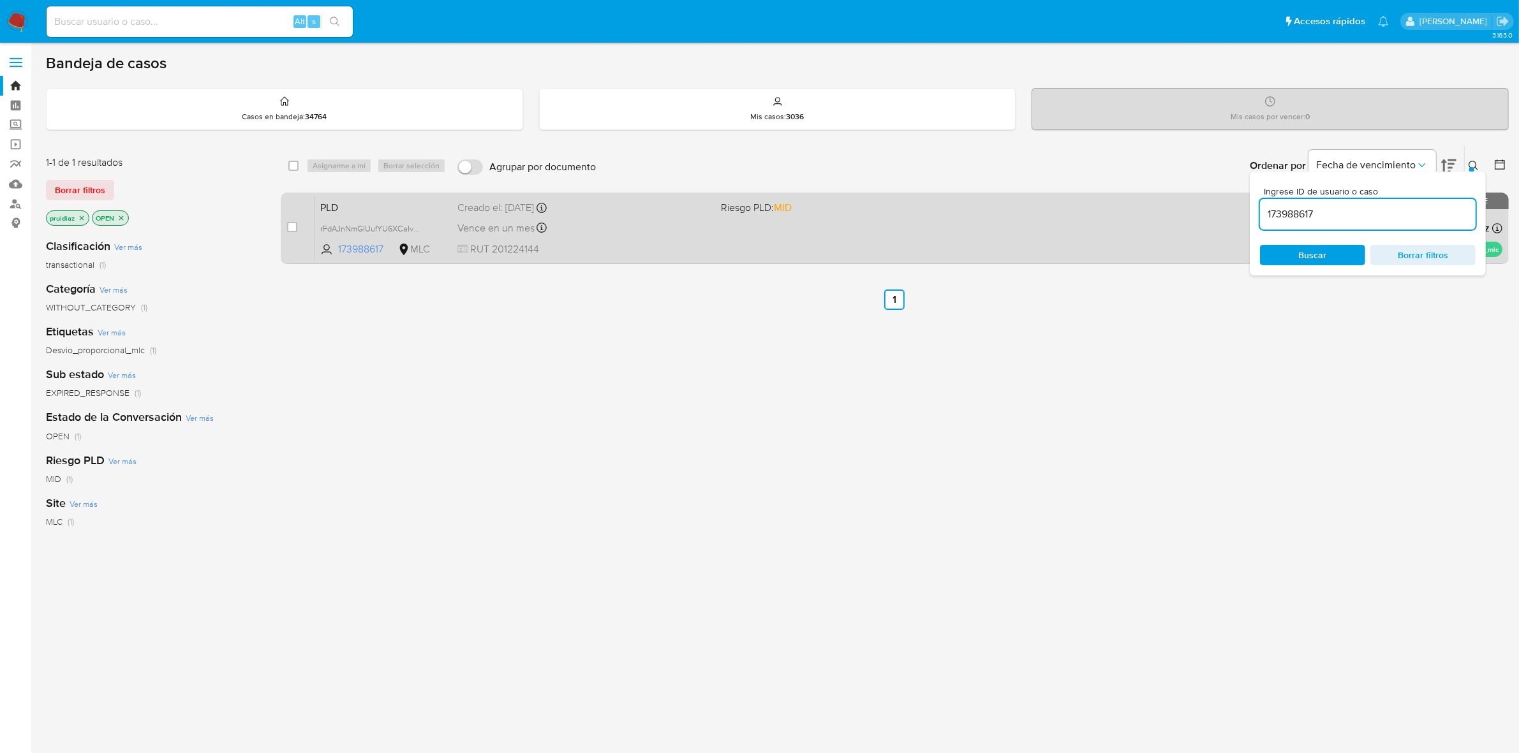
click at [288, 231] on span at bounding box center [292, 227] width 10 height 10
click at [291, 221] on div "case-item-checkbox" at bounding box center [292, 227] width 10 height 13
click at [295, 223] on input "checkbox" at bounding box center [292, 227] width 10 height 10
checkbox input "true"
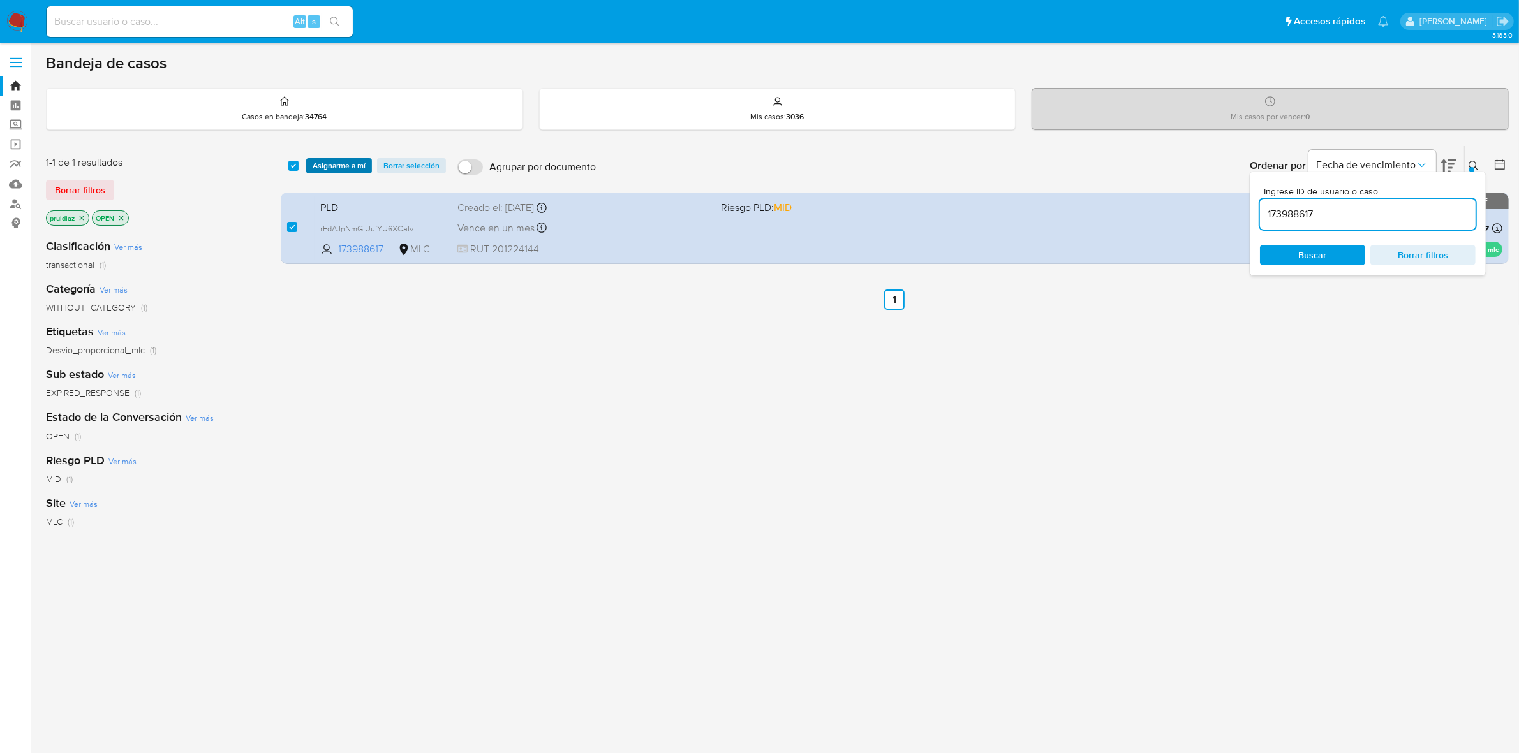
click at [345, 166] on span "Asignarme a mí" at bounding box center [339, 165] width 53 height 13
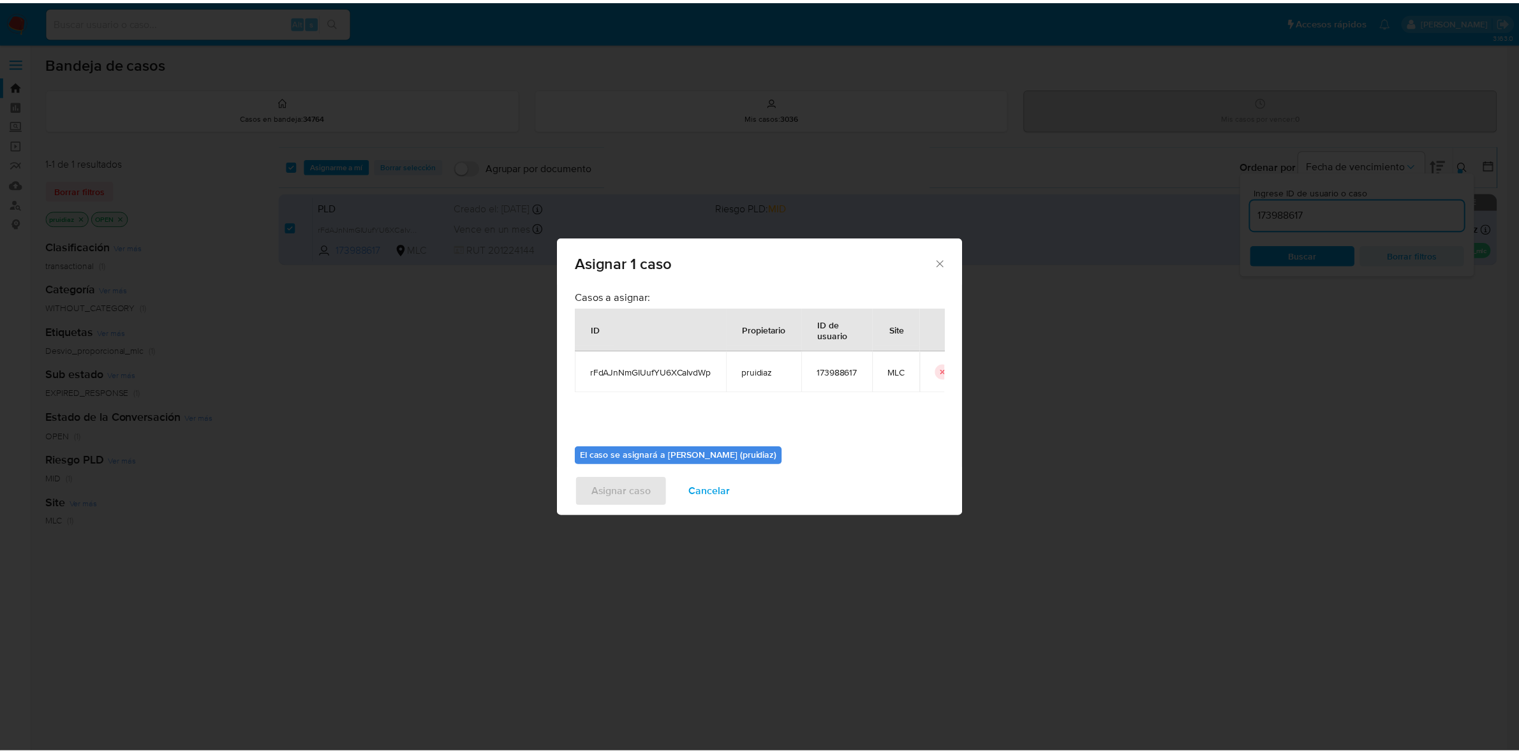
scroll to position [65, 0]
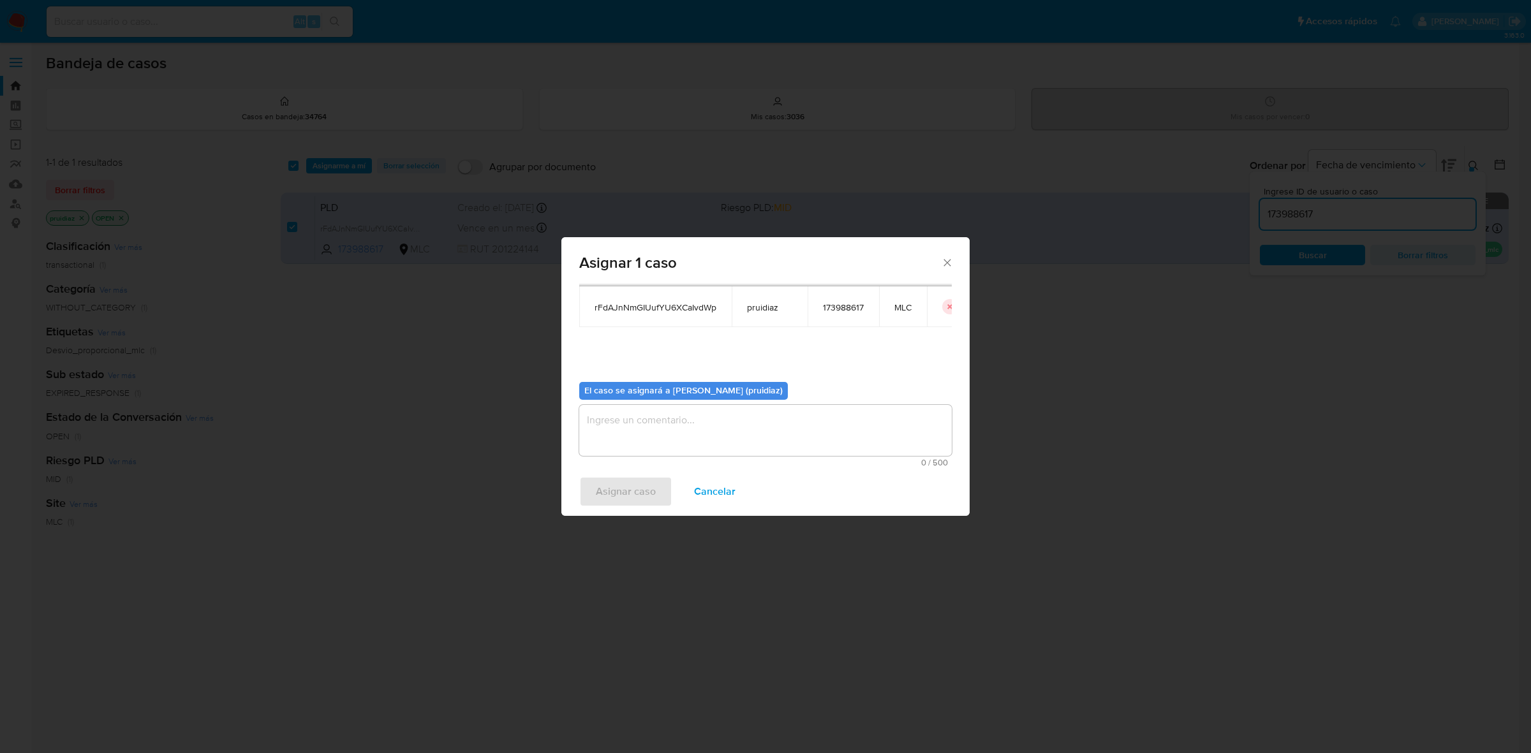
drag, startPoint x: 716, startPoint y: 459, endPoint x: 720, endPoint y: 447, distance: 12.7
click at [715, 459] on span "0 / 500" at bounding box center [765, 463] width 365 height 8
click at [726, 437] on textarea "assign-modal" at bounding box center [765, 430] width 373 height 51
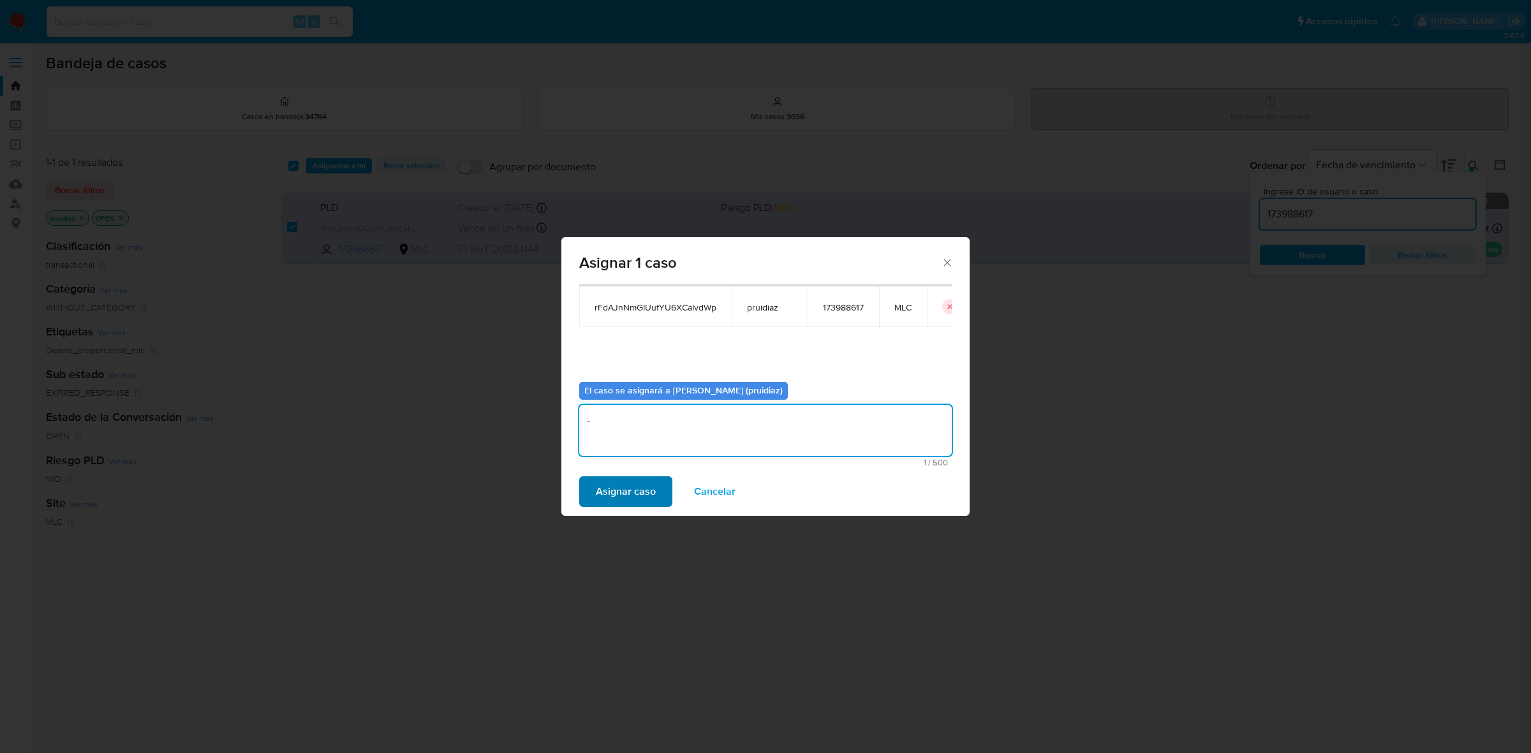
type textarea "-"
click at [632, 487] on span "Asignar caso" at bounding box center [626, 492] width 60 height 28
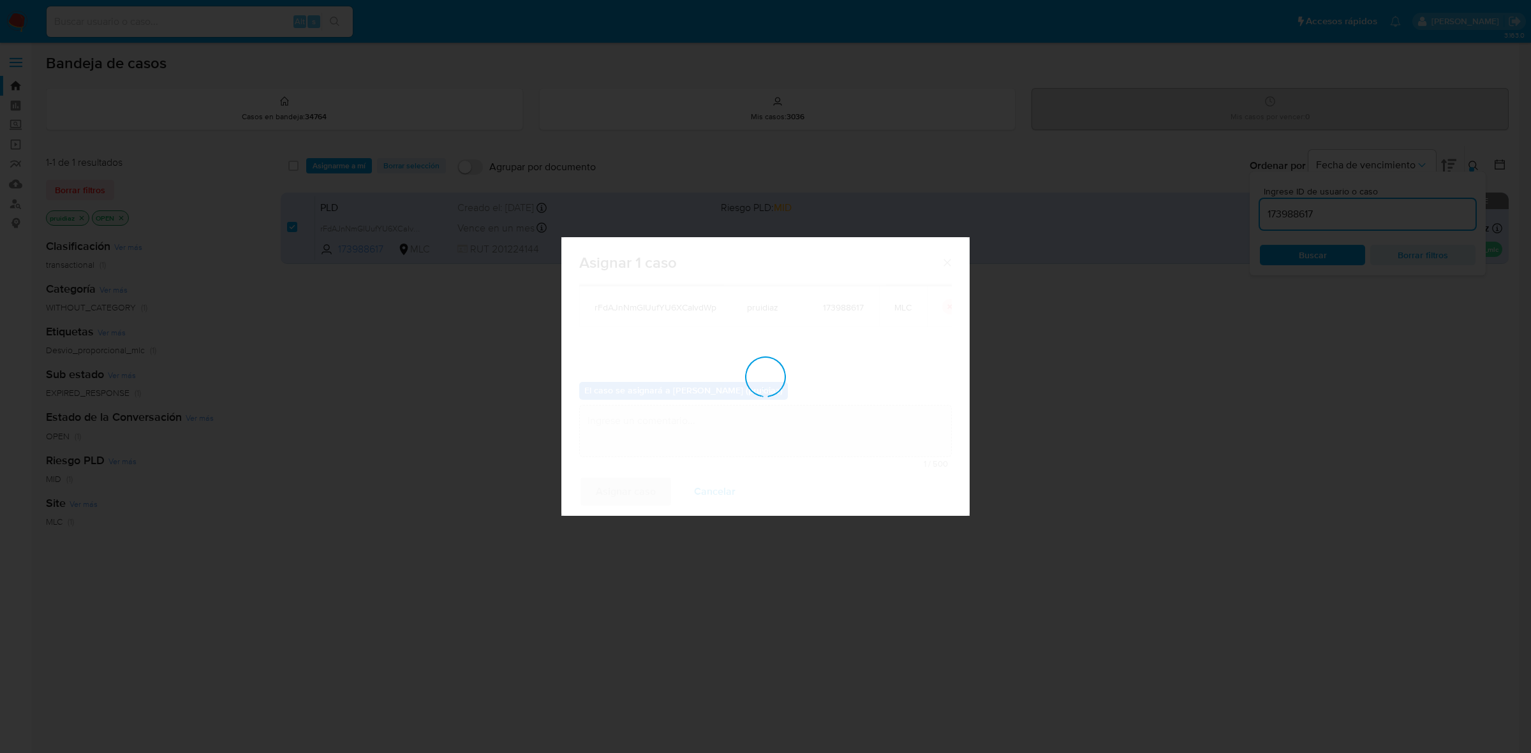
checkbox input "false"
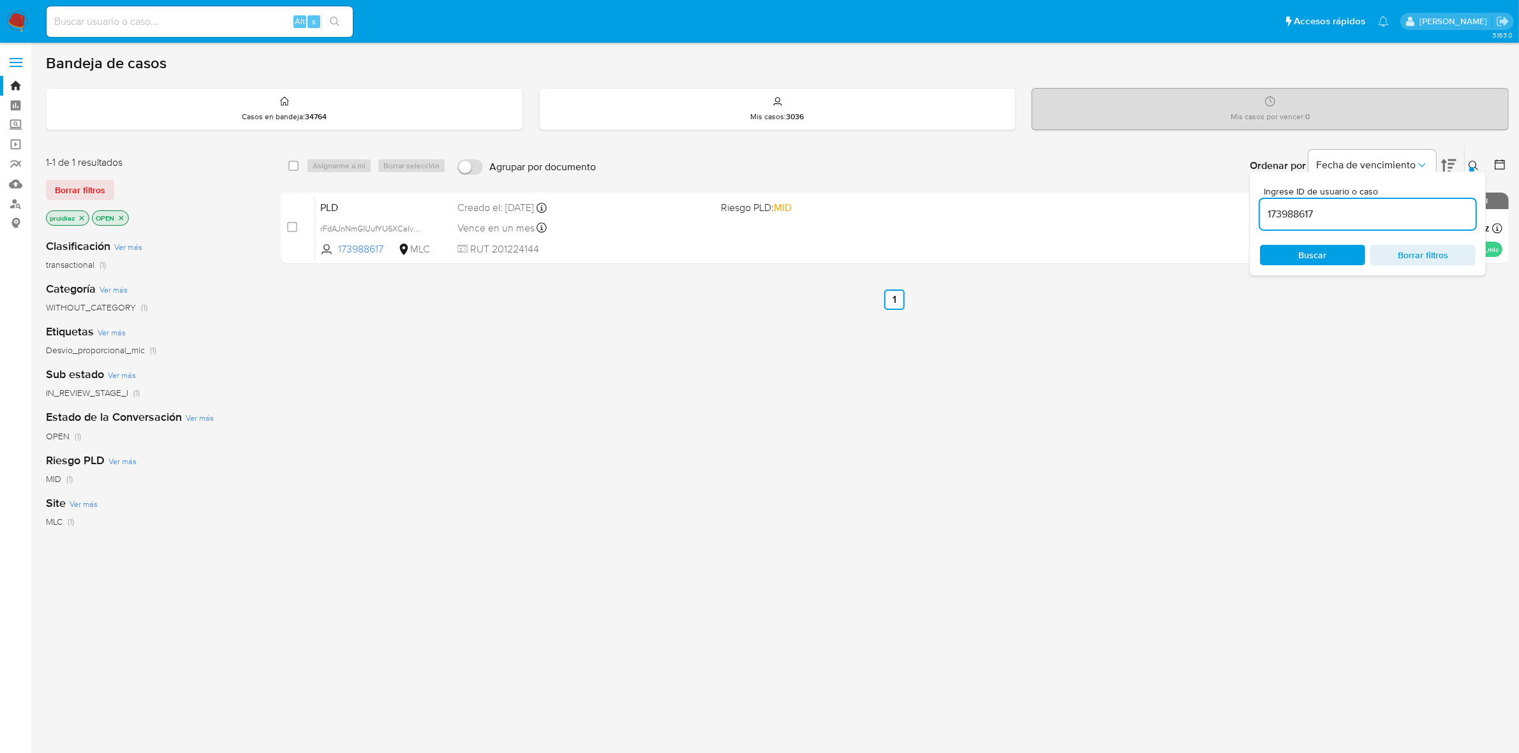
click at [19, 16] on img at bounding box center [17, 22] width 22 height 22
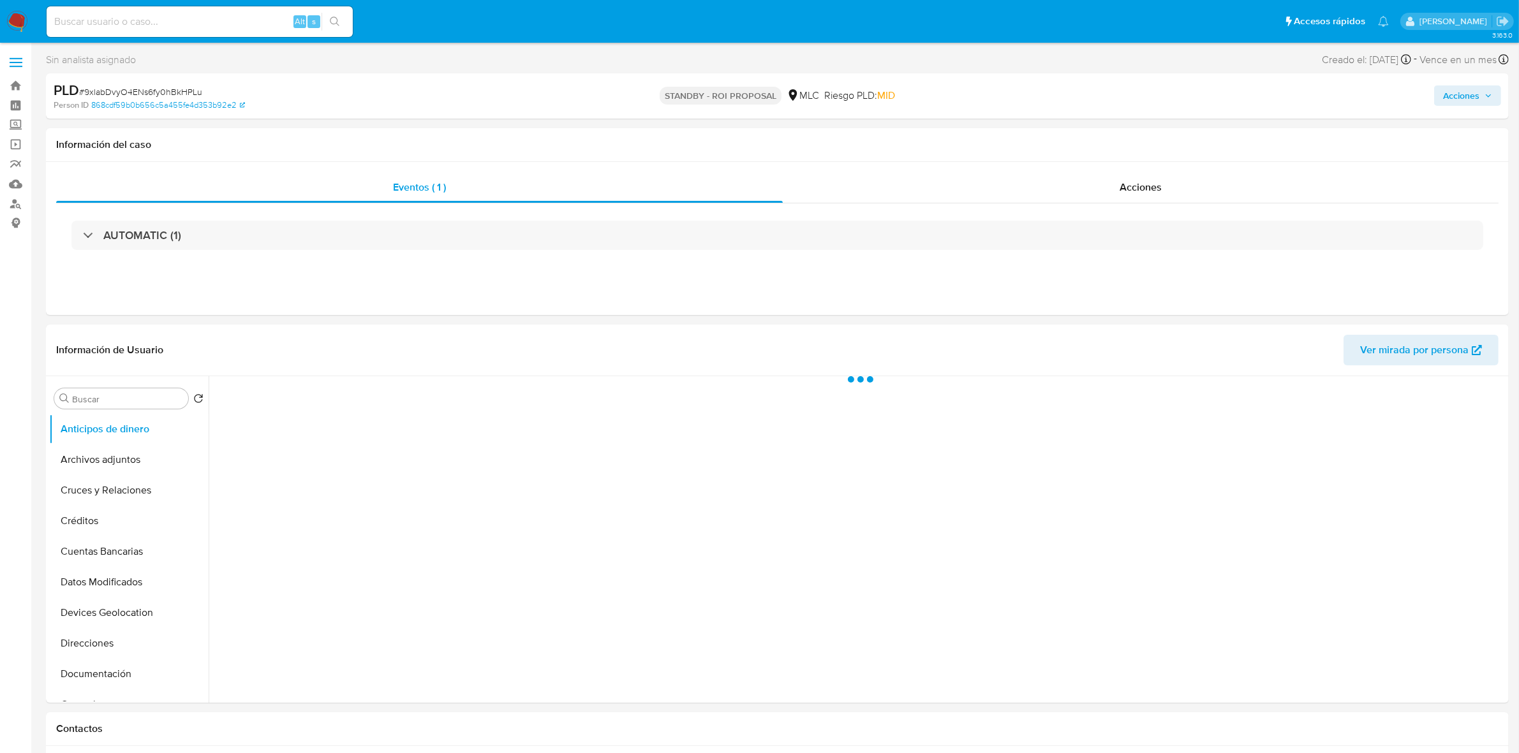
select select "10"
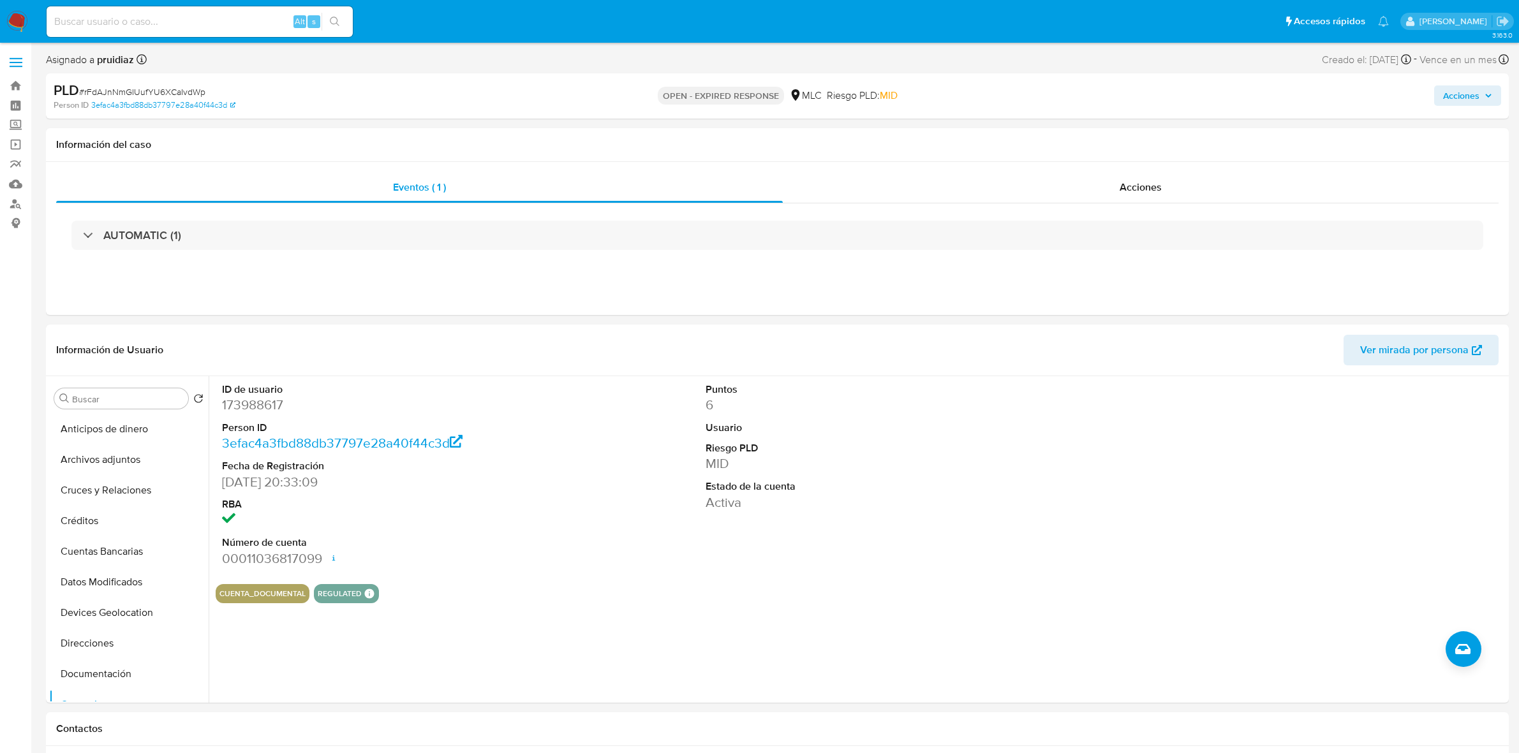
select select "10"
click at [242, 397] on dd "173988617" at bounding box center [377, 405] width 310 height 18
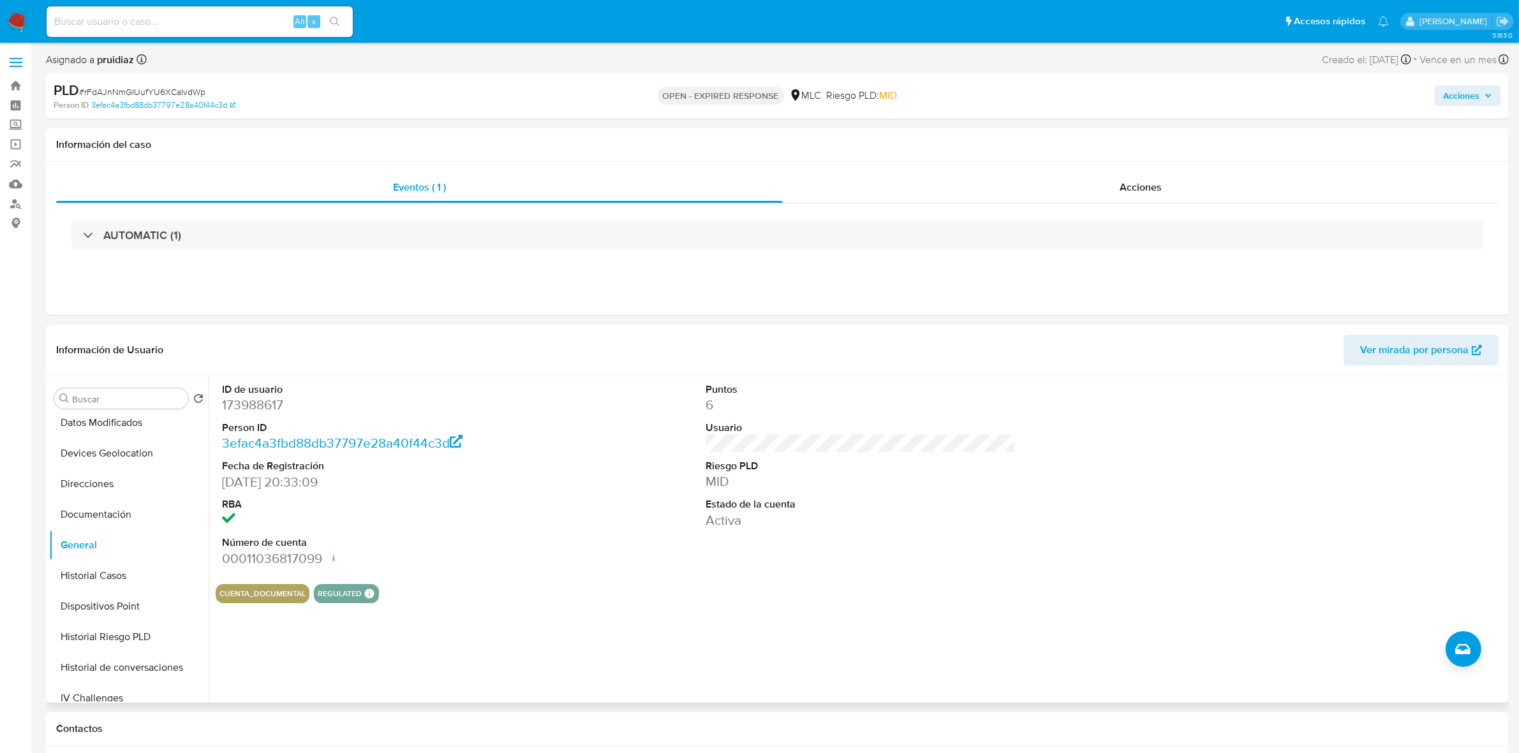
click at [243, 399] on dd "173988617" at bounding box center [377, 405] width 310 height 18
click at [243, 403] on dd "173988617" at bounding box center [377, 405] width 310 height 18
copy dd "173988617"
click at [275, 404] on dd "173988617" at bounding box center [377, 405] width 310 height 18
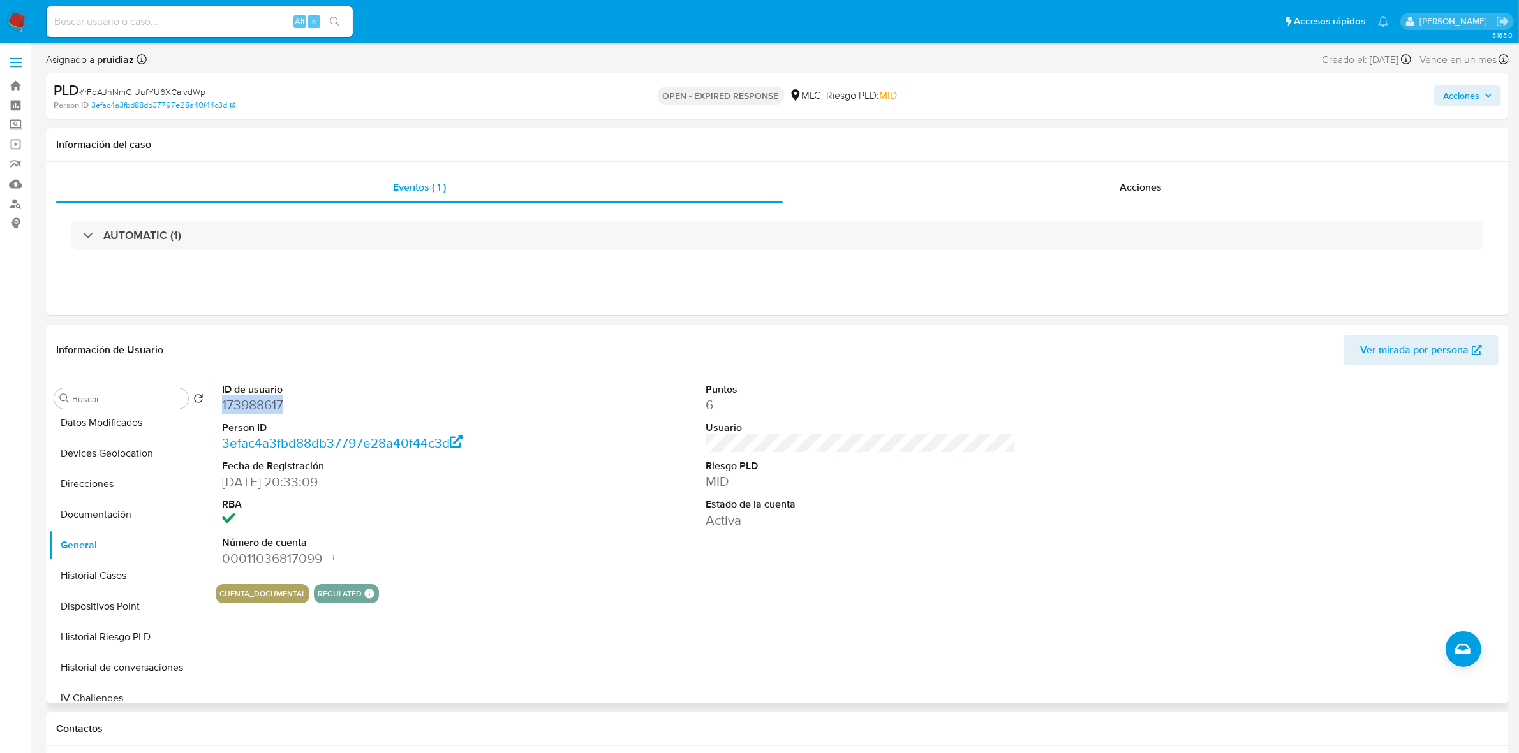
click at [275, 403] on dd "173988617" at bounding box center [377, 405] width 310 height 18
click at [131, 85] on span "# rFdAJnNmGIUufYU6XCaIvdWp" at bounding box center [142, 91] width 126 height 13
copy span "rFdAJnNmGIUufYU6XCaIvdWp"
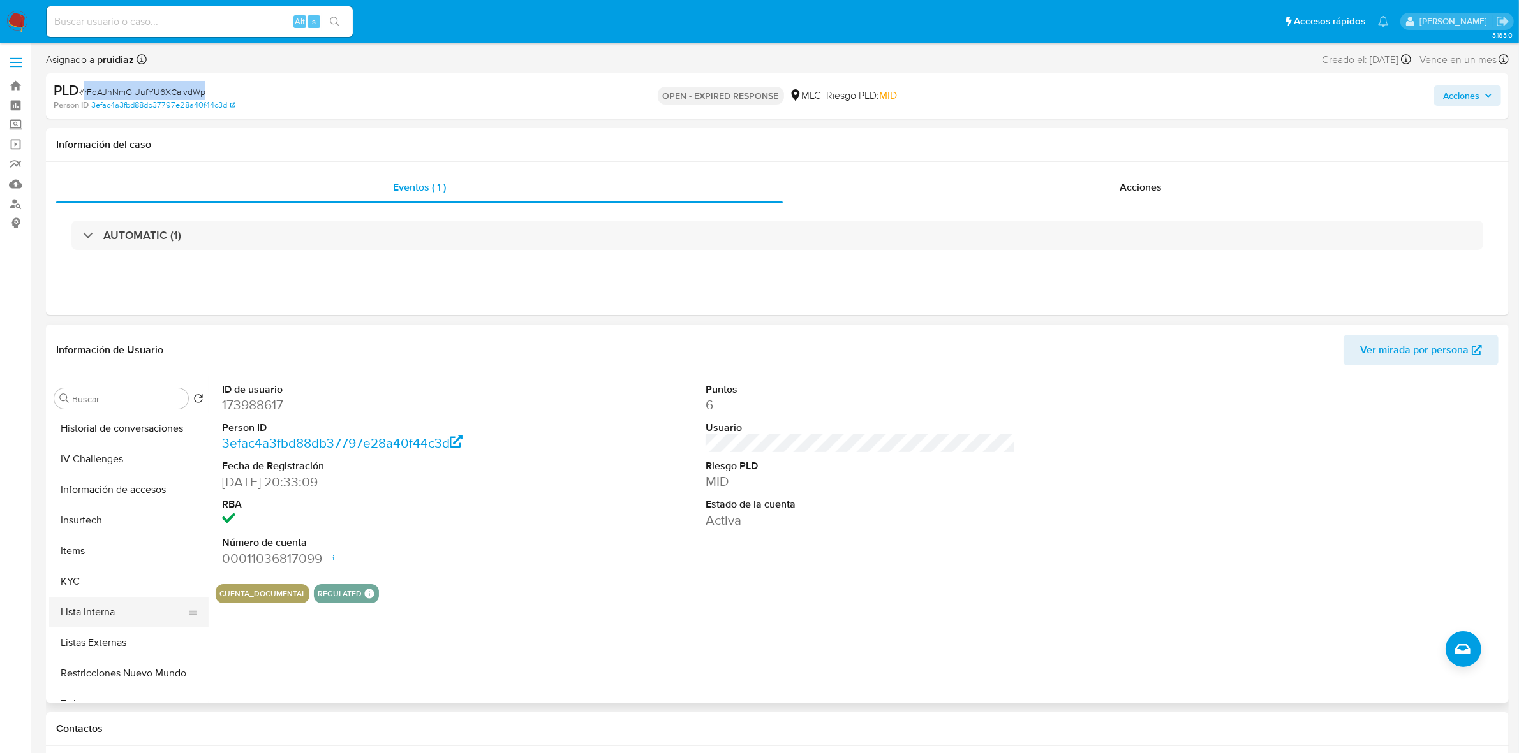
click at [74, 598] on button "Lista Interna" at bounding box center [123, 612] width 149 height 31
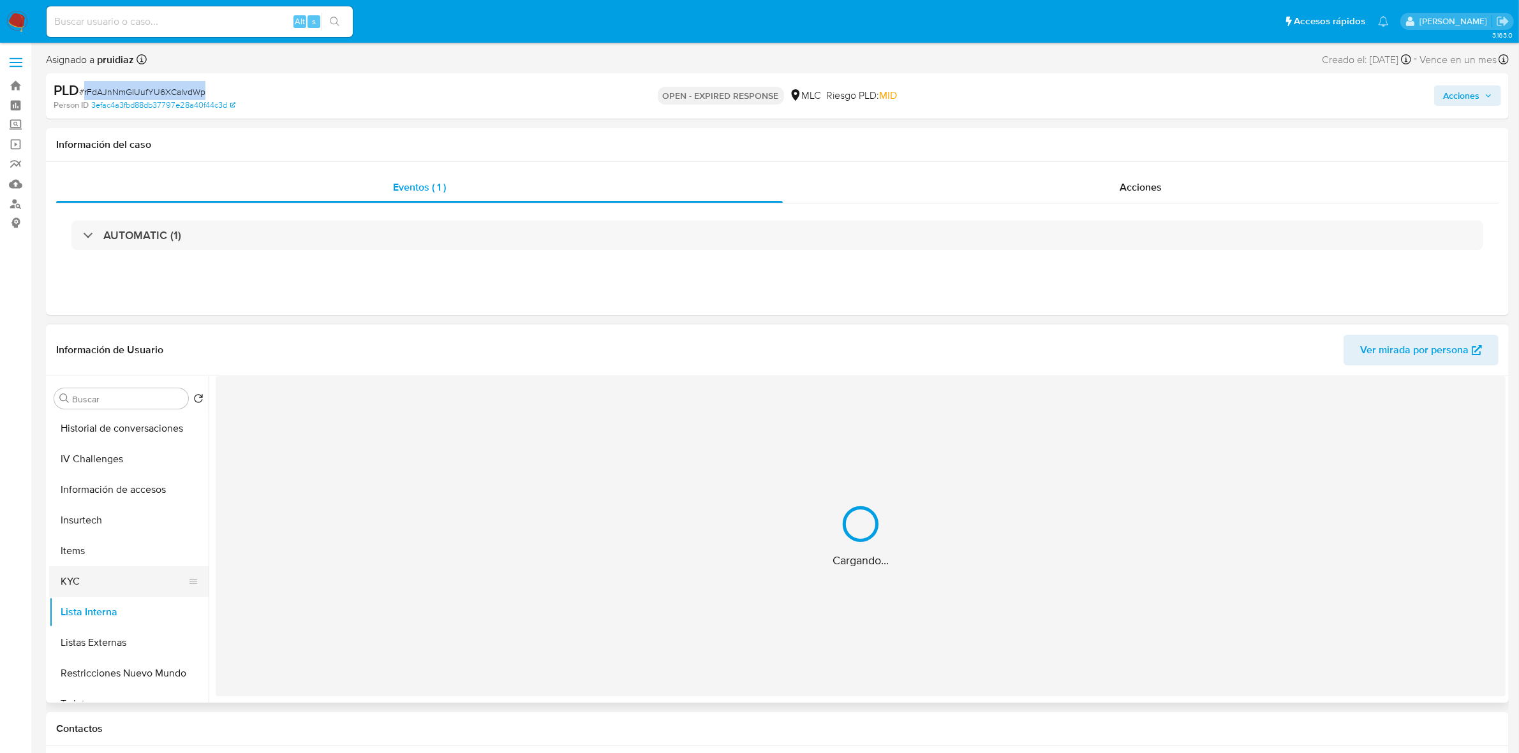
click at [78, 586] on button "KYC" at bounding box center [123, 581] width 149 height 31
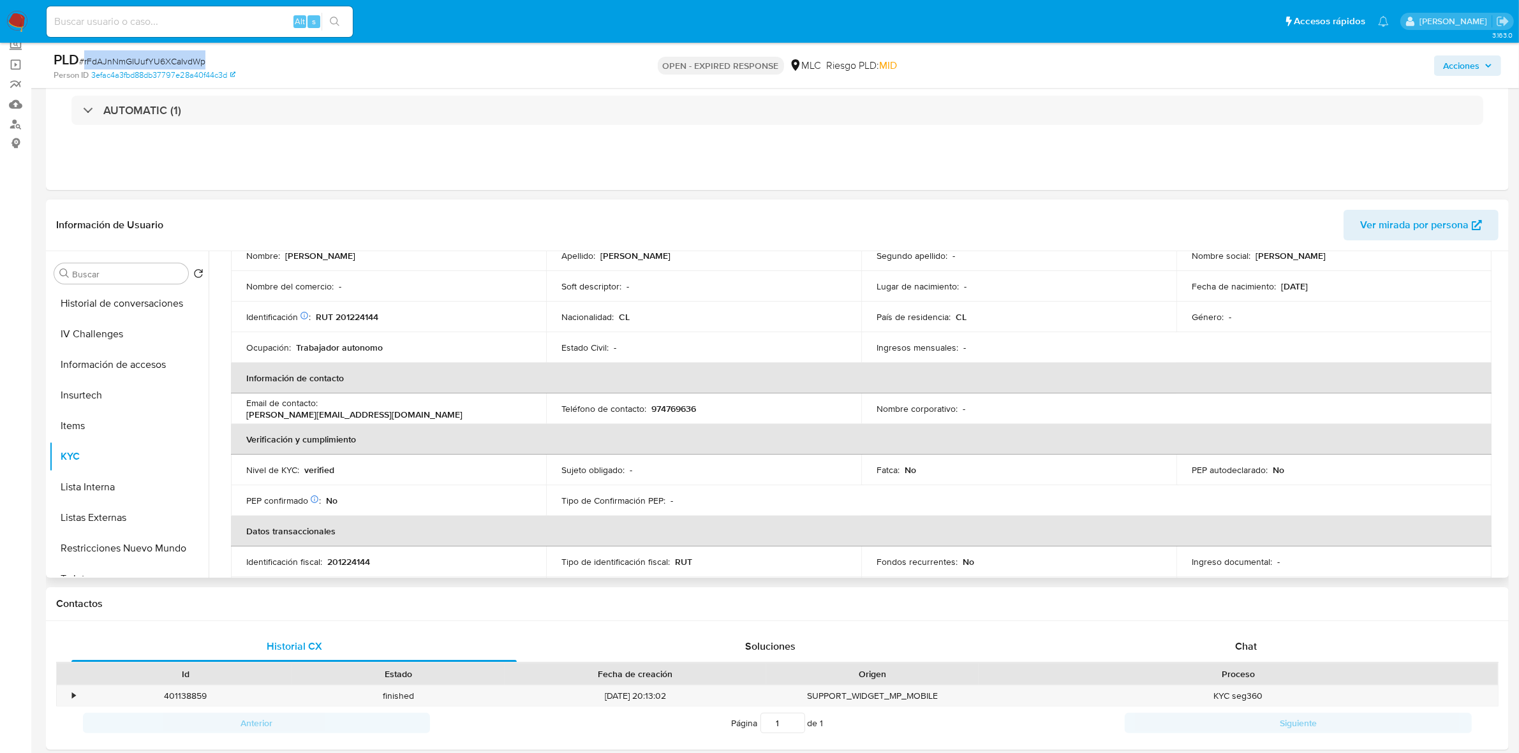
scroll to position [0, 0]
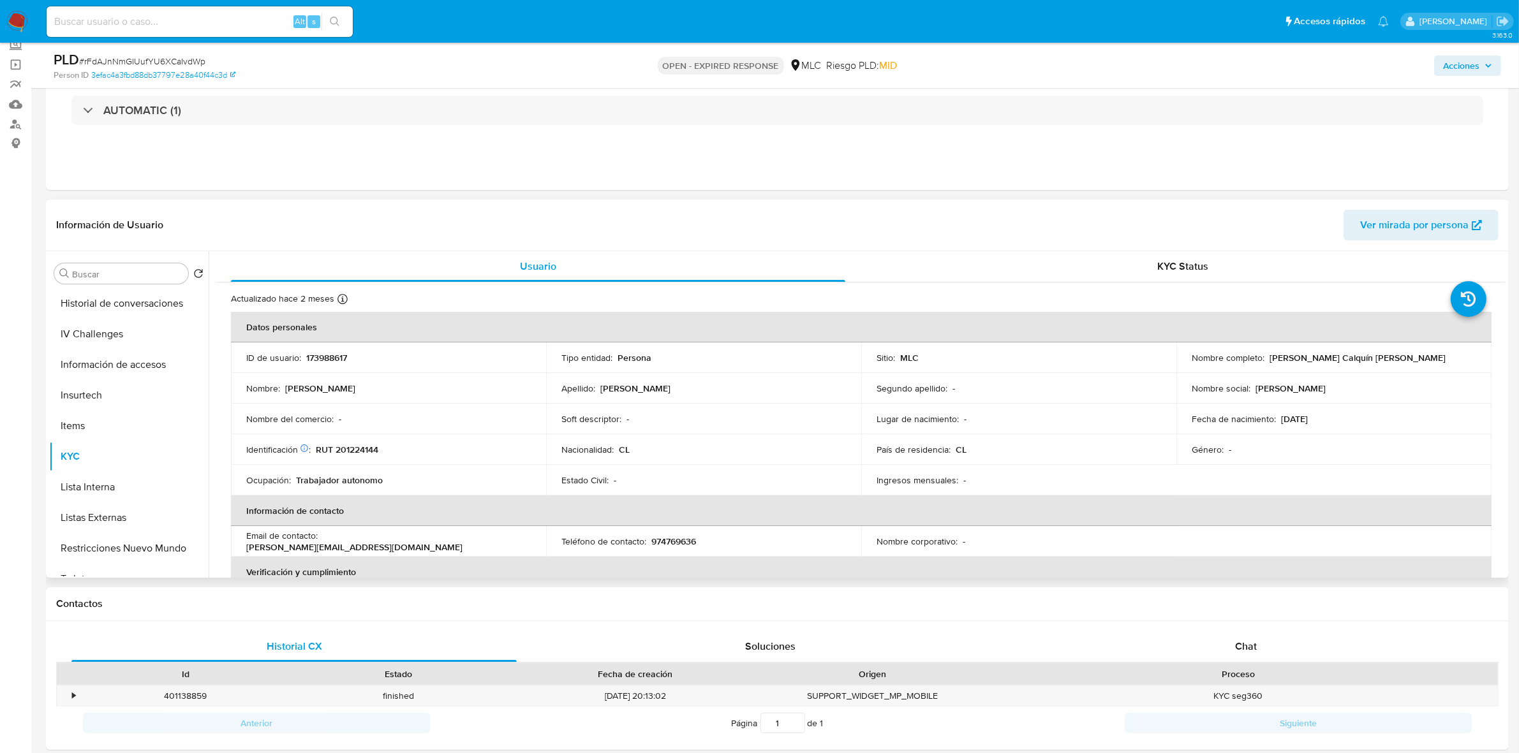
click at [356, 450] on p "RUT 201224144" at bounding box center [347, 449] width 63 height 11
copy p "201224144"
click at [371, 450] on p "RUT 201224144" at bounding box center [347, 449] width 63 height 11
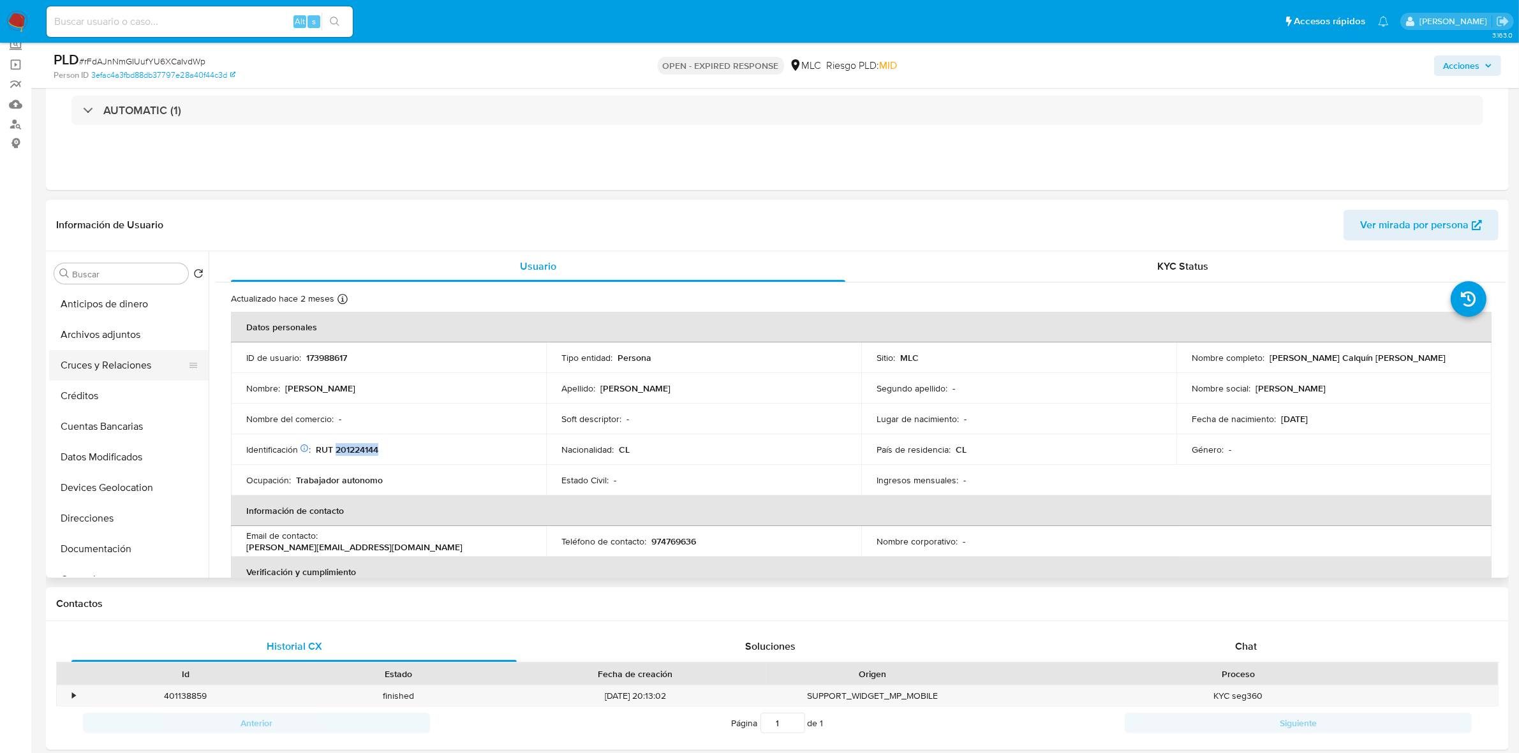
click at [135, 374] on button "Cruces y Relaciones" at bounding box center [123, 365] width 149 height 31
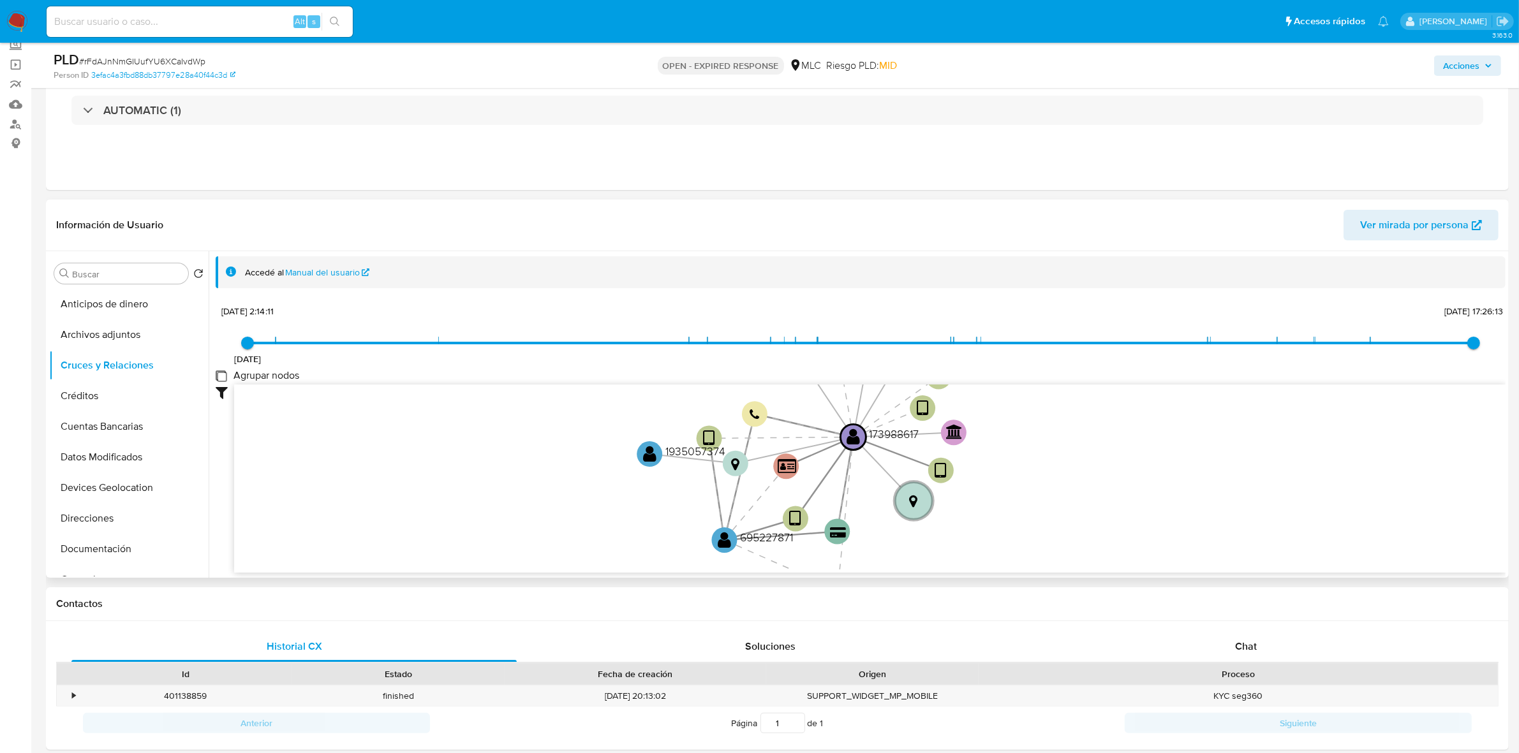
click at [226, 377] on group_nodes "Agrupar nodos" at bounding box center [221, 376] width 10 height 10
checkbox group_nodes "true"
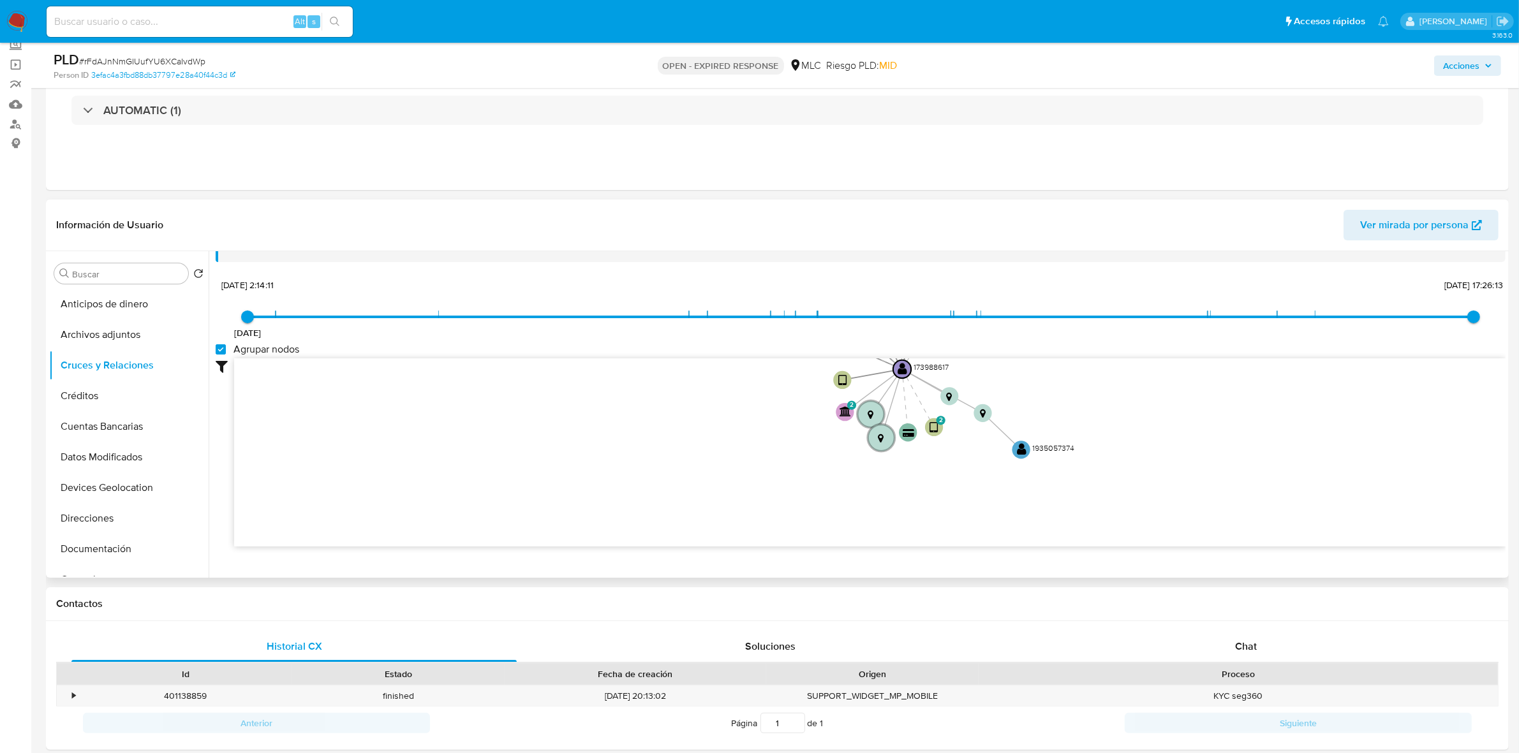
scroll to position [47, 0]
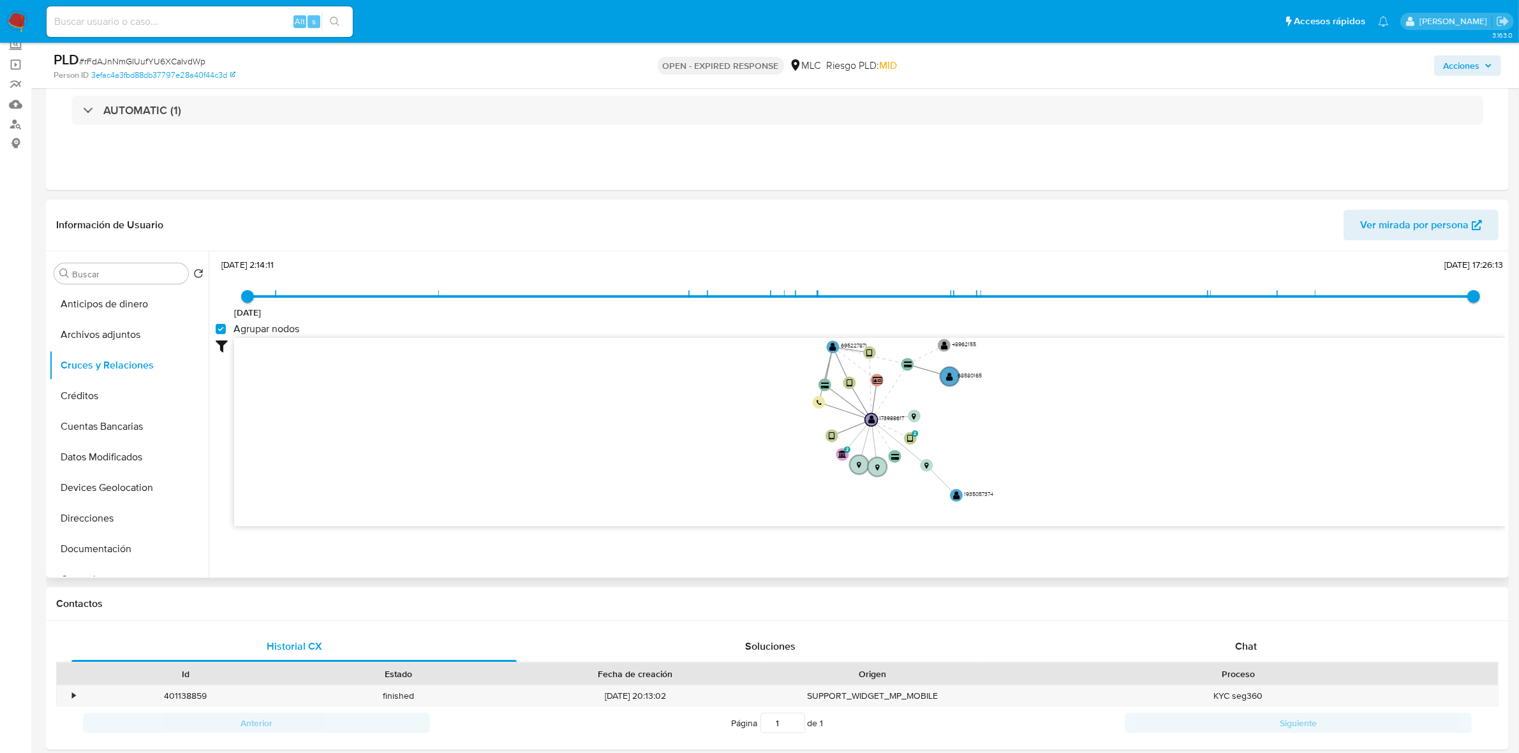
drag, startPoint x: 1083, startPoint y: 391, endPoint x: 1059, endPoint y: 464, distance: 76.7
click at [1059, 464] on icon "device-62f7b0af08813b00197d8e38  user-173988617  173988617 device-68bde590f0e…" at bounding box center [869, 430] width 1271 height 185
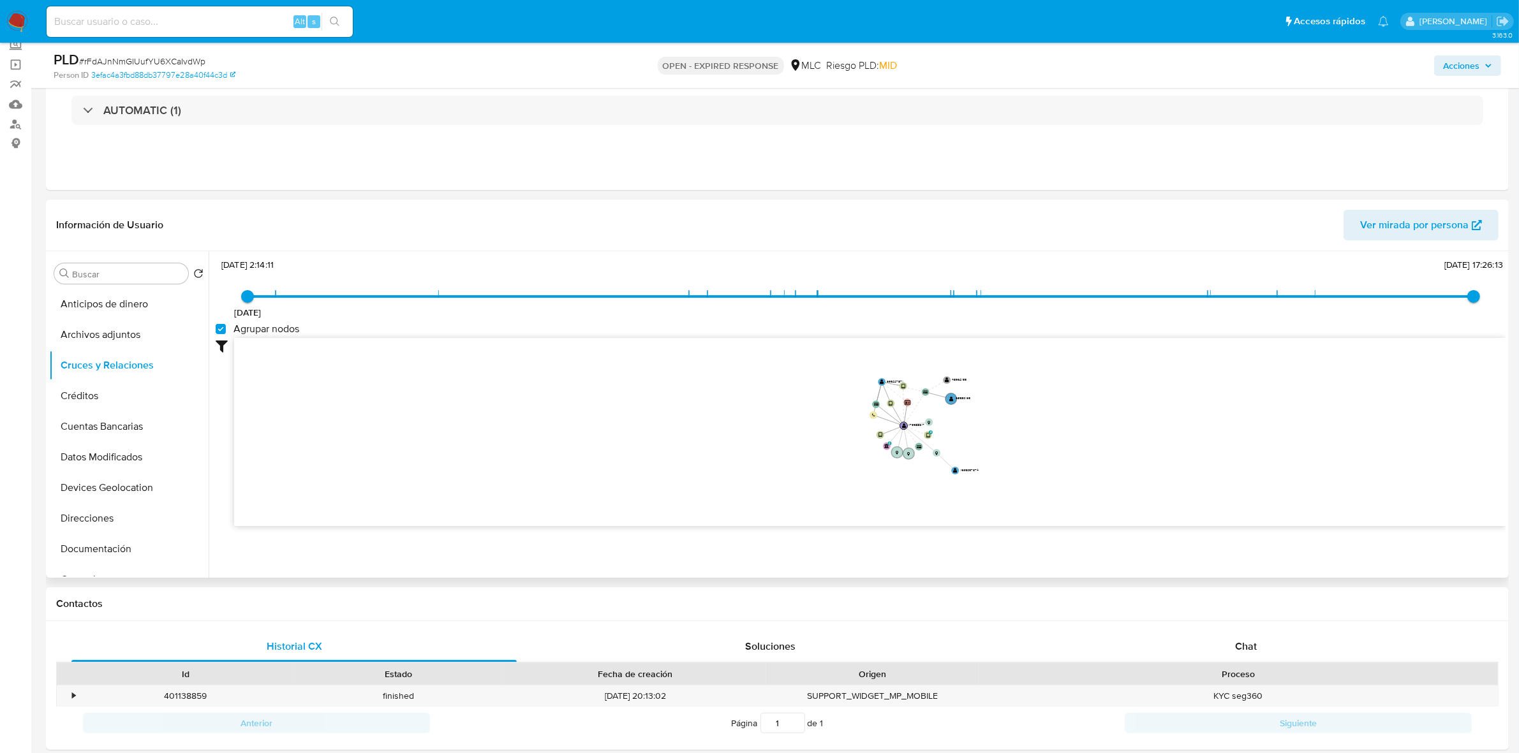
drag, startPoint x: 1069, startPoint y: 403, endPoint x: 1021, endPoint y: 404, distance: 47.9
click at [1023, 407] on icon "device-62f7b0af08813b00197d8e38  user-173988617  173988617 device-68bde590f0e…" at bounding box center [869, 430] width 1271 height 185
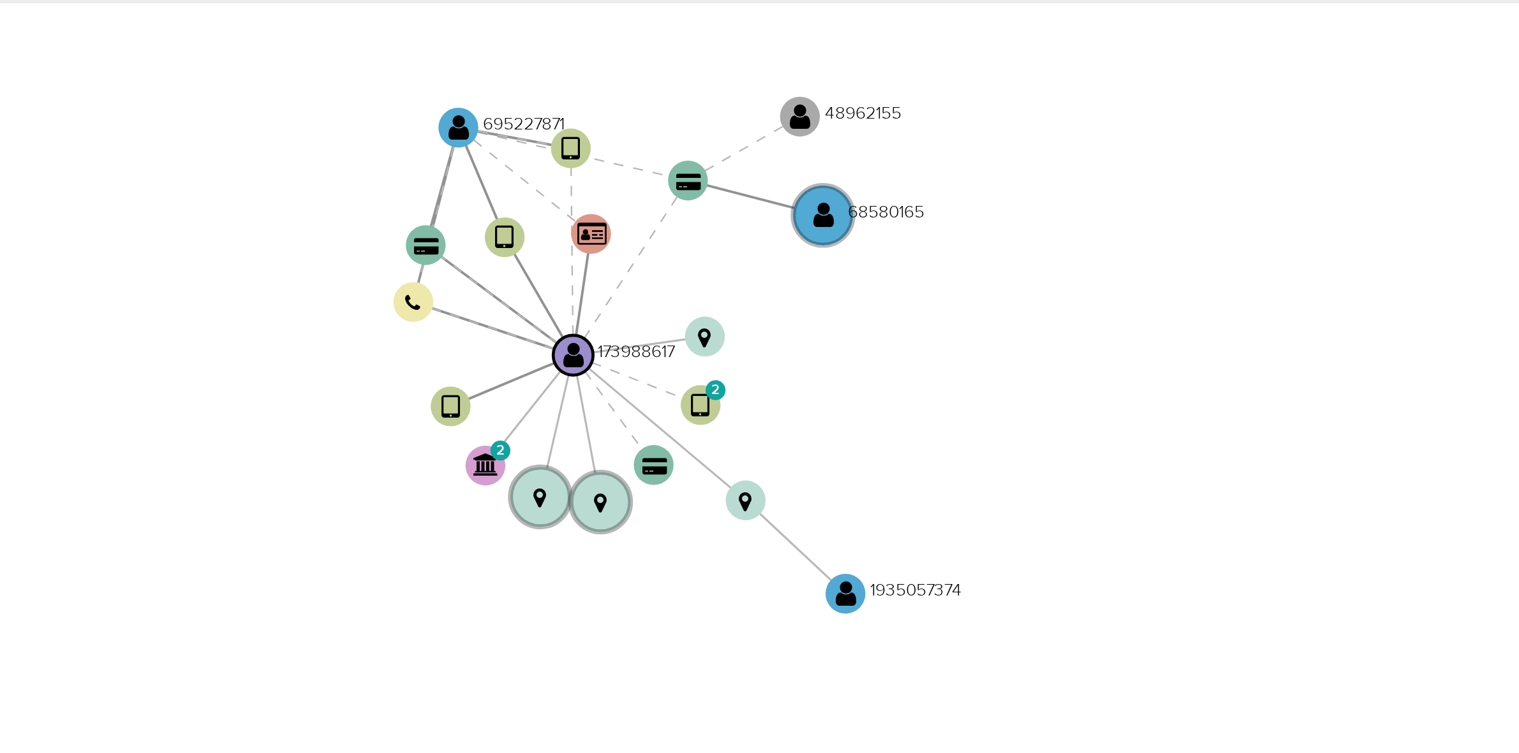
drag, startPoint x: 972, startPoint y: 423, endPoint x: 959, endPoint y: 427, distance: 13.9
click at [959, 427] on icon "device-62f7b0af08813b00197d8e38  user-173988617  173988617 device-68bde590f0e…" at bounding box center [869, 430] width 1271 height 185
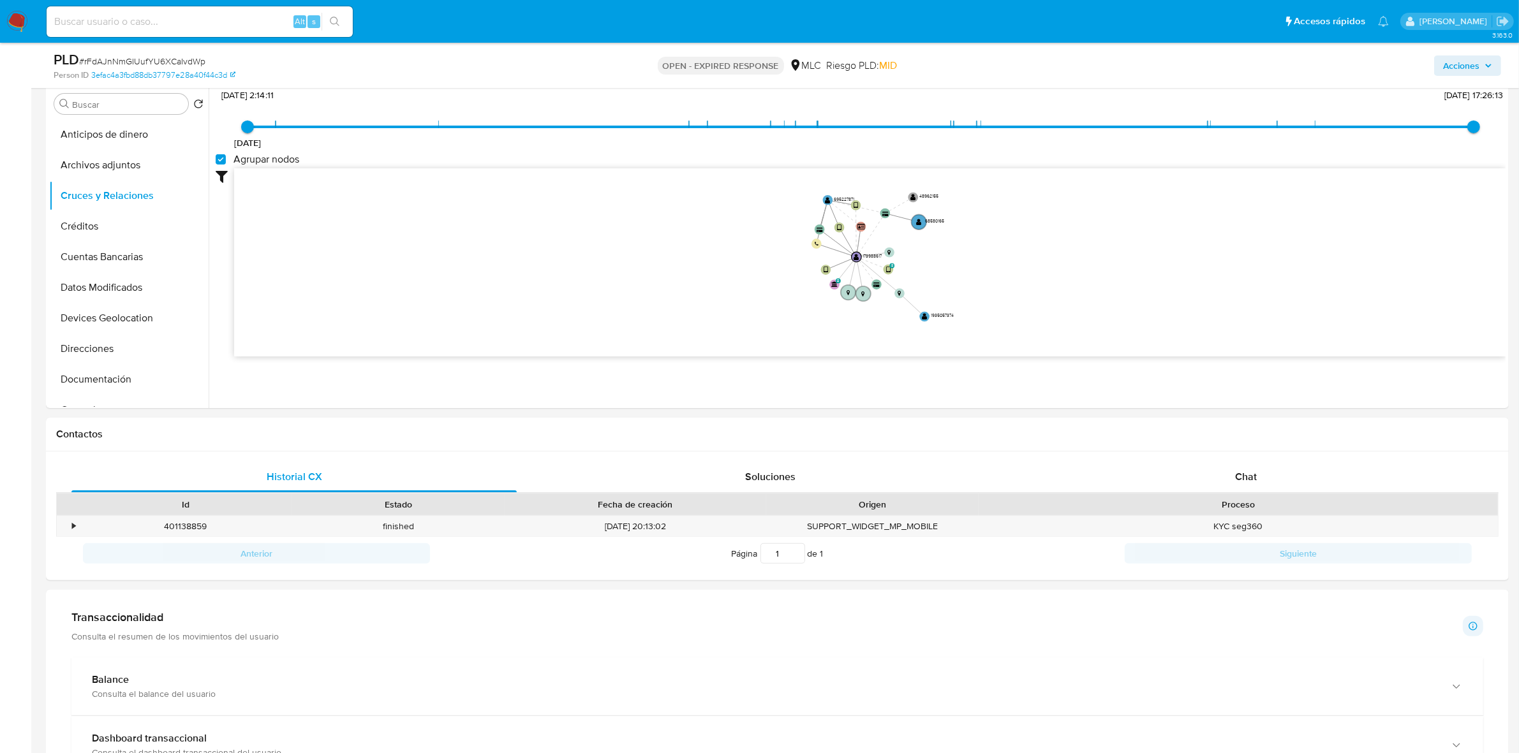
scroll to position [263, 0]
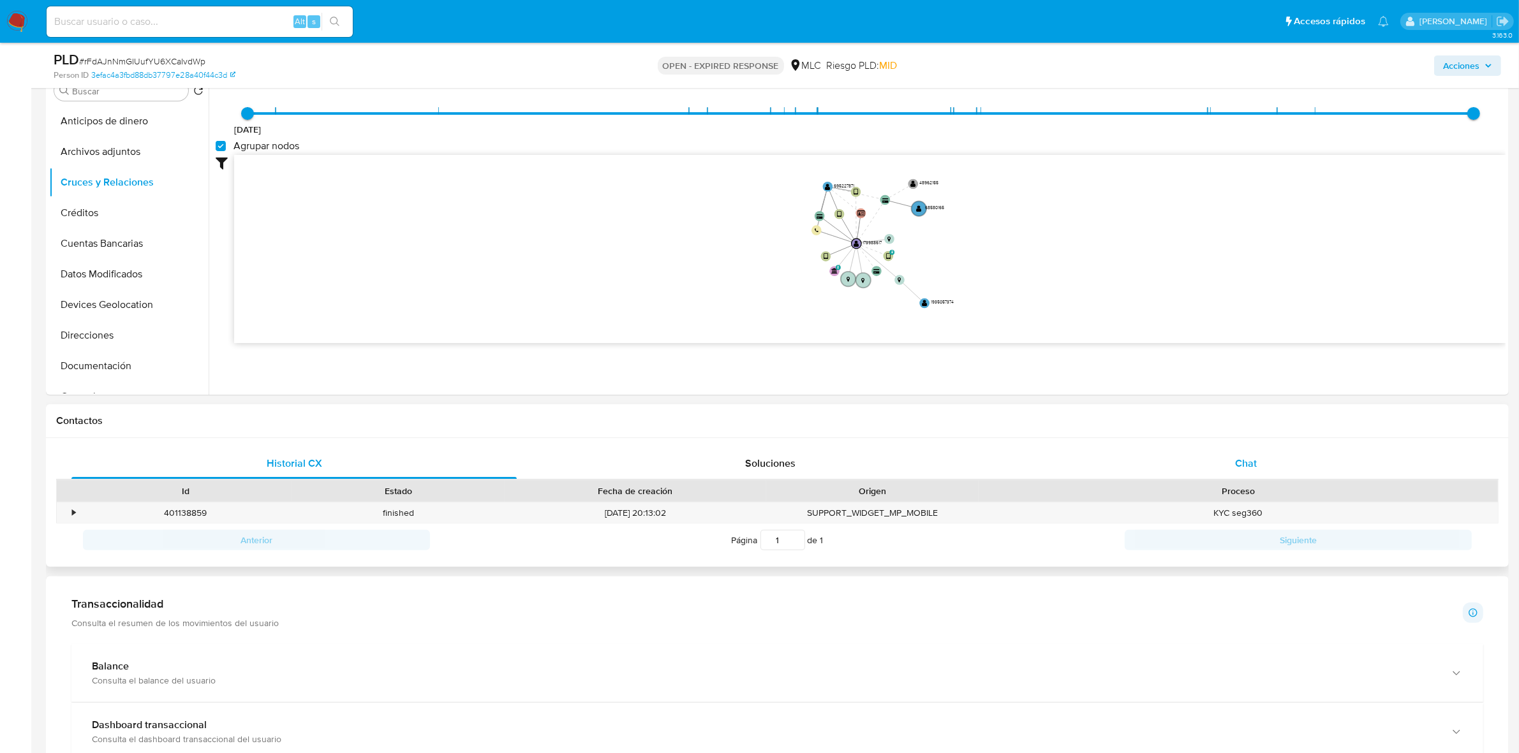
click at [1262, 464] on div "Chat" at bounding box center [1245, 463] width 445 height 31
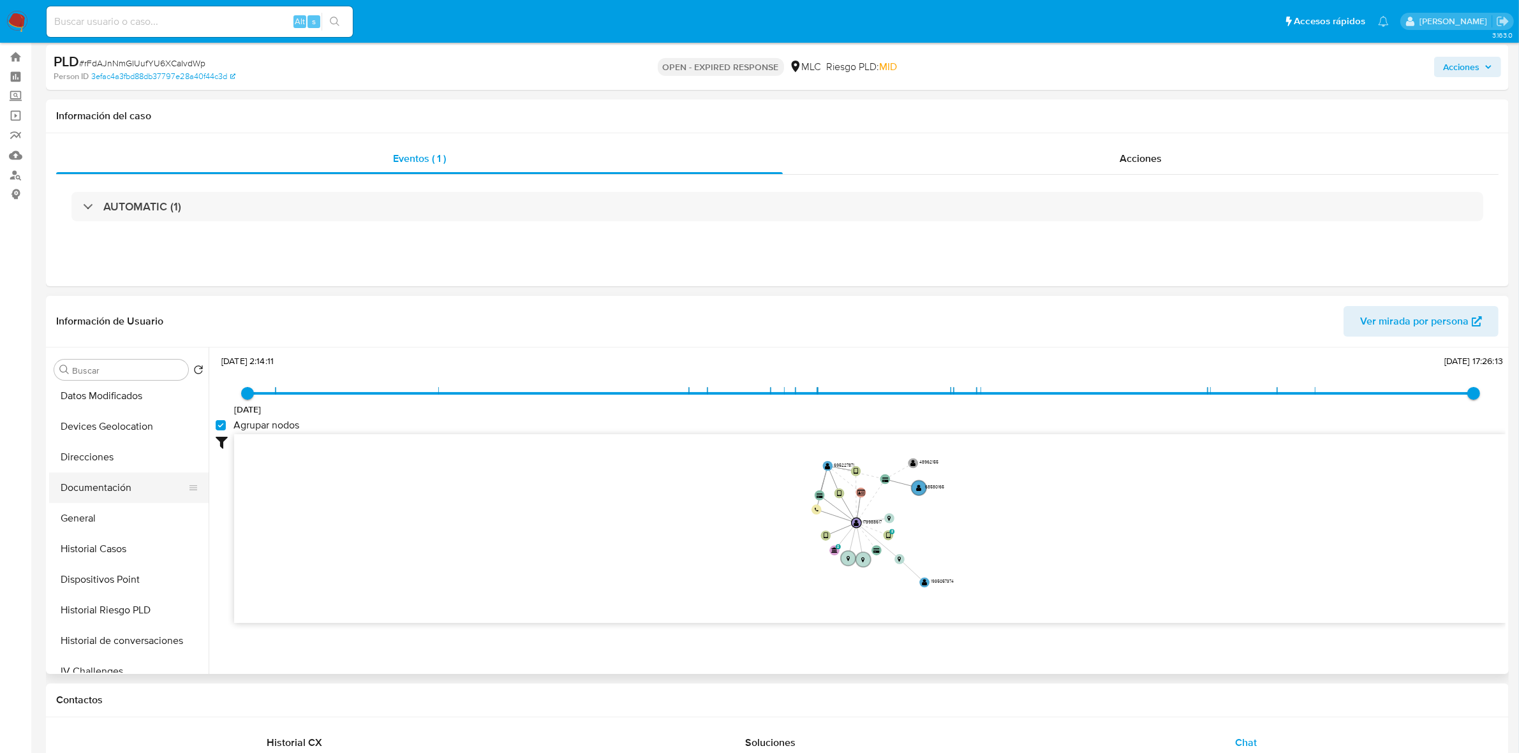
scroll to position [159, 0]
click at [103, 485] on button "Documentación" at bounding box center [123, 486] width 149 height 31
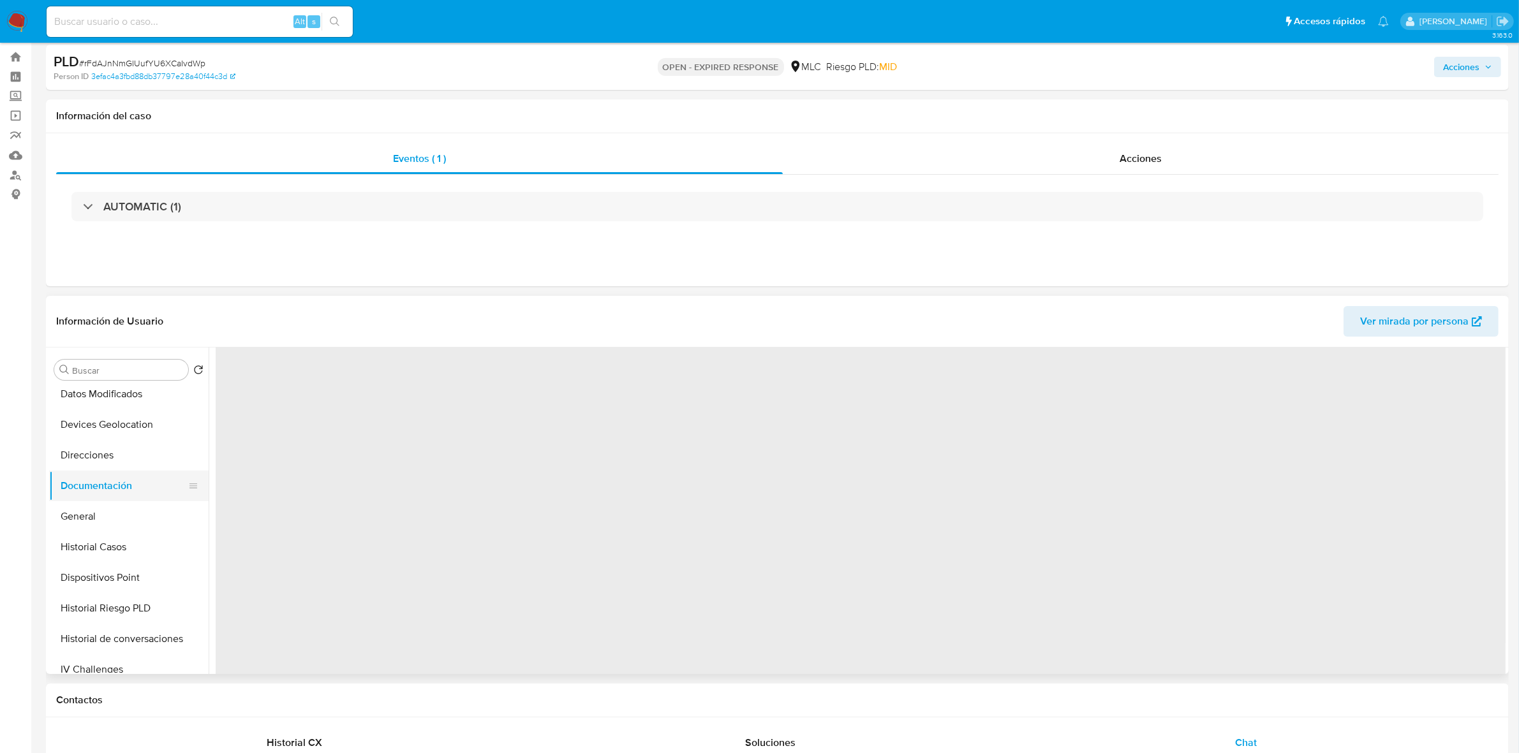
scroll to position [0, 0]
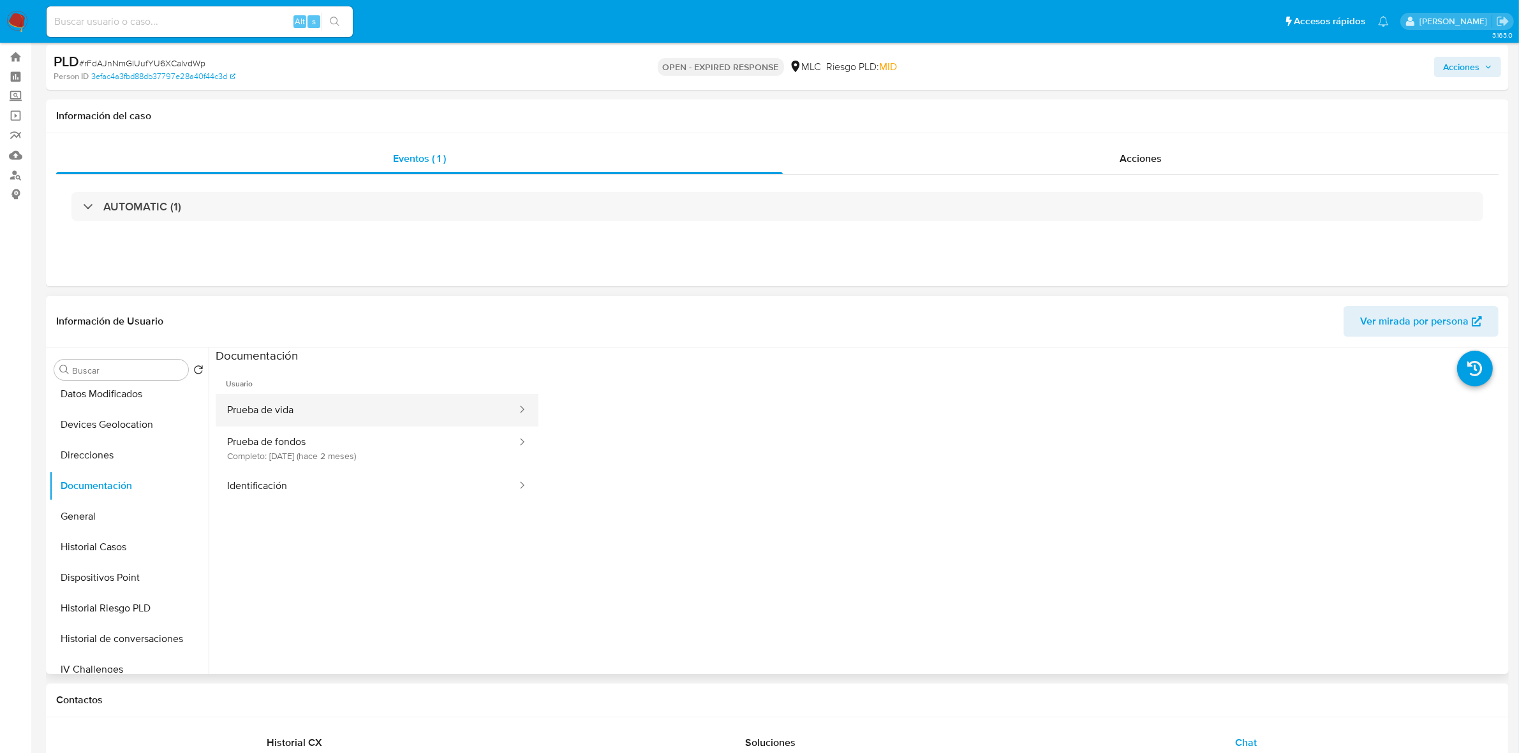
click at [276, 408] on button "Prueba de vida" at bounding box center [367, 410] width 302 height 33
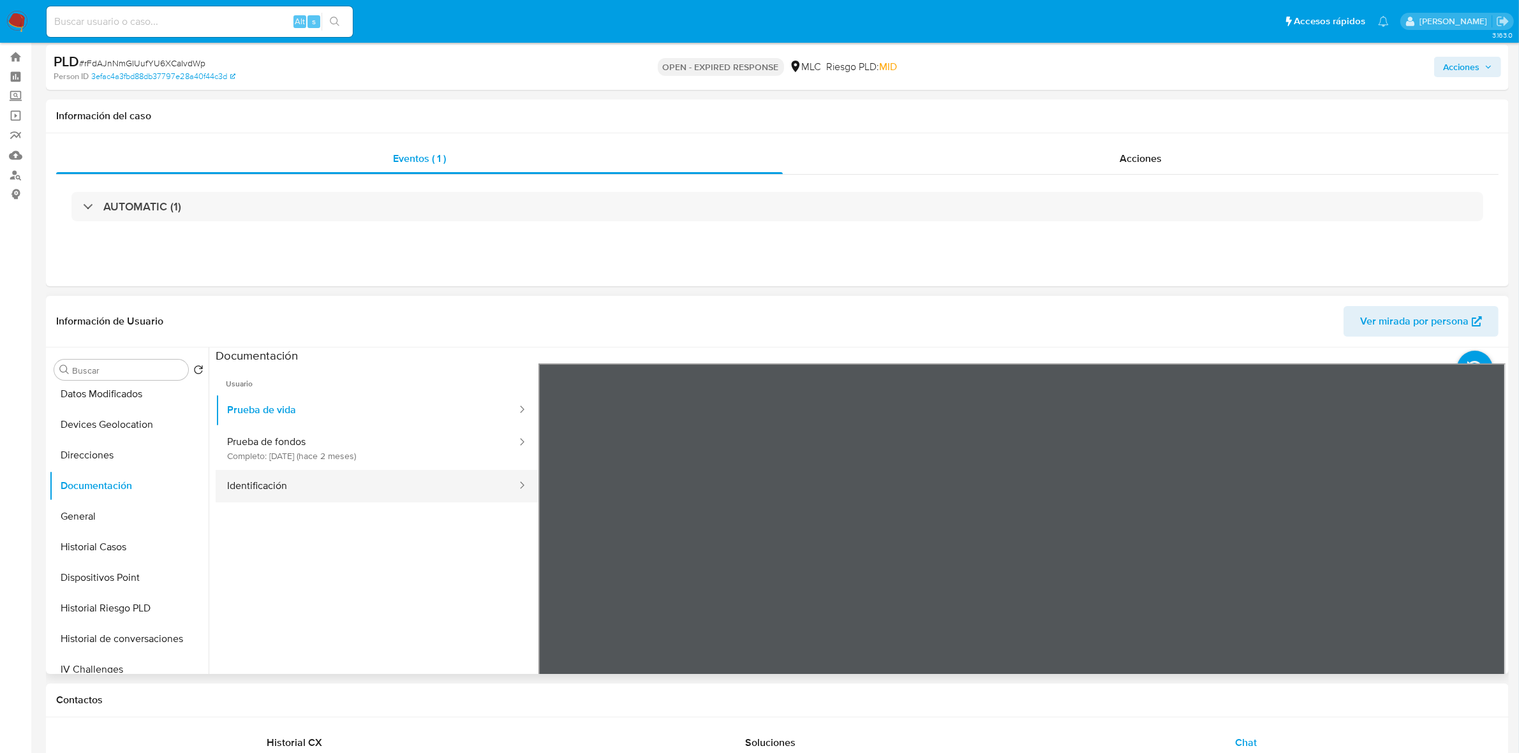
click at [365, 476] on button "Identificación" at bounding box center [367, 486] width 302 height 33
click at [1491, 569] on icon at bounding box center [1490, 571] width 26 height 26
click at [306, 437] on button "Prueba de fondos Completo: 18/08/2025 (hace 2 meses)" at bounding box center [367, 448] width 302 height 43
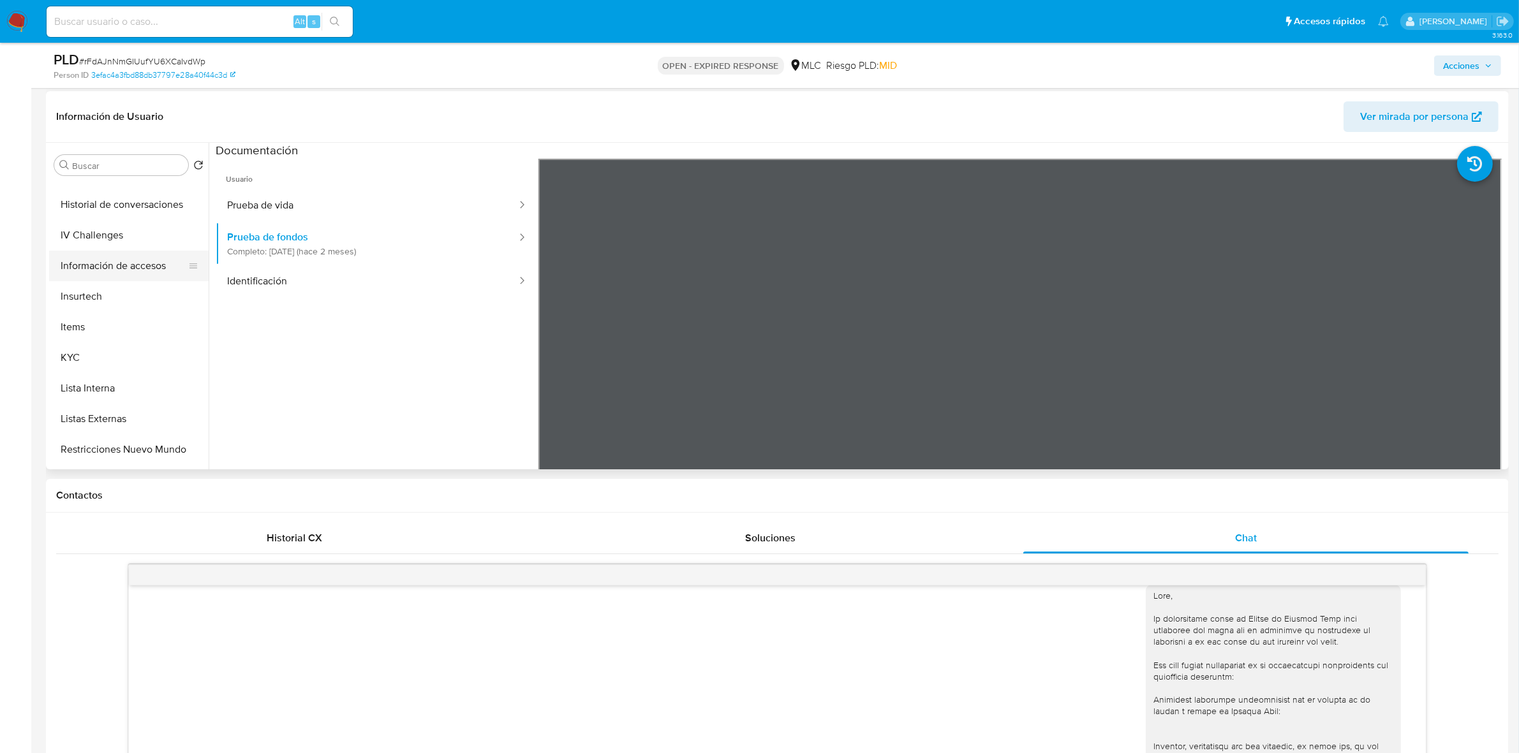
scroll to position [399, 0]
click at [71, 336] on button "KYC" at bounding box center [123, 348] width 149 height 31
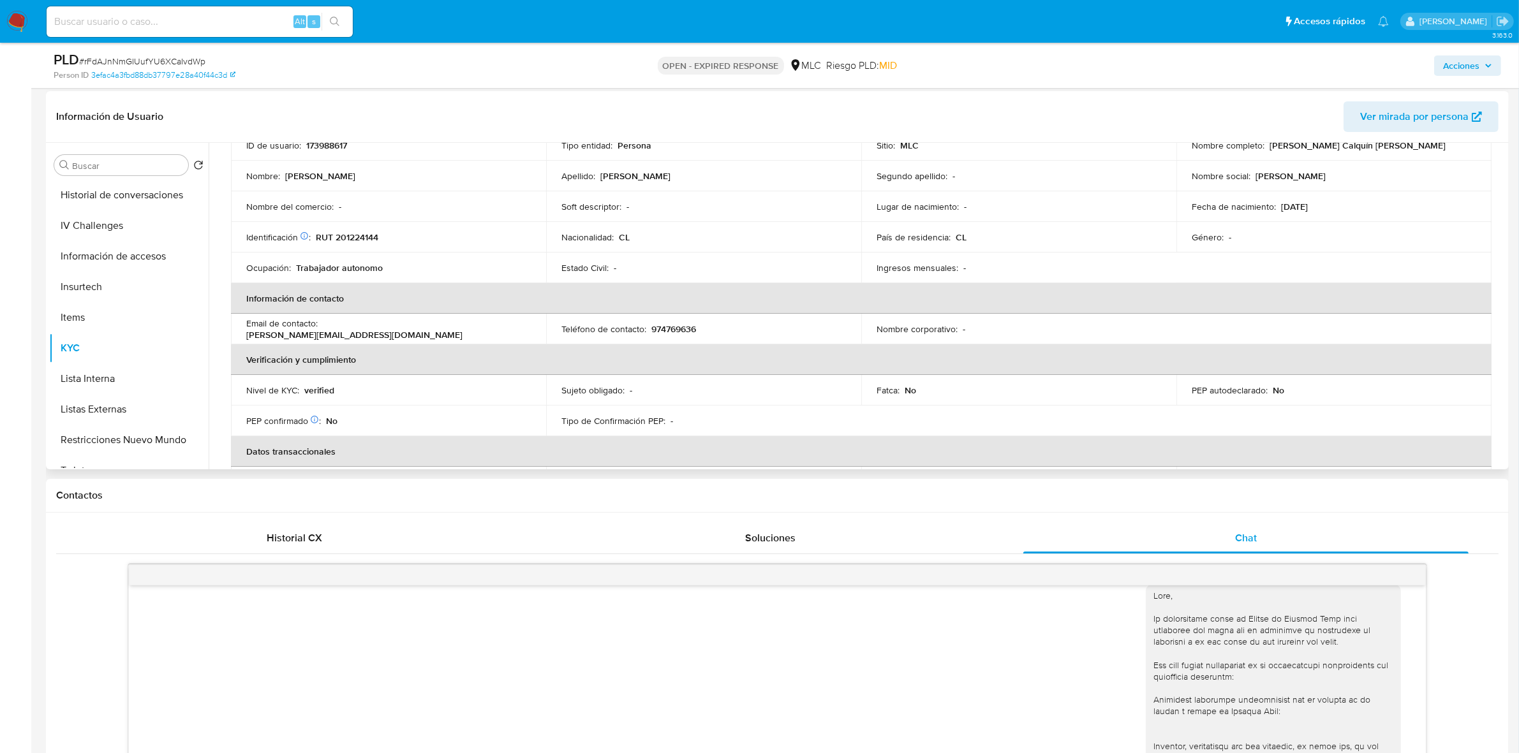
scroll to position [0, 0]
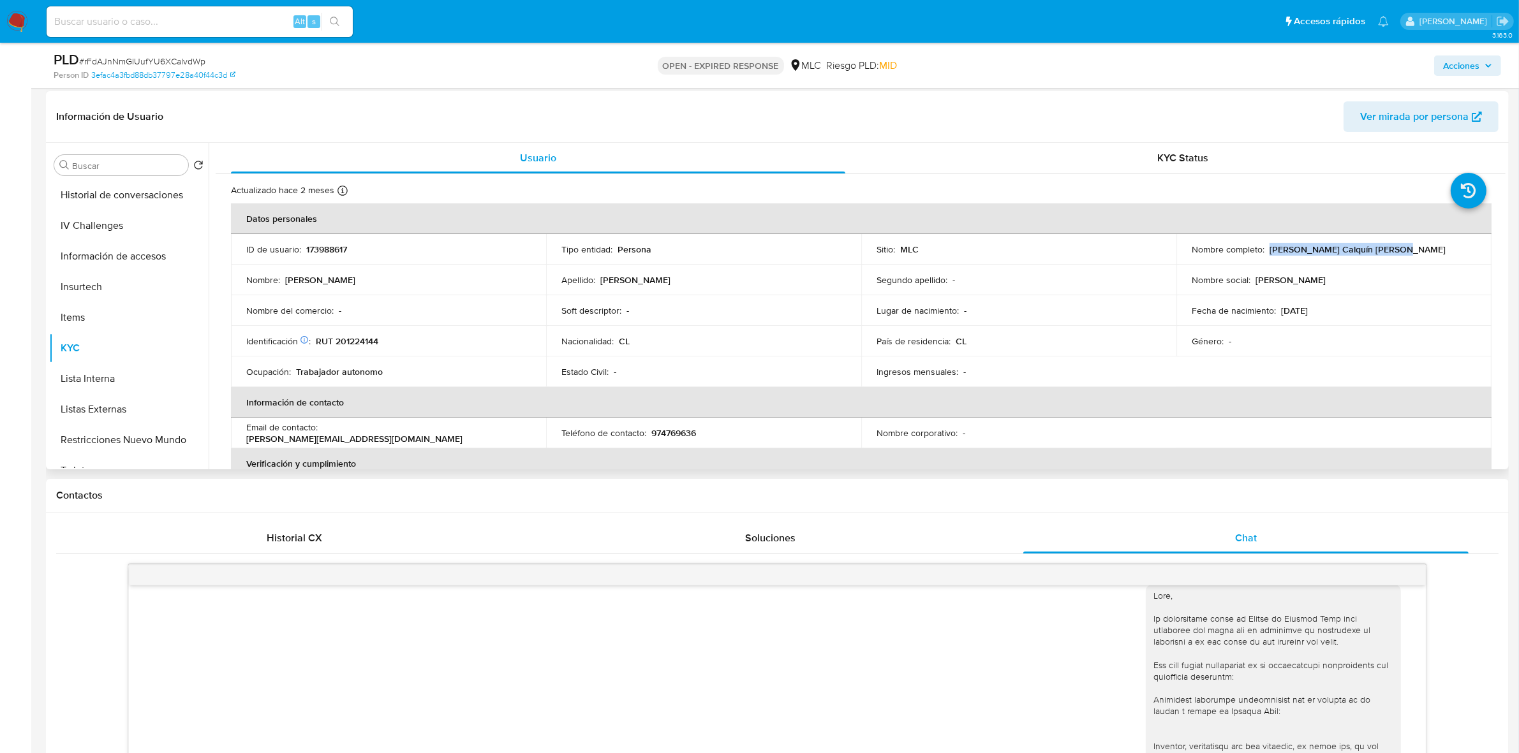
drag, startPoint x: 1392, startPoint y: 250, endPoint x: 1264, endPoint y: 250, distance: 127.6
click at [1264, 250] on div "Nombre completo : Tomás Ignacio Calquín Vásquez" at bounding box center [1334, 249] width 285 height 11
copy p "Tomás Ignacio Calquín Vásquez"
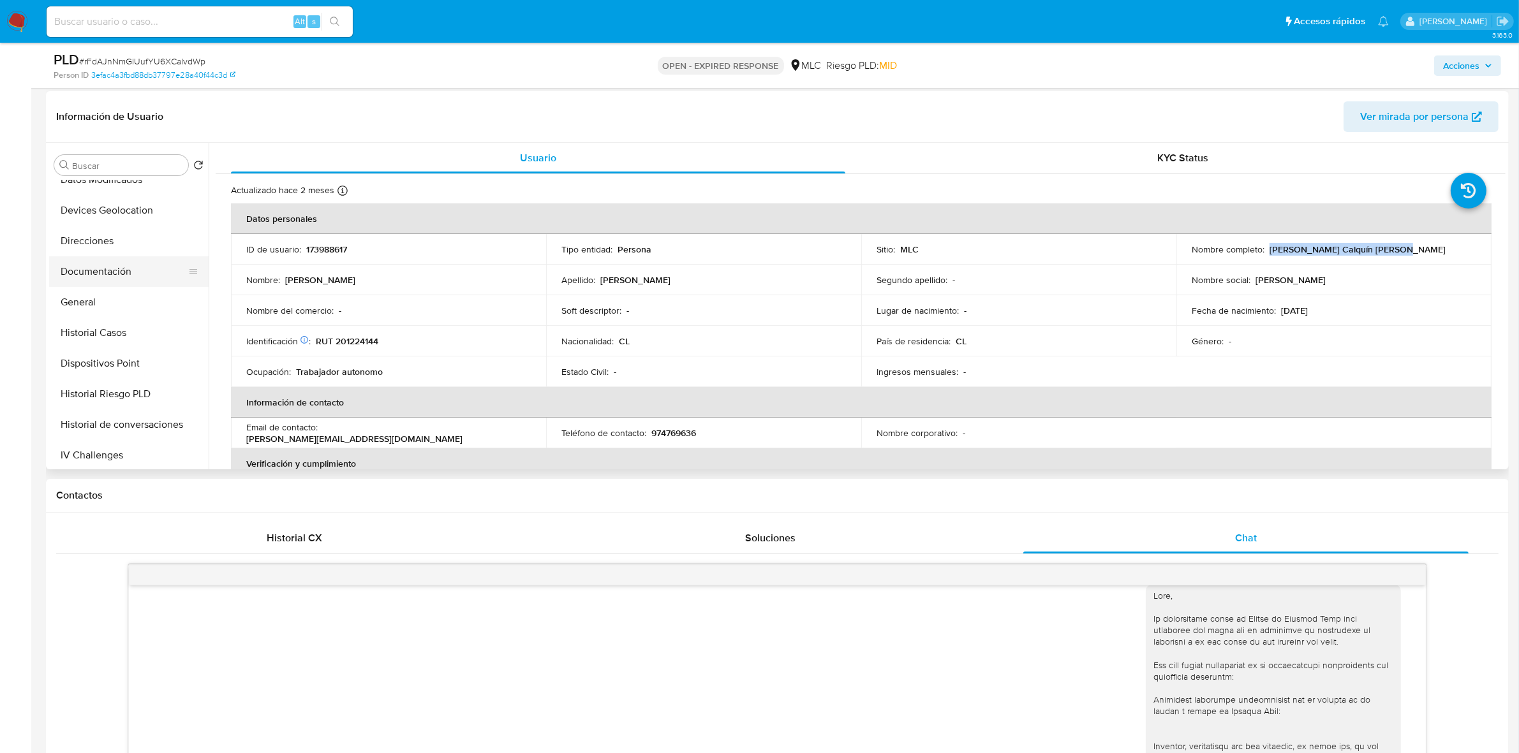
scroll to position [159, 0]
click at [113, 248] on button "Direcciones" at bounding box center [123, 250] width 149 height 31
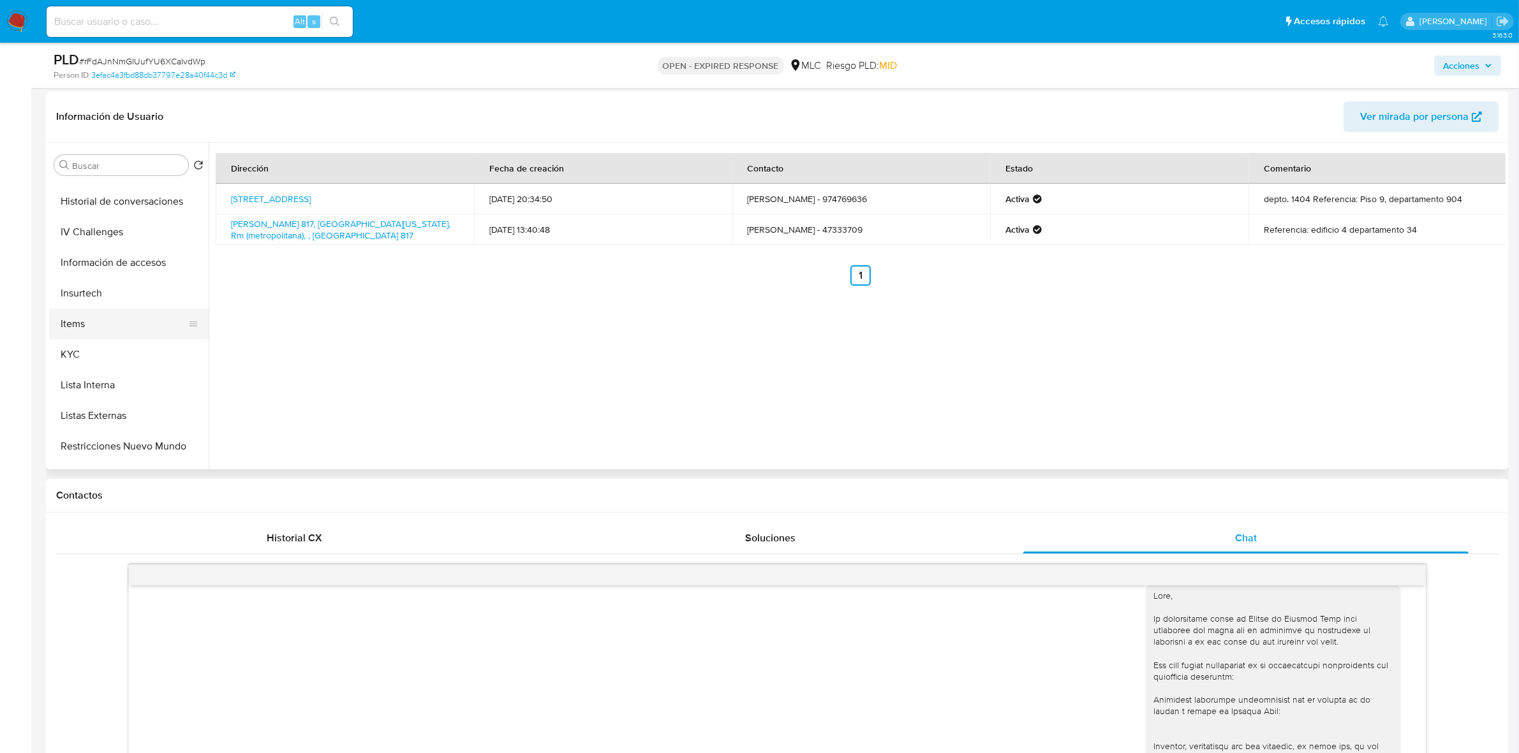
scroll to position [399, 0]
click at [78, 342] on button "KYC" at bounding box center [123, 348] width 149 height 31
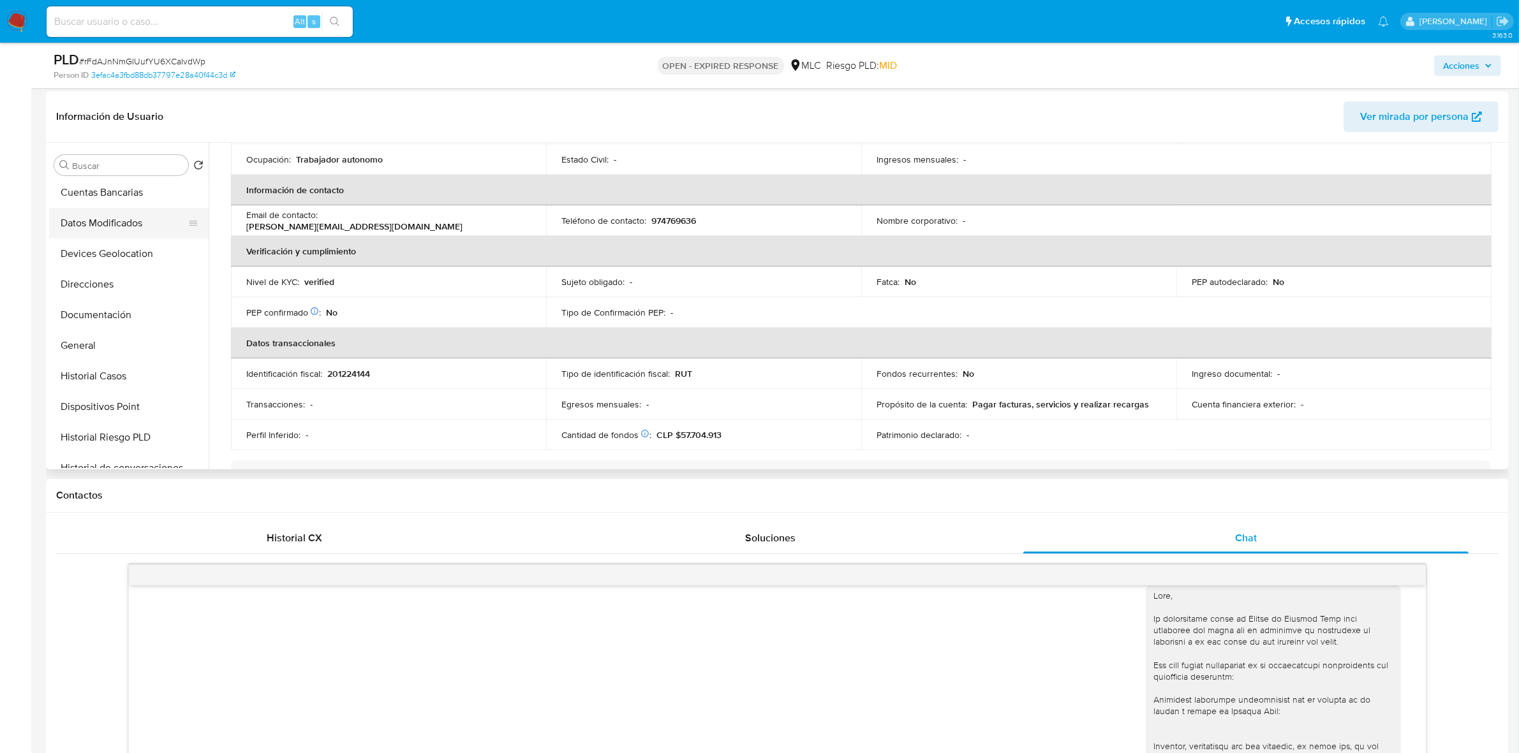
scroll to position [80, 0]
click at [118, 358] on button "Documentación" at bounding box center [123, 361] width 149 height 31
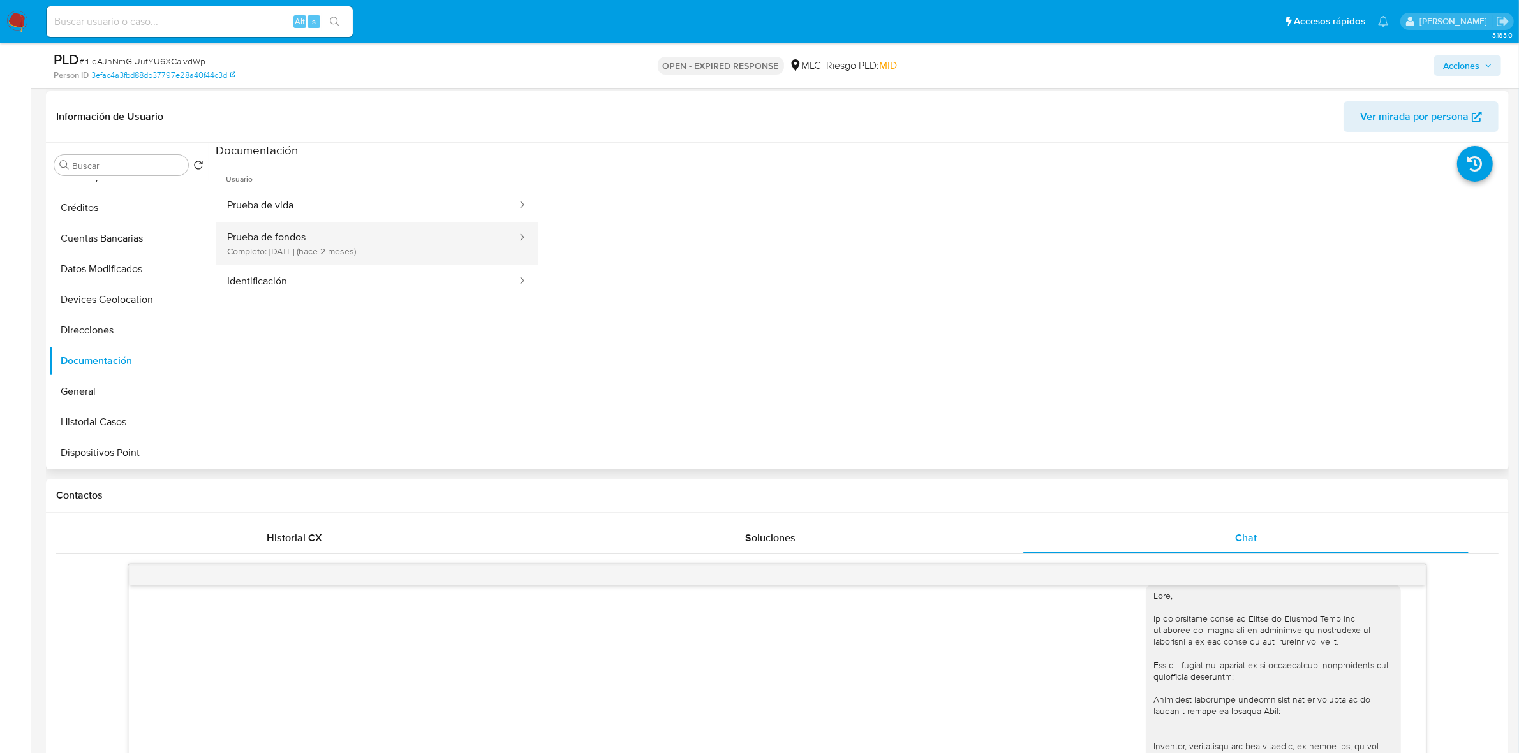
click at [374, 227] on button "Prueba de fondos Completo: 18/08/2025 (hace 2 meses)" at bounding box center [367, 243] width 302 height 43
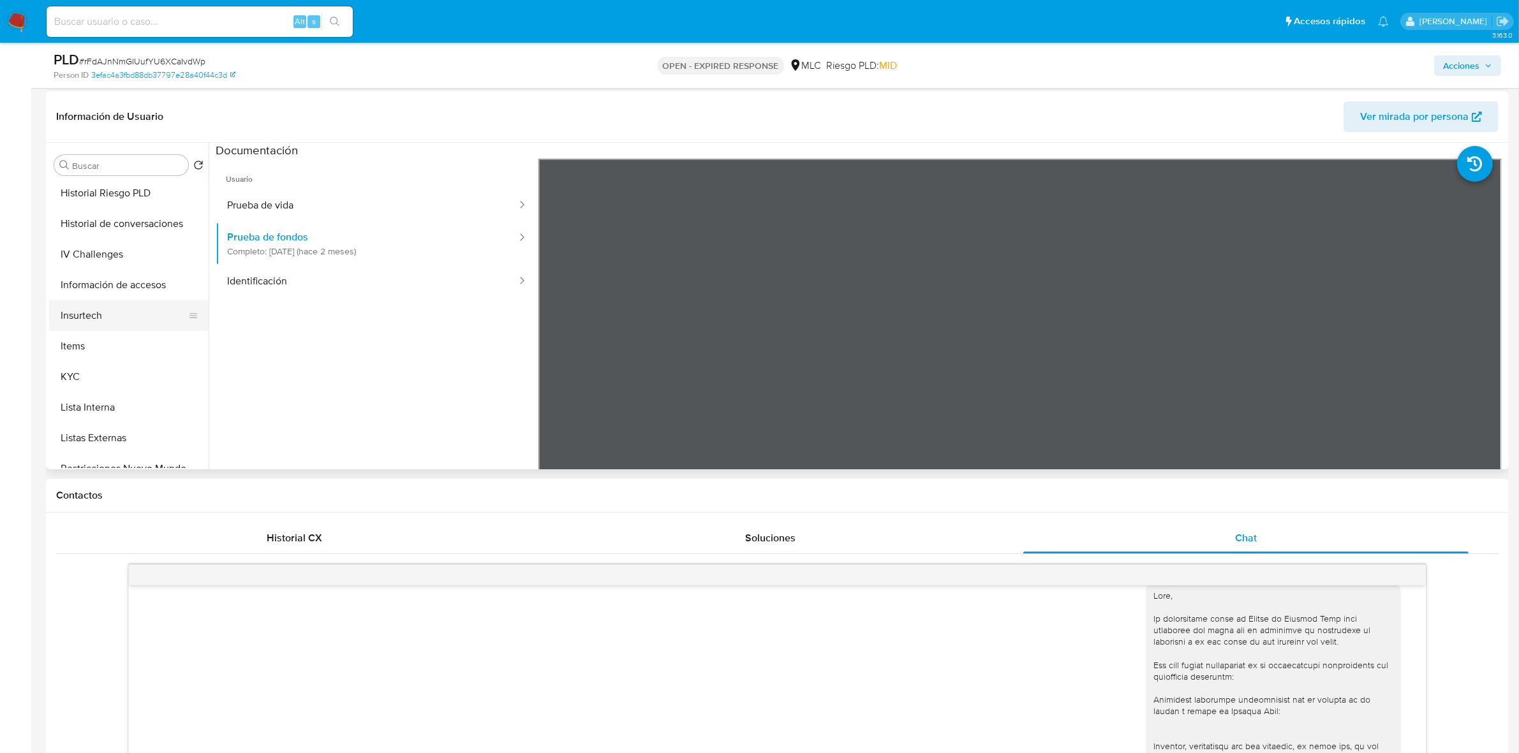
scroll to position [399, 0]
click at [97, 345] on button "KYC" at bounding box center [123, 348] width 149 height 31
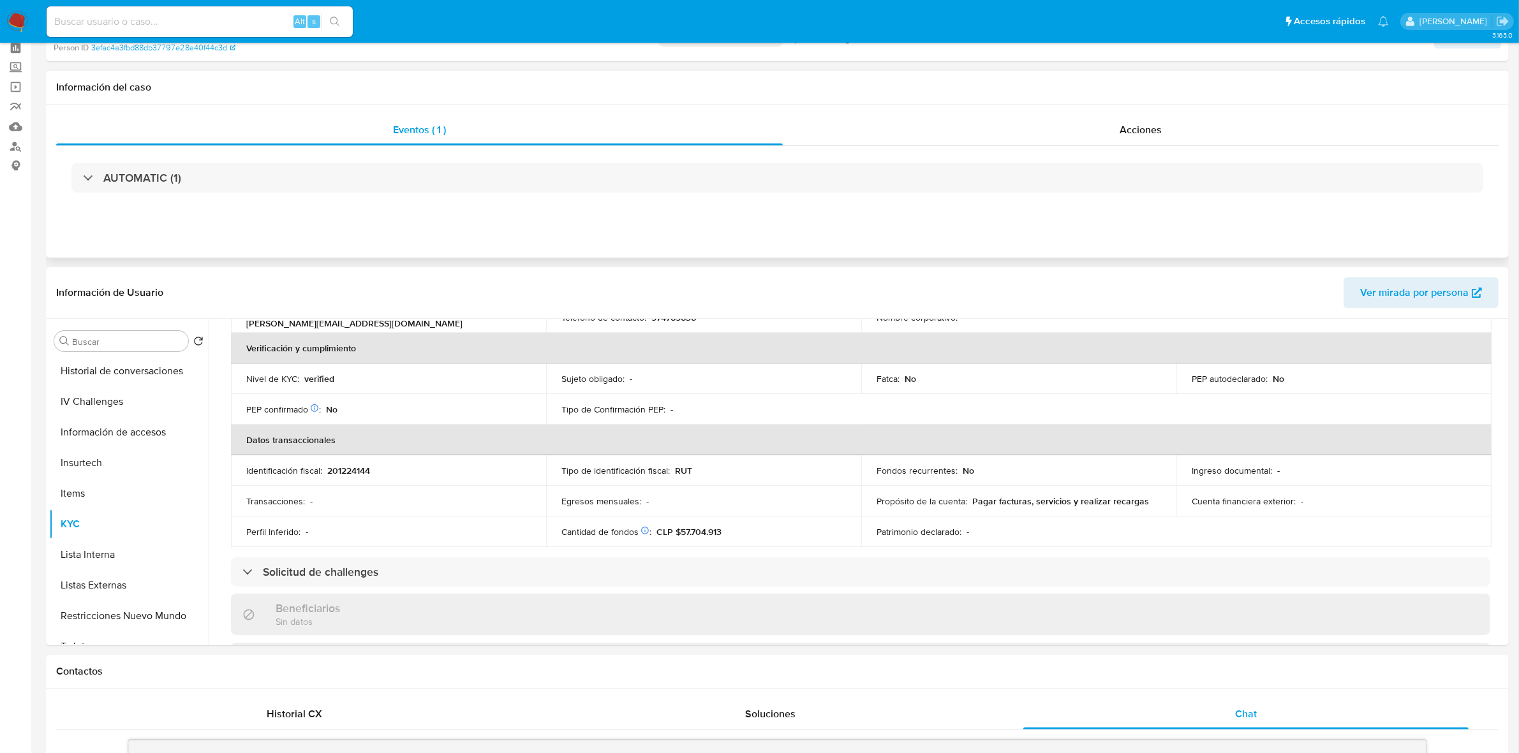
scroll to position [0, 0]
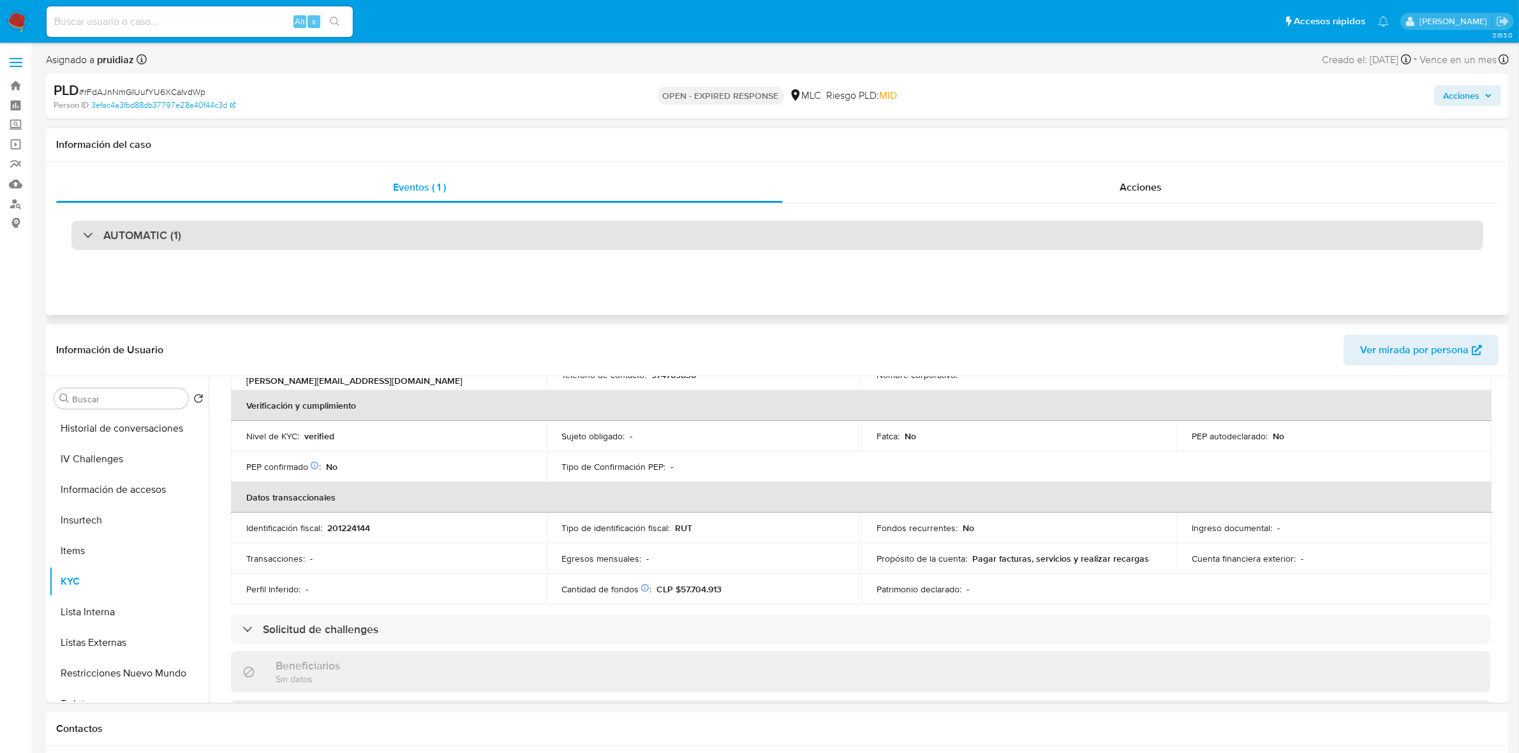
click at [122, 232] on h3 "AUTOMATIC (1)" at bounding box center [142, 235] width 78 height 14
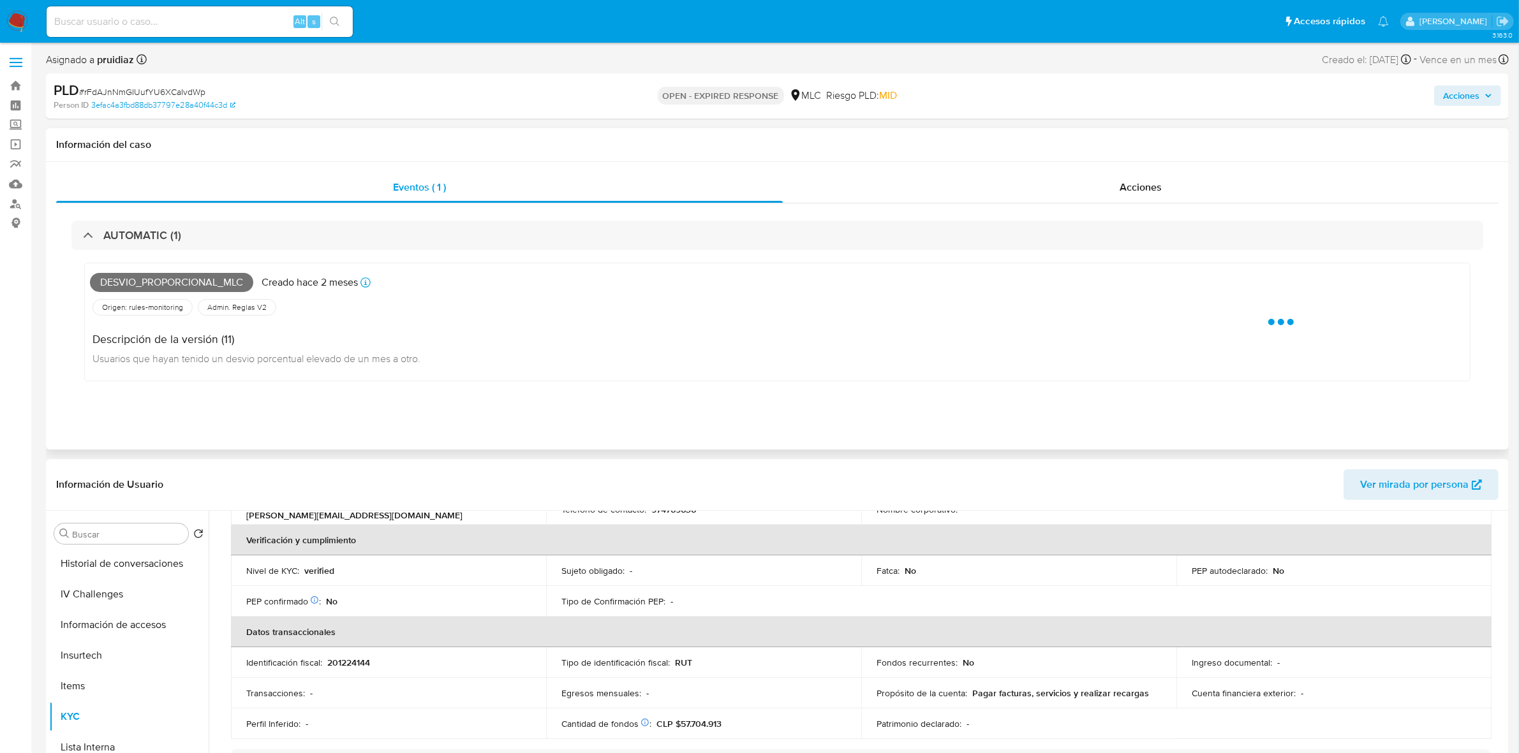
click at [130, 279] on span "Desvio_proporcional_mlc" at bounding box center [171, 282] width 163 height 19
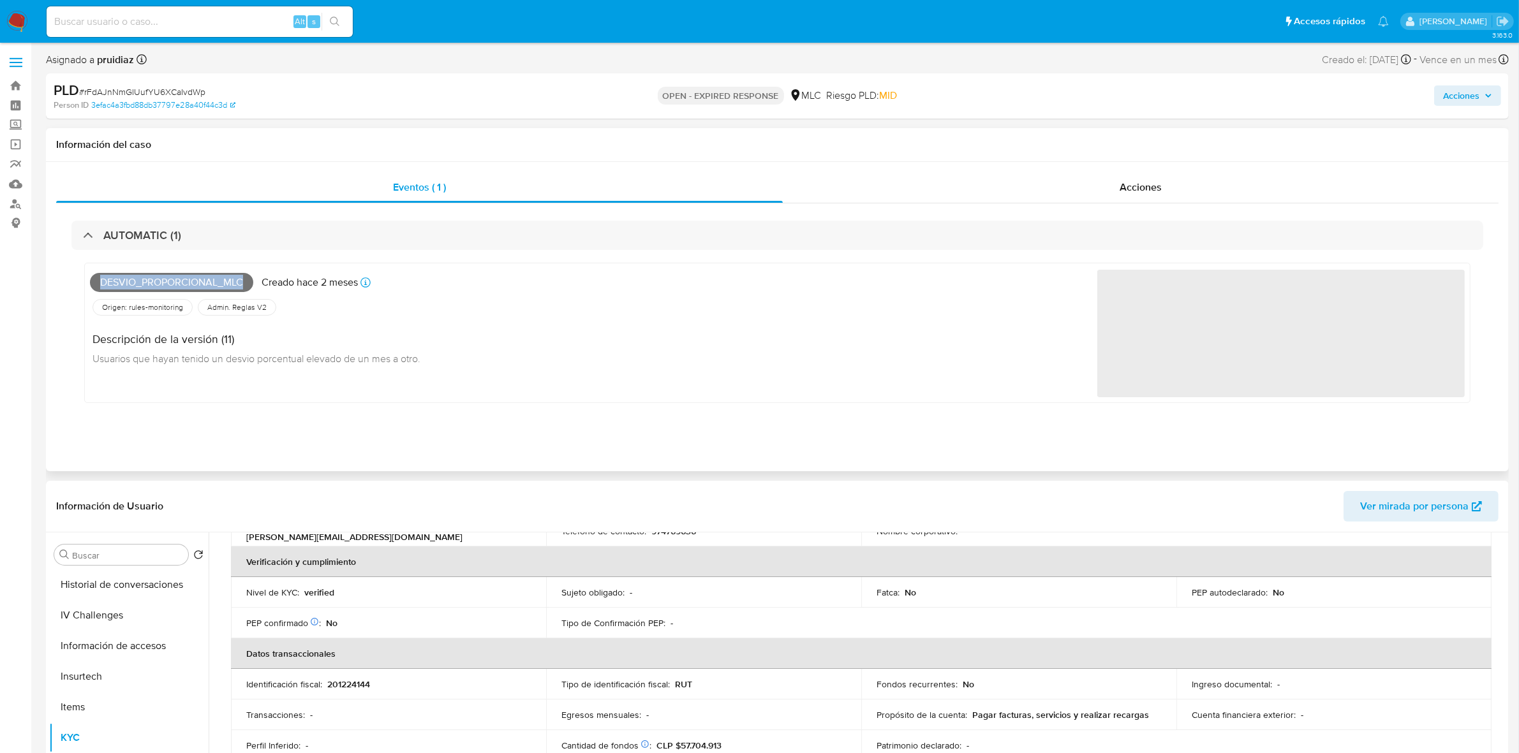
copy span "Desvio_proporcional_mlc"
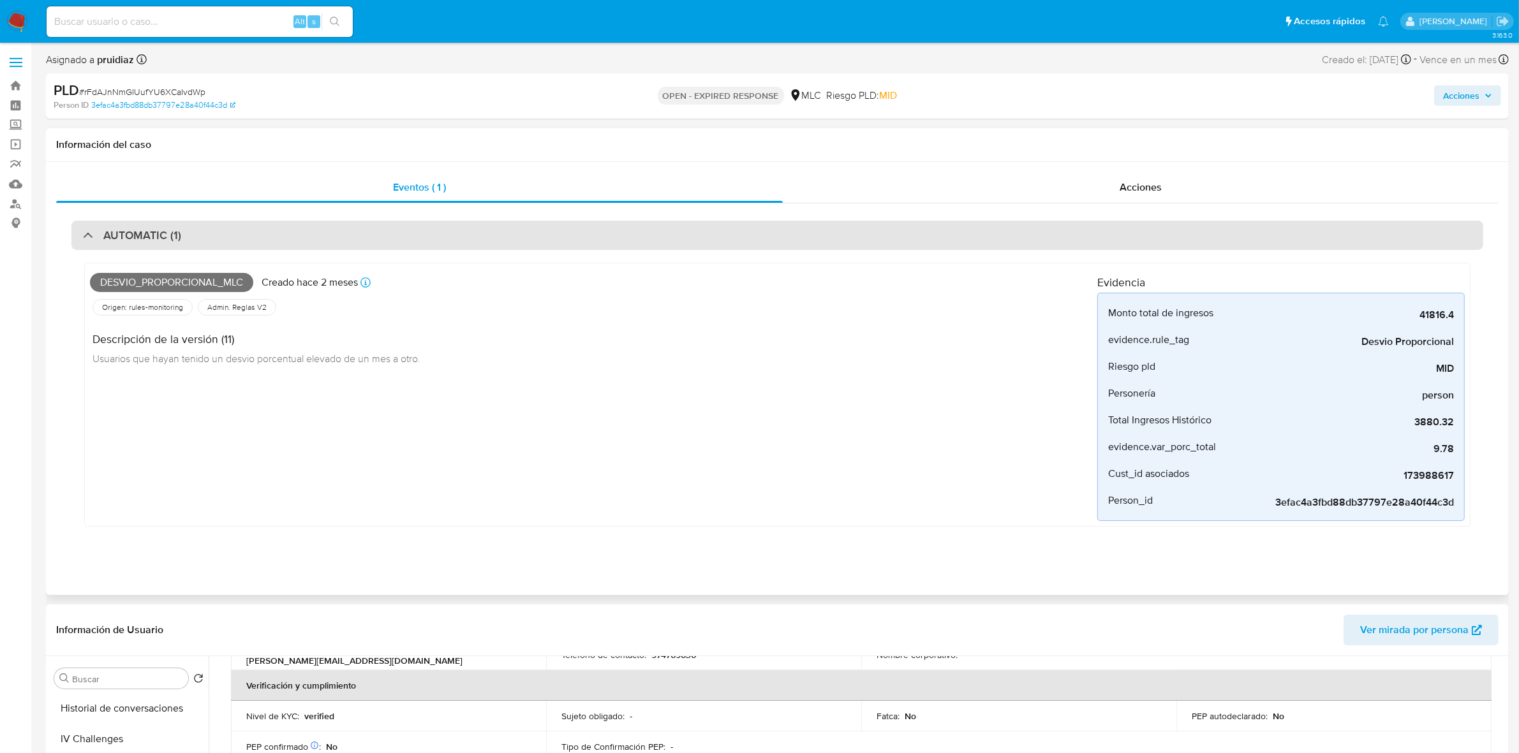
click at [157, 223] on div "AUTOMATIC (1)" at bounding box center [777, 235] width 1412 height 29
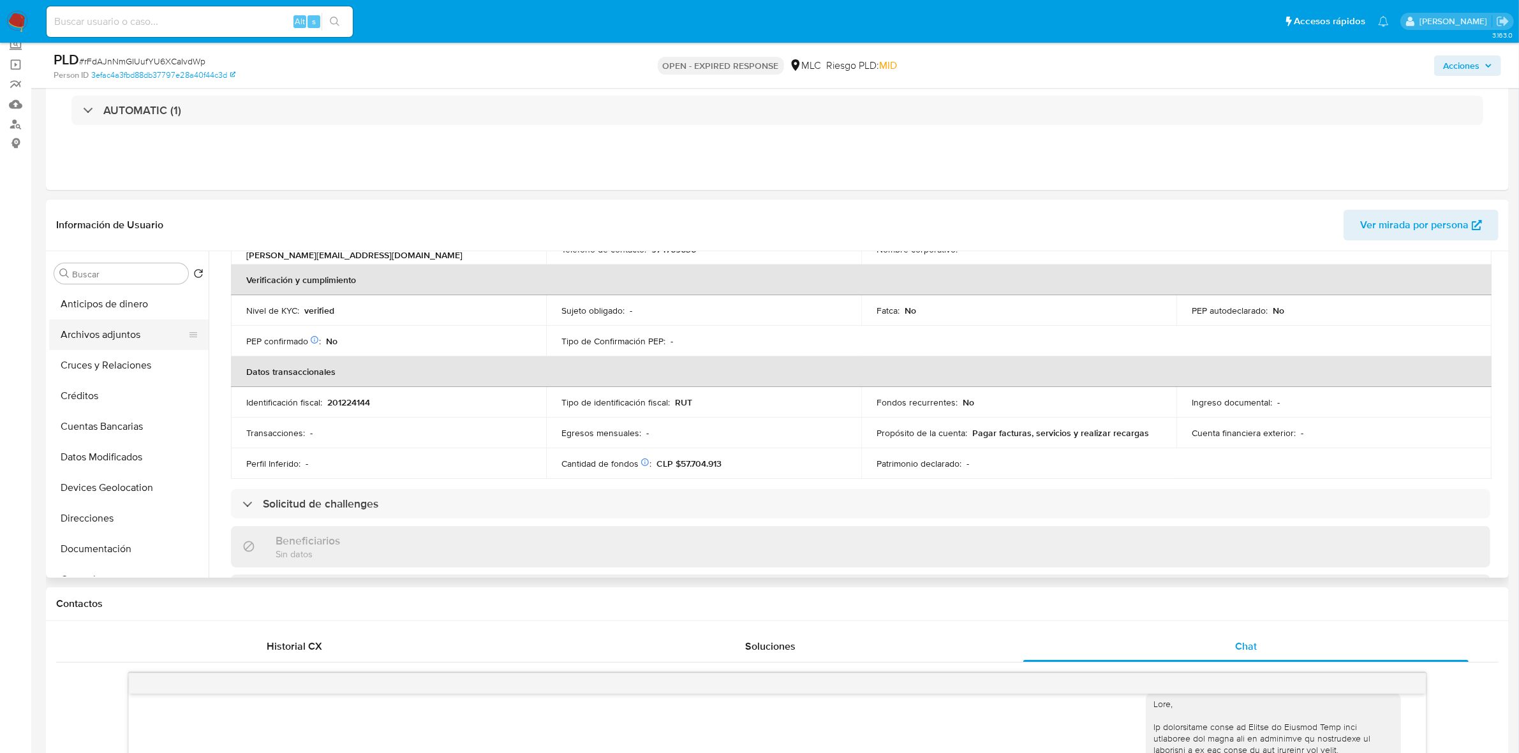
click at [104, 329] on button "Archivos adjuntos" at bounding box center [123, 335] width 149 height 31
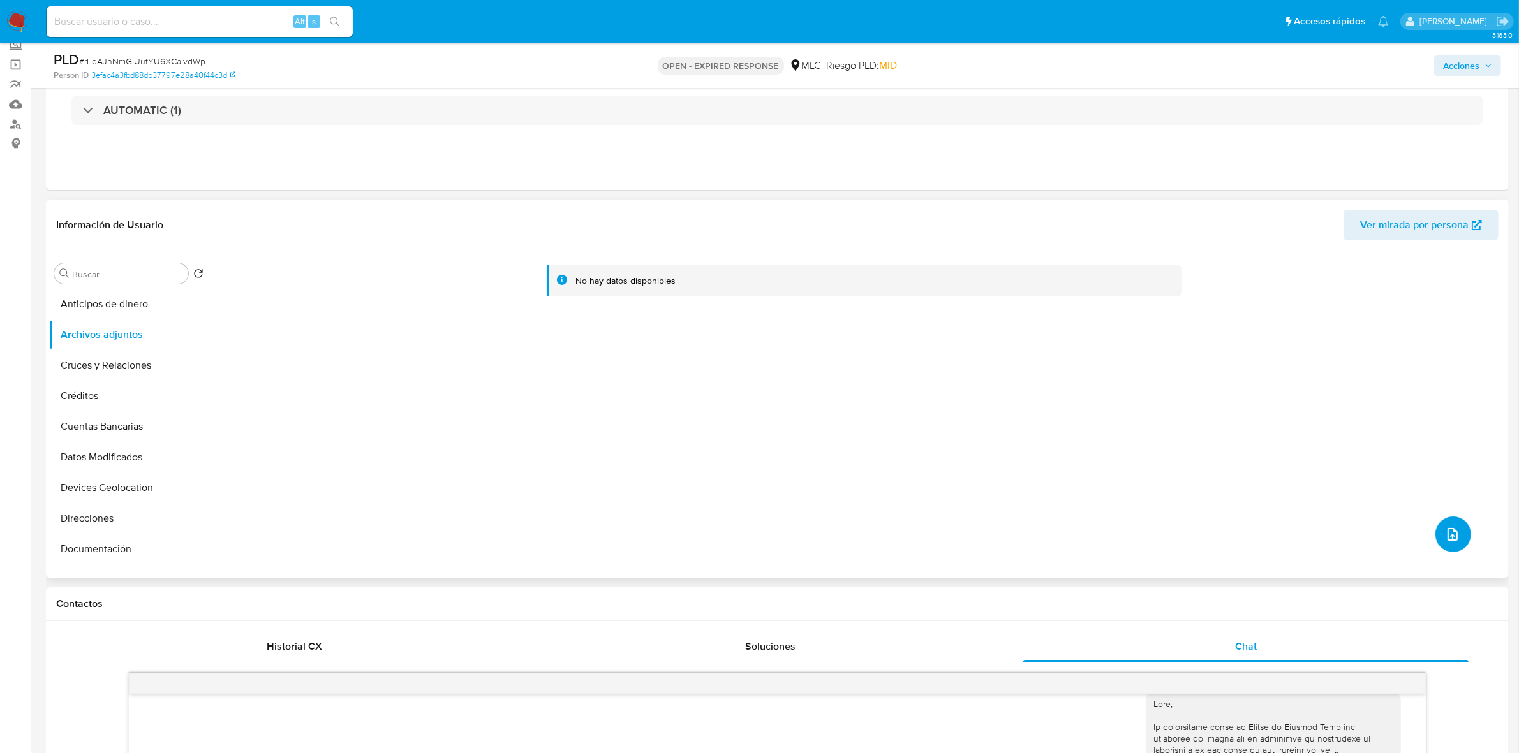
click at [1453, 537] on icon "upload-file" at bounding box center [1452, 534] width 15 height 15
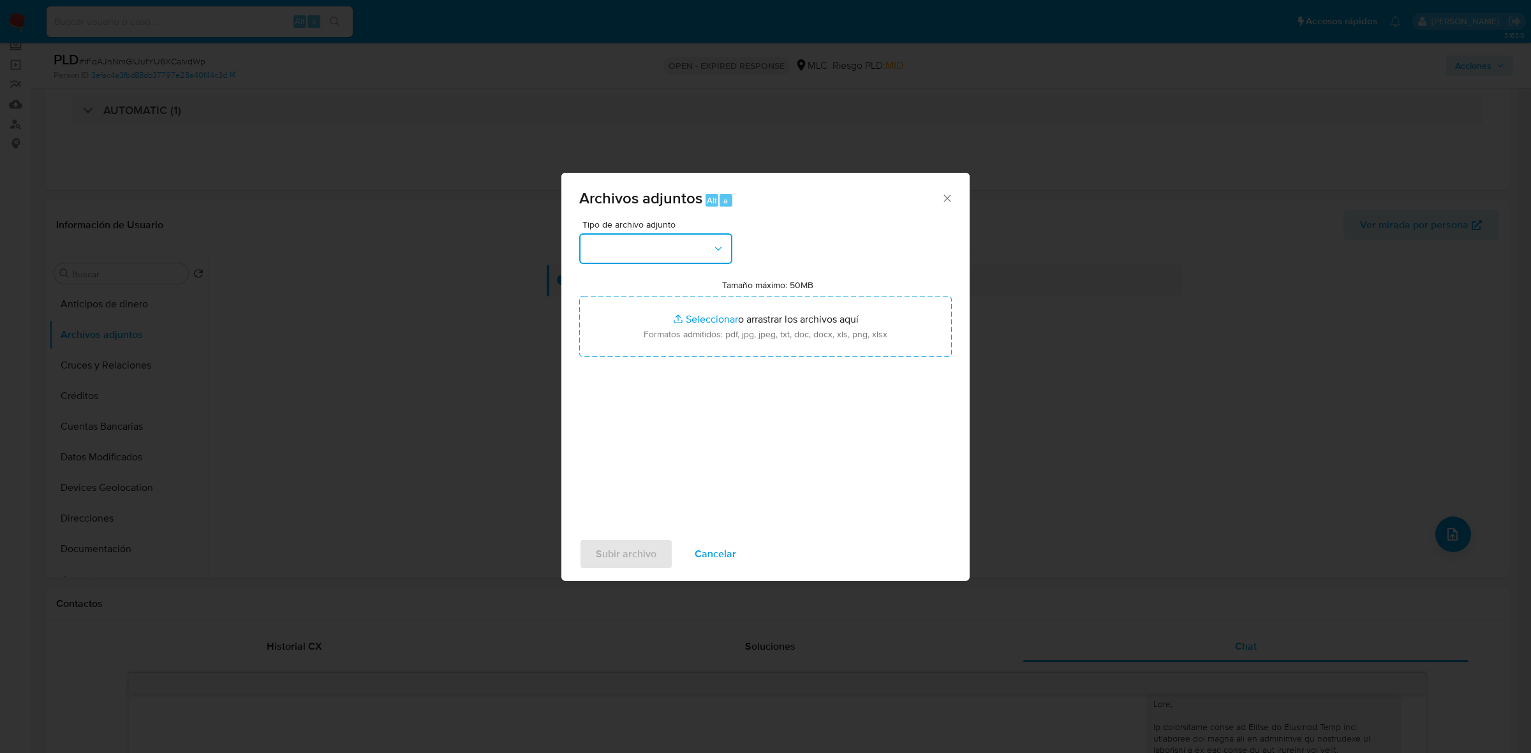
click at [618, 256] on button "button" at bounding box center [655, 248] width 153 height 31
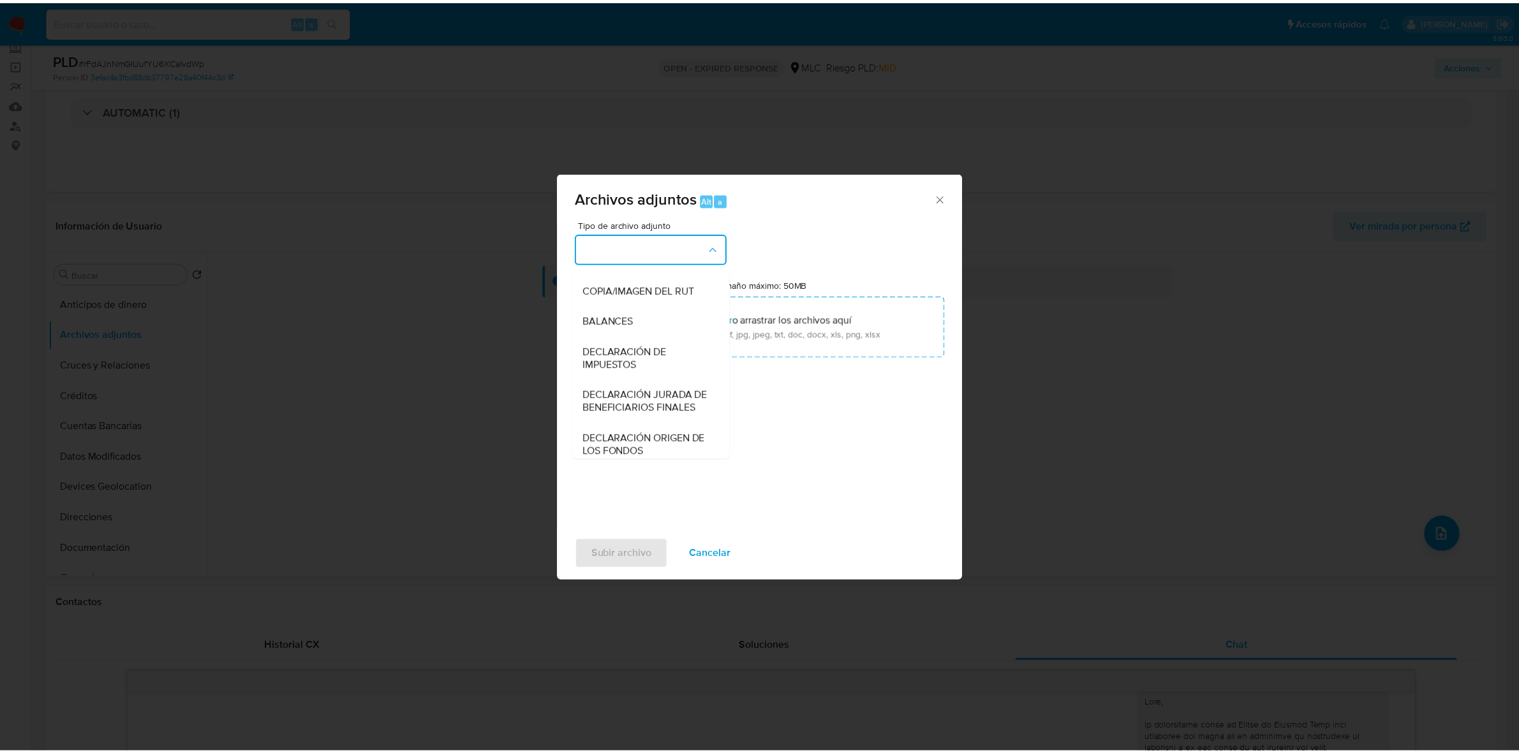
scroll to position [131, 0]
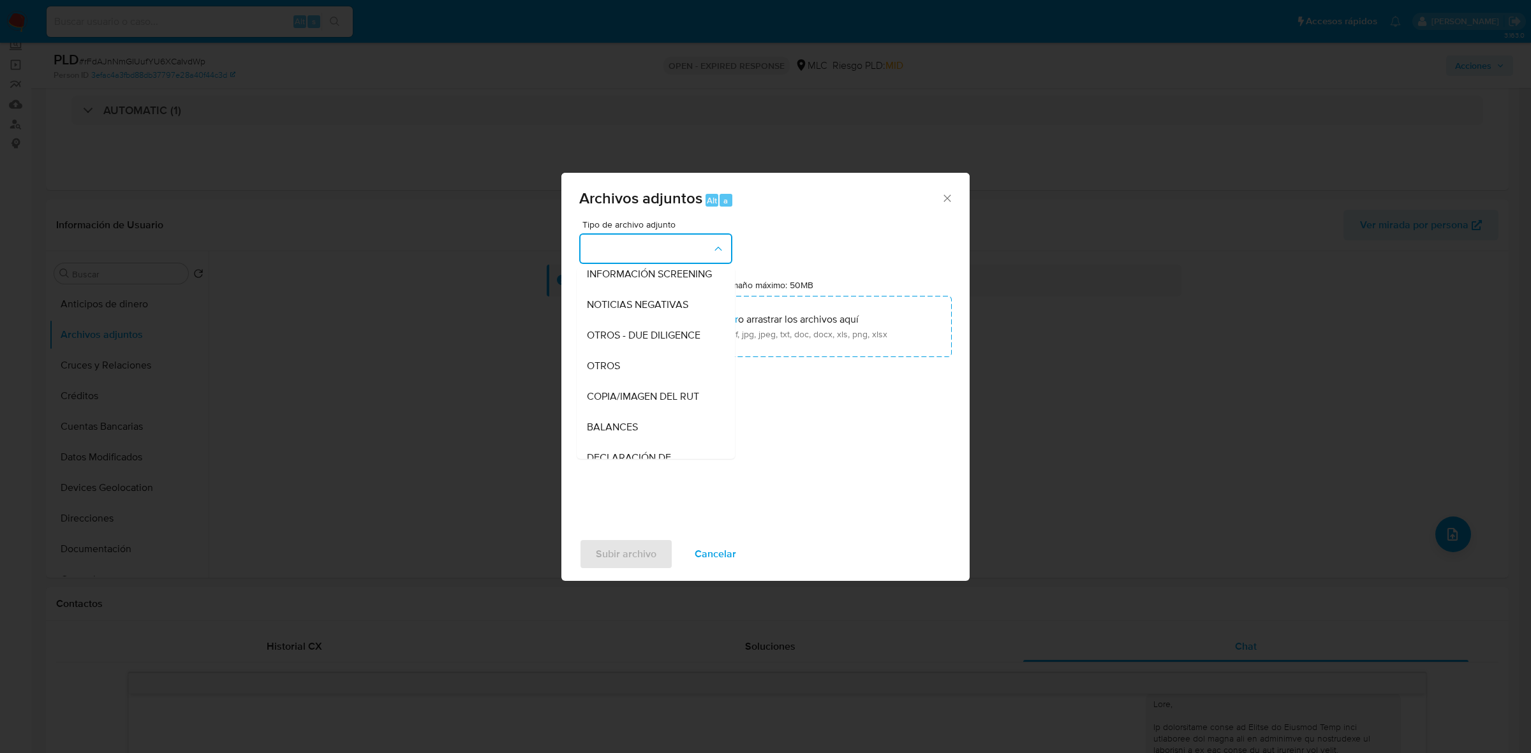
click at [616, 373] on span "OTROS" at bounding box center [603, 366] width 33 height 13
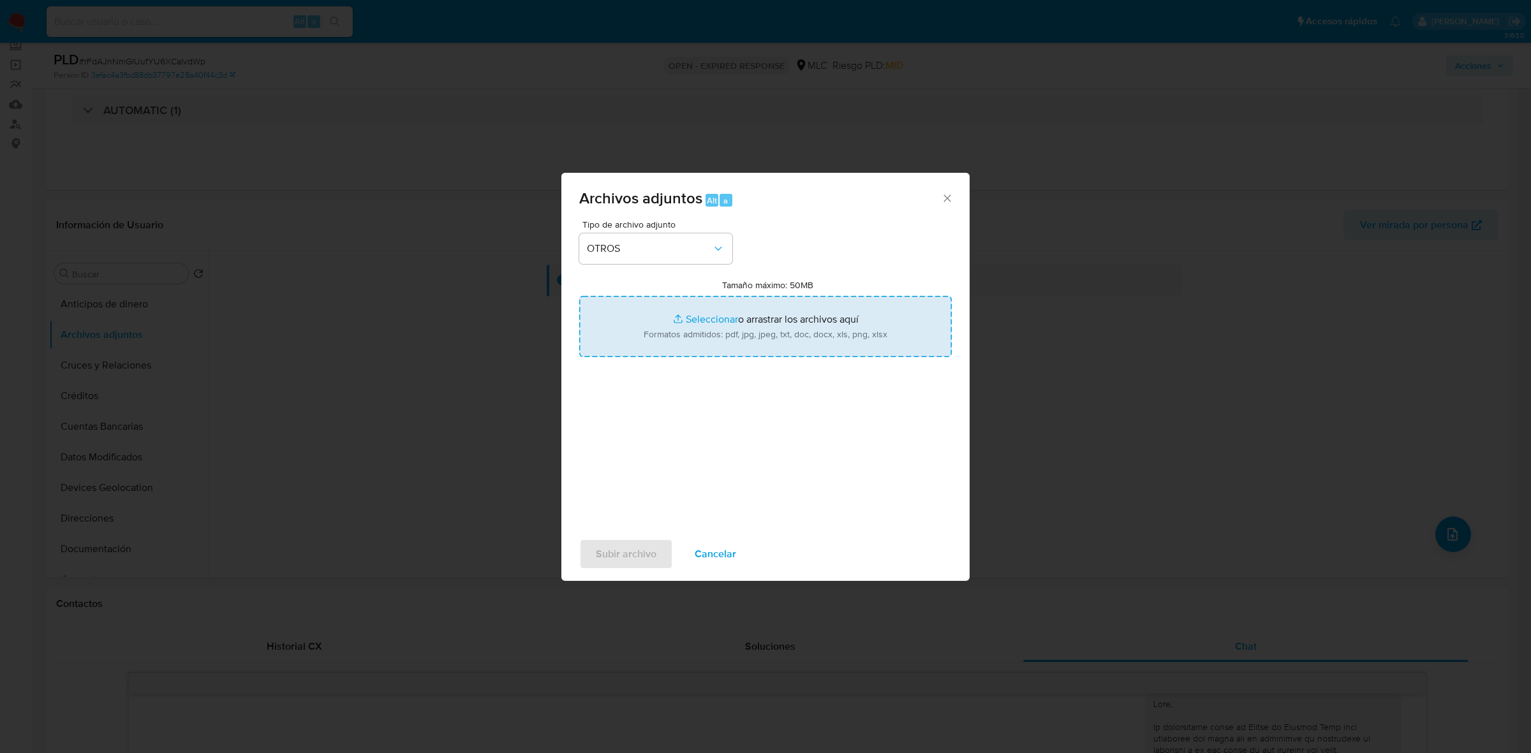
click at [755, 304] on input "Tamaño máximo: 50MB Seleccionar archivos" at bounding box center [765, 326] width 373 height 61
type input "C:\fakepath\173988617 - 15_10_2025.xlsx"
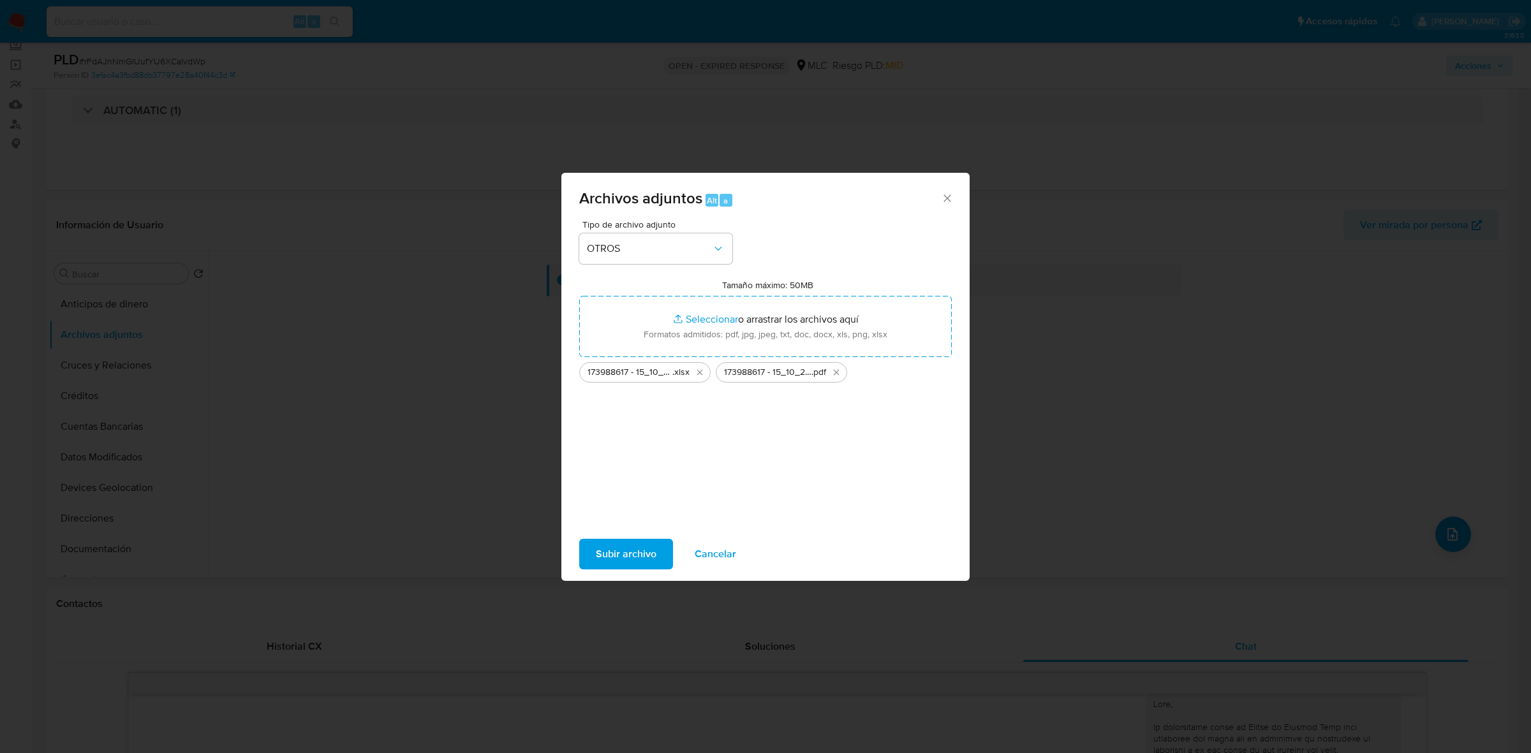
click at [630, 547] on span "Subir archivo" at bounding box center [626, 554] width 61 height 28
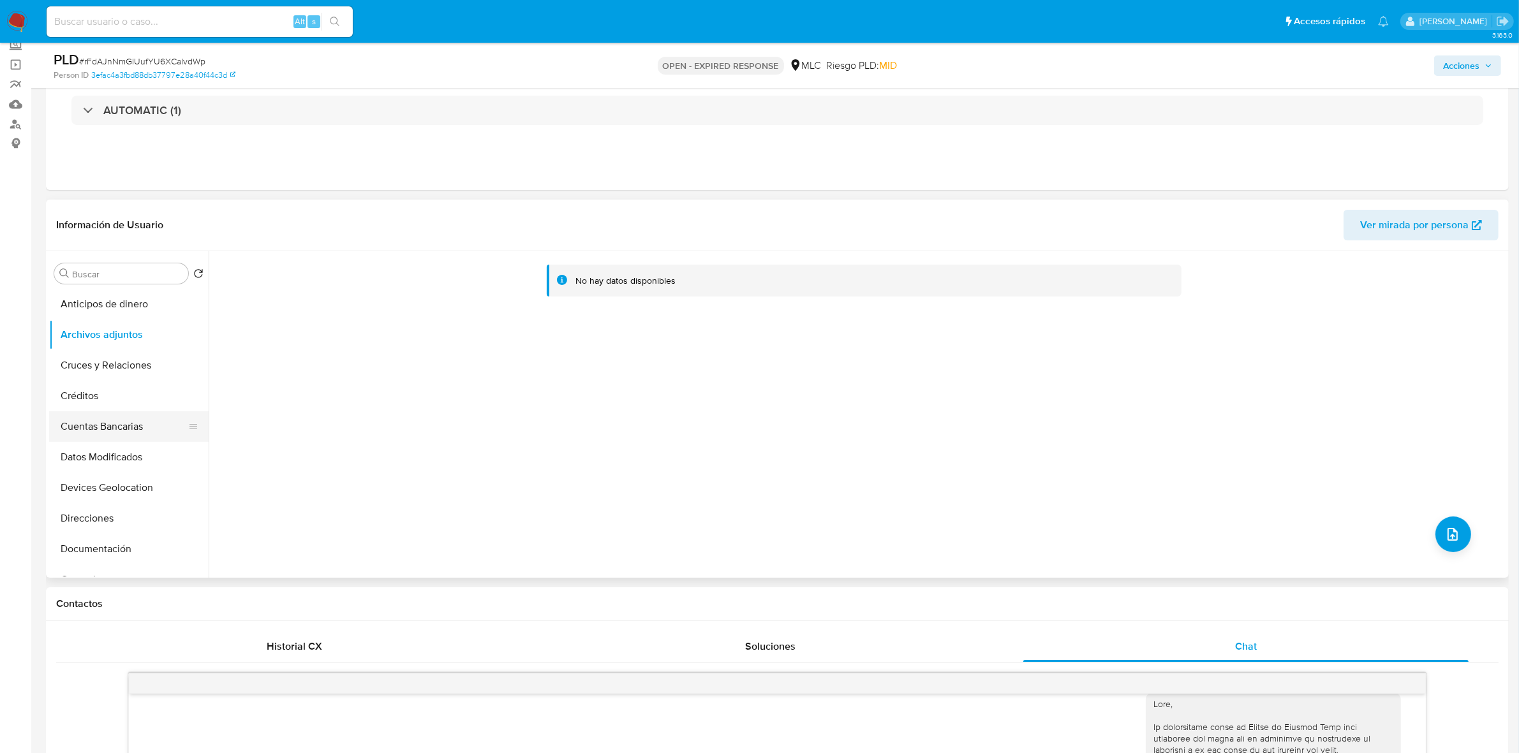
click at [112, 429] on button "Cuentas Bancarias" at bounding box center [123, 426] width 149 height 31
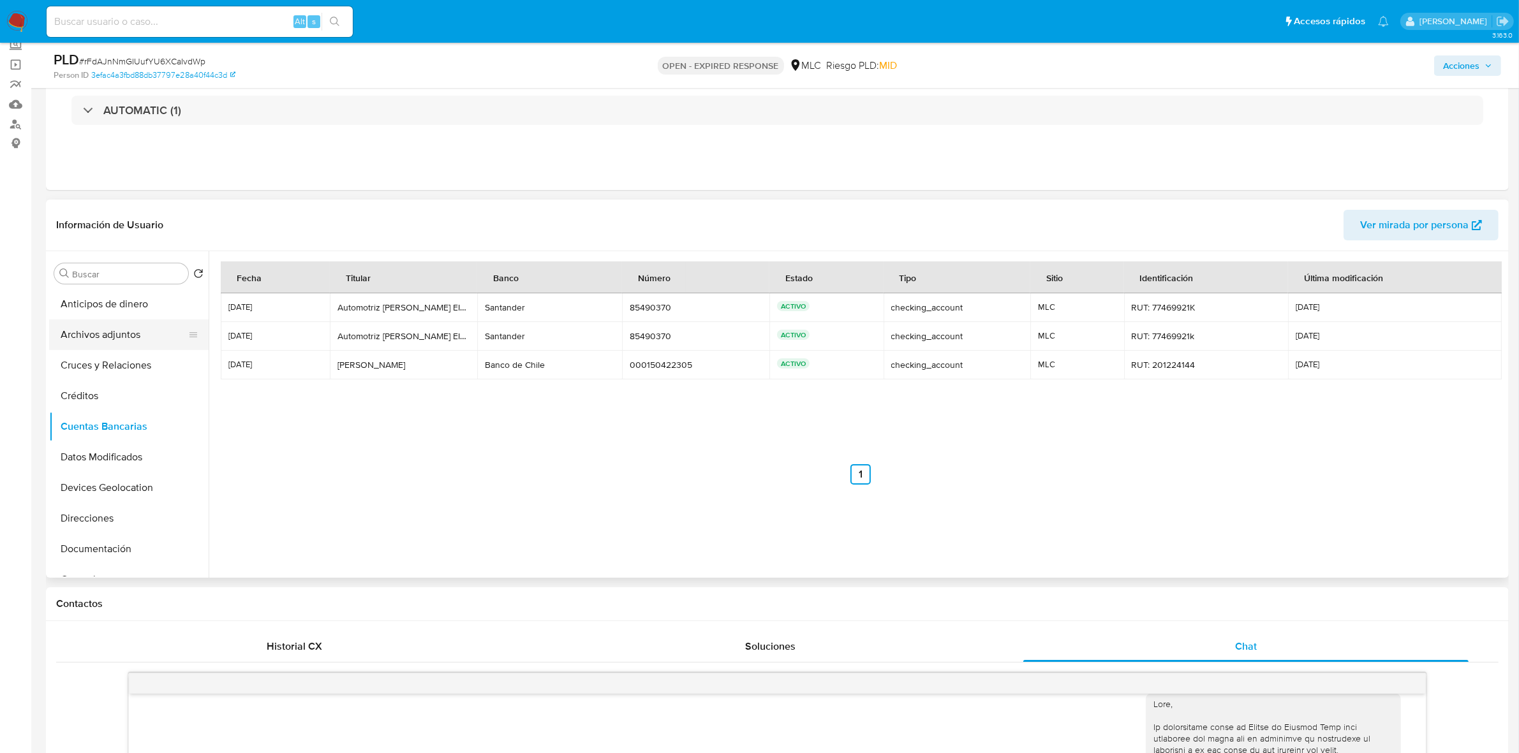
click at [115, 340] on button "Archivos adjuntos" at bounding box center [123, 335] width 149 height 31
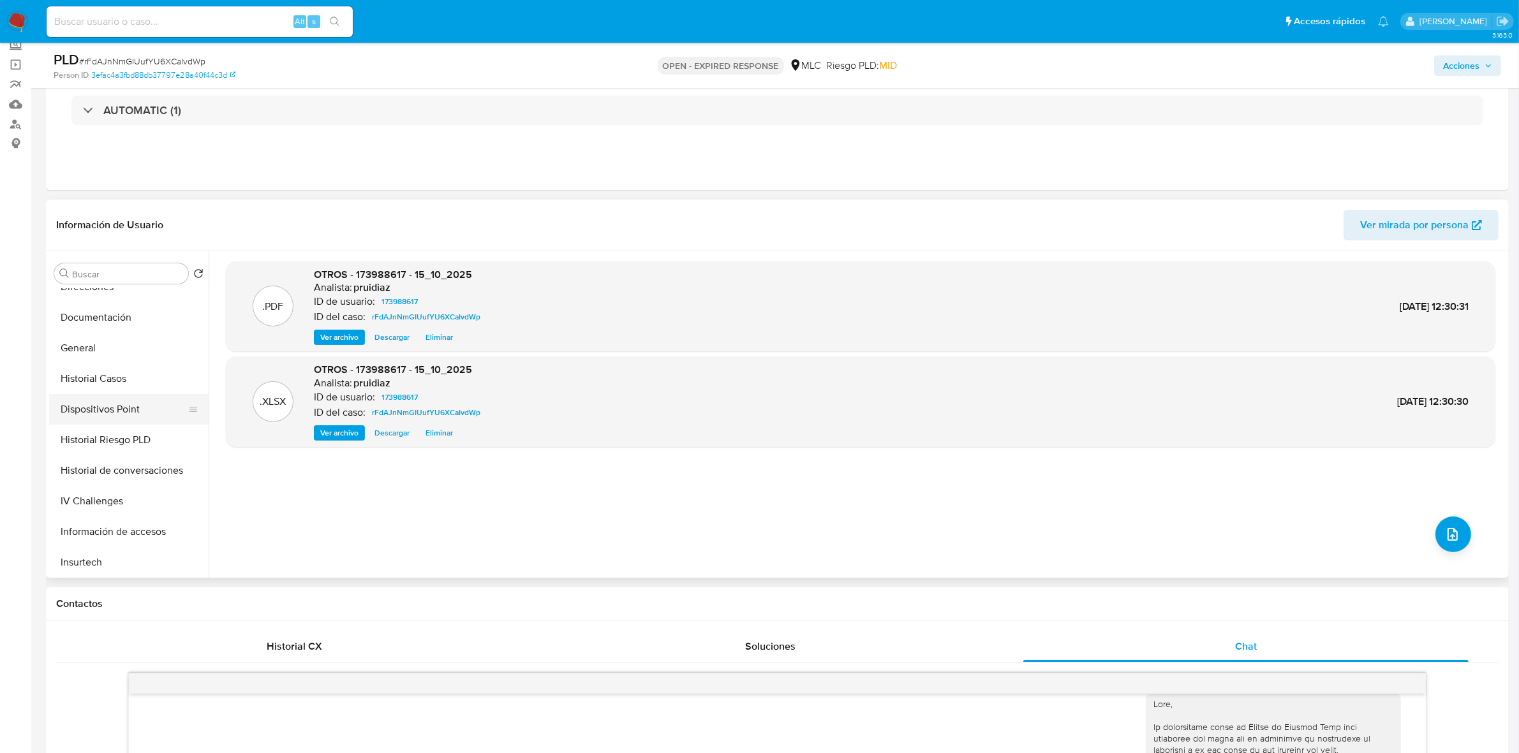
scroll to position [239, 0]
click at [82, 343] on button "General" at bounding box center [123, 340] width 149 height 31
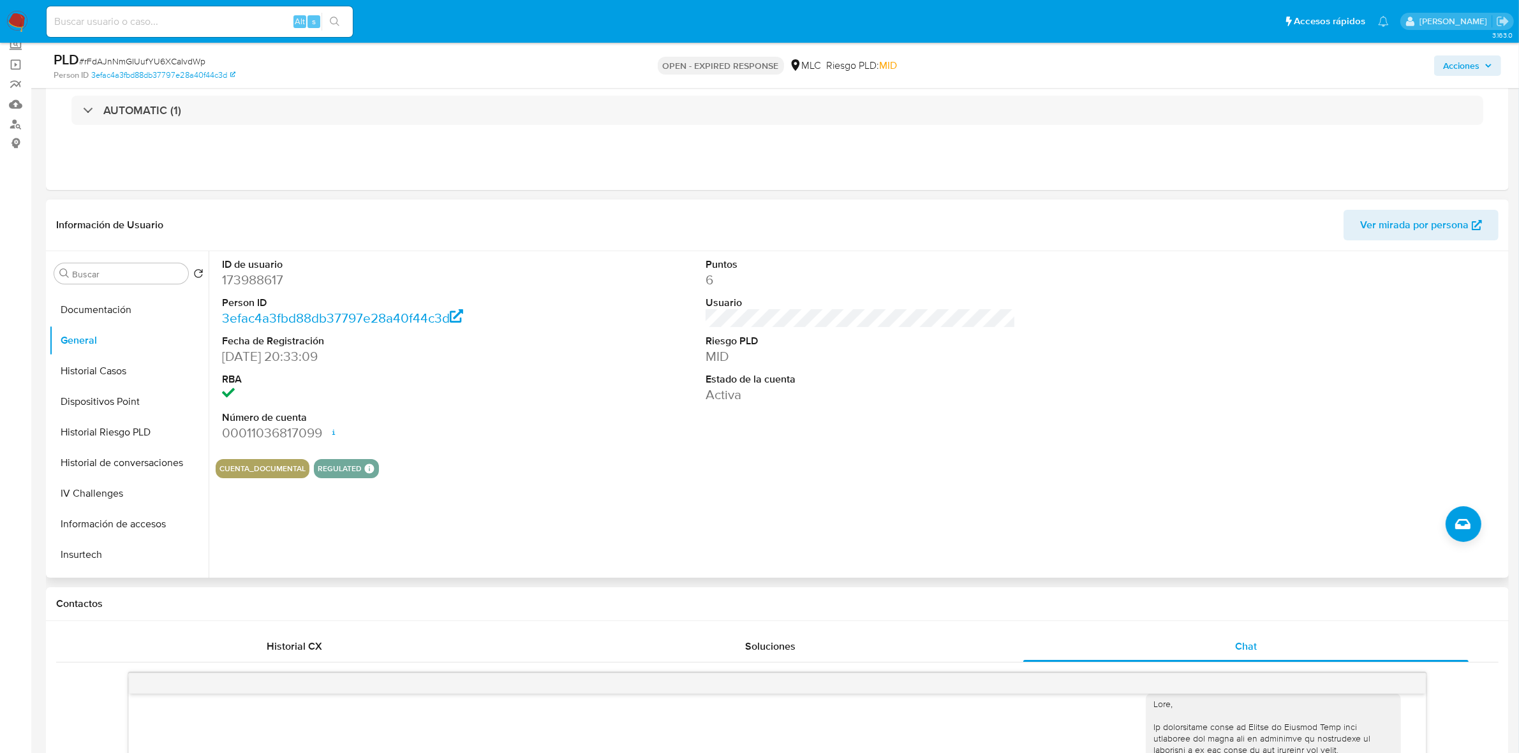
click at [251, 286] on dd "173988617" at bounding box center [377, 280] width 310 height 18
copy dd "173988617"
click at [87, 343] on button "Archivos adjuntos" at bounding box center [123, 335] width 149 height 31
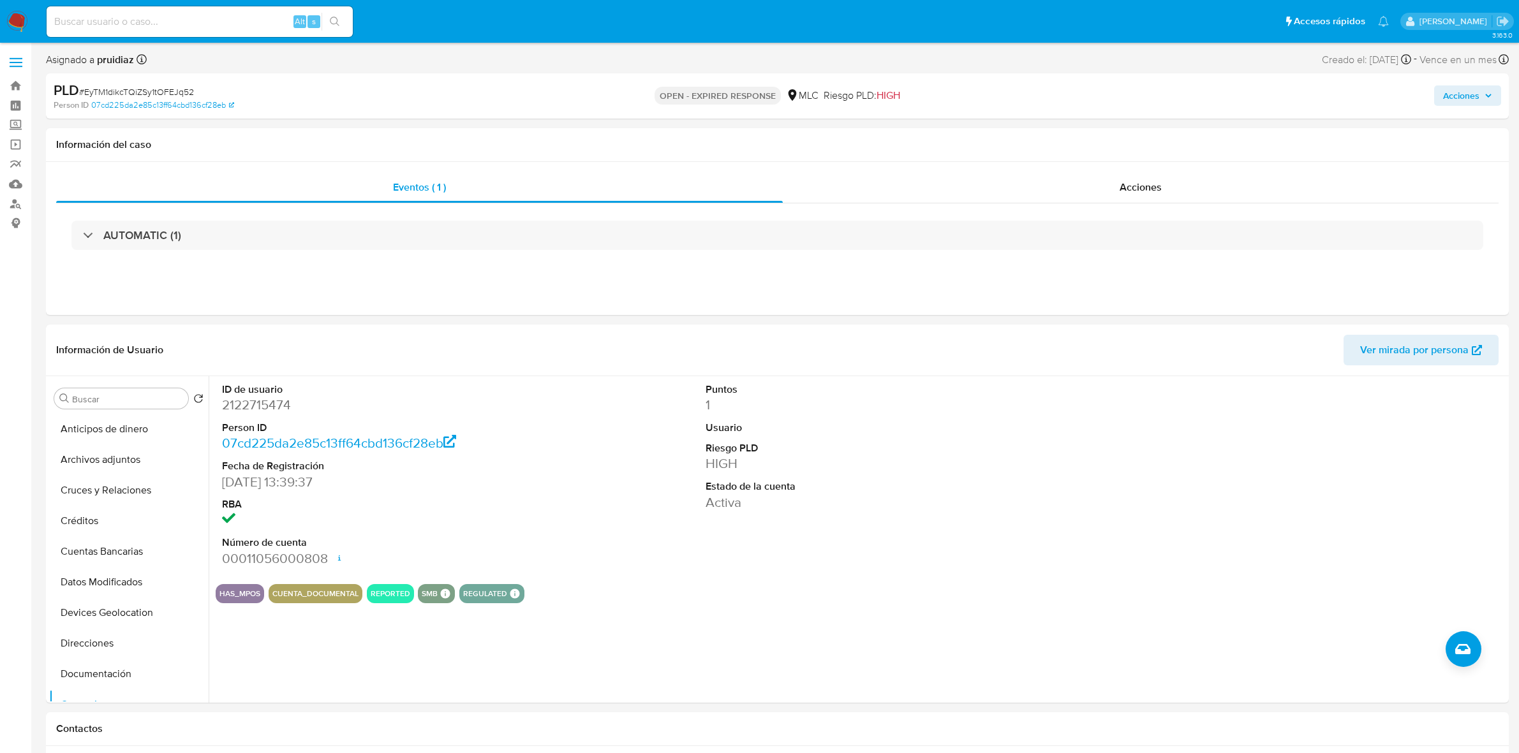
select select "10"
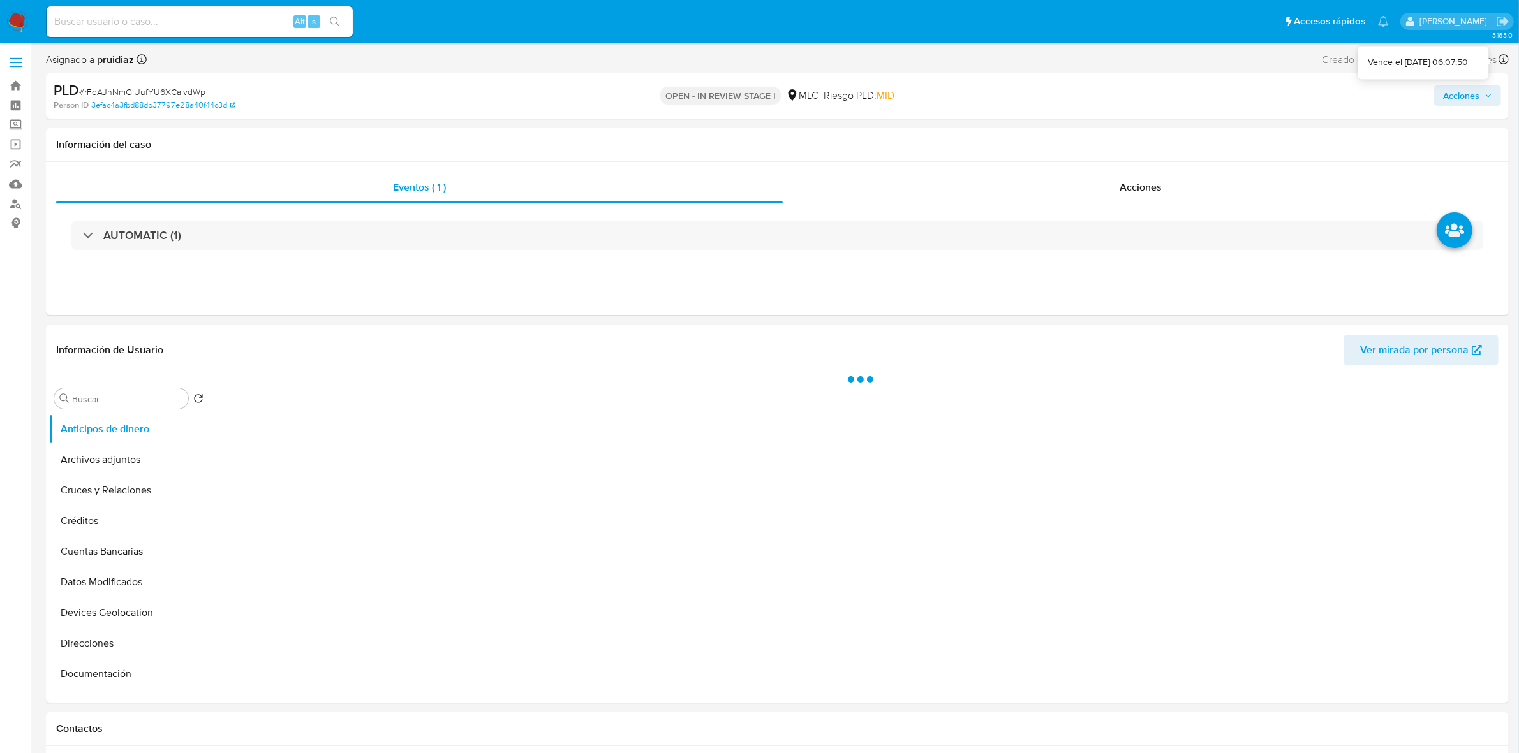
select select "10"
click at [1472, 100] on span "Acciones" at bounding box center [1461, 95] width 36 height 20
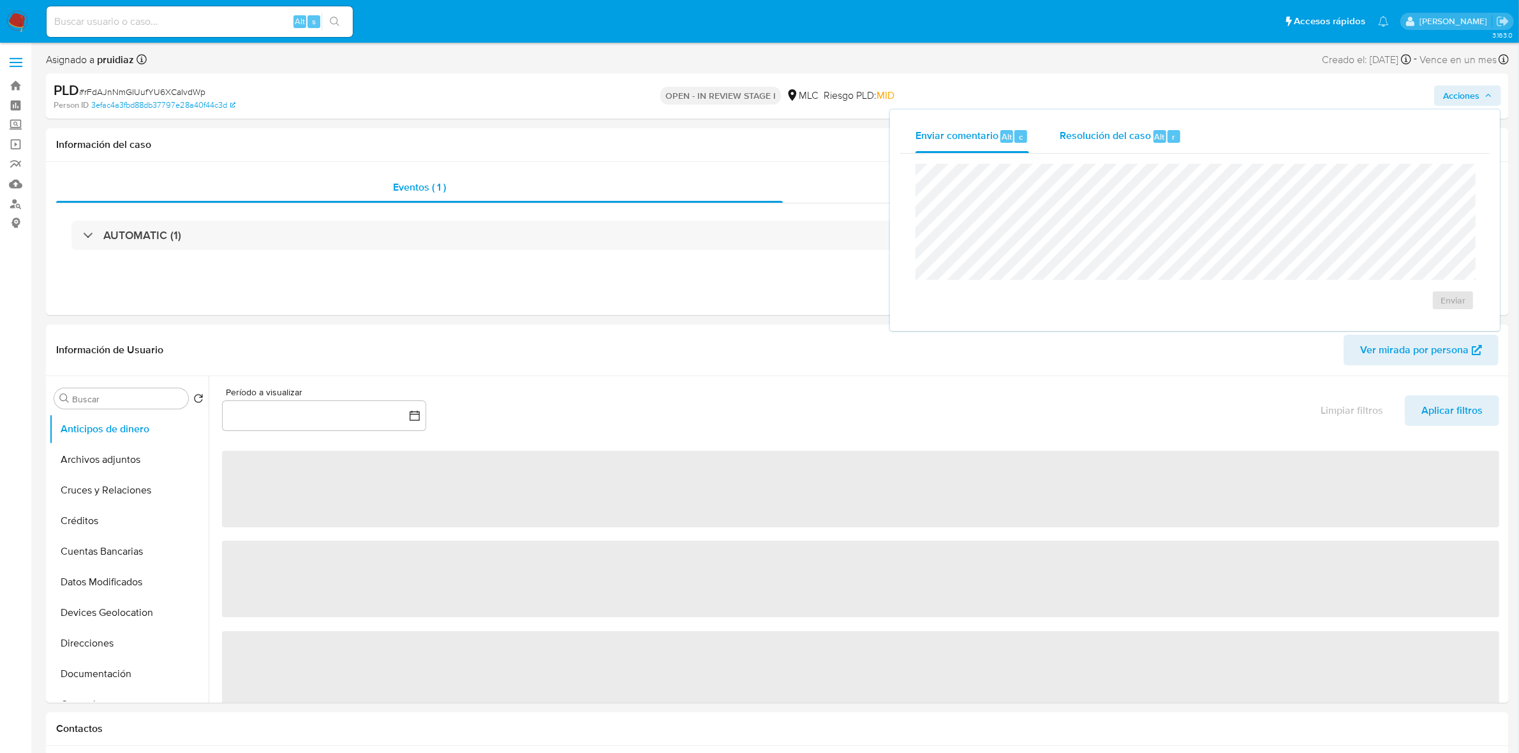
click at [1145, 138] on span "Resolución del caso" at bounding box center [1105, 136] width 91 height 15
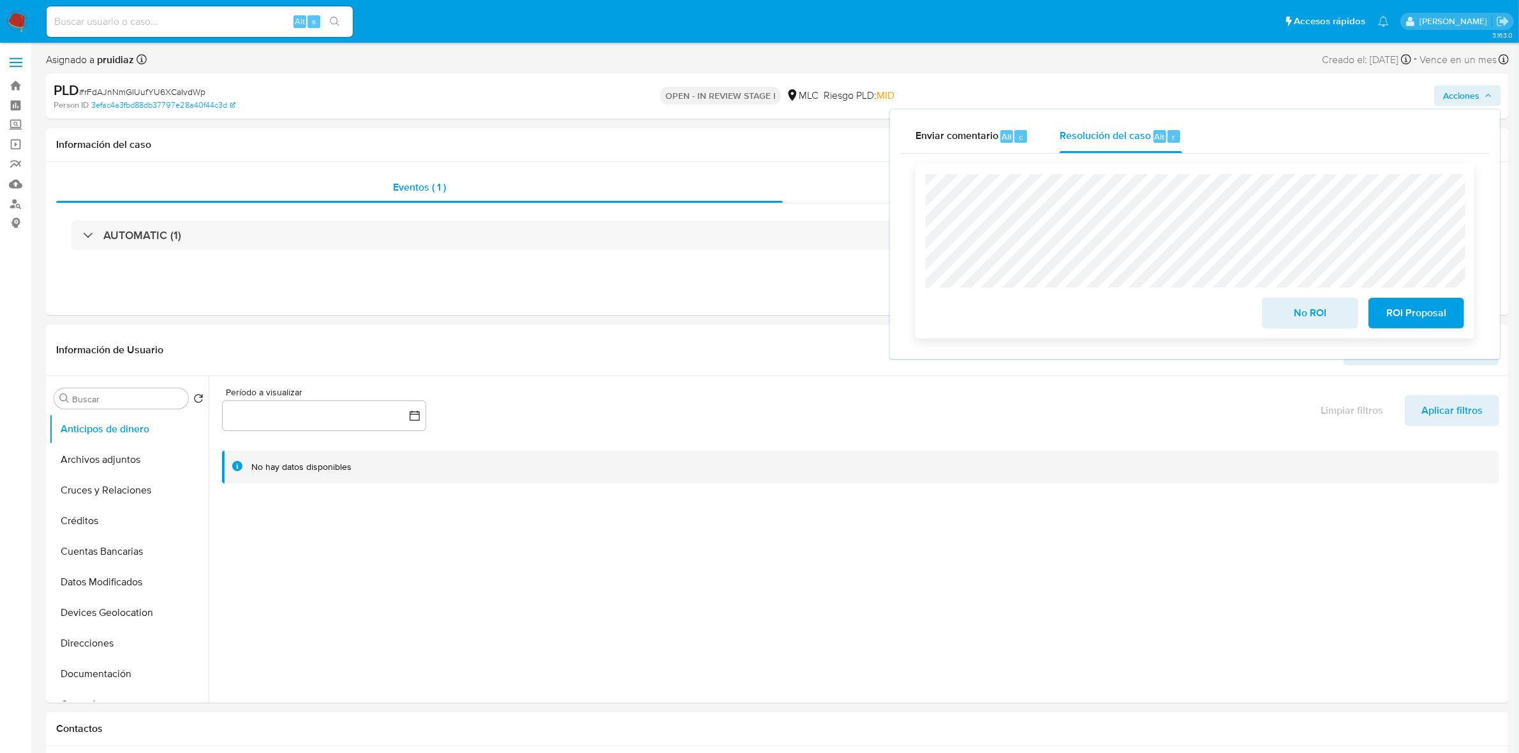
click at [1286, 323] on span "No ROI" at bounding box center [1309, 313] width 63 height 28
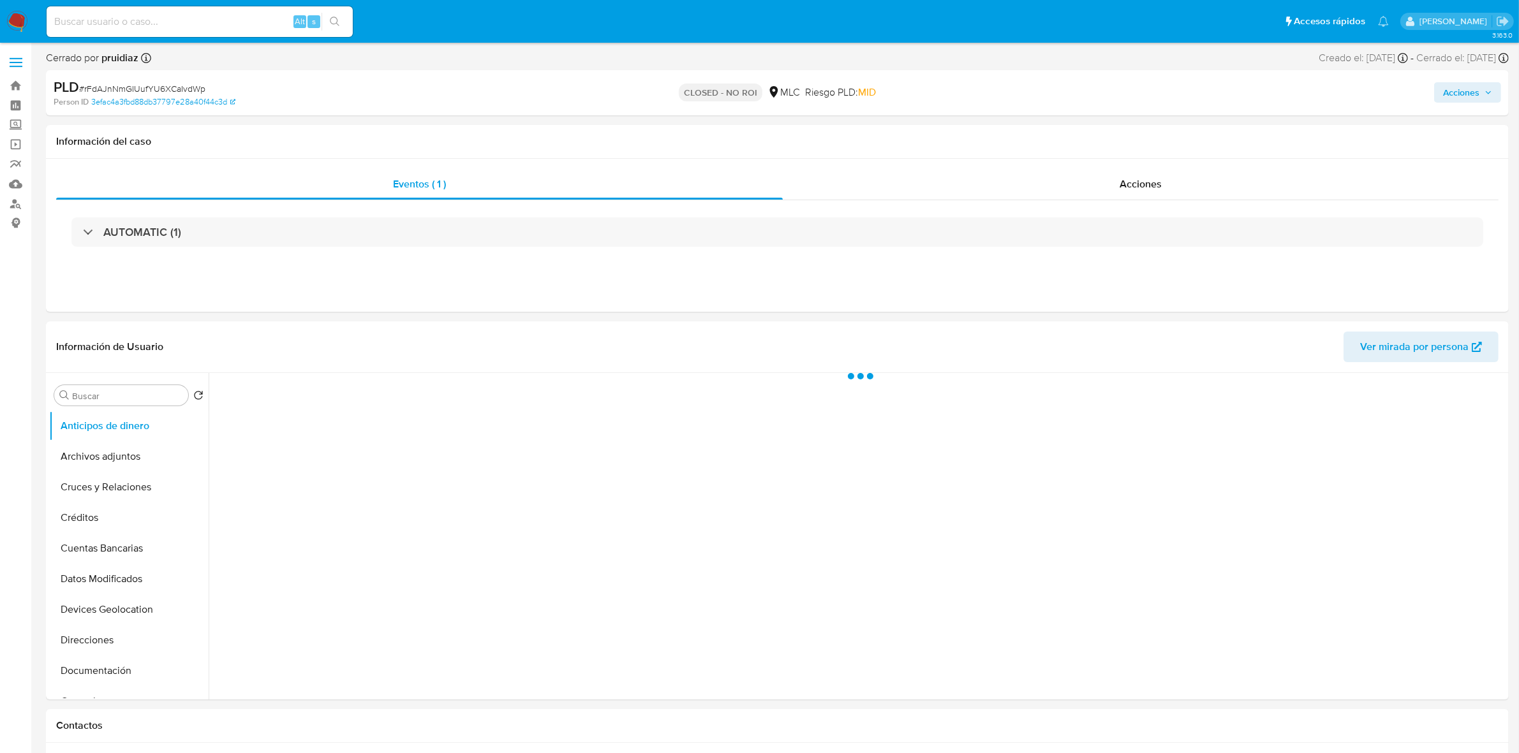
select select "10"
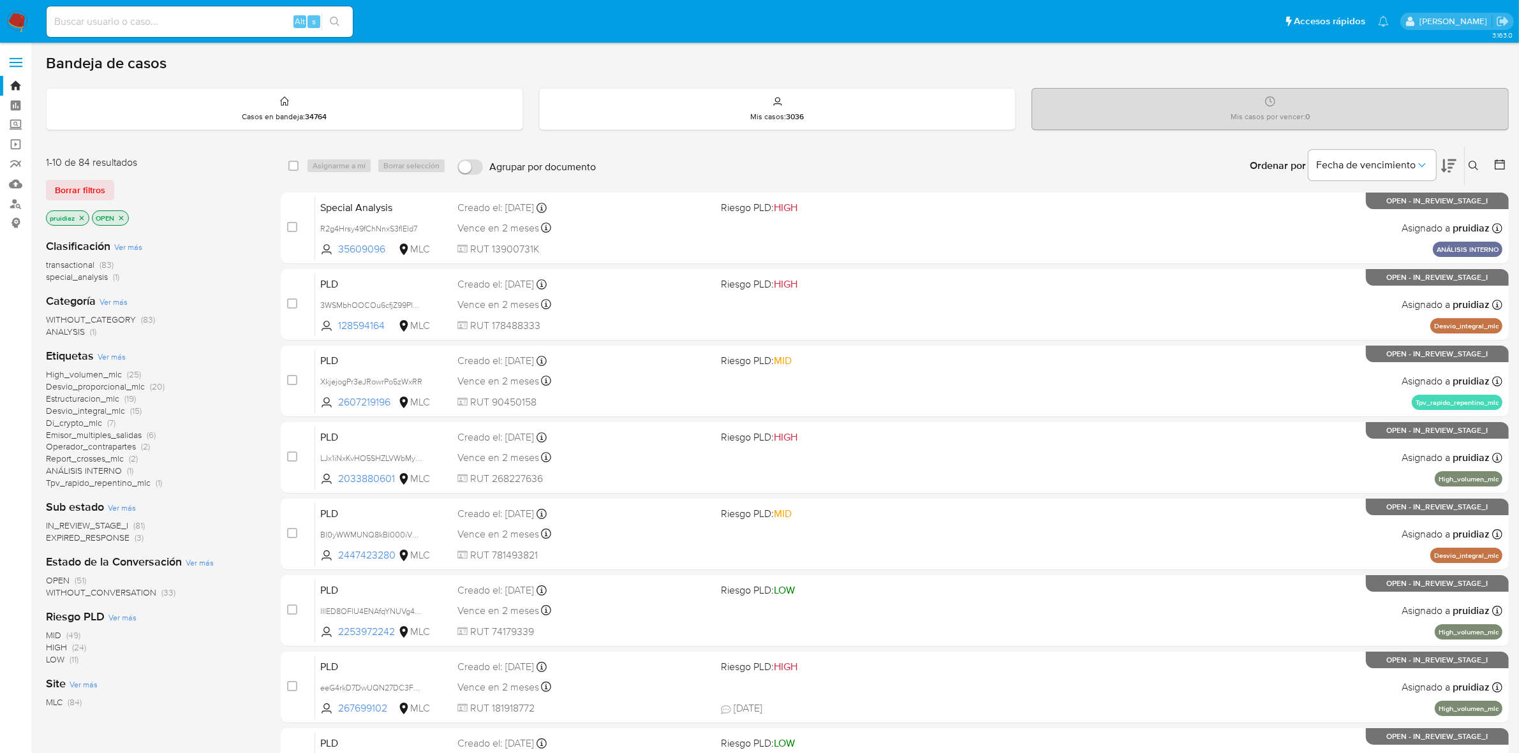
click at [1449, 170] on icon at bounding box center [1448, 165] width 15 height 13
